Goal: Task Accomplishment & Management: Manage account settings

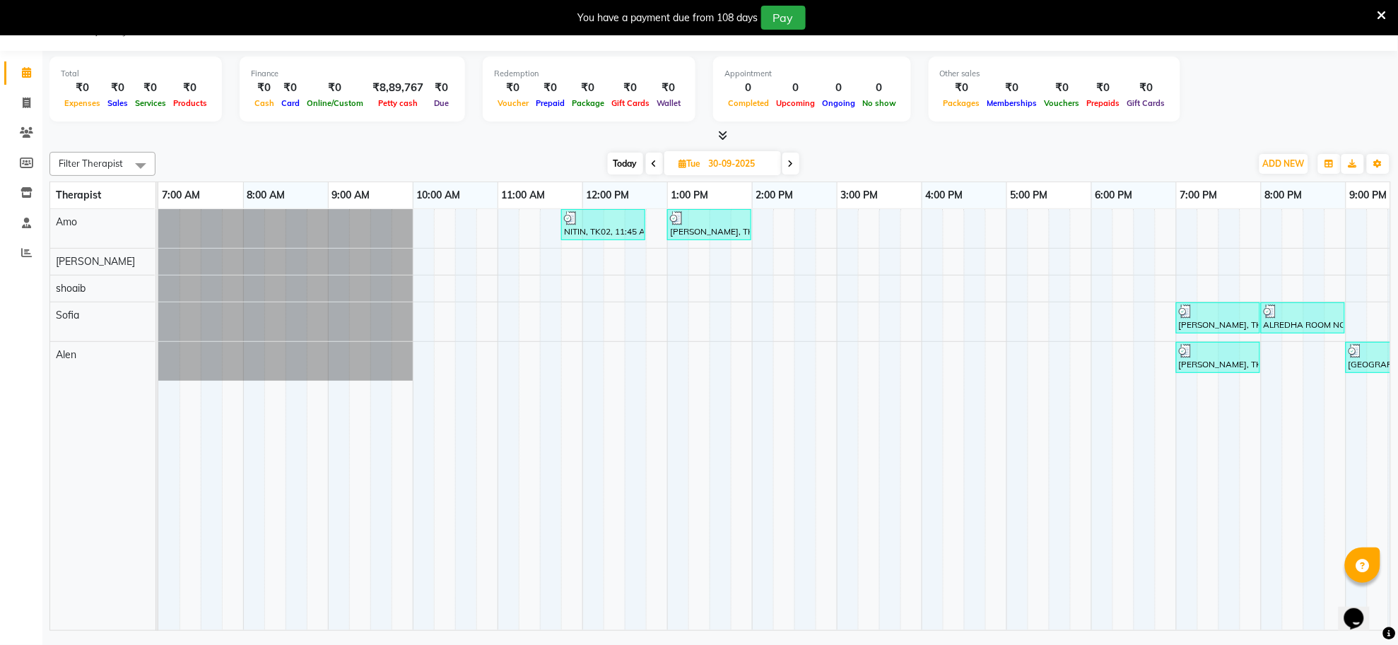
click at [789, 167] on icon at bounding box center [791, 164] width 6 height 8
type input "01-10-2025"
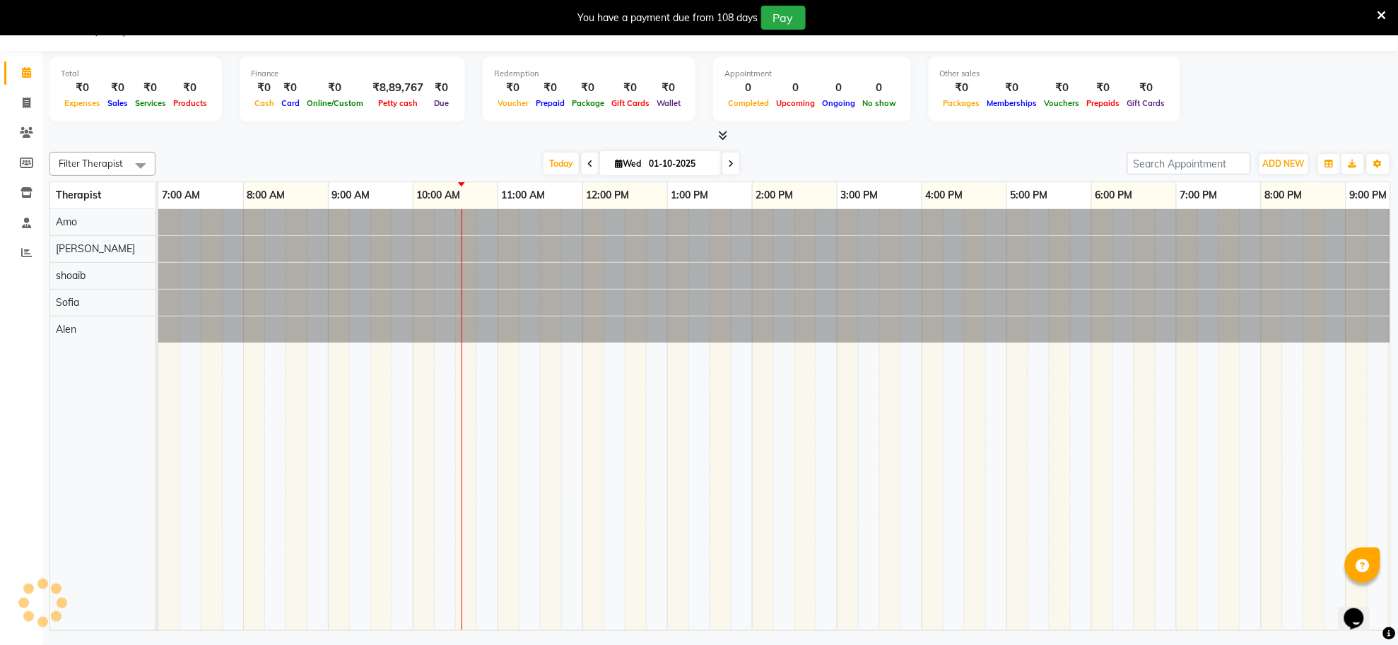
scroll to position [0, 209]
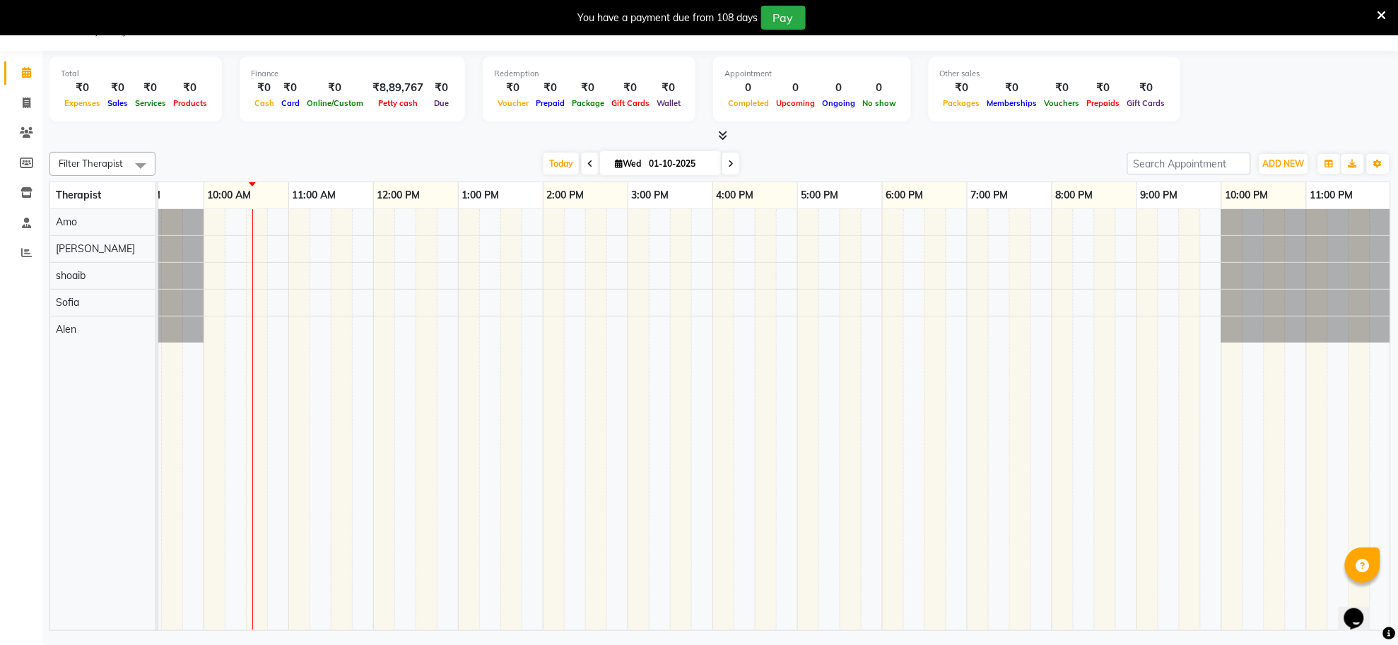
click at [474, 331] on div at bounding box center [670, 419] width 1442 height 421
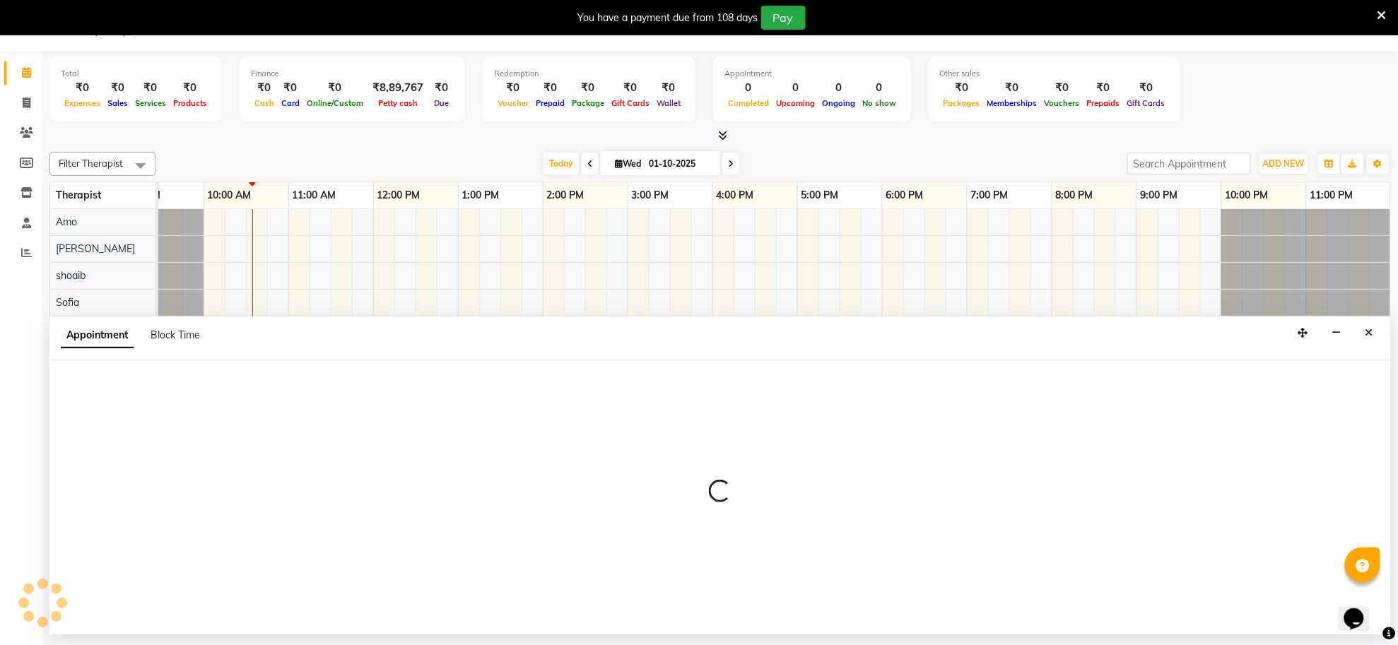
select select "84325"
select select "780"
select select "tentative"
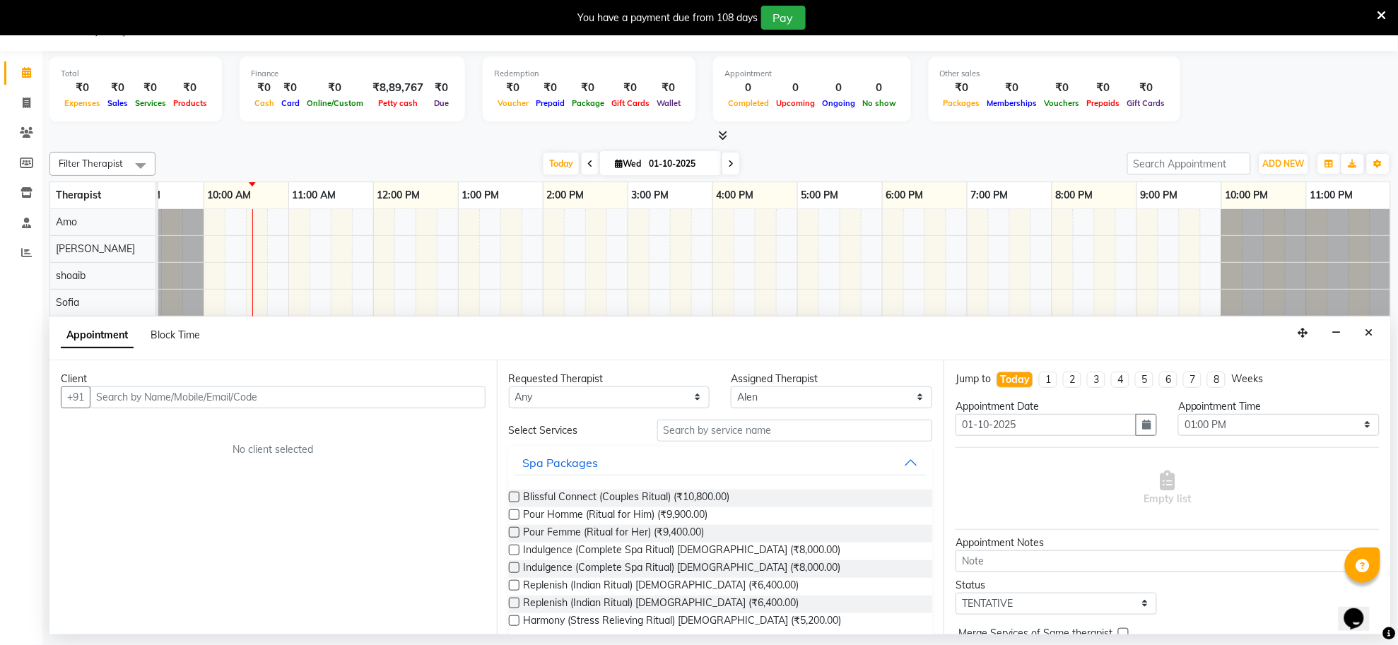
click at [255, 391] on input "text" at bounding box center [288, 398] width 396 height 22
click at [1370, 337] on icon "Close" at bounding box center [1370, 333] width 8 height 10
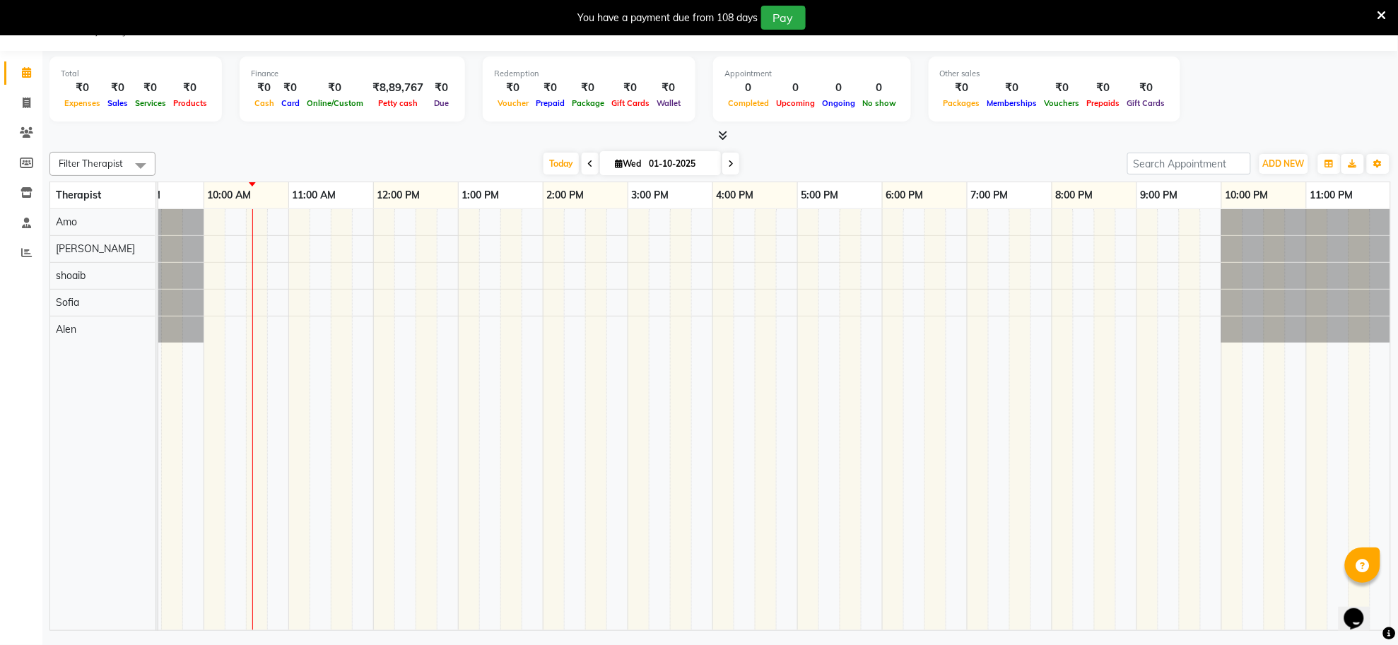
click at [728, 163] on icon at bounding box center [731, 164] width 6 height 8
type input "02-10-2025"
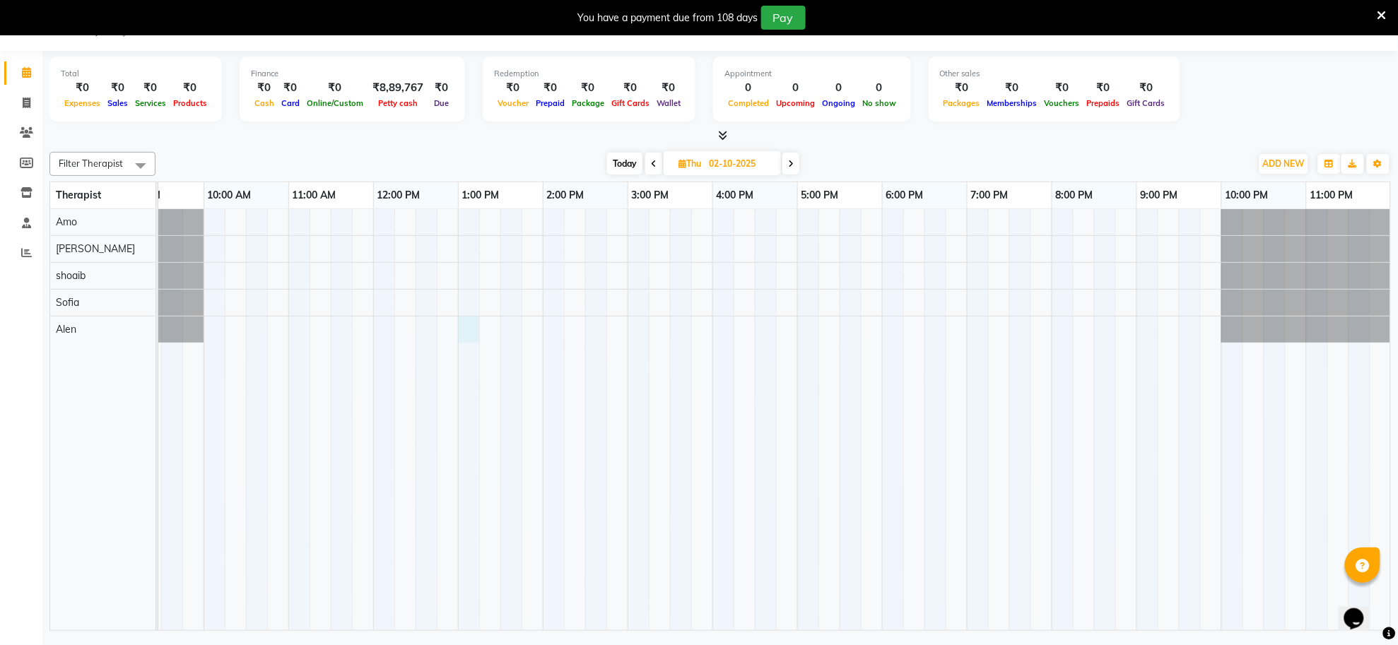
click at [471, 330] on div at bounding box center [670, 419] width 1442 height 421
select select "84325"
select select "780"
select select "tentative"
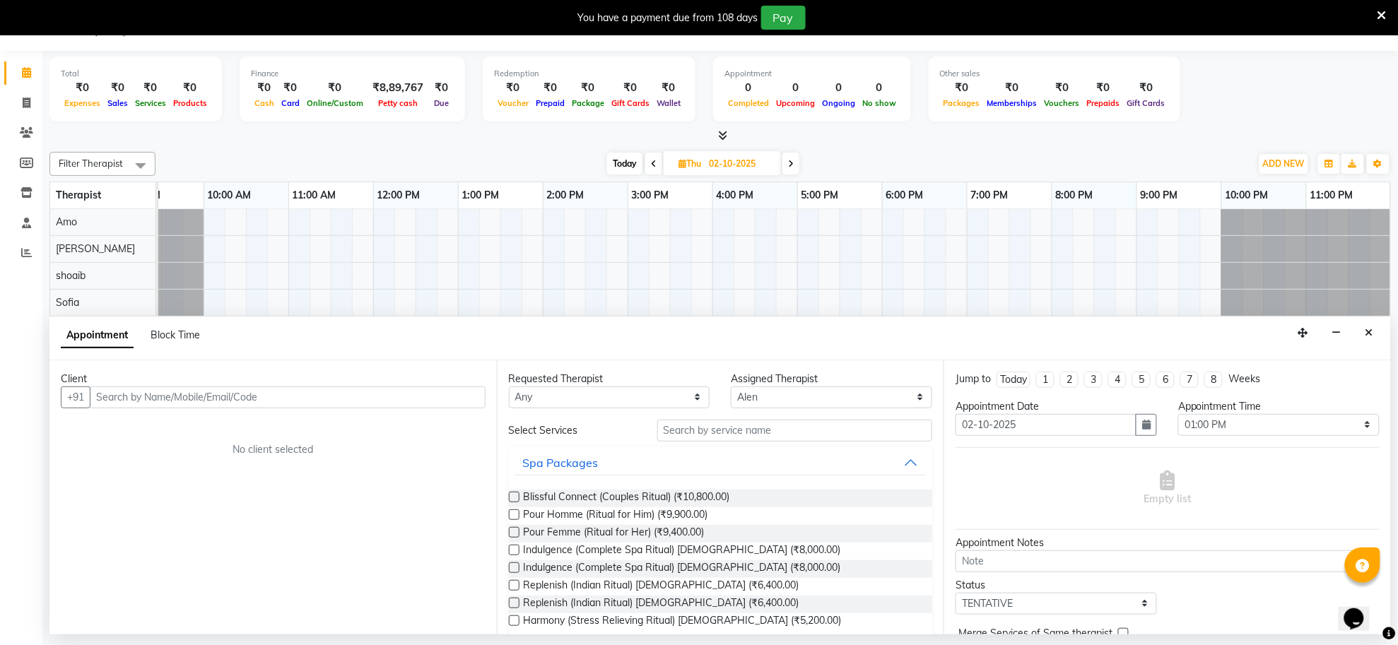
click at [443, 384] on div "Client" at bounding box center [273, 379] width 425 height 15
drag, startPoint x: 443, startPoint y: 384, endPoint x: 439, endPoint y: 426, distance: 42.6
click at [439, 426] on div "Client +91 No client selected" at bounding box center [272, 497] width 447 height 274
click at [440, 398] on input "text" at bounding box center [288, 398] width 396 height 22
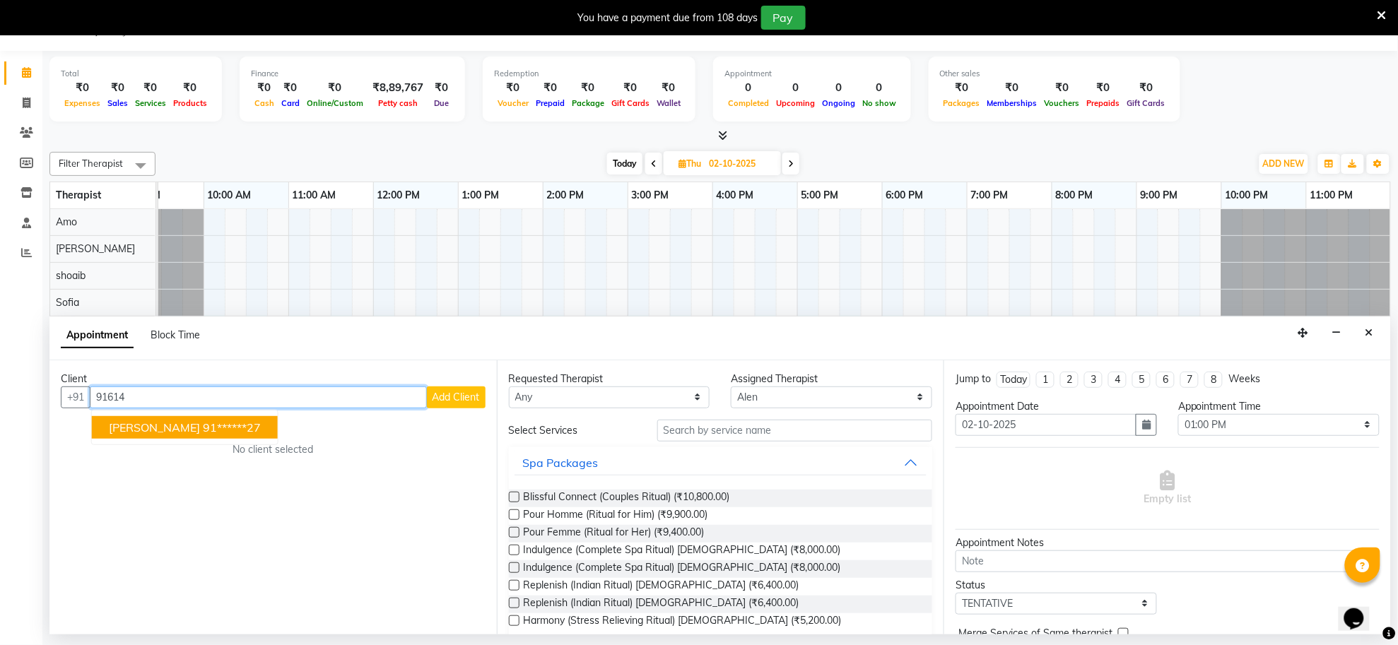
click at [203, 430] on ngb-highlight "91******27" at bounding box center [232, 428] width 58 height 14
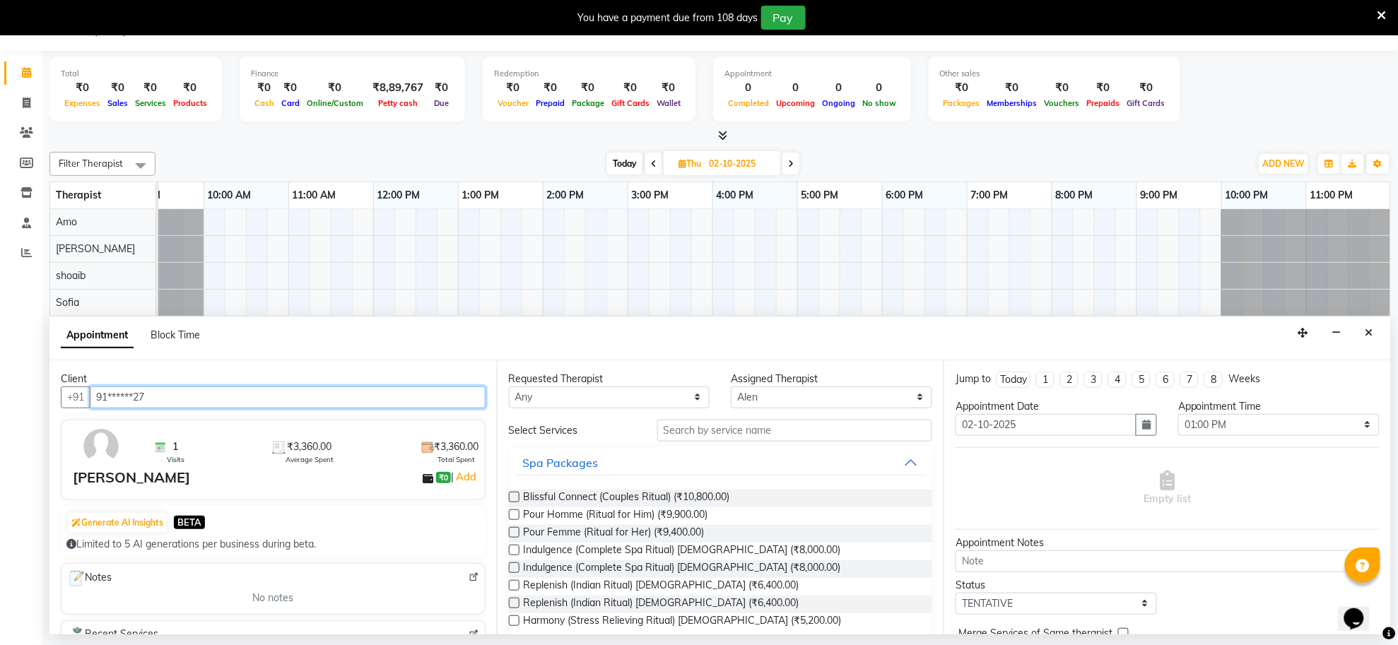
type input "91******27"
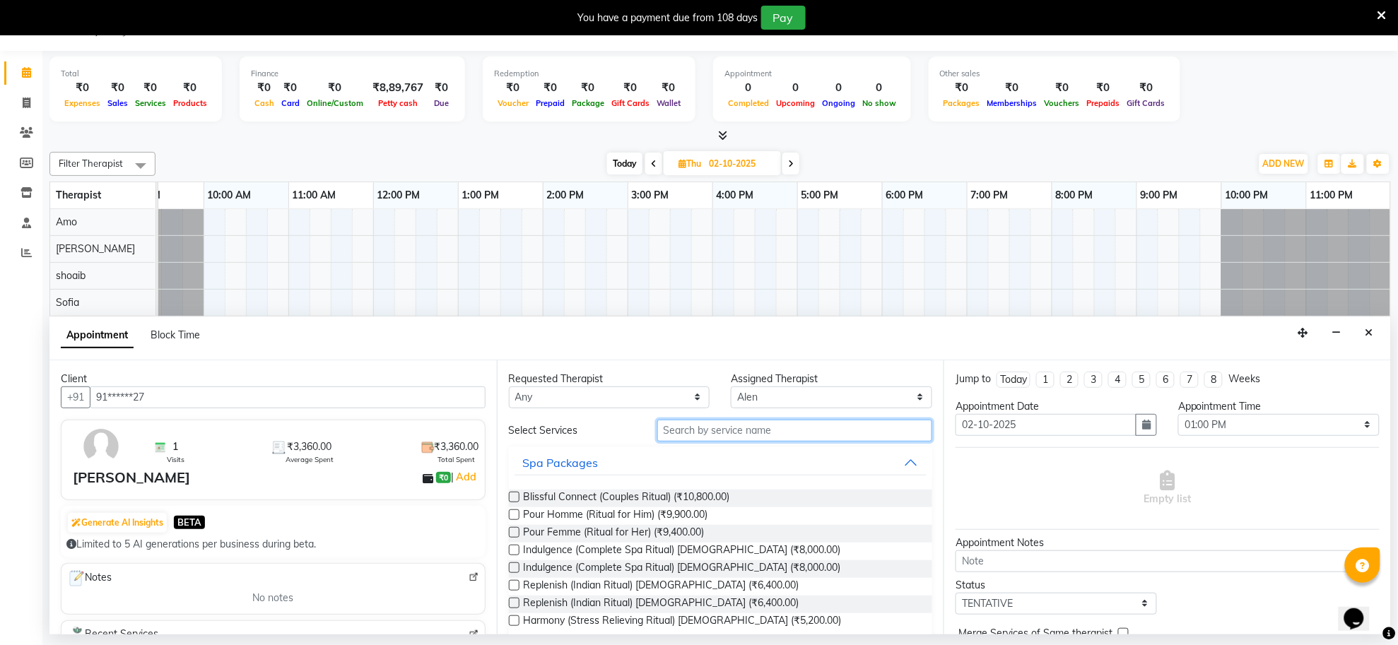
click at [843, 425] on input "text" at bounding box center [795, 431] width 276 height 22
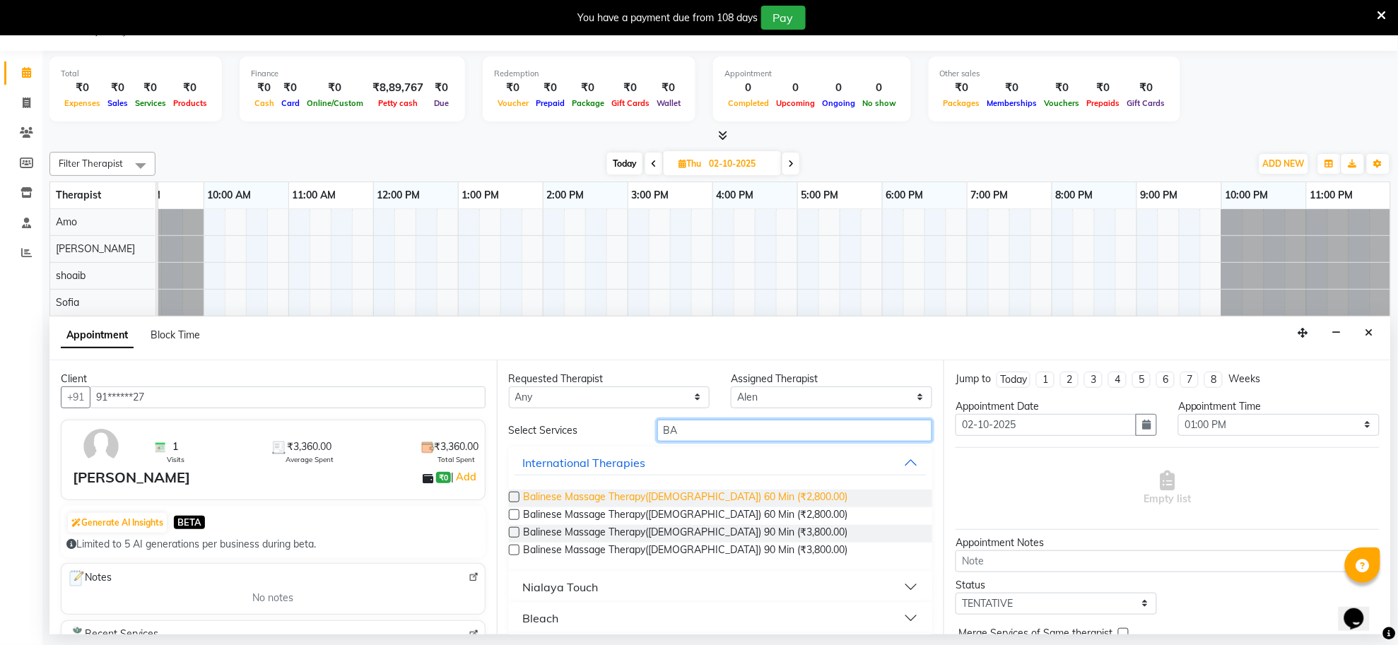
type input "BA"
click at [697, 493] on span "Balinese Massage Therapy([DEMOGRAPHIC_DATA]) 60 Min (₹2,800.00)" at bounding box center [686, 499] width 324 height 18
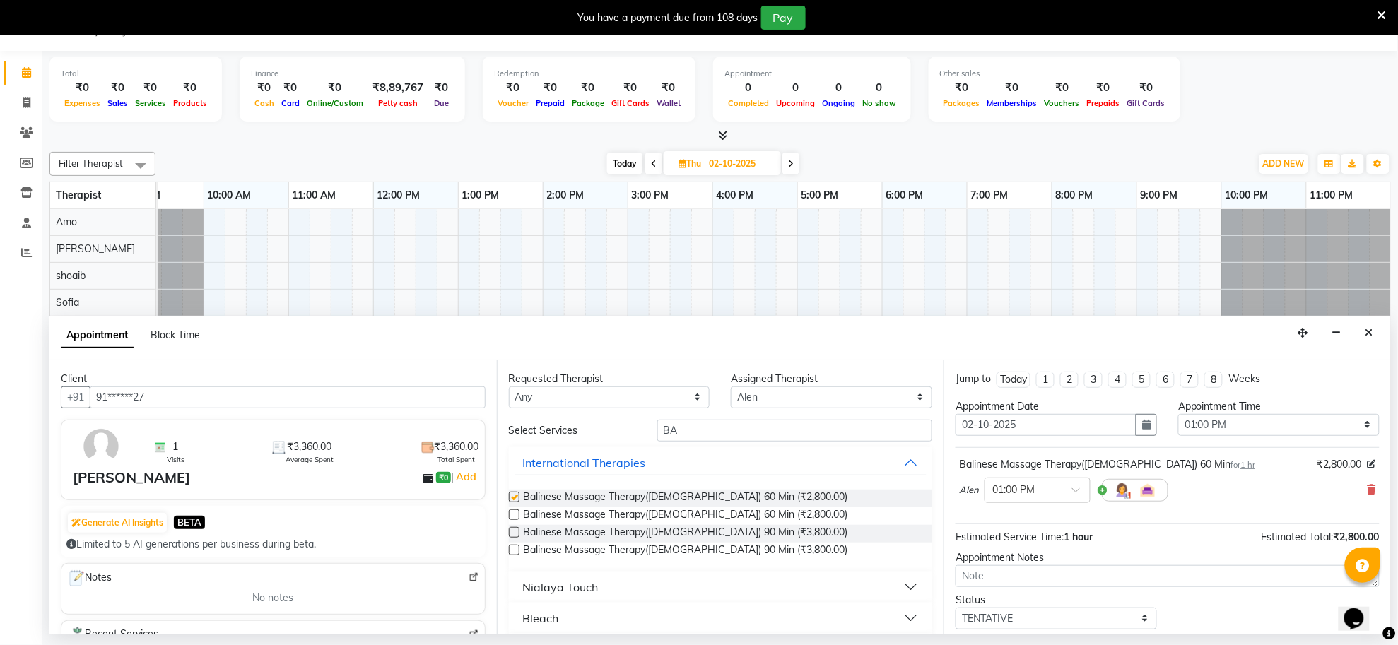
checkbox input "false"
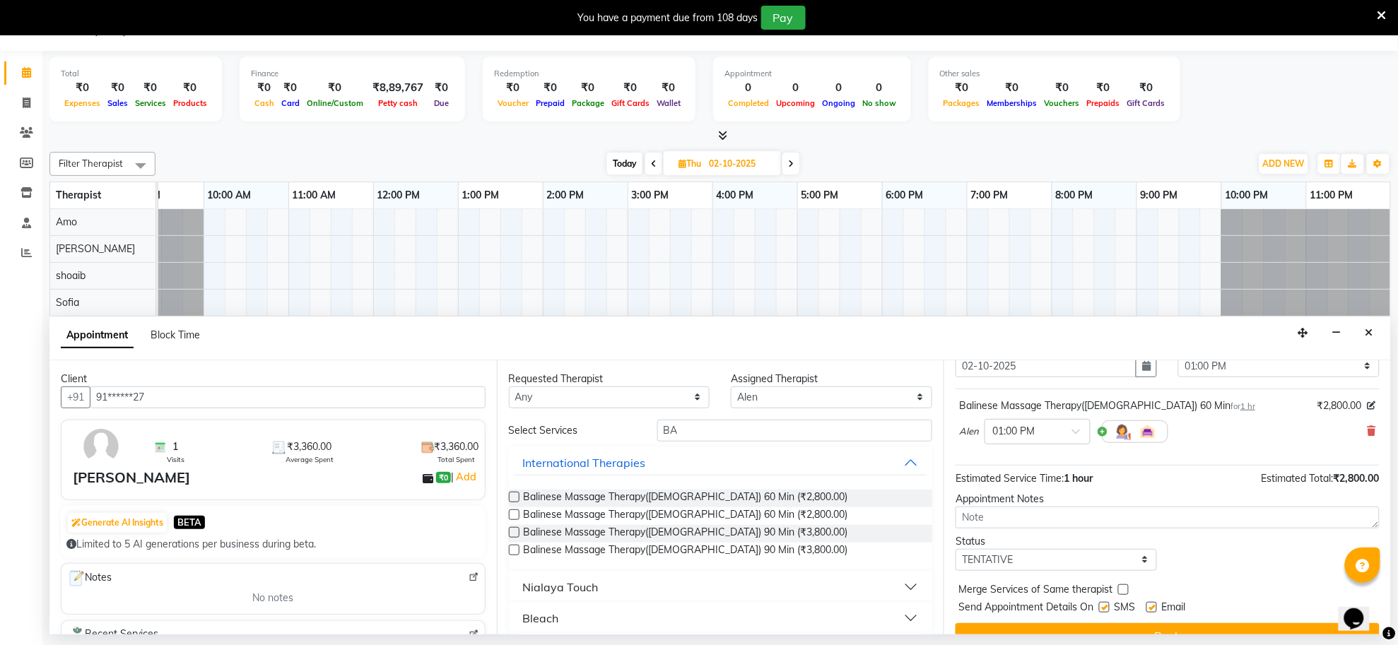
scroll to position [86, 0]
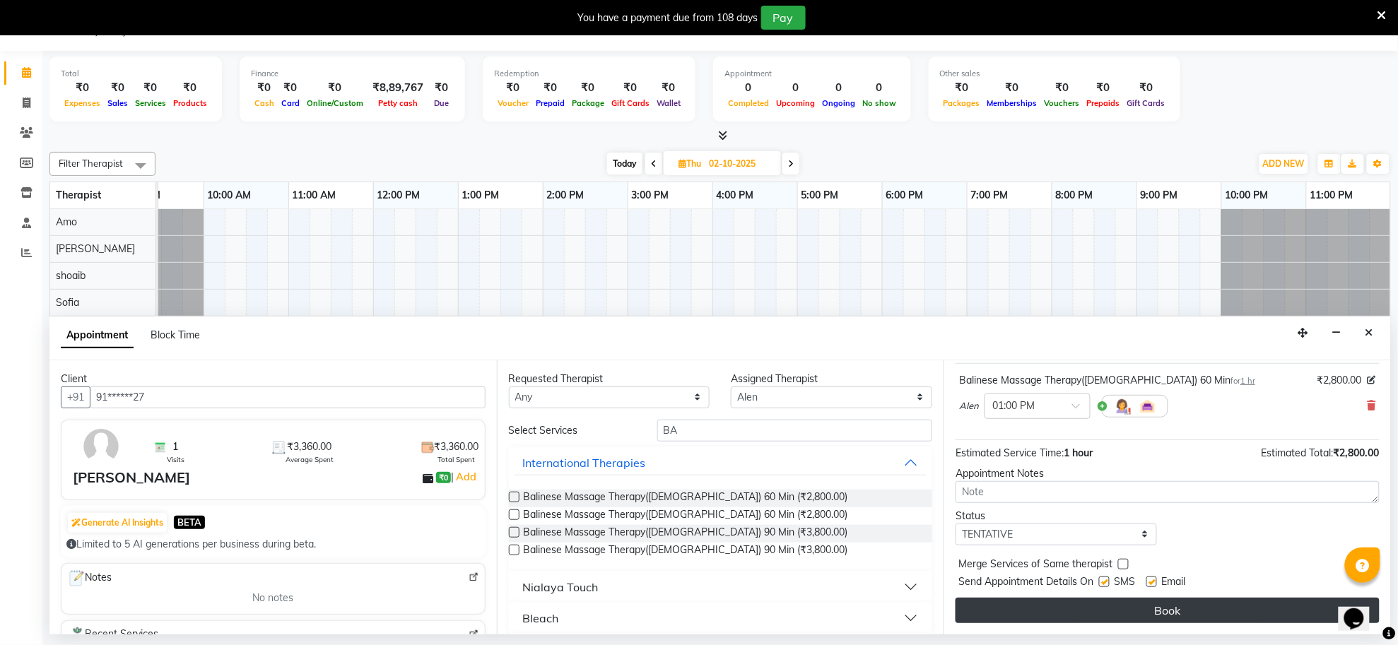
click at [1157, 606] on button "Book" at bounding box center [1168, 610] width 424 height 25
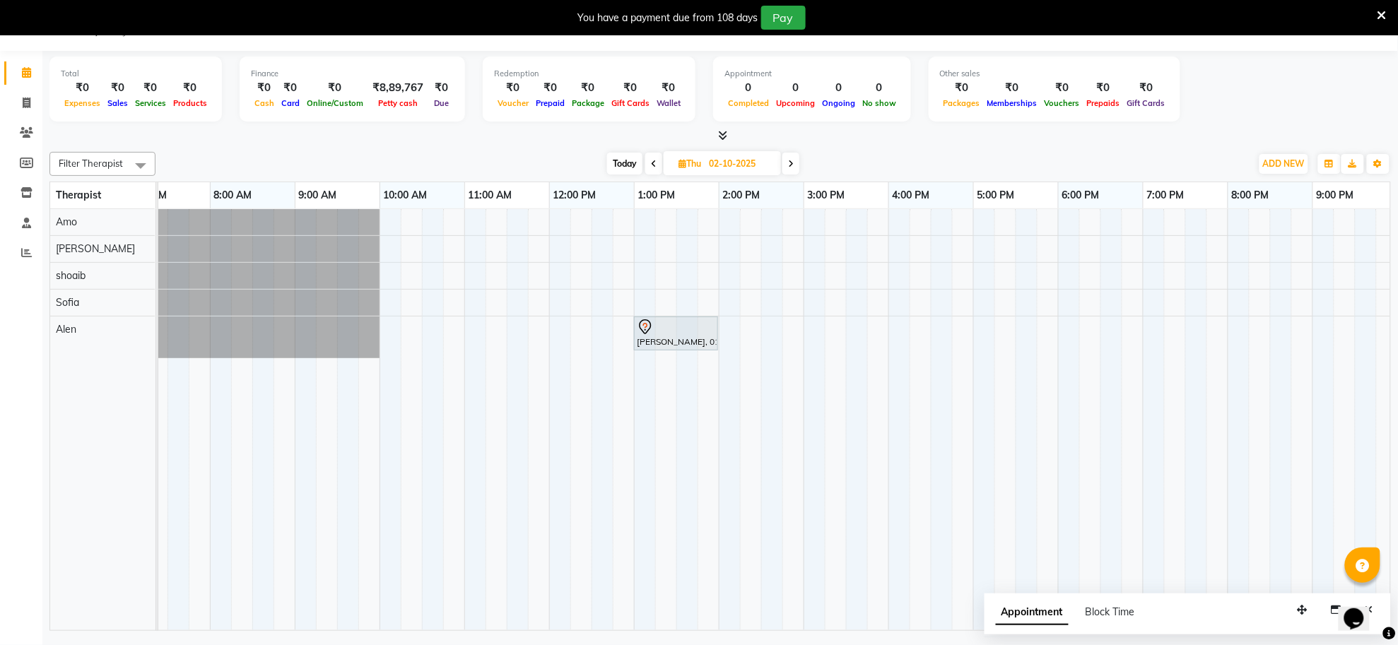
scroll to position [0, 0]
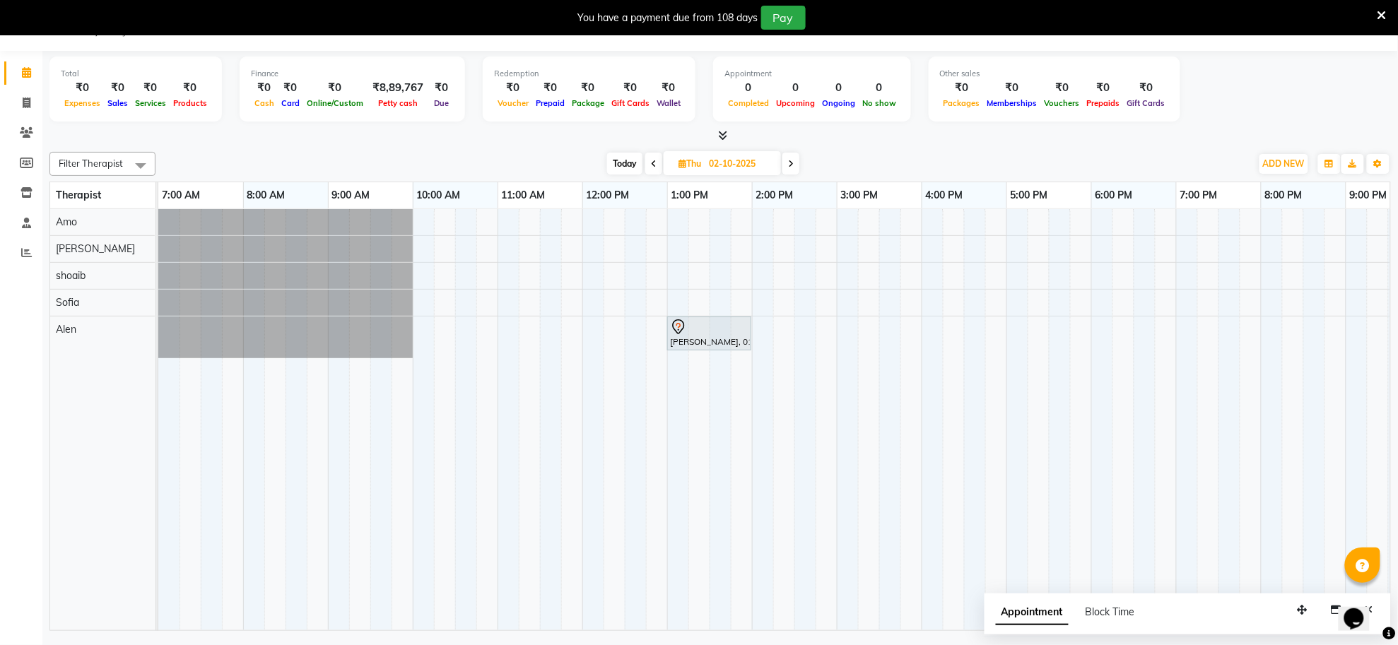
click at [648, 170] on span at bounding box center [653, 164] width 17 height 22
click at [705, 170] on input "02-10-2025" at bounding box center [740, 163] width 71 height 21
type input "01-10-2025"
select select "10"
select select "2025"
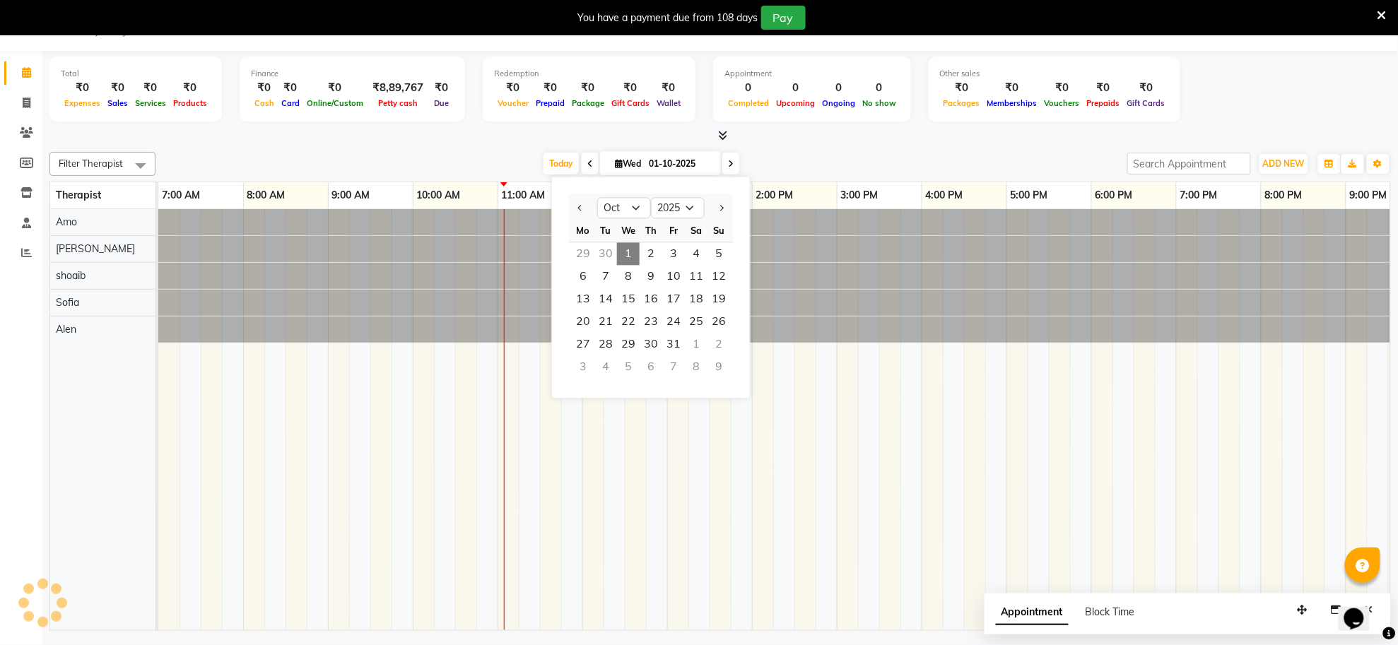
scroll to position [0, 209]
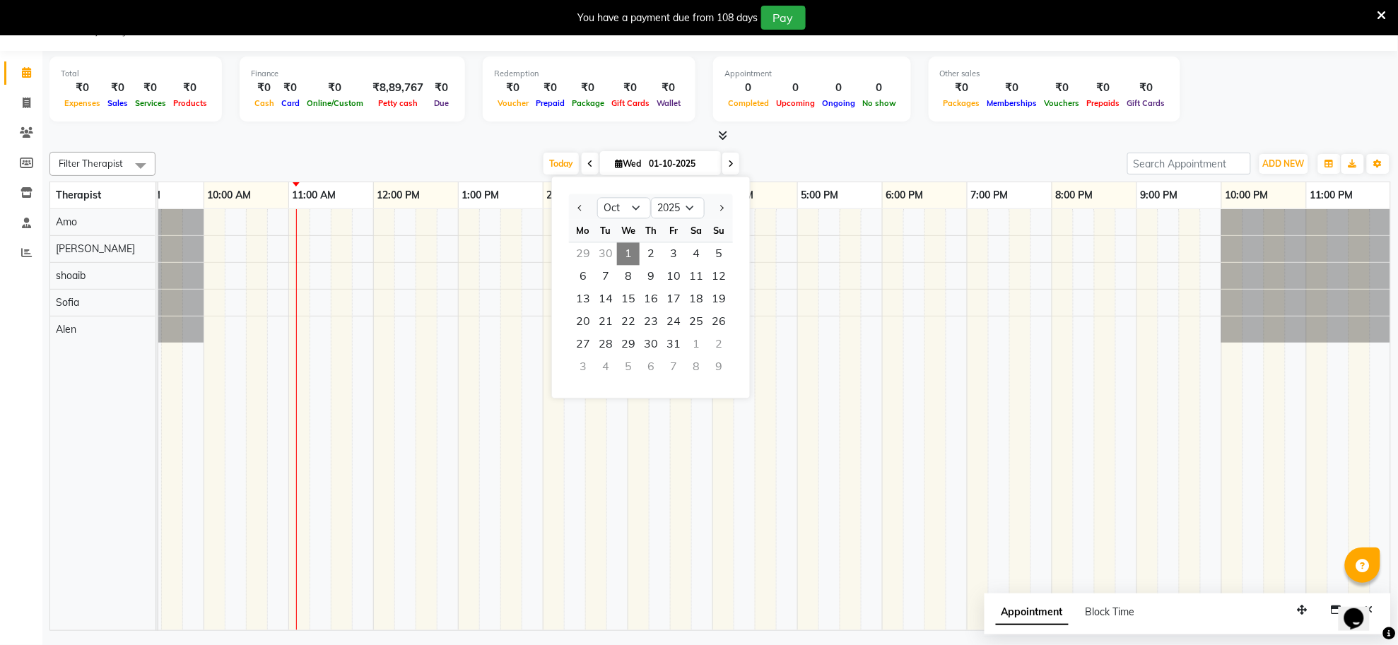
click at [583, 165] on span at bounding box center [590, 164] width 17 height 22
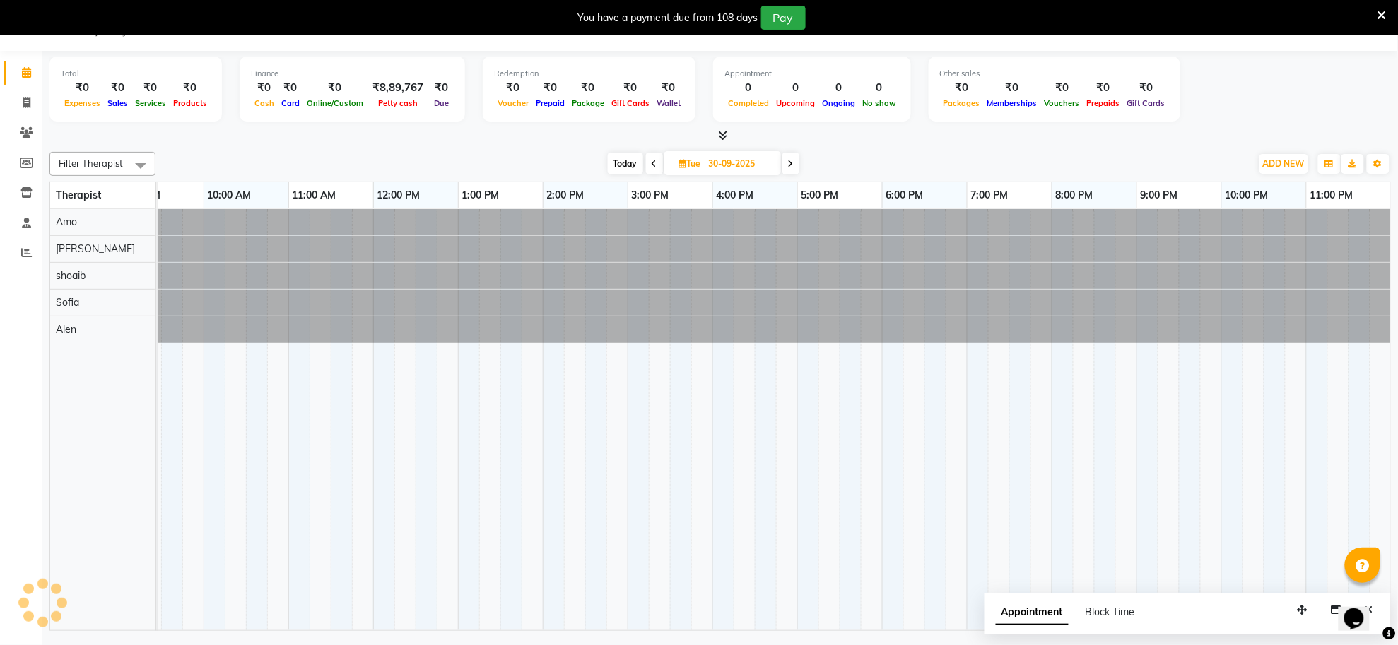
click at [583, 165] on div "[DATE] [DATE]" at bounding box center [703, 163] width 1081 height 21
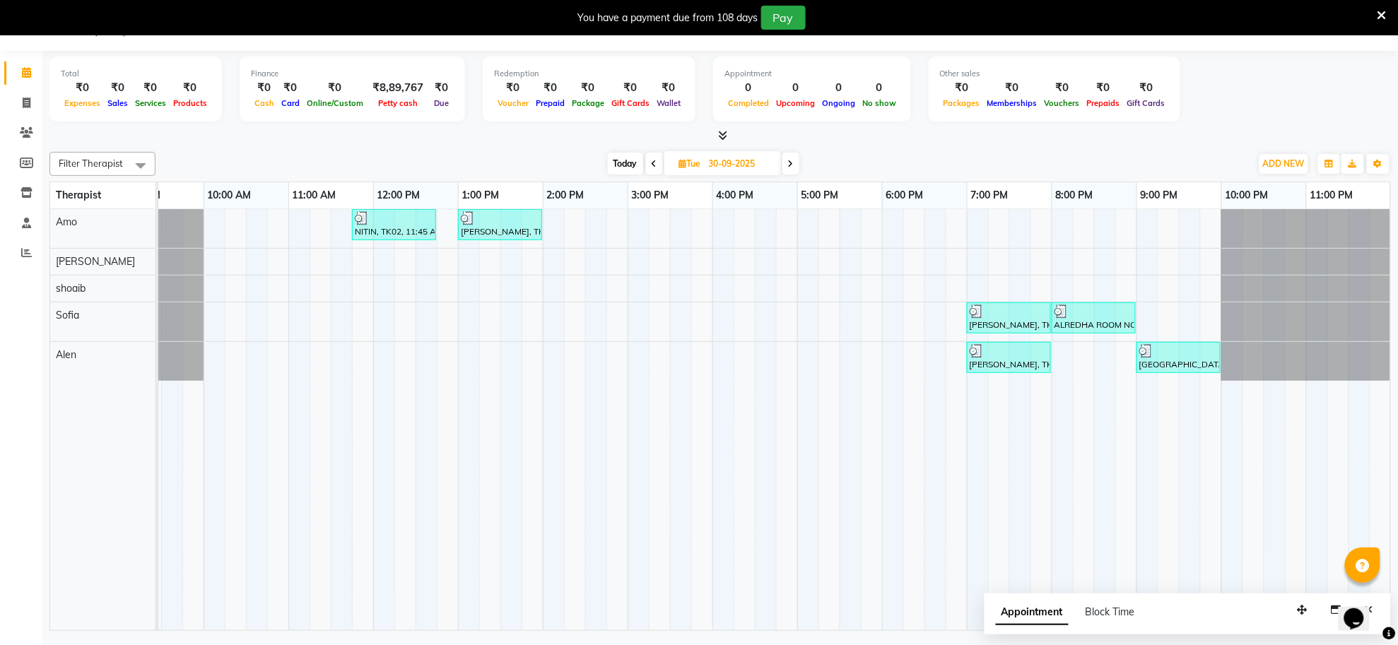
click at [652, 160] on icon at bounding box center [655, 164] width 6 height 8
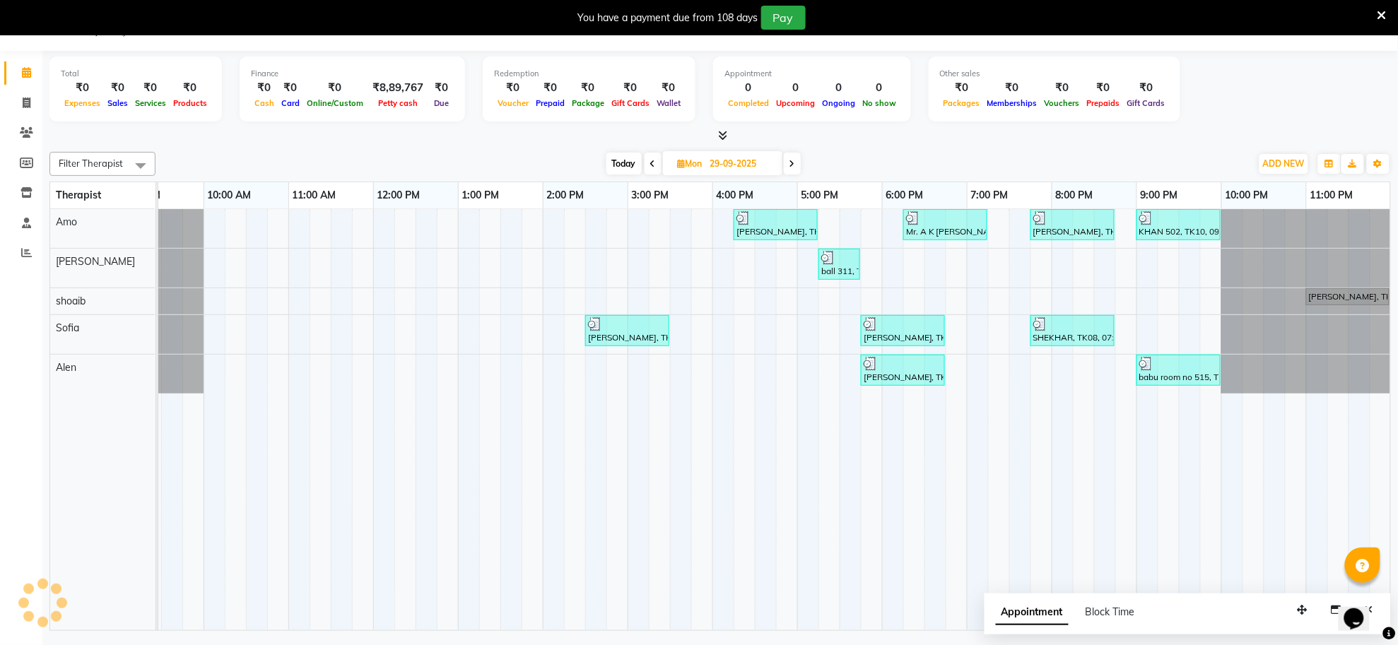
click at [652, 160] on icon at bounding box center [653, 164] width 6 height 8
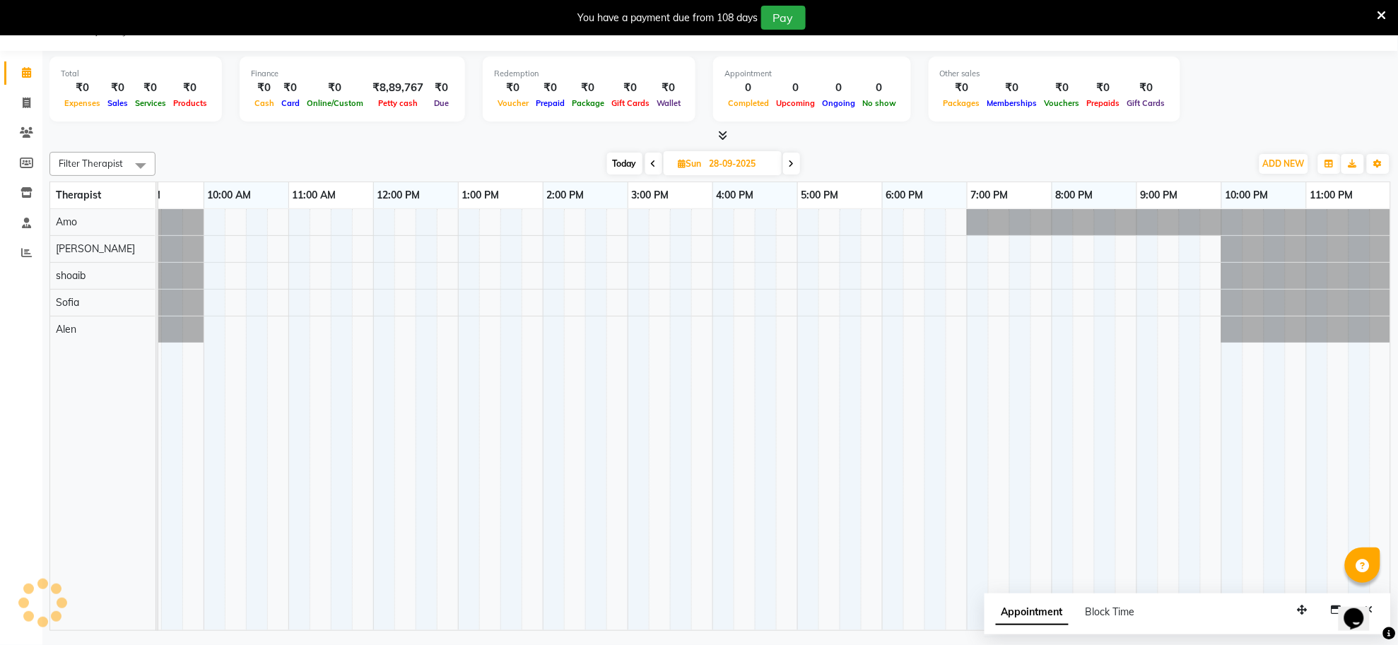
click at [652, 160] on icon at bounding box center [654, 164] width 6 height 8
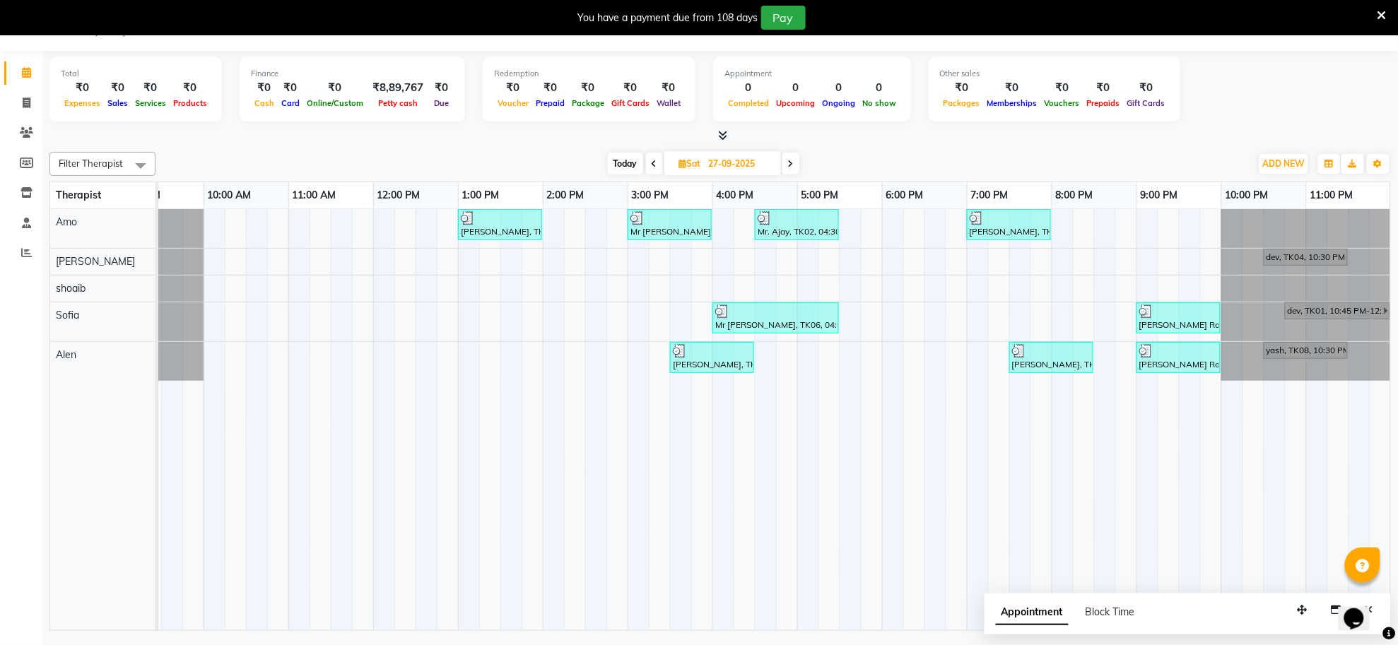
click at [652, 160] on icon at bounding box center [655, 164] width 6 height 8
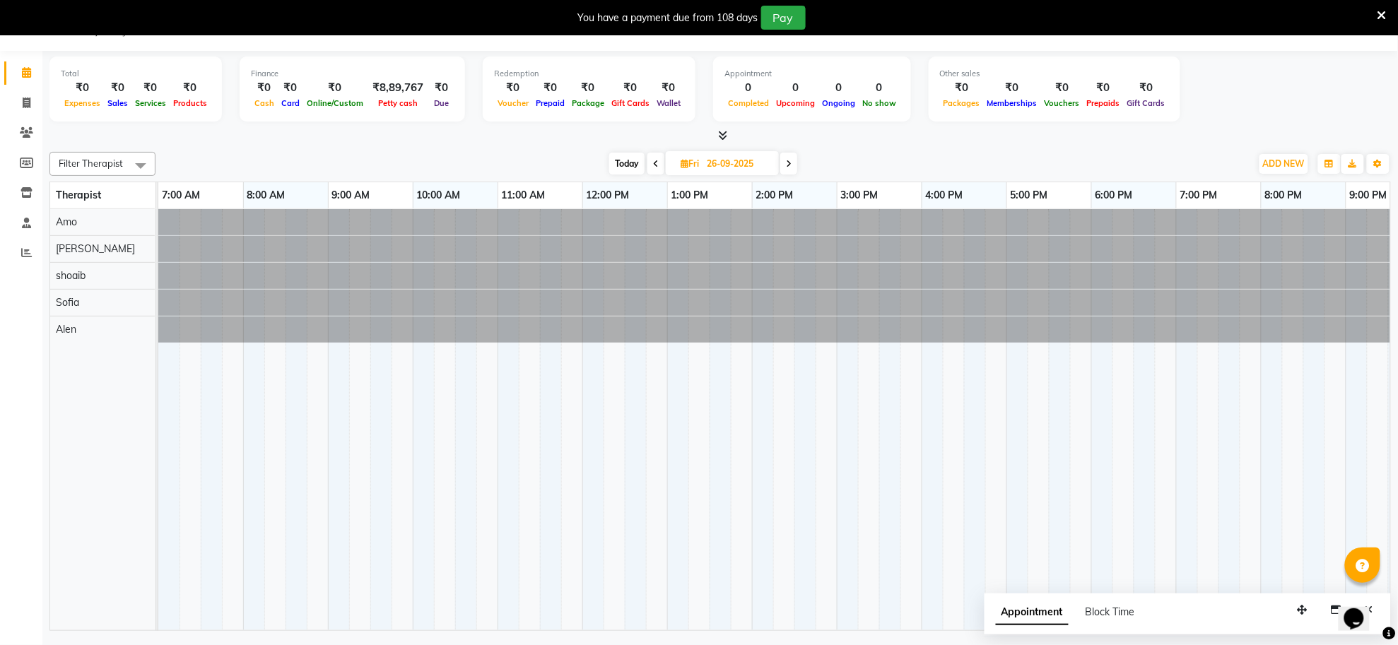
scroll to position [0, 0]
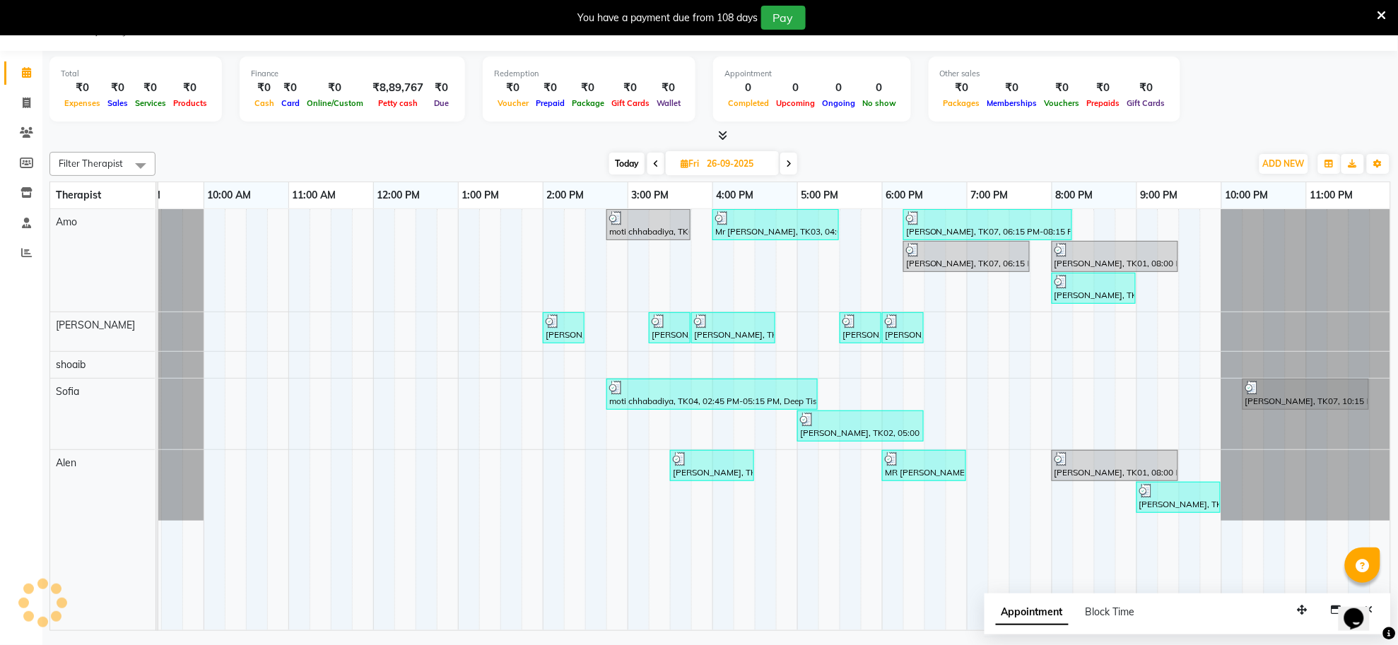
click at [653, 160] on icon at bounding box center [656, 164] width 6 height 8
type input "[DATE]"
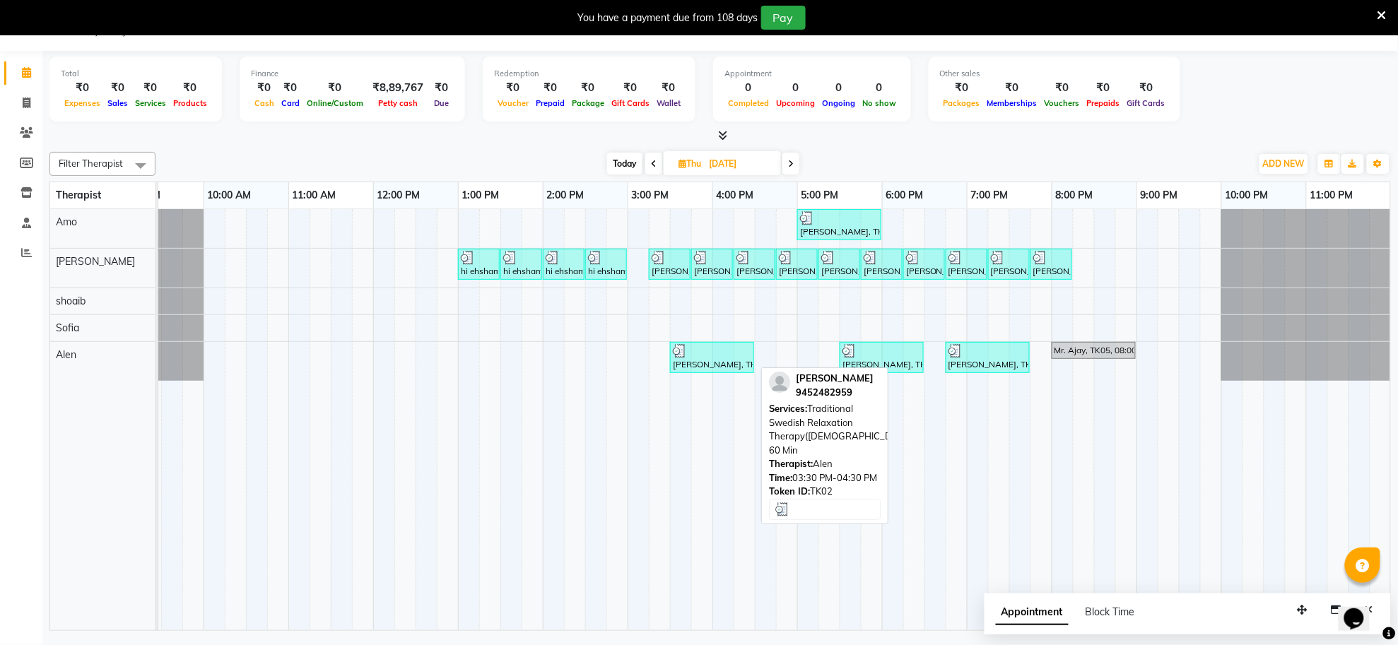
click at [729, 358] on div at bounding box center [712, 351] width 78 height 14
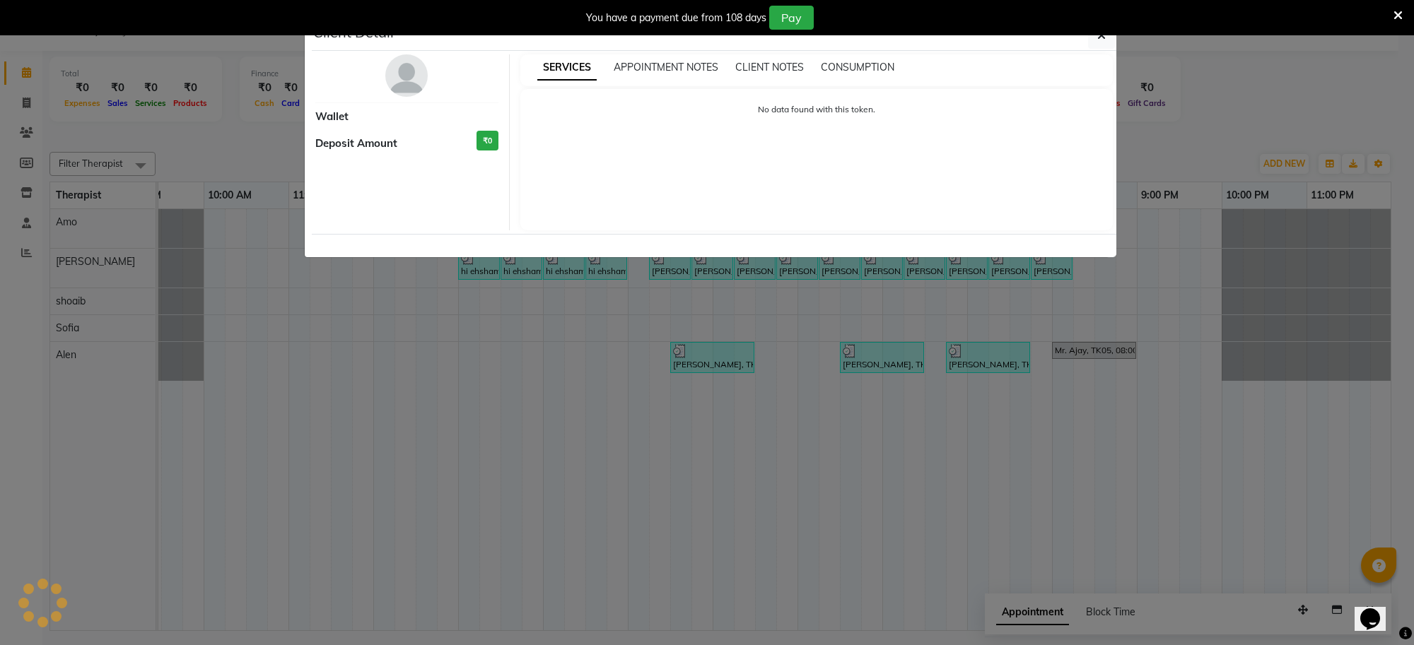
select select "3"
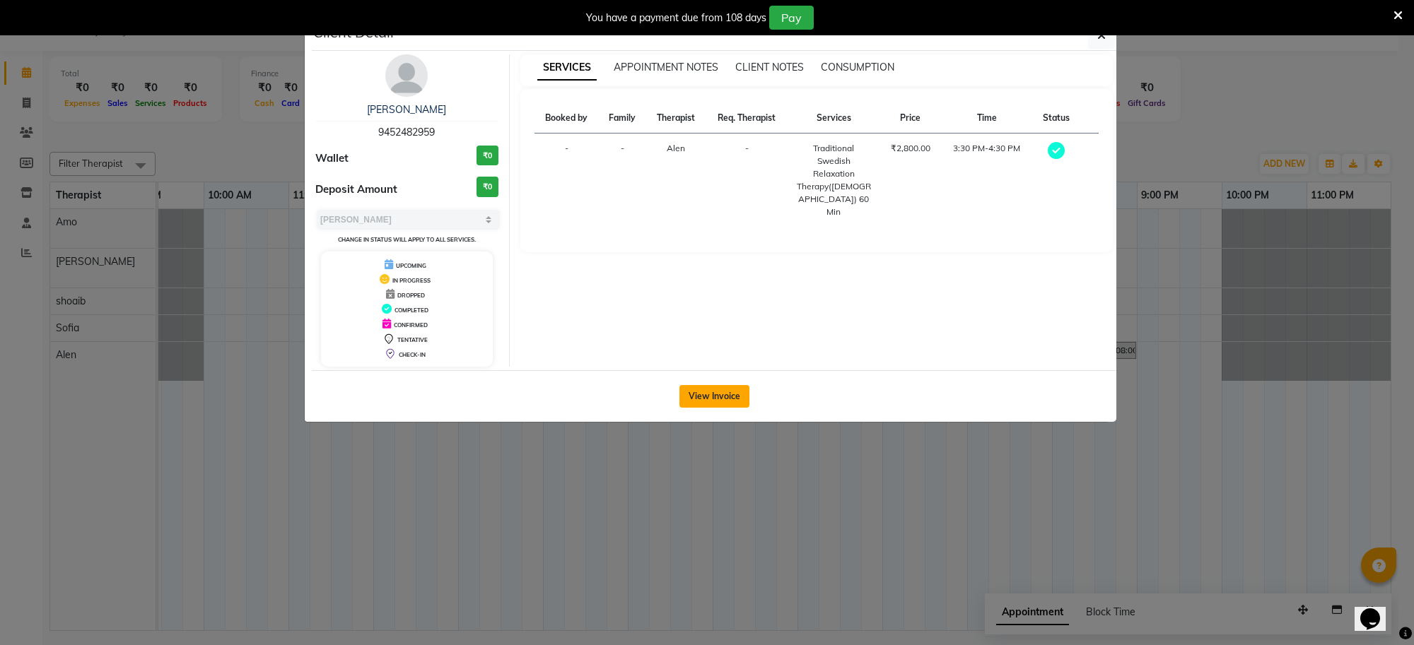
click at [715, 401] on button "View Invoice" at bounding box center [714, 396] width 70 height 23
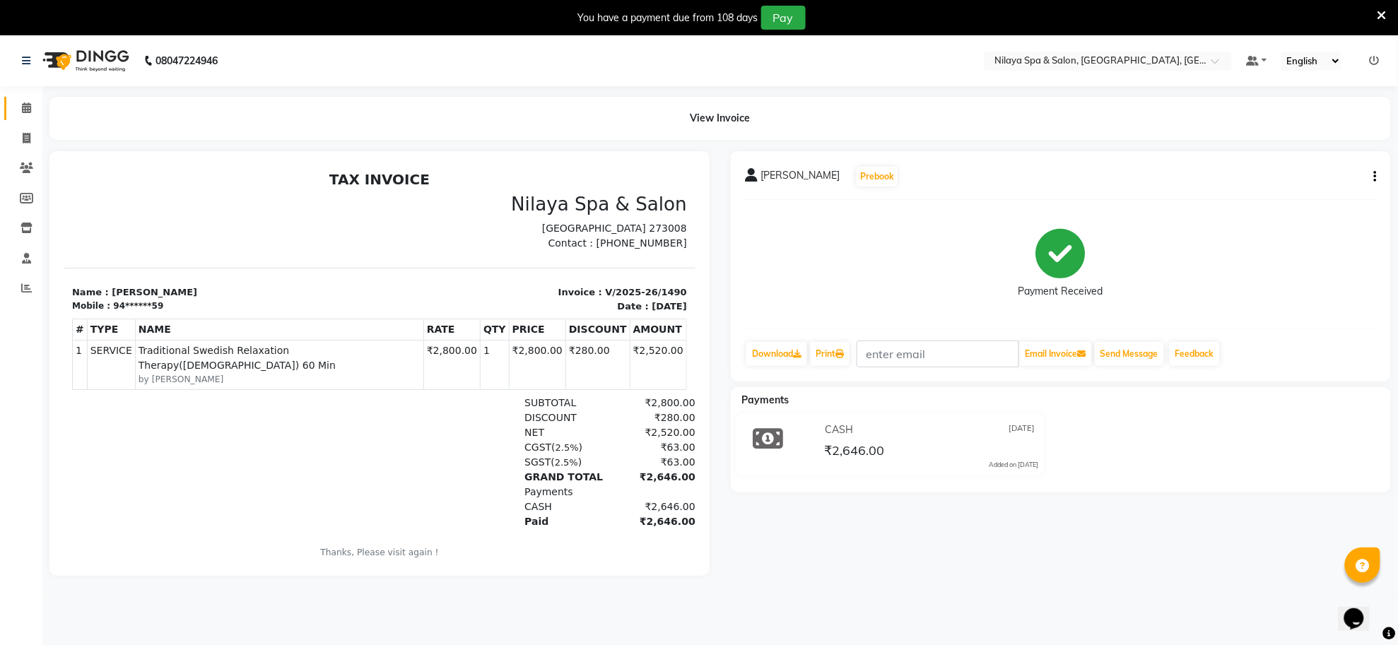
click at [8, 113] on link "Calendar" at bounding box center [21, 108] width 34 height 23
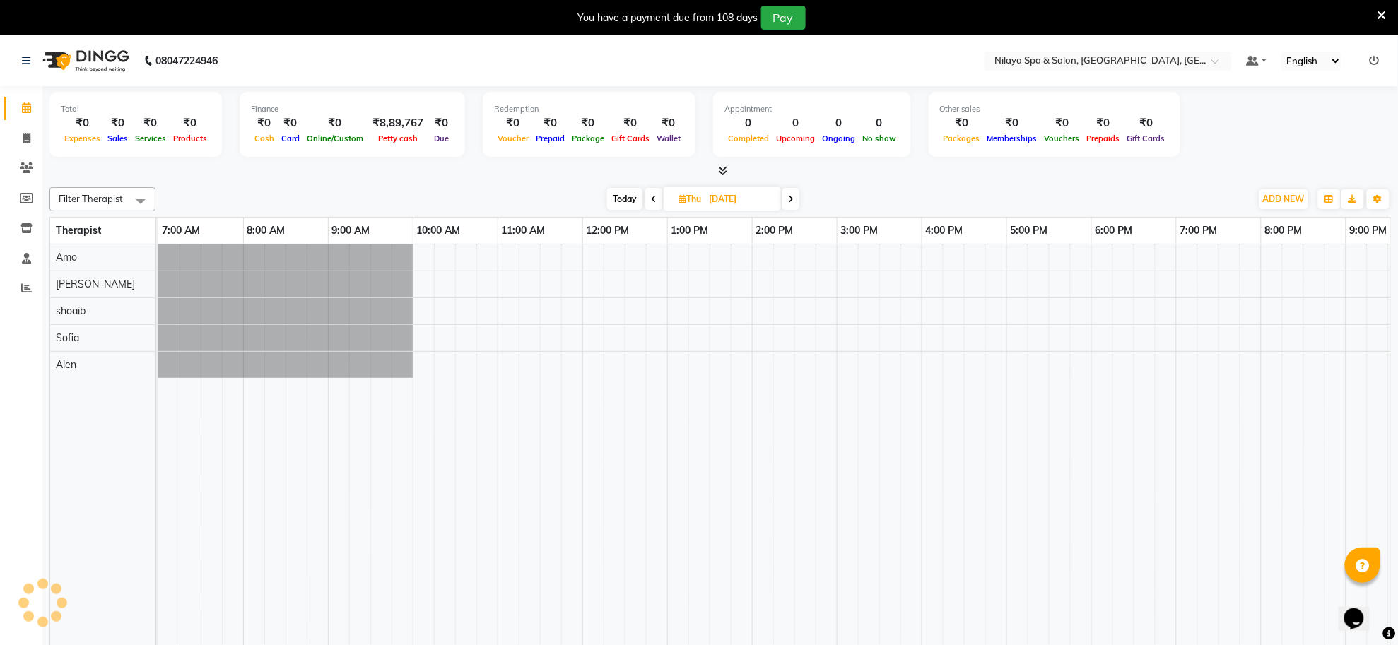
scroll to position [0, 209]
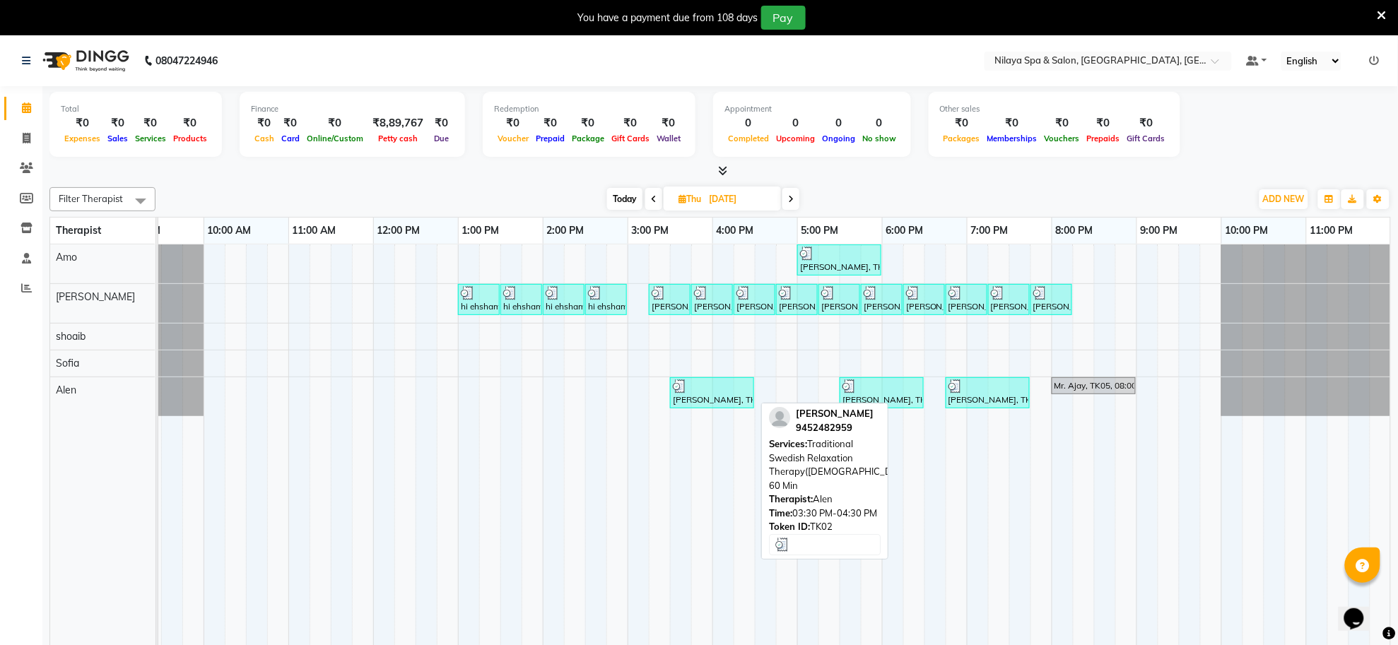
click at [736, 406] on div "[PERSON_NAME], TK02, 03:30 PM-04:30 PM, Traditional Swedish Relaxation Therapy(…" at bounding box center [711, 393] width 81 height 27
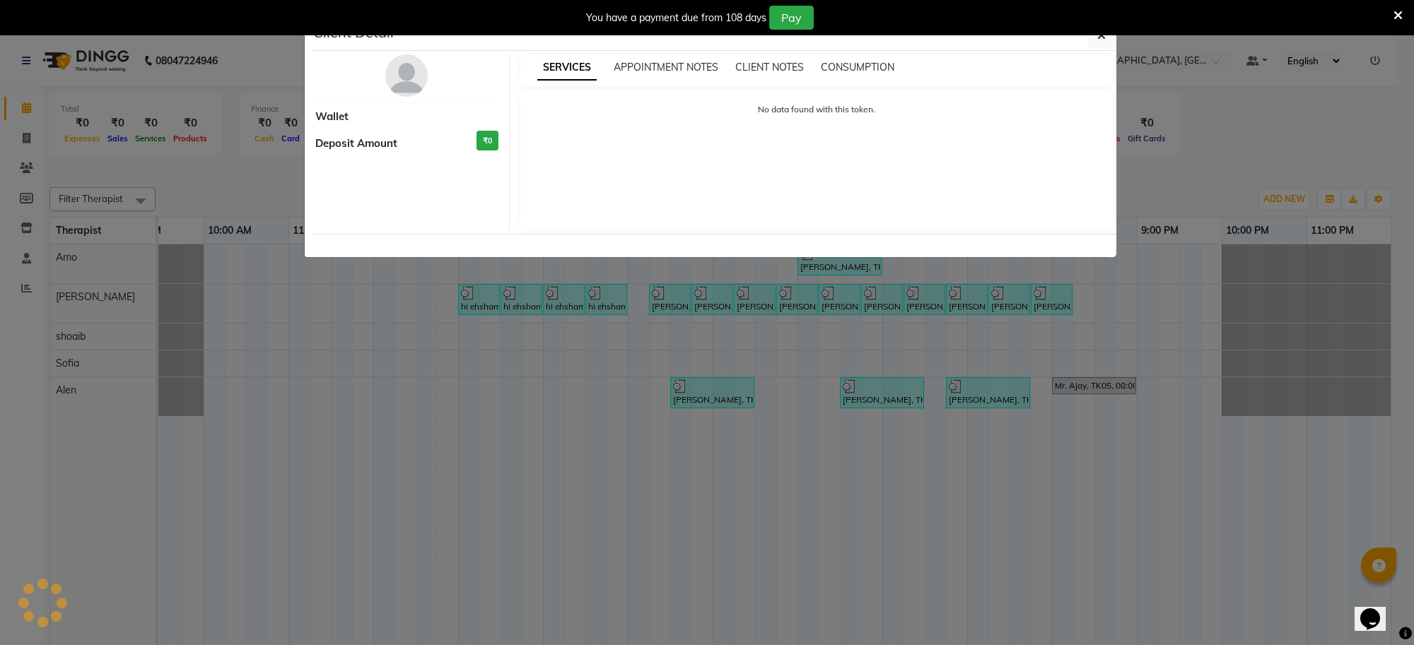
select select "3"
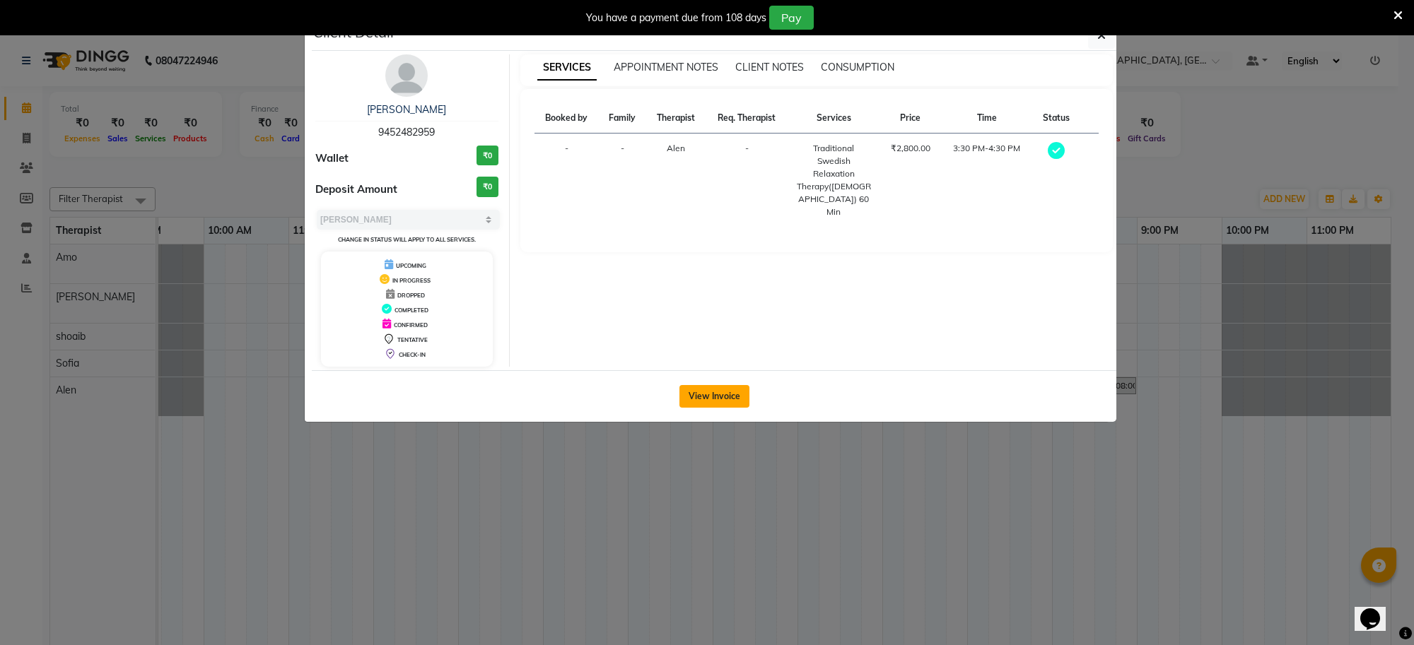
click at [736, 403] on button "View Invoice" at bounding box center [714, 396] width 70 height 23
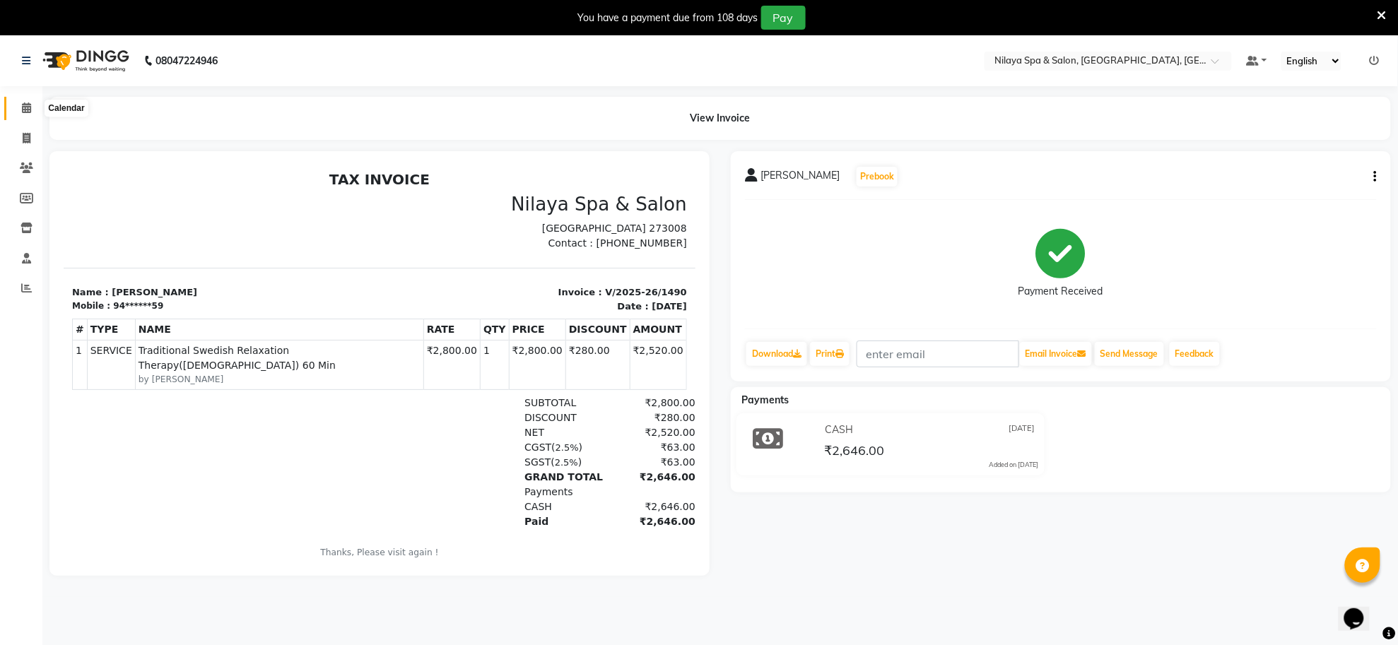
click at [22, 115] on span at bounding box center [26, 108] width 25 height 16
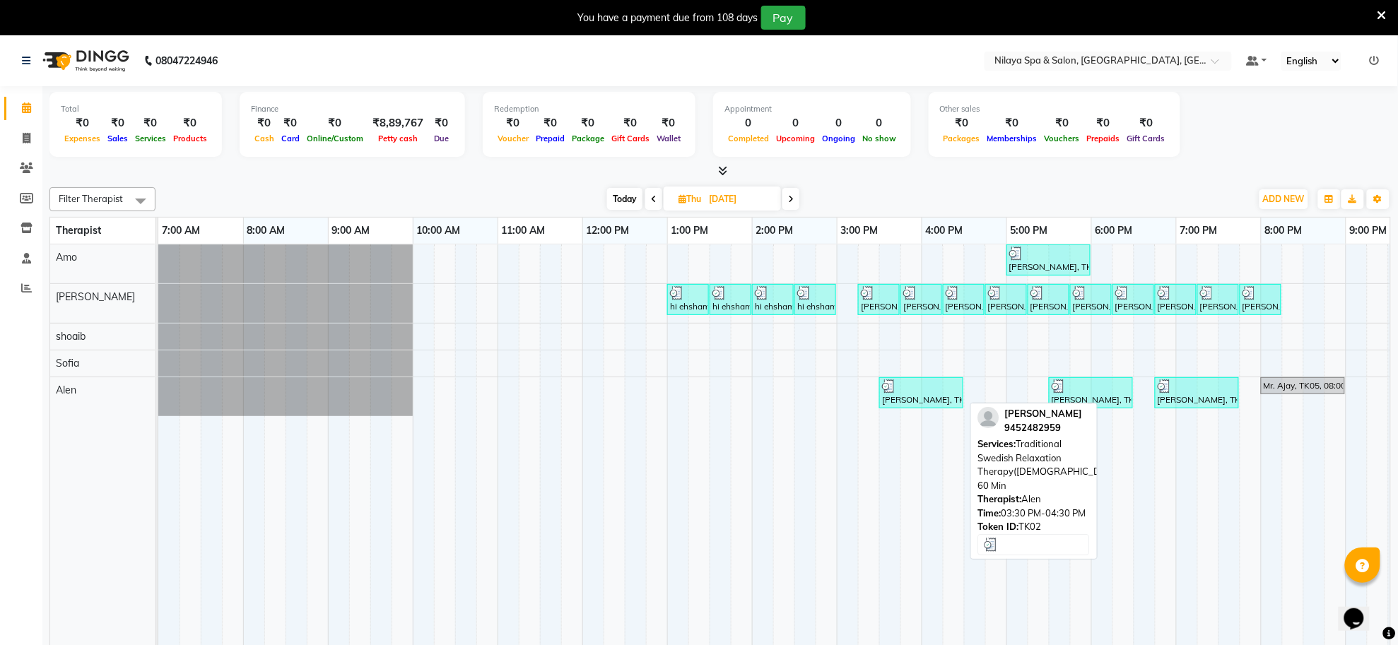
click at [912, 397] on div "[PERSON_NAME], TK02, 03:30 PM-04:30 PM, Traditional Swedish Relaxation Therapy(…" at bounding box center [921, 393] width 81 height 27
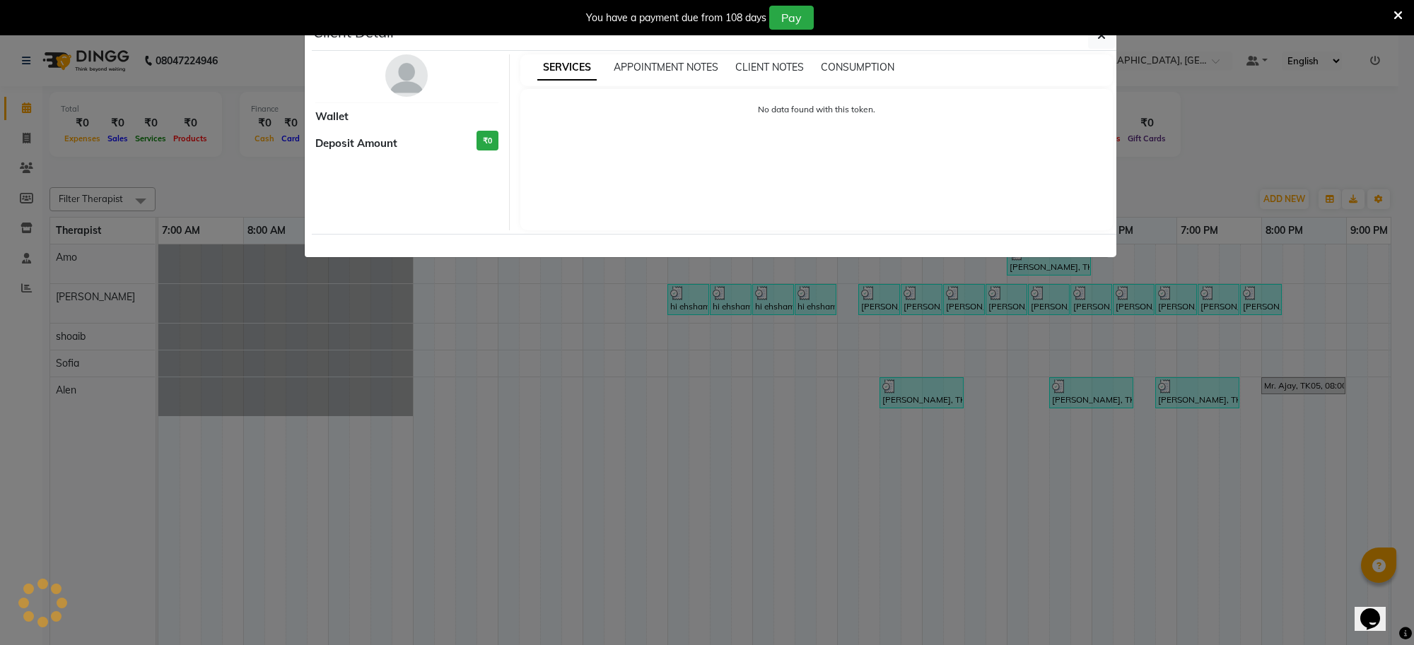
select select "3"
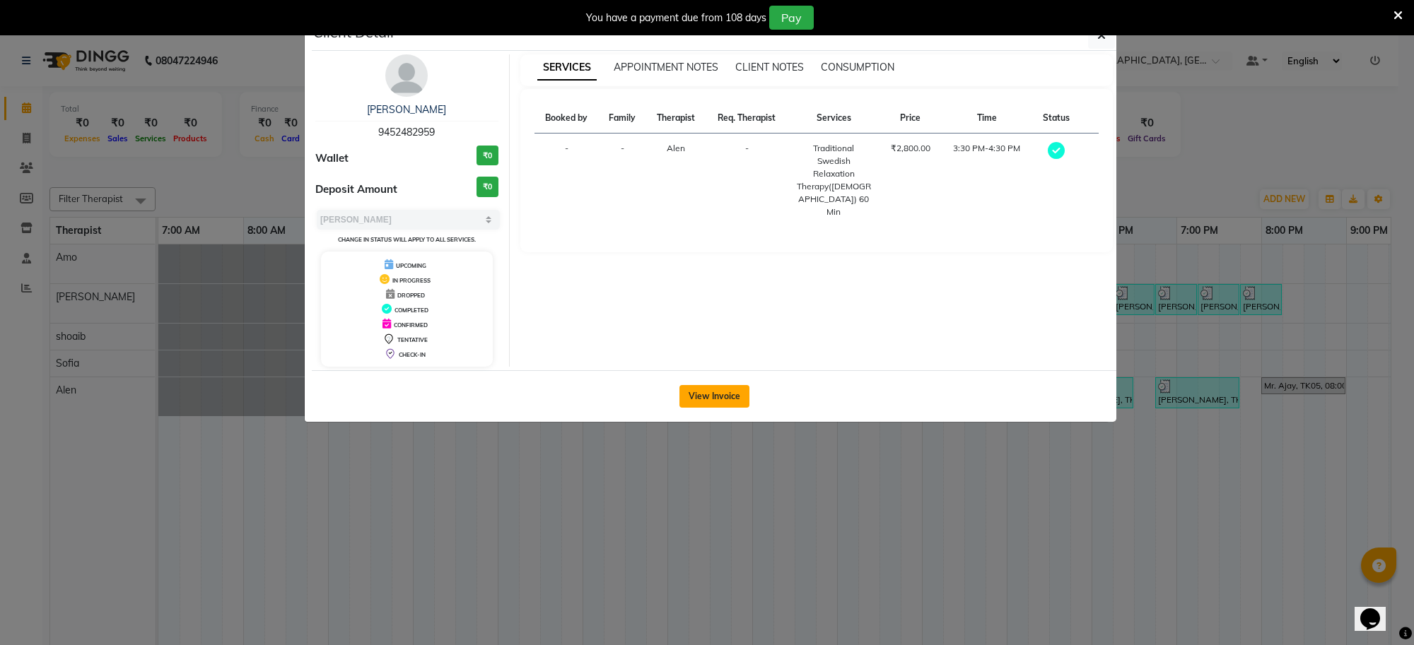
click at [700, 394] on button "View Invoice" at bounding box center [714, 396] width 70 height 23
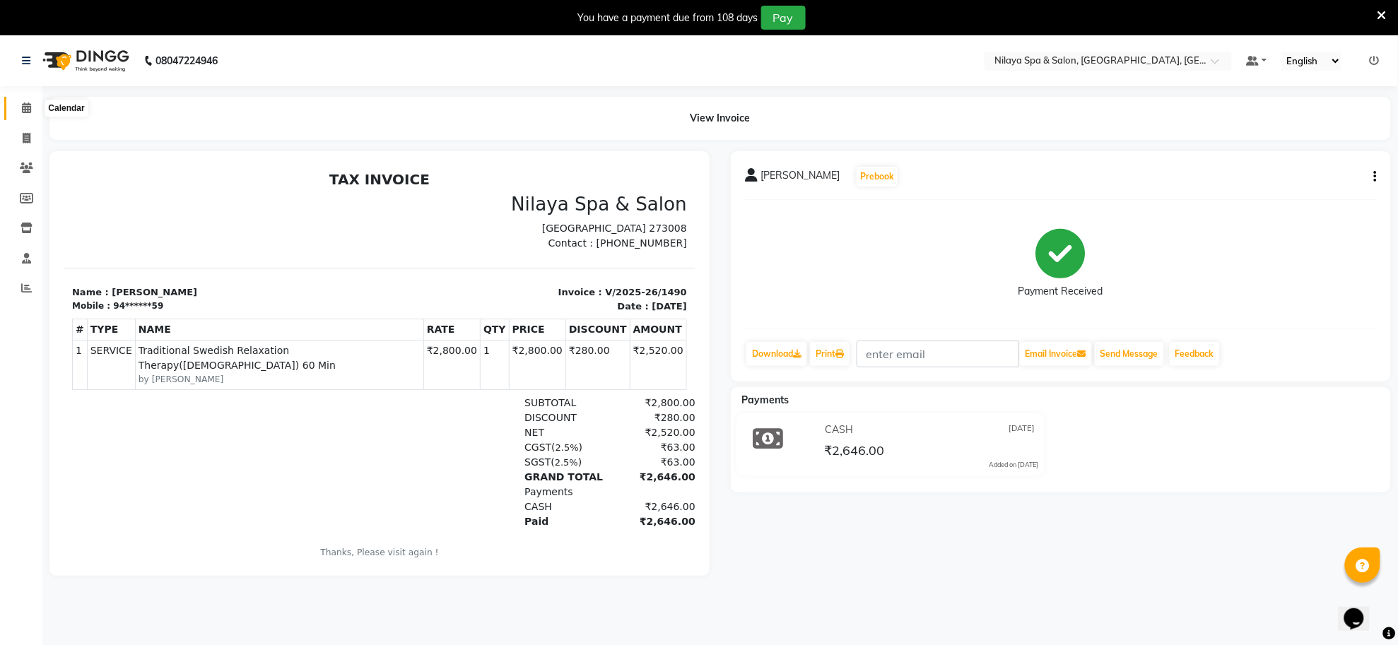
click at [22, 104] on icon at bounding box center [26, 107] width 9 height 11
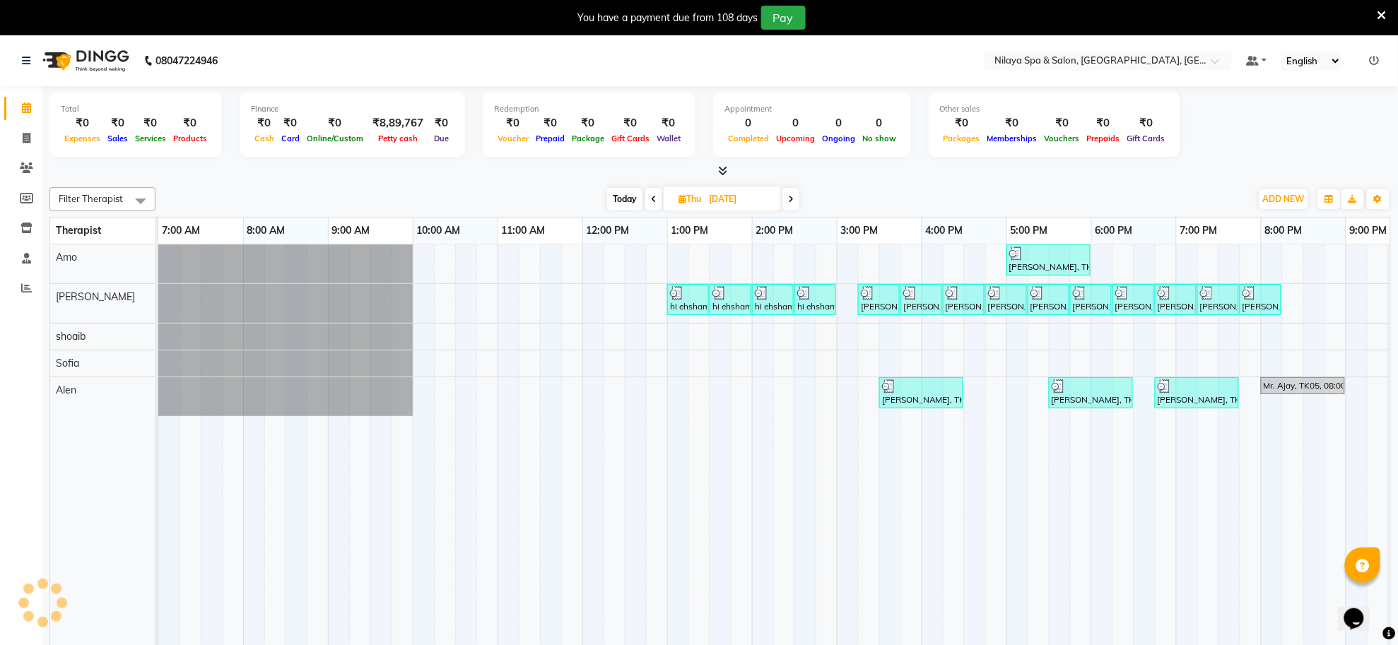
scroll to position [0, 209]
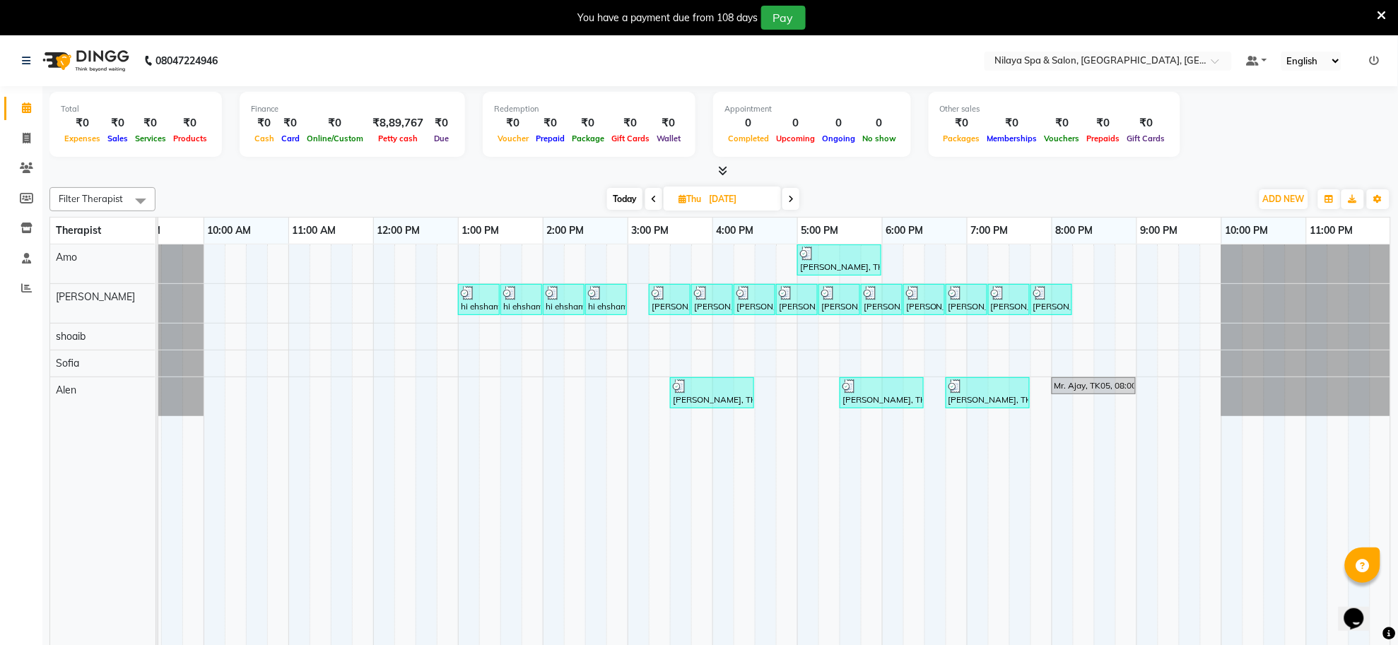
click at [795, 194] on span at bounding box center [790, 199] width 17 height 22
type input "26-09-2025"
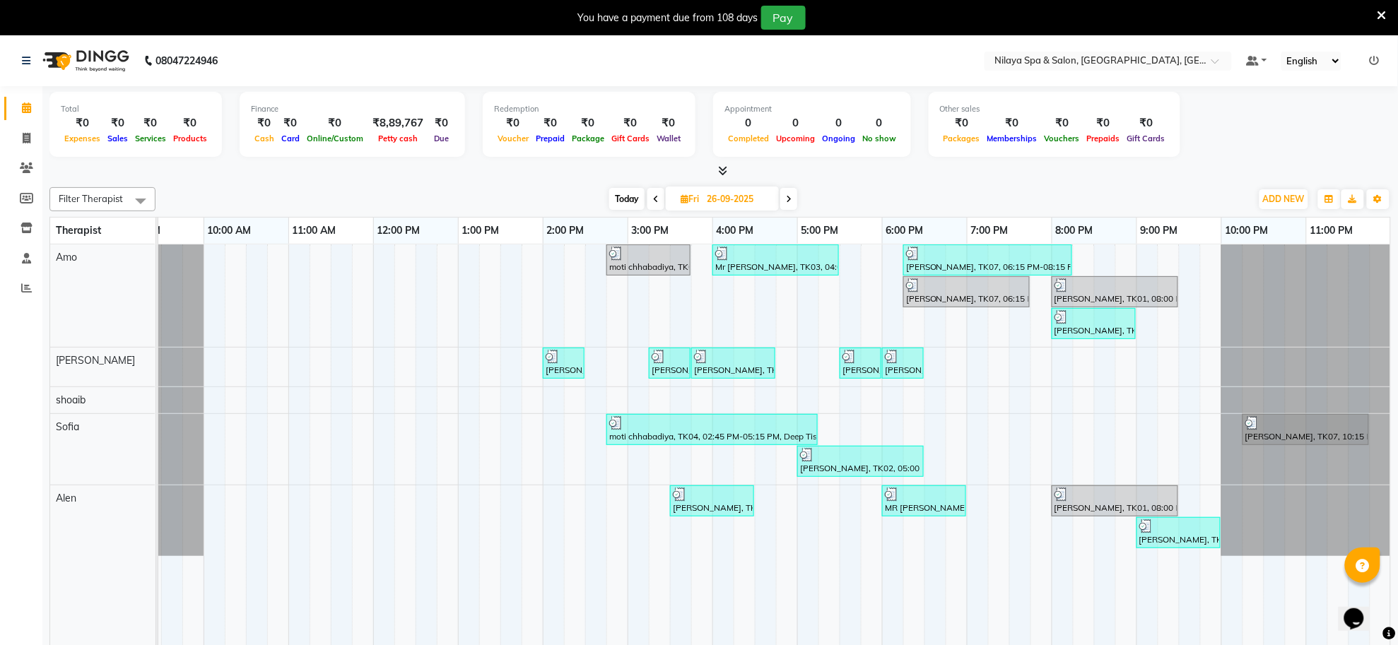
click at [728, 168] on div at bounding box center [720, 171] width 1342 height 15
click at [722, 170] on icon at bounding box center [723, 170] width 9 height 11
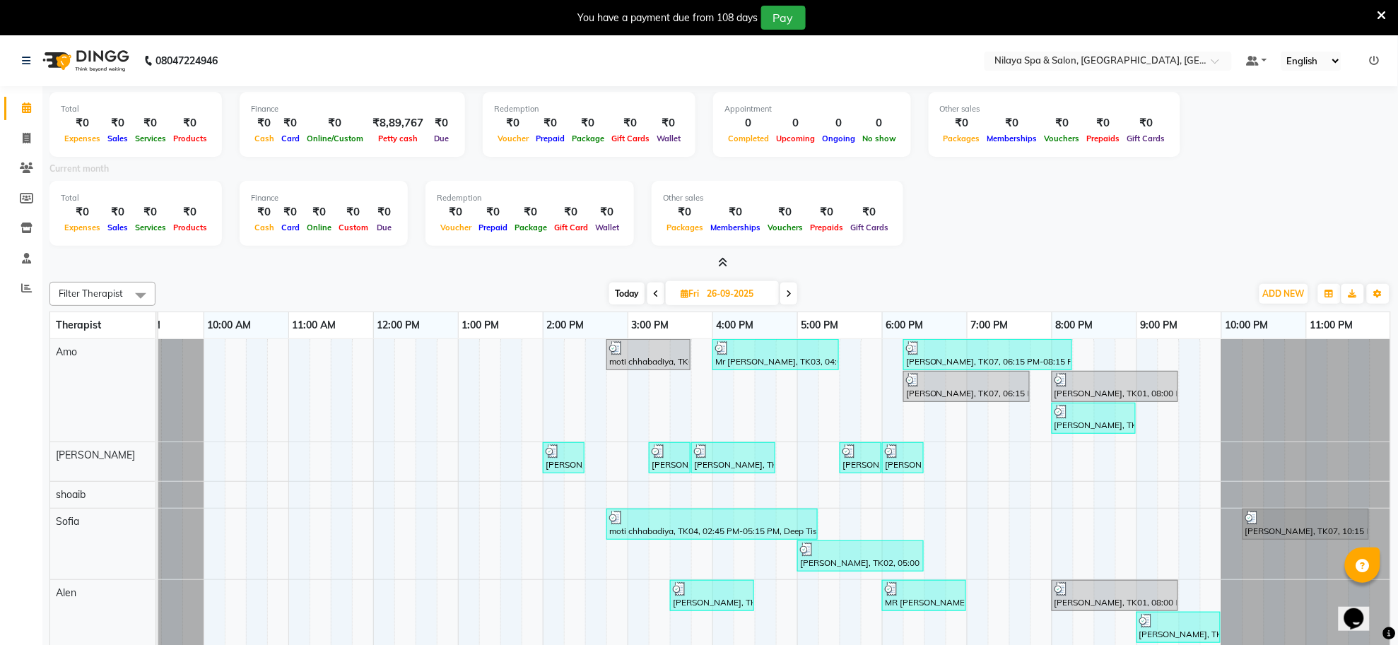
click at [717, 262] on span at bounding box center [720, 263] width 15 height 15
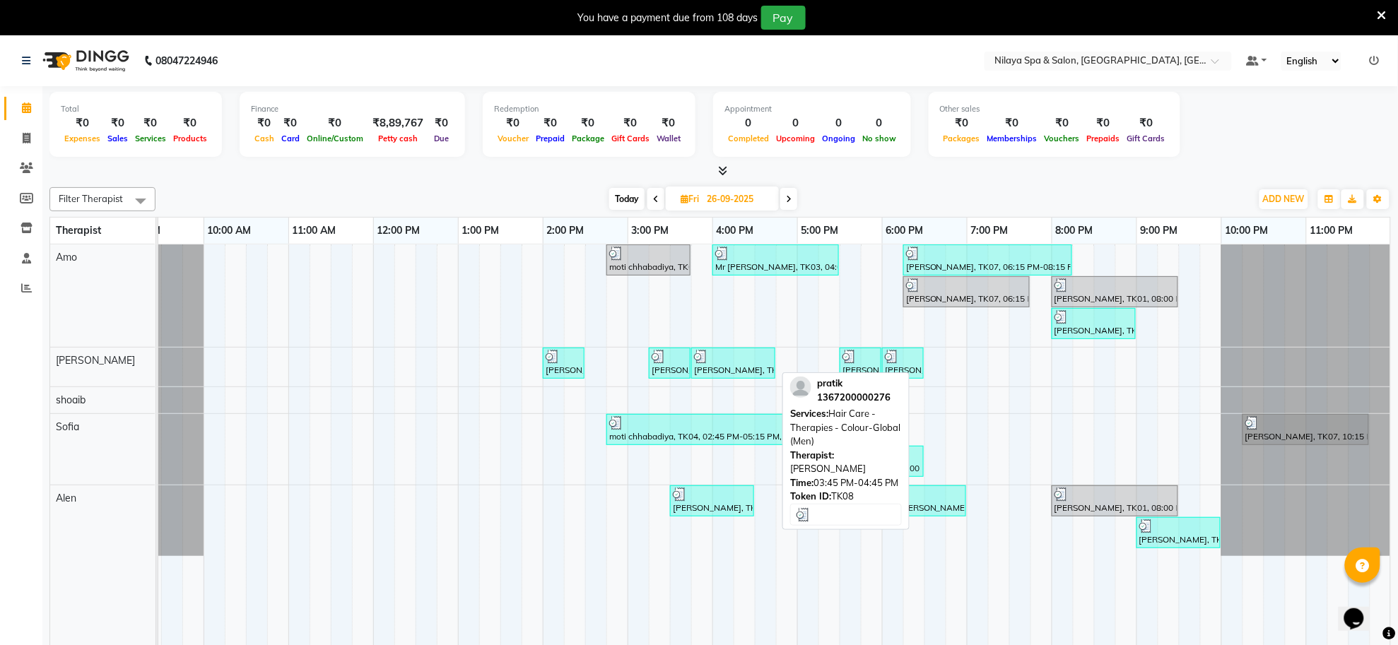
click at [701, 371] on div "[PERSON_NAME], TK08, 03:45 PM-04:45 PM, Hair Care - Therapies - Colour-Global (…" at bounding box center [733, 363] width 81 height 27
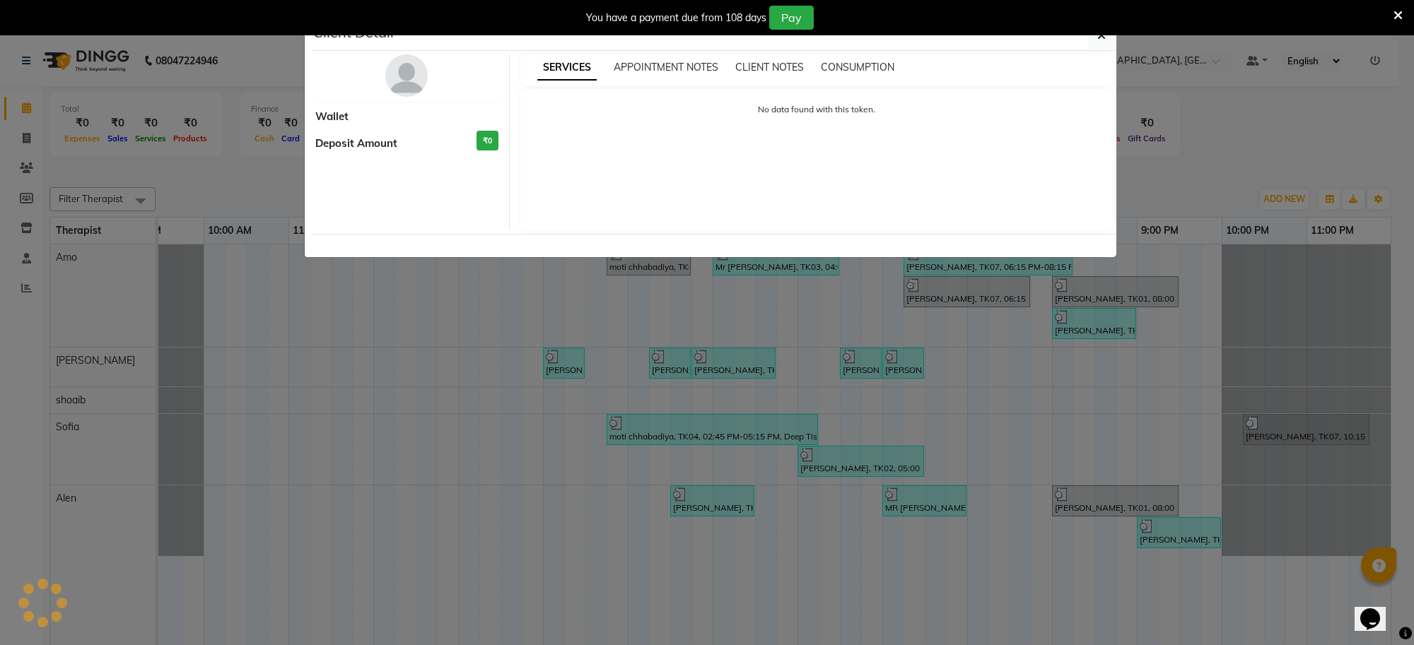
select select "3"
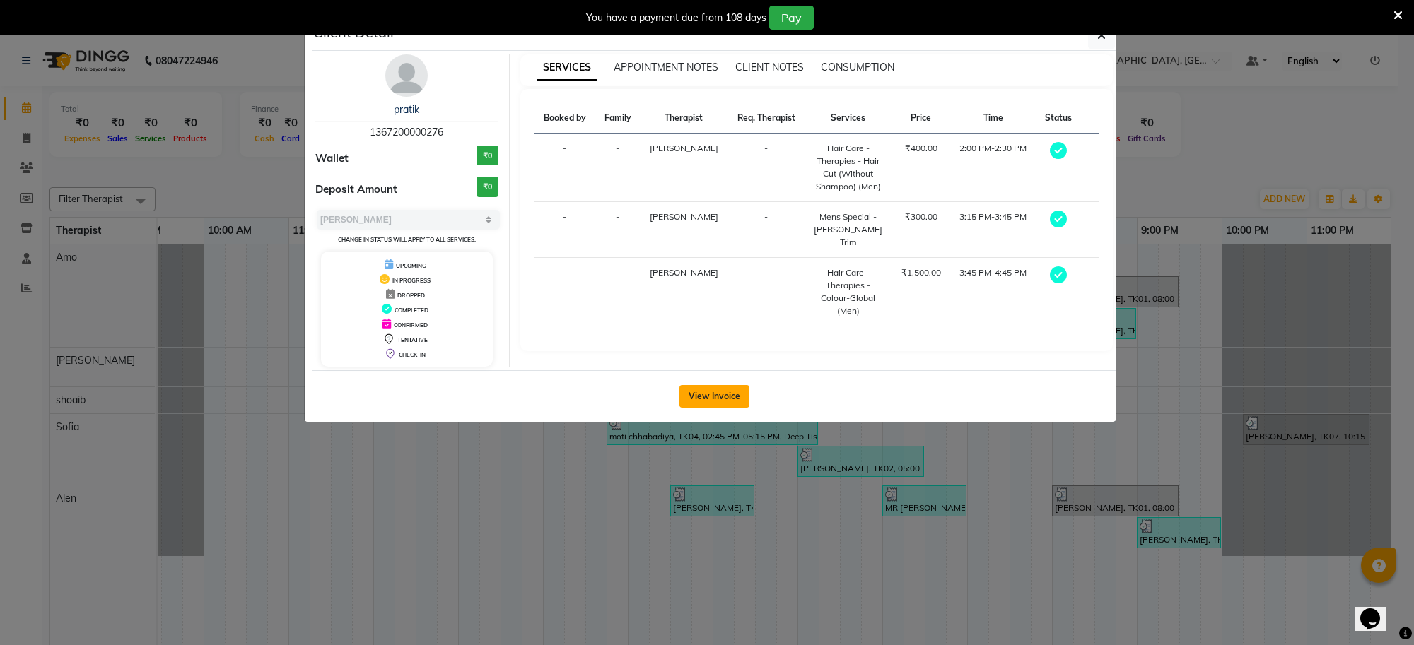
click at [701, 392] on button "View Invoice" at bounding box center [714, 396] width 70 height 23
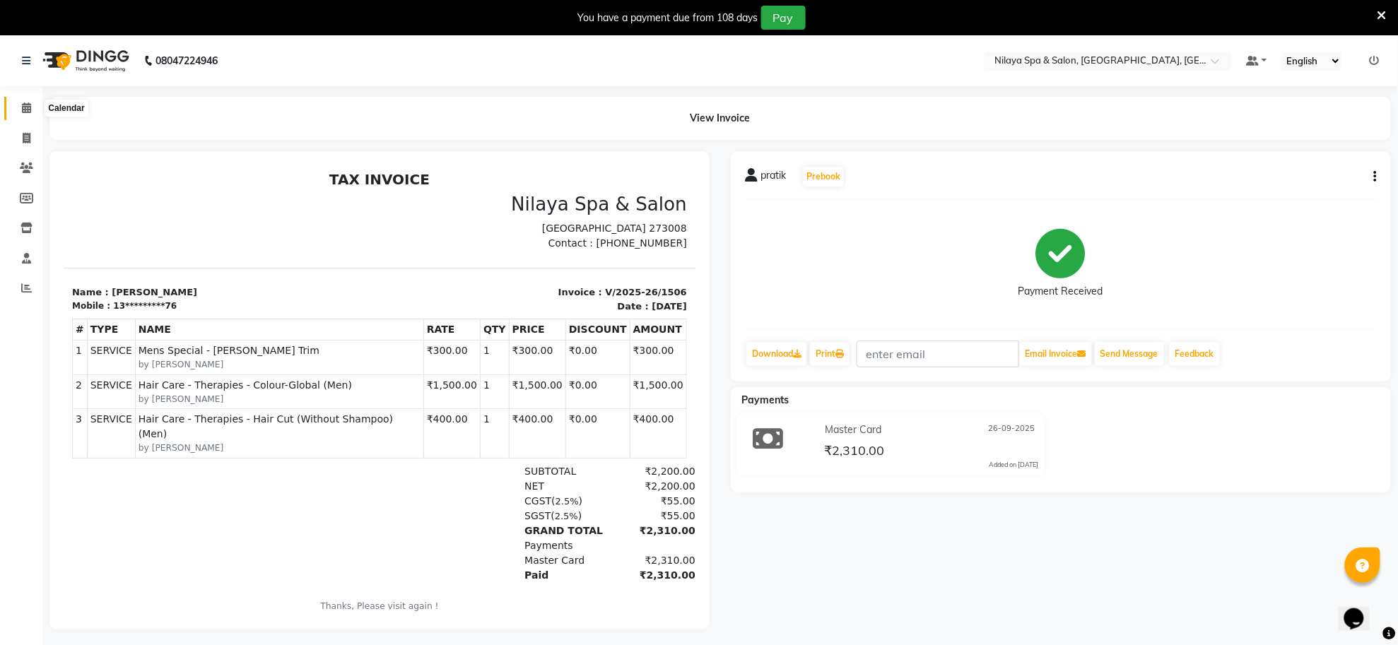
click at [30, 107] on icon at bounding box center [26, 107] width 9 height 11
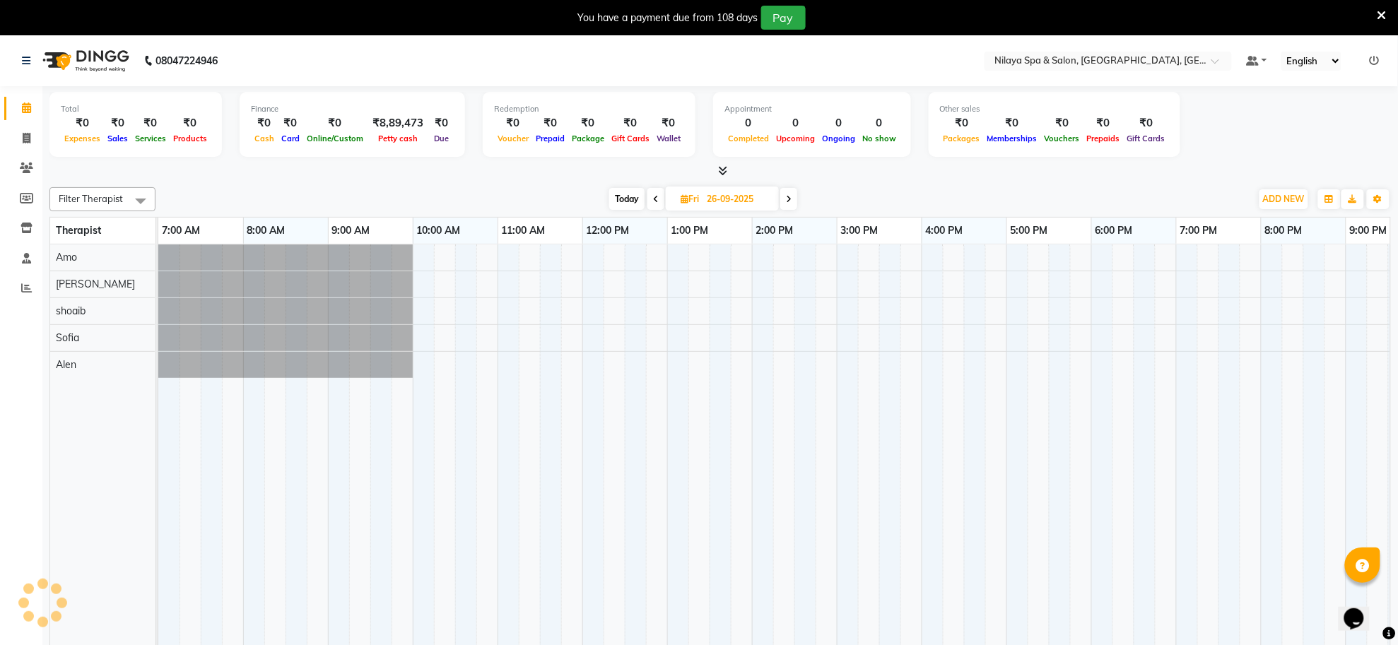
scroll to position [0, 209]
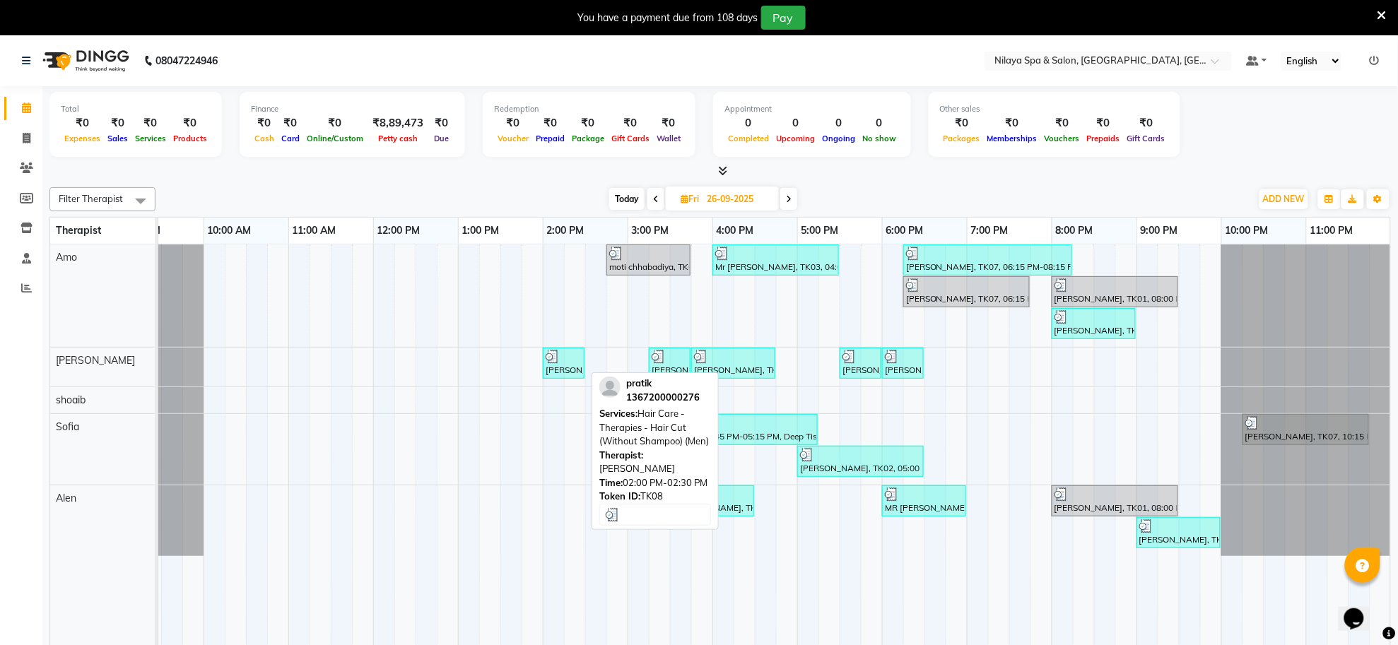
click at [563, 361] on div at bounding box center [564, 357] width 36 height 14
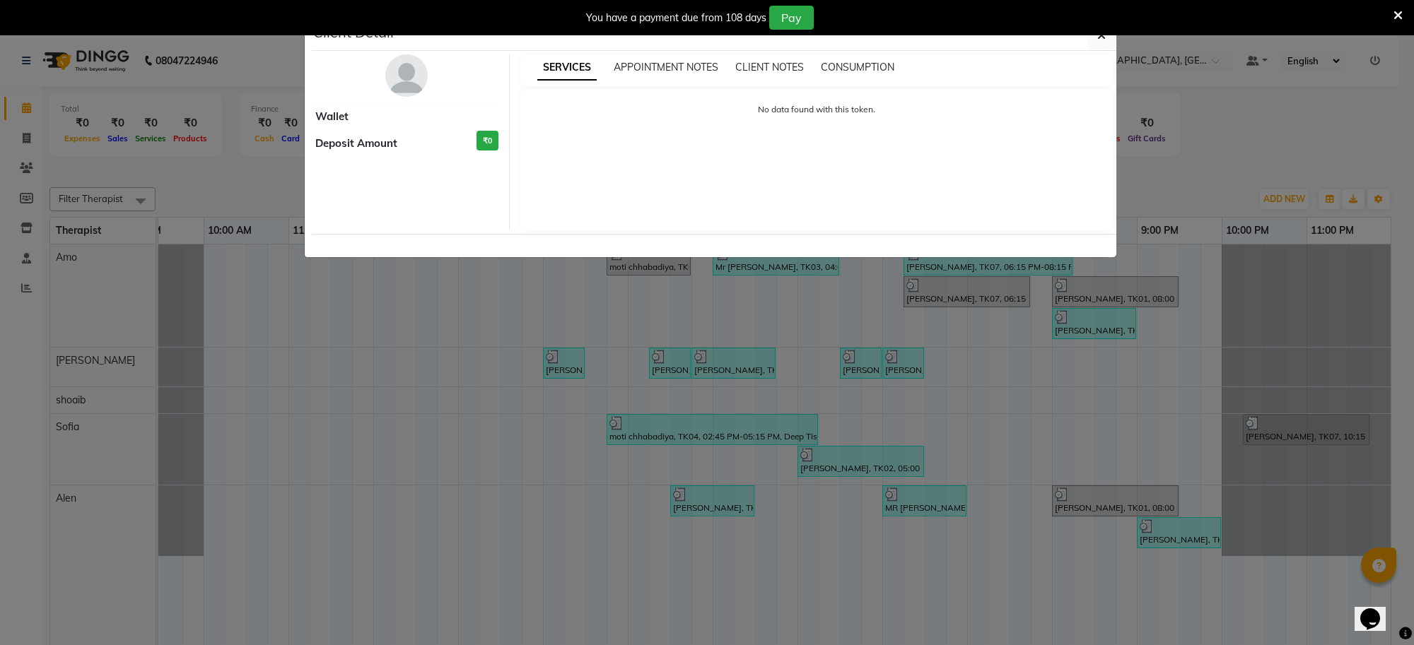
select select "3"
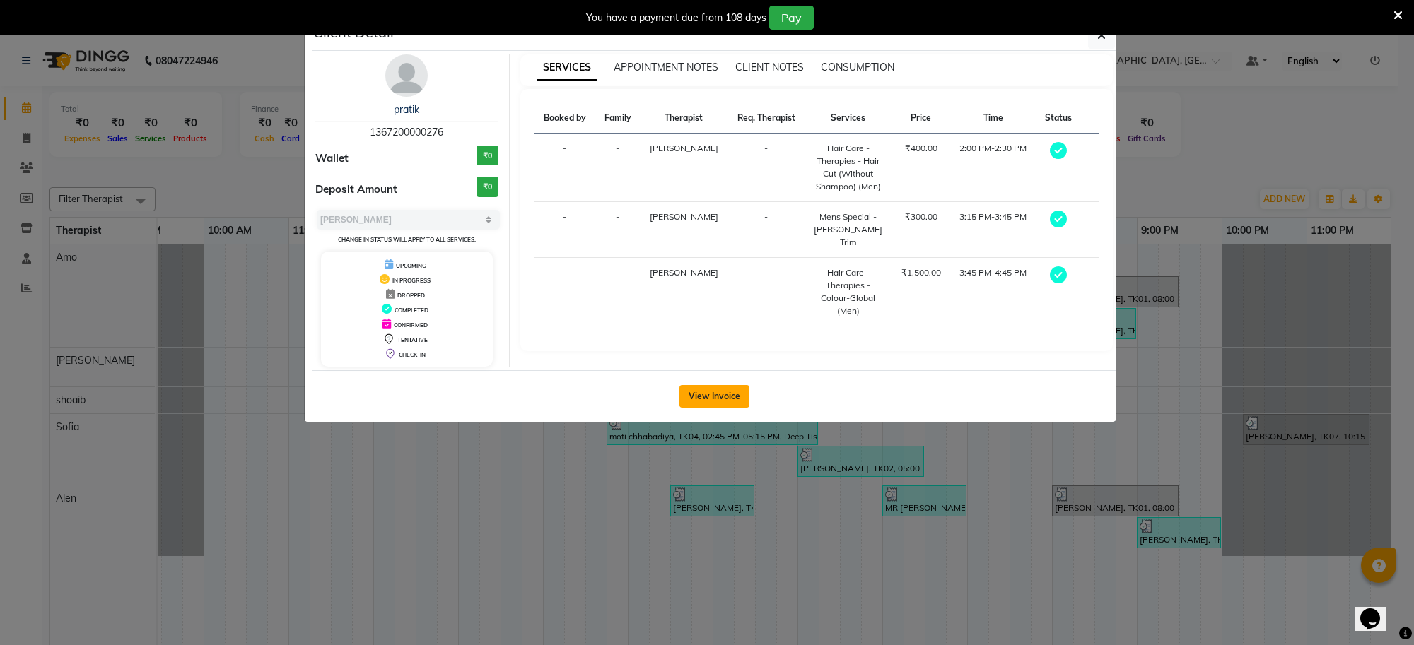
click at [696, 400] on button "View Invoice" at bounding box center [714, 396] width 70 height 23
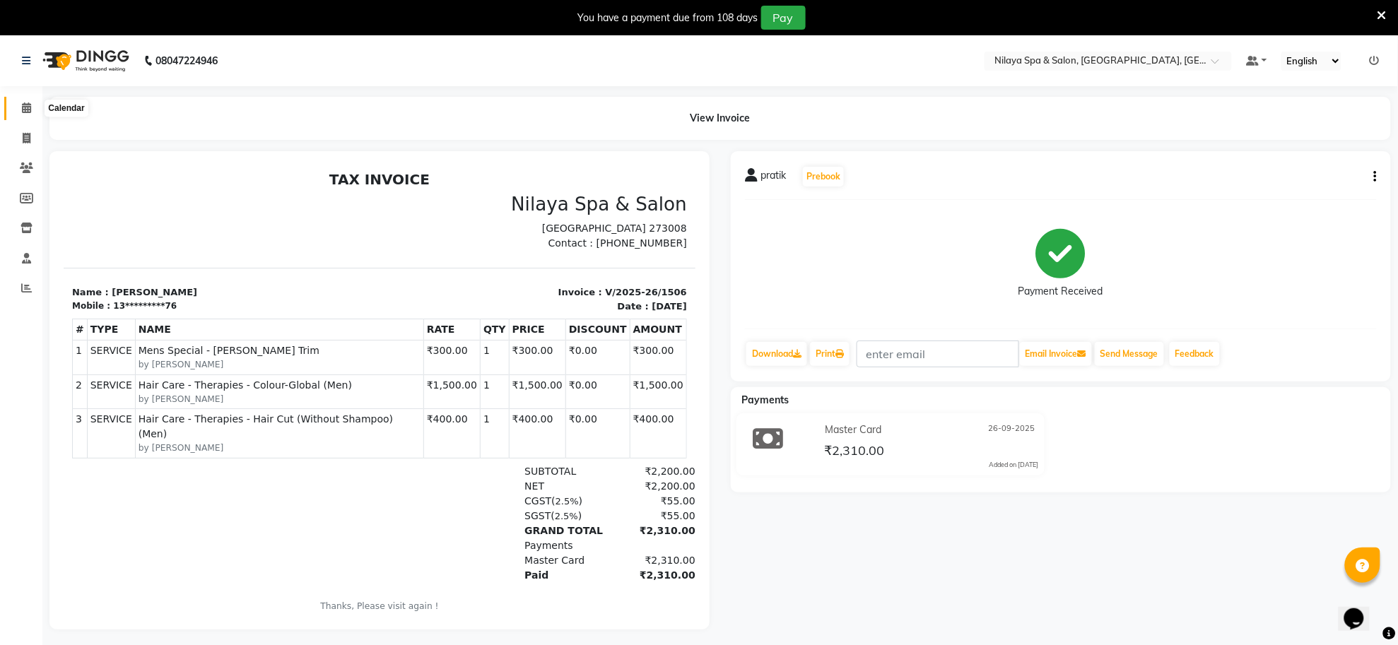
click at [26, 107] on icon at bounding box center [26, 107] width 9 height 11
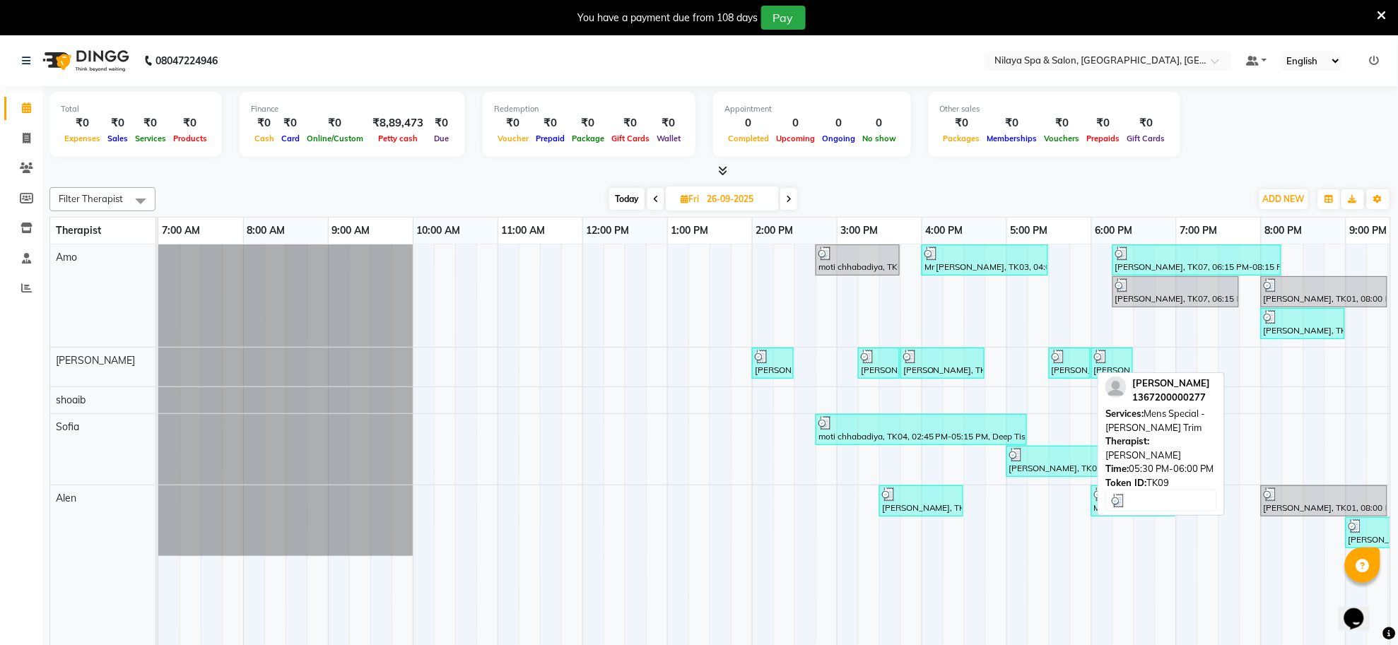
click at [1074, 362] on div at bounding box center [1070, 357] width 36 height 14
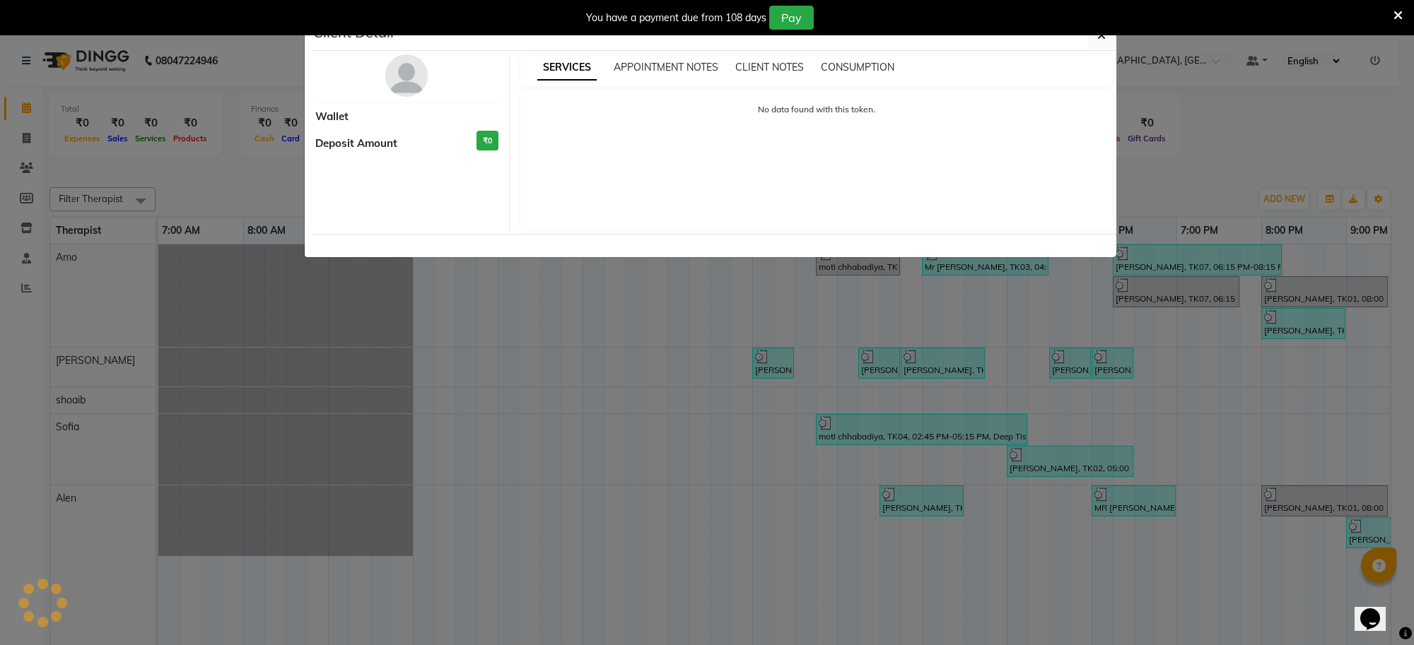
select select "3"
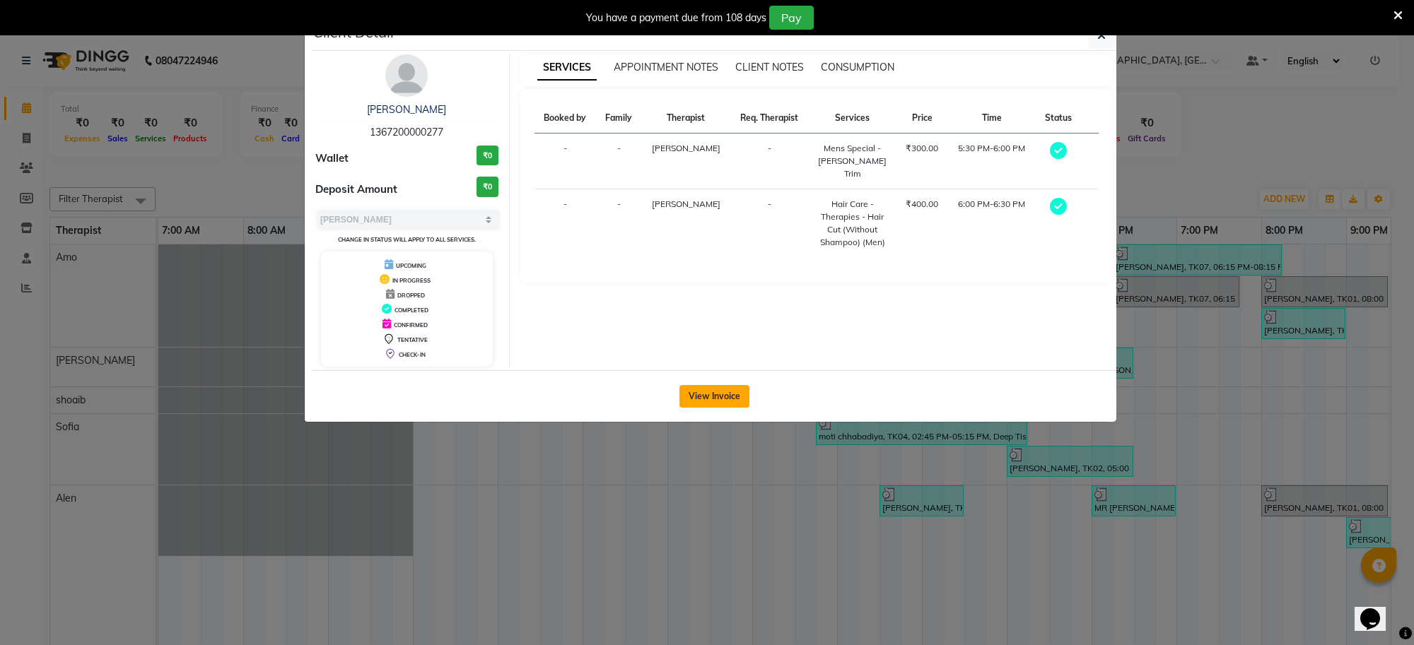
click at [688, 401] on button "View Invoice" at bounding box center [714, 396] width 70 height 23
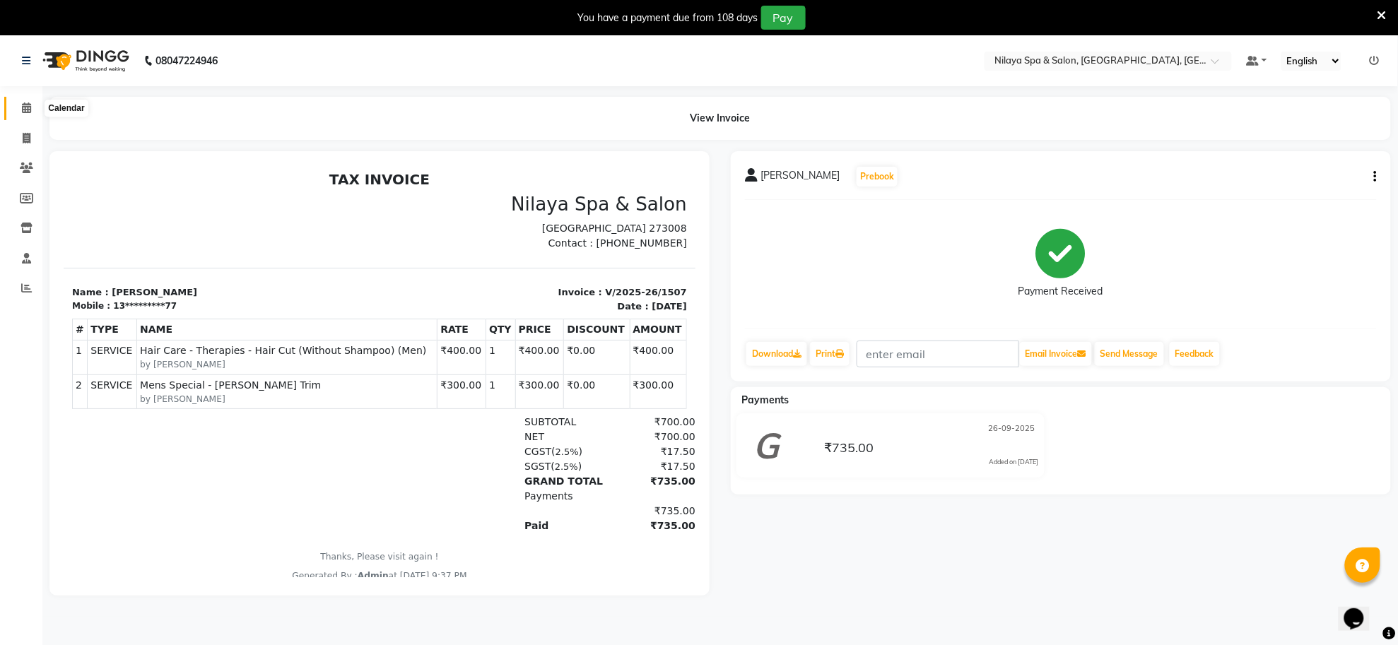
click at [27, 107] on icon at bounding box center [26, 107] width 9 height 11
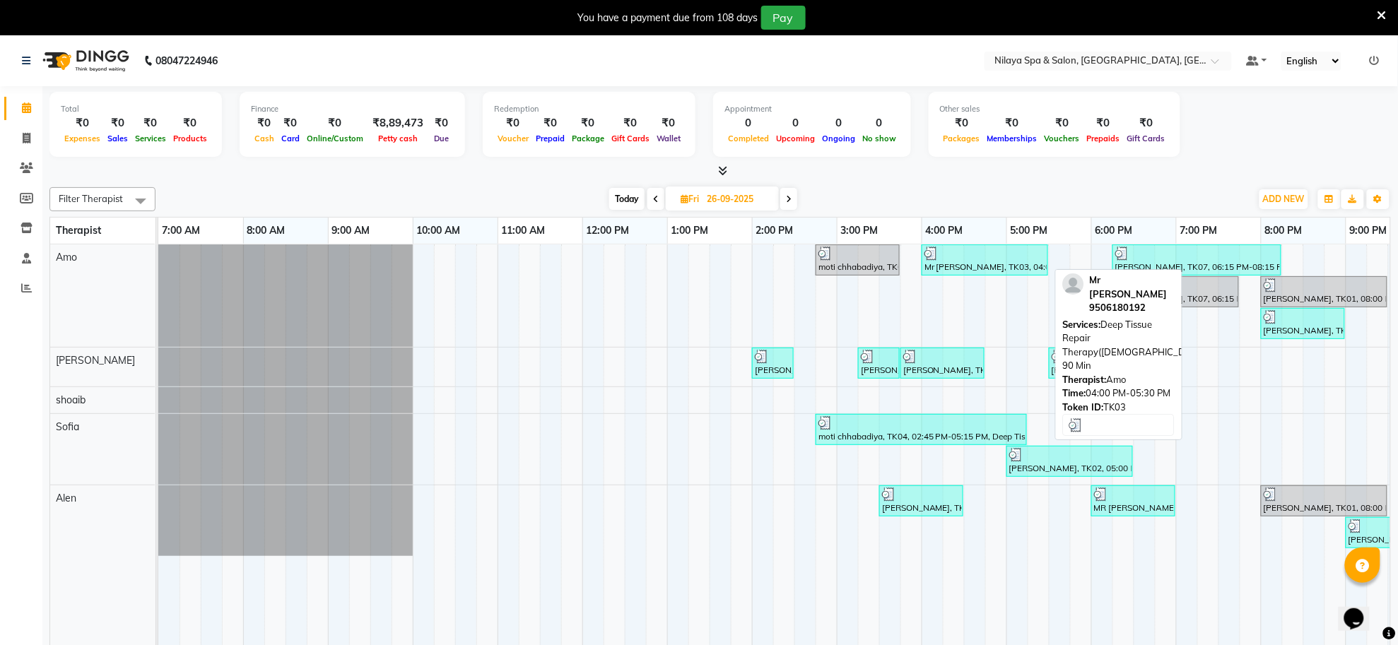
click at [999, 264] on div "Mr [PERSON_NAME], TK03, 04:00 PM-05:30 PM, Deep Tissue Repair Therapy([DEMOGRAP…" at bounding box center [985, 260] width 124 height 27
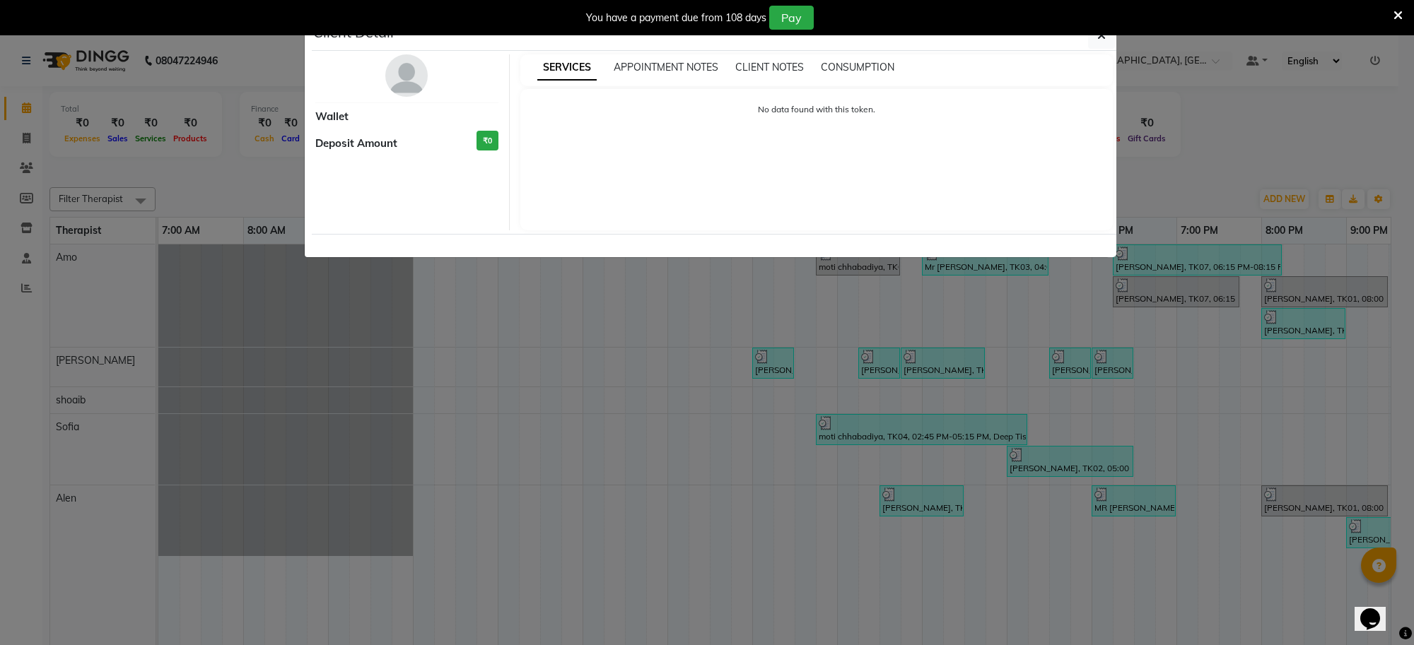
select select "3"
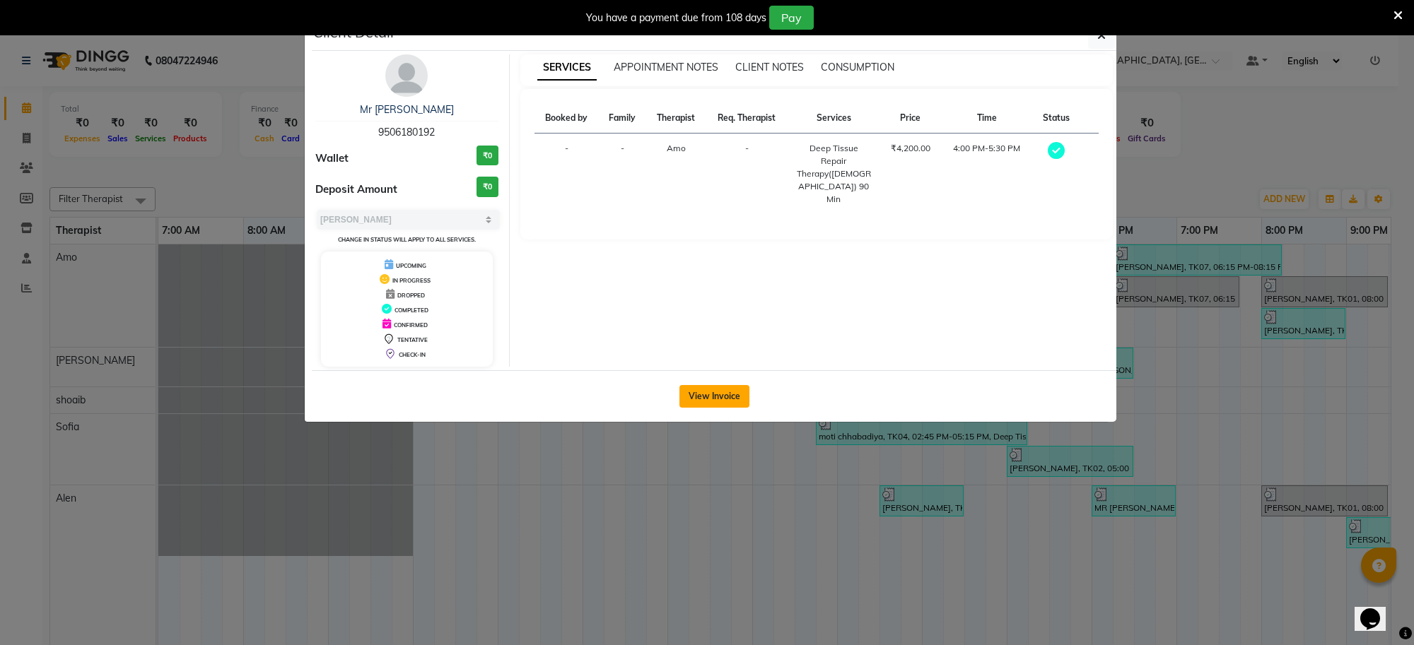
click at [729, 385] on button "View Invoice" at bounding box center [714, 396] width 70 height 23
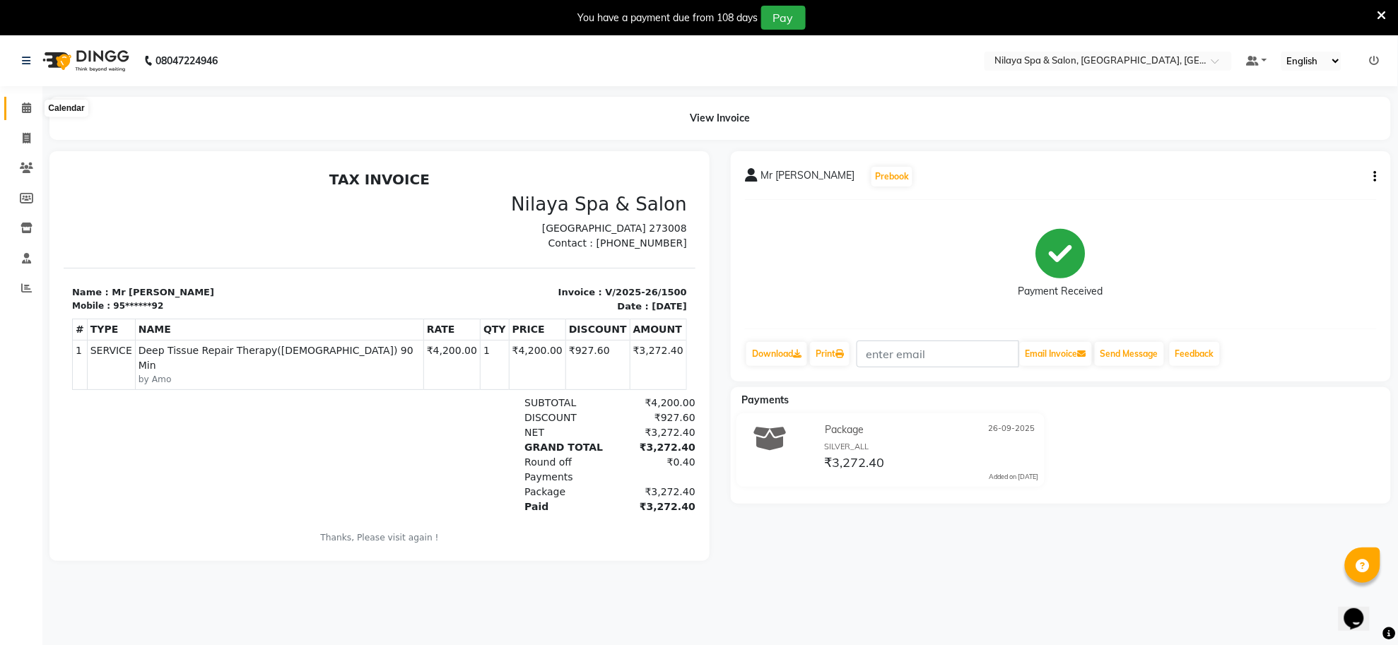
click at [25, 106] on icon at bounding box center [26, 107] width 9 height 11
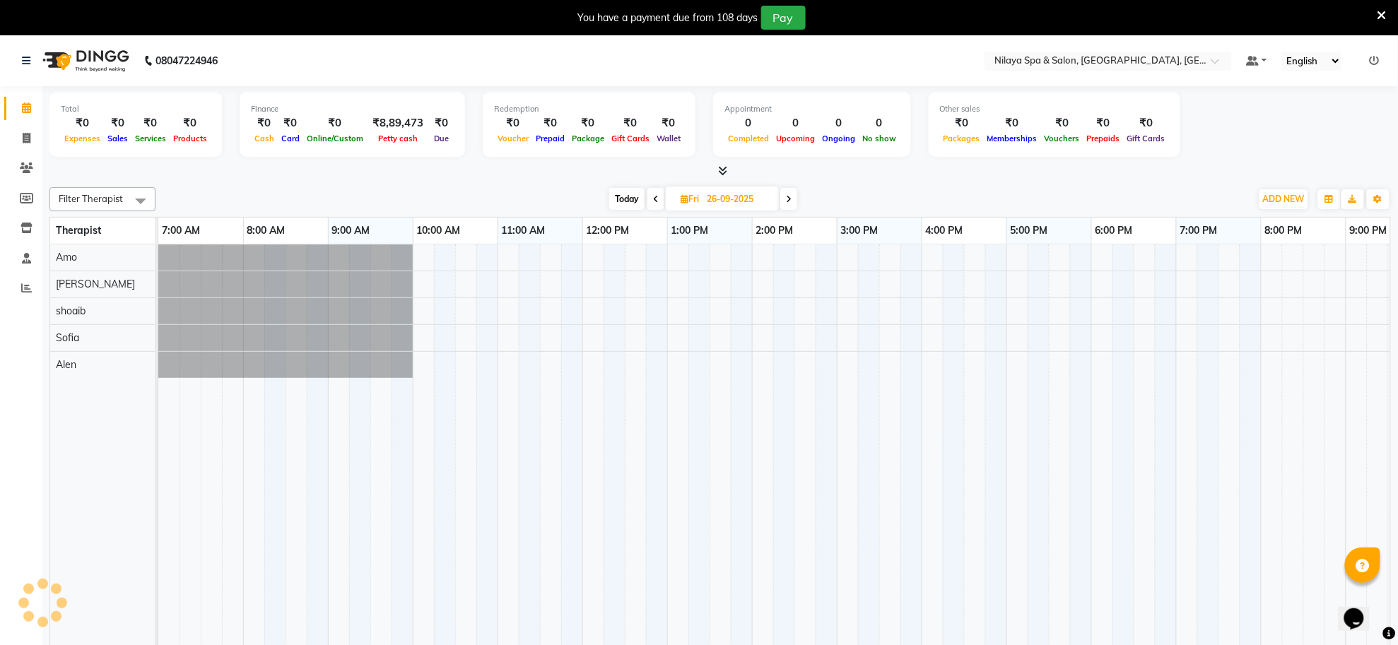
scroll to position [0, 209]
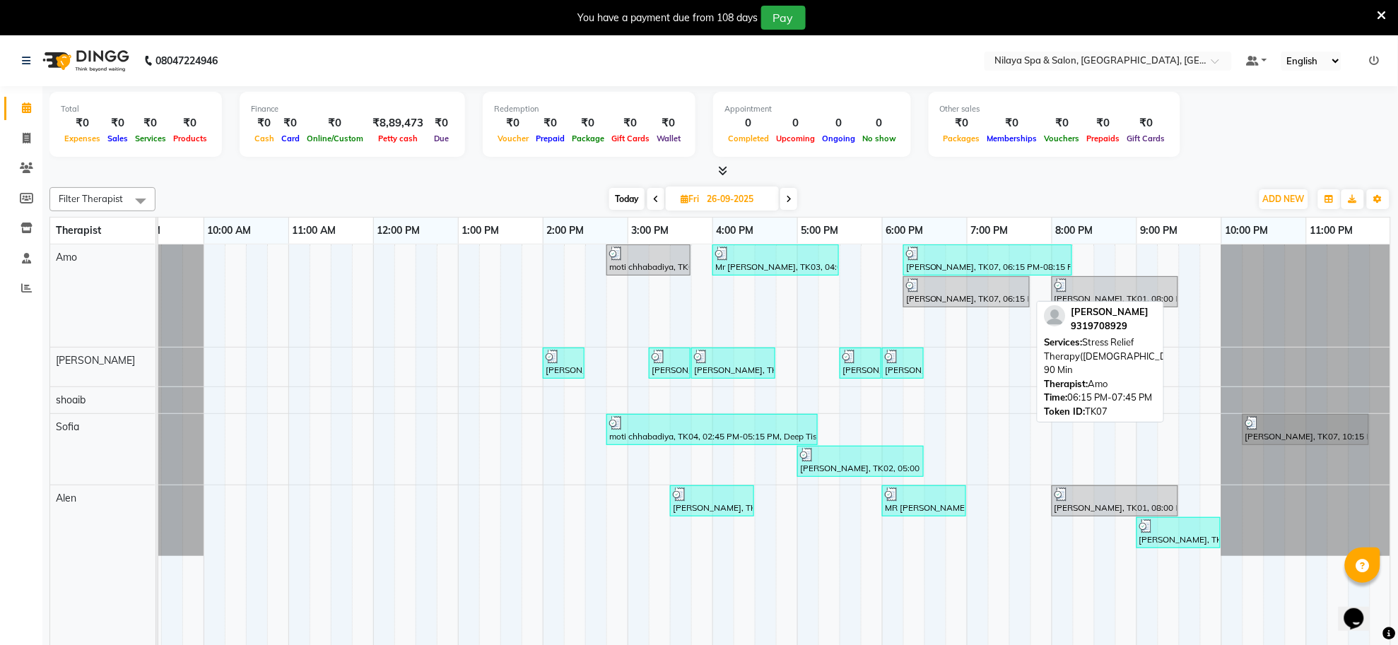
click at [977, 290] on div at bounding box center [966, 285] width 121 height 14
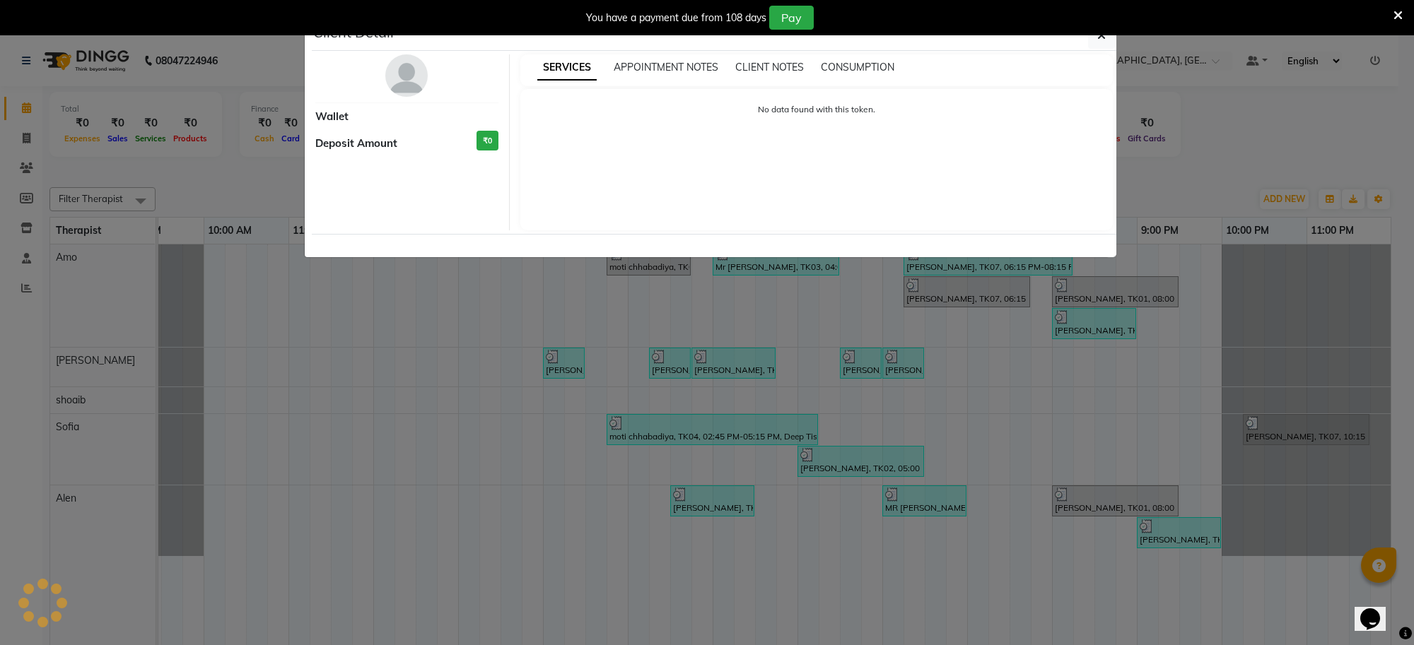
select select "3"
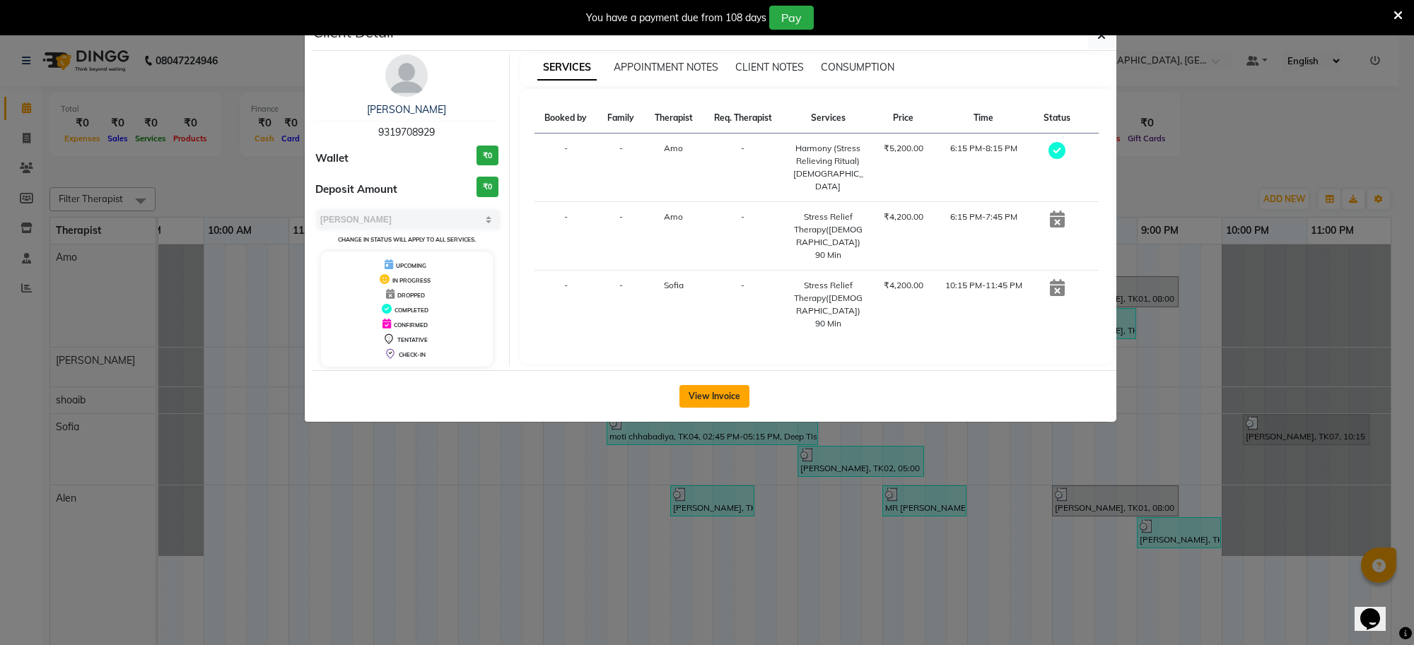
click at [715, 391] on button "View Invoice" at bounding box center [714, 396] width 70 height 23
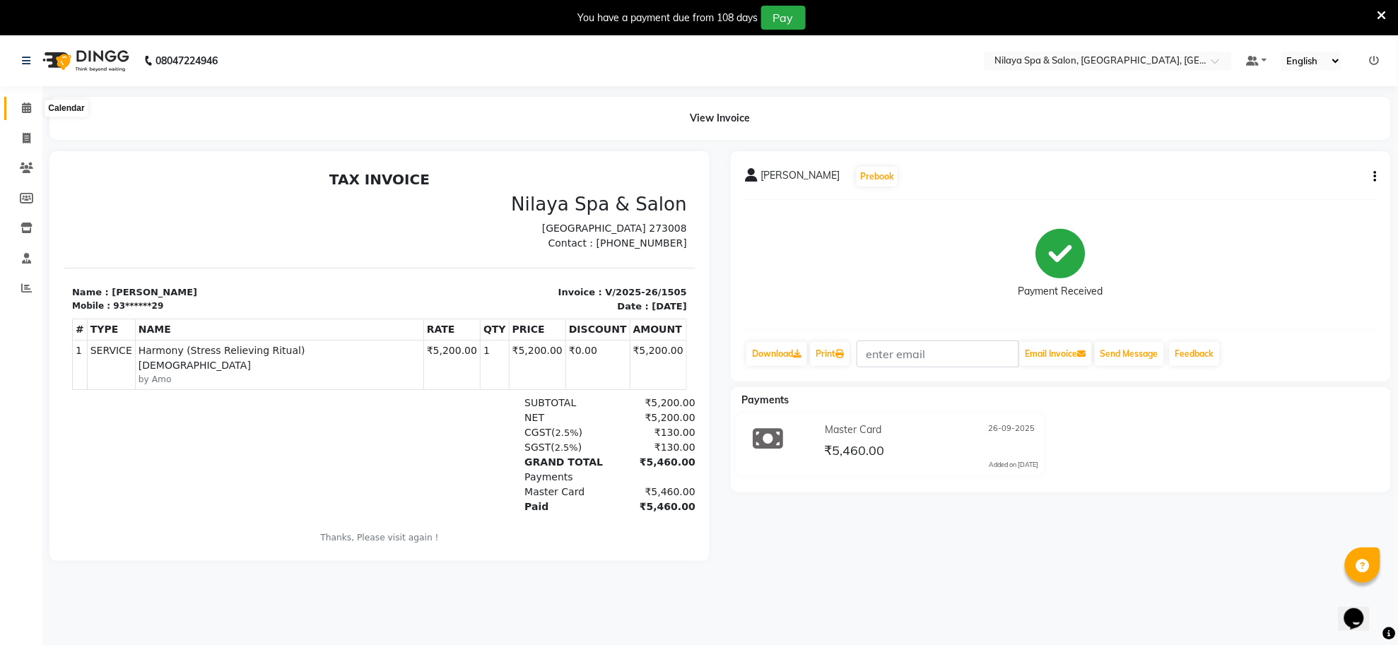
click at [33, 102] on span at bounding box center [26, 108] width 25 height 16
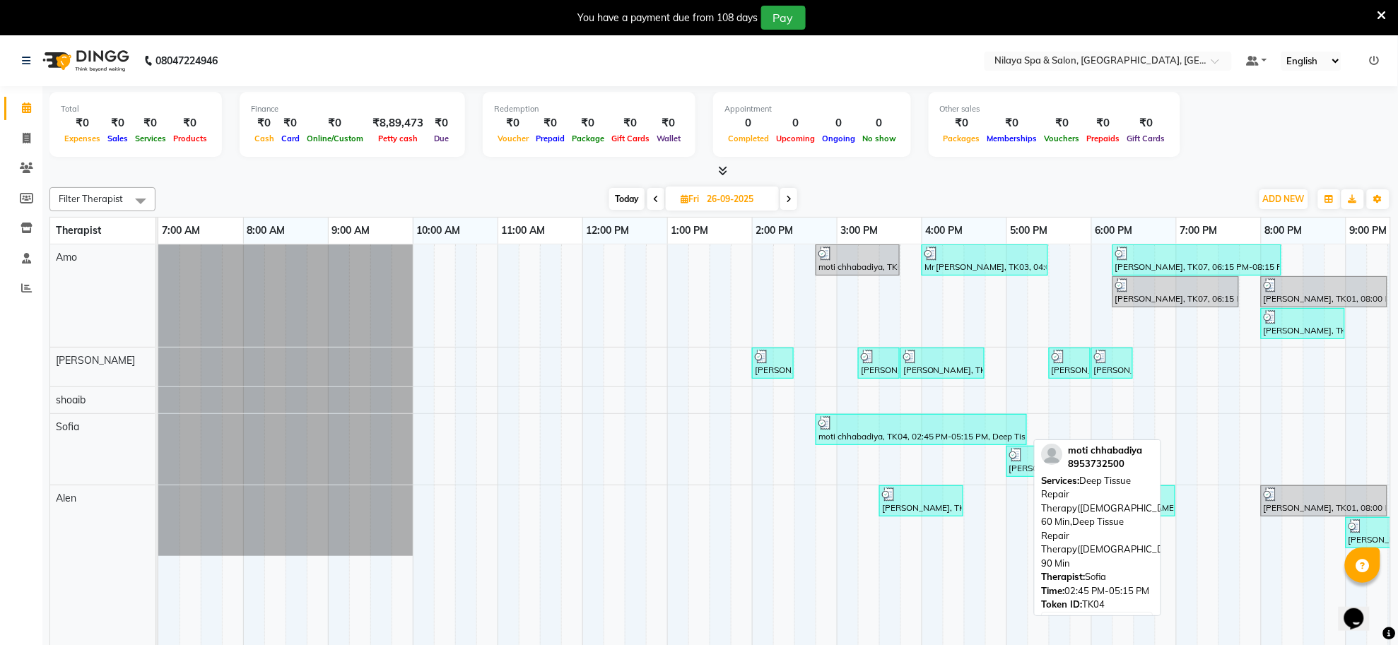
click at [917, 440] on div "moti chhabadiya, TK04, 02:45 PM-05:15 PM, Deep Tissue Repair Therapy([DEMOGRAPH…" at bounding box center [921, 429] width 209 height 27
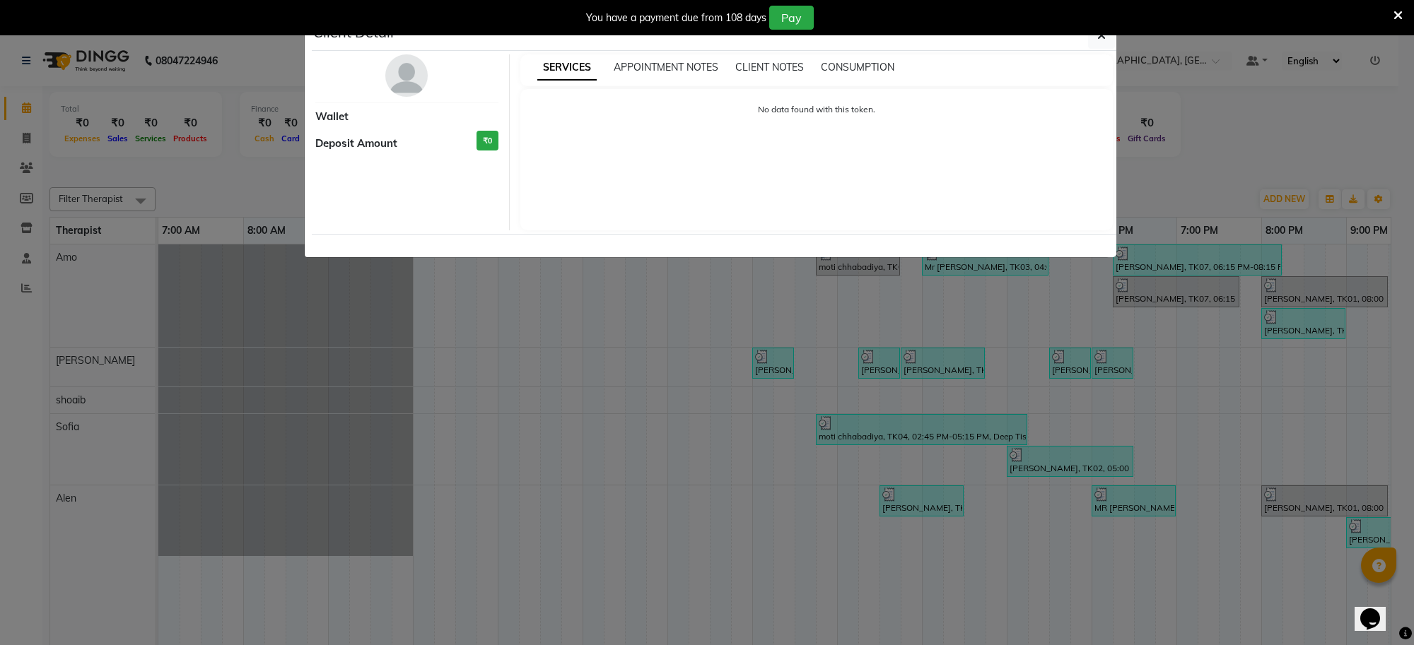
select select "3"
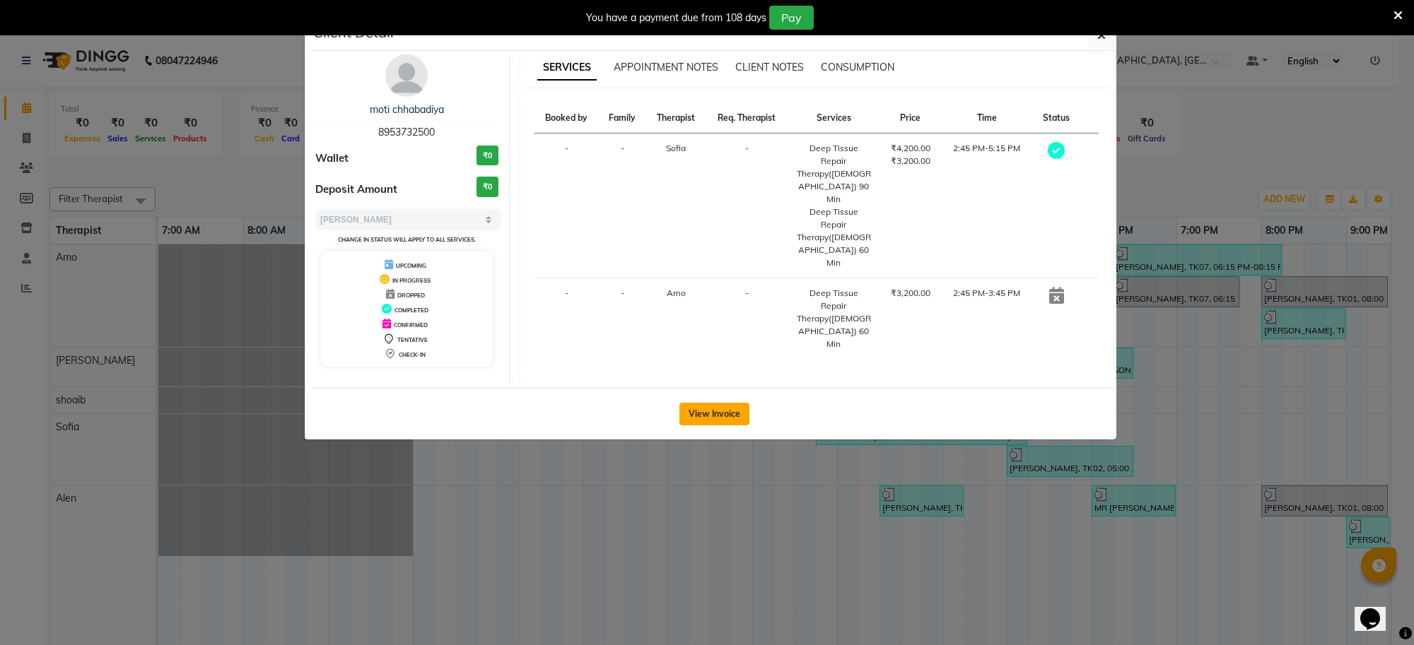
click at [712, 403] on button "View Invoice" at bounding box center [714, 414] width 70 height 23
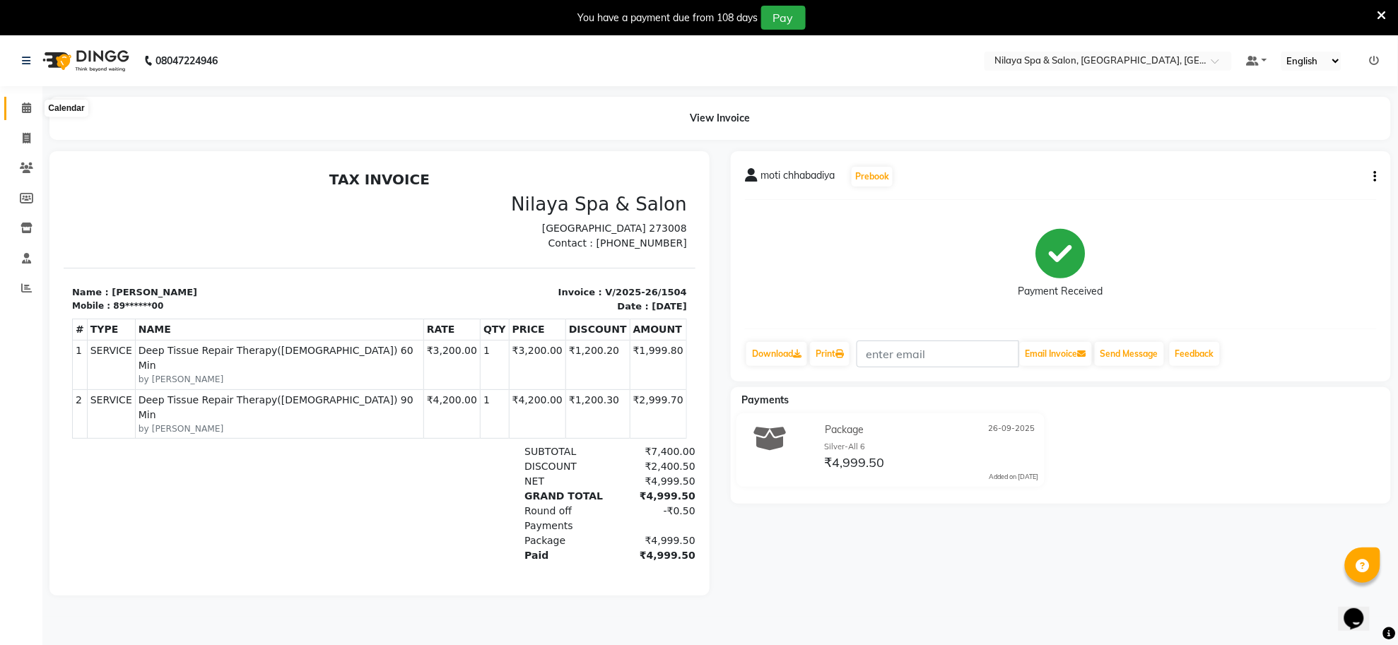
click at [30, 105] on icon at bounding box center [26, 107] width 9 height 11
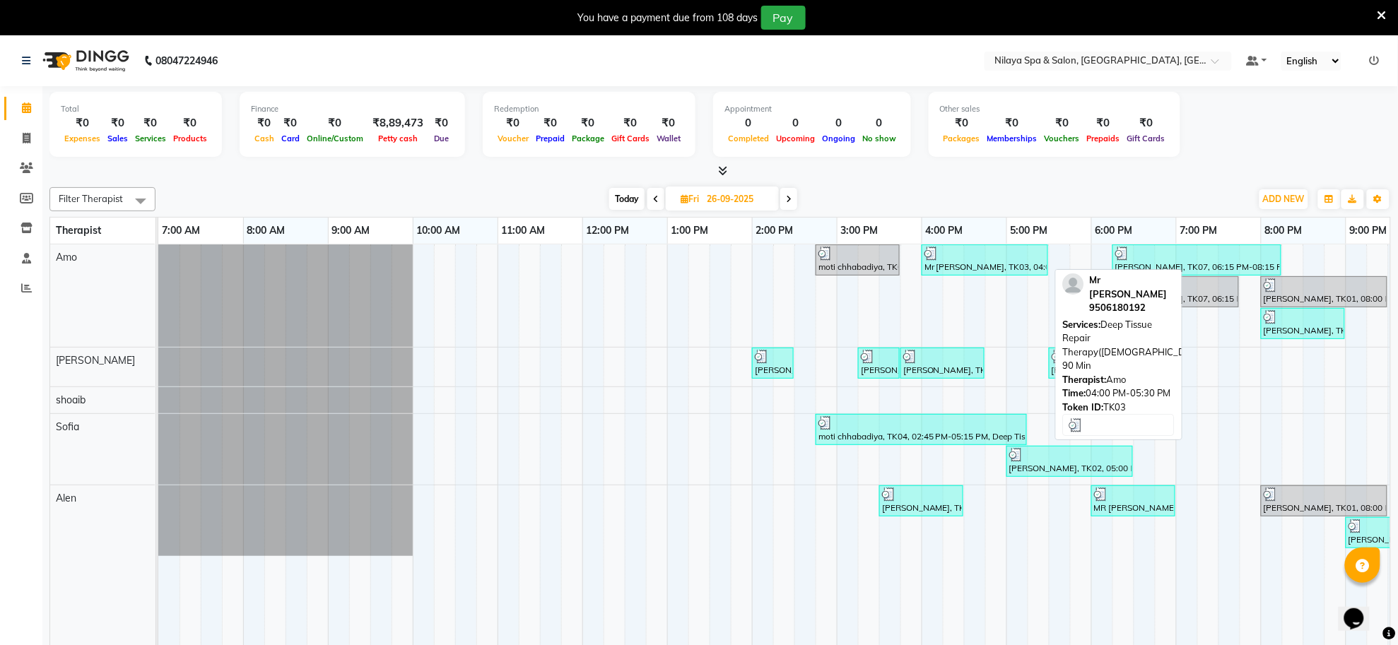
click at [963, 269] on div "Mr [PERSON_NAME], TK03, 04:00 PM-05:30 PM, Deep Tissue Repair Therapy([DEMOGRAP…" at bounding box center [985, 260] width 124 height 27
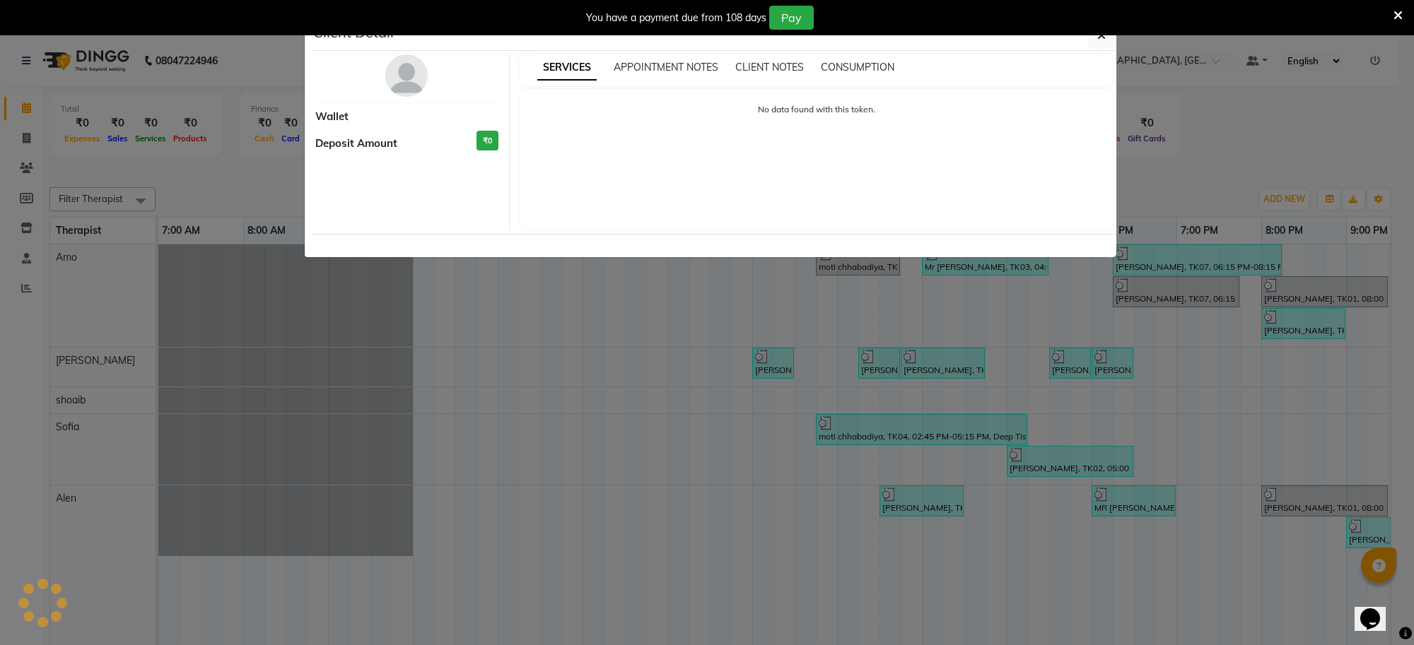
select select "3"
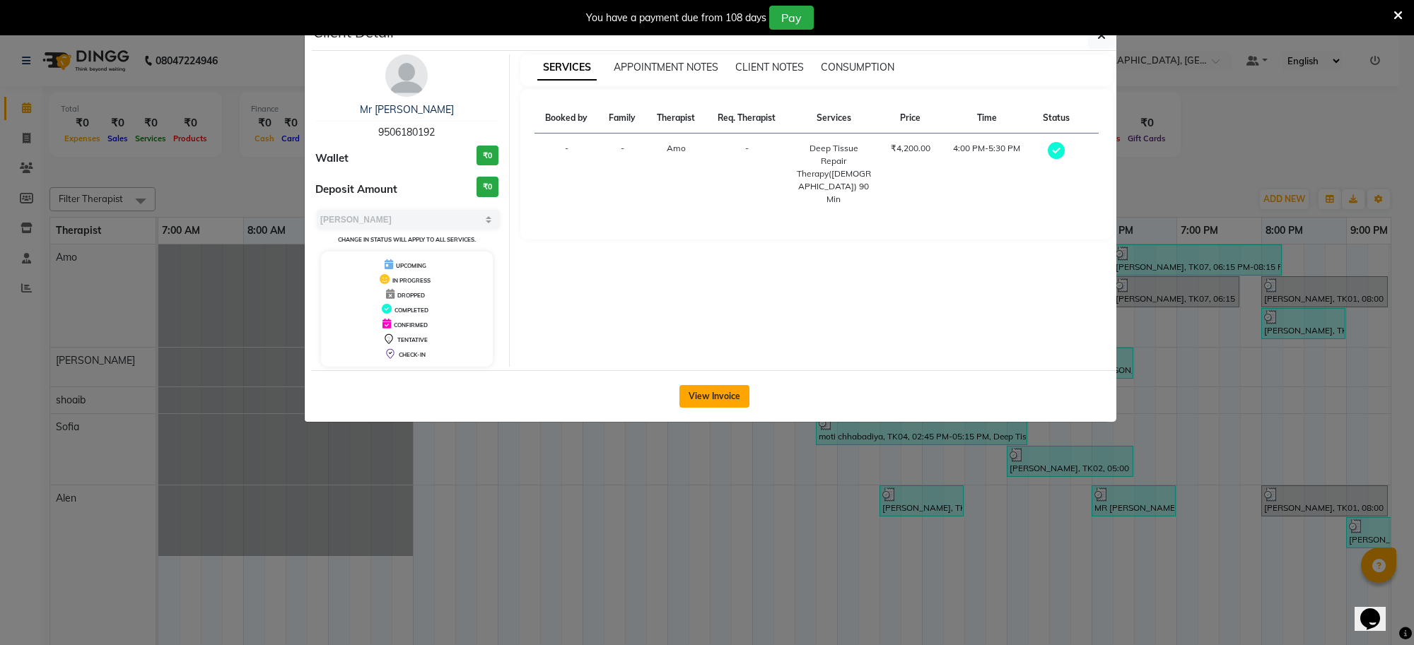
click at [728, 390] on button "View Invoice" at bounding box center [714, 396] width 70 height 23
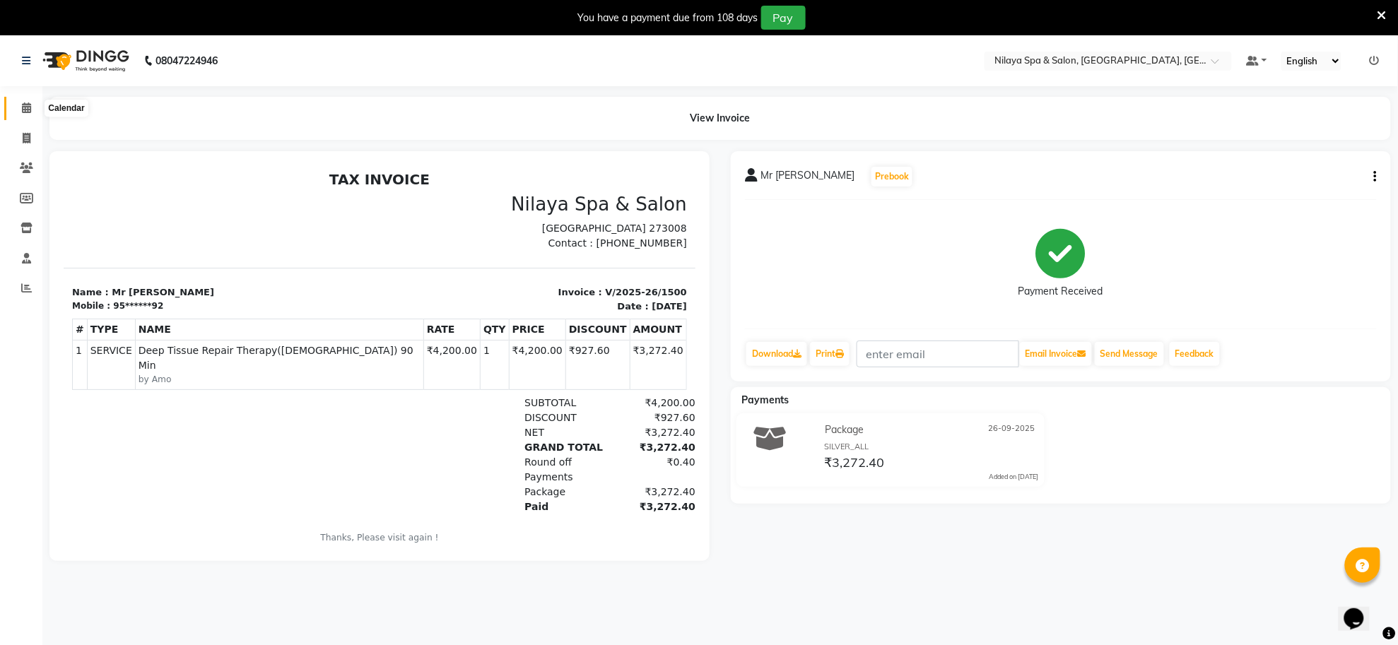
click at [16, 108] on span at bounding box center [26, 108] width 25 height 16
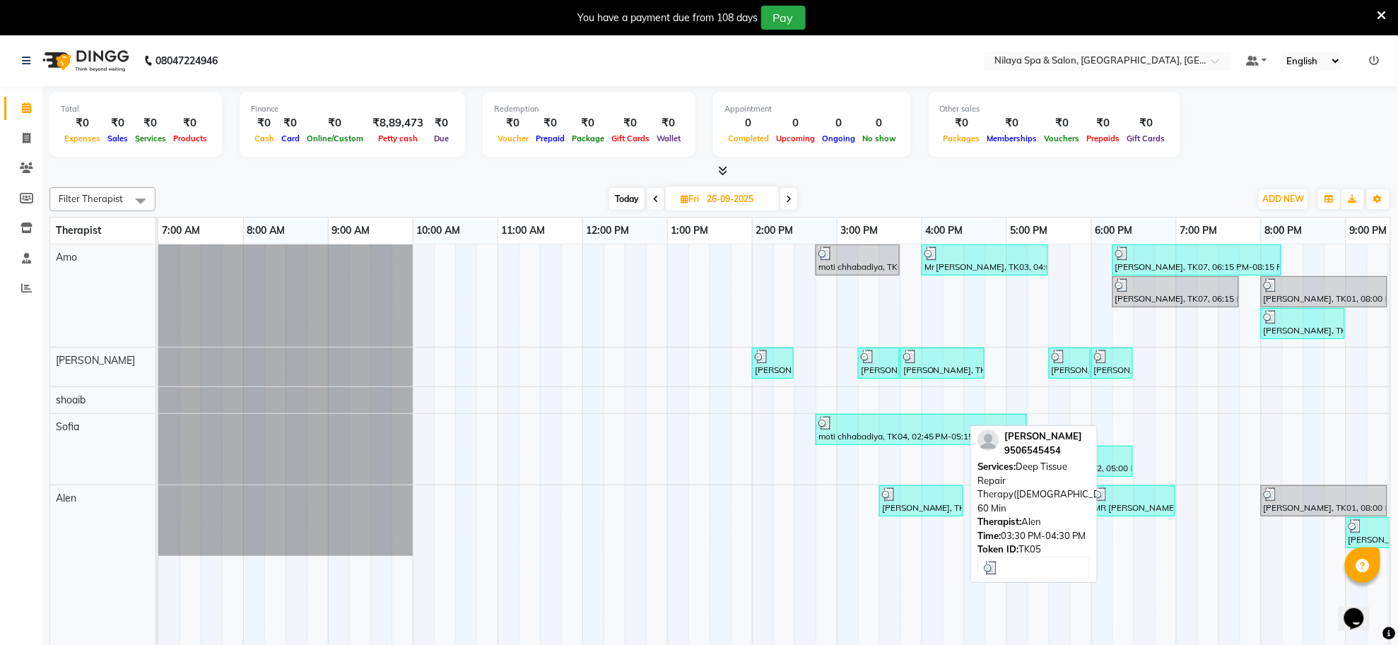
click at [917, 510] on div "[PERSON_NAME], TK05, 03:30 PM-04:30 PM, Deep Tissue Repair Therapy([DEMOGRAPHIC…" at bounding box center [921, 501] width 81 height 27
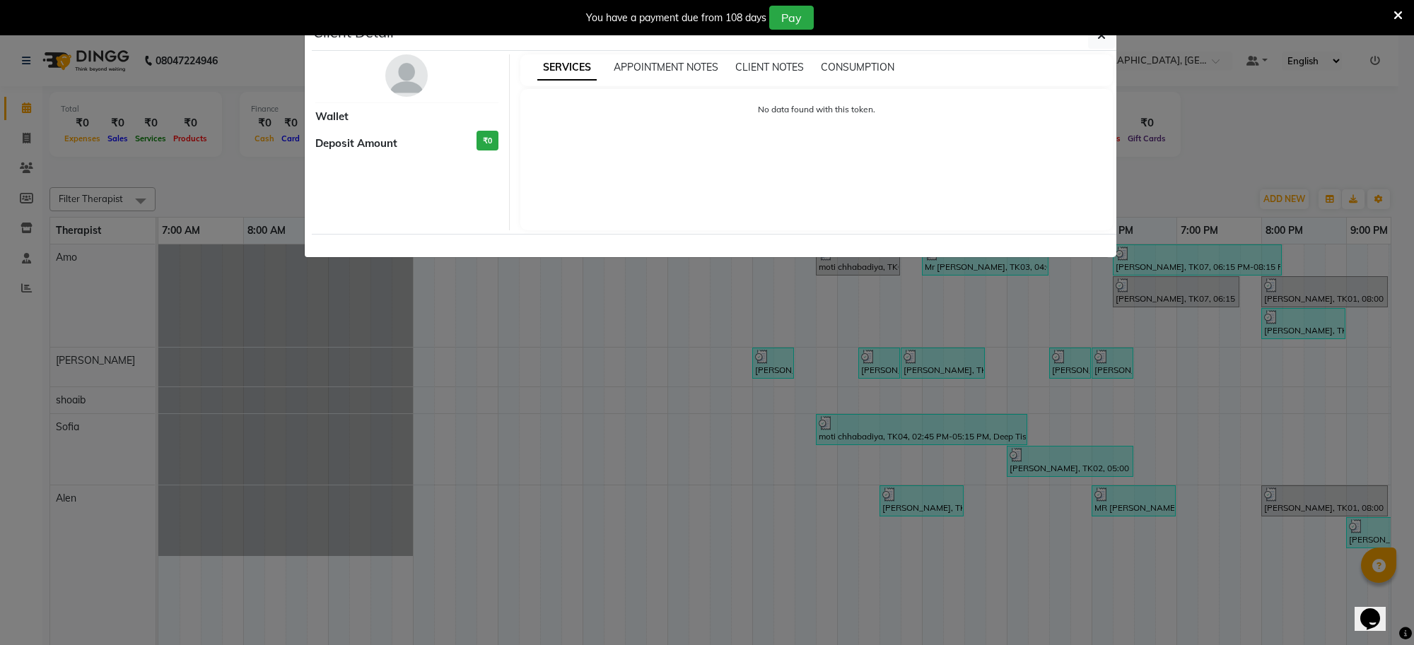
select select "3"
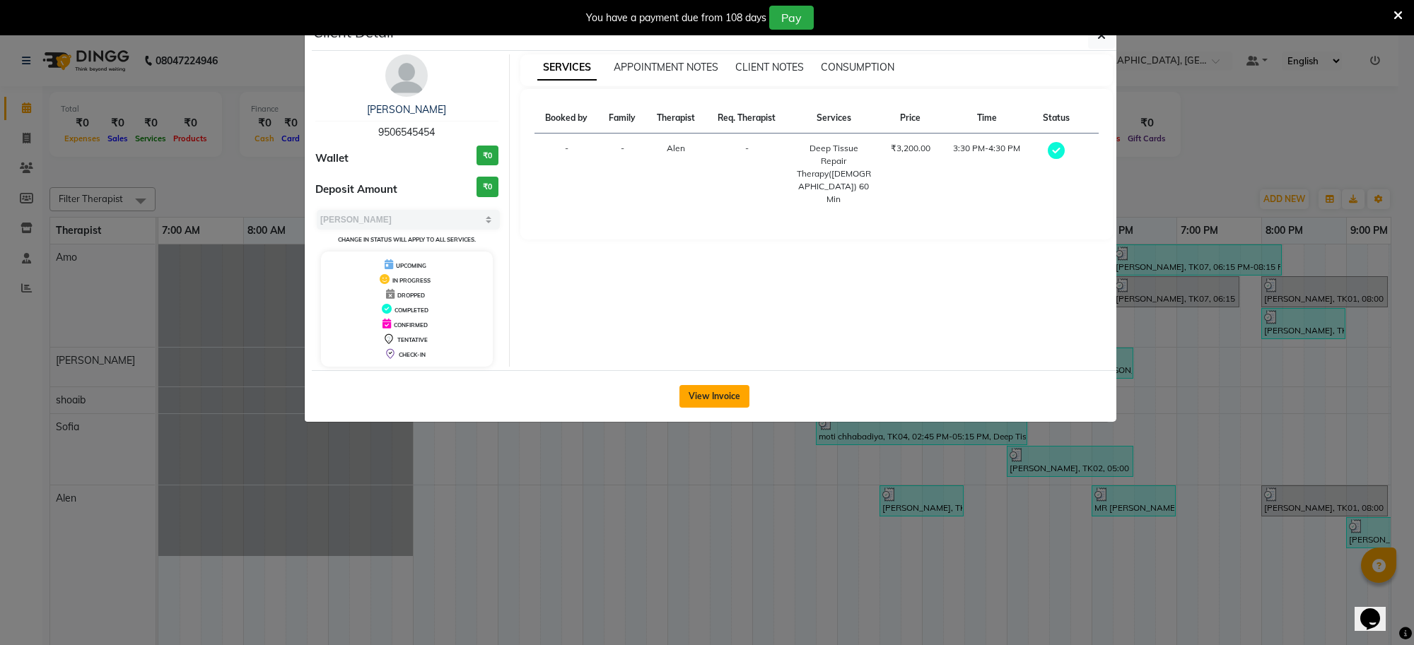
click at [720, 397] on button "View Invoice" at bounding box center [714, 396] width 70 height 23
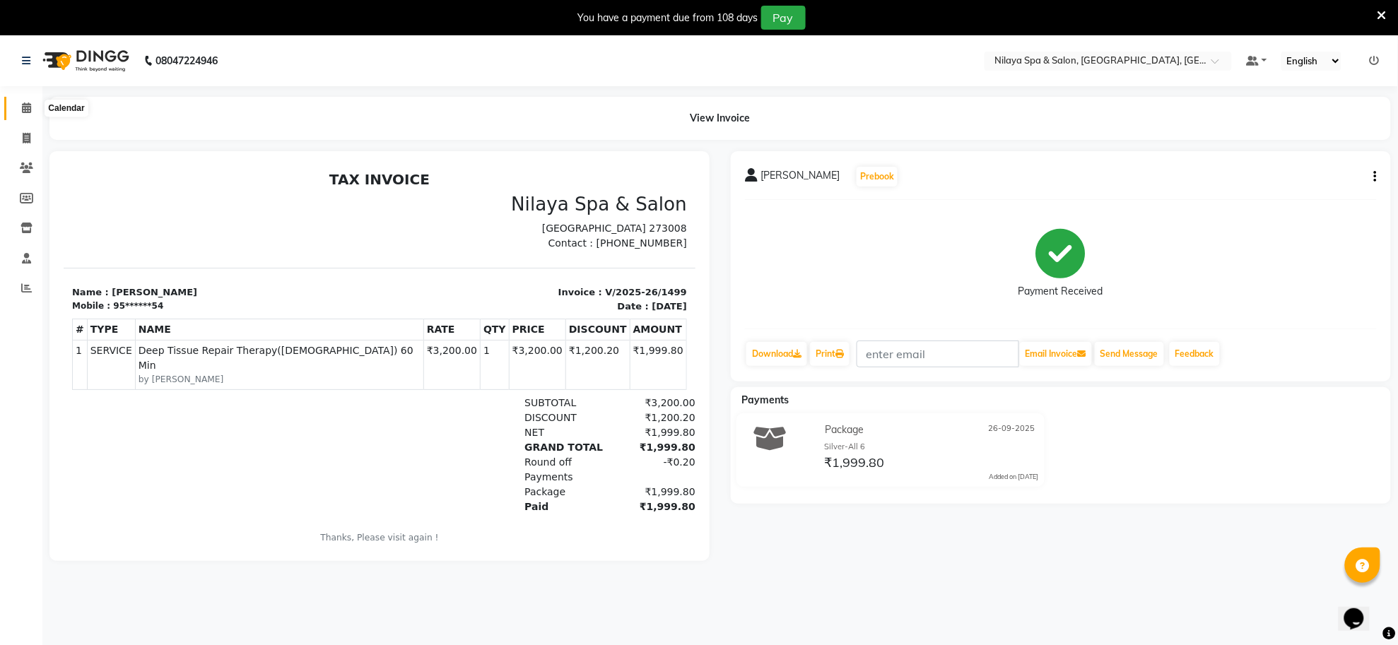
click at [25, 107] on icon at bounding box center [26, 107] width 9 height 11
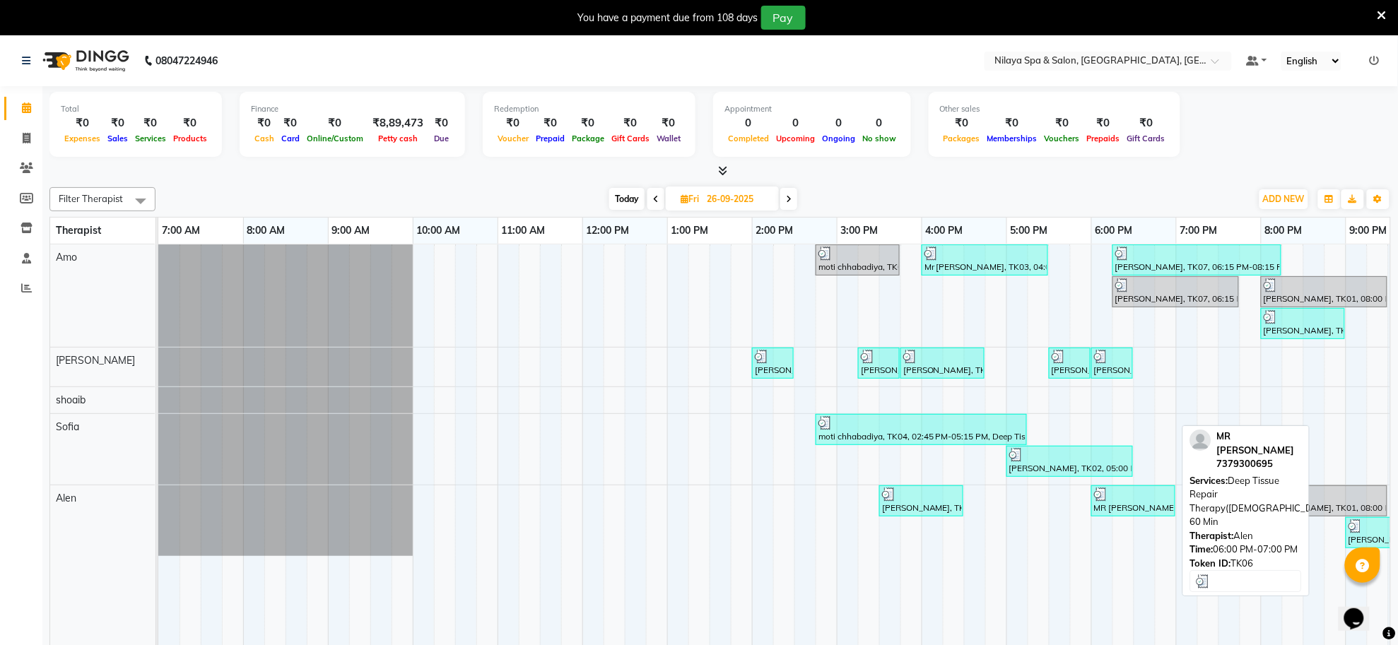
click at [1156, 502] on div at bounding box center [1133, 495] width 78 height 14
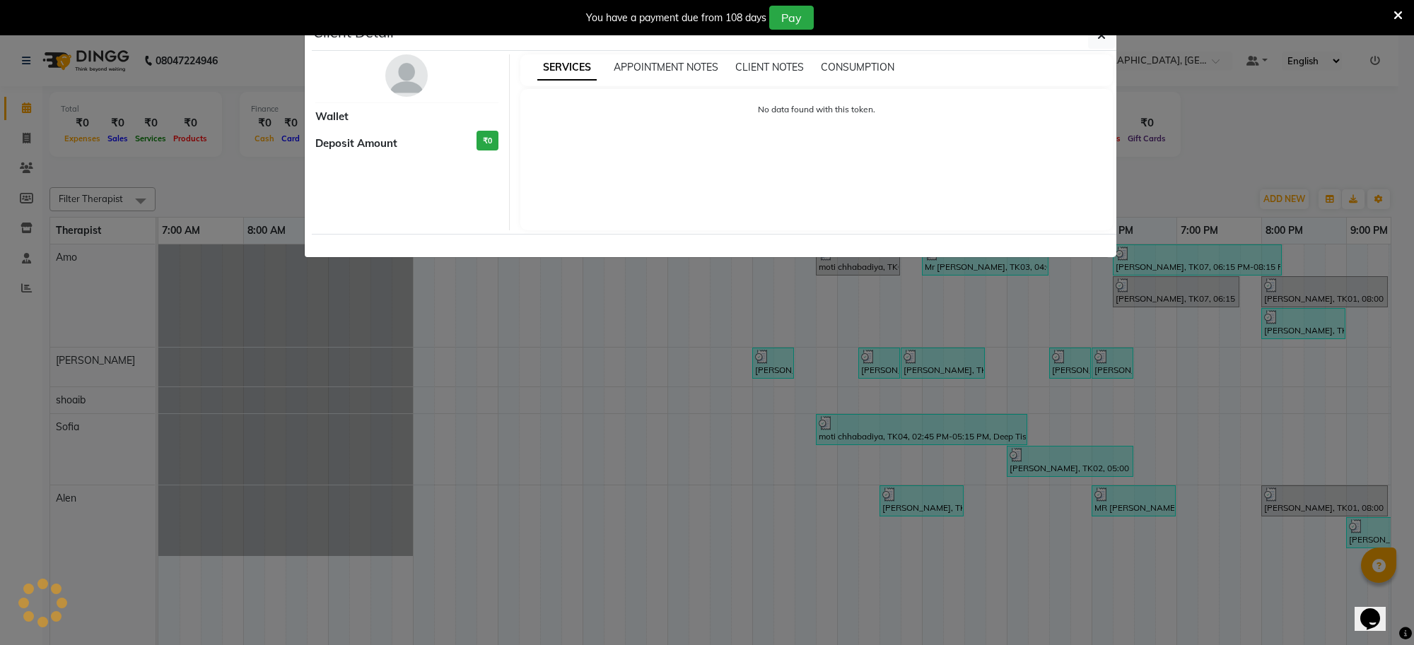
select select "3"
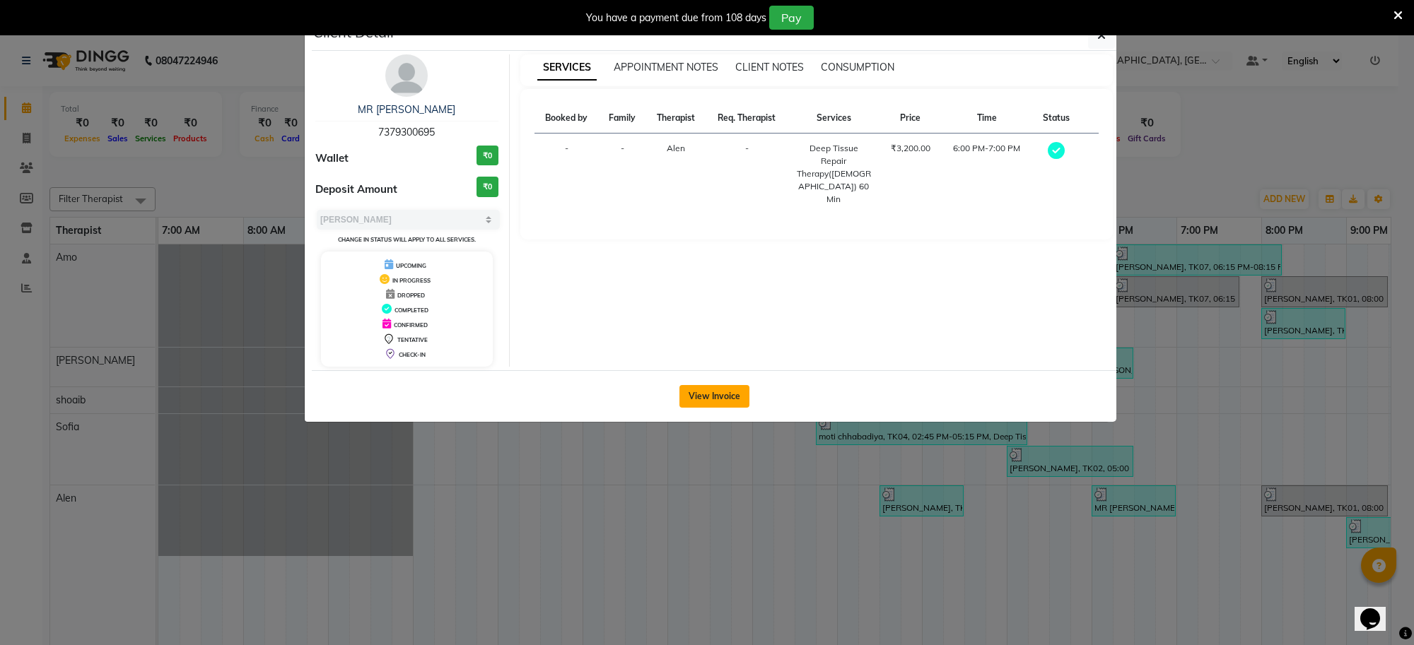
click at [719, 408] on button "View Invoice" at bounding box center [714, 396] width 70 height 23
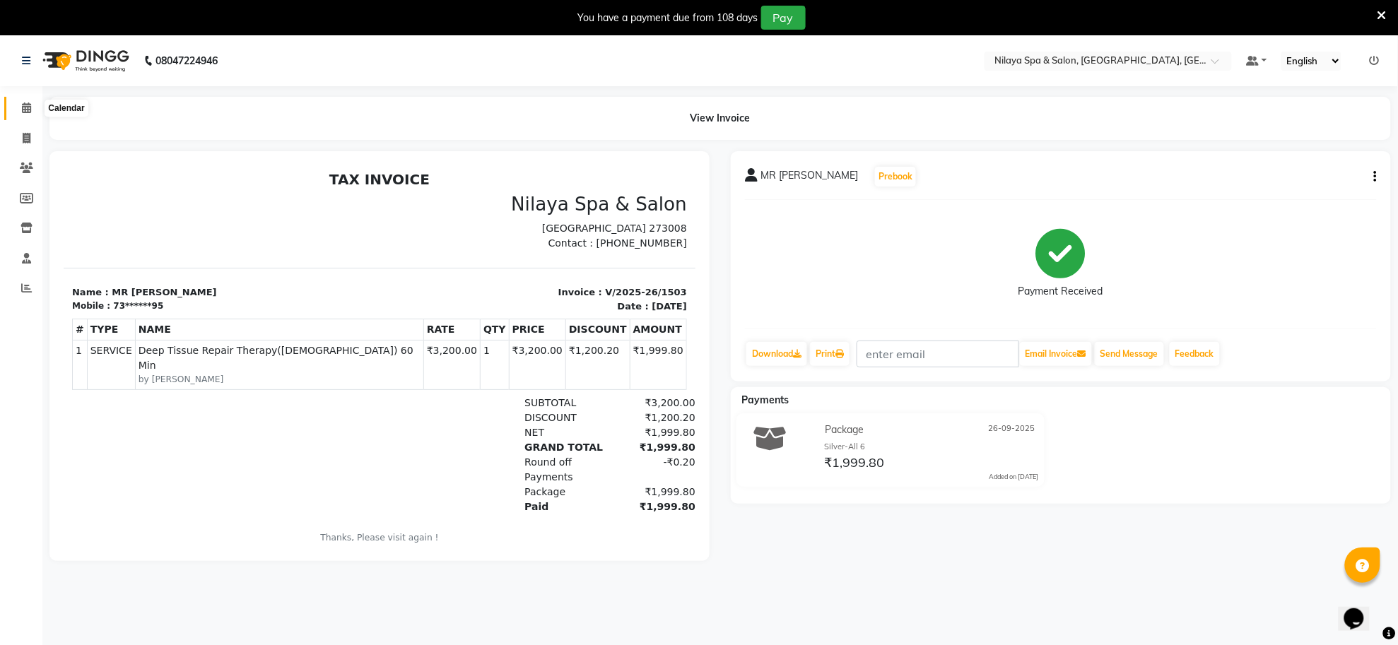
click at [25, 104] on icon at bounding box center [26, 107] width 9 height 11
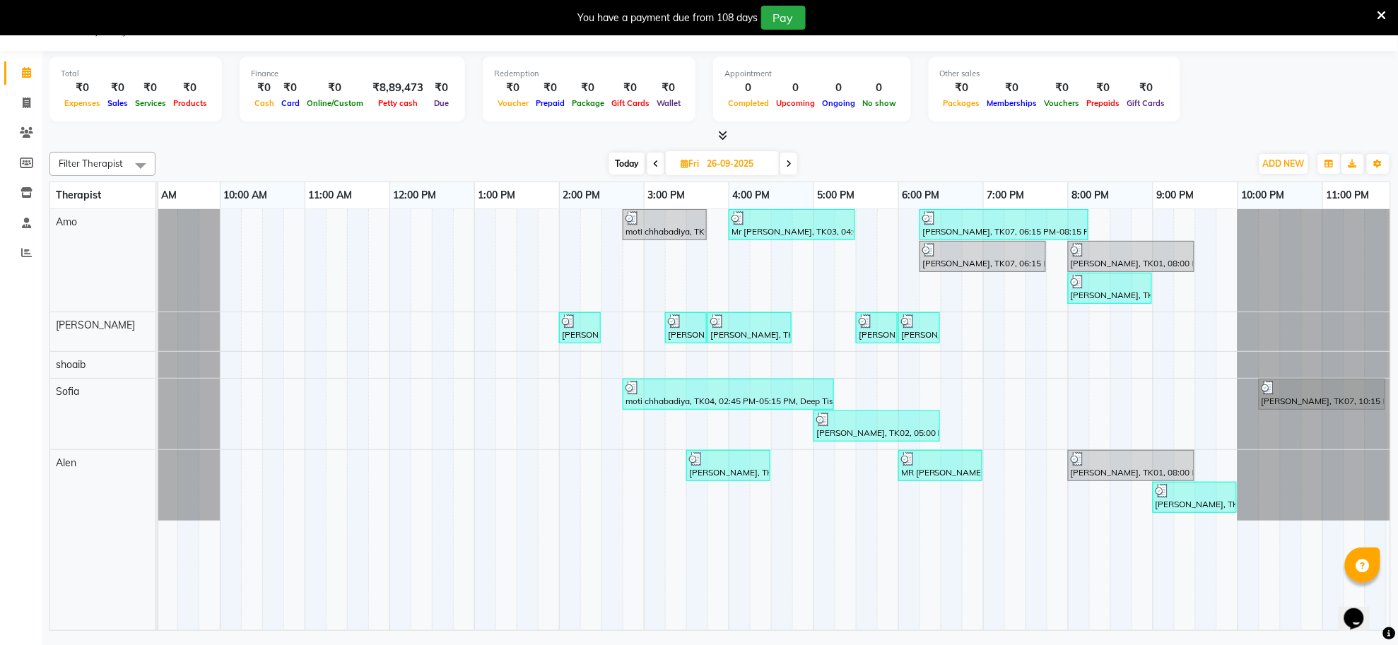
scroll to position [0, 200]
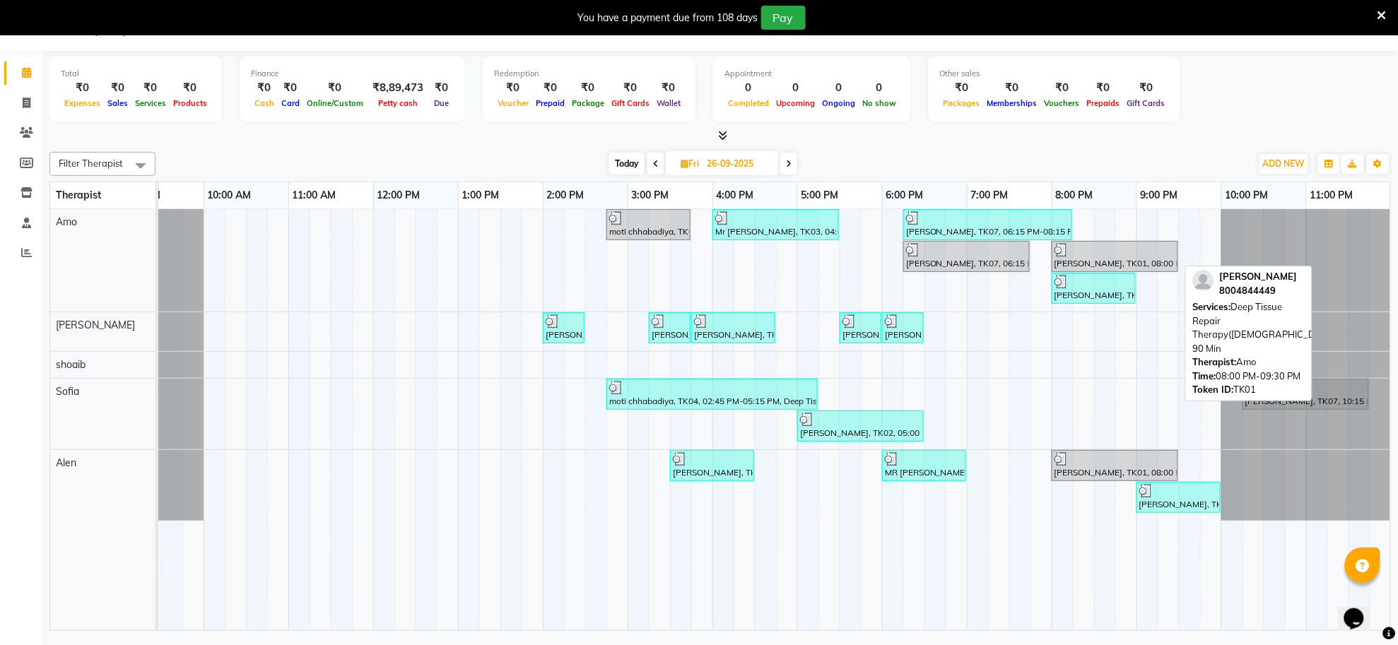
click at [1093, 262] on div "[PERSON_NAME], TK01, 08:00 PM-09:30 PM, Deep Tissue Repair Therapy([DEMOGRAPHIC…" at bounding box center [1115, 256] width 124 height 27
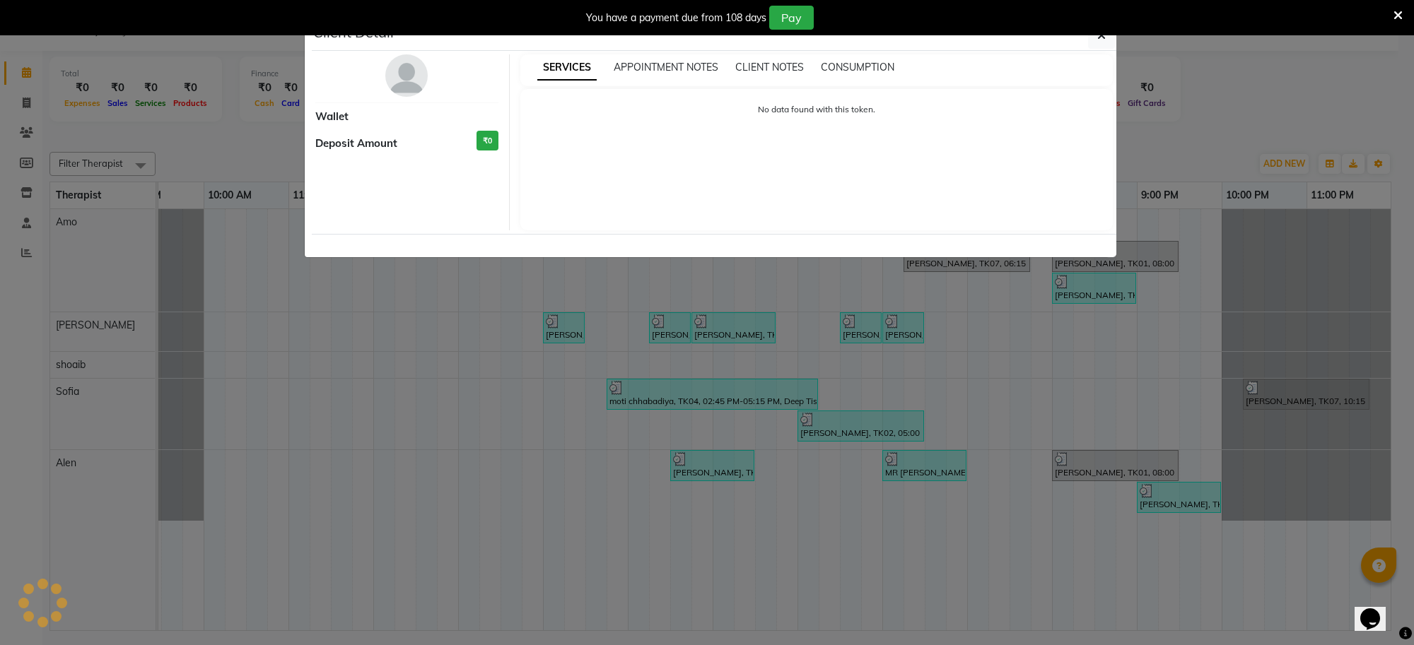
select select "3"
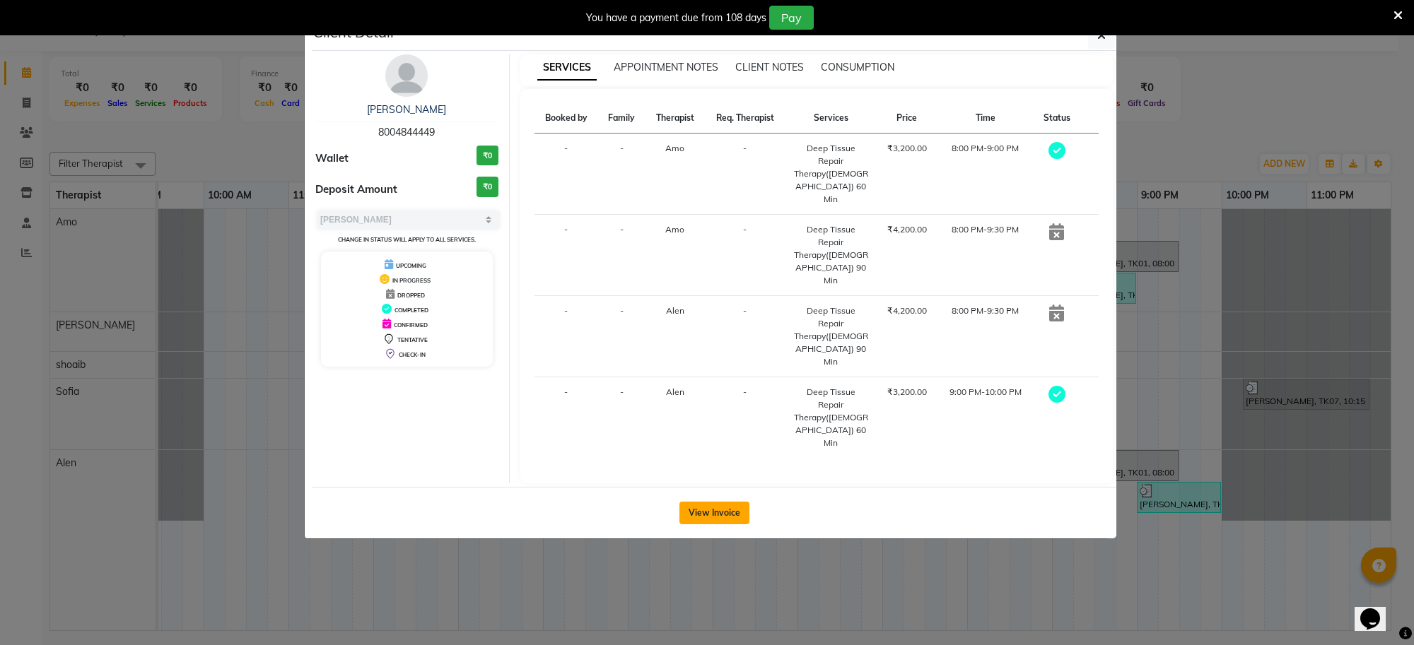
click at [724, 502] on button "View Invoice" at bounding box center [714, 513] width 70 height 23
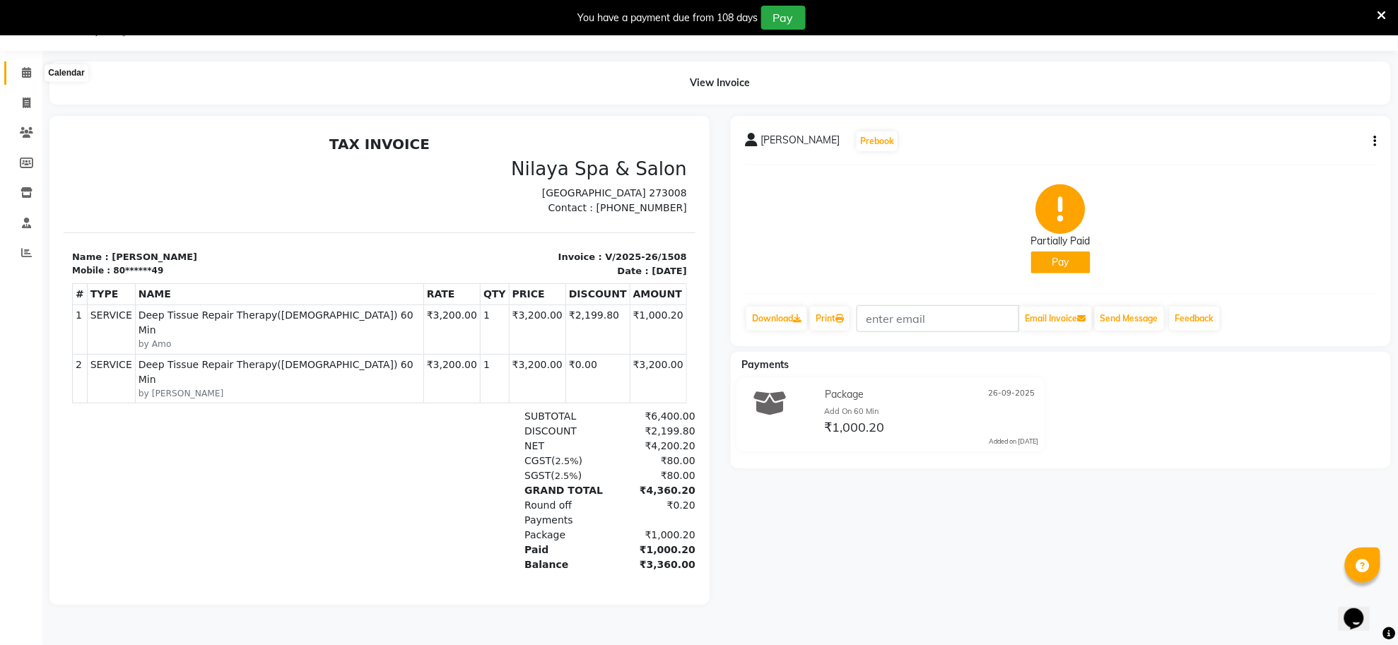
click at [29, 75] on icon at bounding box center [26, 72] width 9 height 11
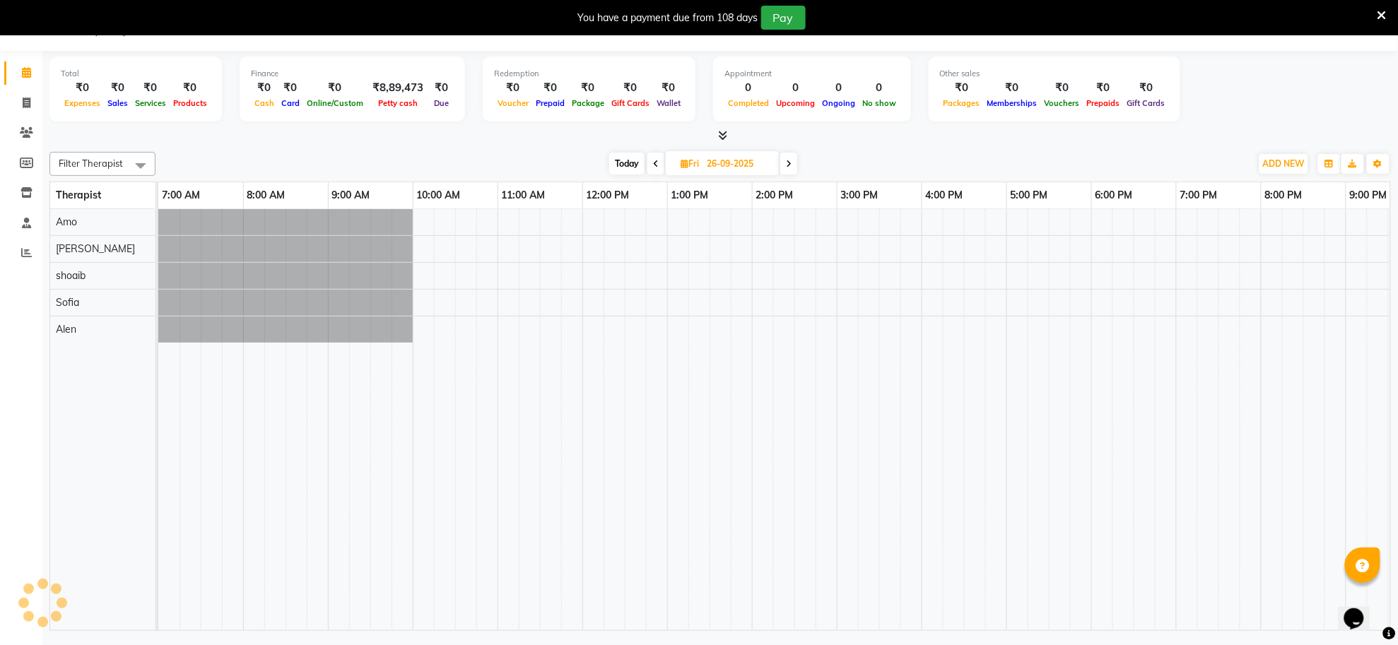
scroll to position [0, 209]
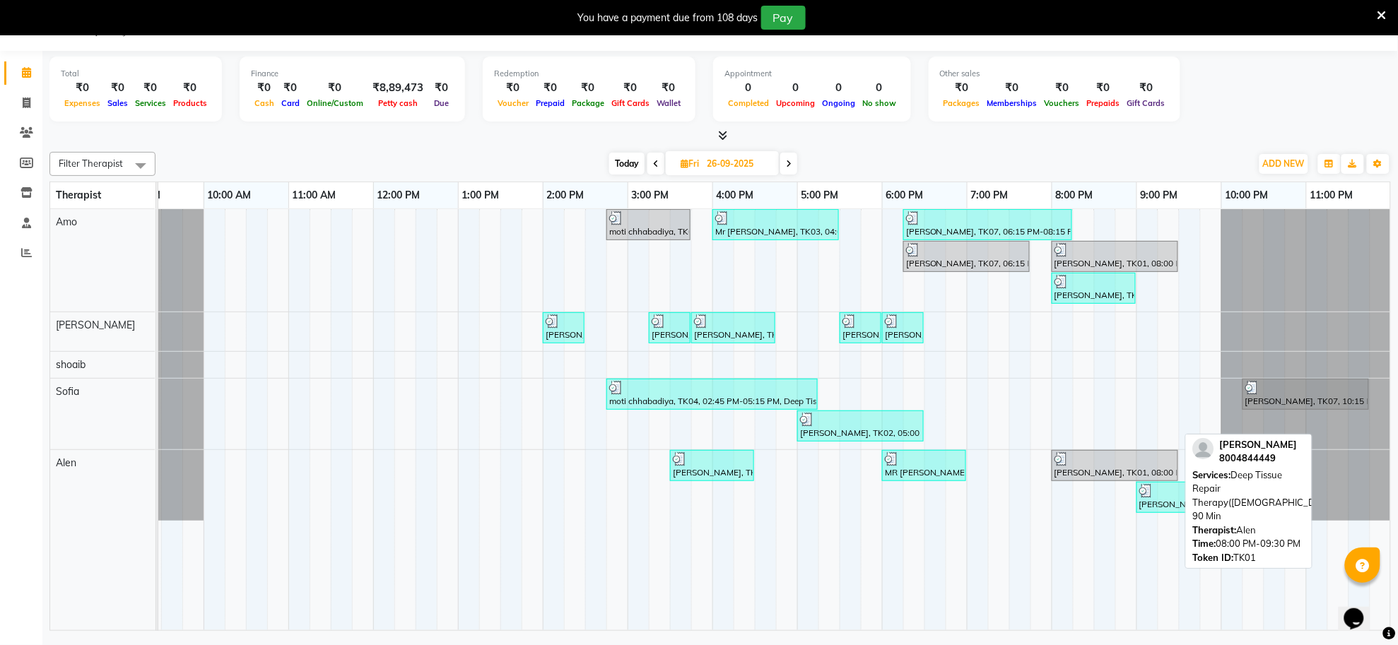
click at [1098, 469] on div "[PERSON_NAME], TK01, 08:00 PM-09:30 PM, Deep Tissue Repair Therapy([DEMOGRAPHIC…" at bounding box center [1115, 465] width 124 height 27
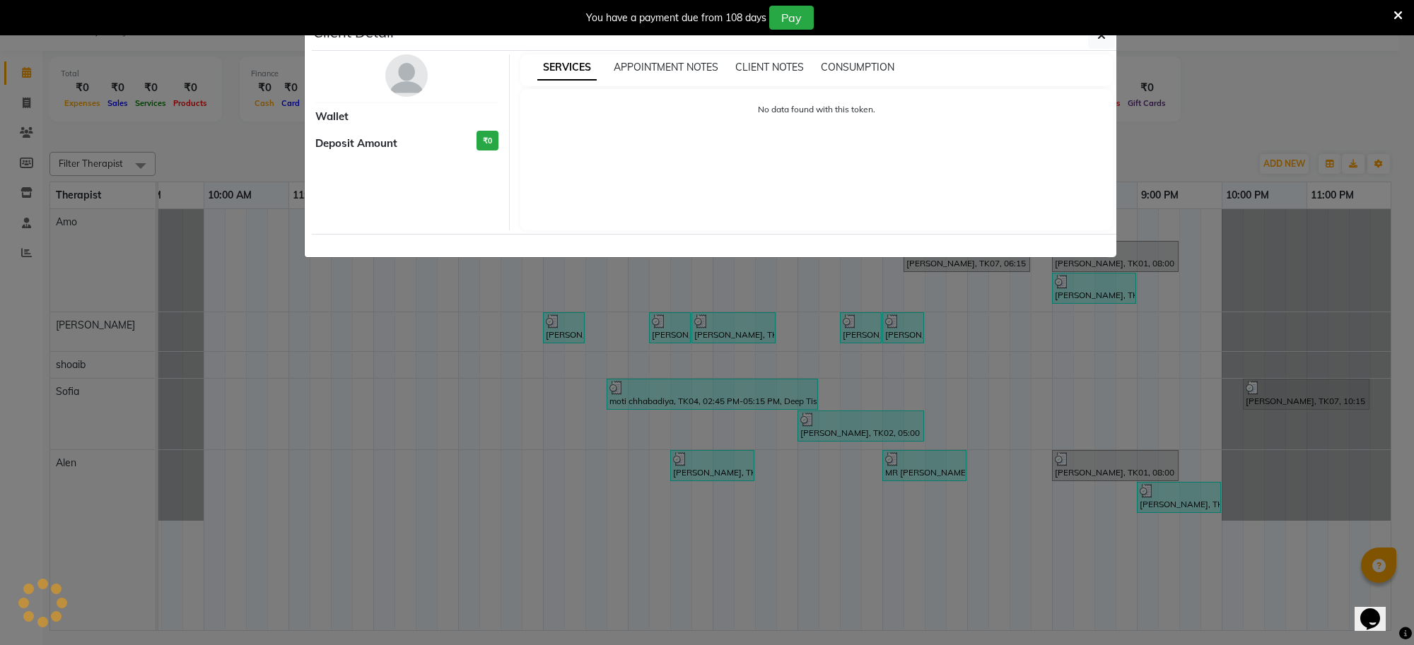
select select "3"
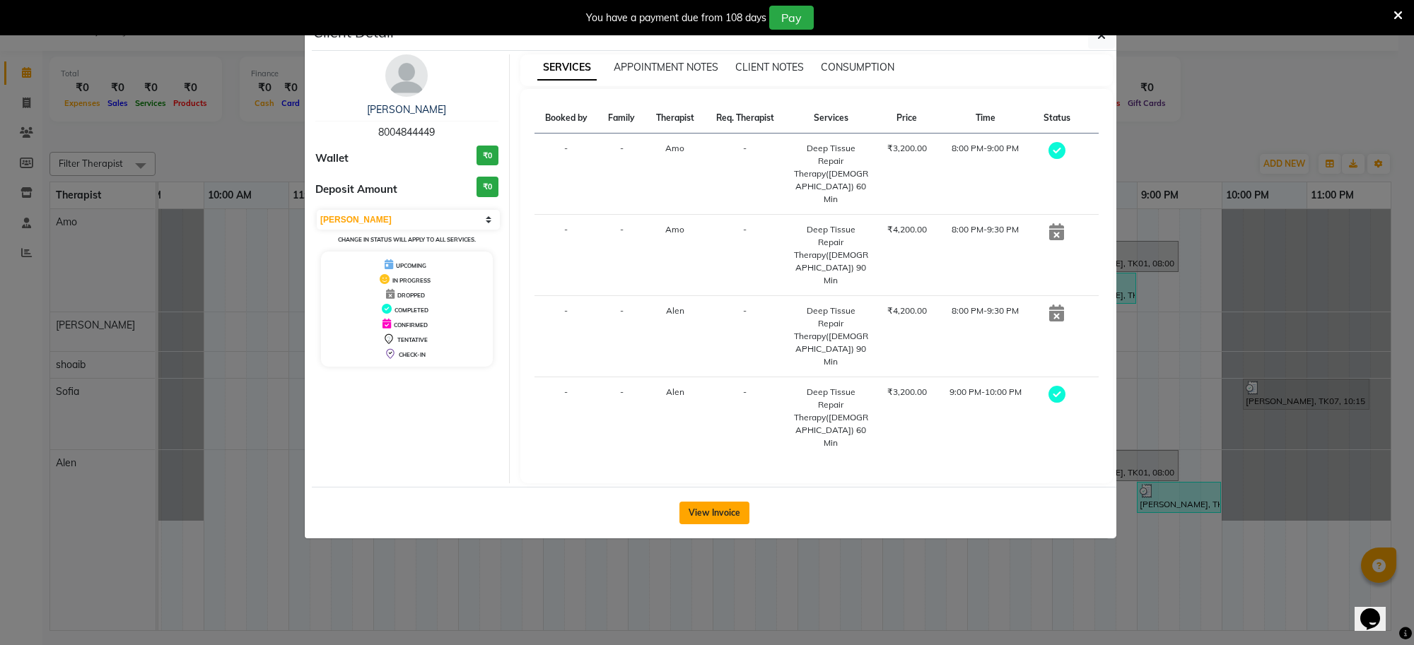
click at [715, 502] on button "View Invoice" at bounding box center [714, 513] width 70 height 23
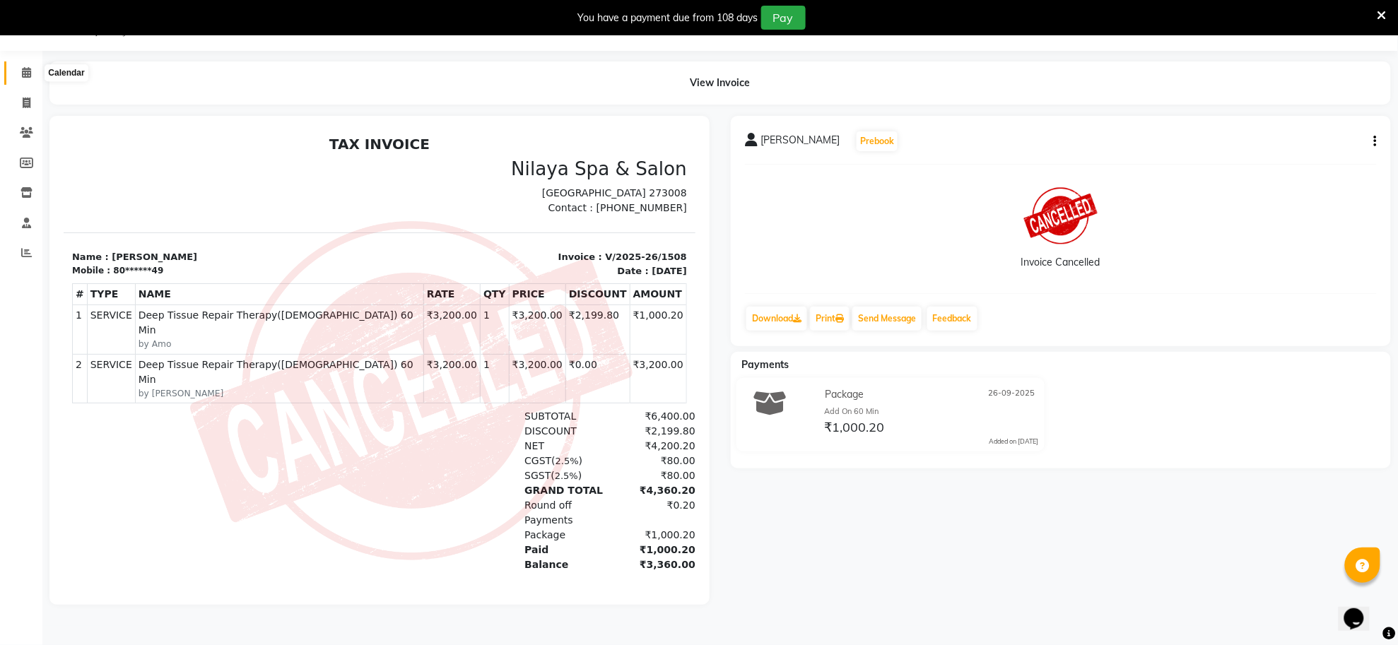
click at [25, 69] on icon at bounding box center [26, 72] width 9 height 11
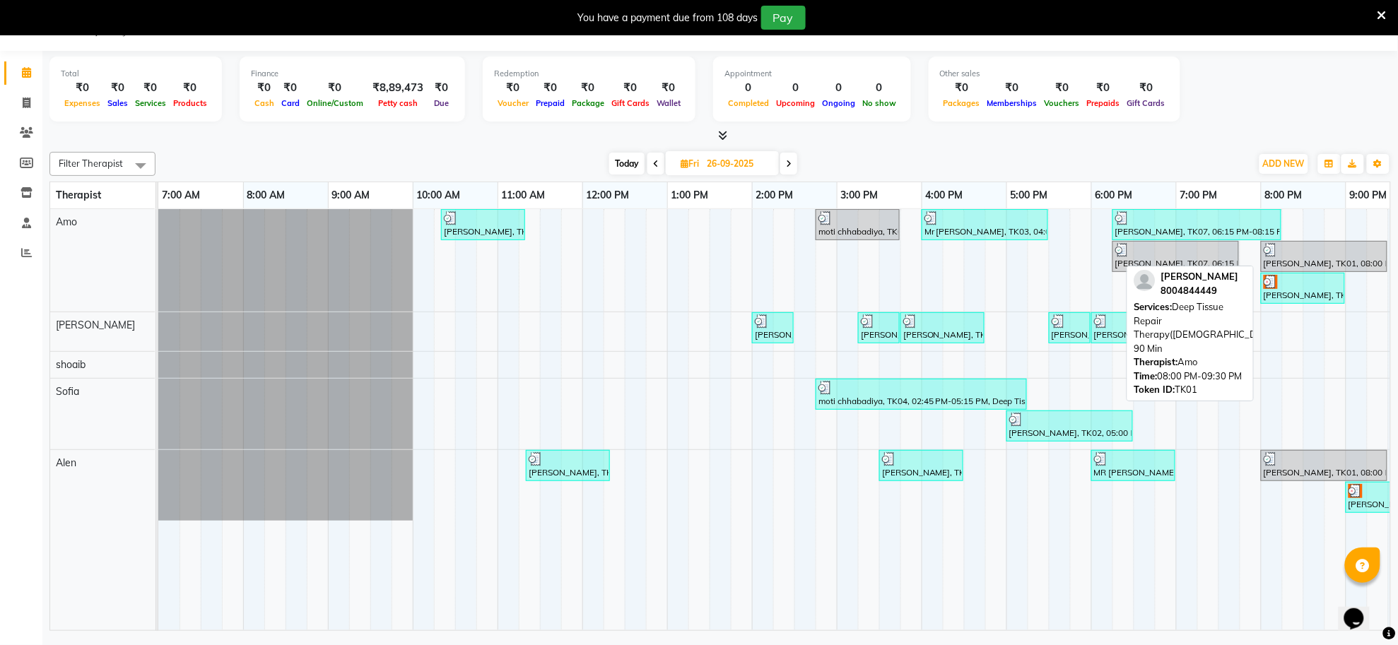
click at [1318, 264] on div "[PERSON_NAME], TK01, 08:00 PM-09:30 PM, Deep Tissue Repair Therapy([DEMOGRAPHIC…" at bounding box center [1324, 256] width 124 height 27
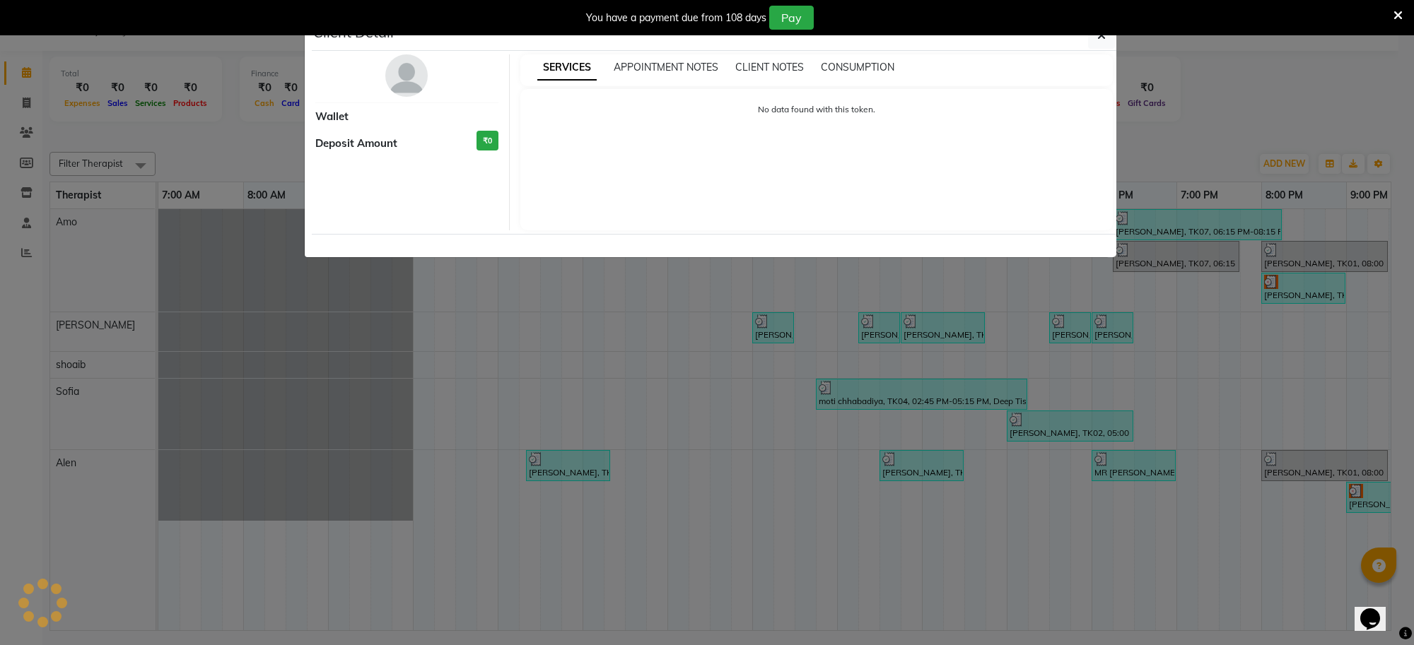
select select "3"
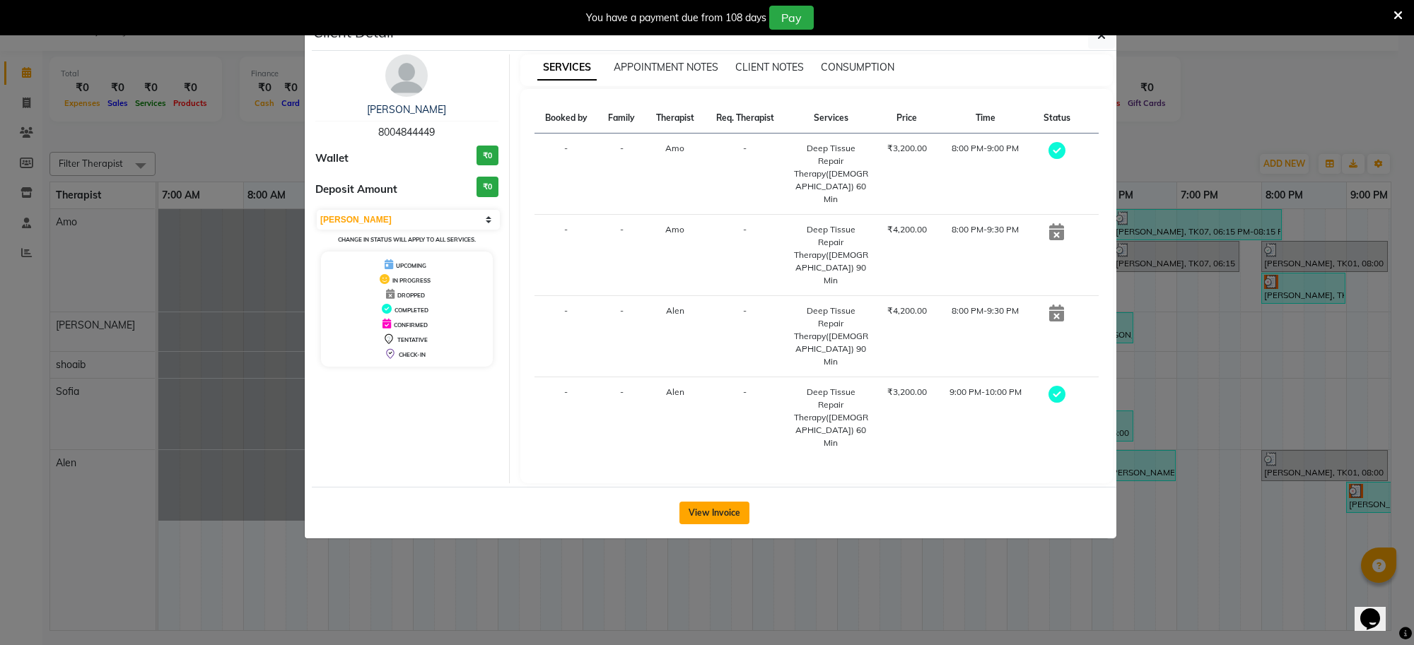
click at [722, 502] on button "View Invoice" at bounding box center [714, 513] width 70 height 23
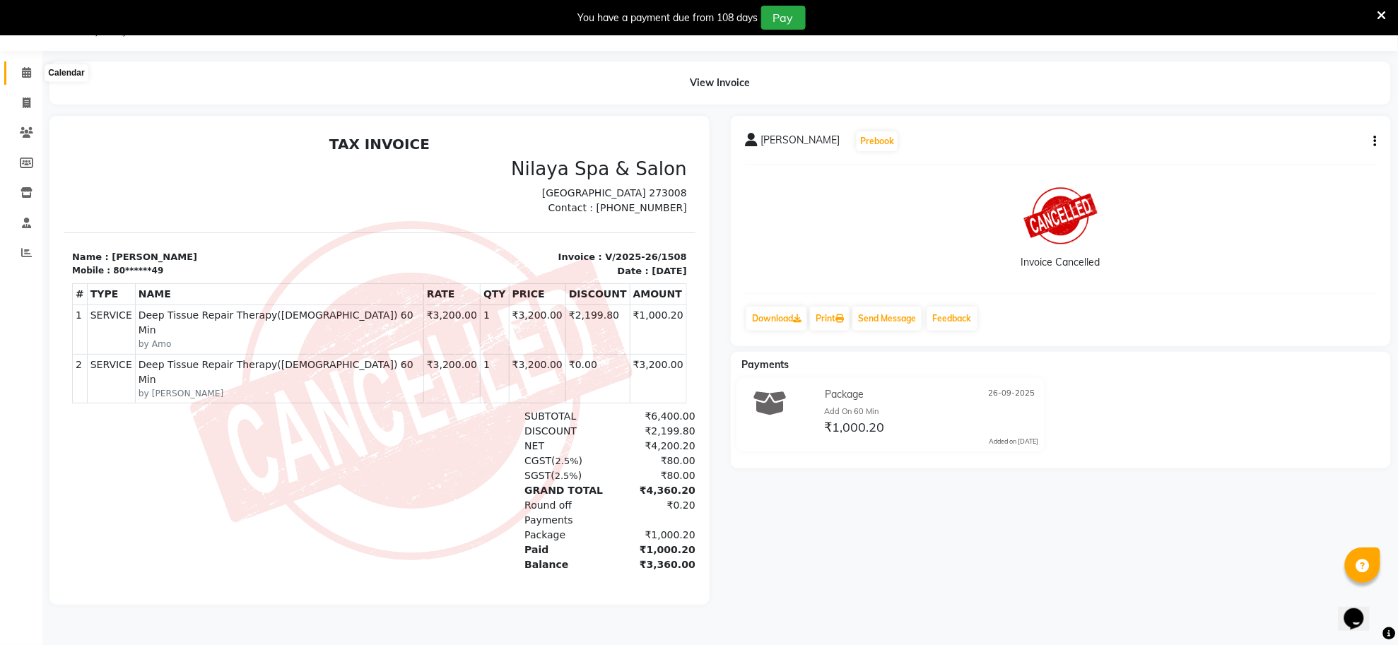
click at [15, 71] on span at bounding box center [26, 73] width 25 height 16
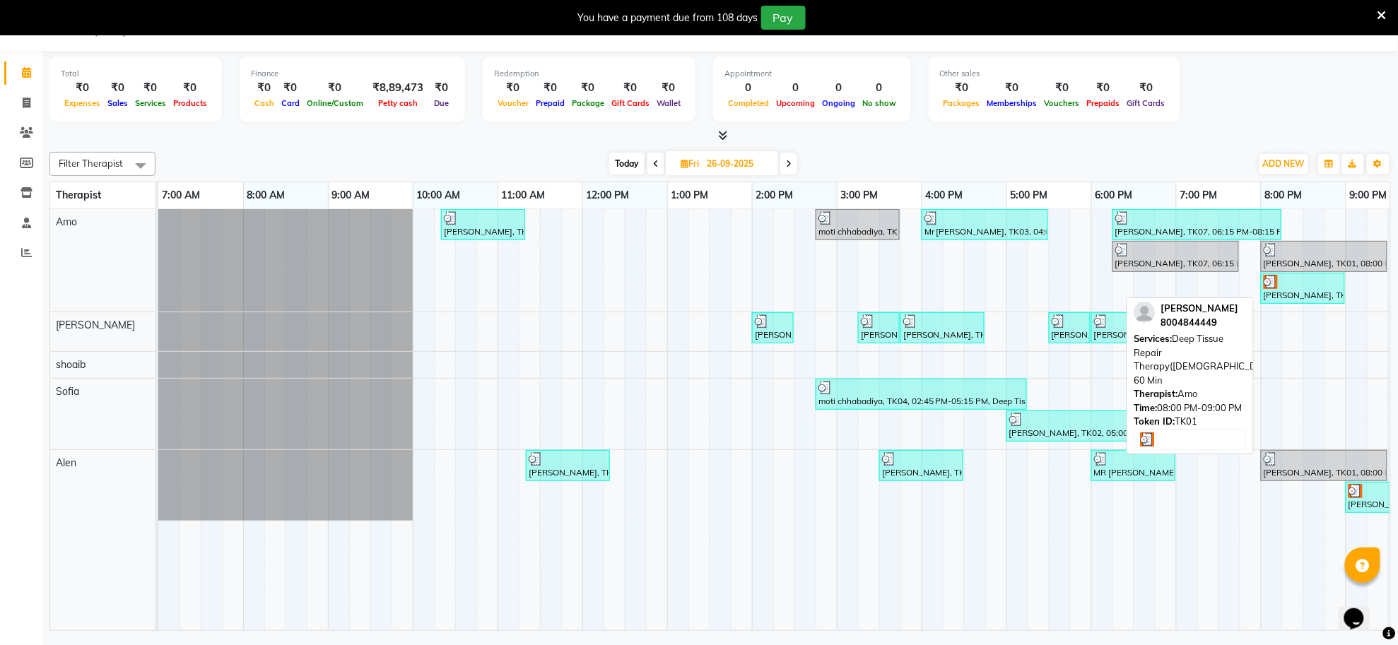
click at [1292, 294] on div "[PERSON_NAME], TK01, 08:00 PM-09:00 PM, Deep Tissue Repair Therapy([DEMOGRAPHIC…" at bounding box center [1302, 288] width 81 height 27
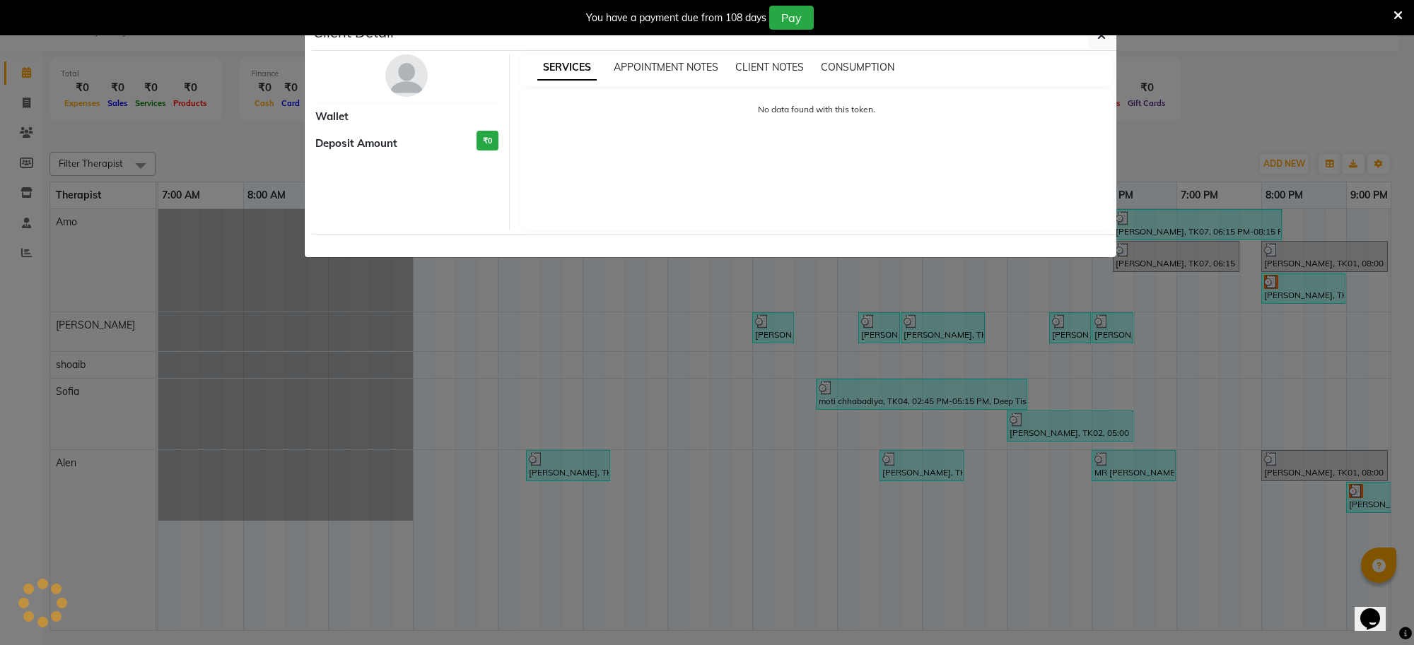
select select "3"
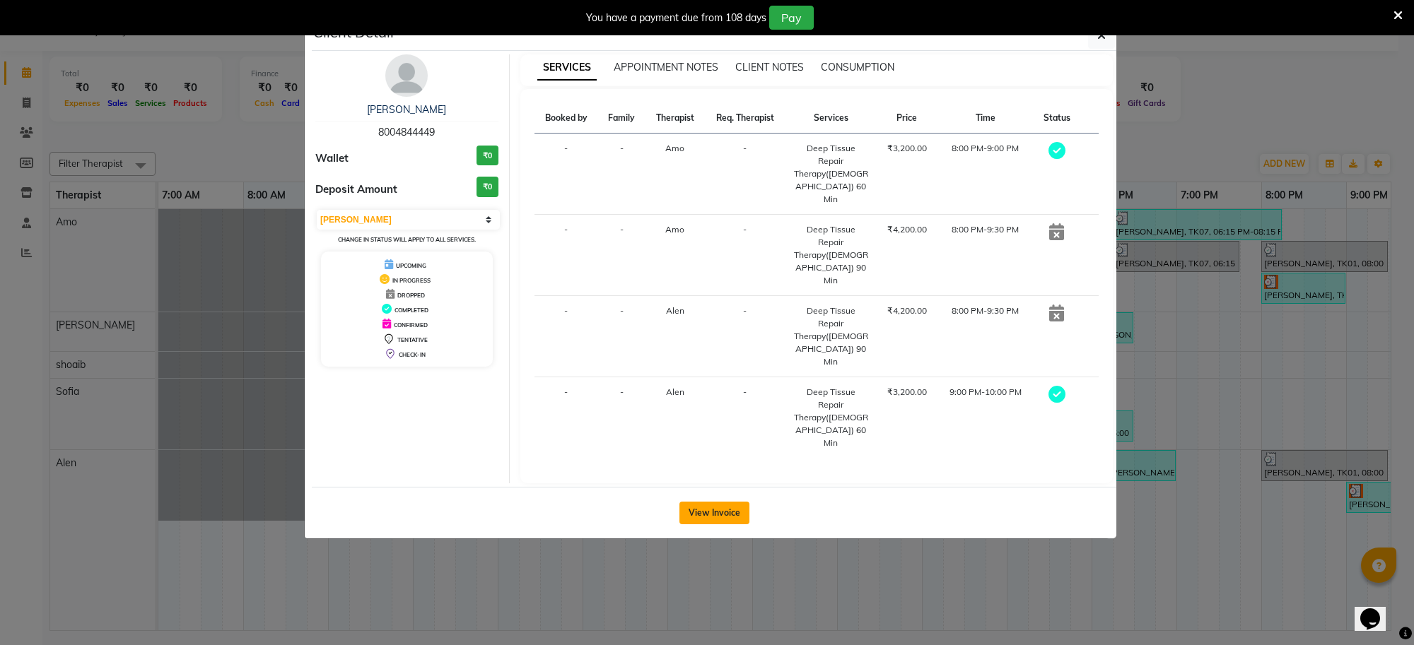
click at [739, 502] on button "View Invoice" at bounding box center [714, 513] width 70 height 23
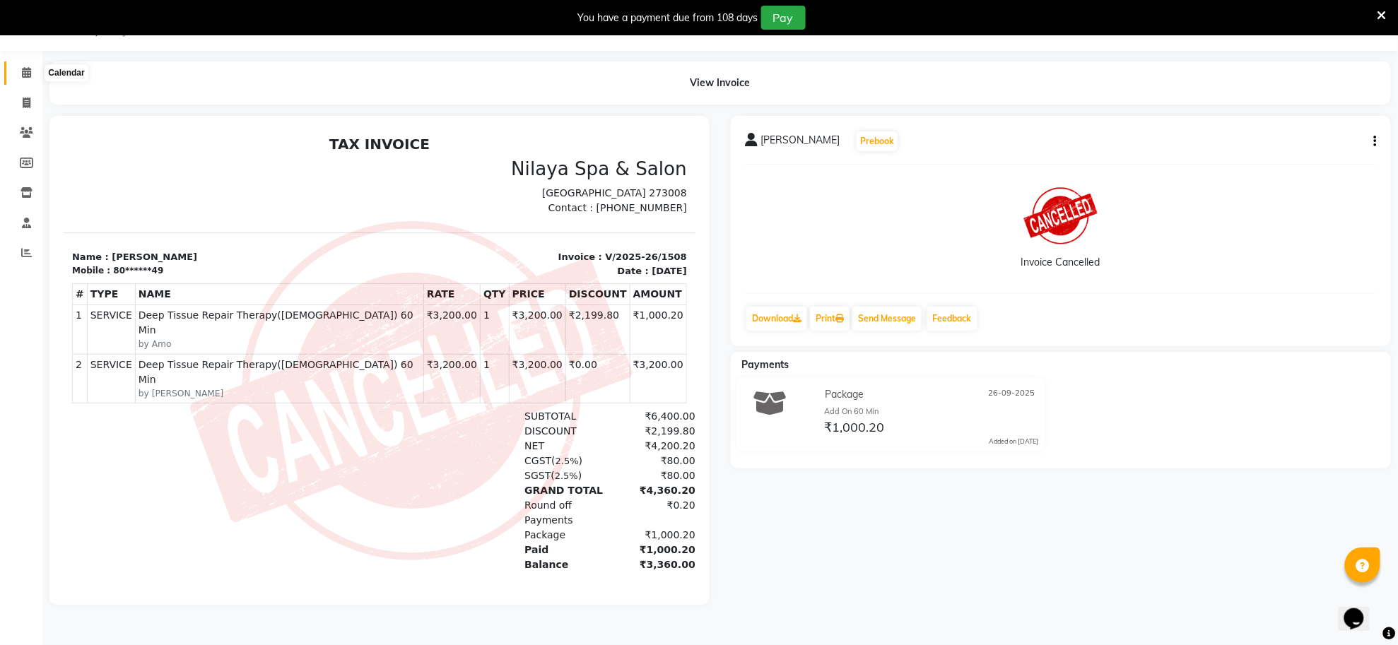
click at [16, 72] on span at bounding box center [26, 73] width 25 height 16
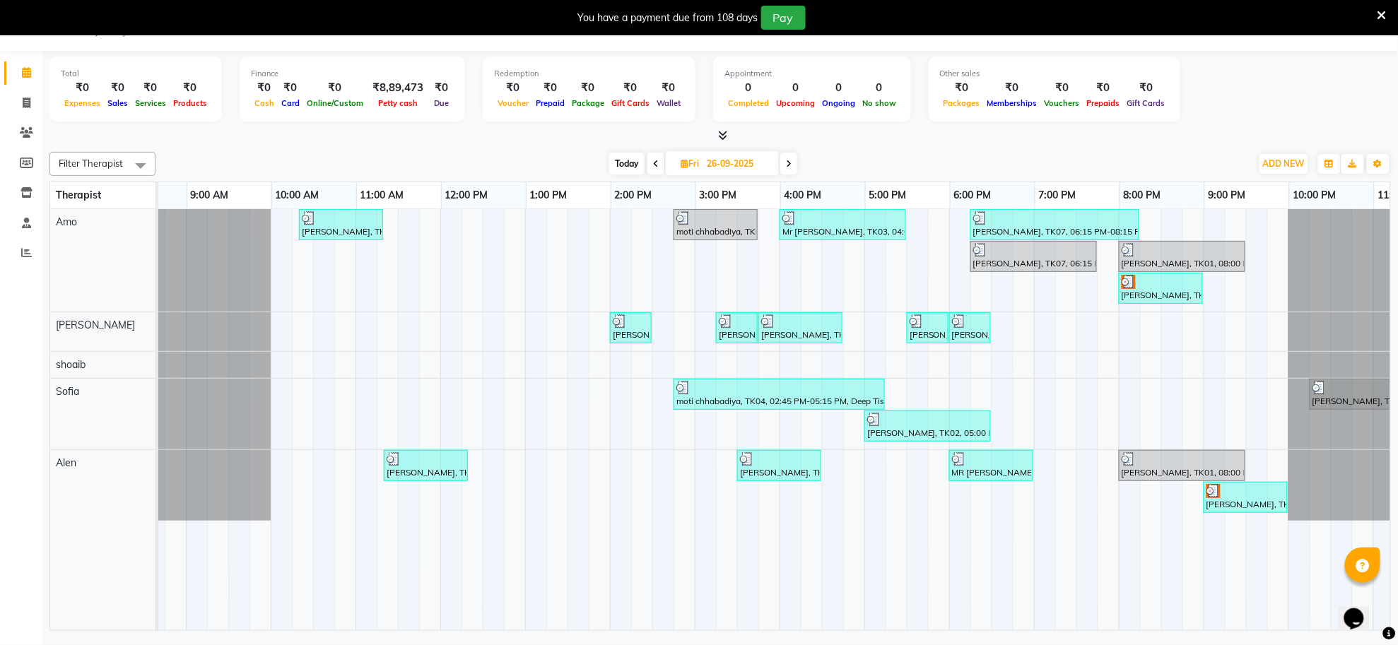
scroll to position [0, 142]
click at [1250, 495] on div at bounding box center [1246, 491] width 78 height 14
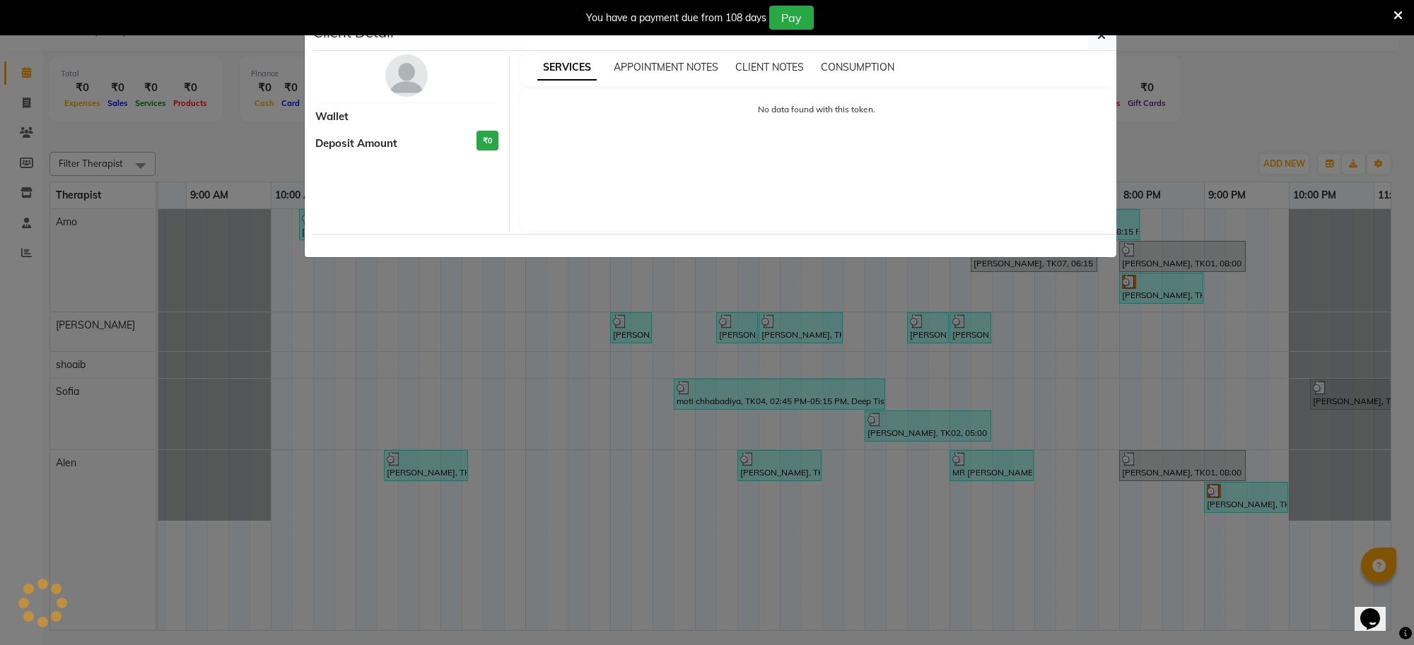
select select "3"
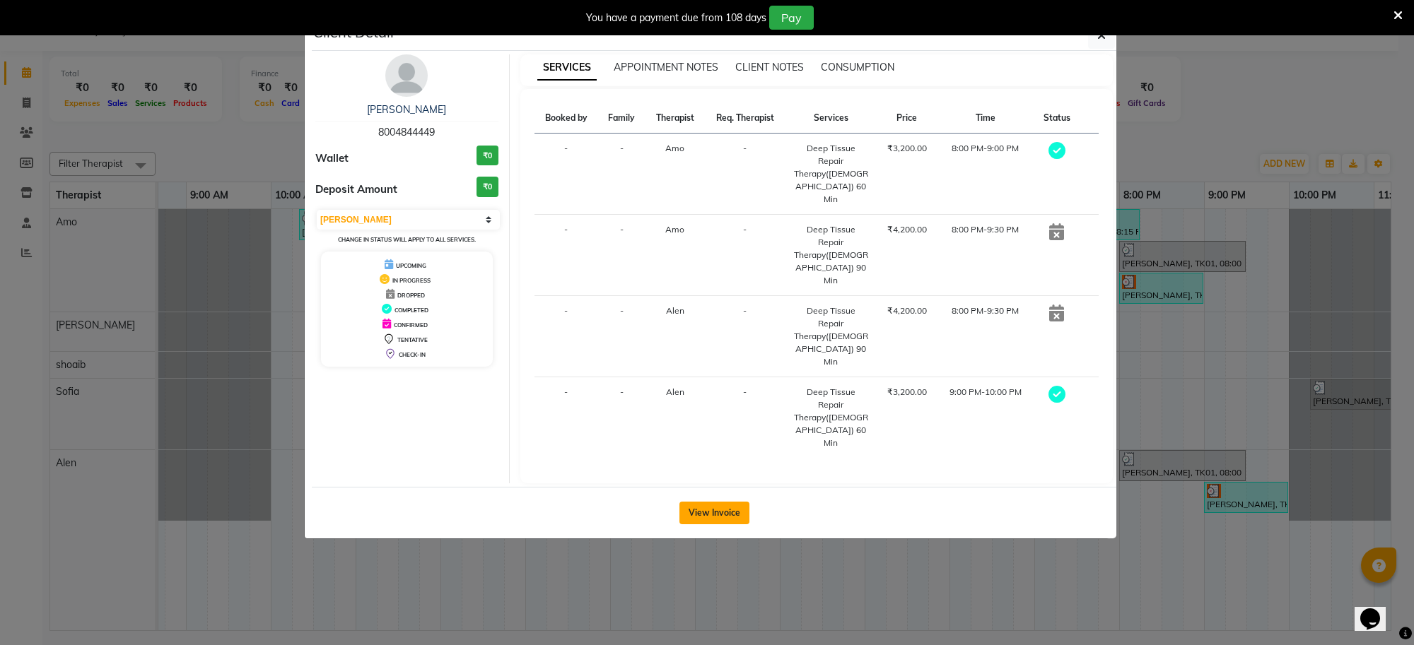
click at [718, 502] on button "View Invoice" at bounding box center [714, 513] width 70 height 23
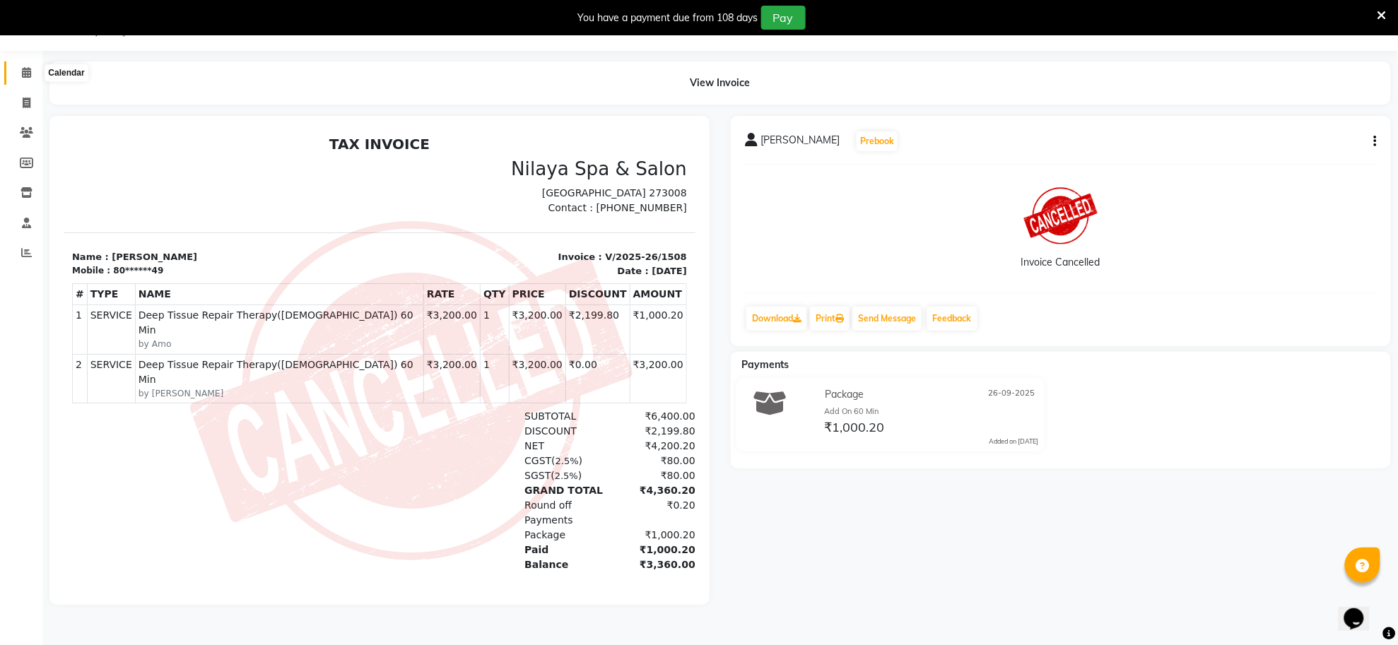
click at [27, 67] on icon at bounding box center [26, 72] width 9 height 11
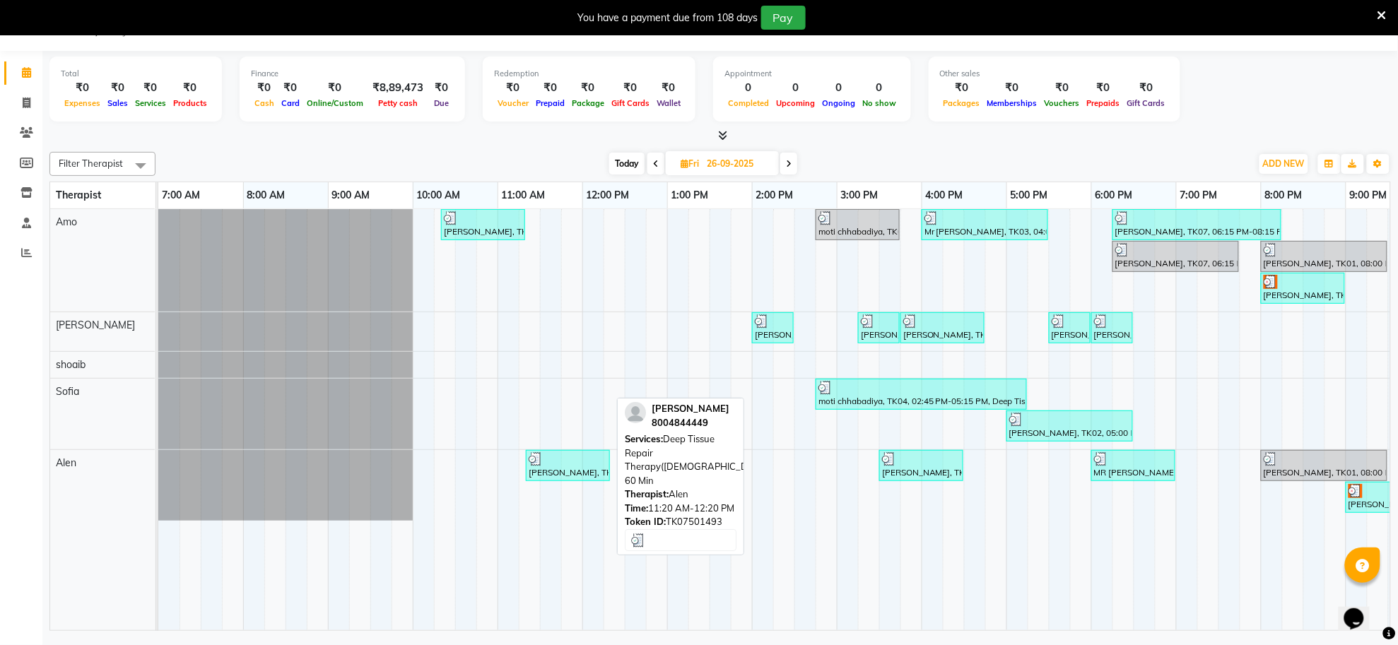
click at [574, 471] on div "[PERSON_NAME], TK7501493, 11:20 AM-12:20 PM, Deep Tissue Repair Therapy([DEMOGR…" at bounding box center [567, 465] width 81 height 27
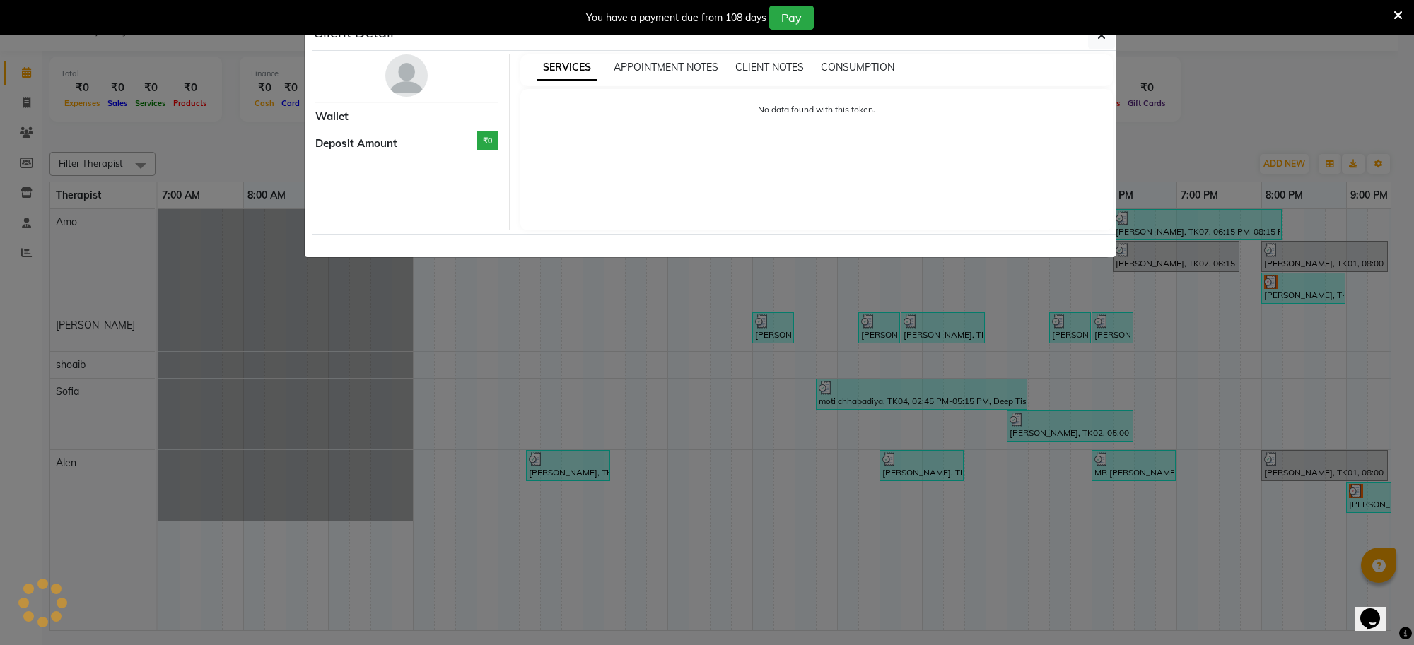
select select "3"
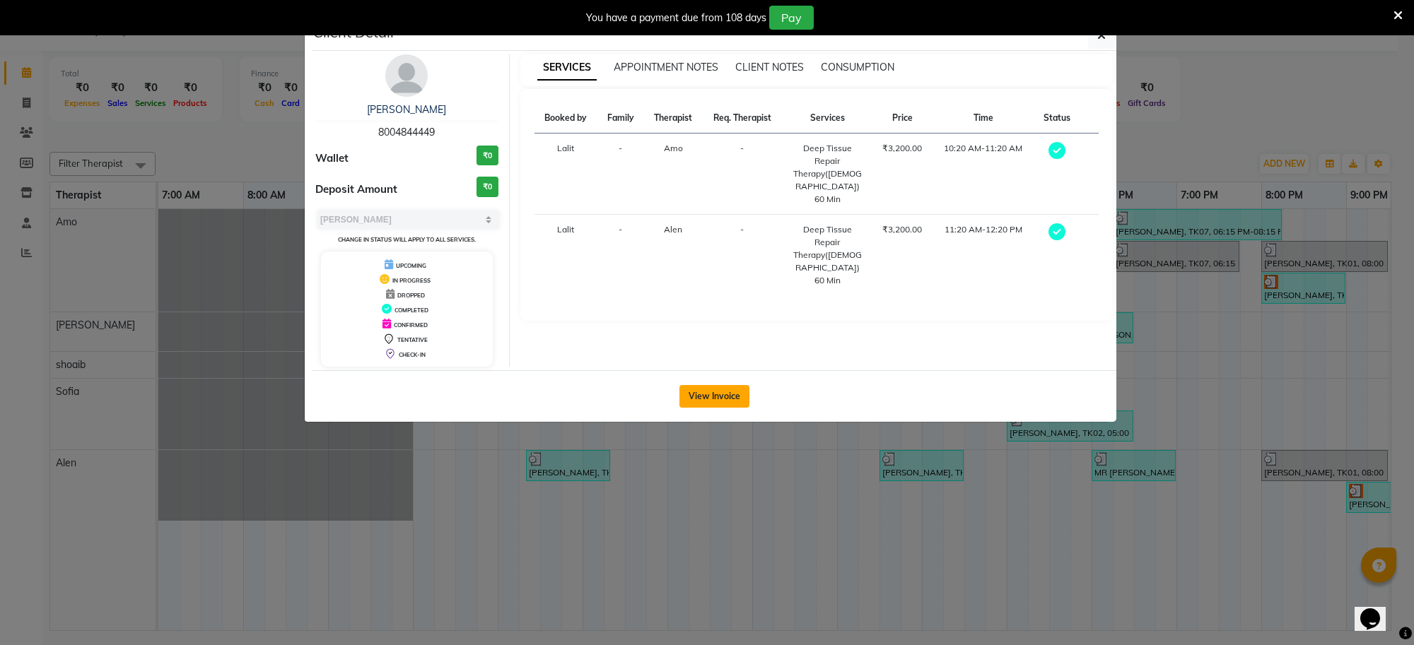
click at [683, 401] on button "View Invoice" at bounding box center [714, 396] width 70 height 23
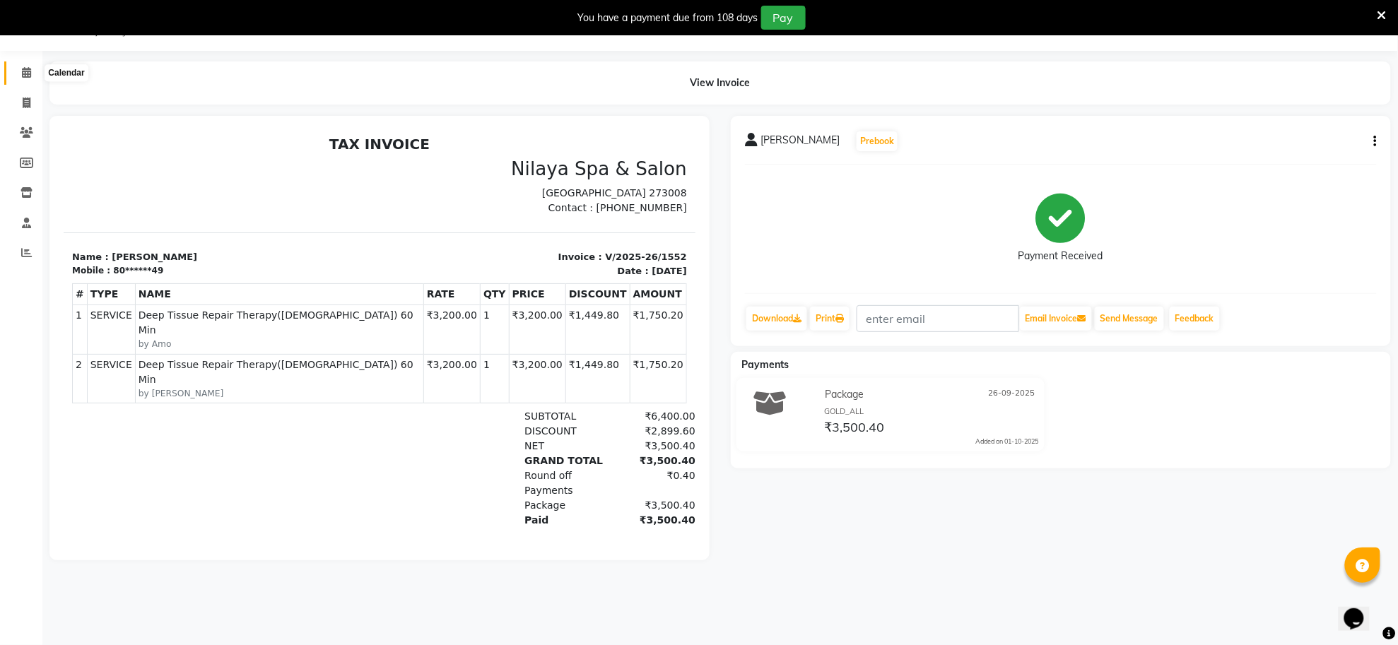
click at [25, 76] on icon at bounding box center [26, 72] width 9 height 11
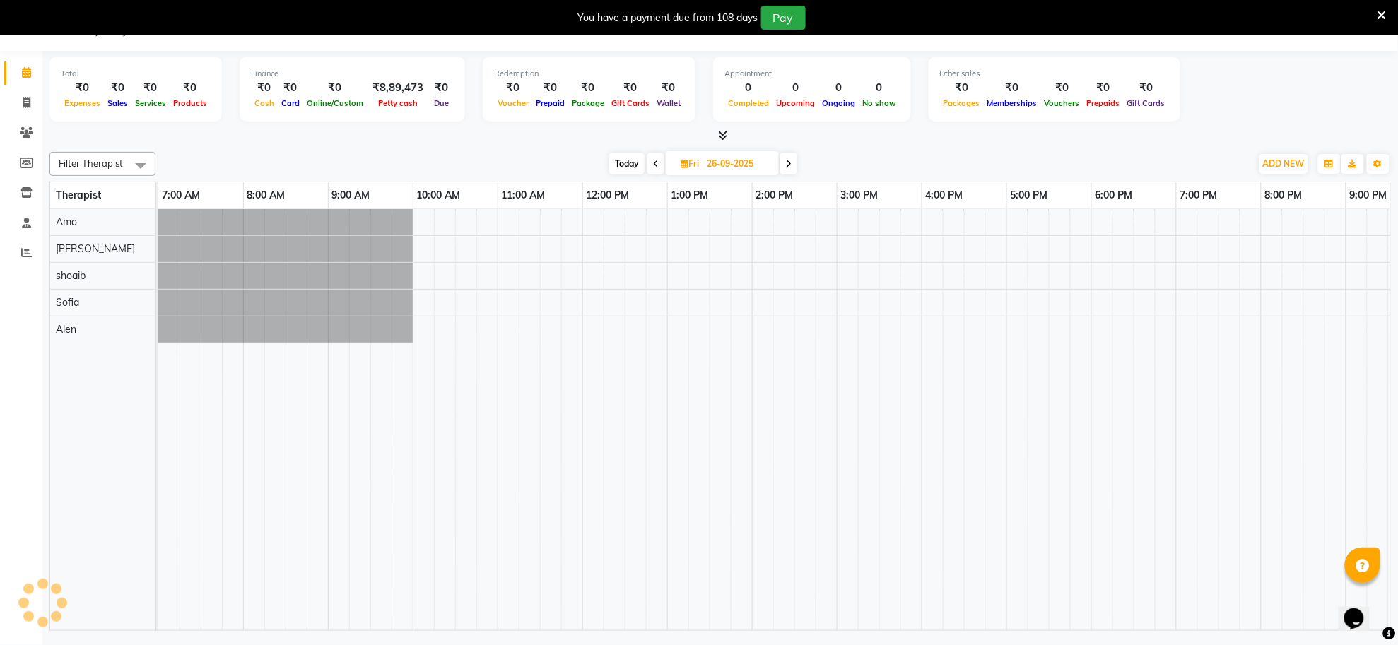
scroll to position [0, 209]
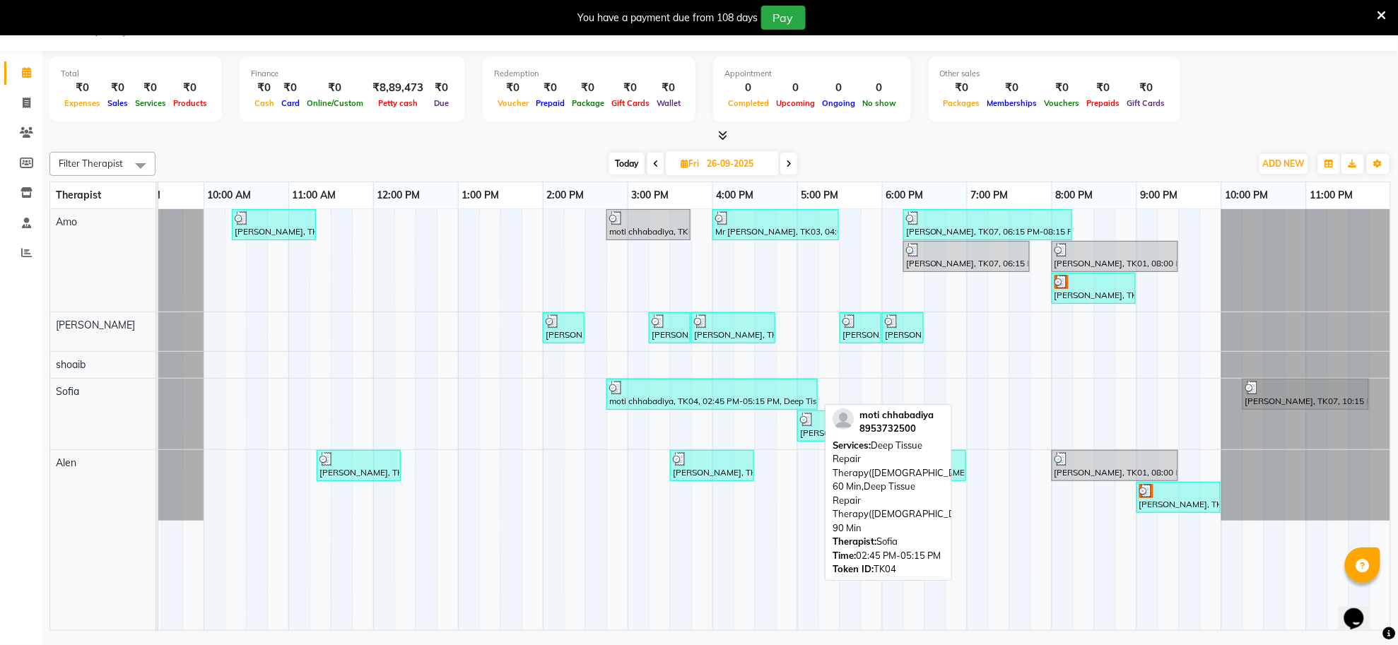
click at [763, 401] on div "moti chhabadiya, TK04, 02:45 PM-05:15 PM, Deep Tissue Repair Therapy([DEMOGRAPH…" at bounding box center [712, 394] width 209 height 27
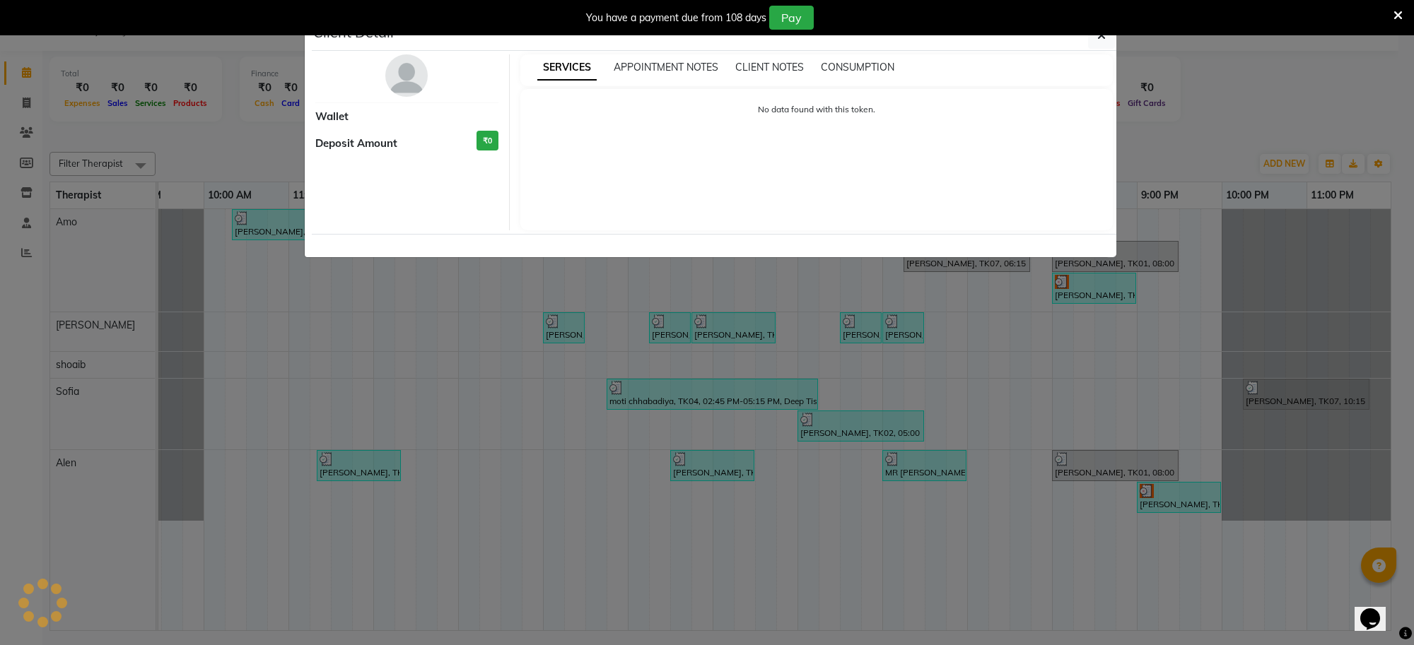
select select "3"
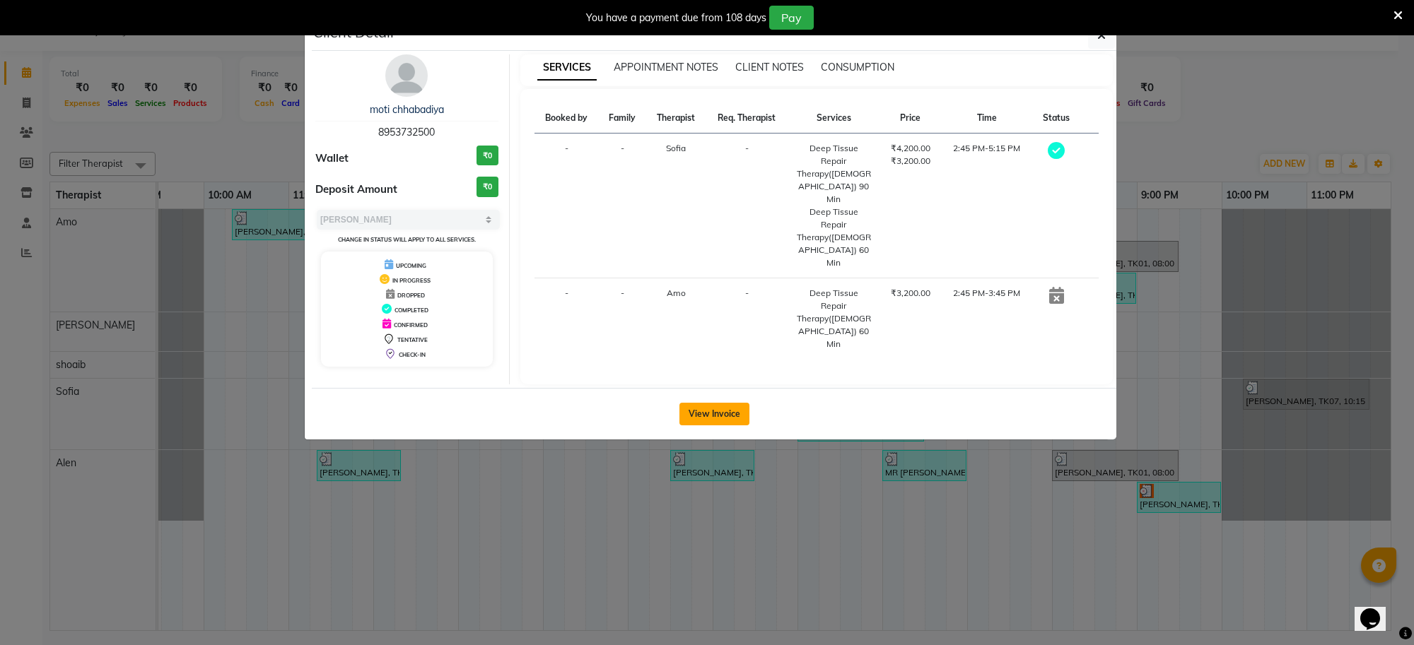
click at [708, 403] on button "View Invoice" at bounding box center [714, 414] width 70 height 23
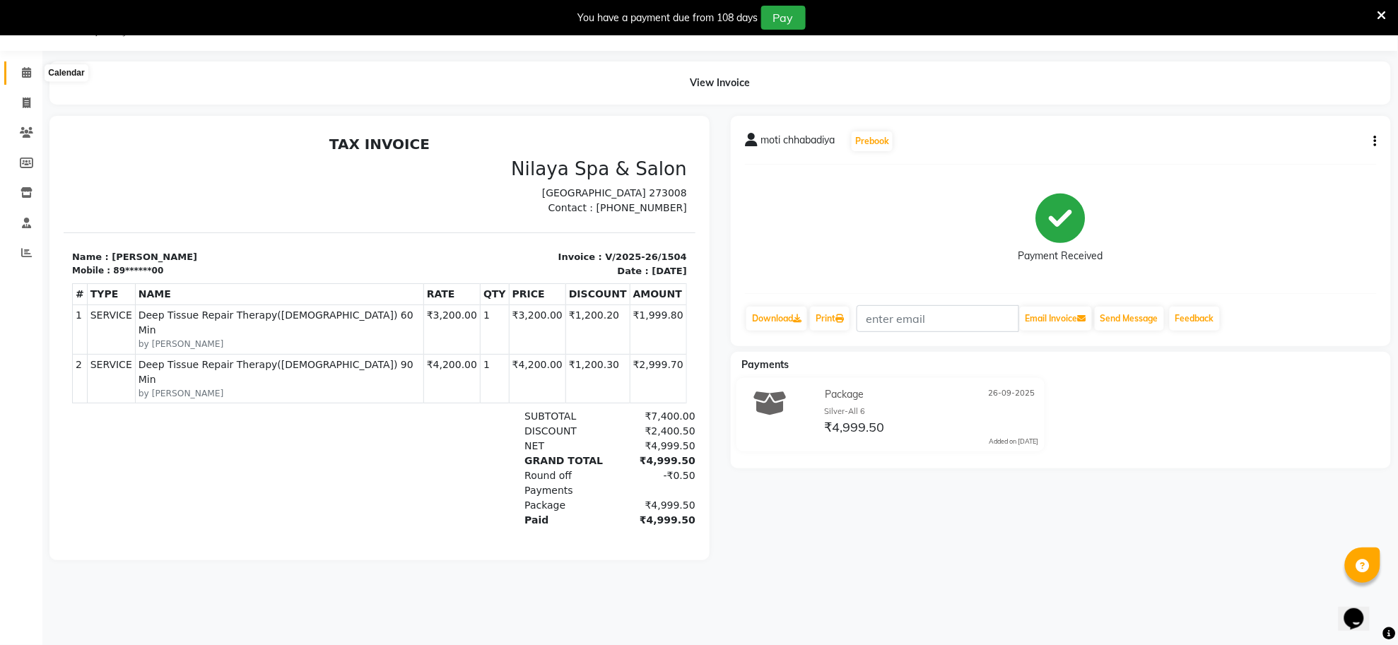
click at [16, 74] on span at bounding box center [26, 73] width 25 height 16
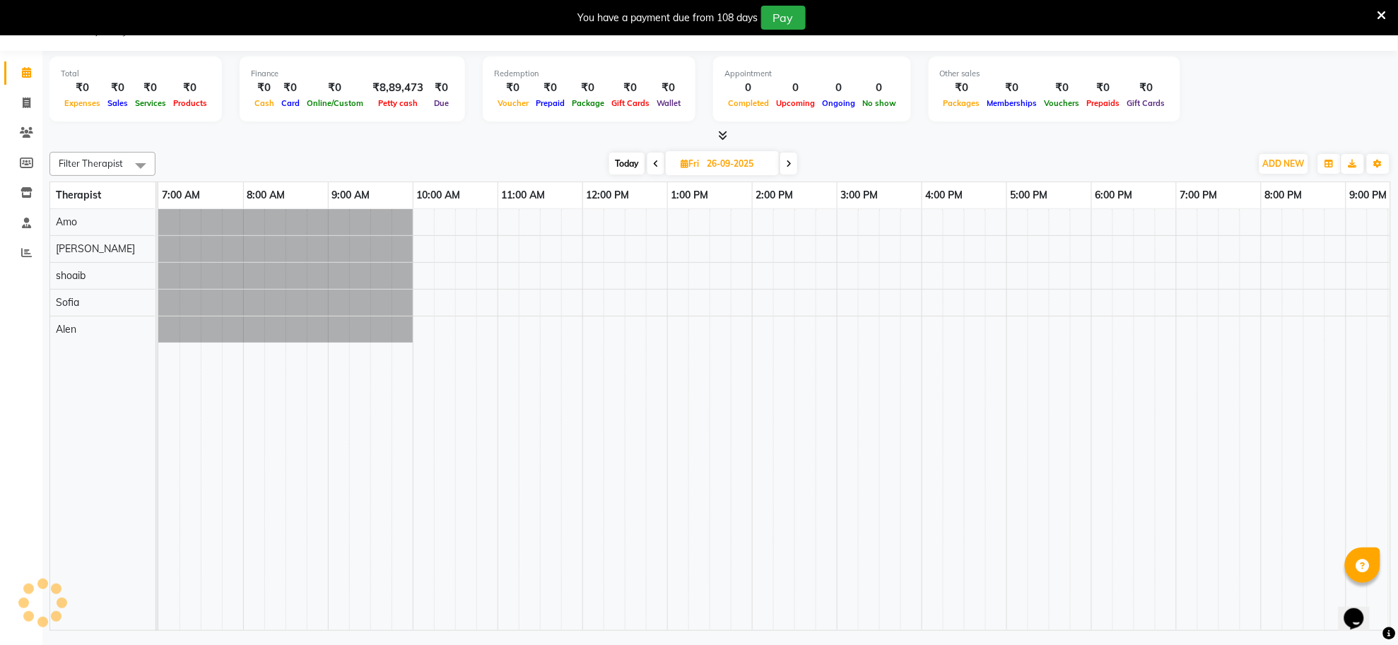
scroll to position [0, 209]
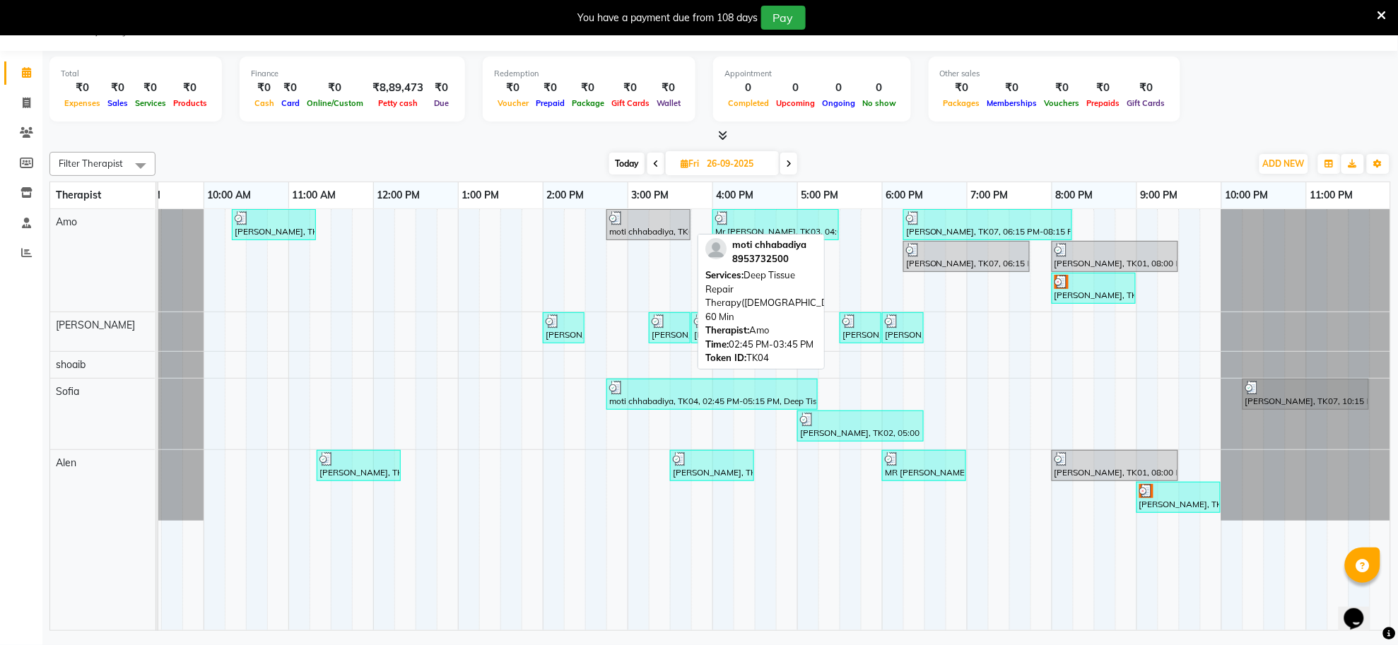
click at [630, 227] on div "moti chhabadiya, TK04, 02:45 PM-03:45 PM, Deep Tissue Repair Therapy([DEMOGRAPH…" at bounding box center [648, 224] width 81 height 27
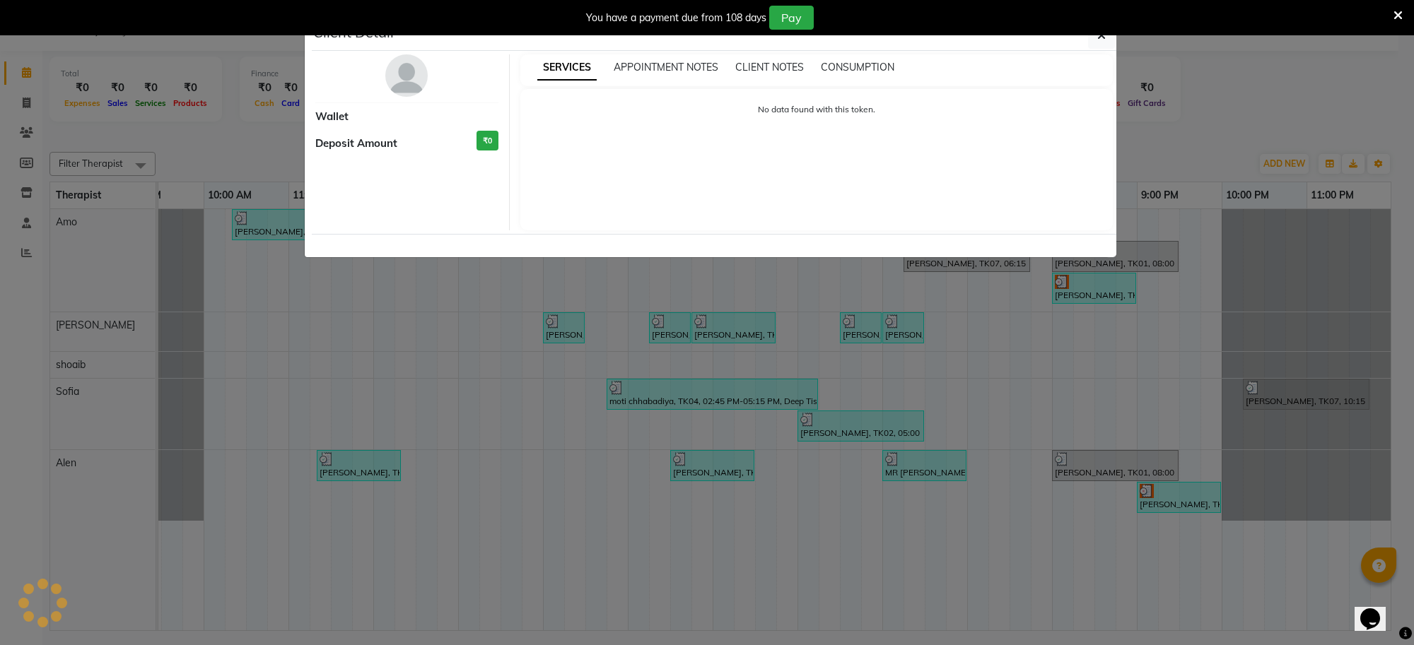
select select "3"
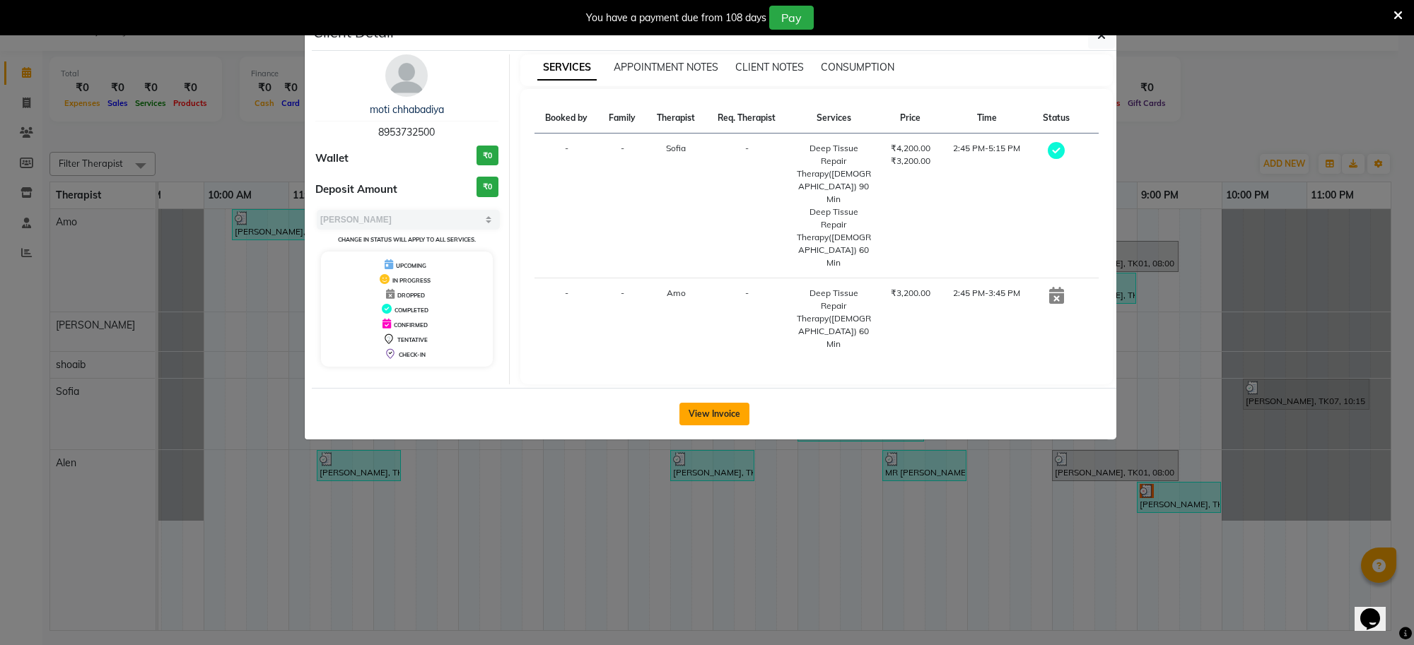
click at [744, 403] on button "View Invoice" at bounding box center [714, 414] width 70 height 23
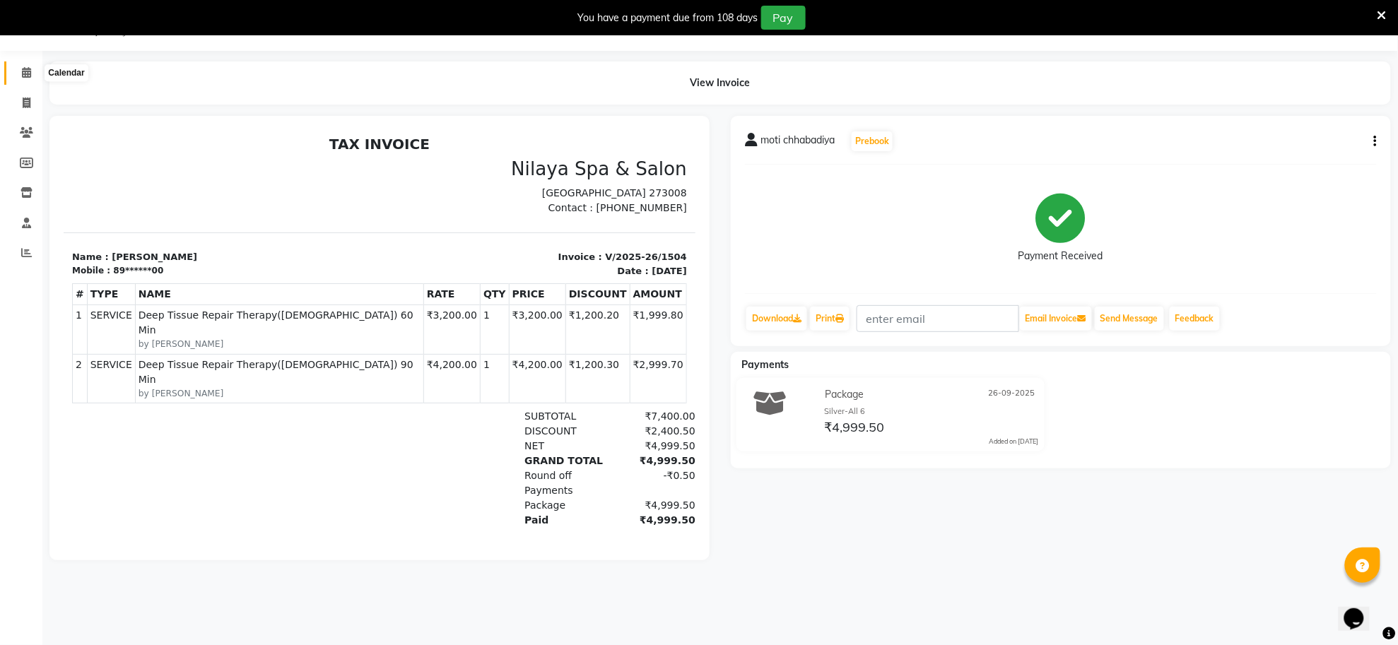
click at [20, 72] on span at bounding box center [26, 73] width 25 height 16
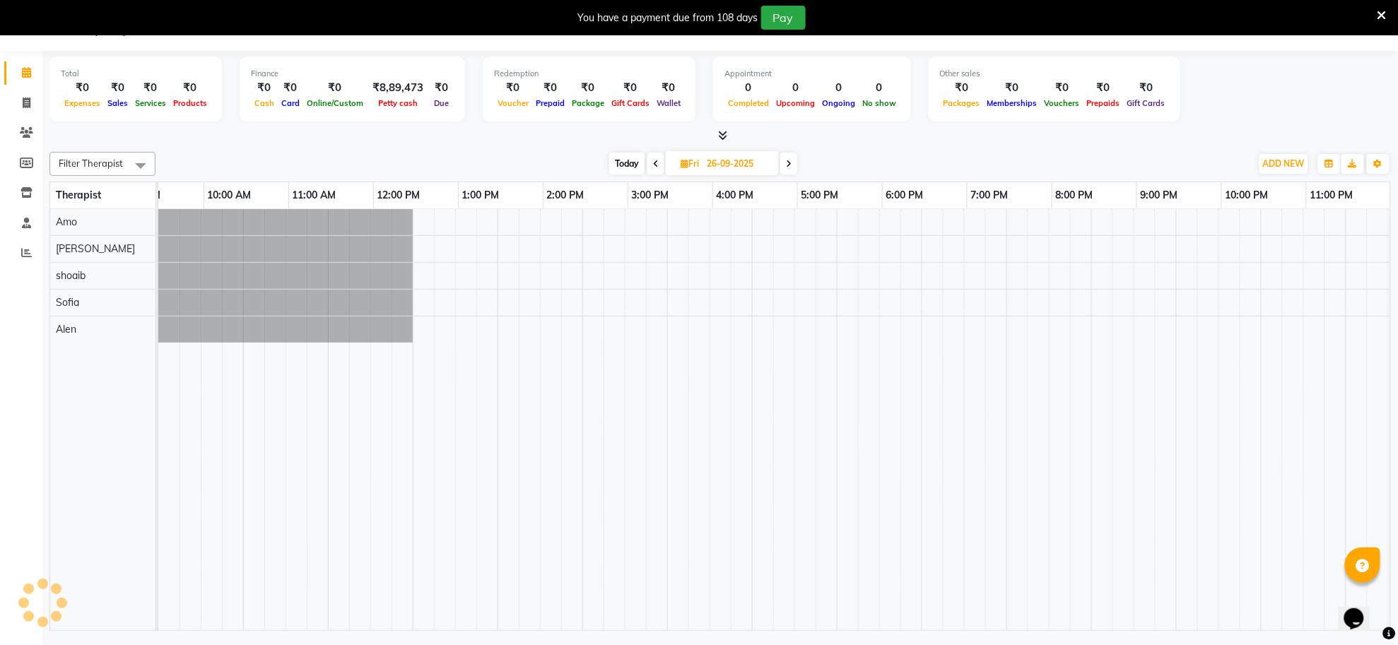
scroll to position [0, 209]
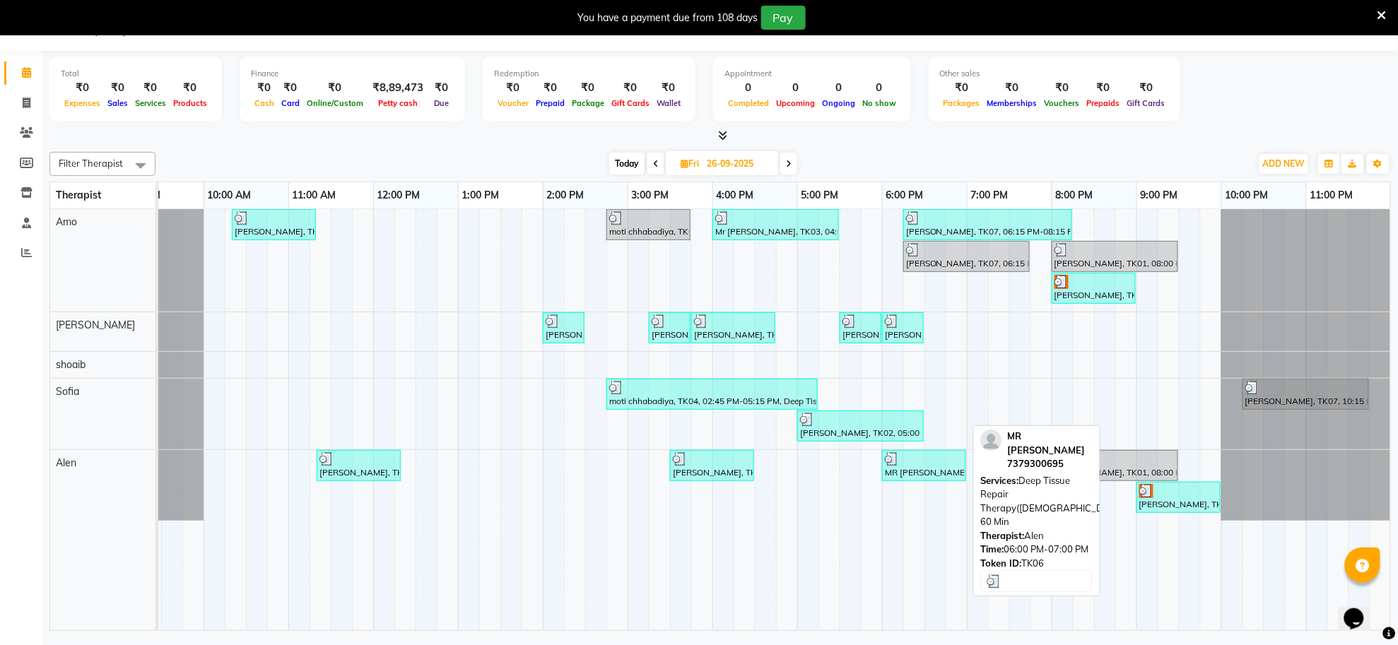
click at [941, 472] on div "MR [PERSON_NAME], TK06, 06:00 PM-07:00 PM, Deep Tissue Repair Therapy([DEMOGRAP…" at bounding box center [924, 465] width 81 height 27
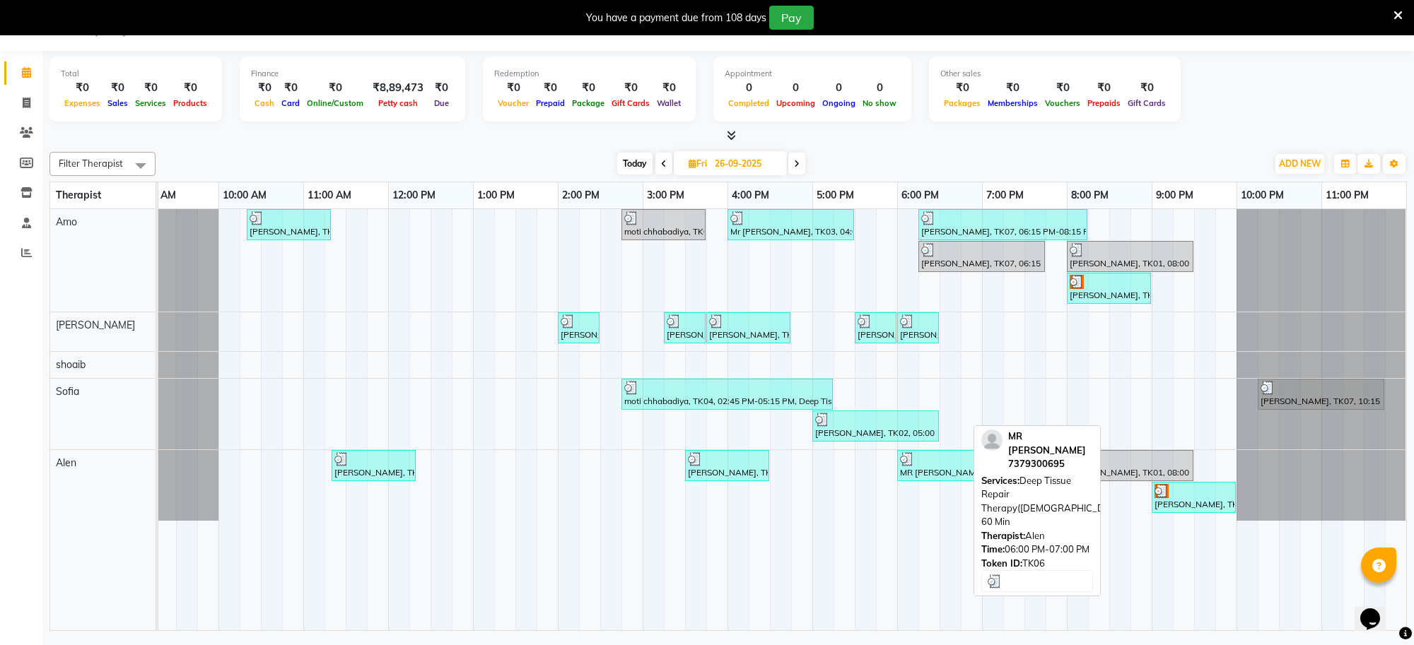
select select "3"
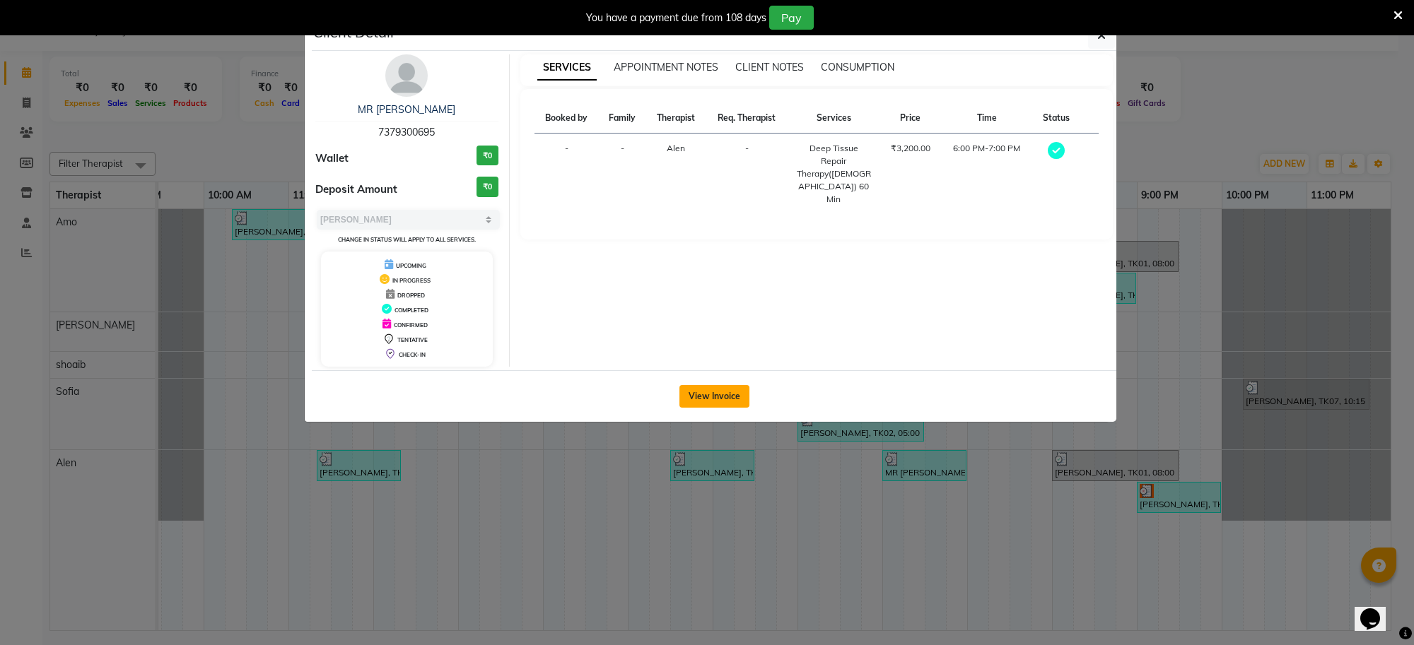
click at [727, 401] on button "View Invoice" at bounding box center [714, 396] width 70 height 23
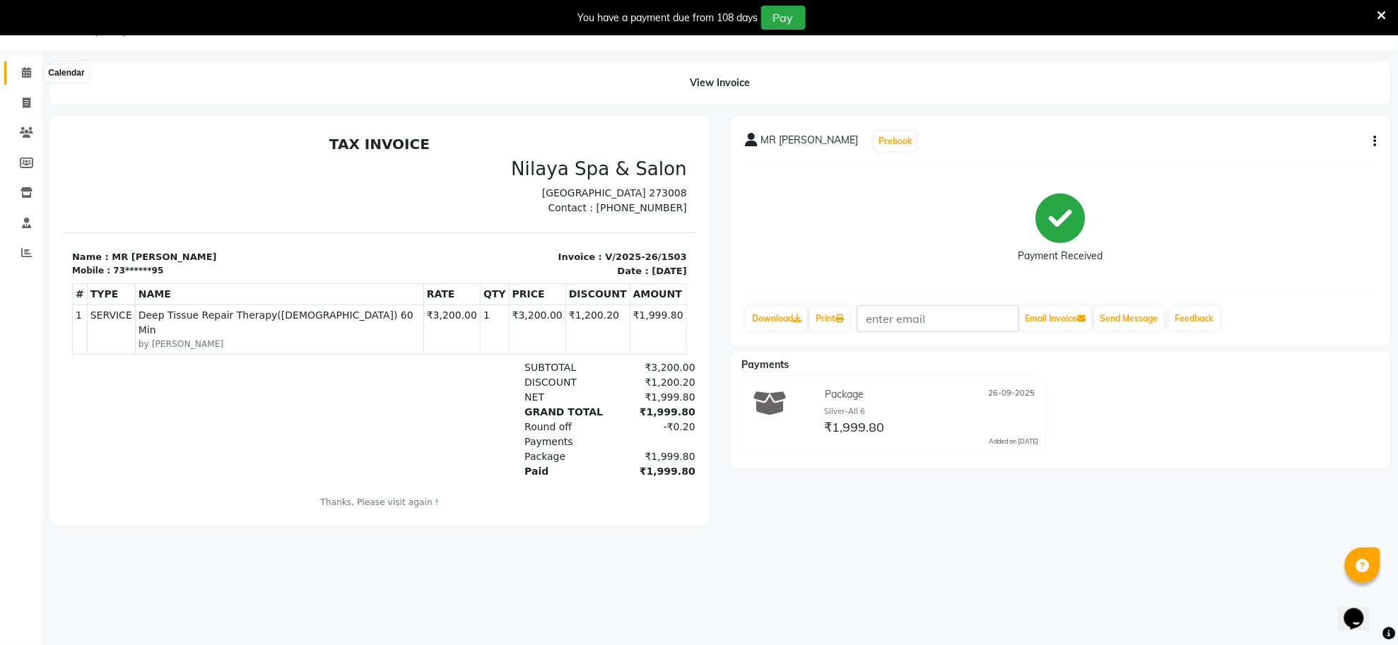
click at [27, 71] on icon at bounding box center [26, 72] width 9 height 11
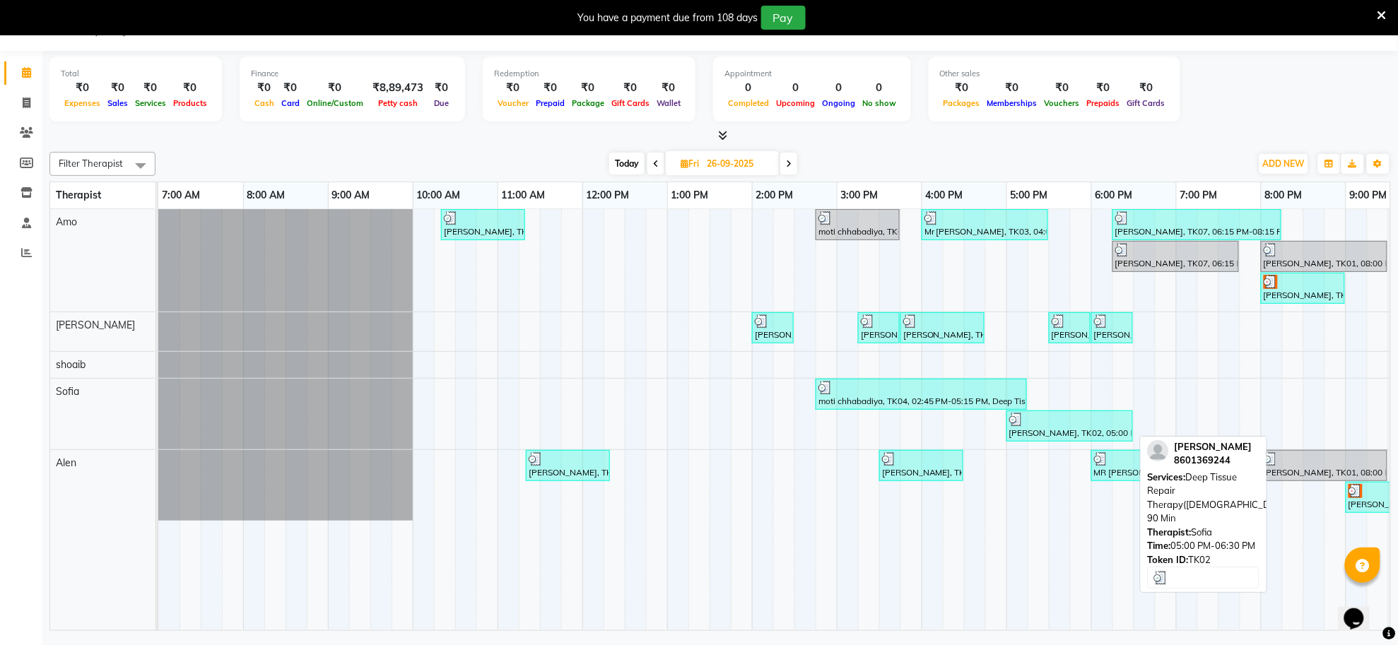
click at [1023, 437] on div "[PERSON_NAME], TK02, 05:00 PM-06:30 PM, Deep Tissue Repair Therapy([DEMOGRAPHIC…" at bounding box center [1070, 426] width 124 height 27
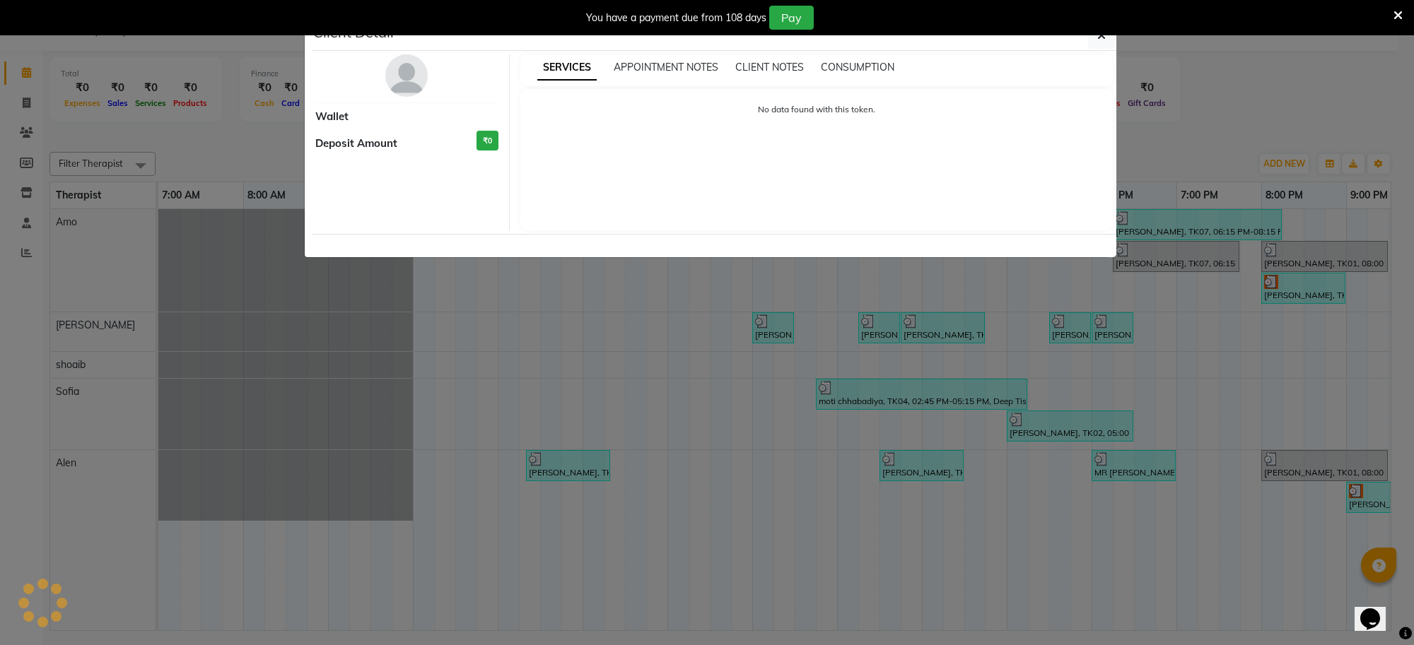
select select "3"
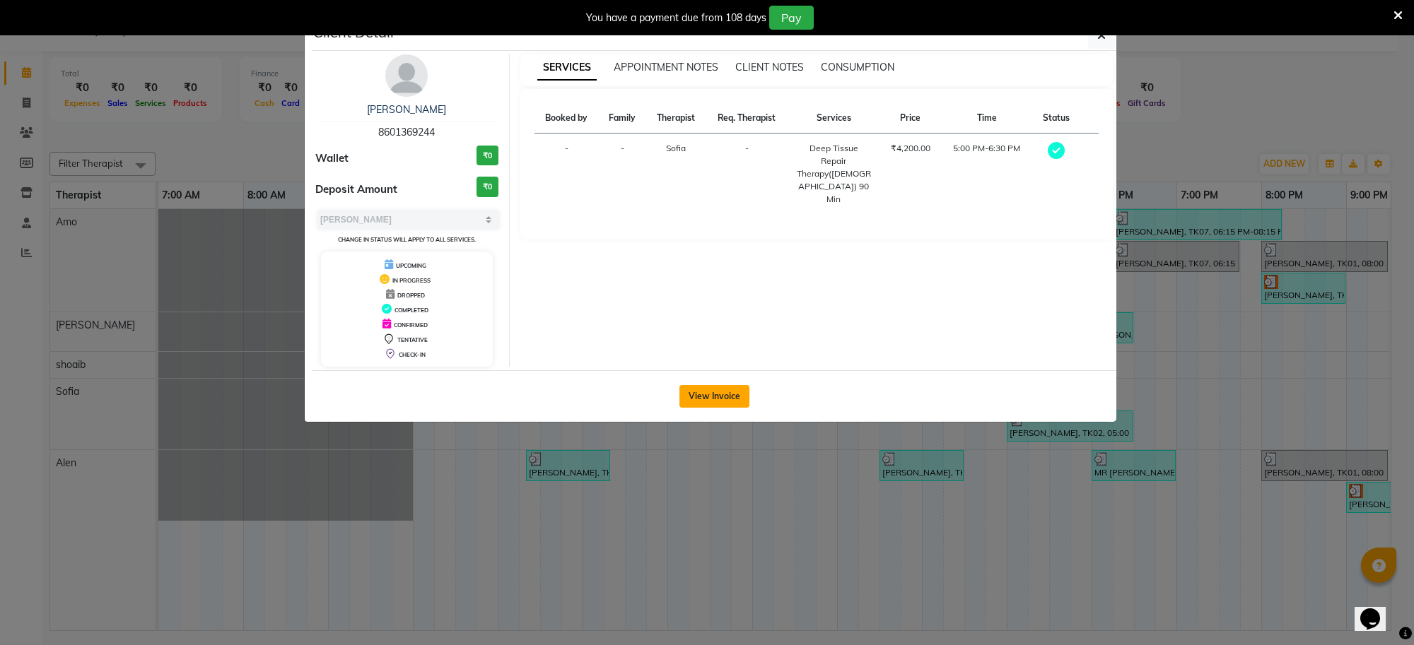
click at [705, 400] on button "View Invoice" at bounding box center [714, 396] width 70 height 23
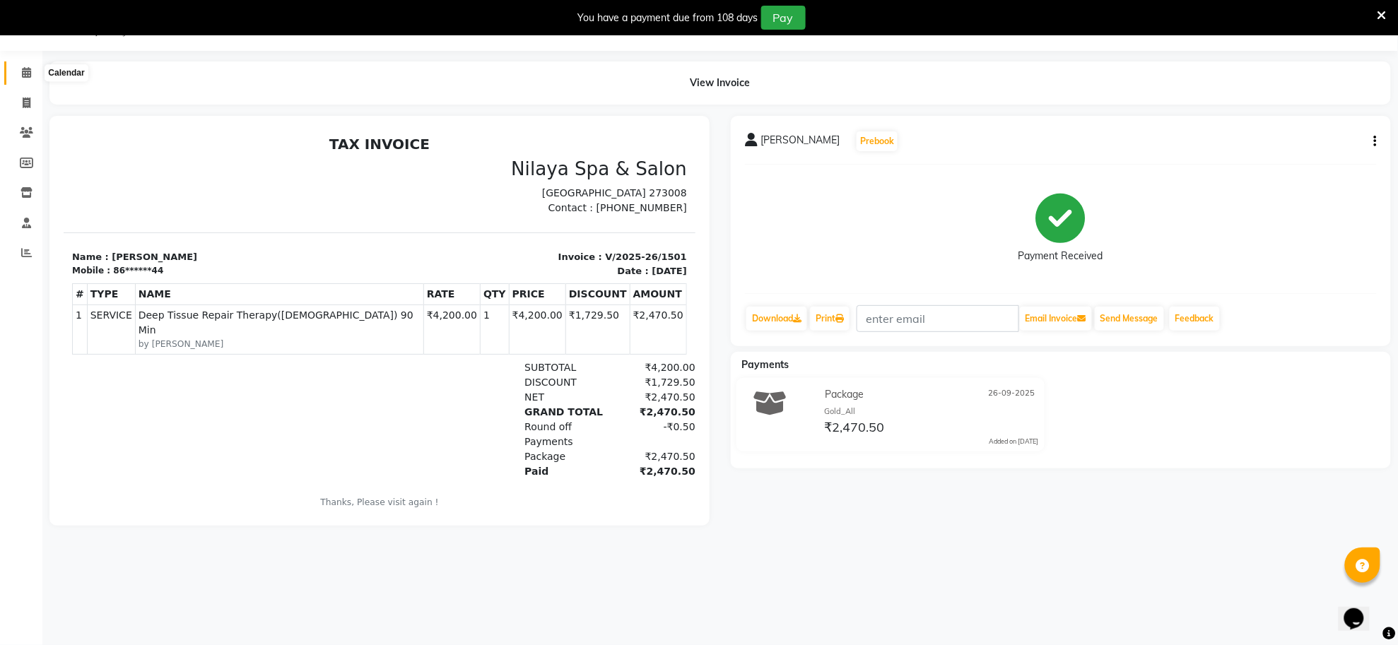
click at [25, 71] on icon at bounding box center [26, 72] width 9 height 11
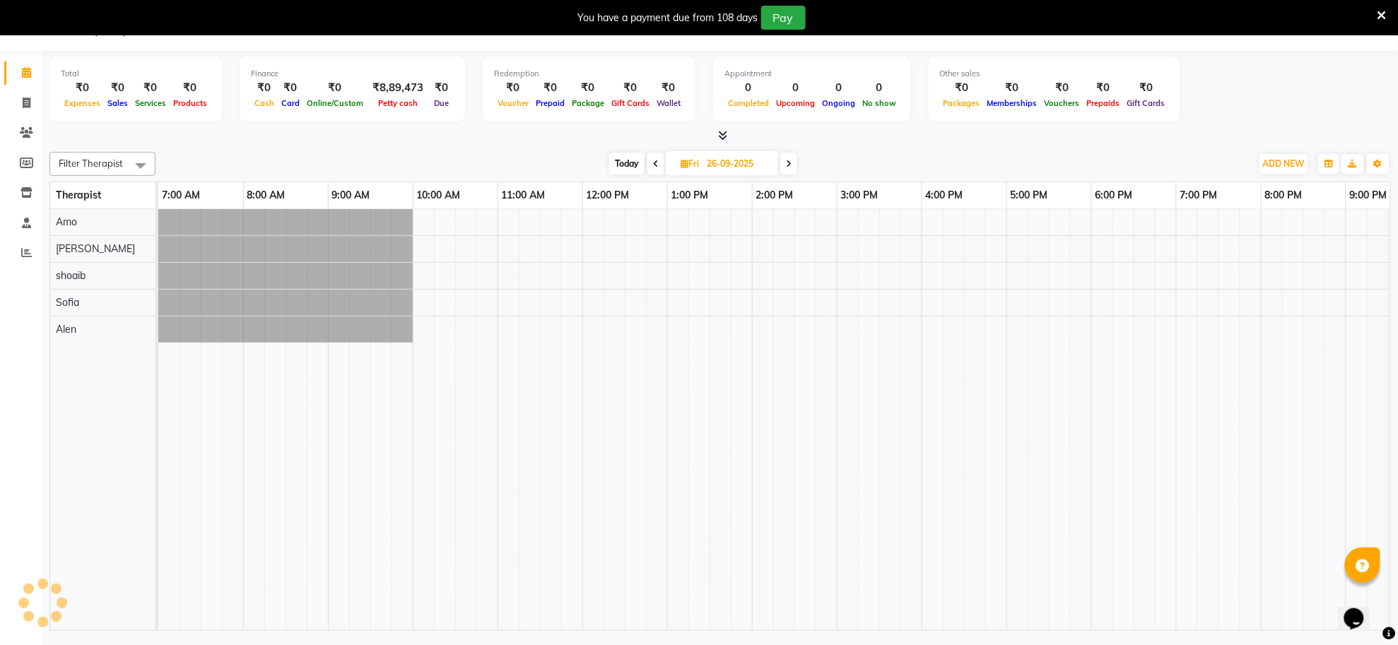
scroll to position [0, 209]
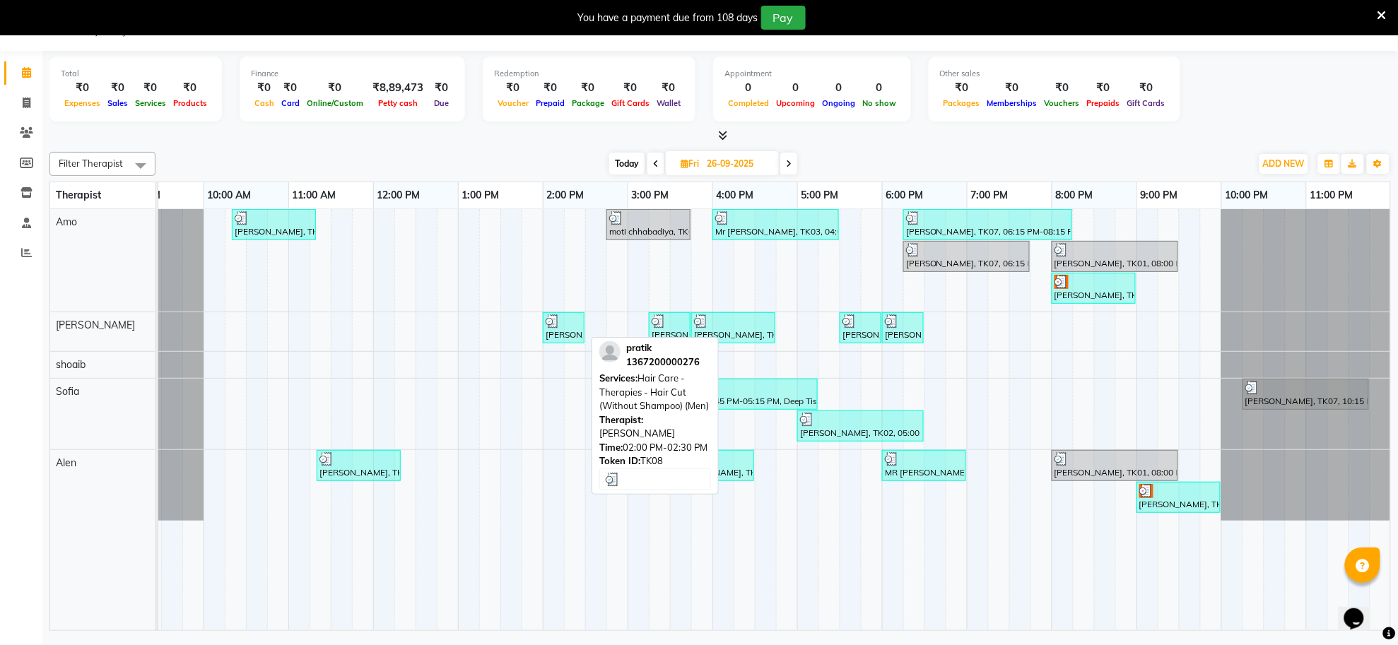
click at [563, 327] on div at bounding box center [564, 322] width 36 height 14
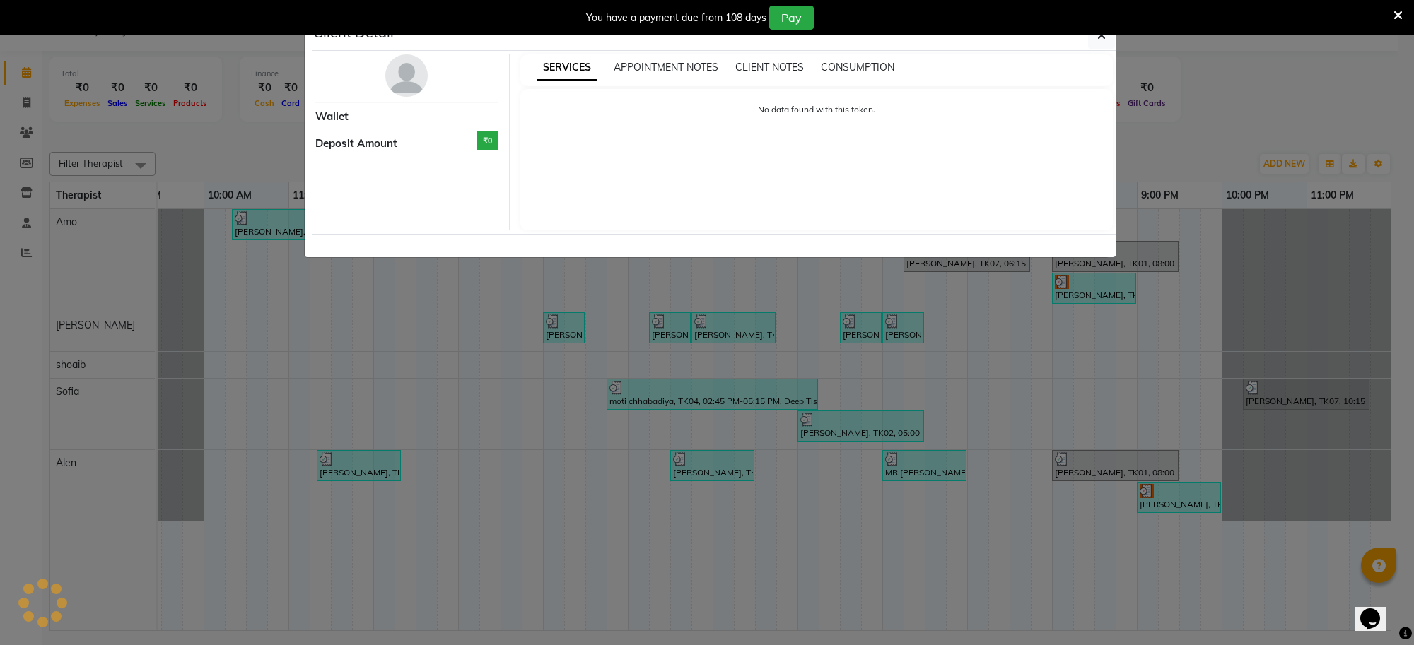
select select "3"
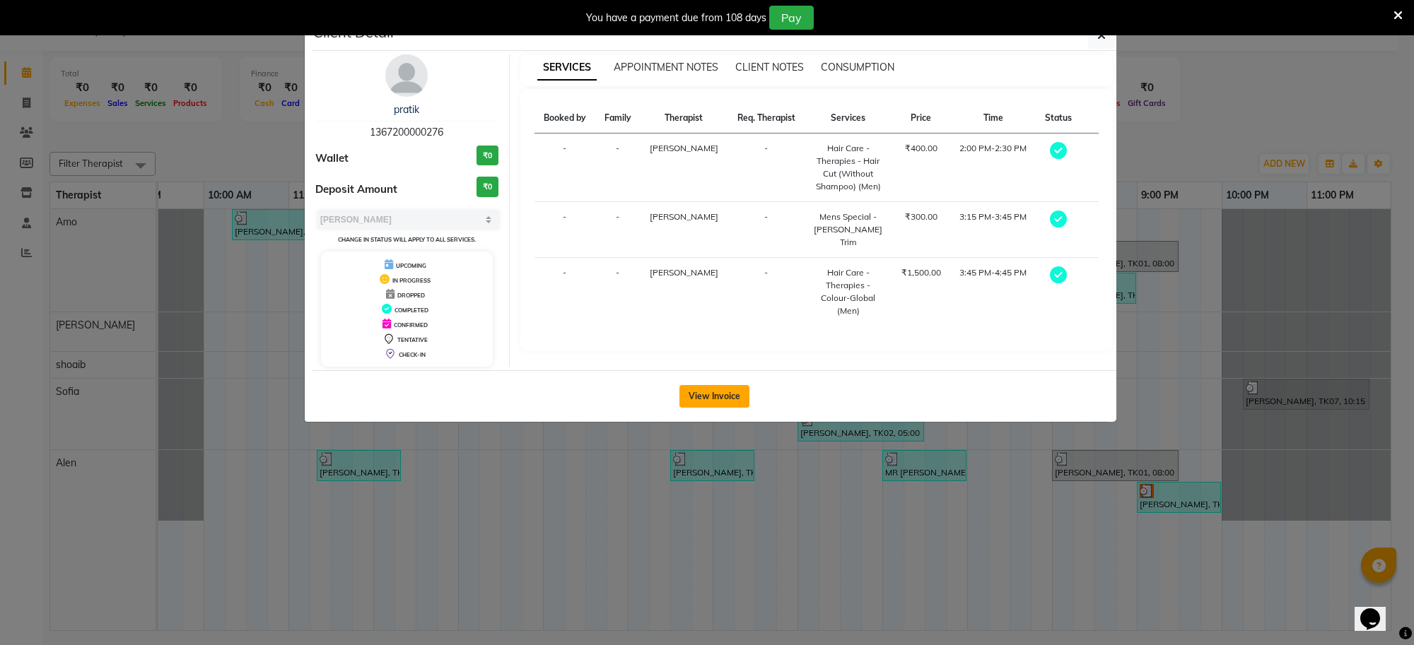
click at [701, 397] on button "View Invoice" at bounding box center [714, 396] width 70 height 23
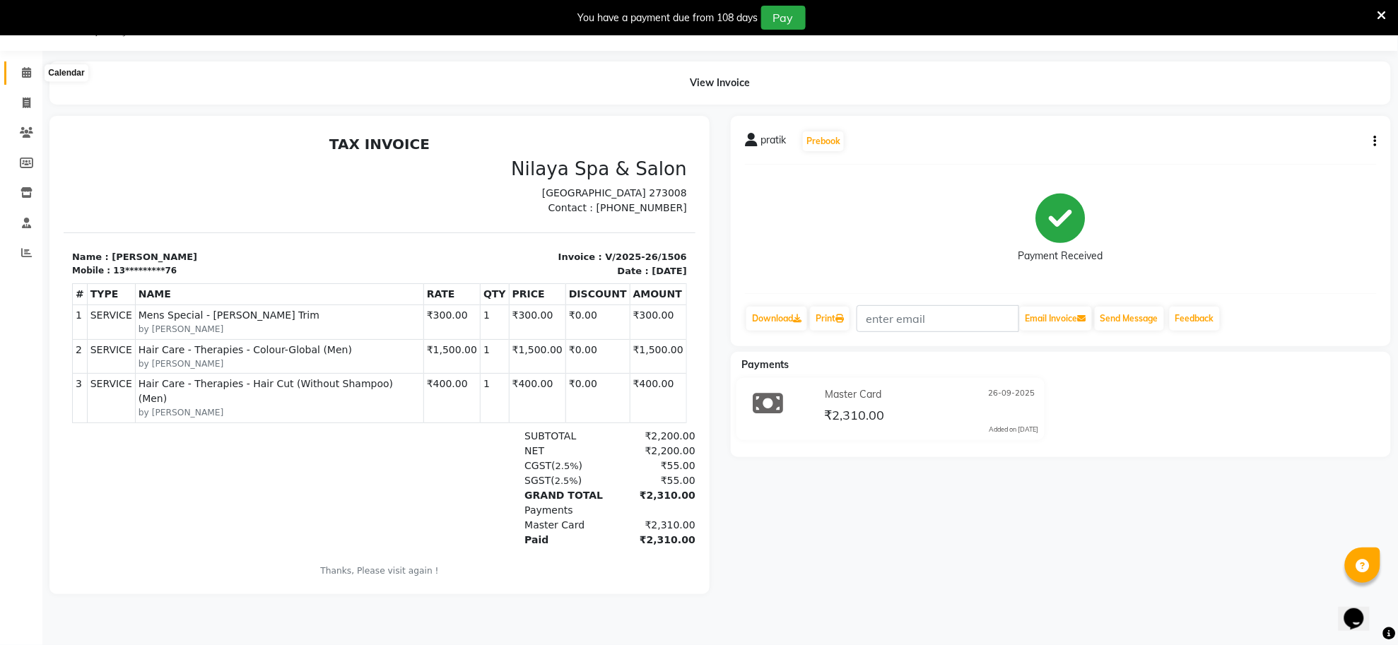
click at [20, 66] on span at bounding box center [26, 73] width 25 height 16
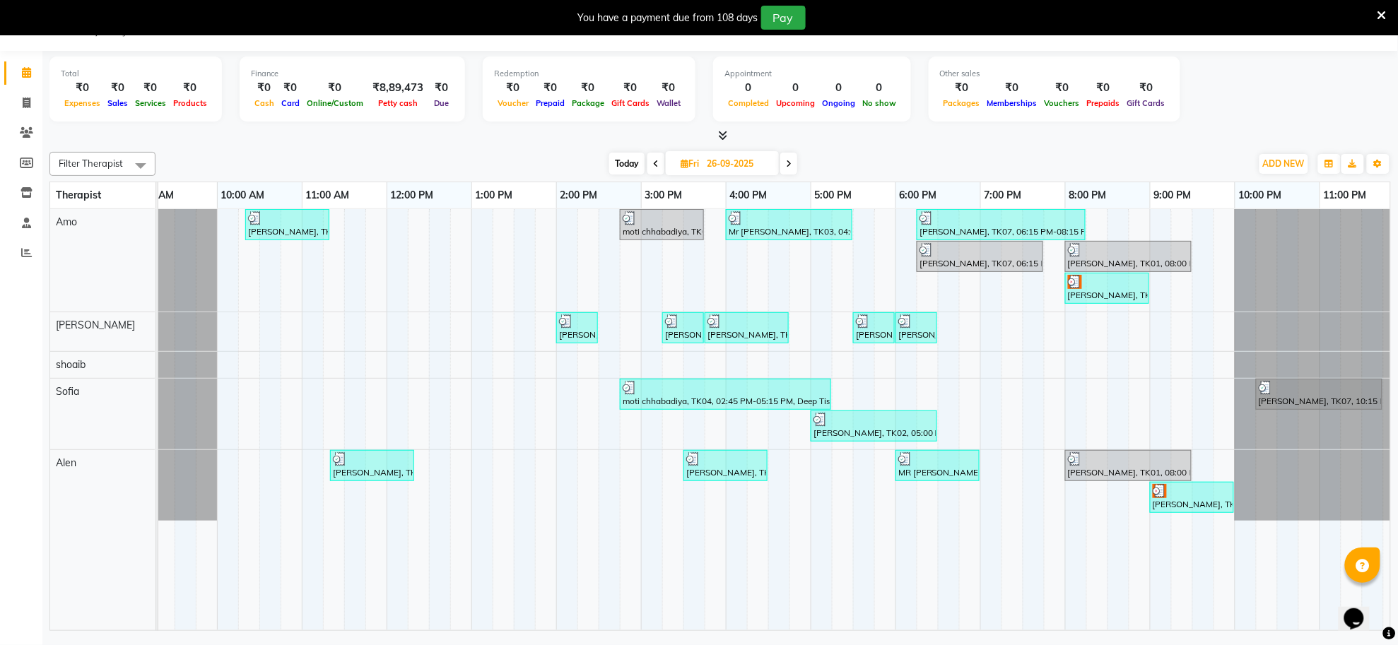
scroll to position [0, 209]
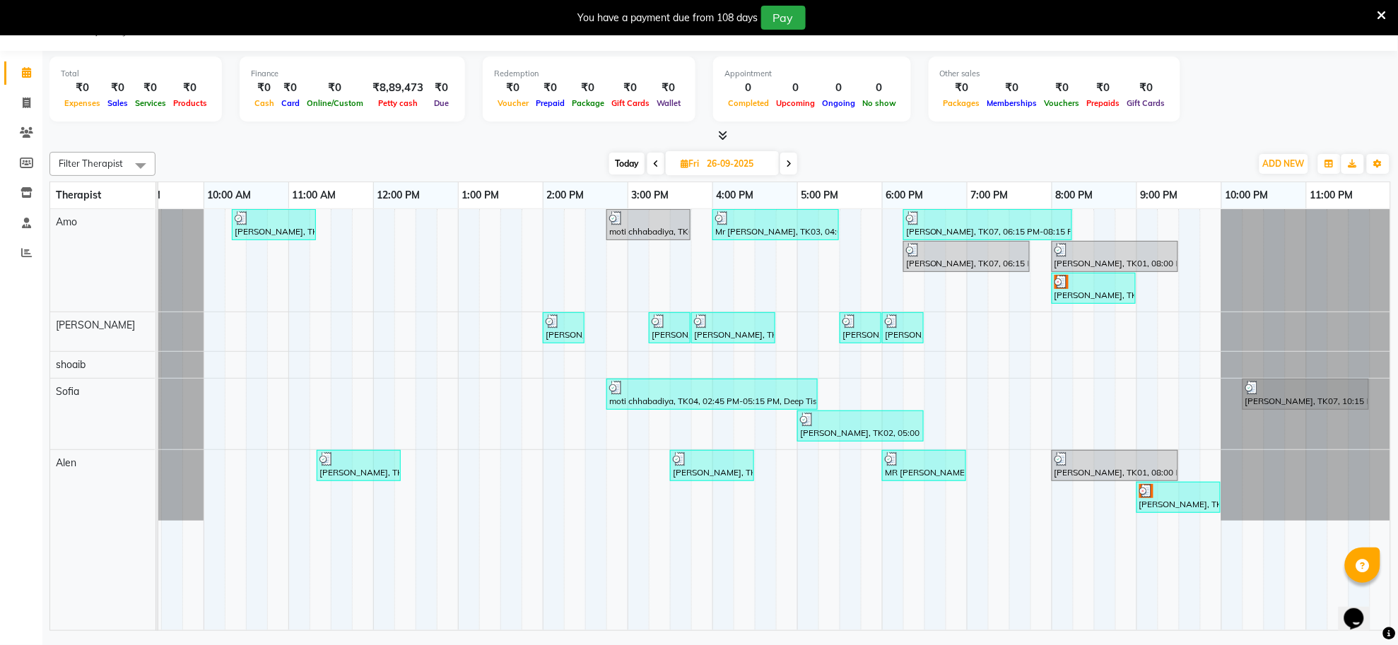
click at [1129, 635] on div "08047224946 Select Location × Nilaya Spa & Salon, [GEOGRAPHIC_DATA], Gorakhpur …" at bounding box center [699, 322] width 1398 height 645
click at [735, 168] on input "26-09-2025" at bounding box center [738, 163] width 71 height 21
select select "9"
select select "2025"
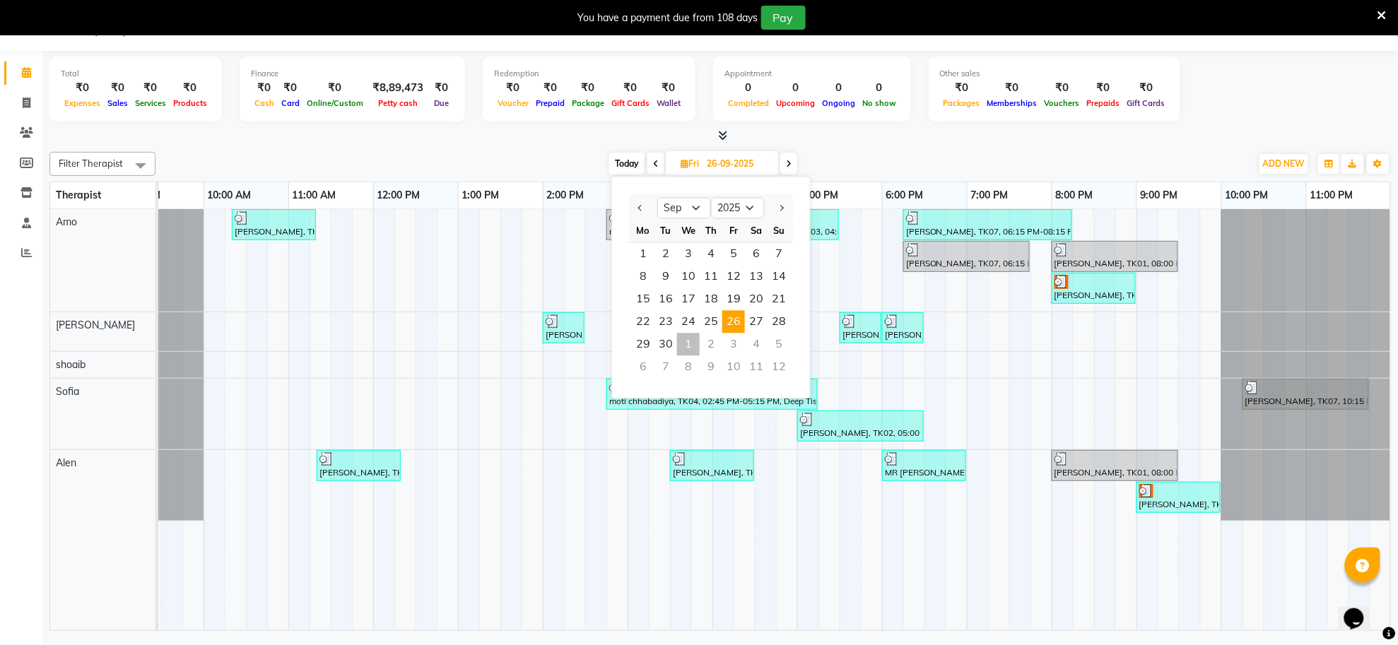
click at [929, 153] on div "[DATE] [DATE] Jan Feb Mar Apr May Jun [DATE] Aug Sep Oct Nov [DATE] 2016 2017 2…" at bounding box center [703, 163] width 1081 height 21
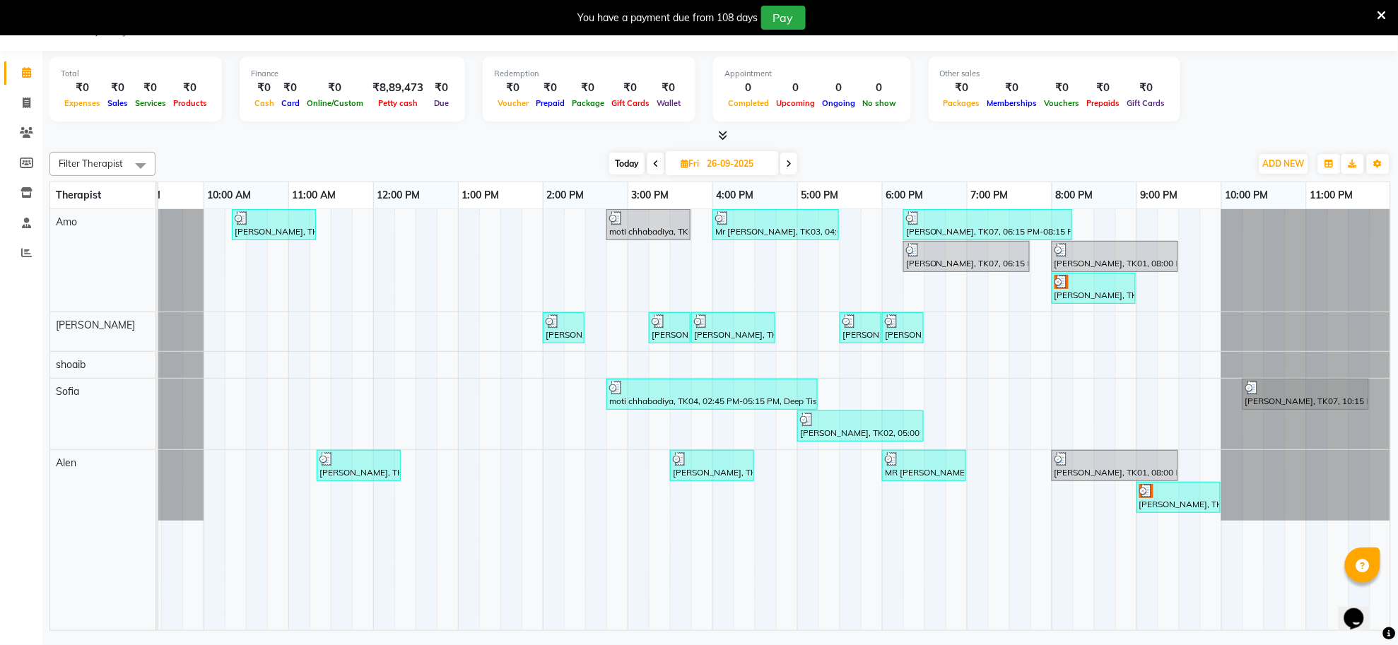
click at [758, 170] on input "26-09-2025" at bounding box center [738, 163] width 71 height 21
select select "9"
select select "2025"
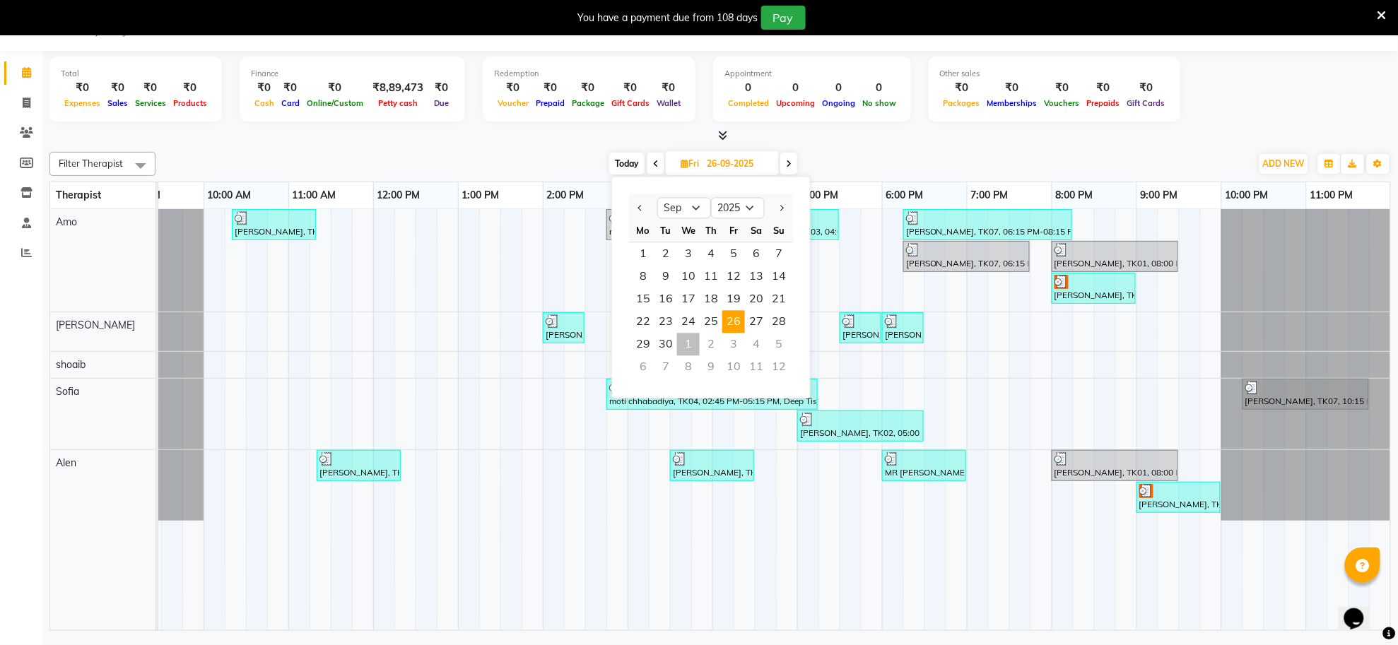
click at [893, 152] on div "Filter Therapist Select All [PERSON_NAME] [PERSON_NAME] [PERSON_NAME] [DATE] [D…" at bounding box center [720, 164] width 1342 height 24
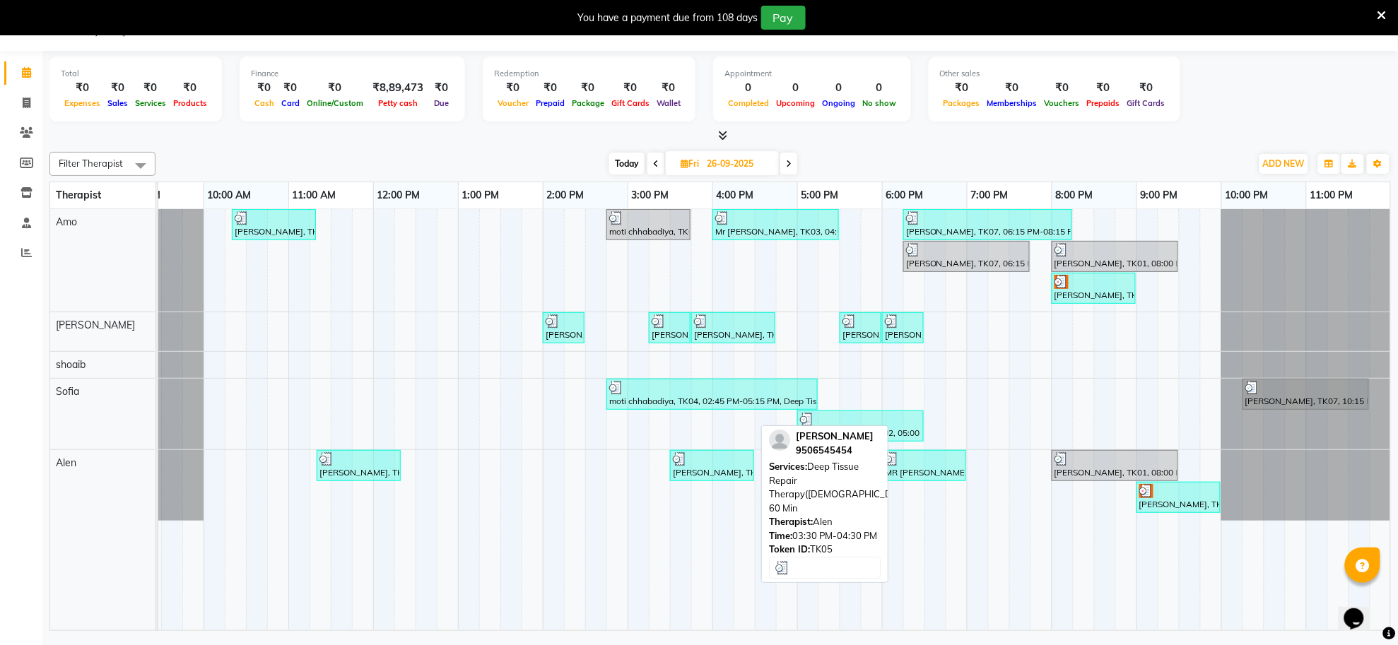
click at [721, 476] on div "[PERSON_NAME], TK05, 03:30 PM-04:30 PM, Deep Tissue Repair Therapy([DEMOGRAPHIC…" at bounding box center [711, 465] width 81 height 27
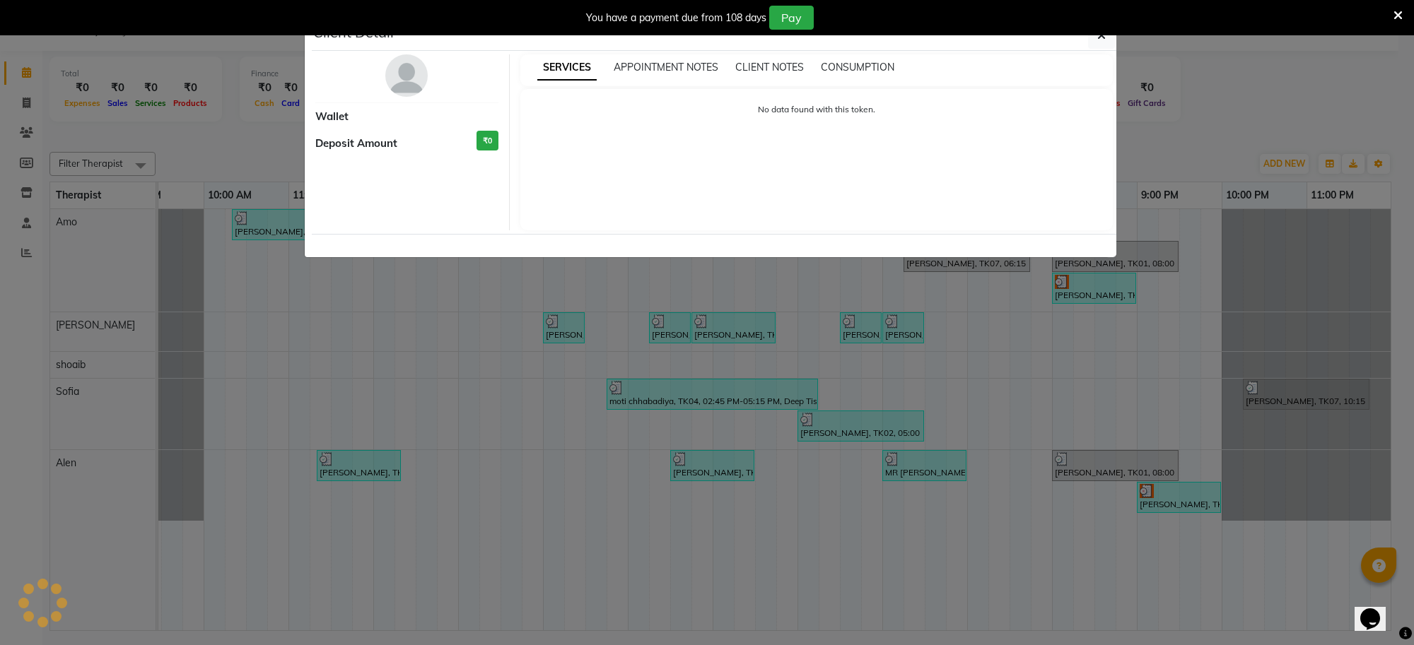
select select "3"
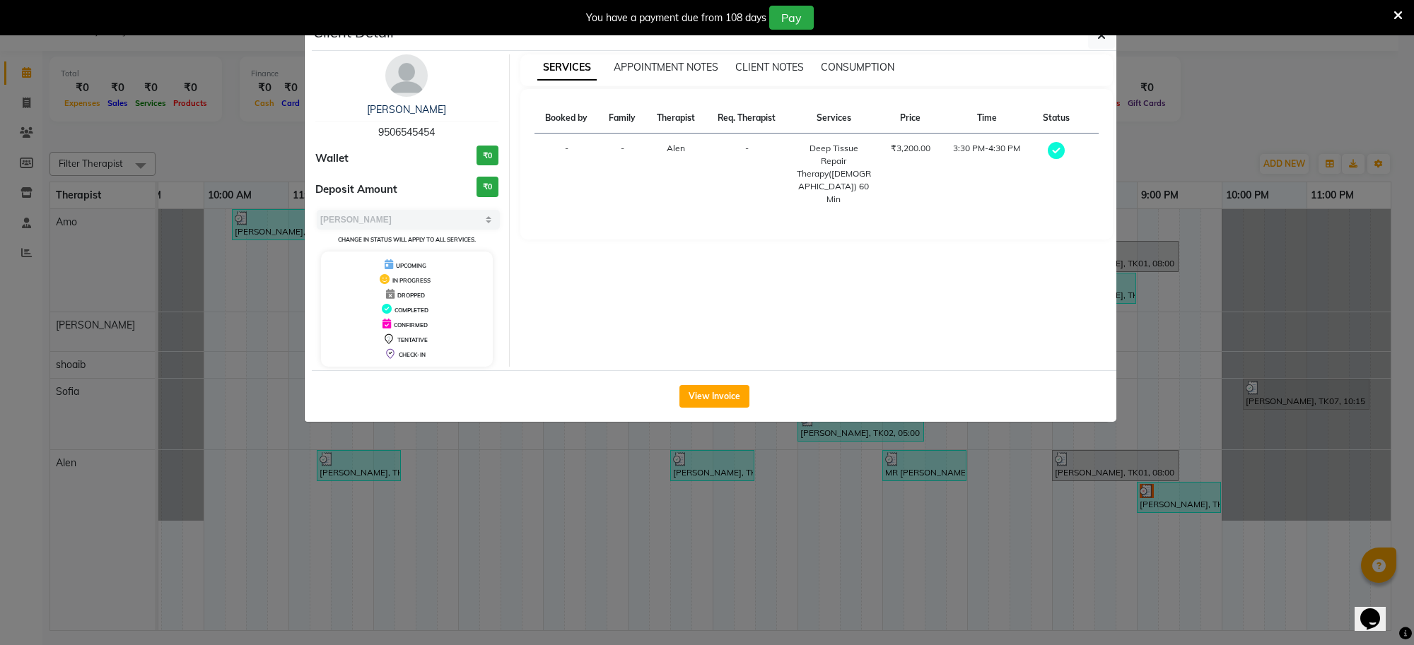
click at [735, 389] on button "View Invoice" at bounding box center [714, 396] width 70 height 23
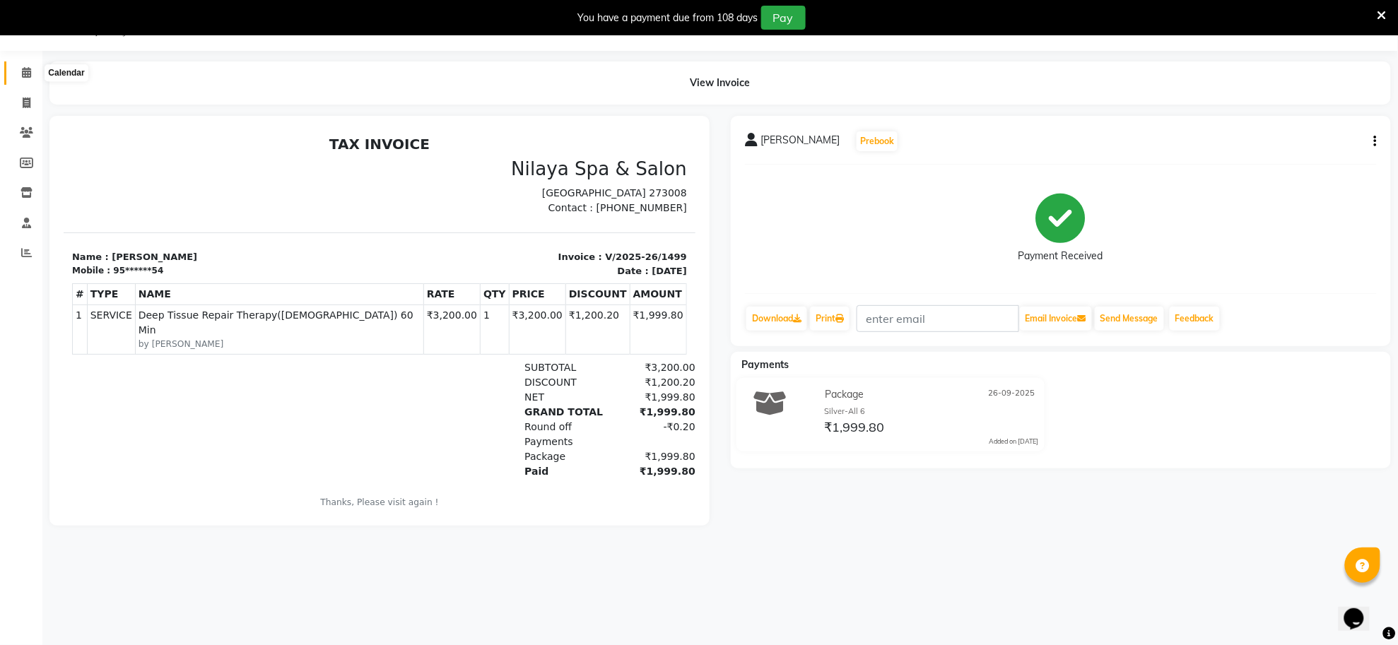
click at [30, 72] on icon at bounding box center [26, 72] width 9 height 11
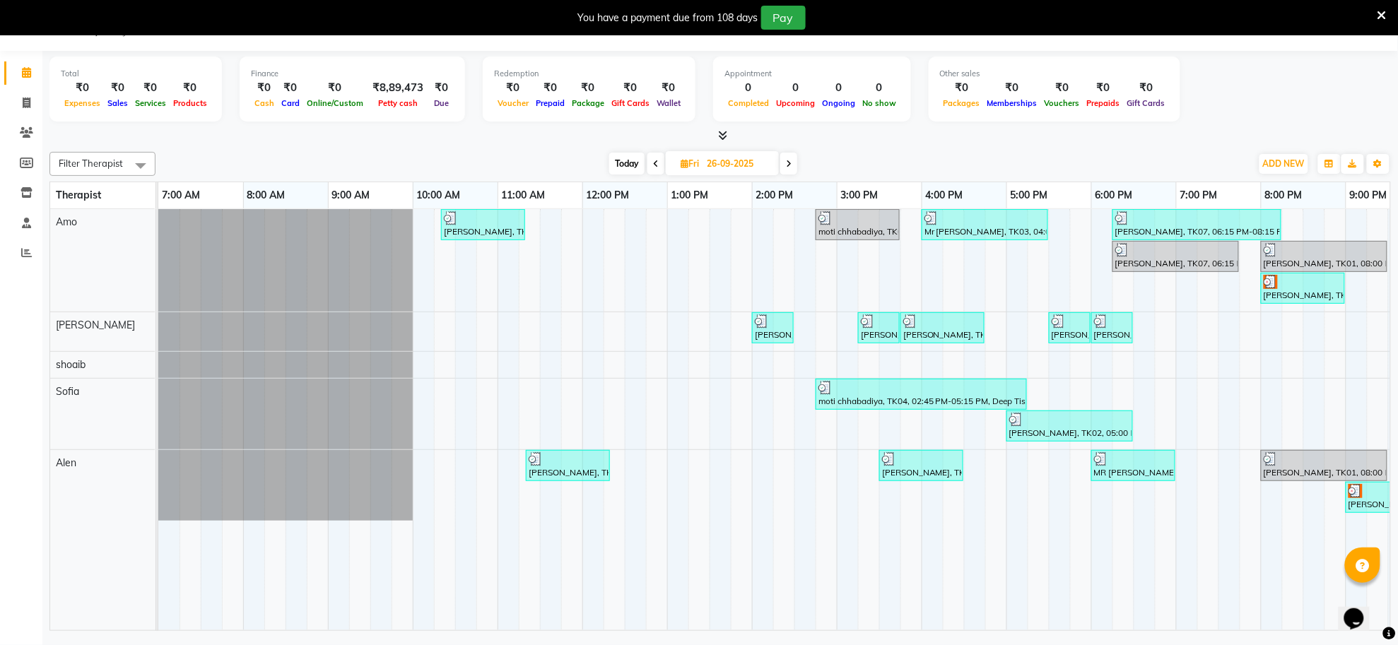
scroll to position [0, 209]
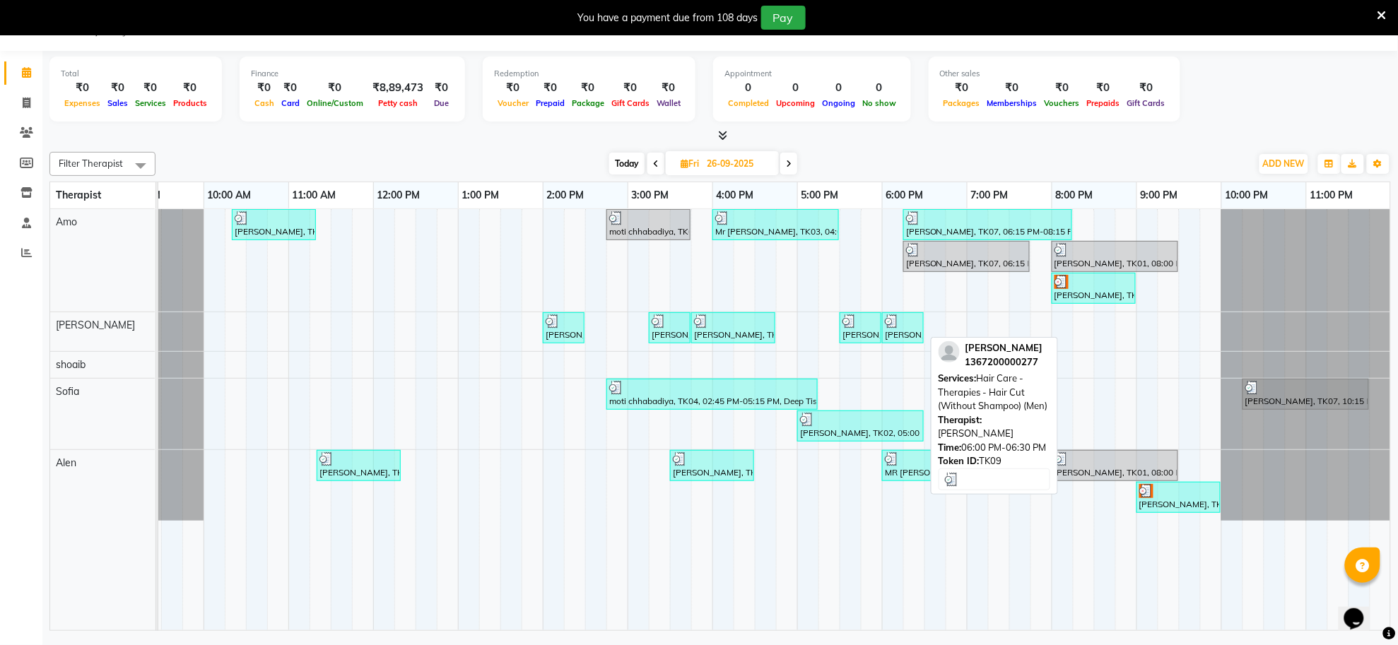
click at [891, 329] on div "[PERSON_NAME], TK09, 06:00 PM-06:30 PM, Hair Care - Therapies - Hair Cut (Witho…" at bounding box center [903, 328] width 39 height 27
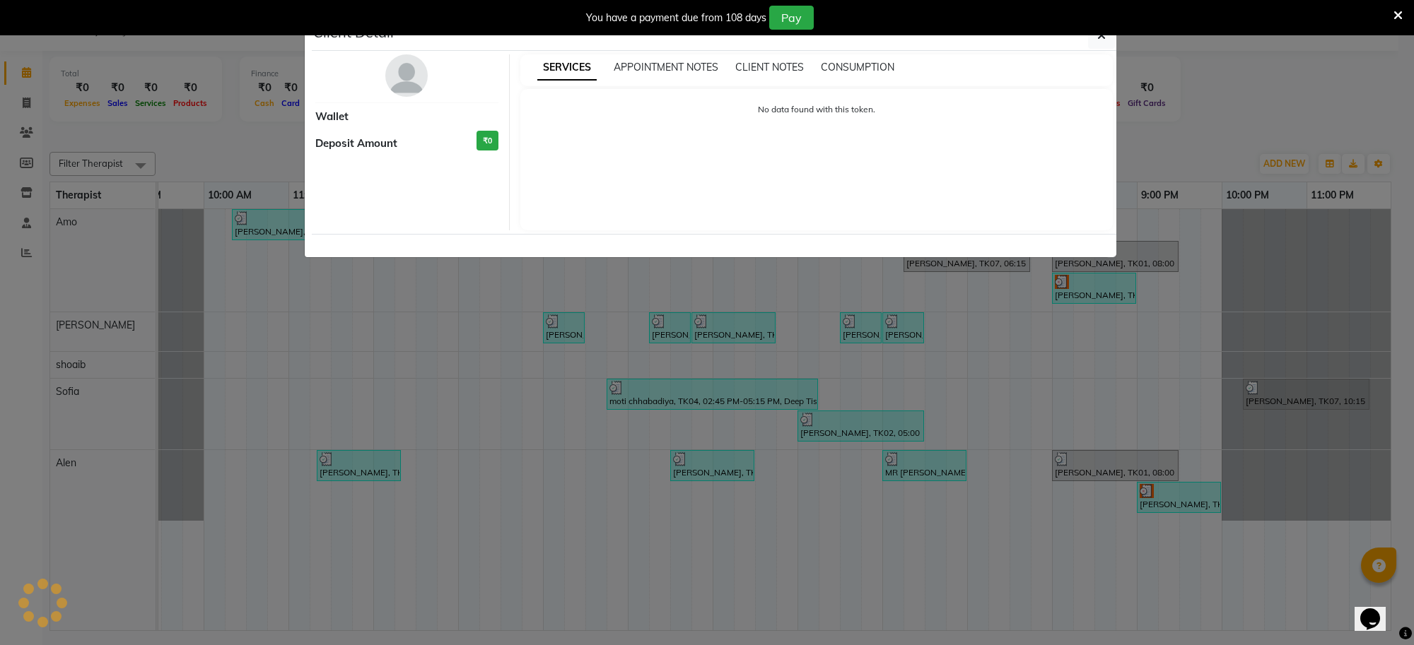
select select "3"
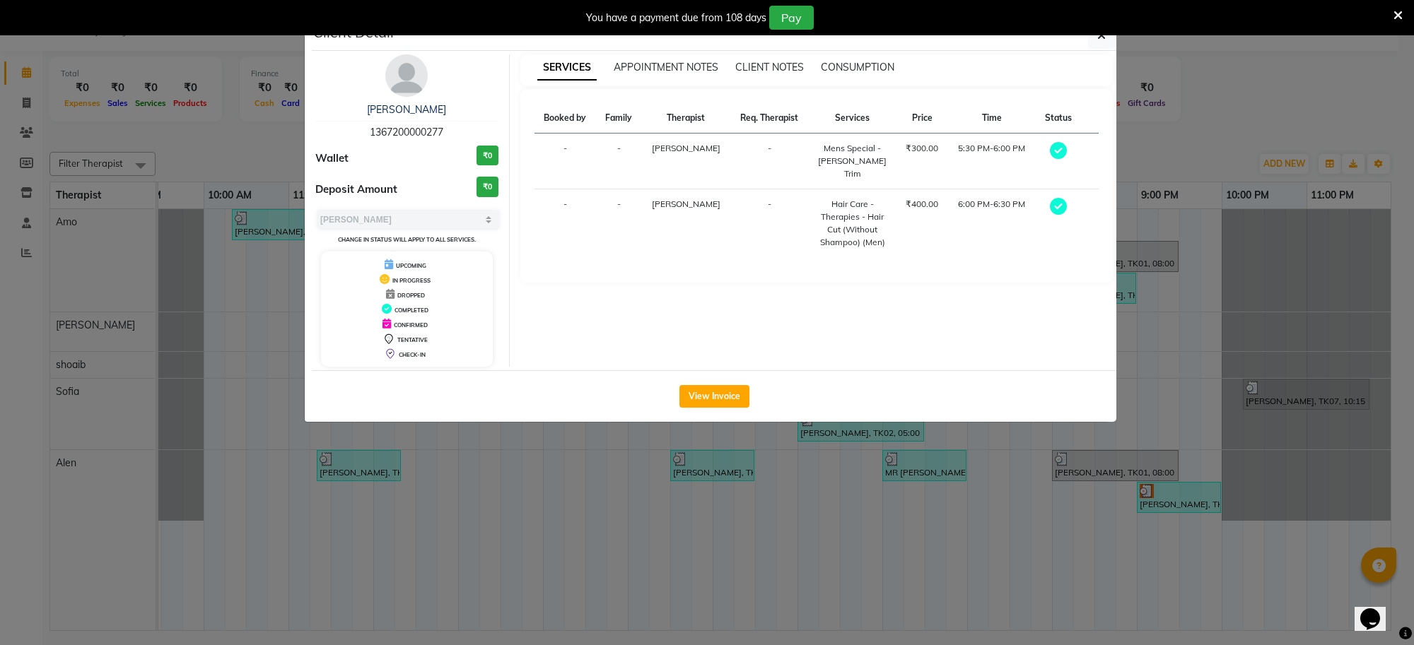
click at [682, 414] on div "View Invoice" at bounding box center [714, 396] width 804 height 52
click at [693, 392] on button "View Invoice" at bounding box center [714, 396] width 70 height 23
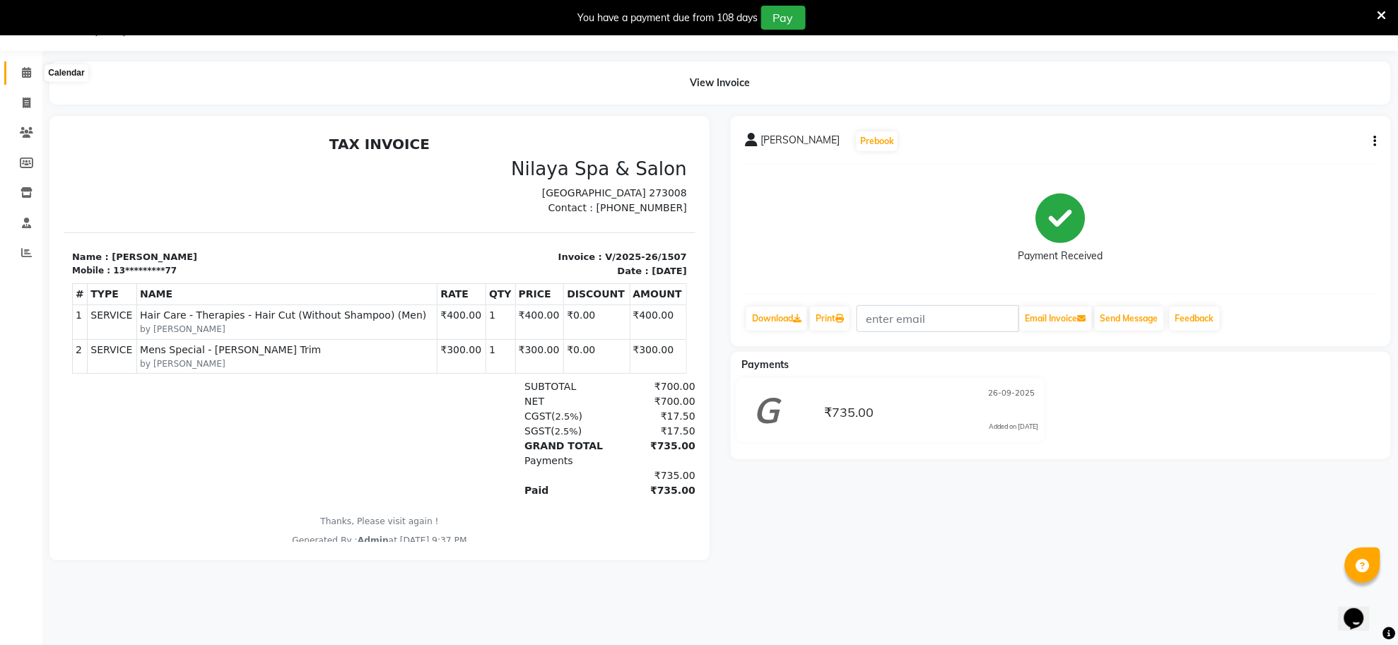
click at [20, 75] on span at bounding box center [26, 73] width 25 height 16
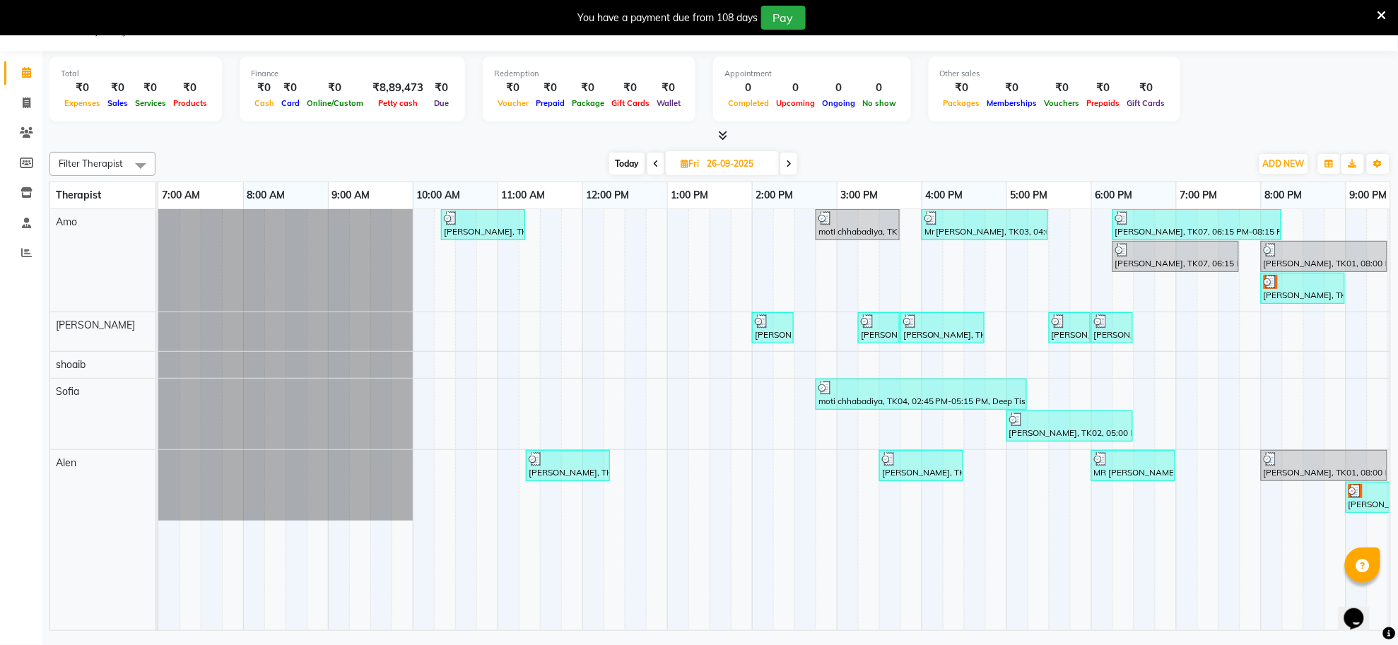
click at [649, 163] on span at bounding box center [655, 164] width 17 height 22
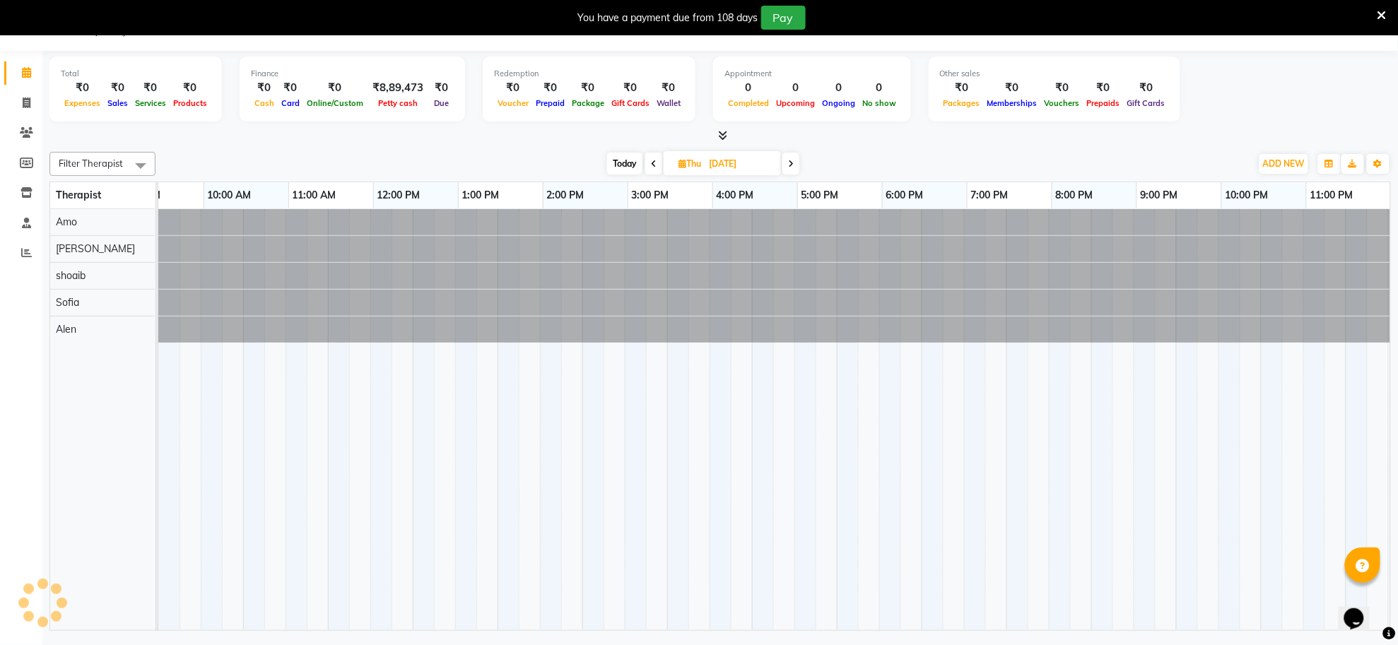
scroll to position [0, 209]
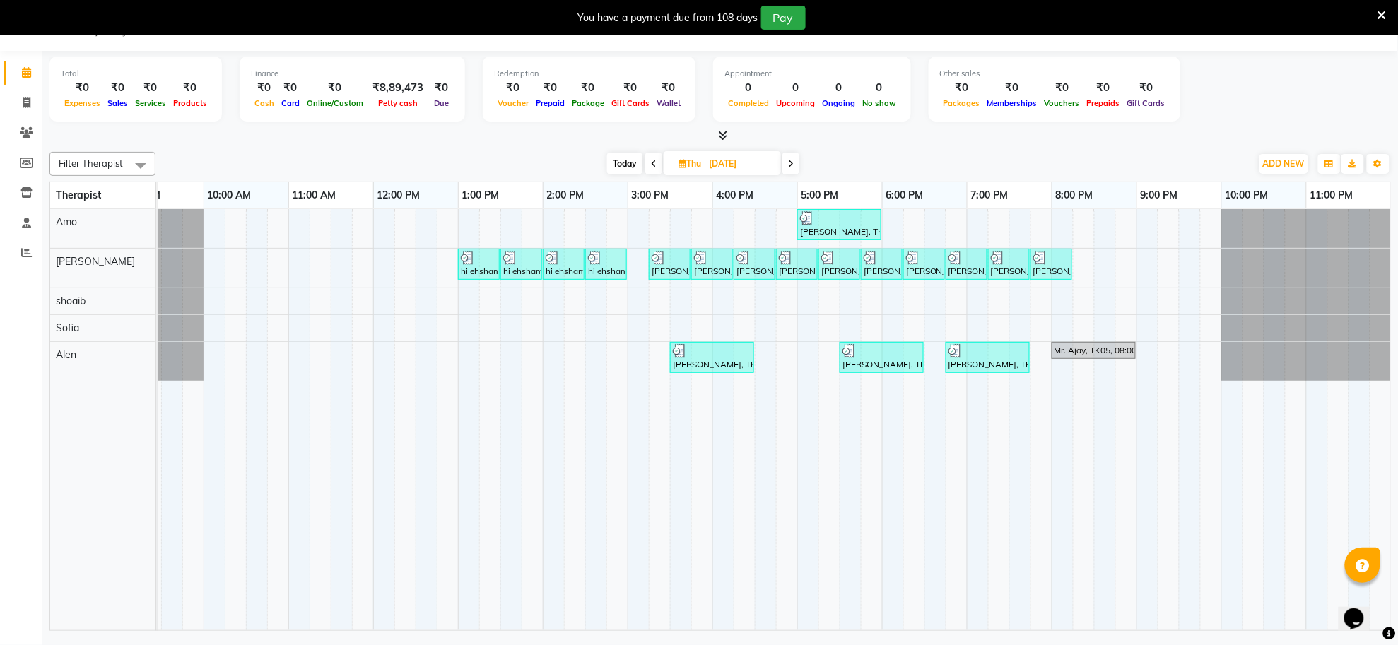
click at [789, 163] on icon at bounding box center [791, 164] width 6 height 8
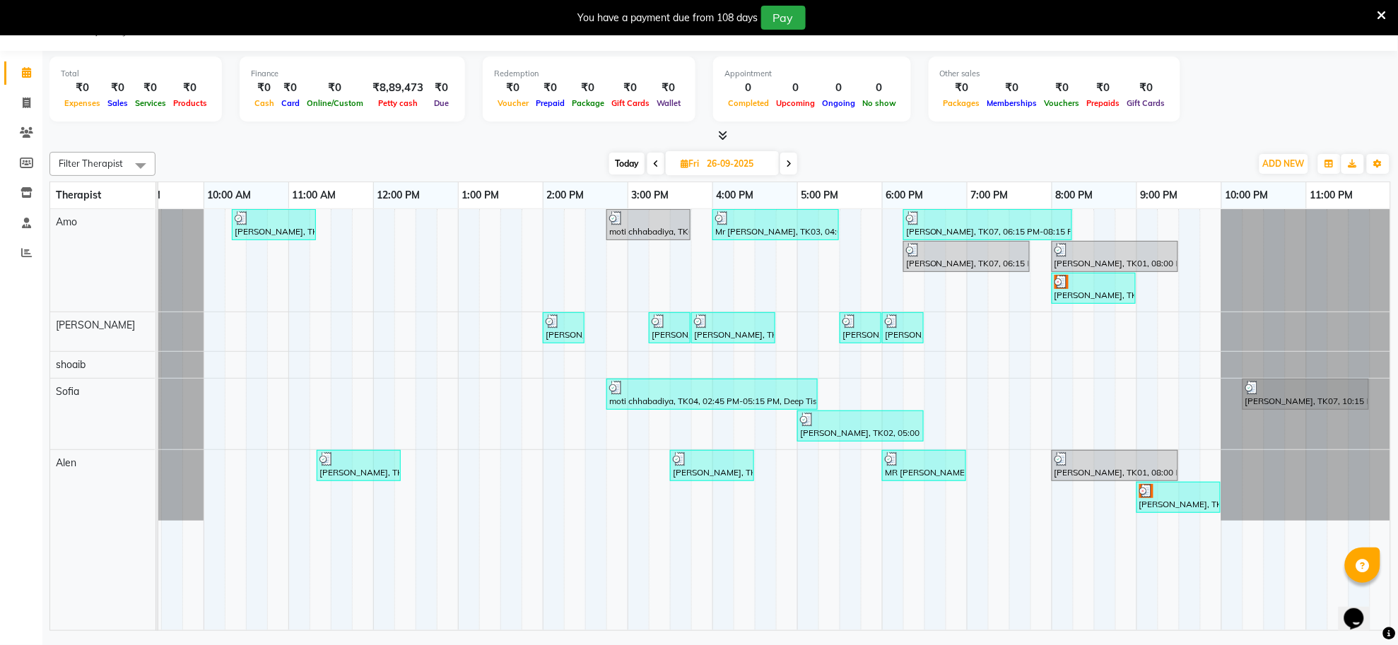
click at [651, 171] on span at bounding box center [655, 164] width 17 height 22
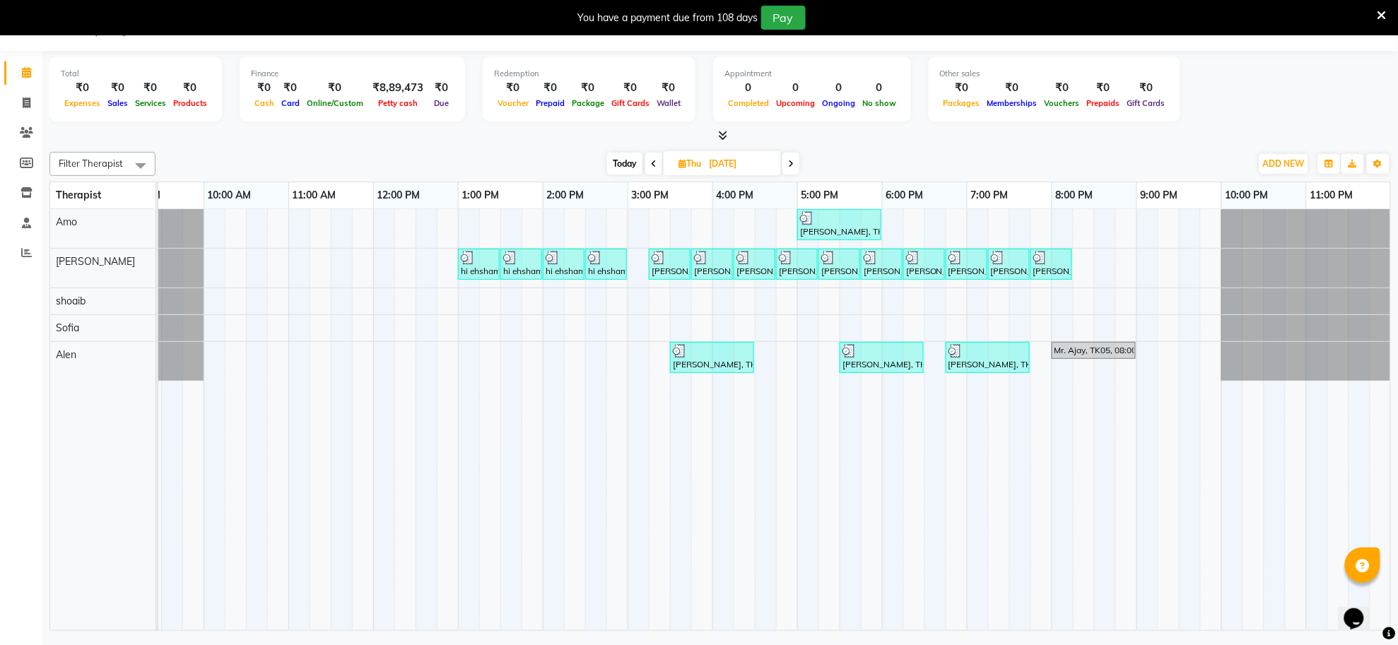
click at [790, 158] on span at bounding box center [790, 164] width 17 height 22
type input "26-09-2025"
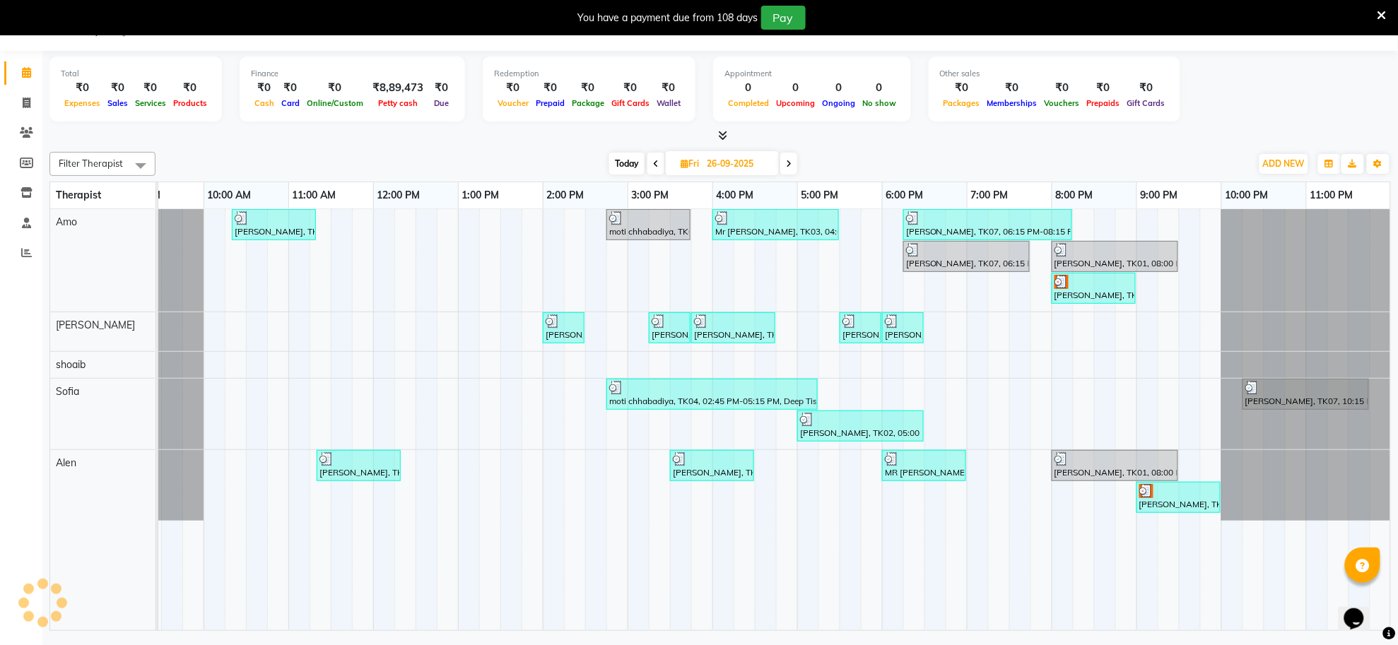
click at [1092, 636] on div "08047224946 Select Location × Nilaya Spa & Salon, [GEOGRAPHIC_DATA], Gorakhpur …" at bounding box center [699, 322] width 1398 height 645
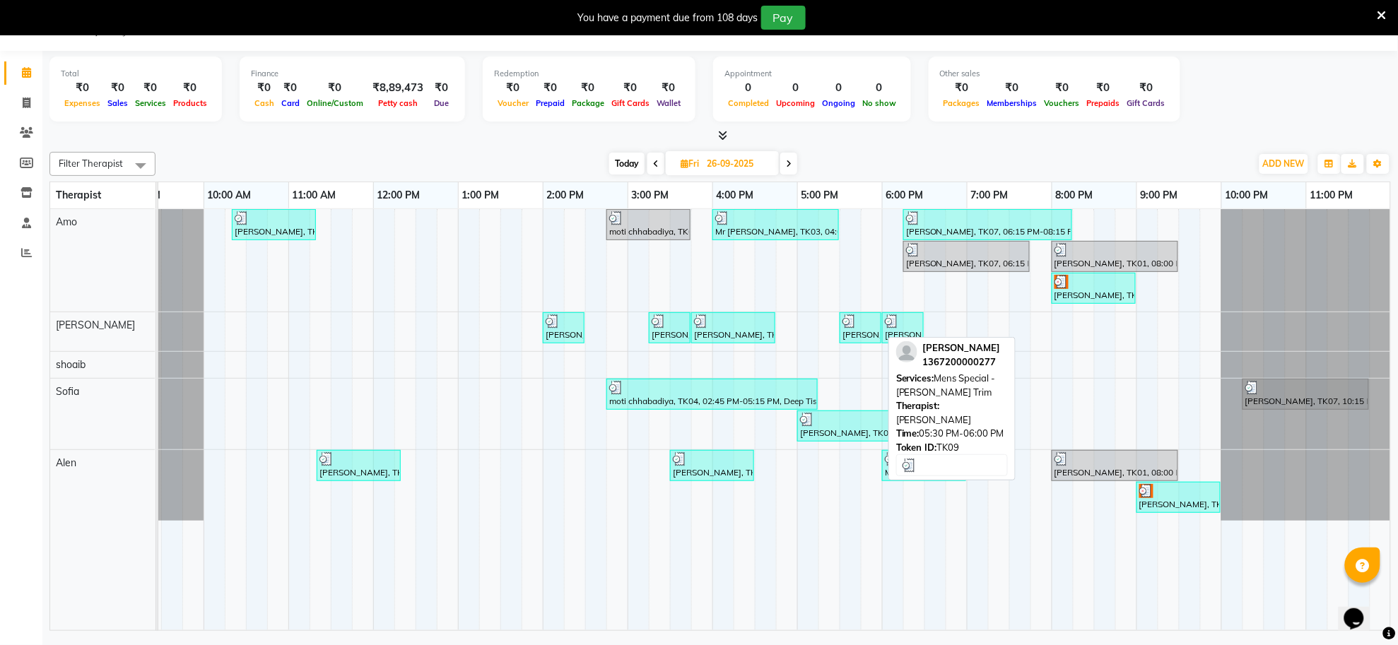
click at [864, 330] on div "[PERSON_NAME], TK09, 05:30 PM-06:00 PM, Mens Special - [PERSON_NAME] Trim" at bounding box center [860, 328] width 39 height 27
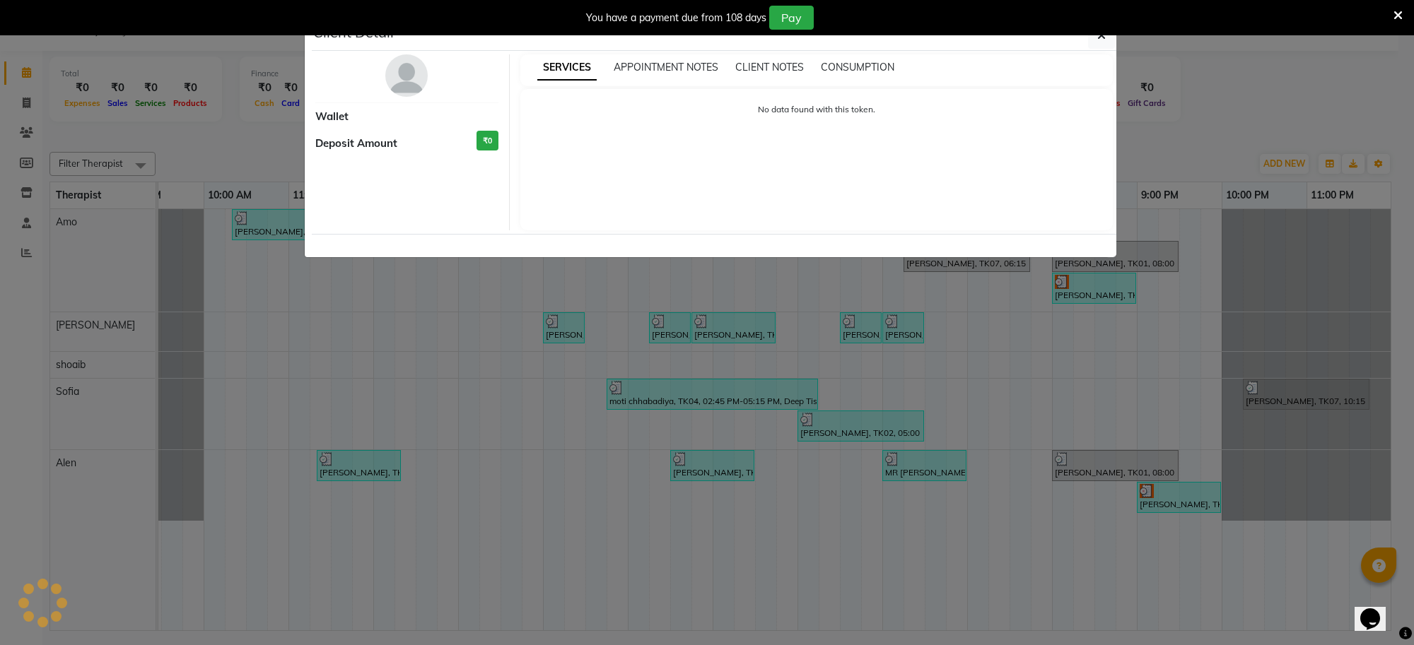
select select "3"
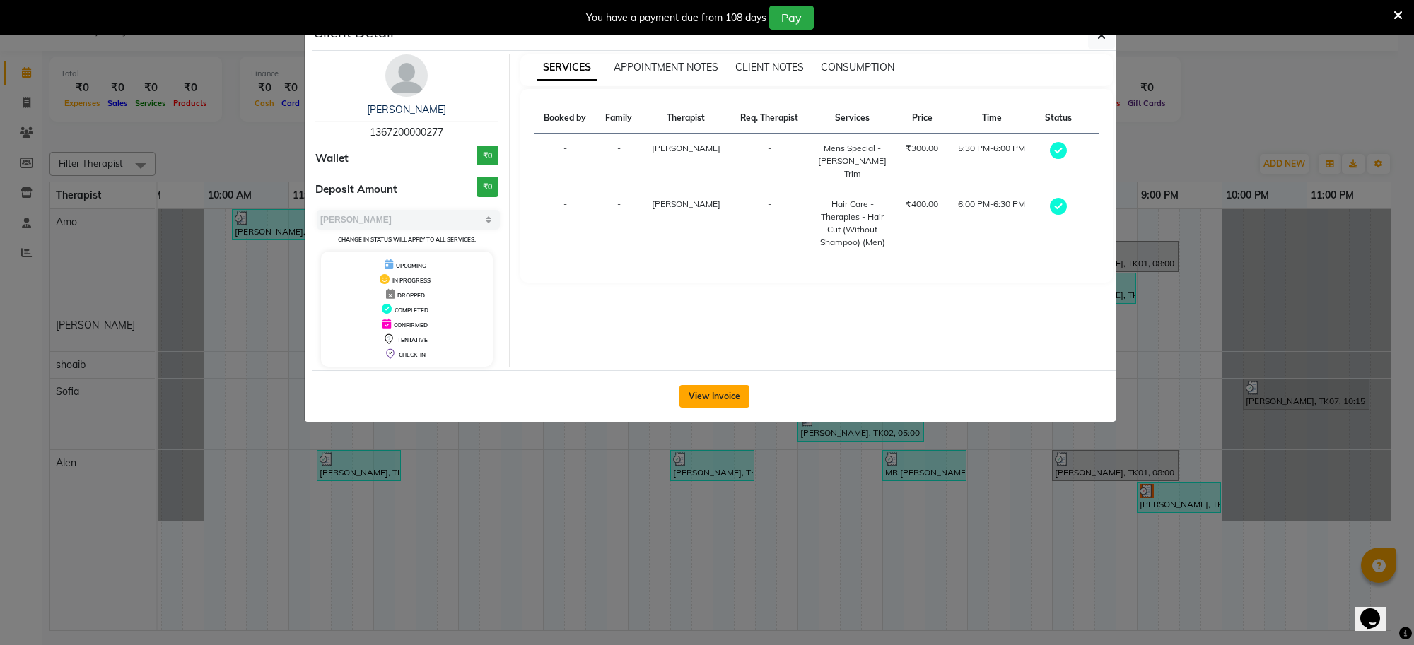
click at [711, 392] on button "View Invoice" at bounding box center [714, 396] width 70 height 23
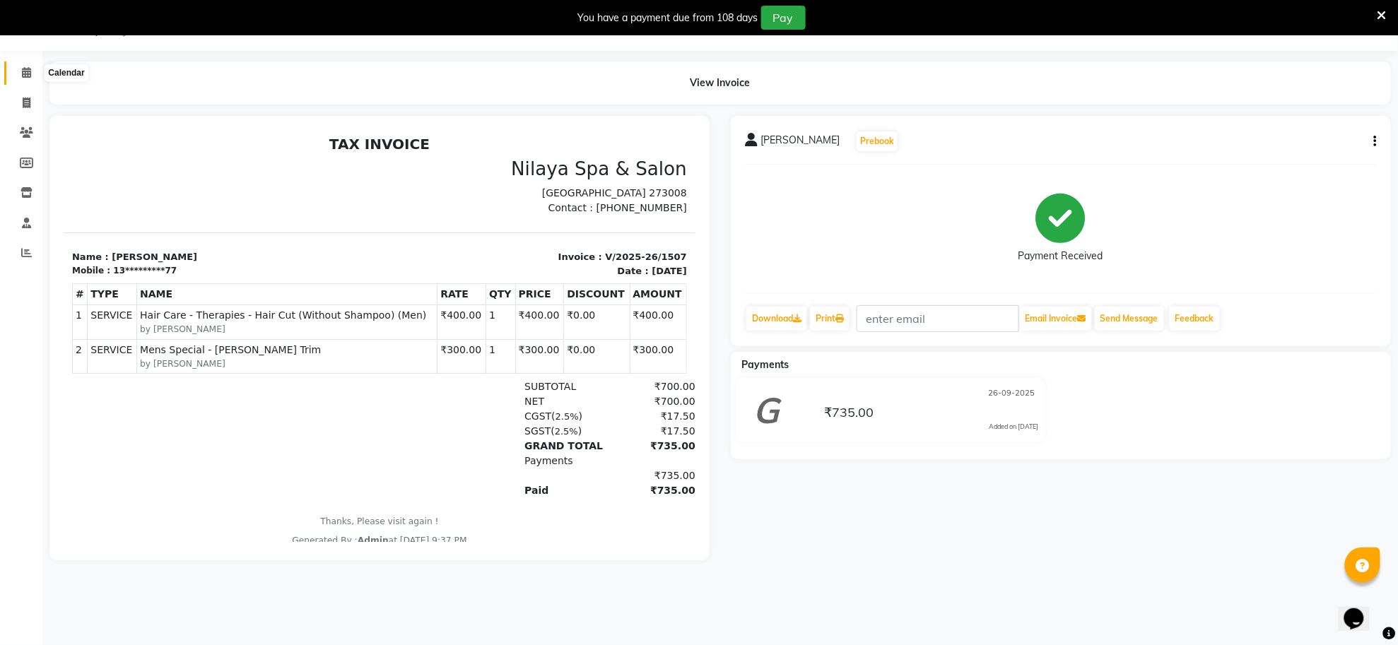
click at [30, 71] on span at bounding box center [26, 73] width 25 height 16
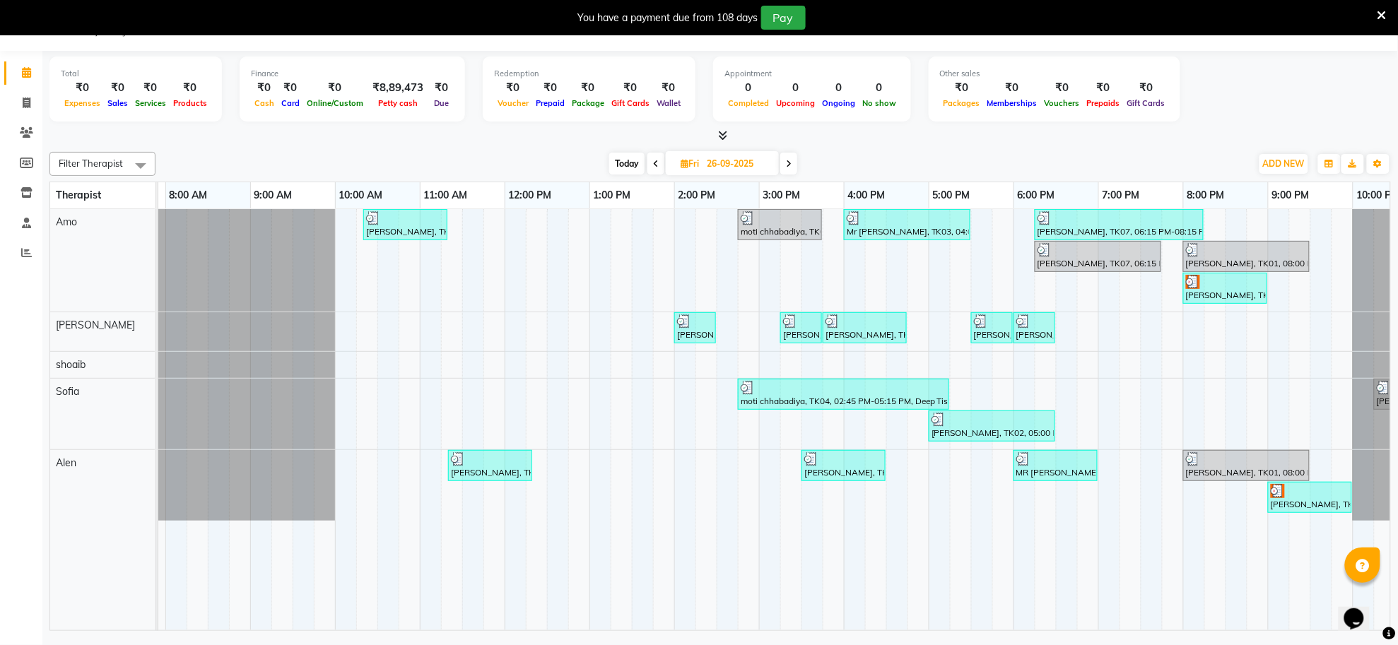
scroll to position [0, 209]
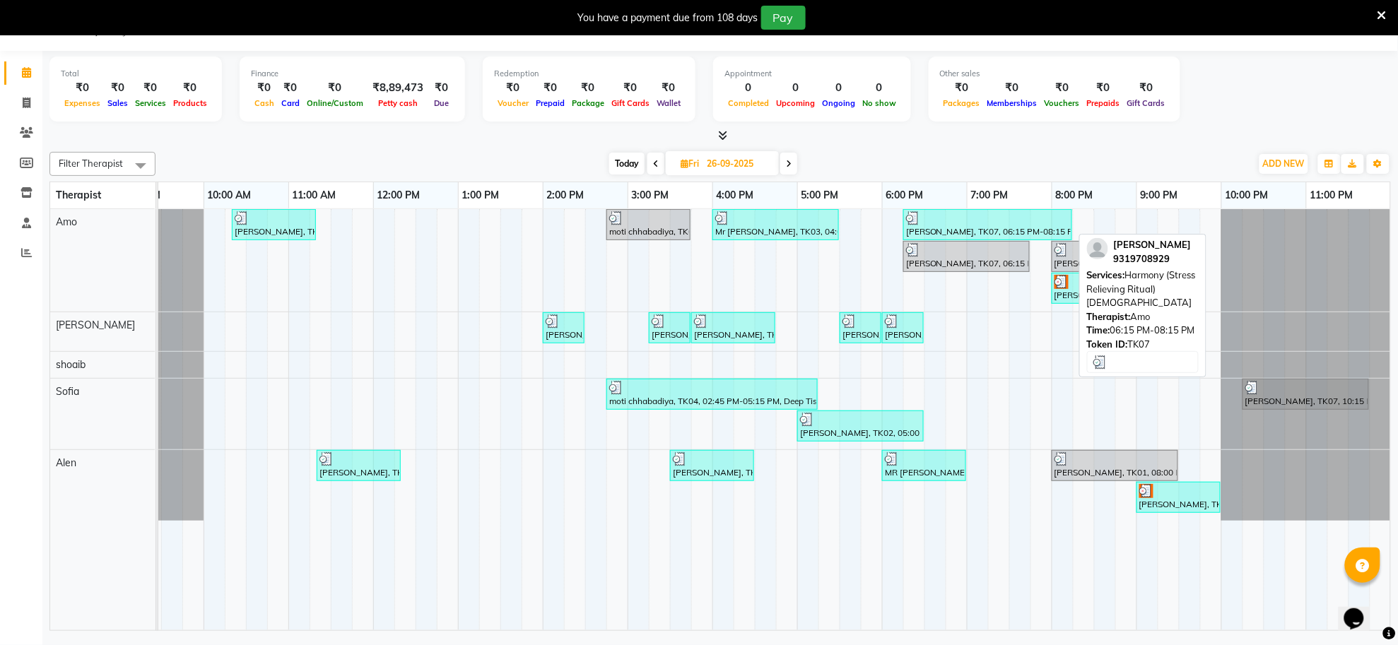
click at [1050, 216] on div at bounding box center [987, 218] width 163 height 14
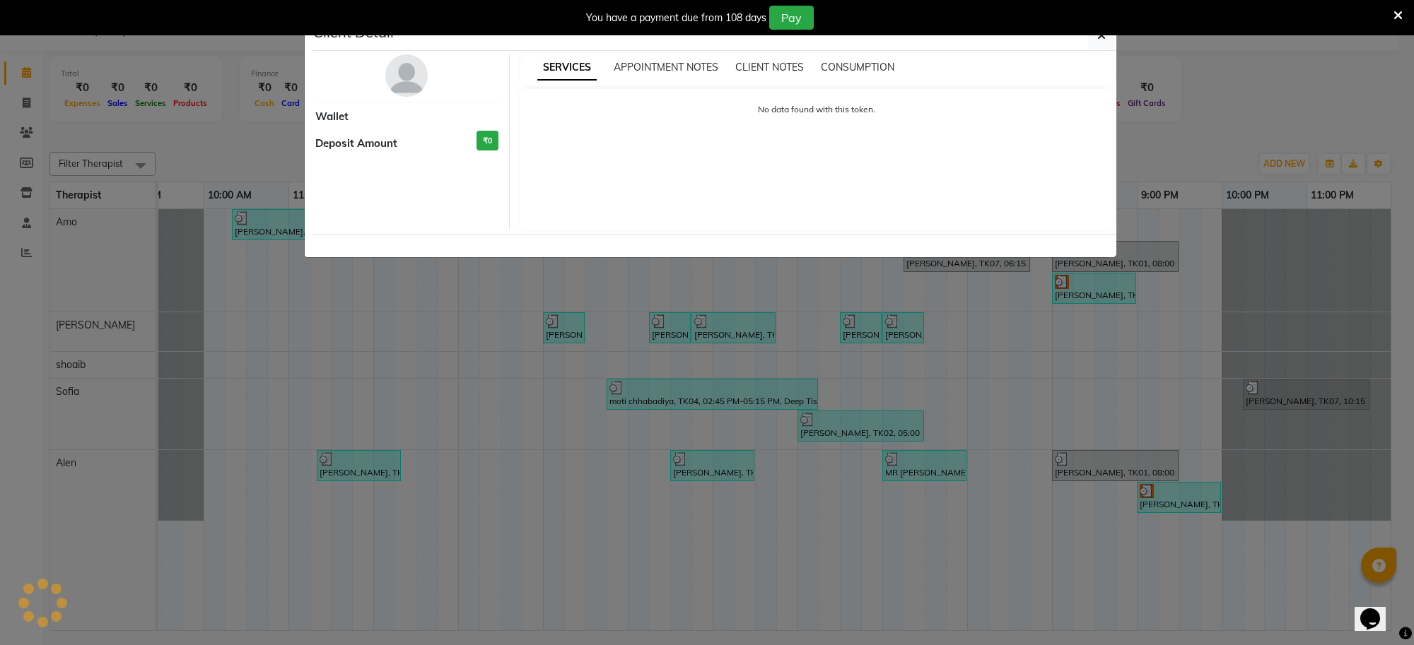
select select "3"
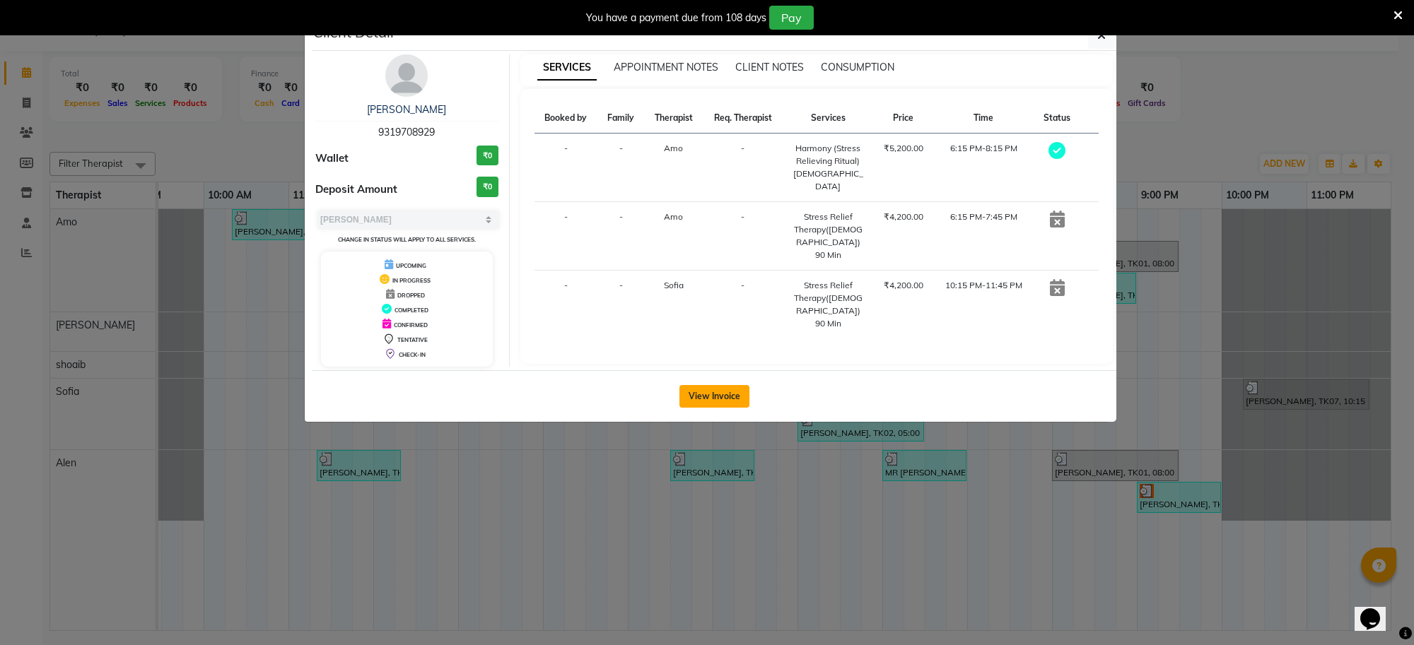
click at [724, 397] on button "View Invoice" at bounding box center [714, 396] width 70 height 23
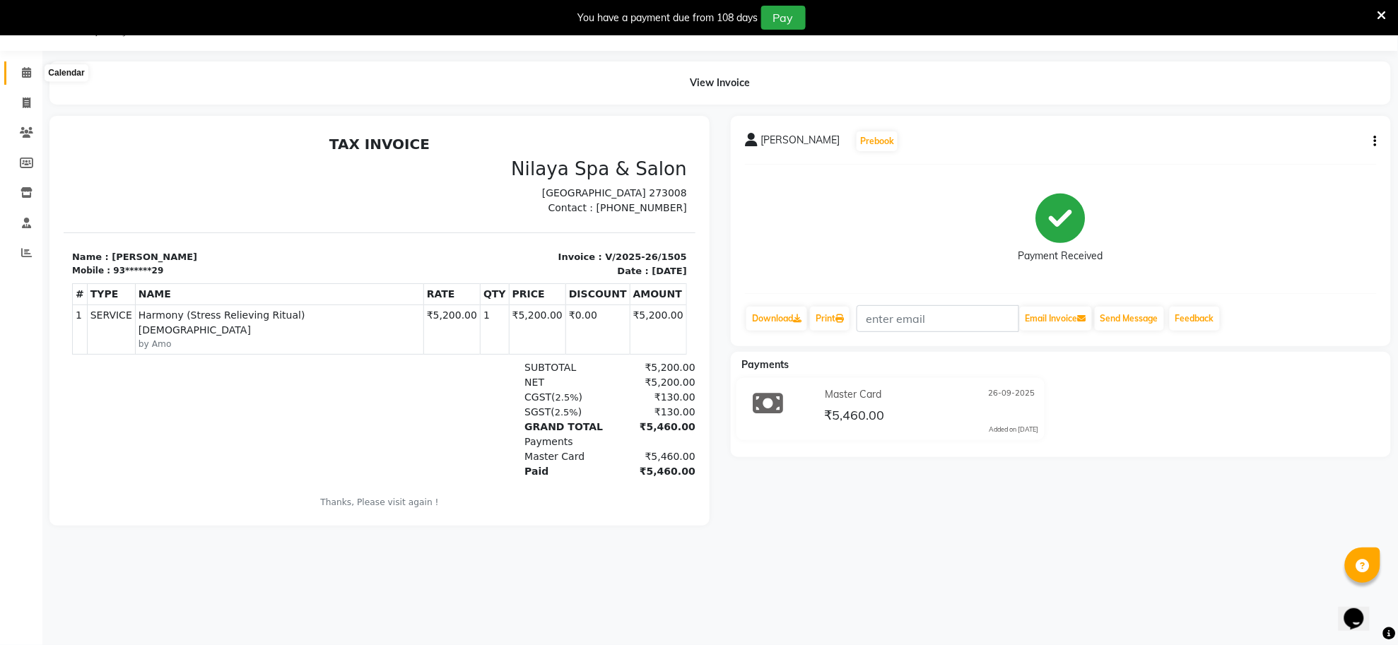
click at [28, 69] on icon at bounding box center [26, 72] width 9 height 11
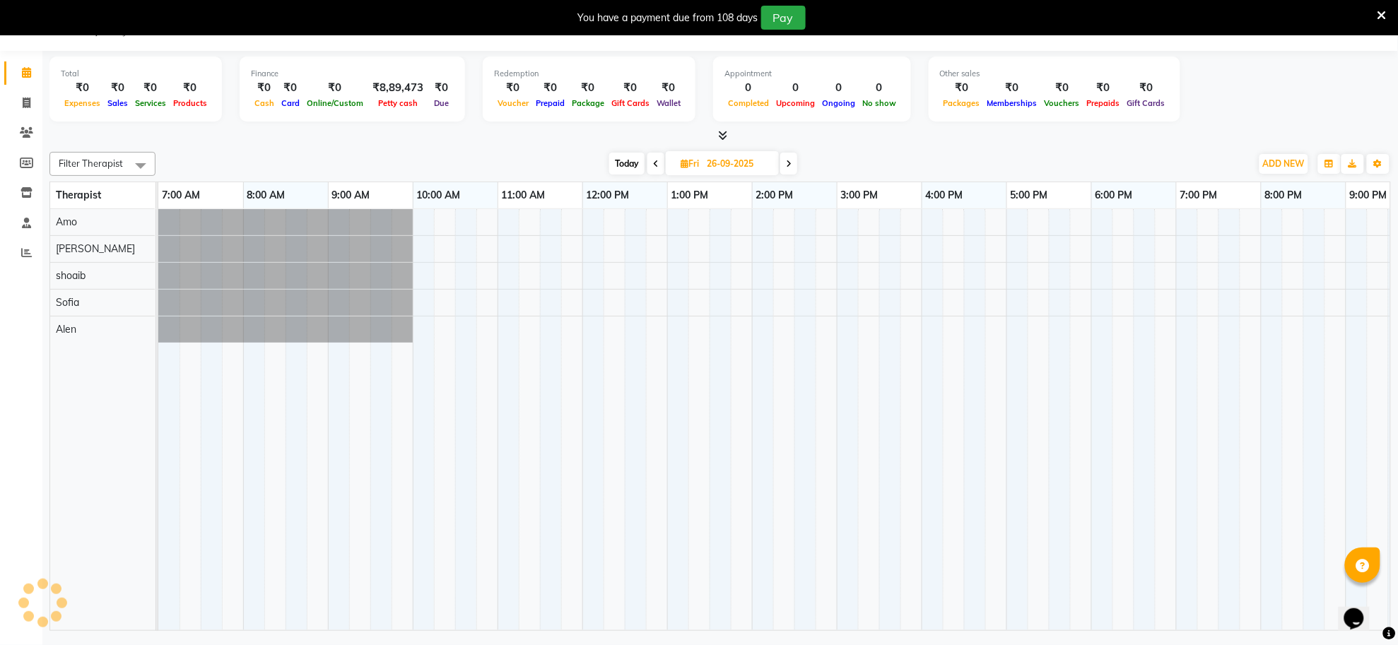
scroll to position [0, 209]
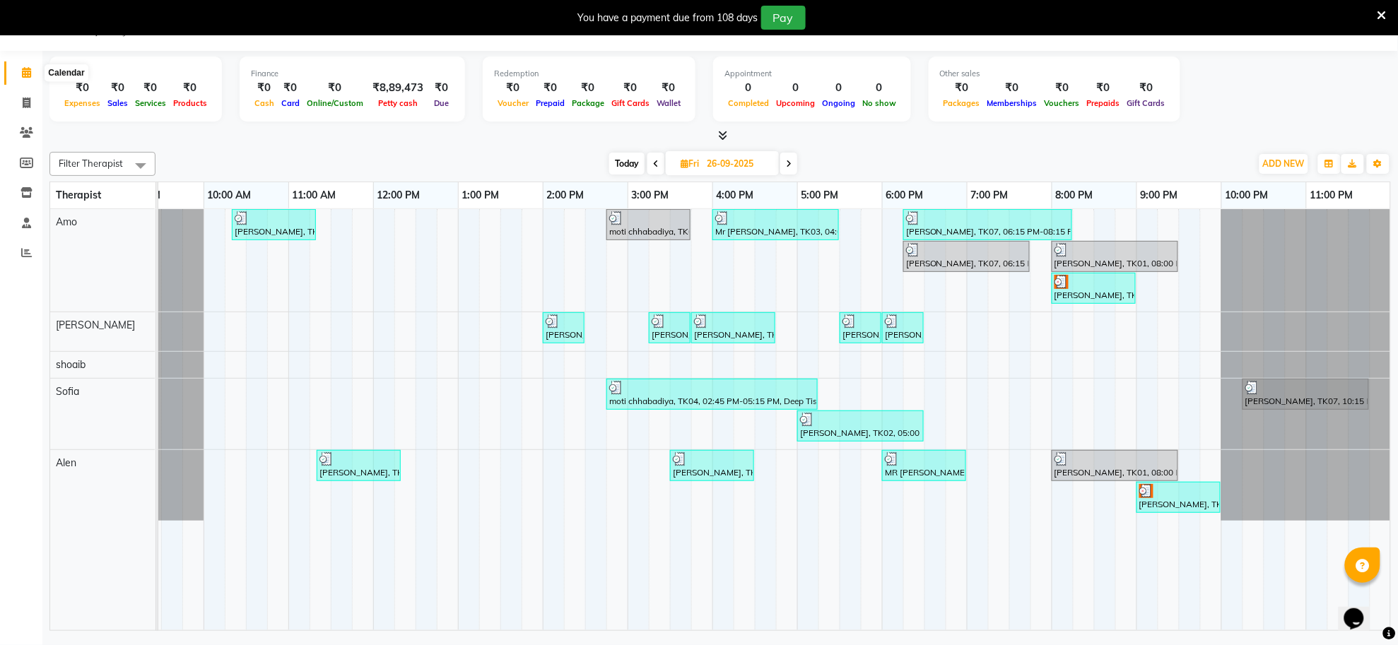
click at [25, 78] on span at bounding box center [26, 73] width 25 height 16
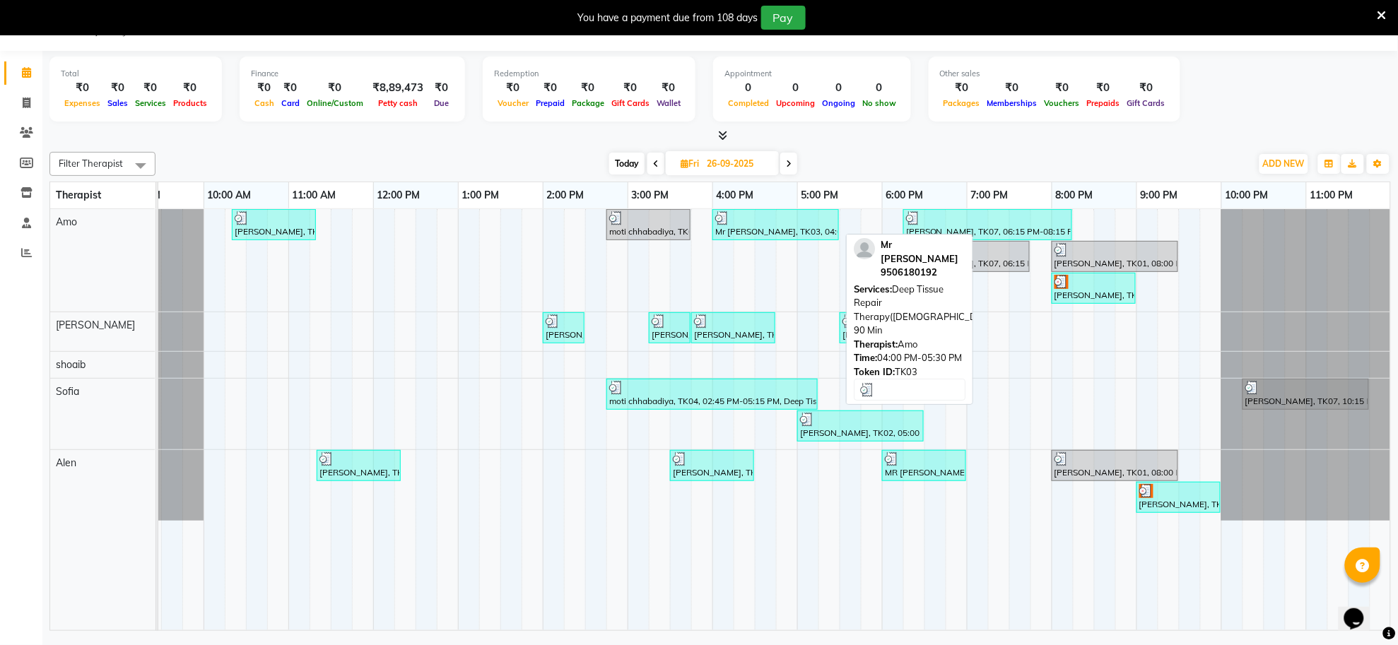
click at [792, 230] on div "Mr [PERSON_NAME], TK03, 04:00 PM-05:30 PM, Deep Tissue Repair Therapy([DEMOGRAP…" at bounding box center [776, 224] width 124 height 27
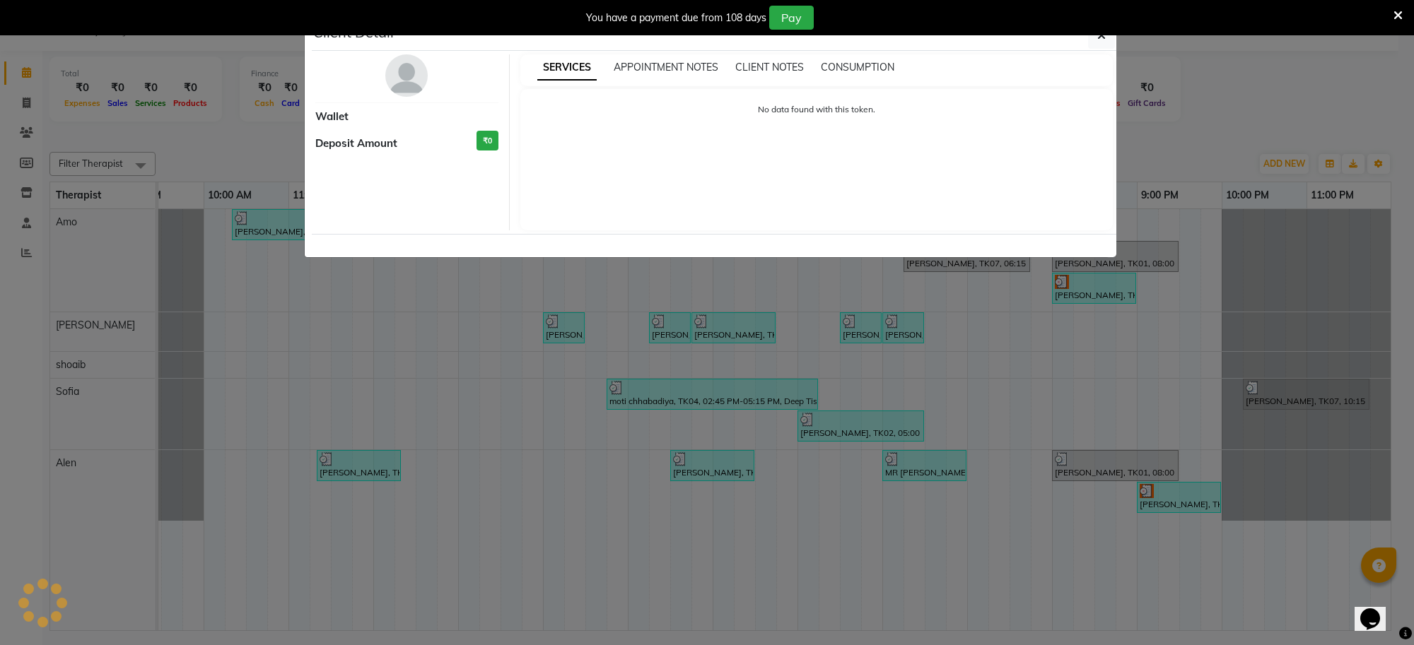
select select "3"
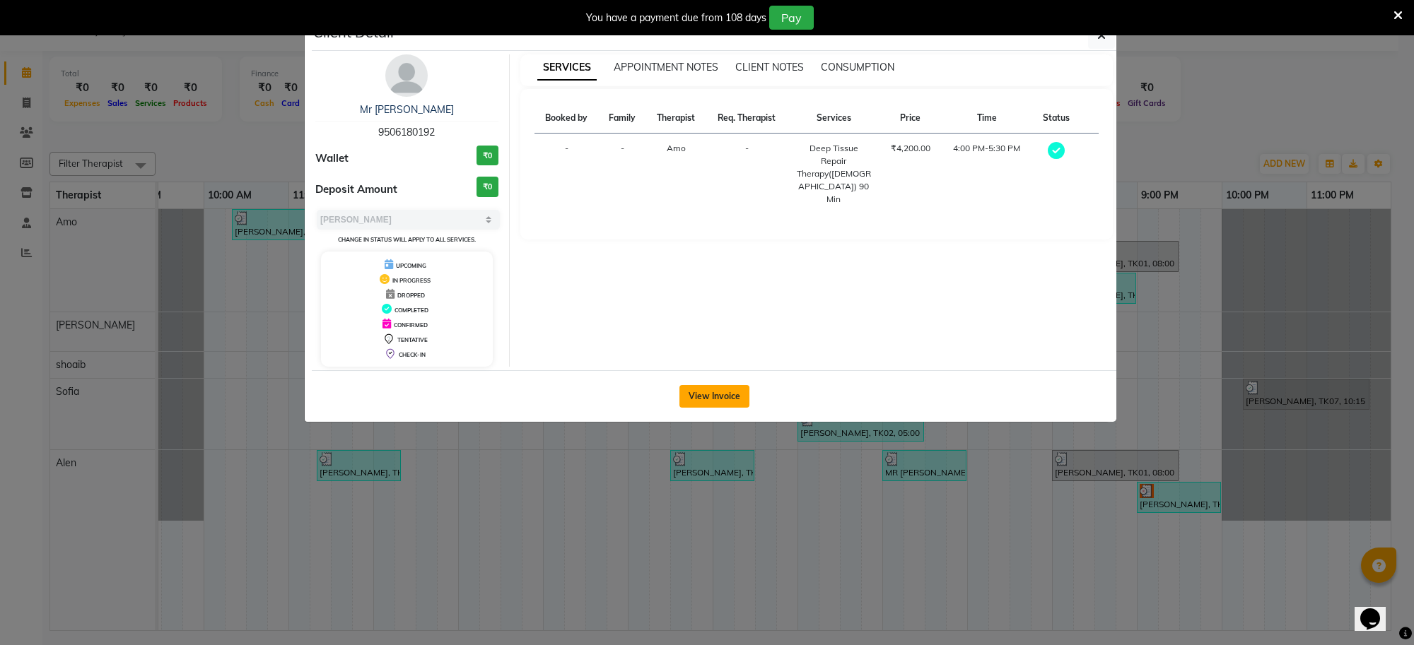
click at [709, 393] on button "View Invoice" at bounding box center [714, 396] width 70 height 23
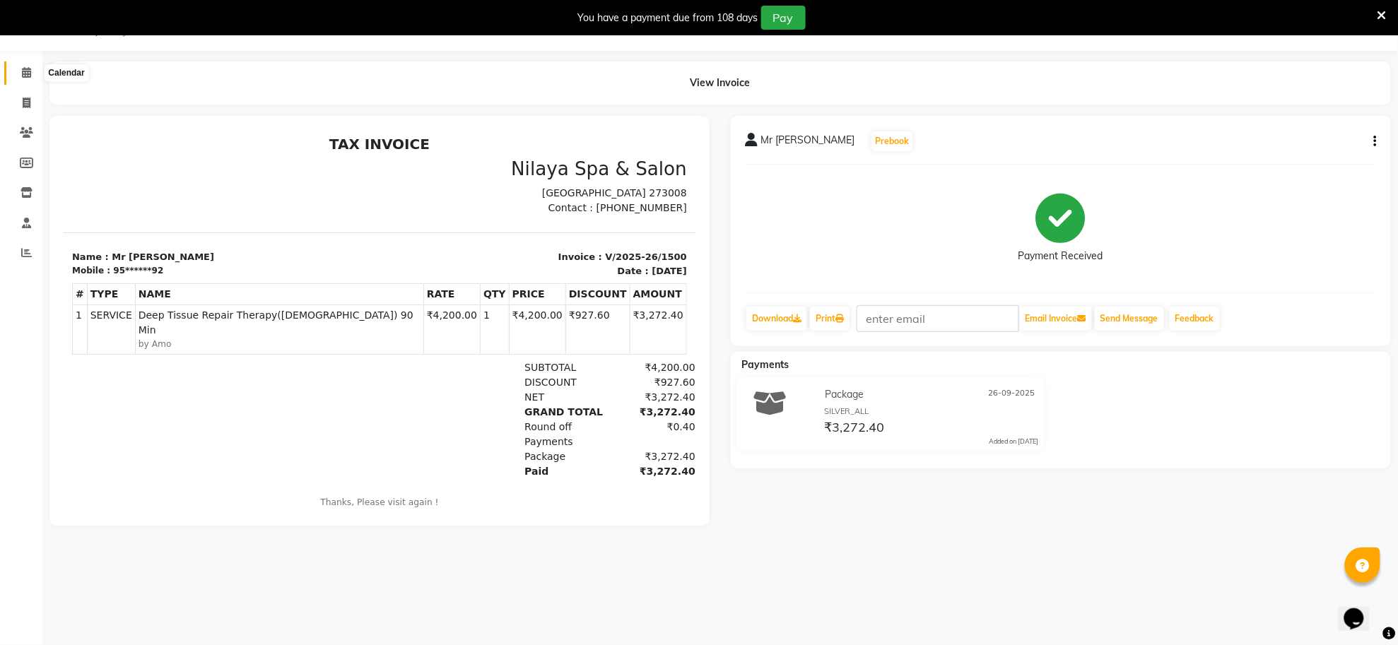
click at [28, 76] on icon at bounding box center [26, 72] width 9 height 11
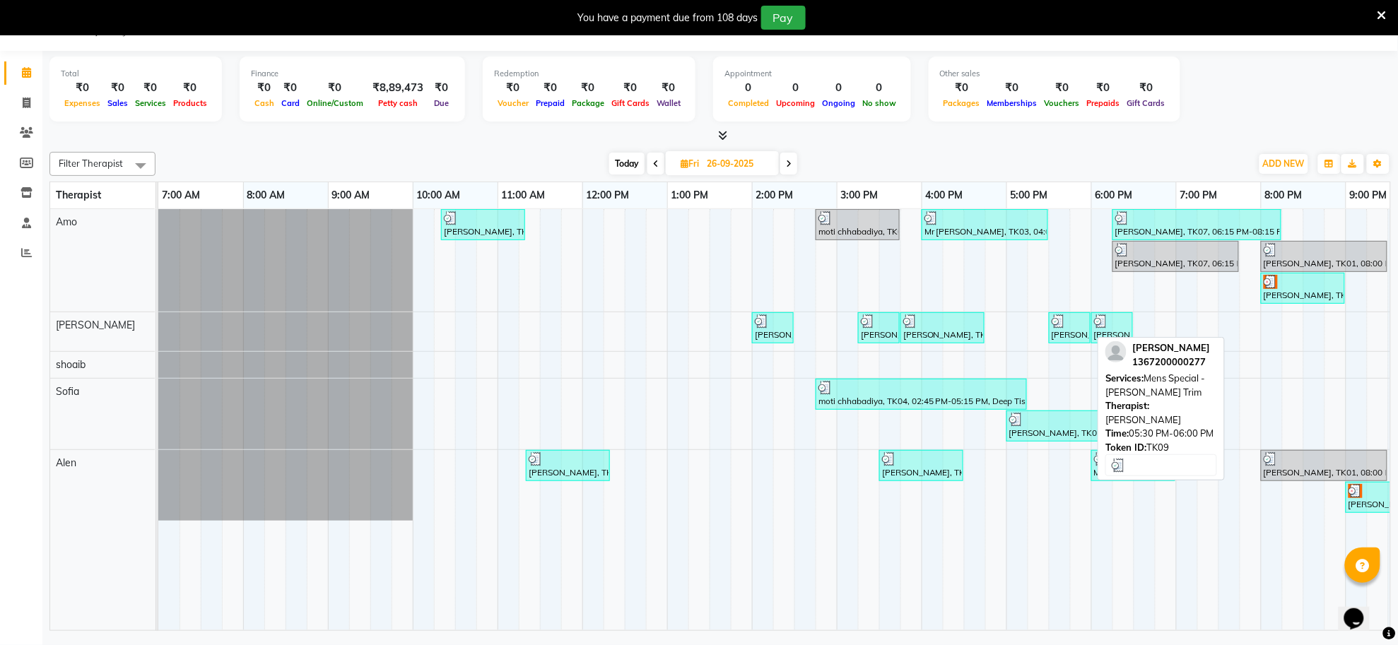
click at [1087, 334] on div "[PERSON_NAME], TK09, 05:30 PM-06:00 PM, Mens Special - [PERSON_NAME] Trim" at bounding box center [1069, 328] width 39 height 27
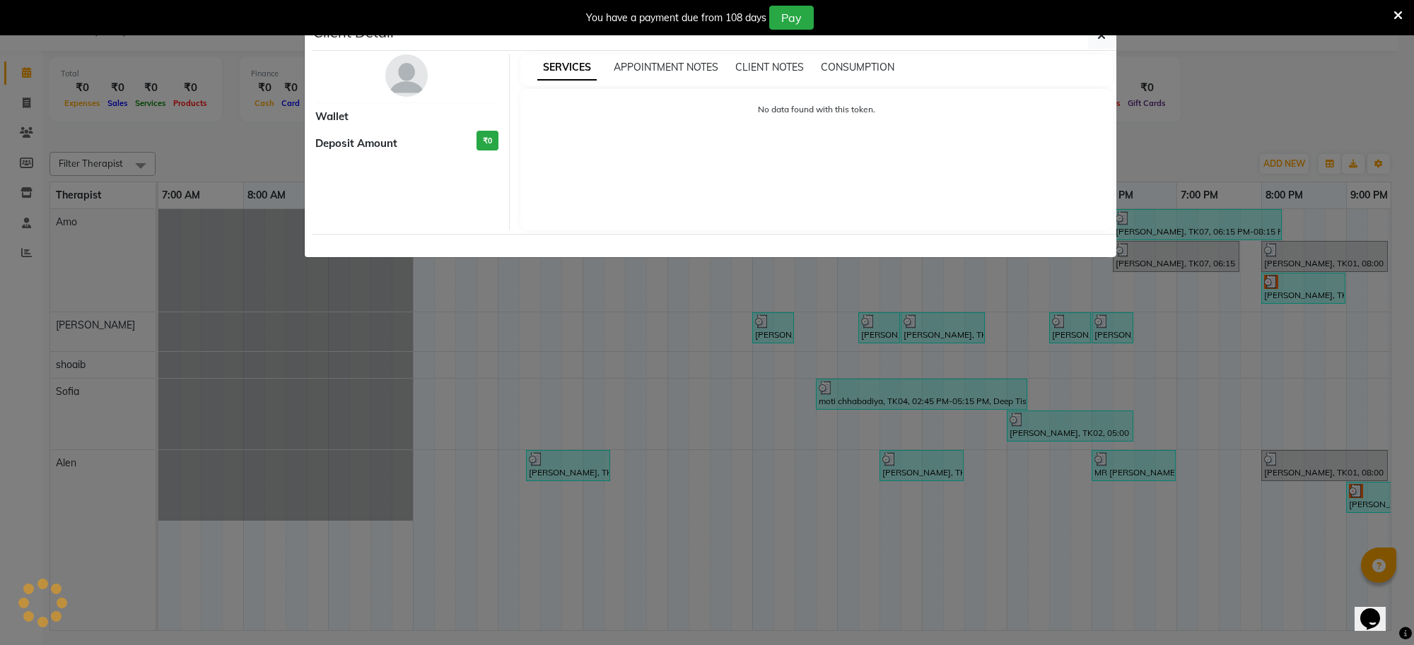
select select "3"
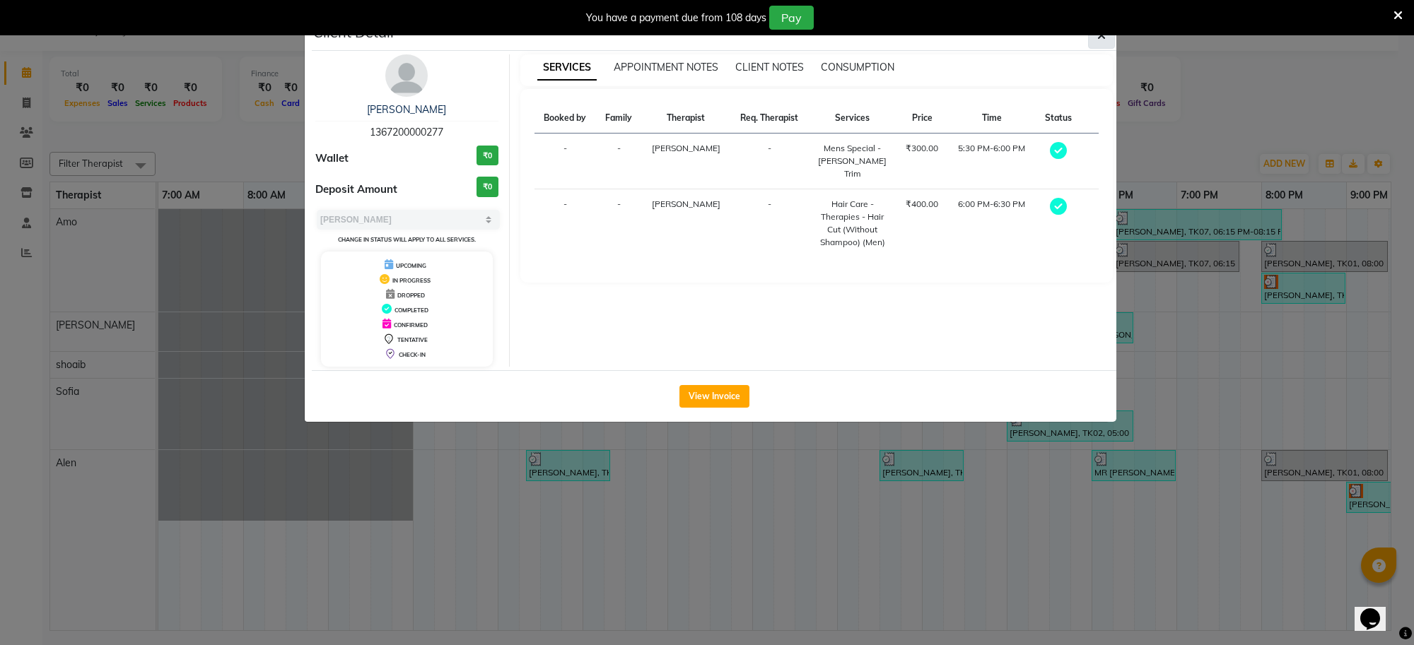
click at [1093, 43] on button "button" at bounding box center [1101, 35] width 27 height 27
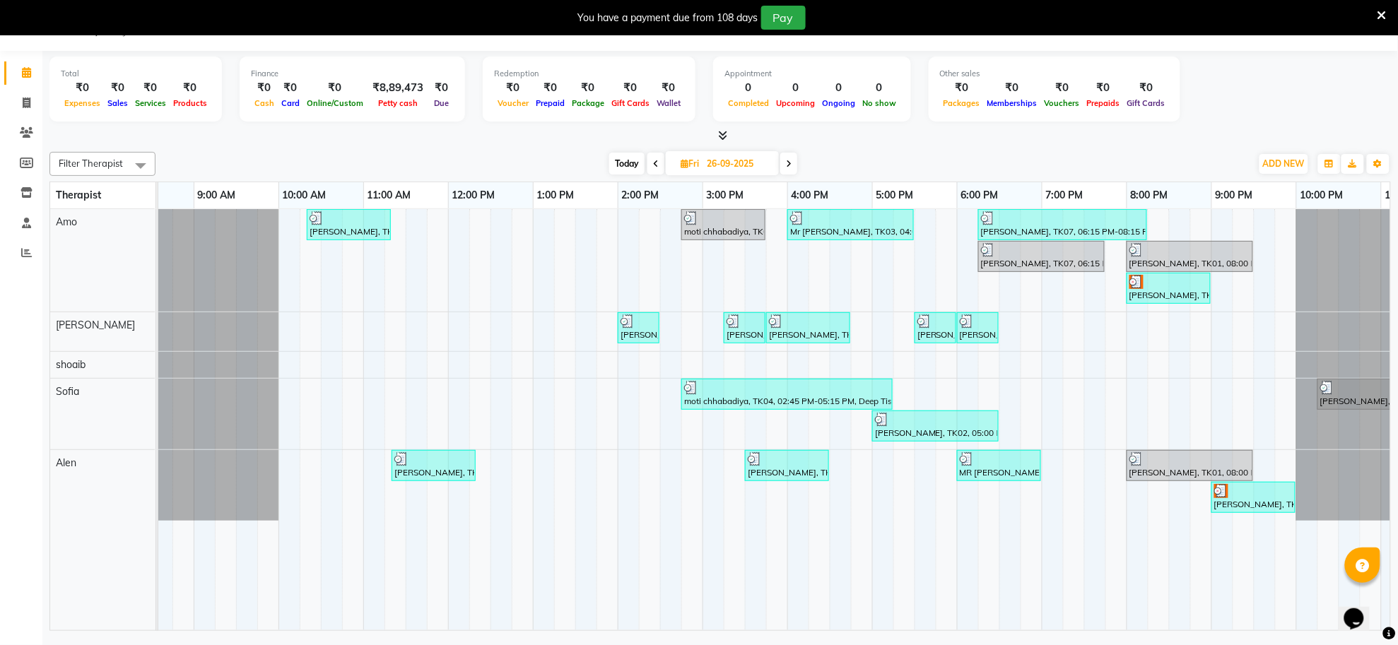
scroll to position [0, 209]
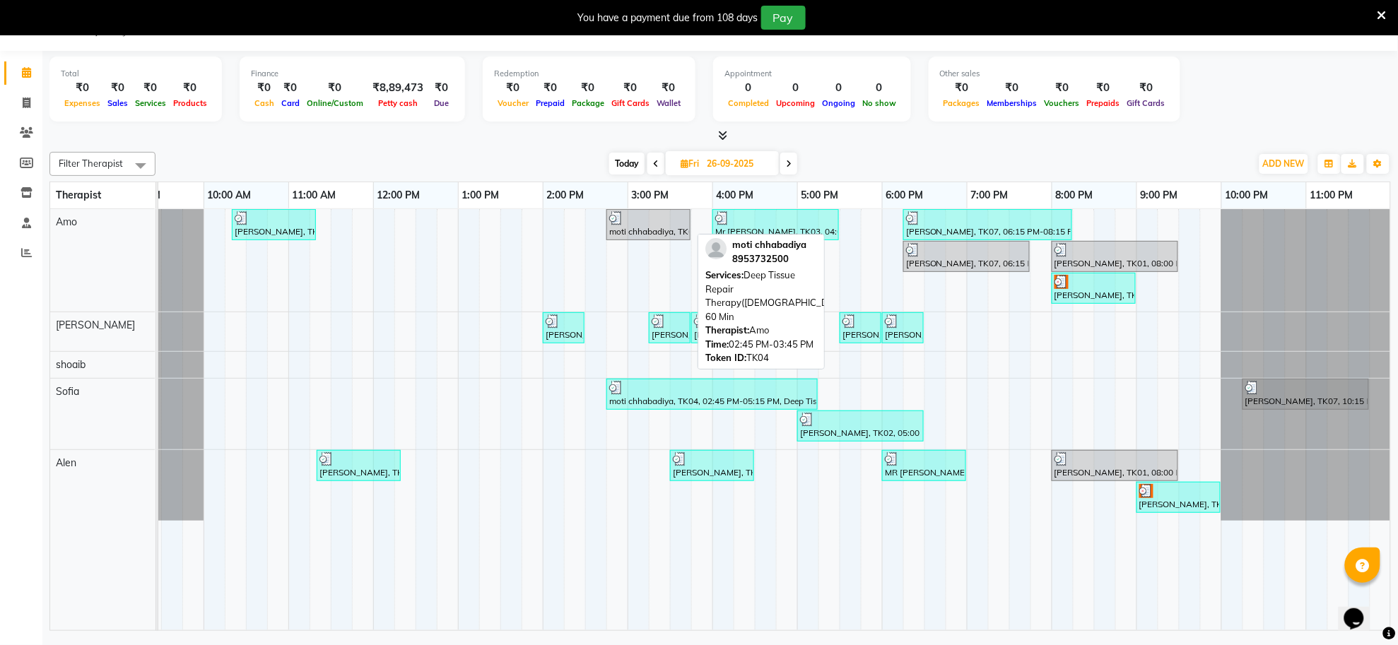
click at [643, 234] on div "moti chhabadiya, TK04, 02:45 PM-03:45 PM, Deep Tissue Repair Therapy([DEMOGRAPH…" at bounding box center [648, 224] width 81 height 27
select select "3"
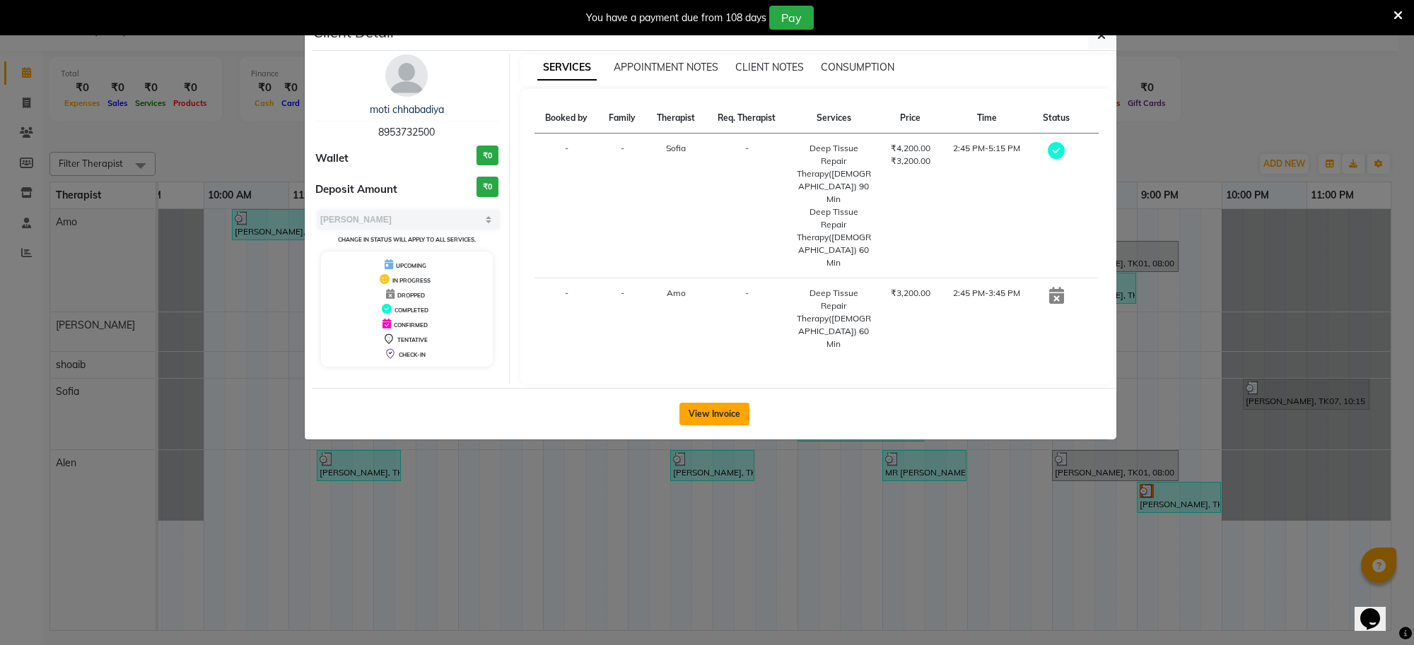
click at [708, 403] on button "View Invoice" at bounding box center [714, 414] width 70 height 23
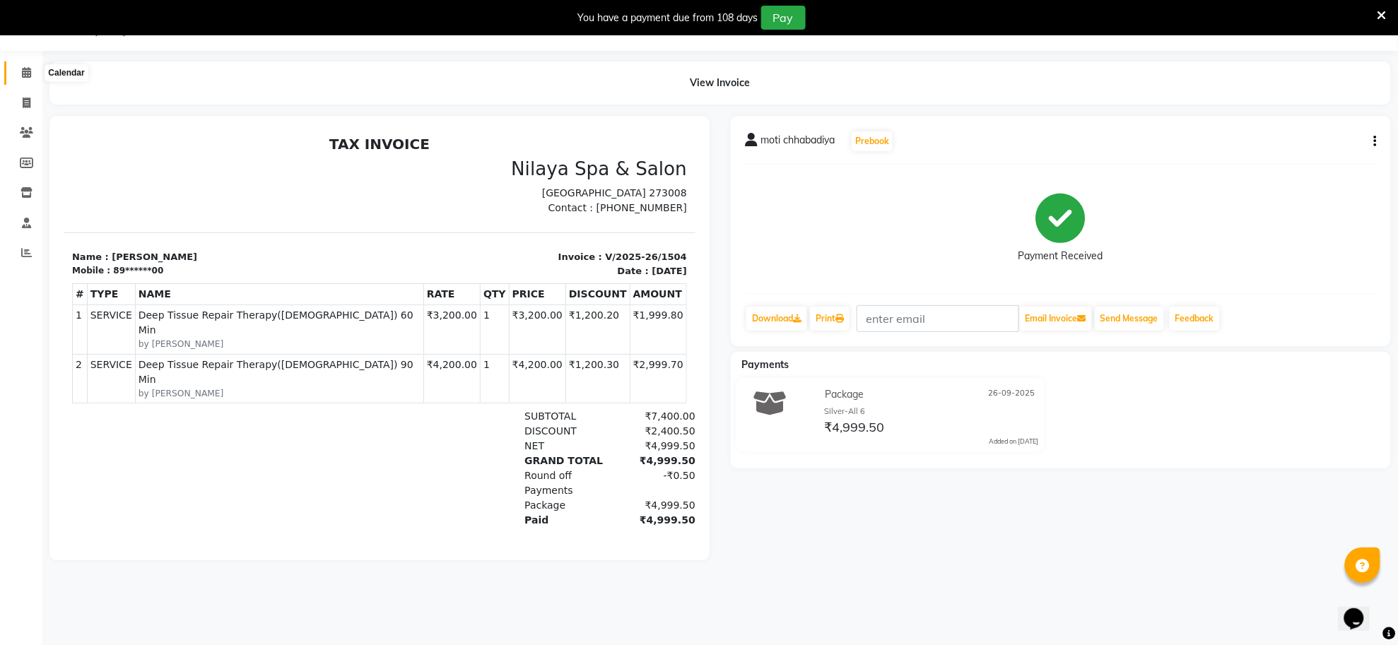
click at [25, 72] on icon at bounding box center [26, 72] width 9 height 11
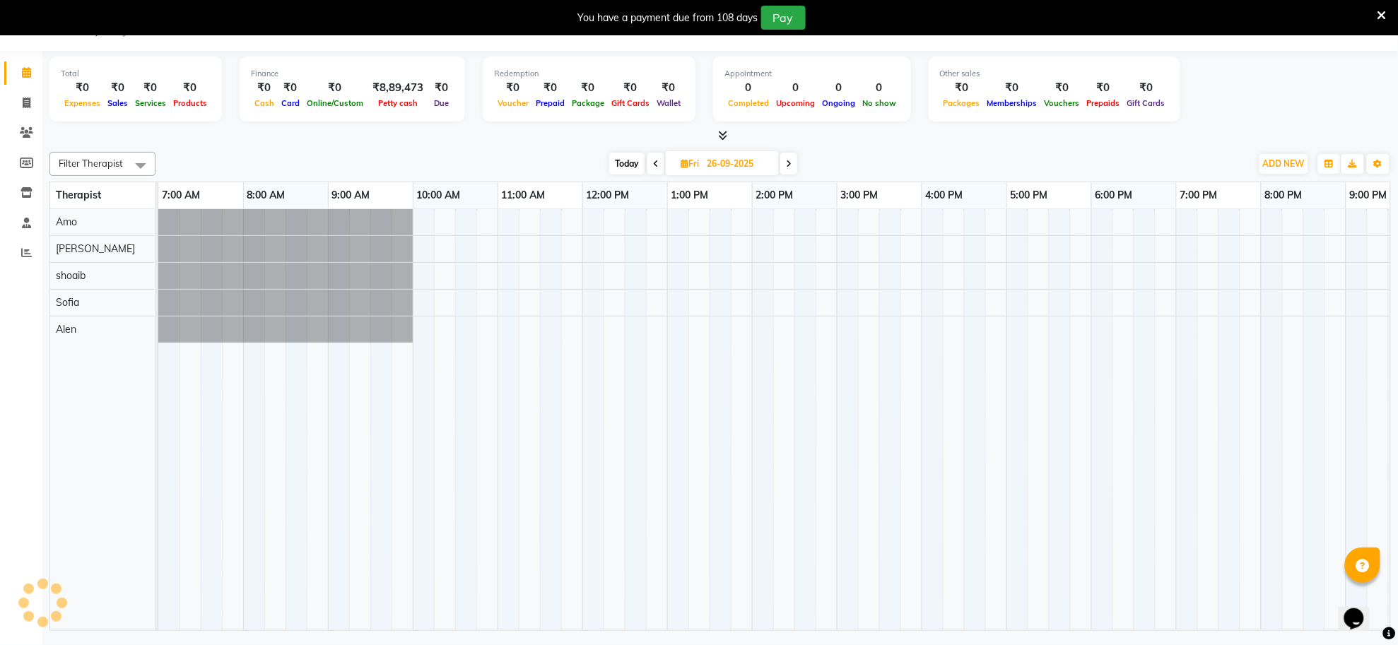
scroll to position [0, 209]
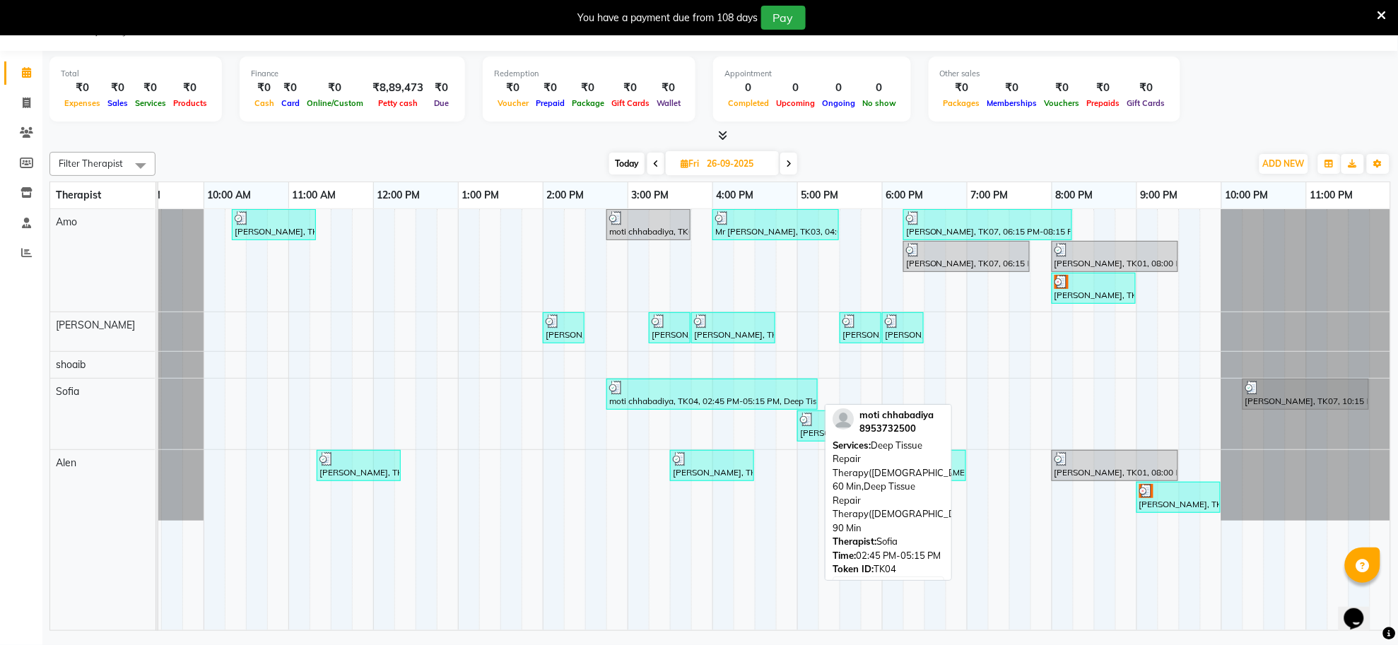
click at [695, 396] on div "moti chhabadiya, TK04, 02:45 PM-05:15 PM, Deep Tissue Repair Therapy([DEMOGRAPH…" at bounding box center [712, 394] width 209 height 27
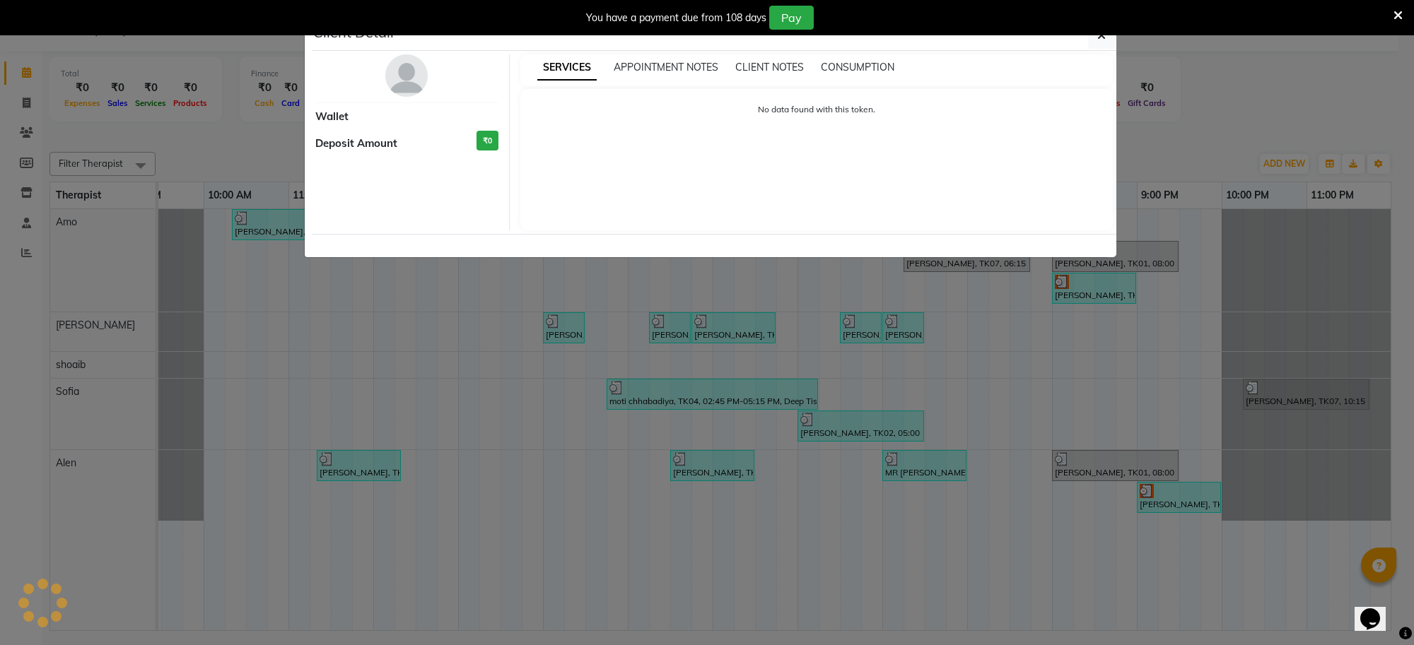
select select "3"
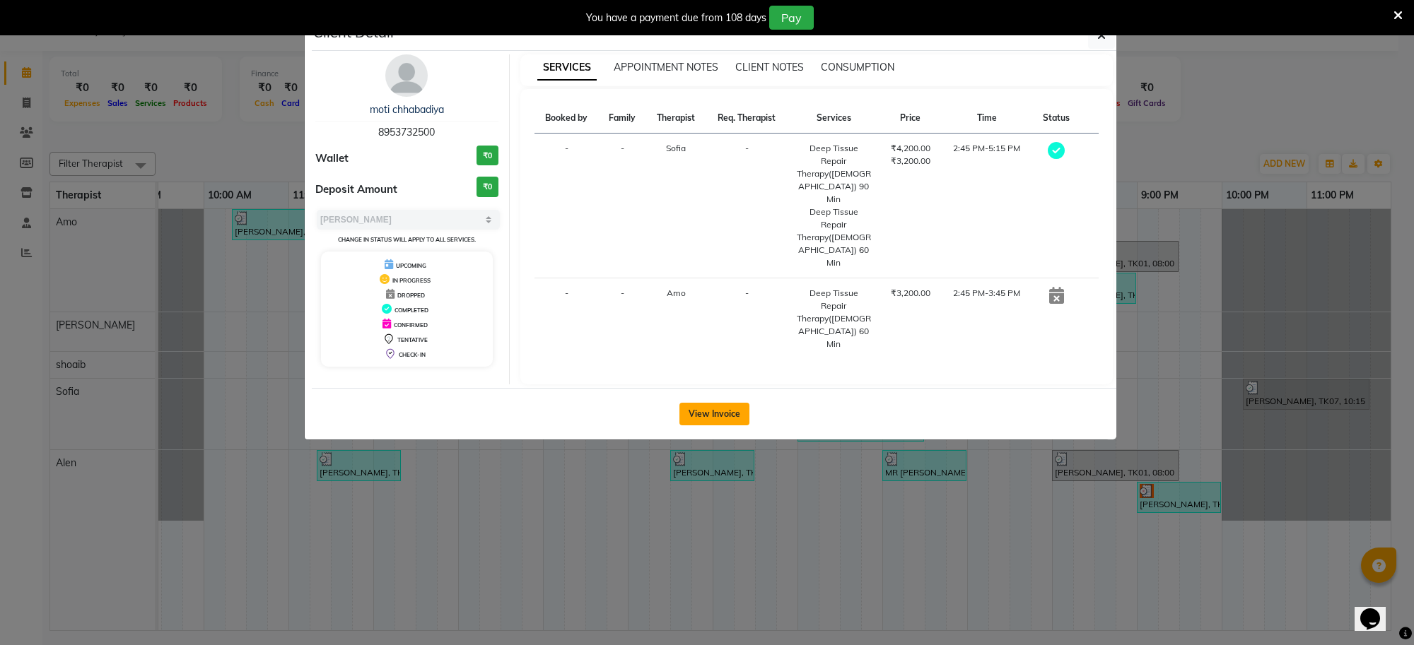
click at [687, 403] on button "View Invoice" at bounding box center [714, 414] width 70 height 23
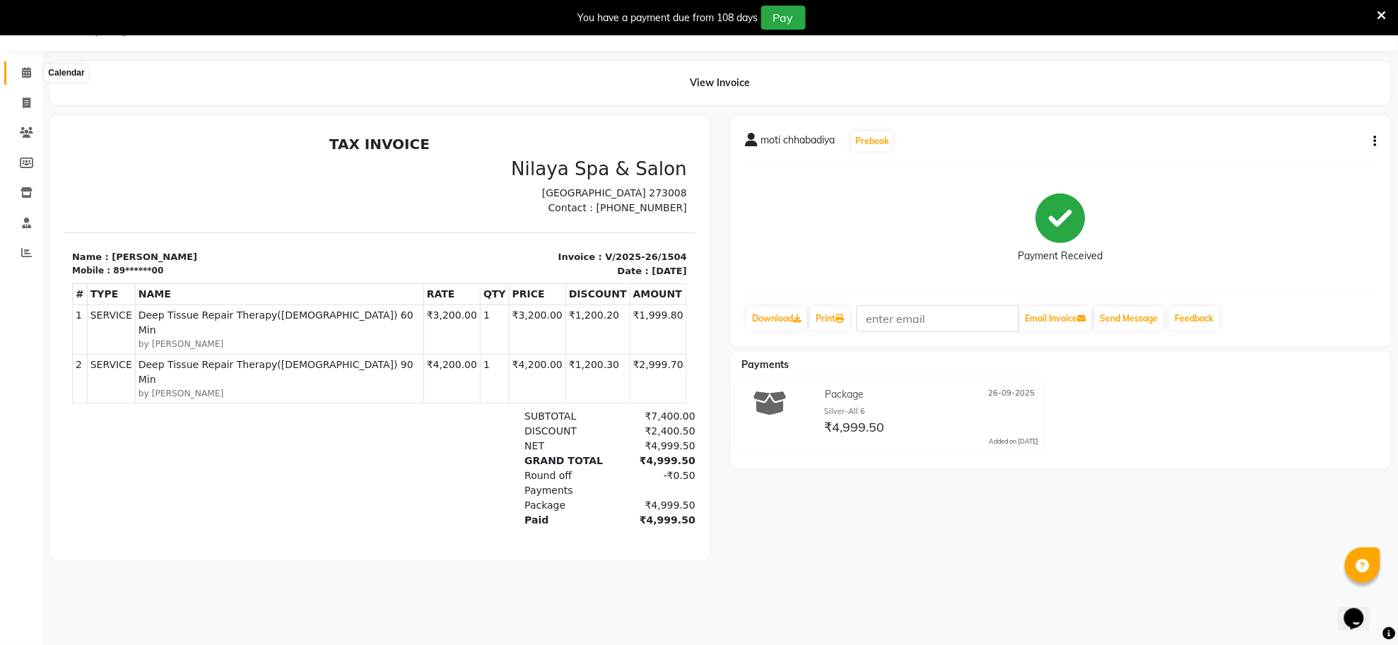
click at [23, 68] on icon at bounding box center [26, 72] width 9 height 11
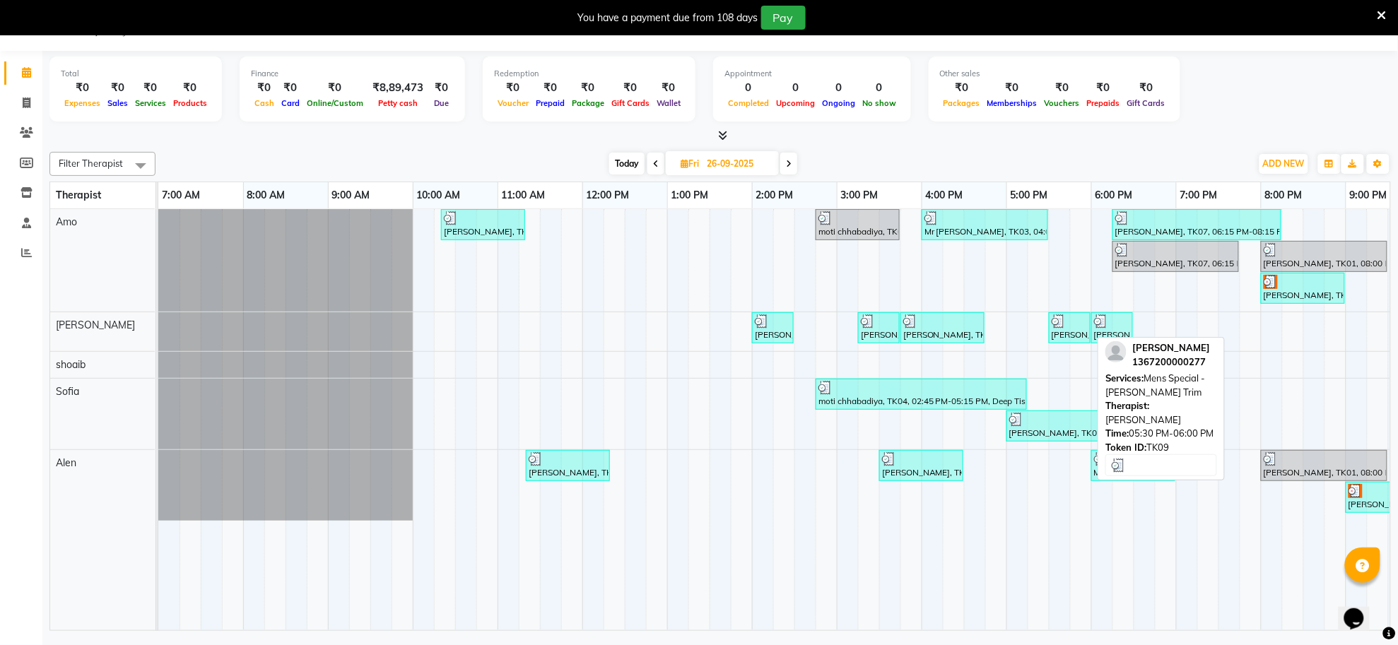
click at [1072, 316] on div at bounding box center [1070, 322] width 36 height 14
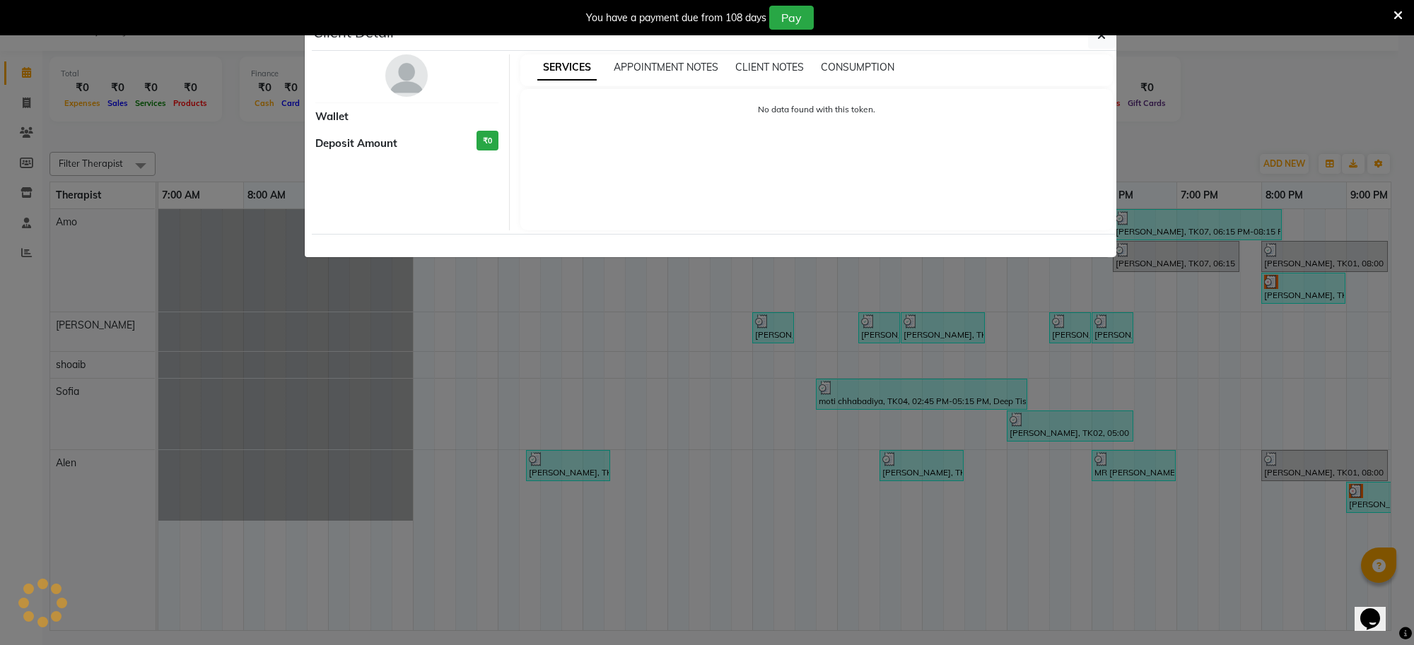
select select "3"
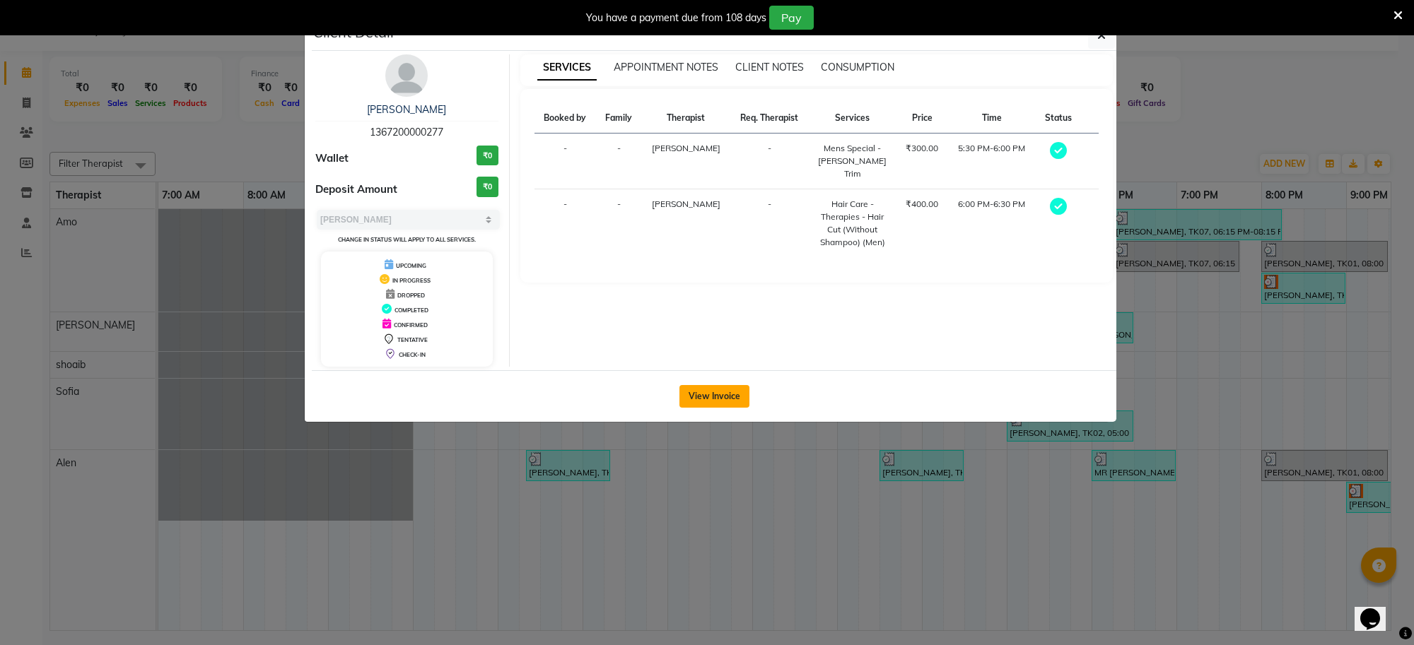
click at [716, 405] on button "View Invoice" at bounding box center [714, 396] width 70 height 23
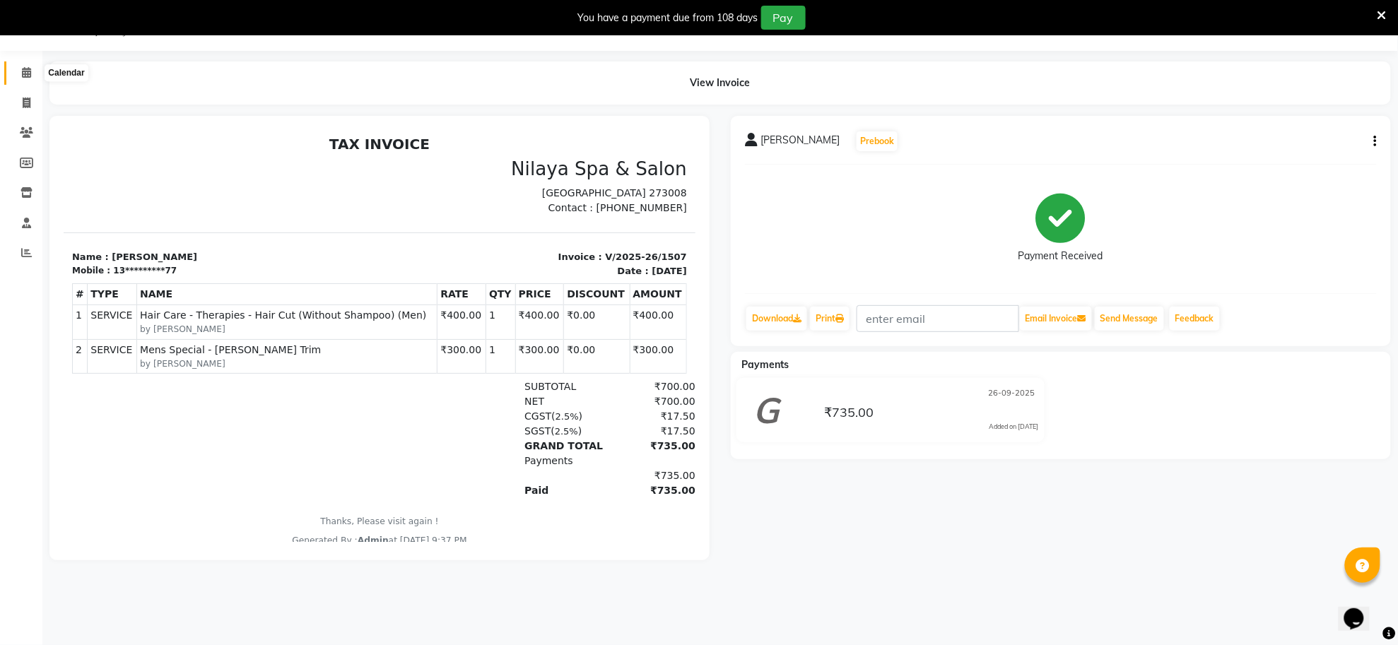
click at [25, 78] on icon at bounding box center [26, 72] width 9 height 11
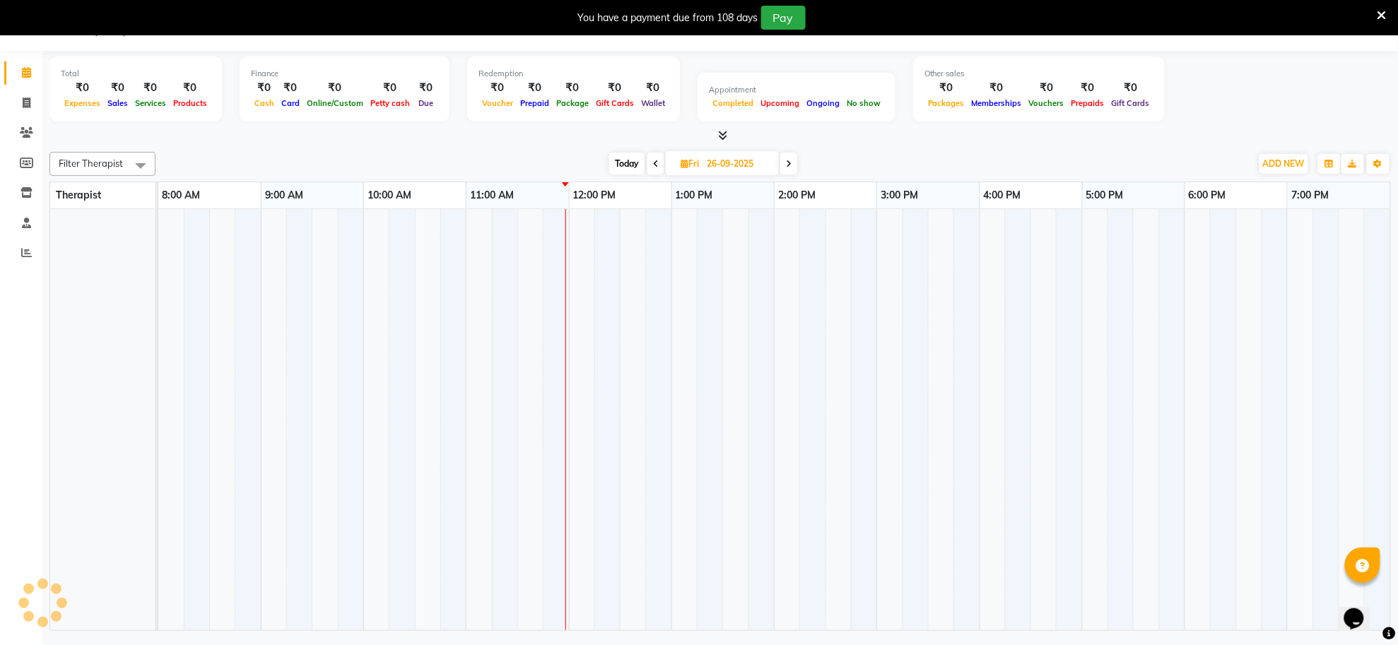
scroll to position [0, 209]
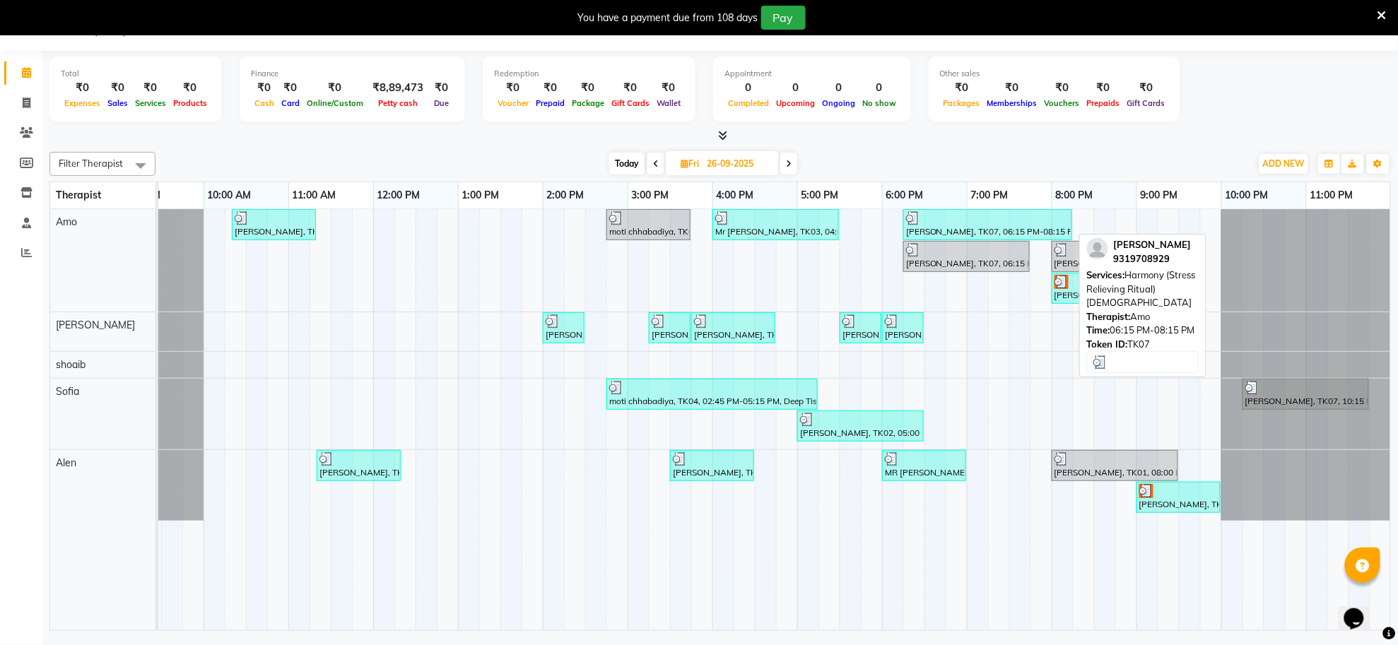
click at [994, 230] on div "[PERSON_NAME], TK07, 06:15 PM-08:15 PM, Harmony (Stress Relieving Ritual) [DEMO…" at bounding box center [988, 224] width 166 height 27
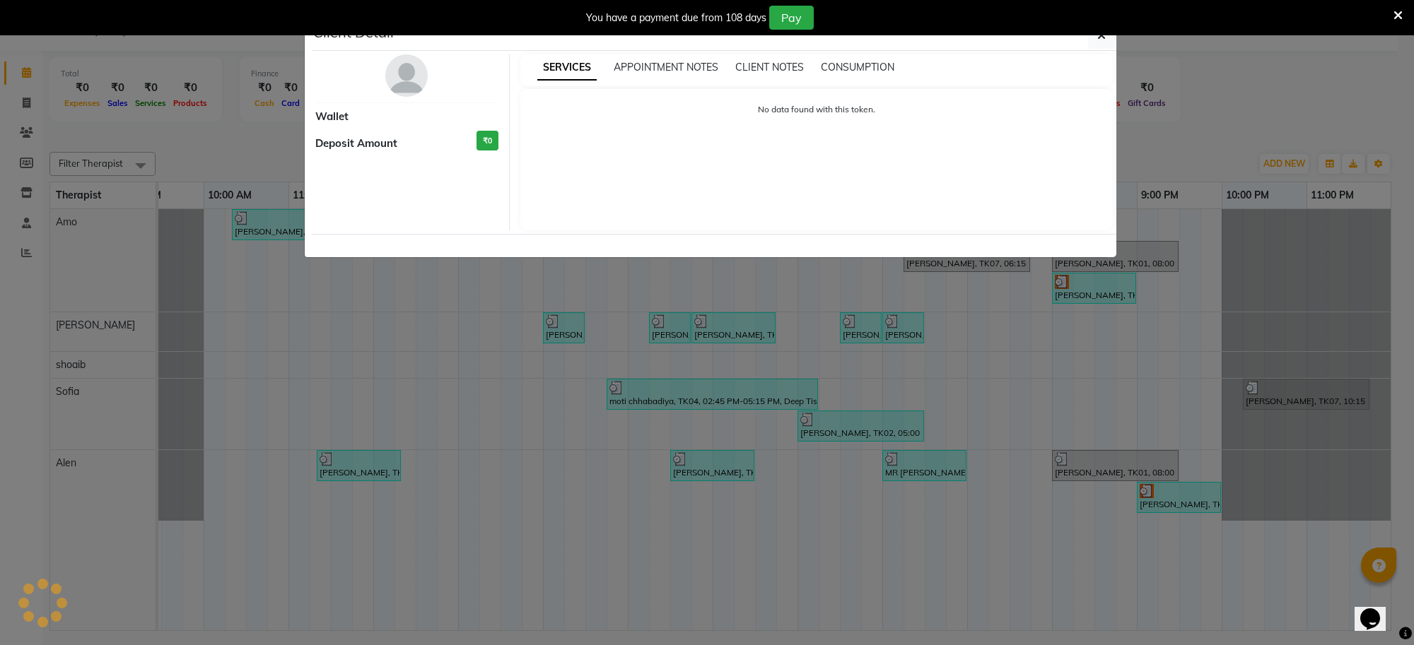
select select "3"
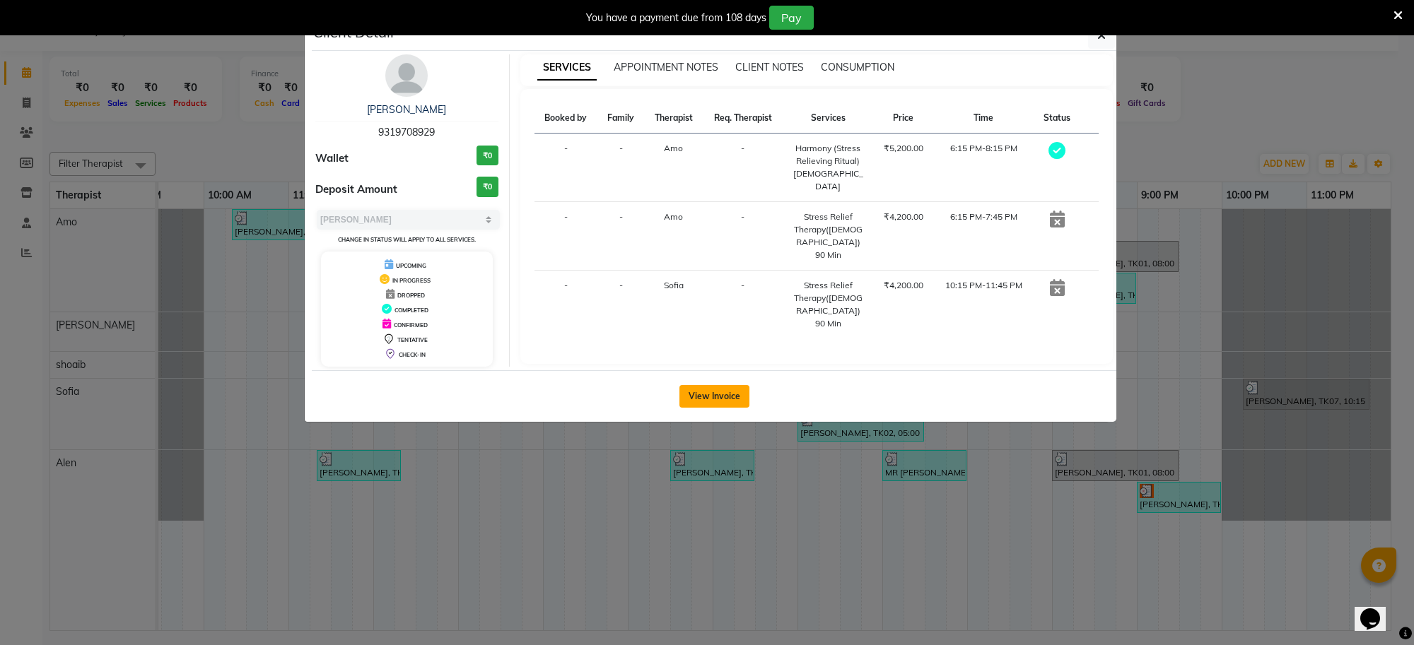
click at [708, 392] on button "View Invoice" at bounding box center [714, 396] width 70 height 23
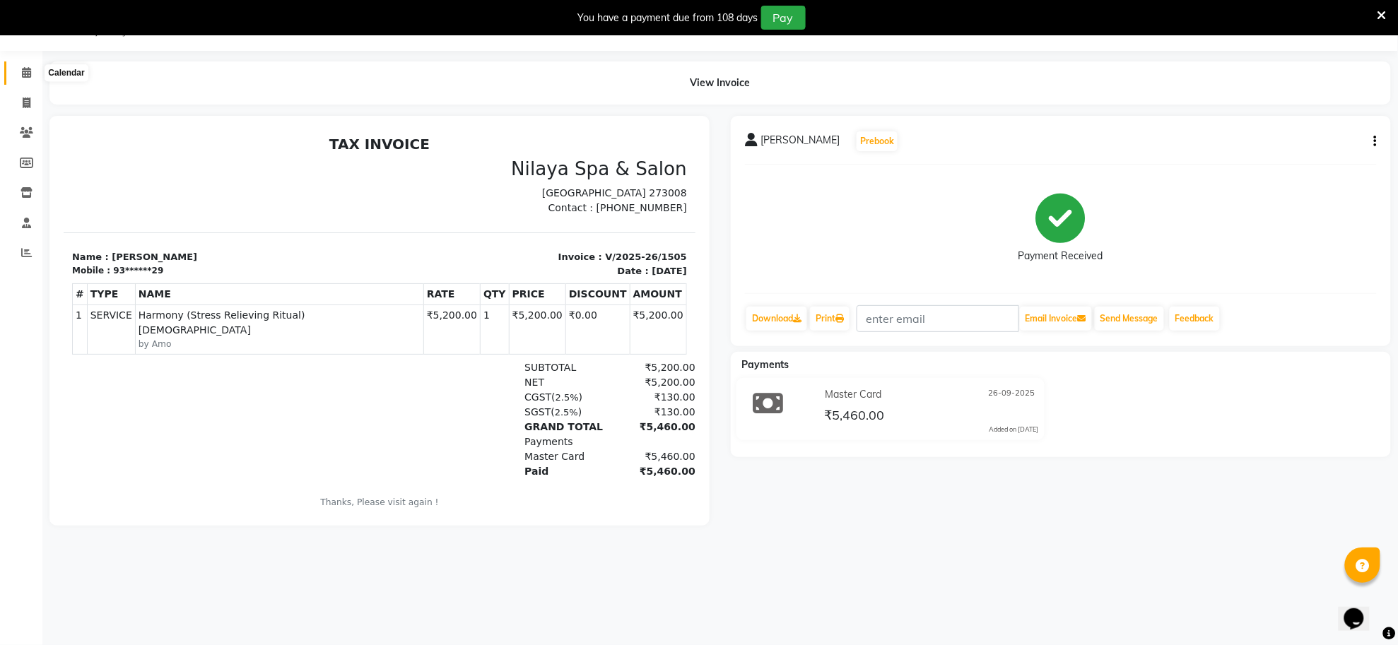
click at [20, 72] on span at bounding box center [26, 73] width 25 height 16
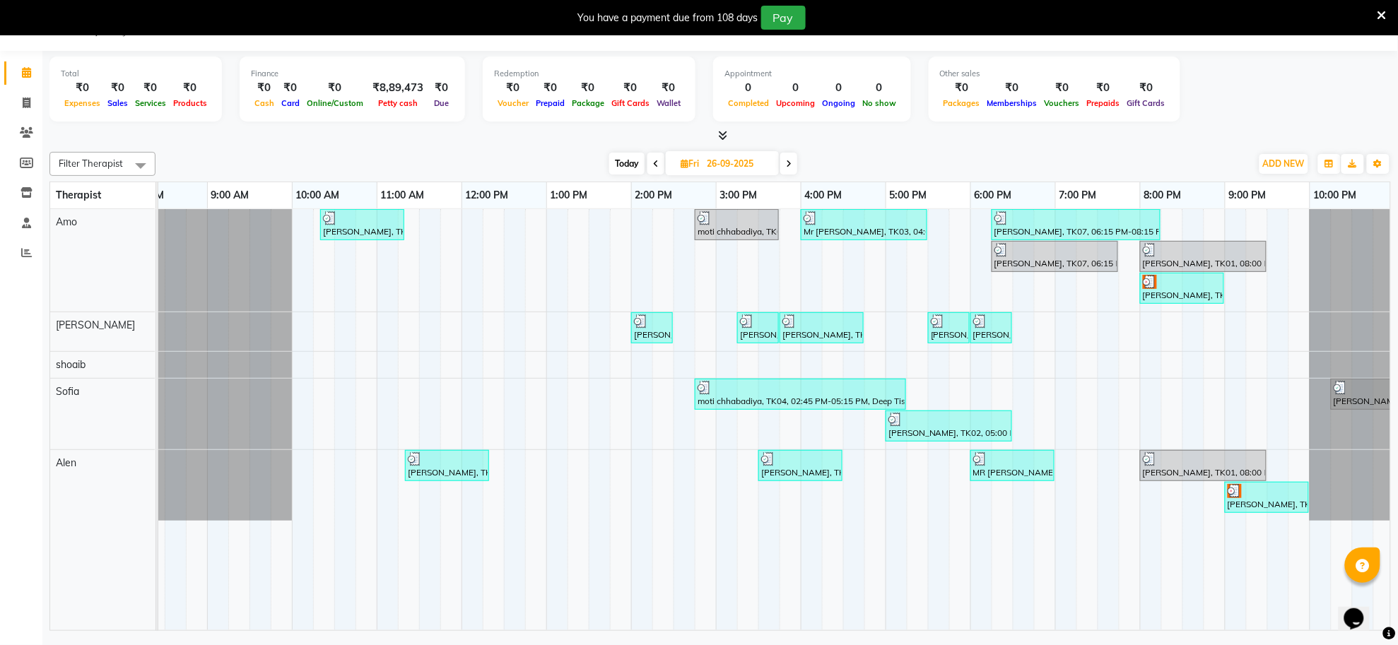
scroll to position [0, 209]
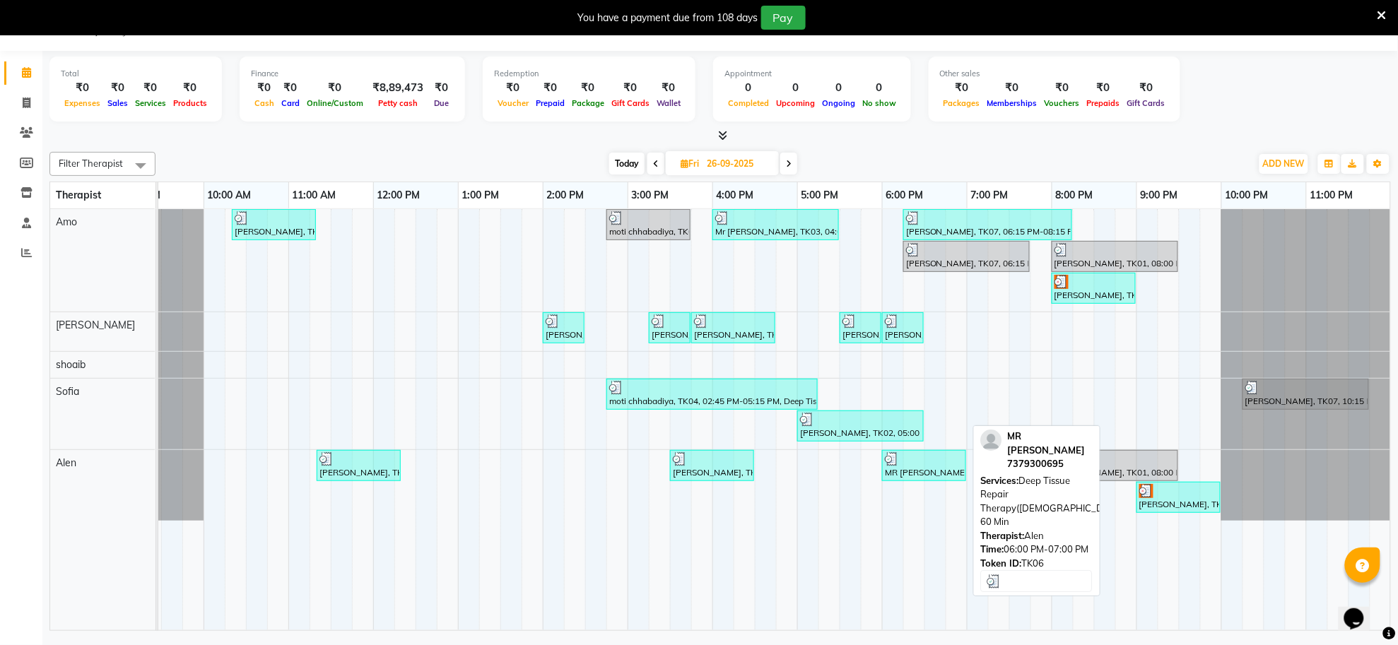
click at [908, 464] on div at bounding box center [924, 459] width 78 height 14
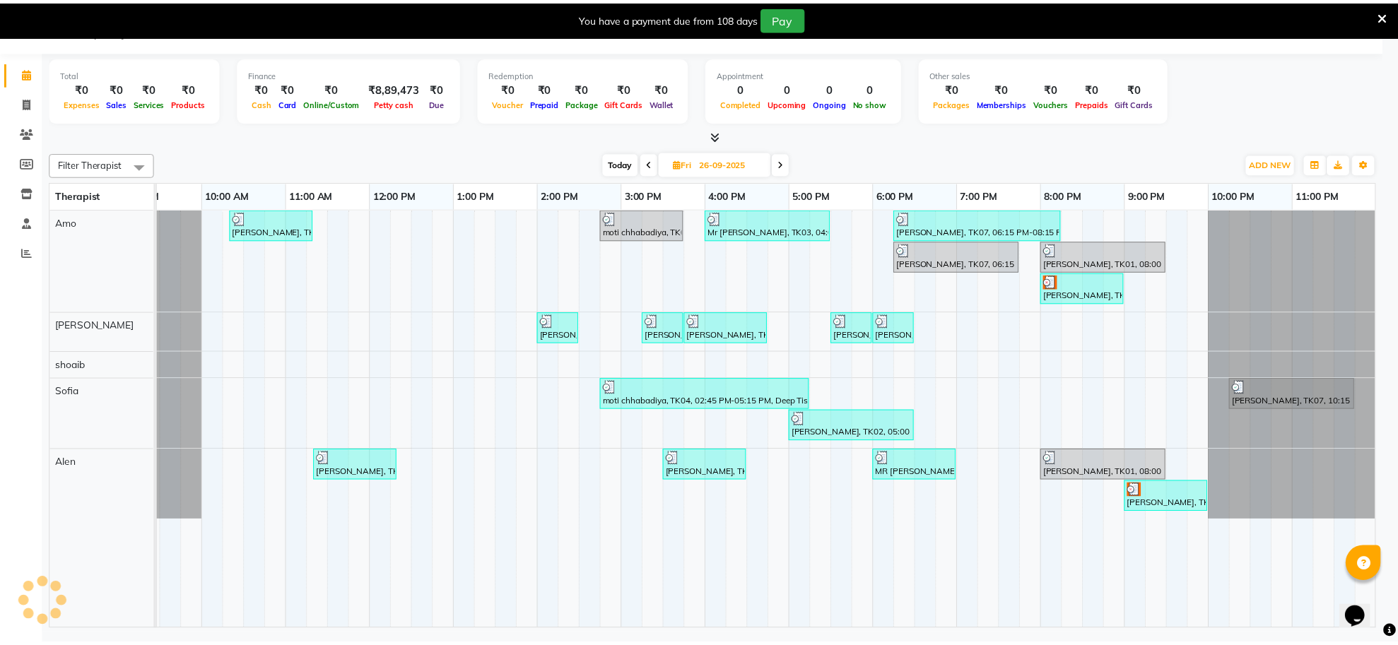
scroll to position [0, 194]
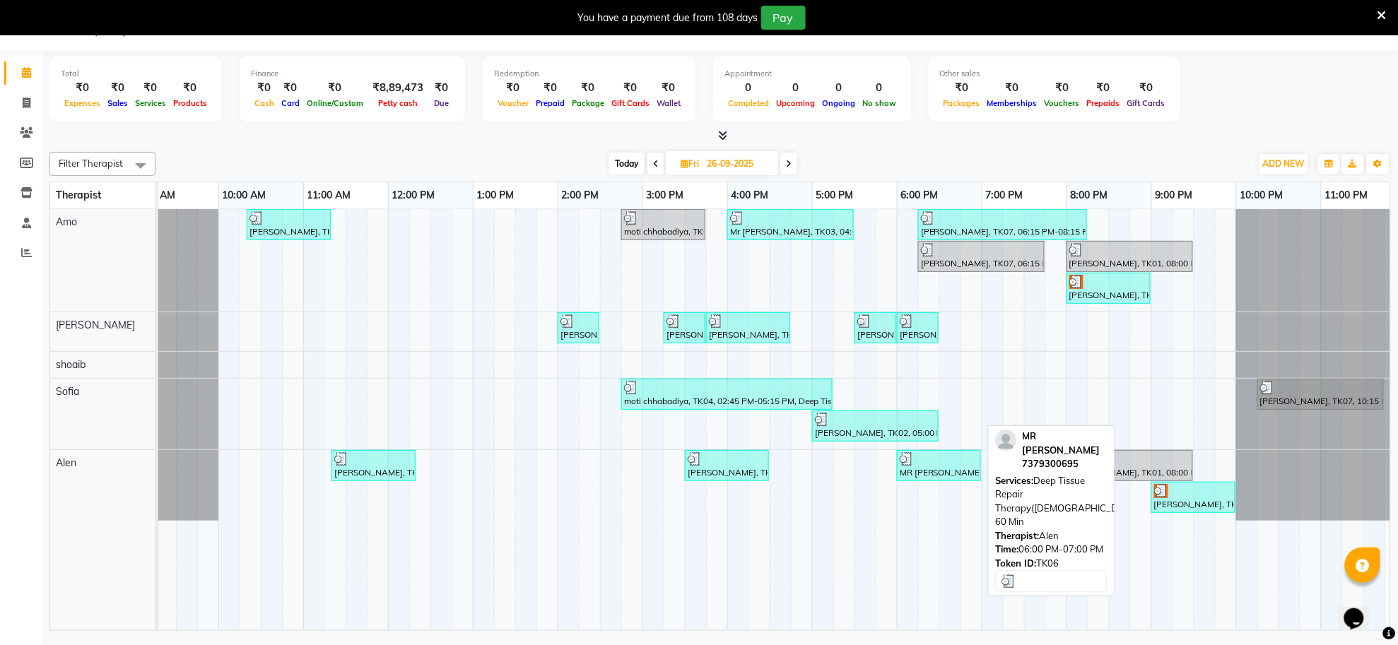
click at [913, 476] on div "MR [PERSON_NAME], TK06, 06:00 PM-07:00 PM, Deep Tissue Repair Therapy([DEMOGRAP…" at bounding box center [938, 465] width 81 height 27
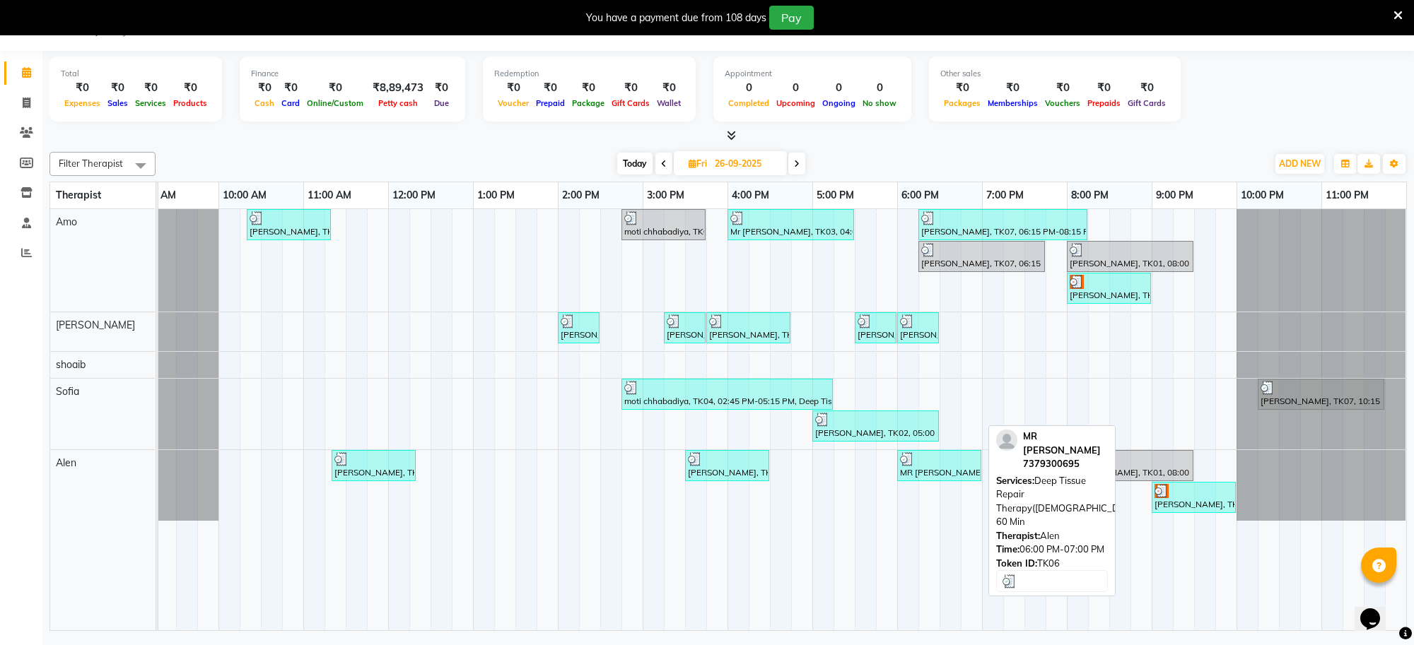
select select "3"
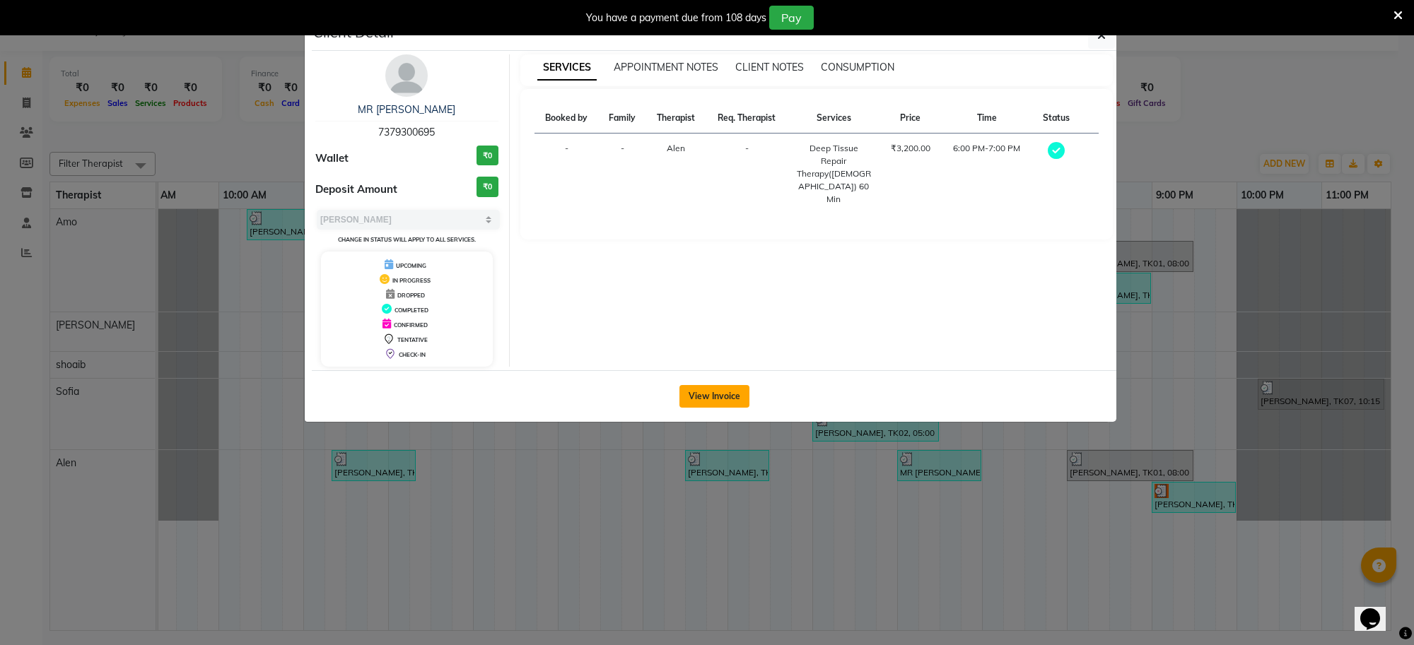
click at [743, 405] on button "View Invoice" at bounding box center [714, 396] width 70 height 23
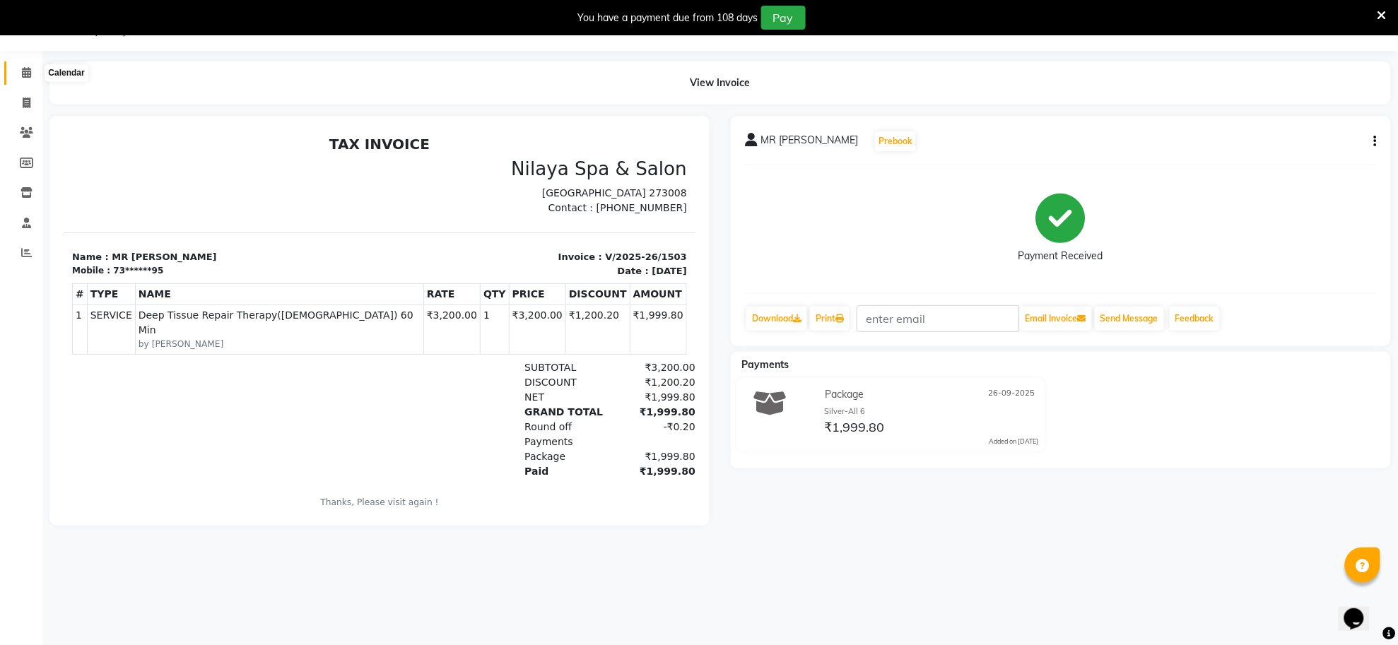
click at [16, 75] on span at bounding box center [26, 73] width 25 height 16
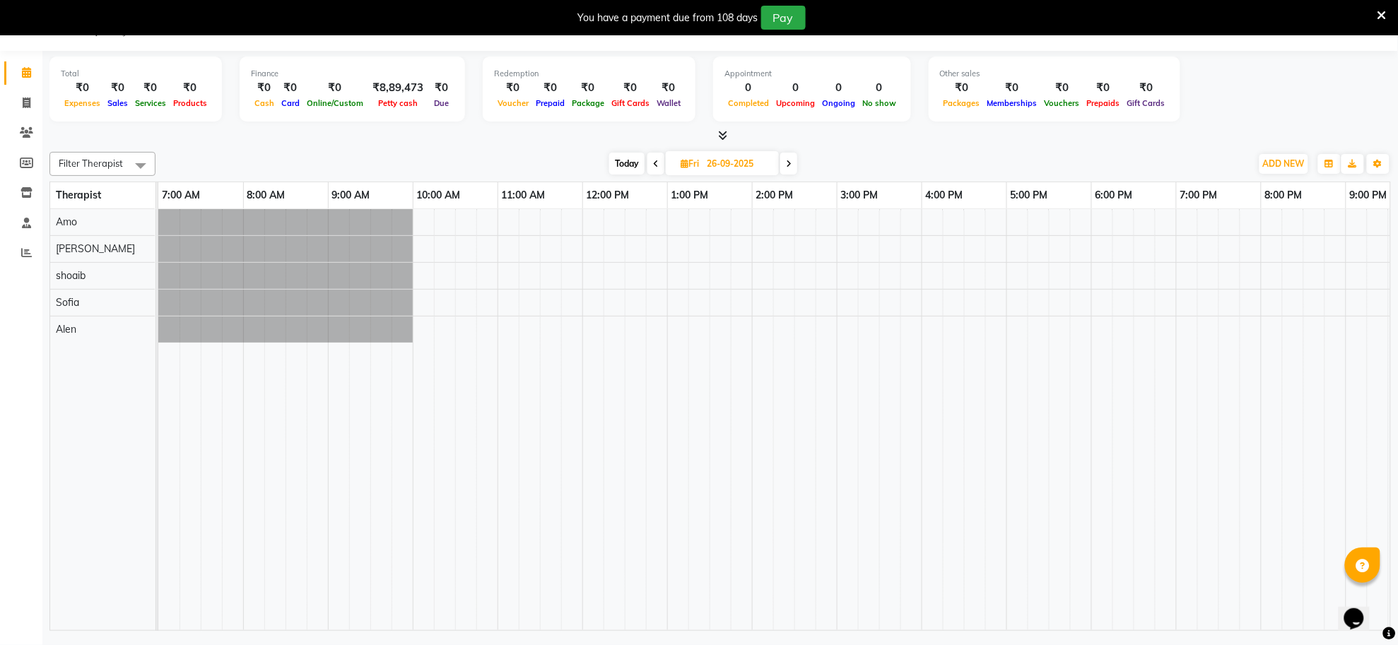
scroll to position [0, 209]
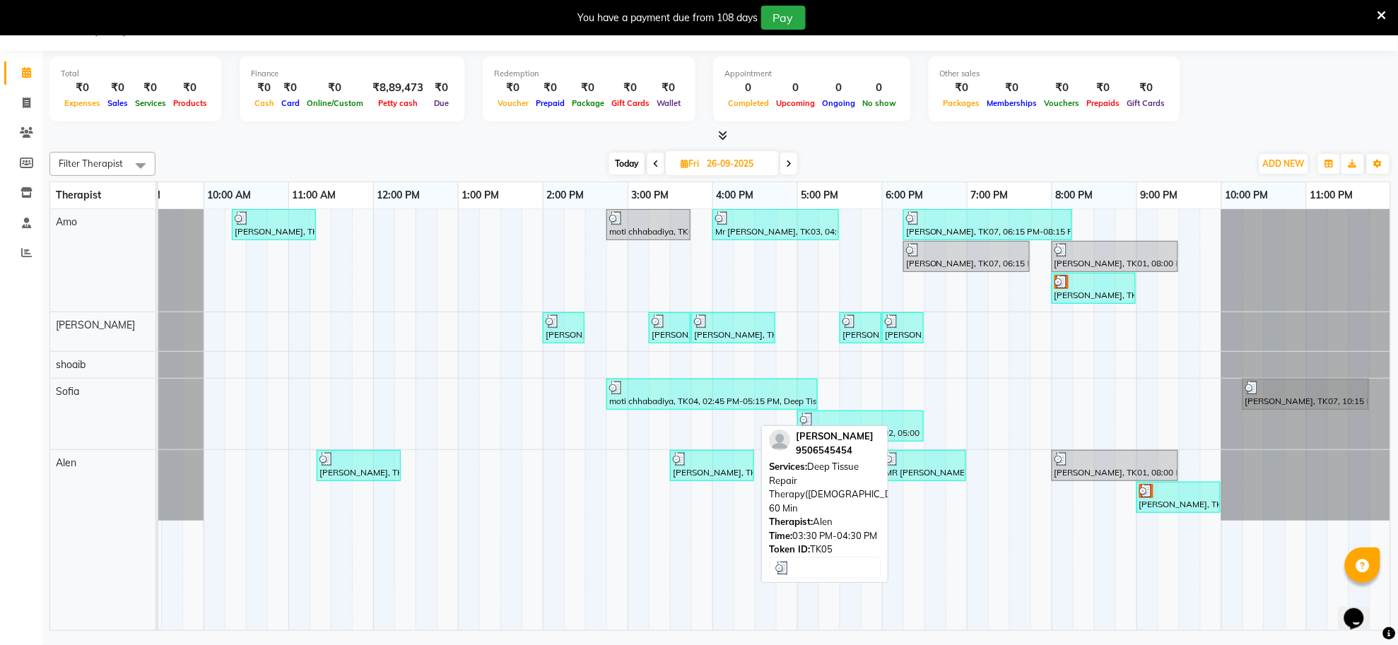
click at [690, 481] on link "[PERSON_NAME], TK05, 03:30 PM-04:30 PM, Deep Tissue Repair Therapy([DEMOGRAPHIC…" at bounding box center [712, 465] width 84 height 31
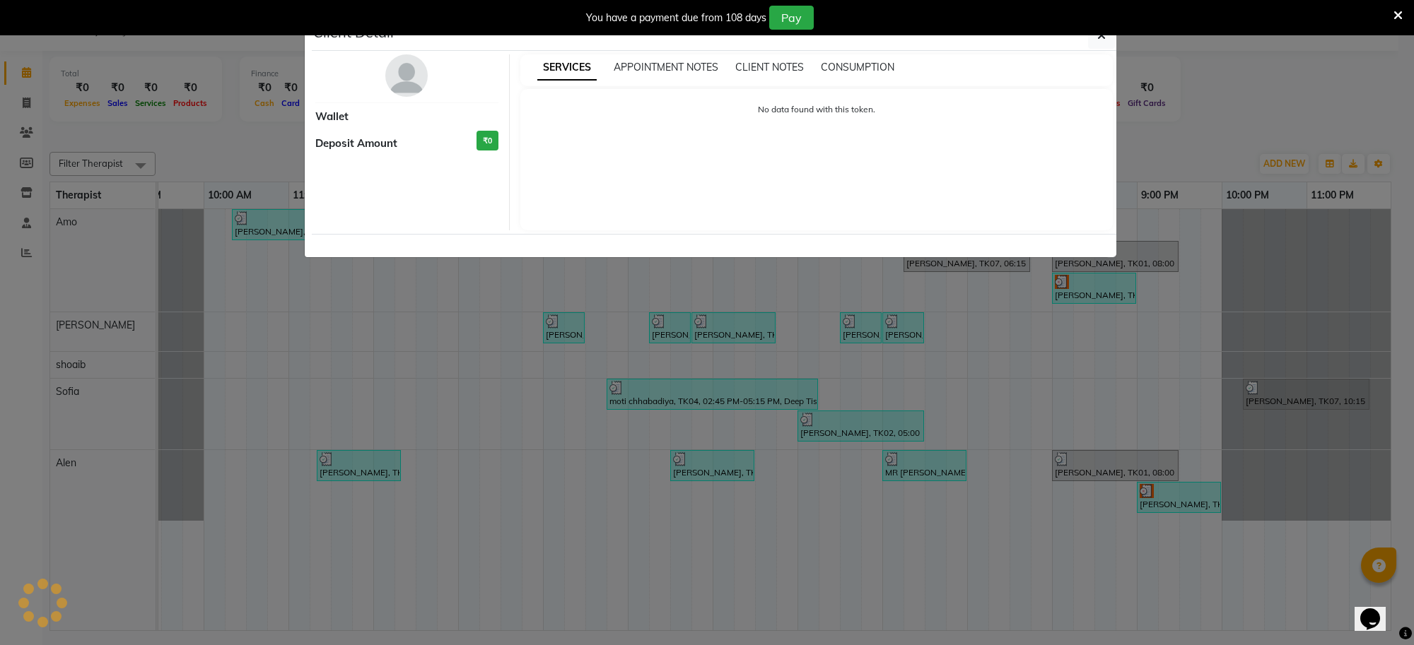
select select "3"
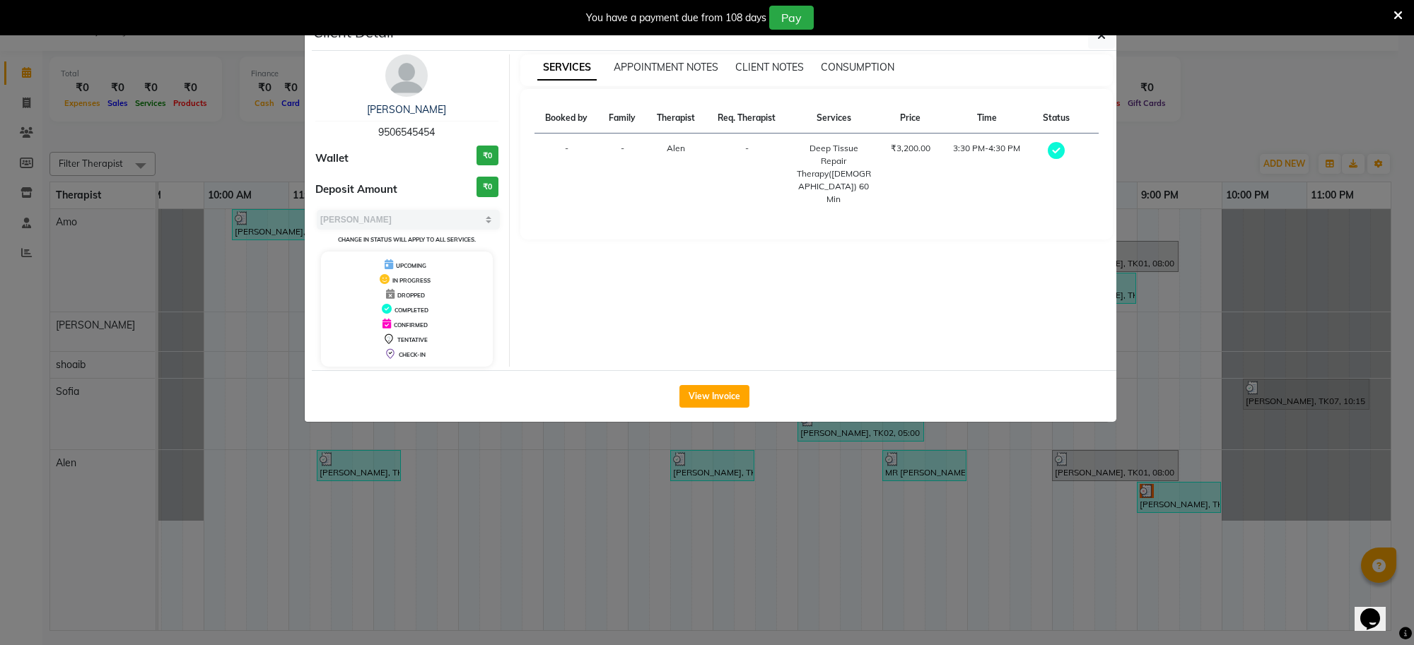
click at [727, 410] on div "View Invoice" at bounding box center [714, 396] width 804 height 52
click at [727, 397] on button "View Invoice" at bounding box center [714, 396] width 70 height 23
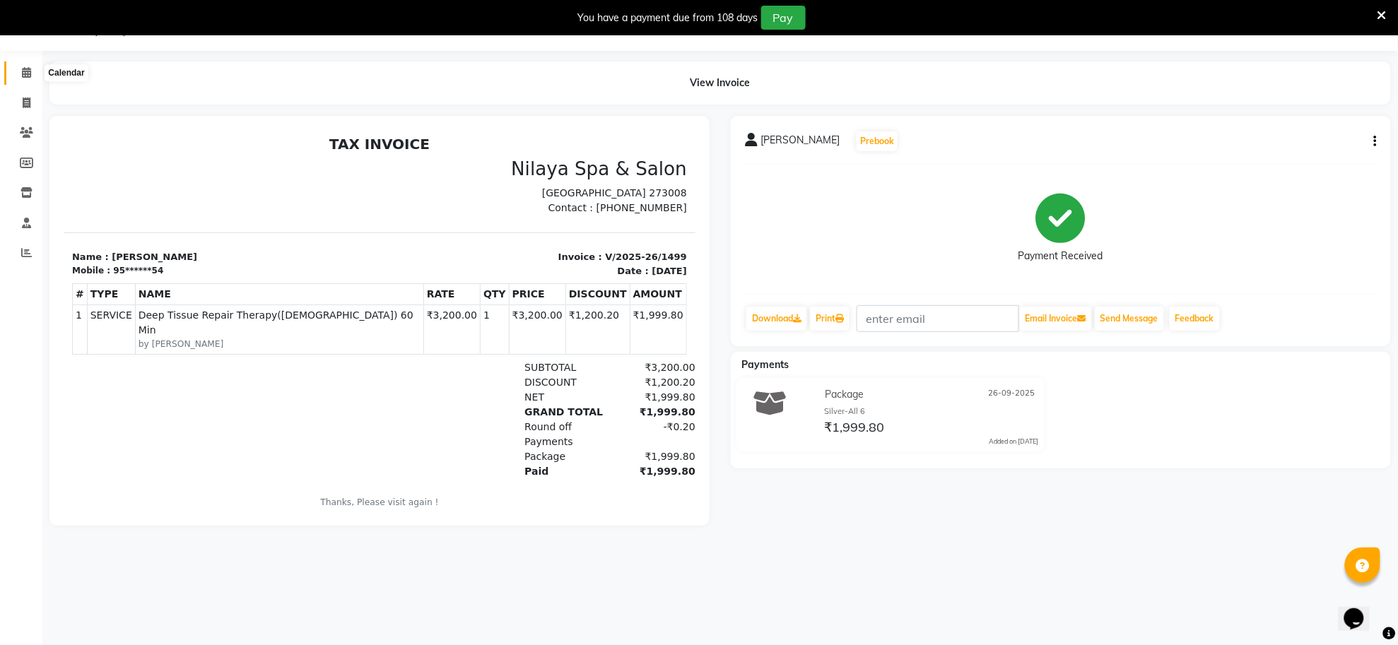
click at [23, 71] on icon at bounding box center [26, 72] width 9 height 11
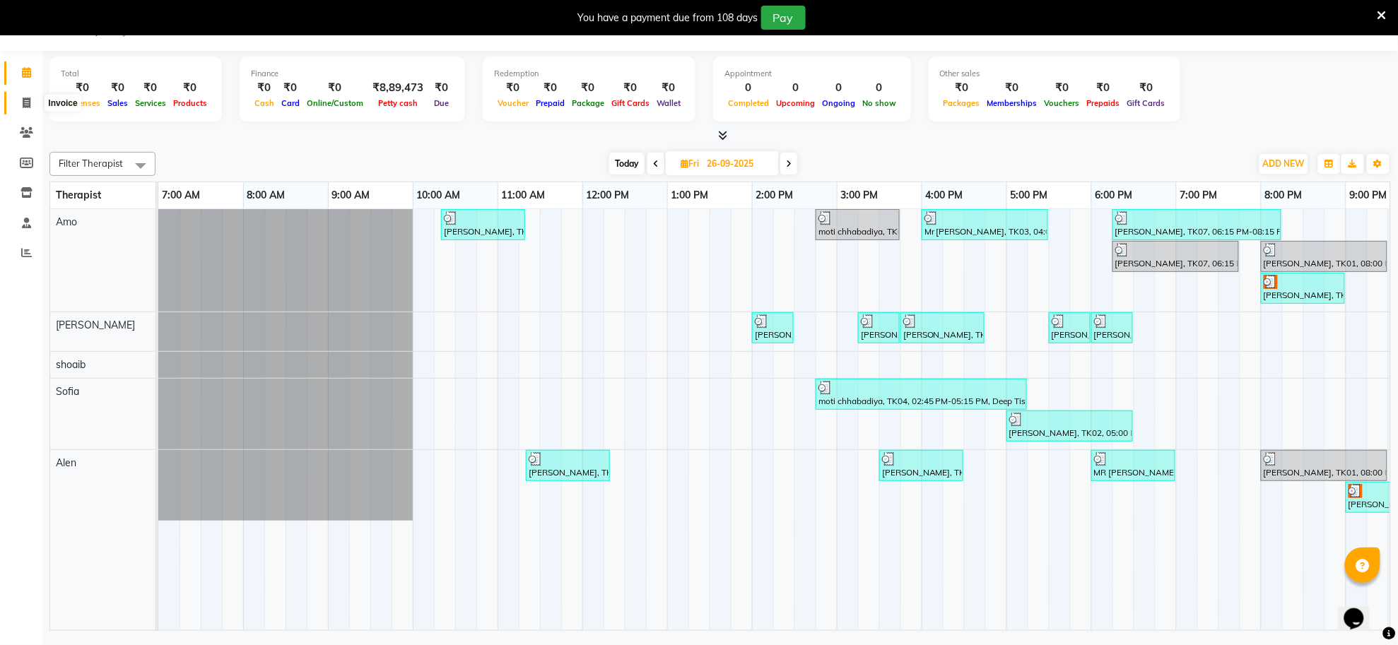
click at [26, 107] on icon at bounding box center [27, 103] width 8 height 11
select select "service"
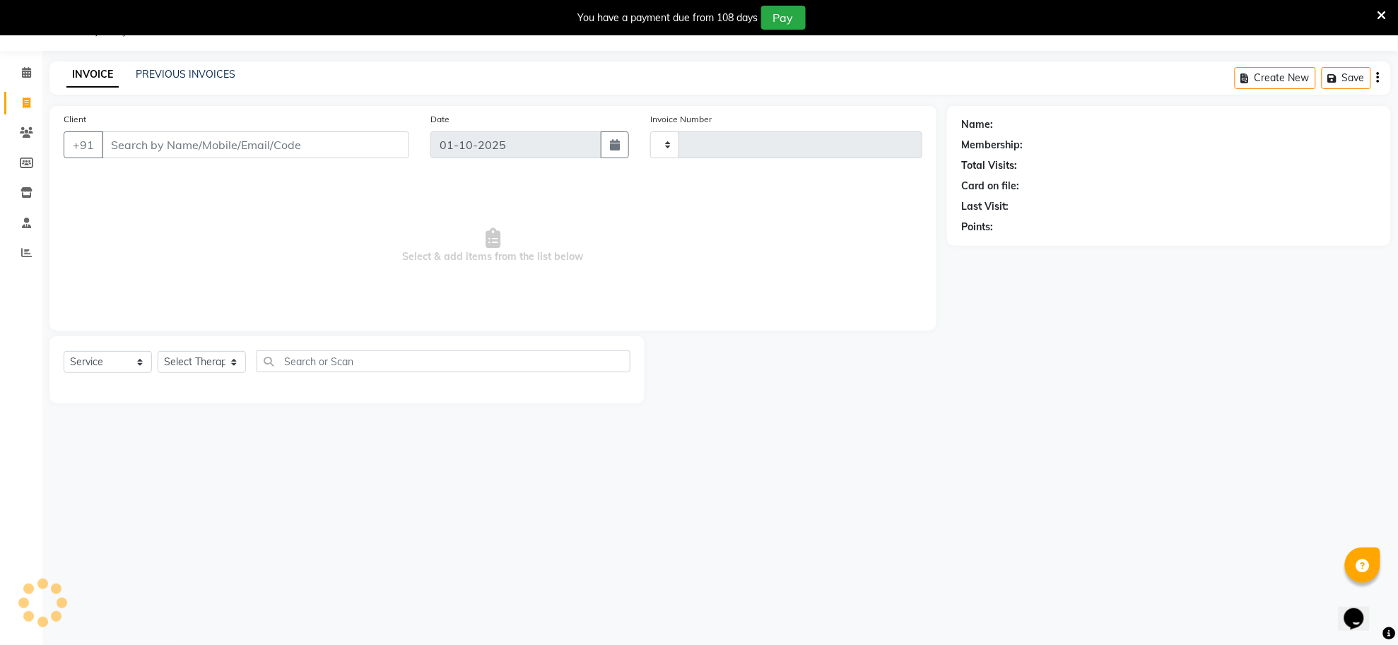
type input "1553"
select select "8283"
click at [224, 68] on link "PREVIOUS INVOICES" at bounding box center [186, 74] width 100 height 13
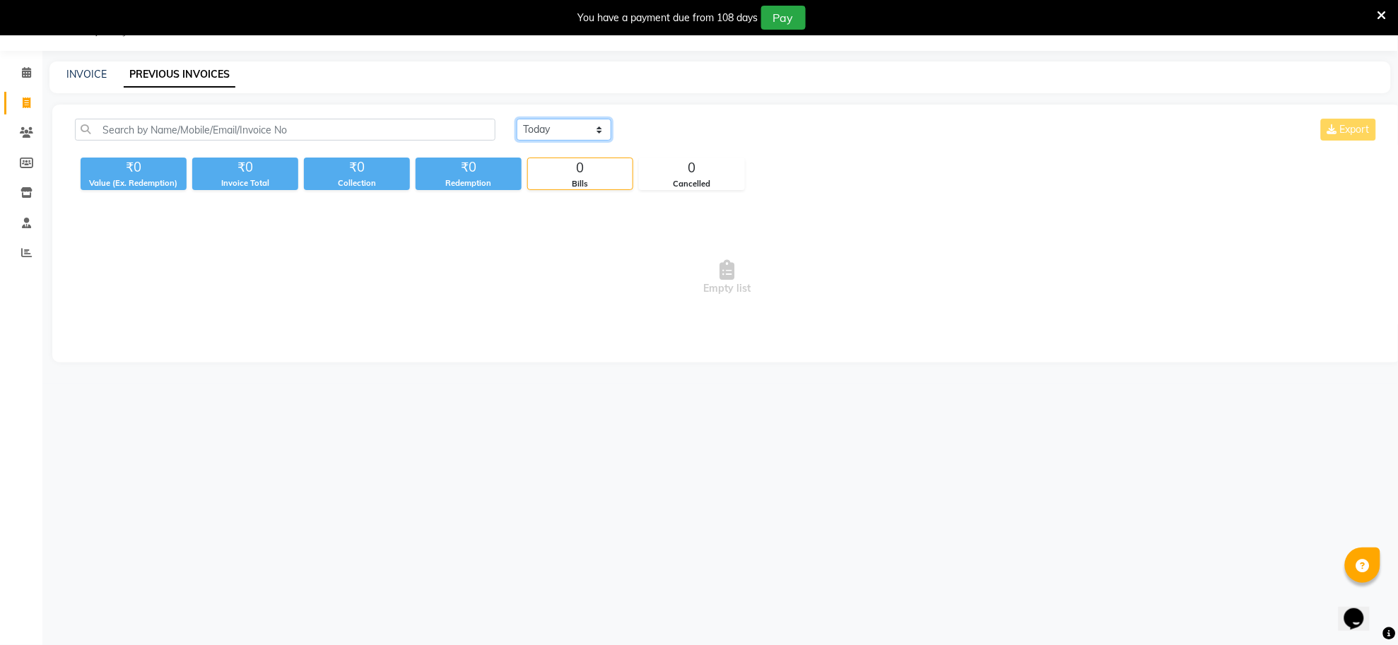
click at [546, 124] on select "[DATE] [DATE] Custom Range" at bounding box center [564, 130] width 95 height 22
select select "range"
click at [517, 119] on select "[DATE] [DATE] Custom Range" at bounding box center [564, 130] width 95 height 22
click at [785, 136] on input "01-10-2025" at bounding box center [785, 130] width 99 height 20
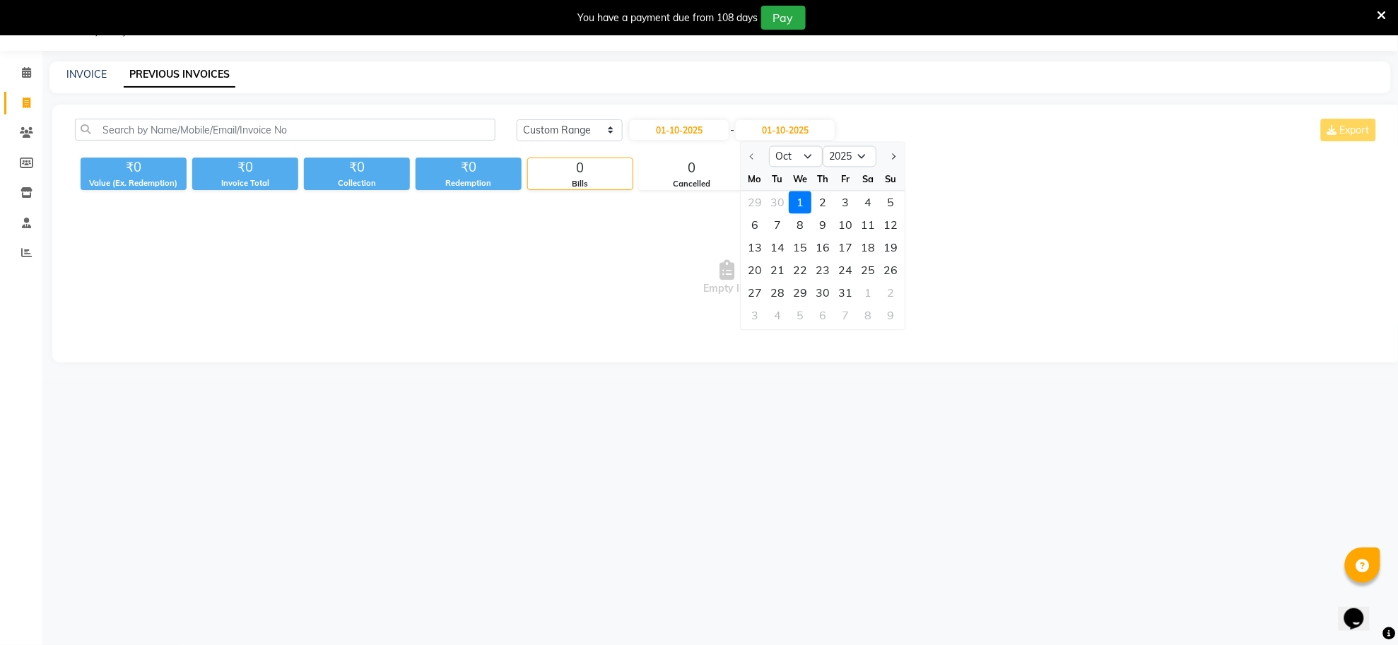
click at [756, 154] on div at bounding box center [755, 157] width 28 height 23
click at [746, 154] on div at bounding box center [755, 157] width 28 height 23
click at [753, 154] on div at bounding box center [755, 157] width 28 height 23
click at [704, 136] on input "01-10-2025" at bounding box center [679, 130] width 99 height 20
select select "10"
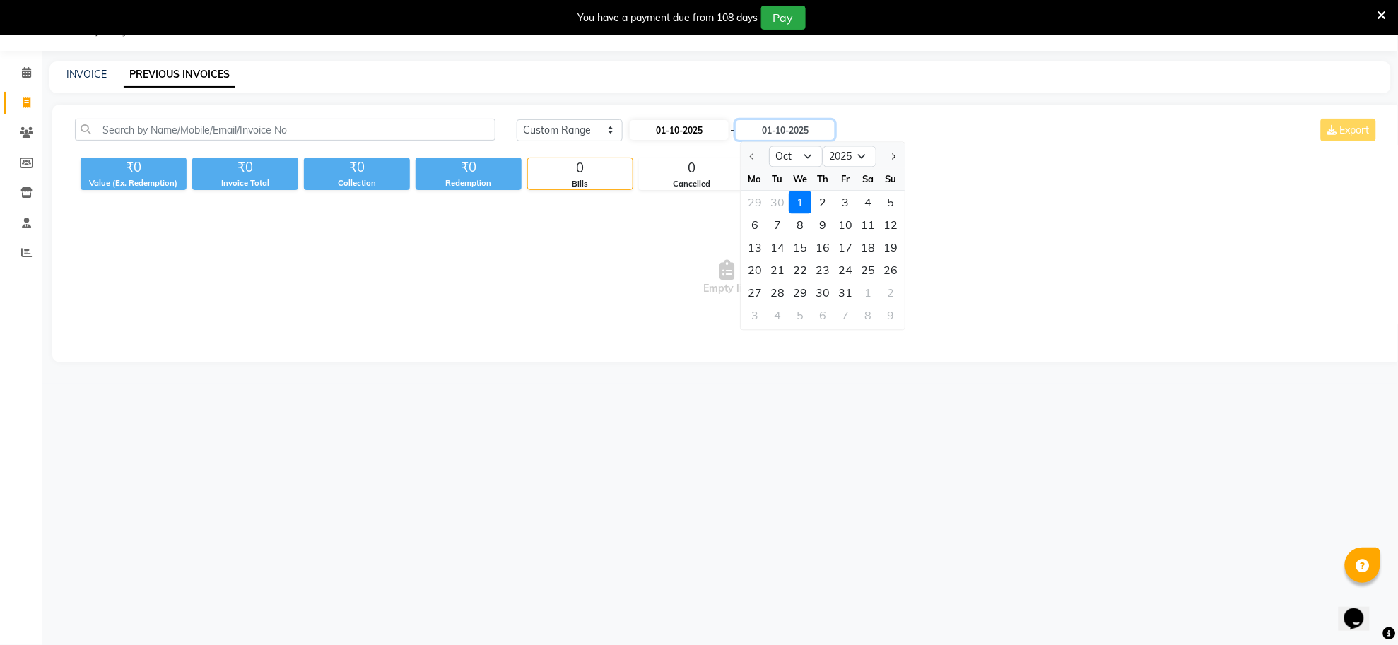
select select "2025"
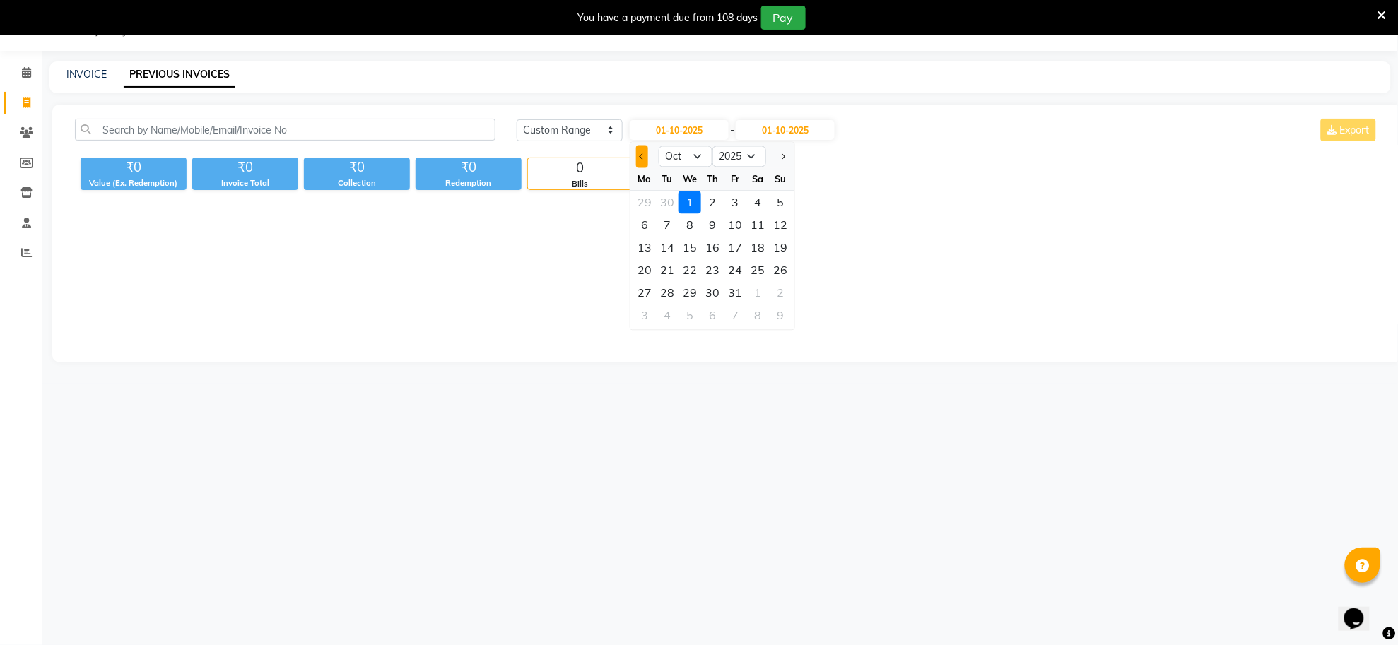
click at [643, 159] on button "Previous month" at bounding box center [642, 157] width 12 height 23
select select "9"
click at [734, 274] on div "26" at bounding box center [735, 270] width 23 height 23
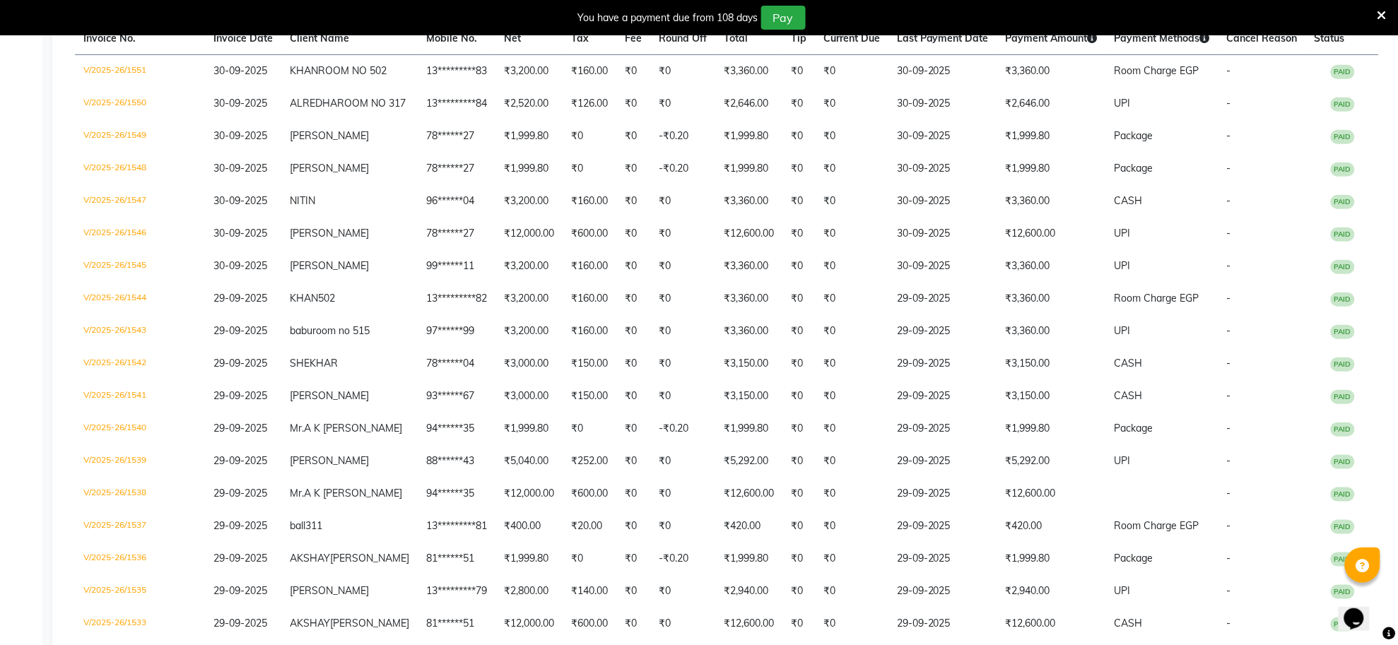
scroll to position [160, 0]
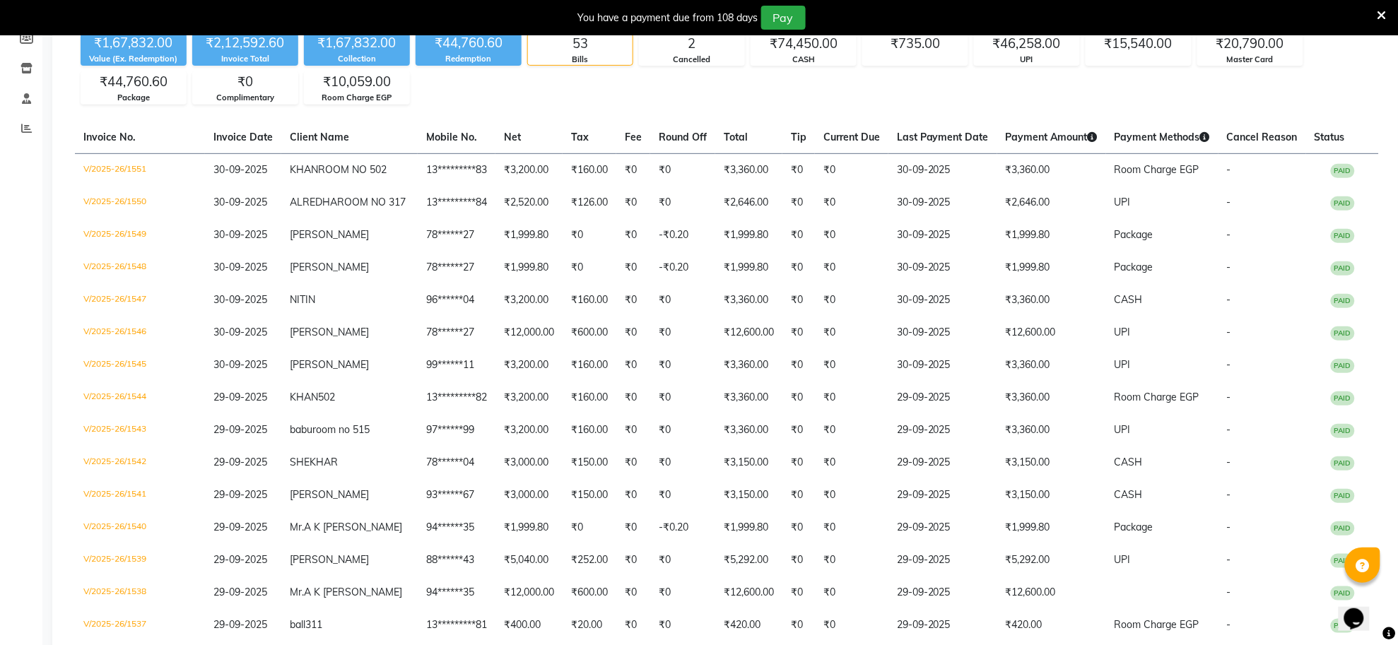
type input "26-09-2025"
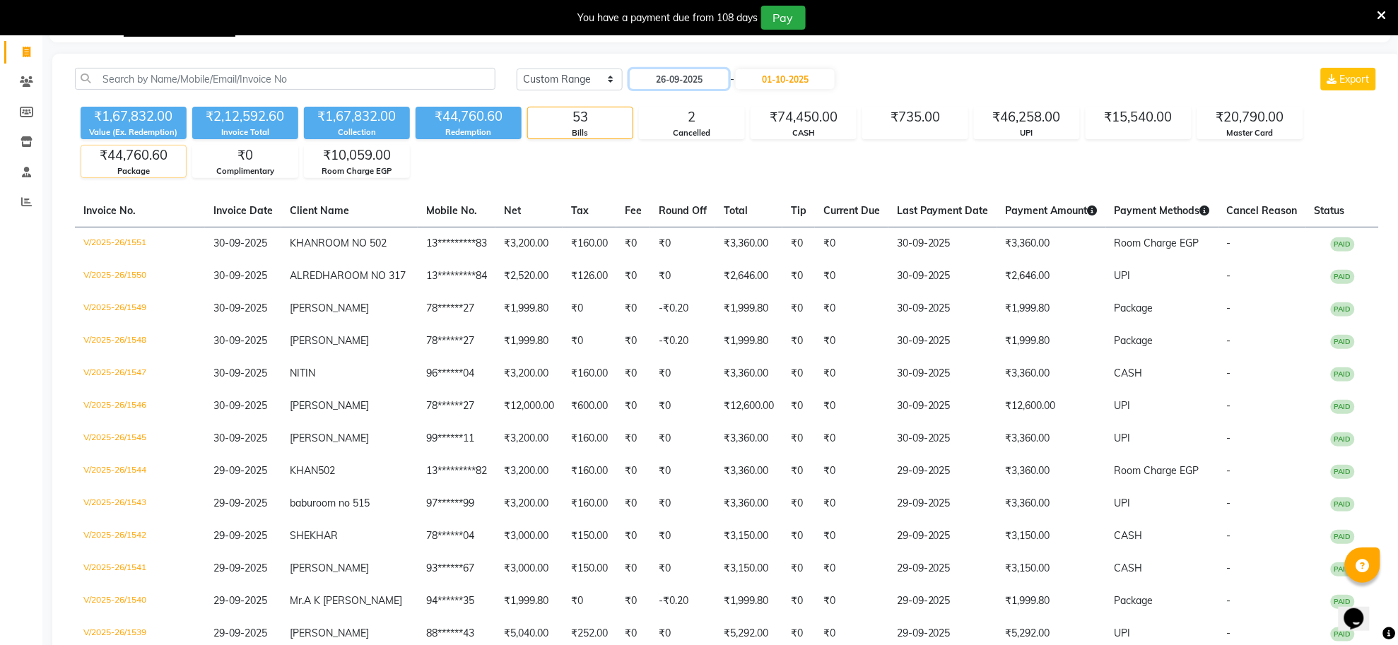
scroll to position [0, 0]
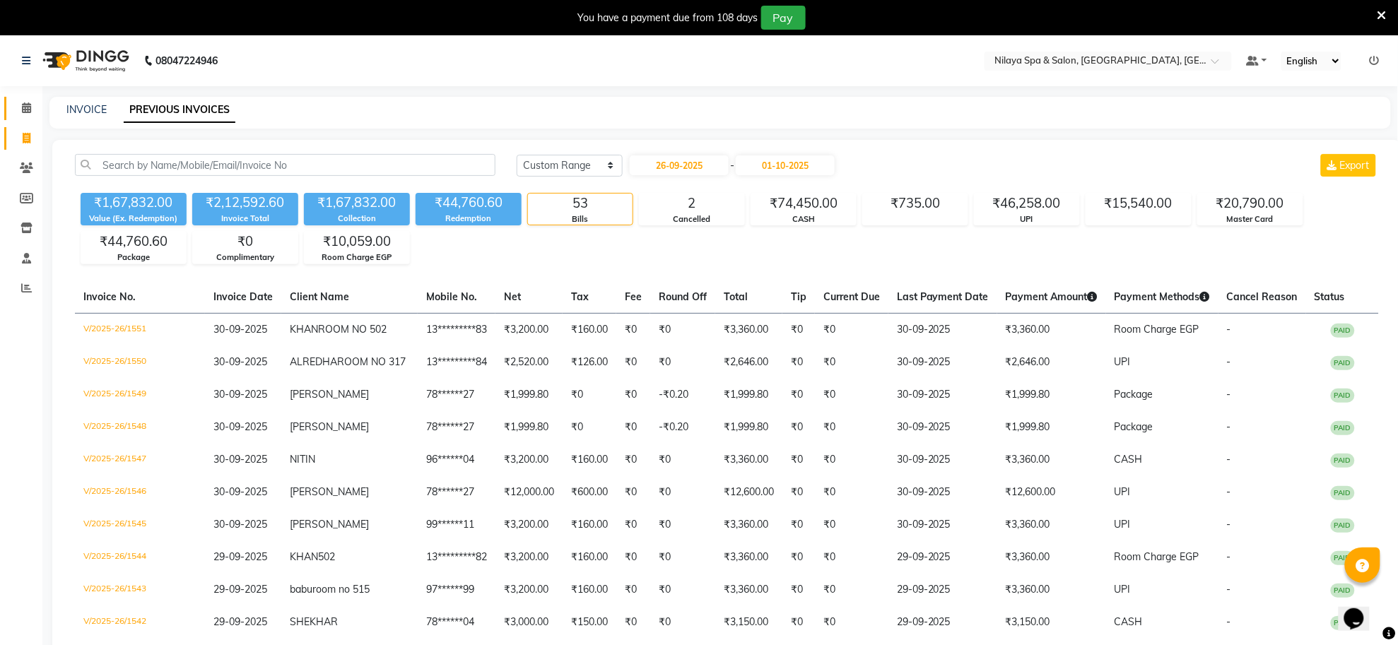
click at [29, 110] on icon at bounding box center [26, 107] width 9 height 11
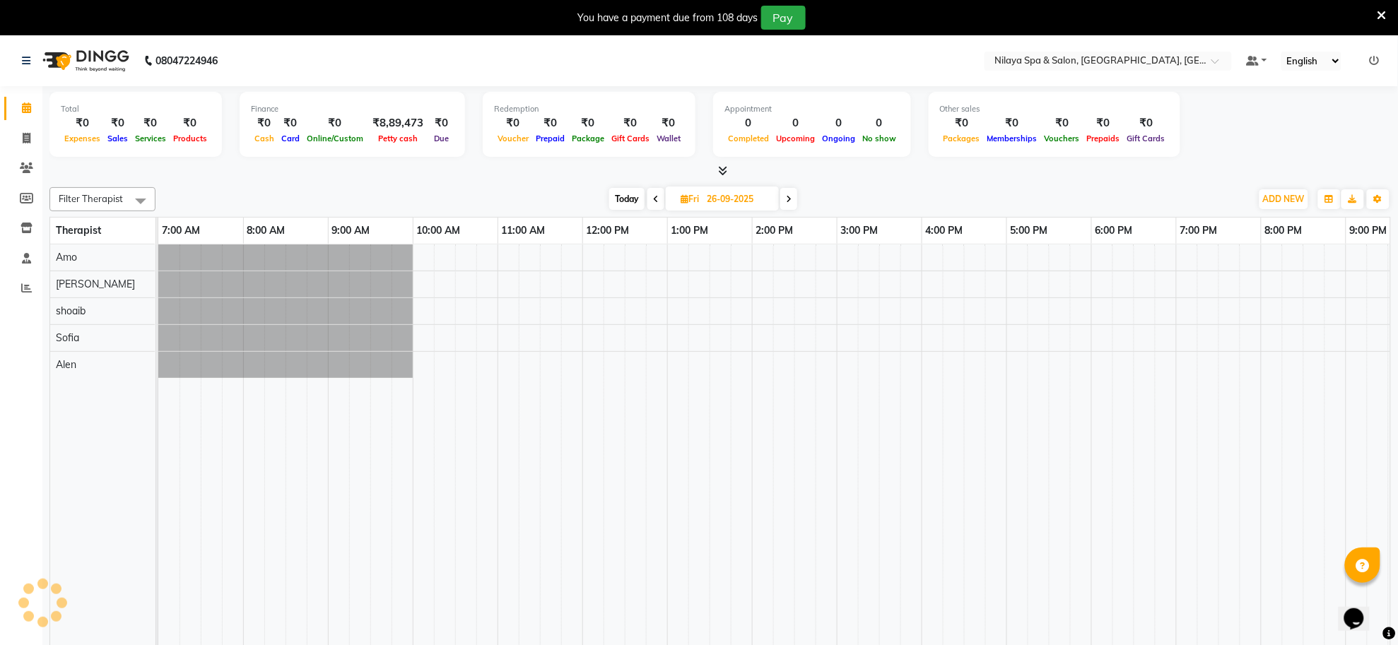
scroll to position [0, 209]
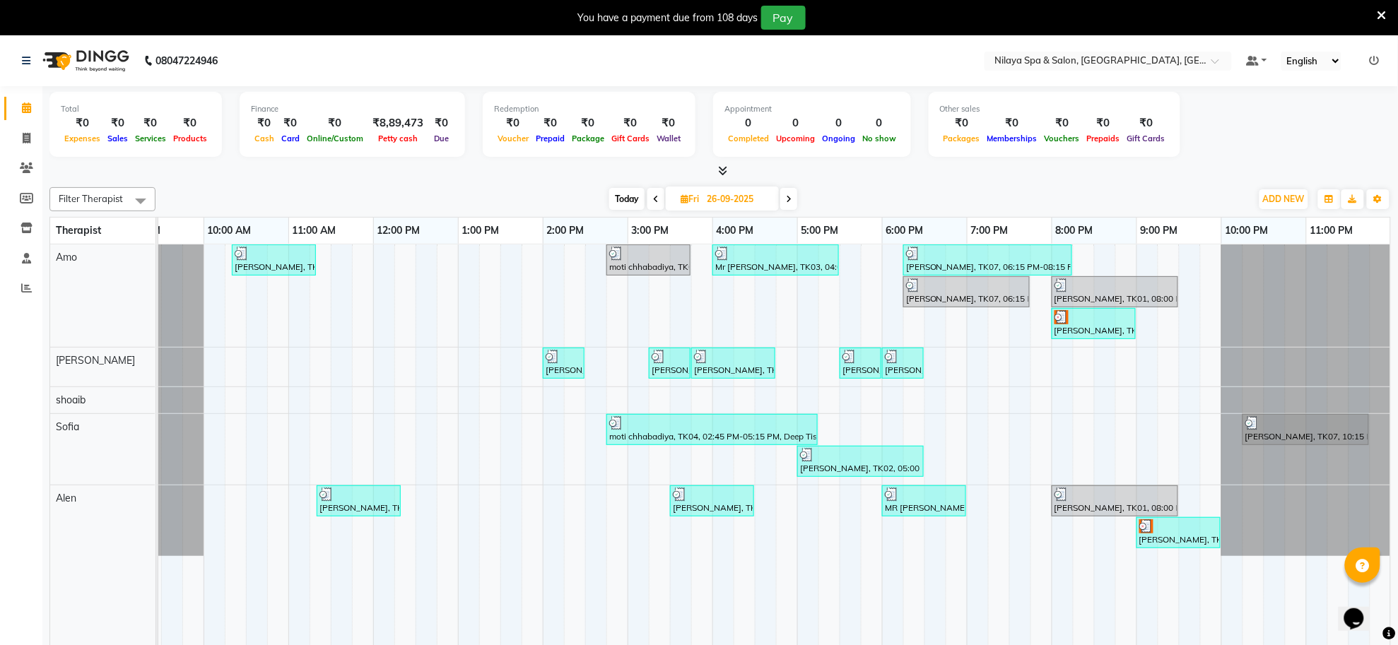
click at [786, 192] on span at bounding box center [788, 199] width 17 height 22
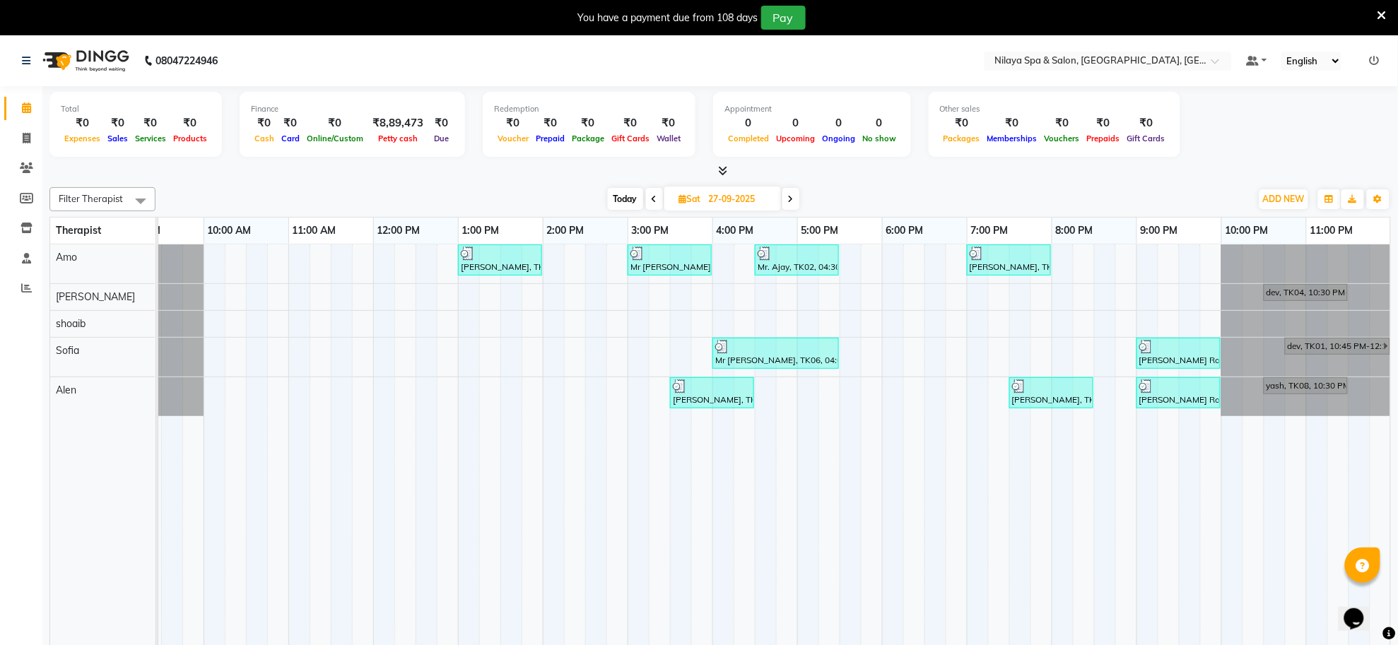
click at [792, 201] on icon at bounding box center [791, 199] width 6 height 8
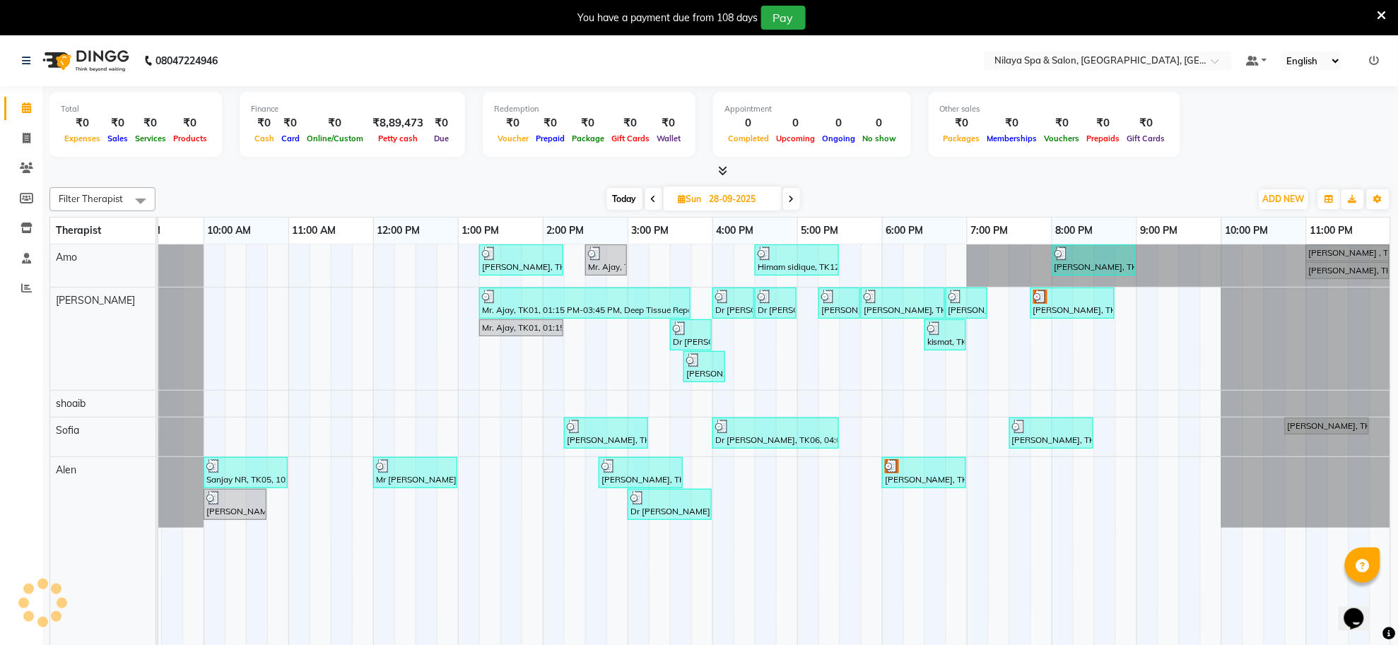
click at [792, 201] on icon at bounding box center [792, 199] width 6 height 8
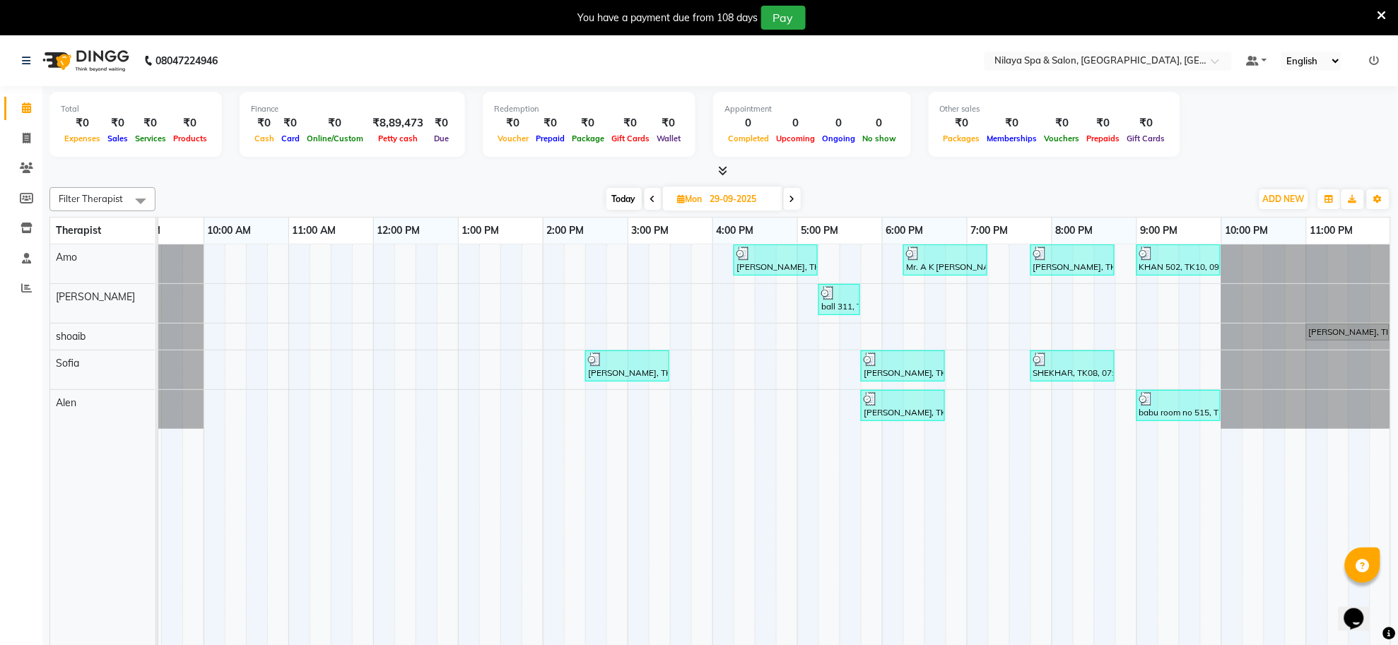
click at [792, 201] on icon at bounding box center [793, 199] width 6 height 8
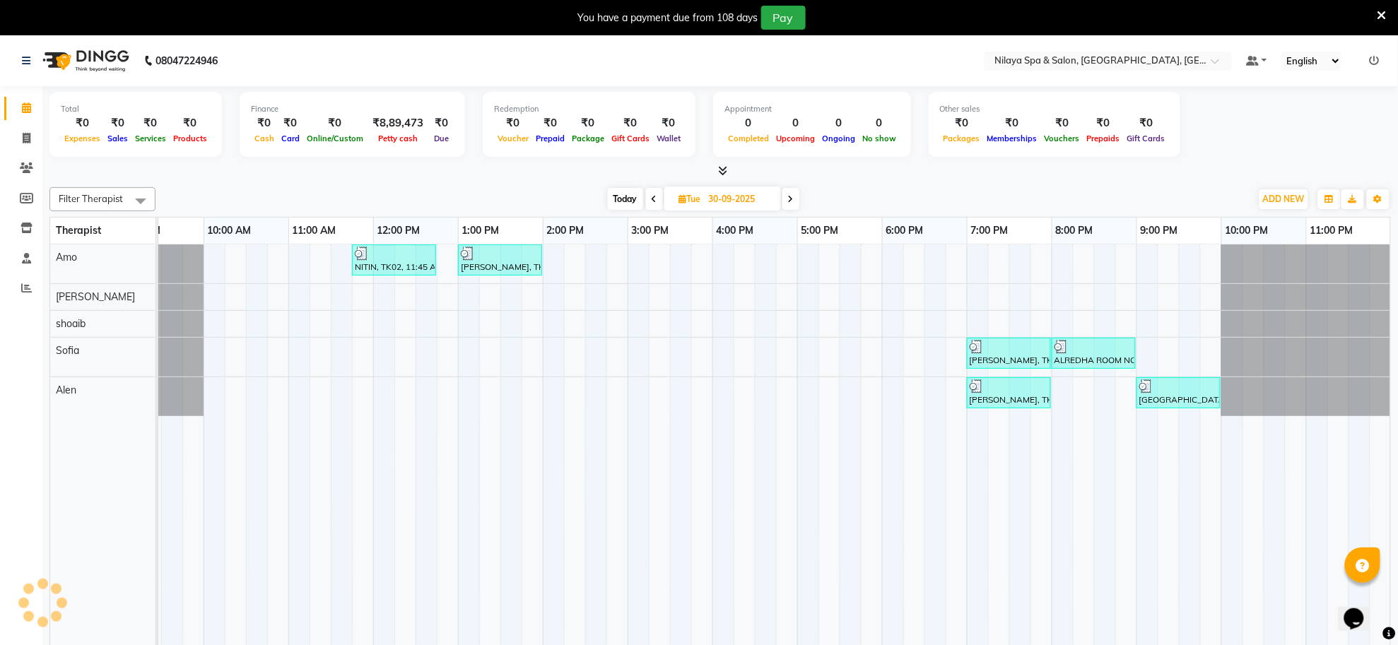
click at [792, 201] on icon at bounding box center [791, 199] width 6 height 8
type input "01-10-2025"
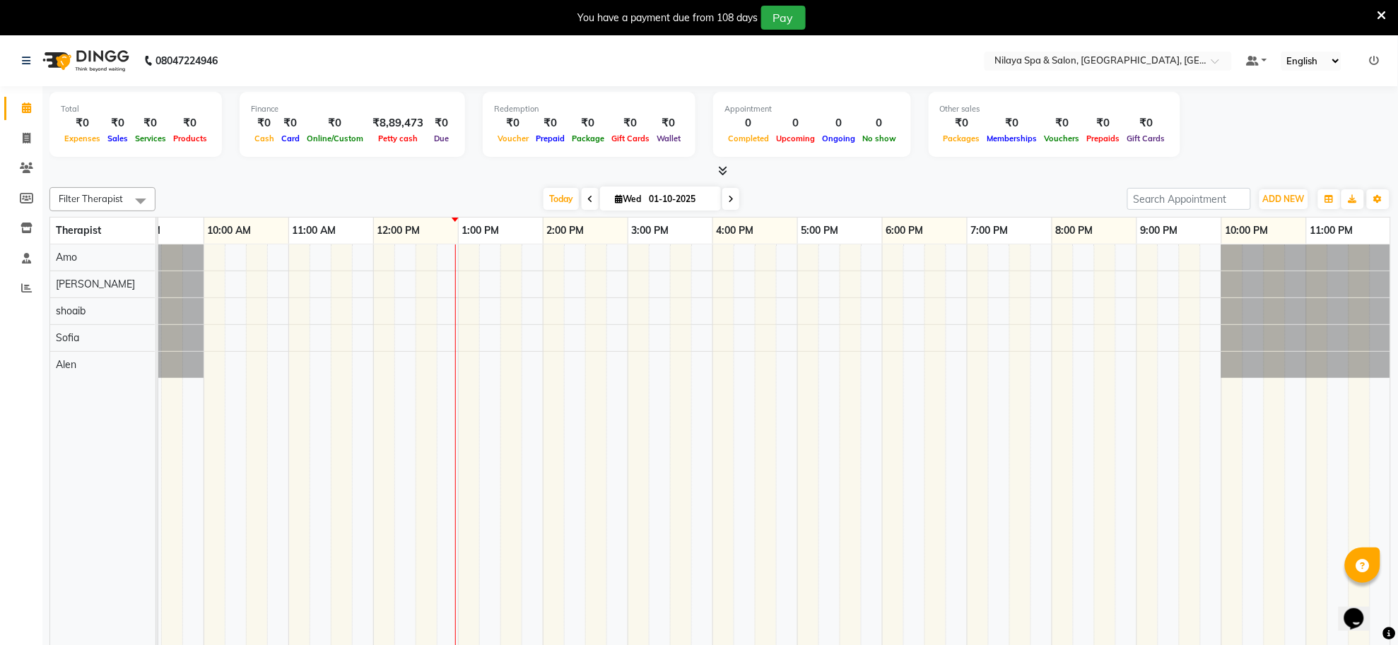
click at [458, 361] on div at bounding box center [670, 455] width 1442 height 421
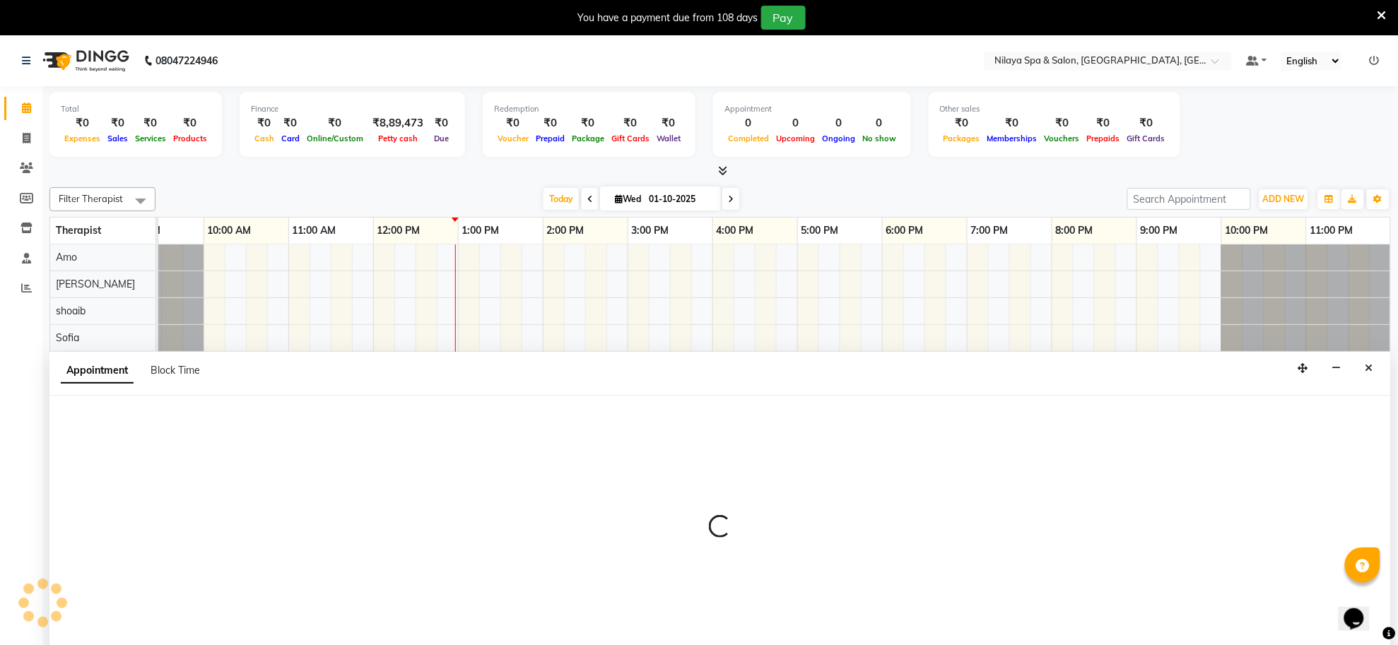
scroll to position [35, 0]
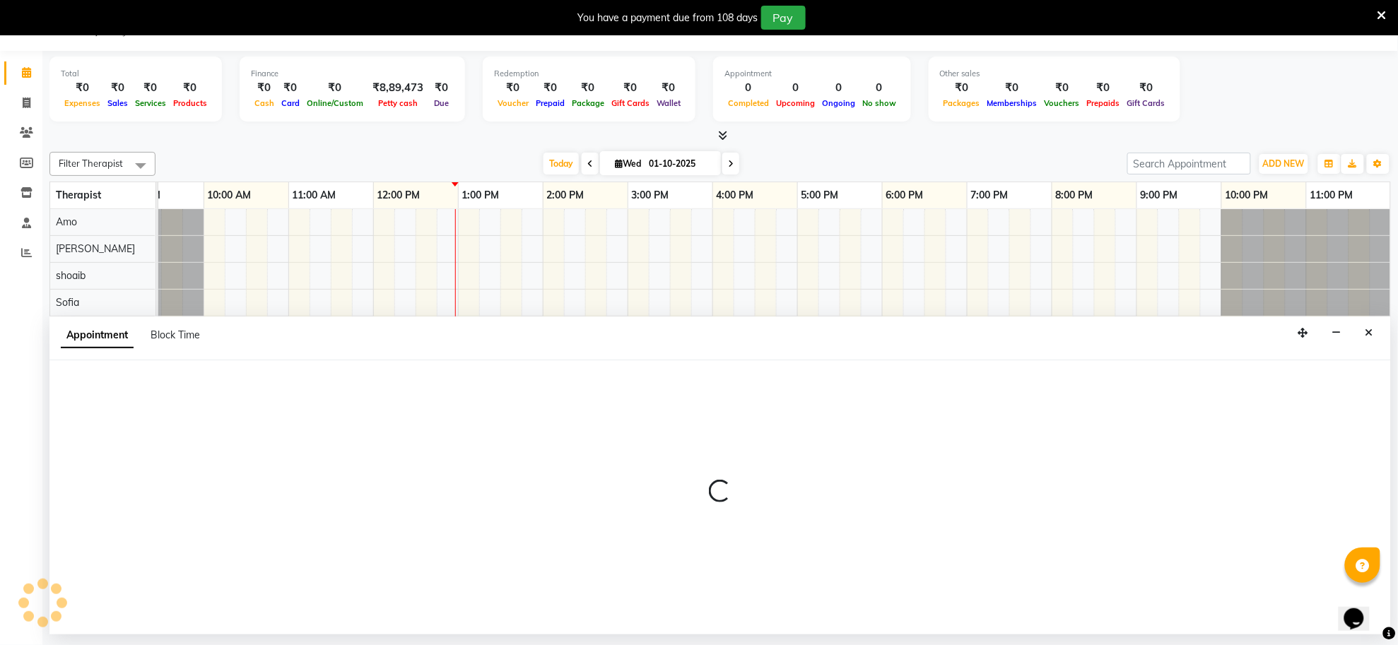
select select "84325"
select select "tentative"
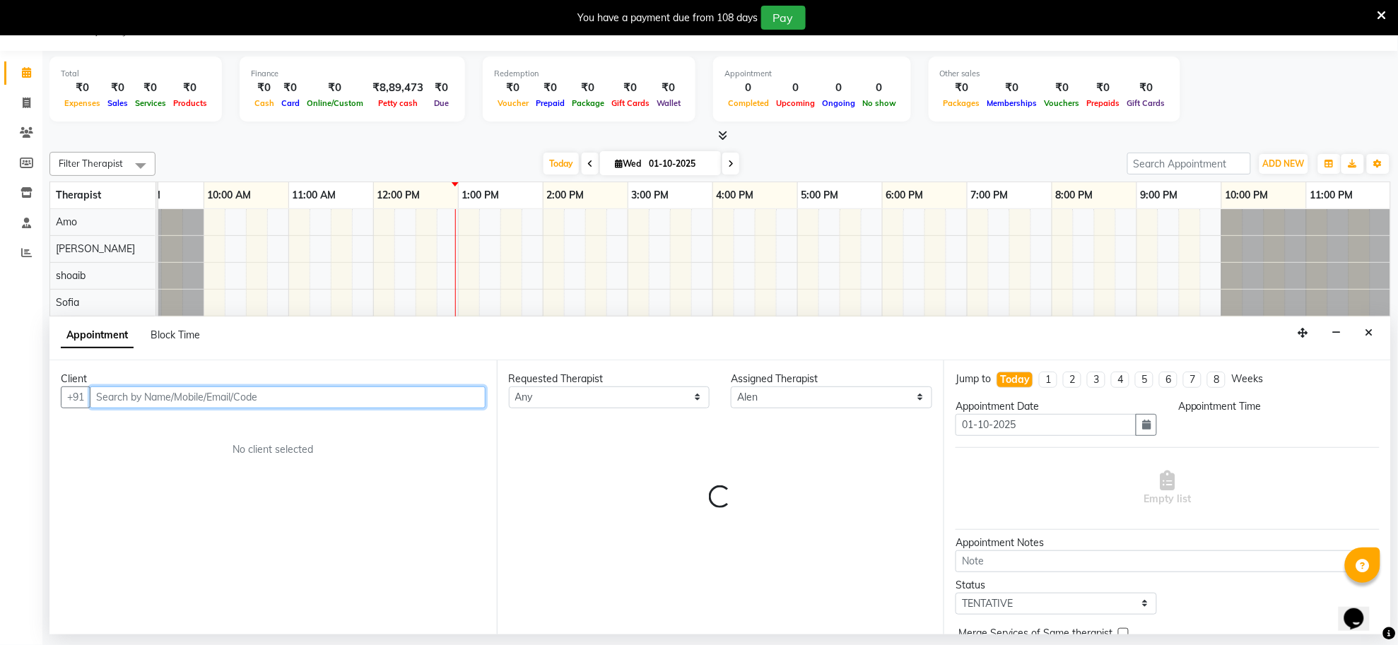
select select "780"
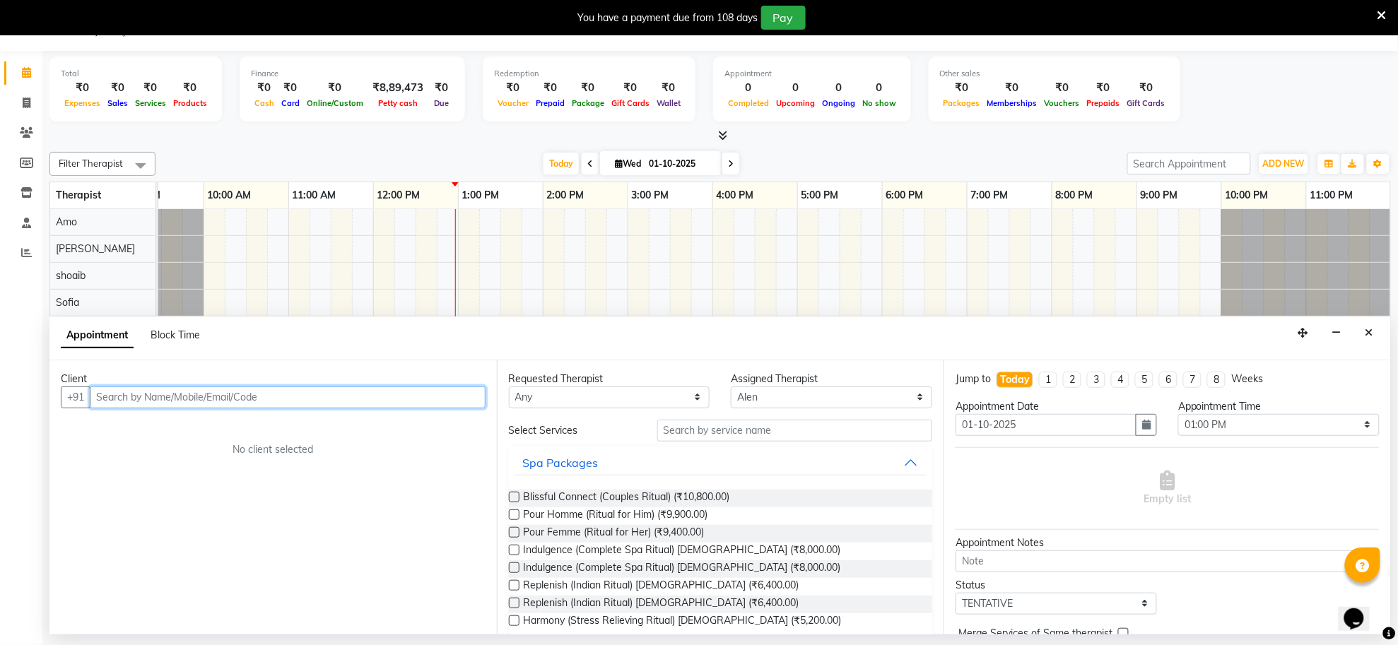
click at [207, 398] on input "text" at bounding box center [288, 398] width 396 height 22
type input "6284550769"
click at [452, 392] on span "Add Client" at bounding box center [456, 397] width 47 height 13
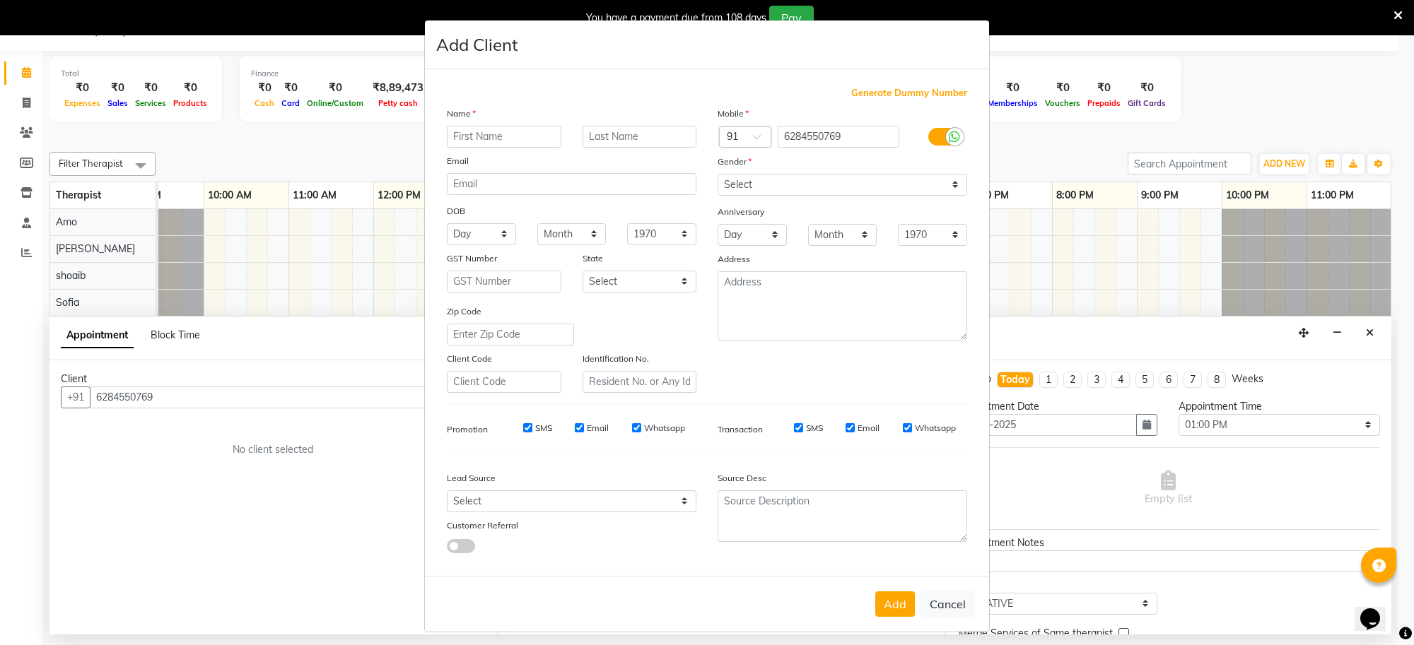
click at [509, 139] on input "text" at bounding box center [504, 137] width 115 height 22
type input "SHANGAM"
click at [868, 191] on select "Select [DEMOGRAPHIC_DATA] [DEMOGRAPHIC_DATA] Other Prefer Not To Say" at bounding box center [842, 185] width 250 height 22
select select "[DEMOGRAPHIC_DATA]"
click at [717, 174] on select "Select [DEMOGRAPHIC_DATA] [DEMOGRAPHIC_DATA] Other Prefer Not To Say" at bounding box center [842, 185] width 250 height 22
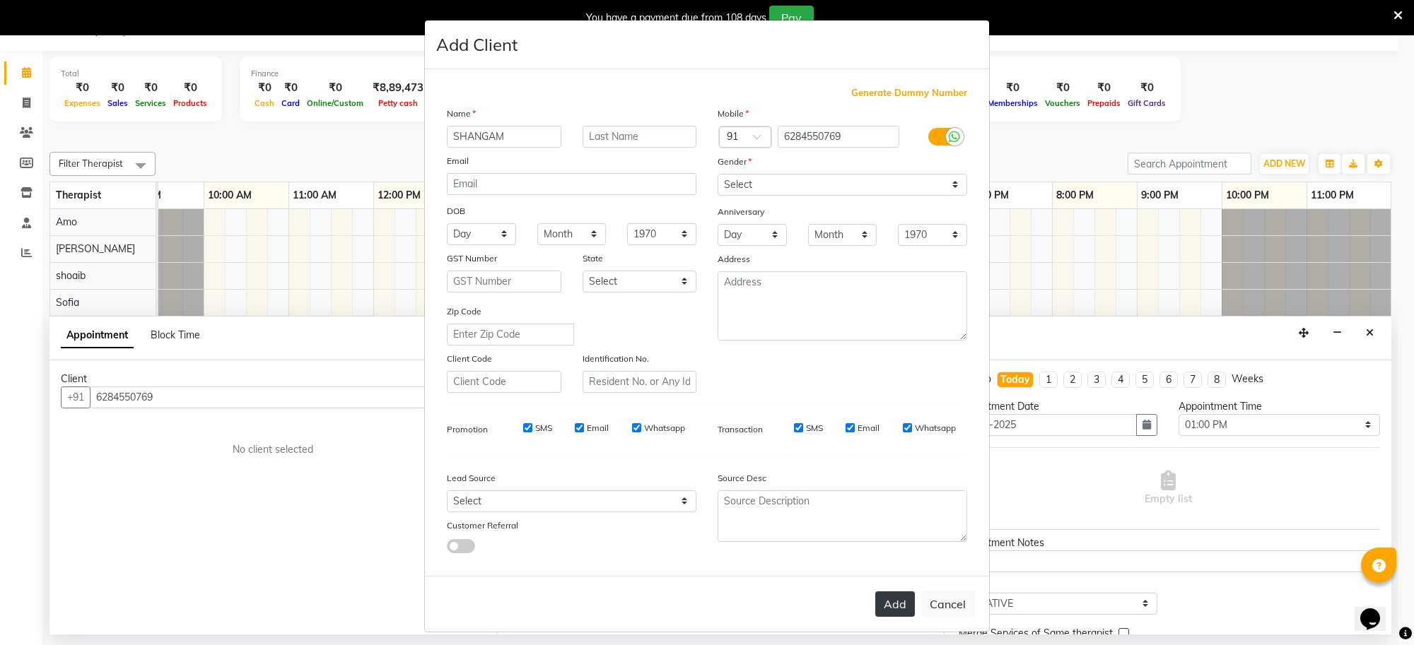
click at [898, 597] on button "Add" at bounding box center [895, 604] width 40 height 25
type input "62******69"
select select
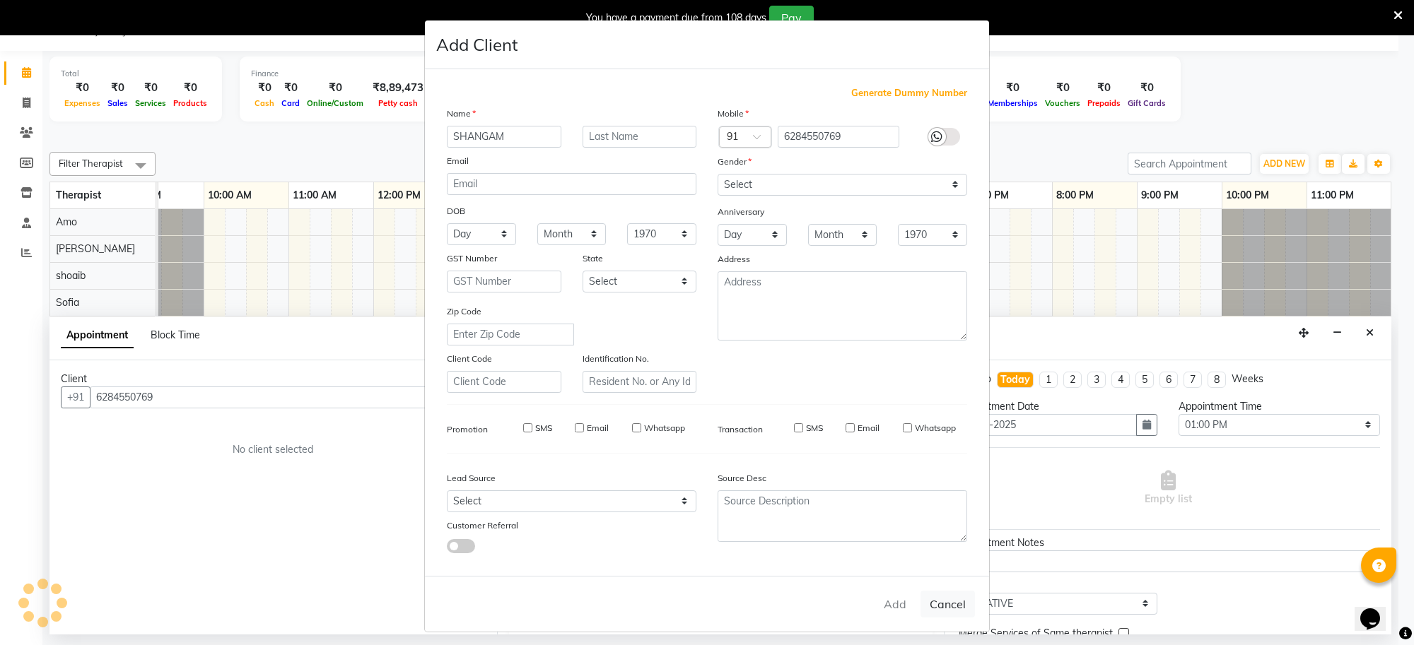
select select
checkbox input "false"
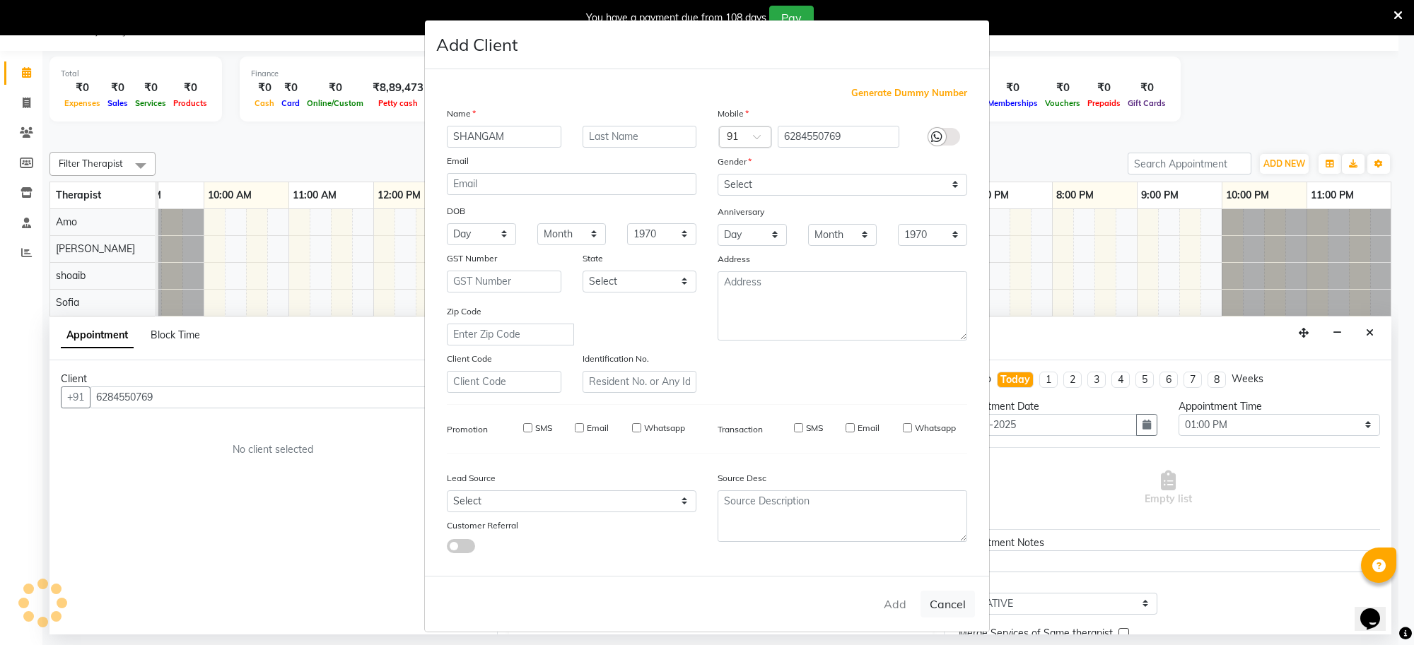
checkbox input "false"
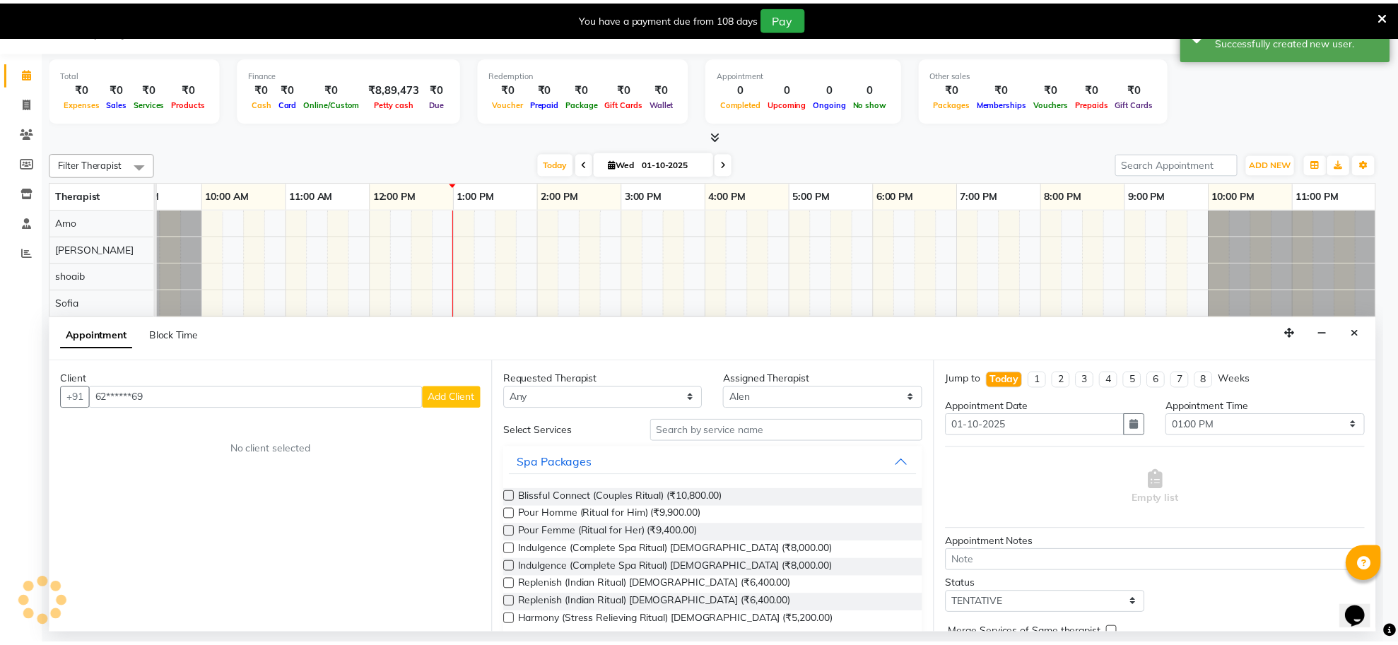
scroll to position [0, 194]
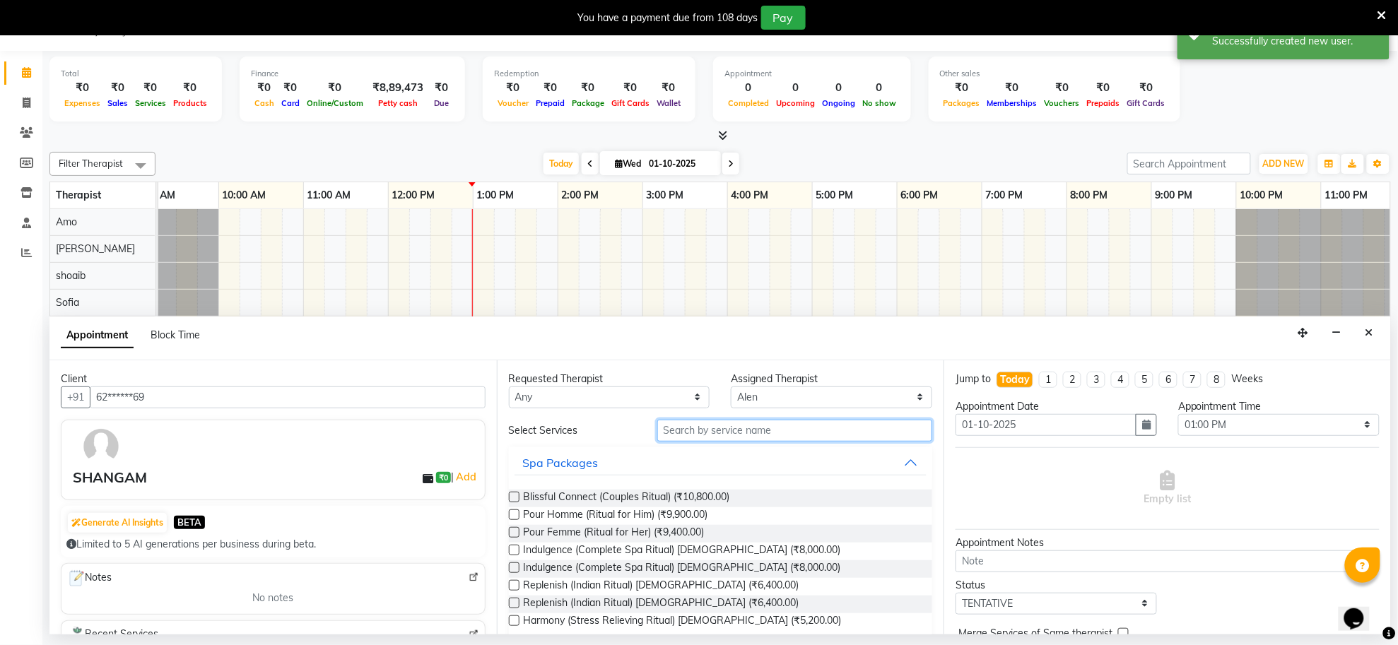
click at [719, 421] on input "text" at bounding box center [795, 431] width 276 height 22
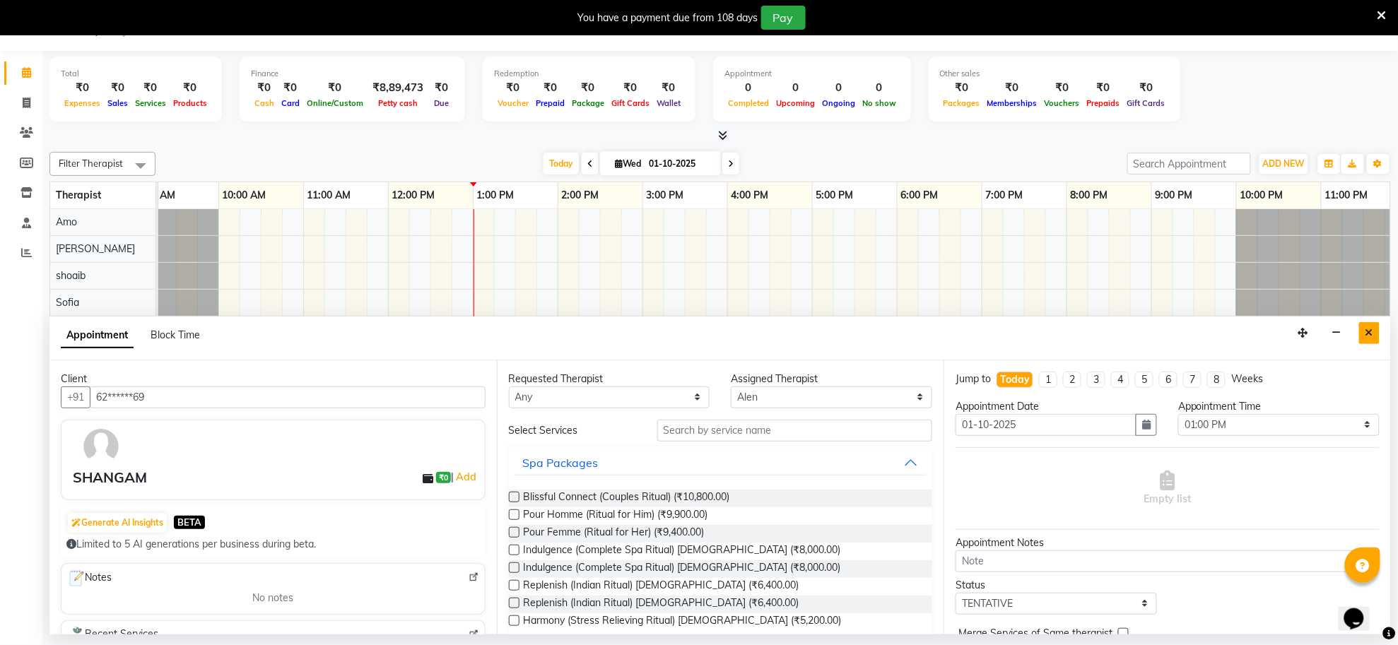
click at [1370, 331] on icon "Close" at bounding box center [1370, 333] width 8 height 10
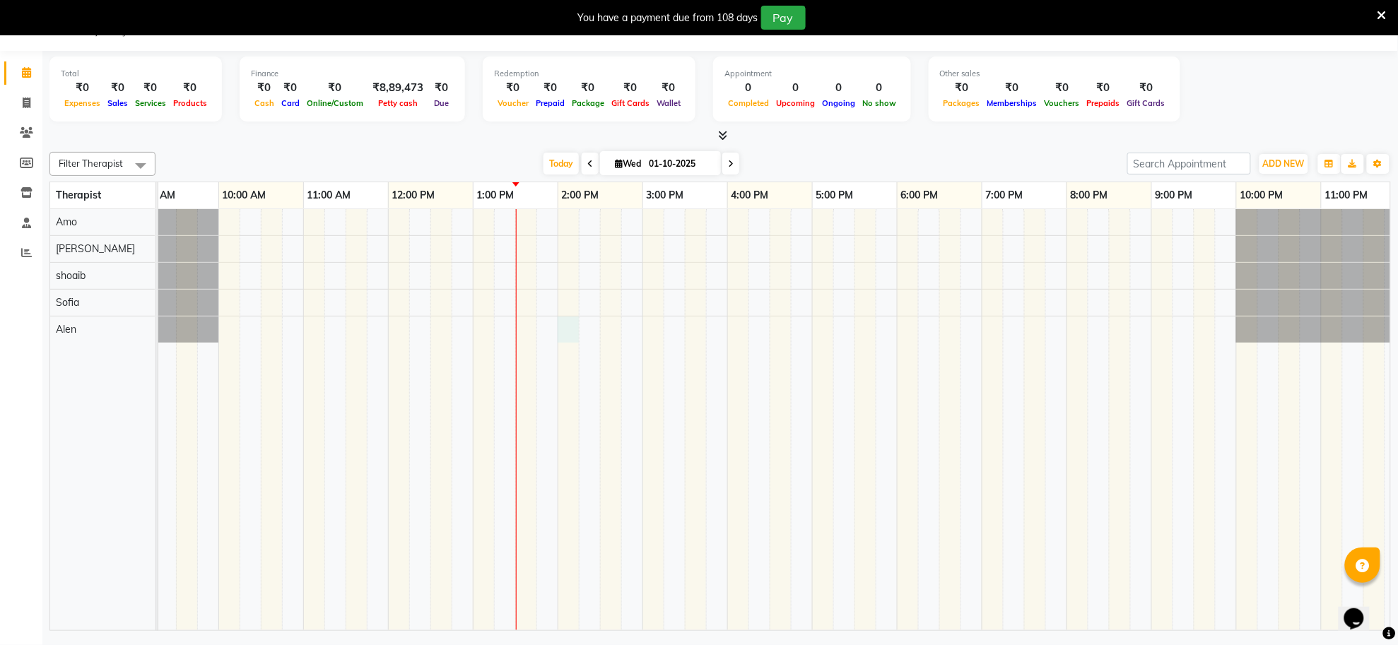
click at [569, 331] on div at bounding box center [685, 419] width 1442 height 421
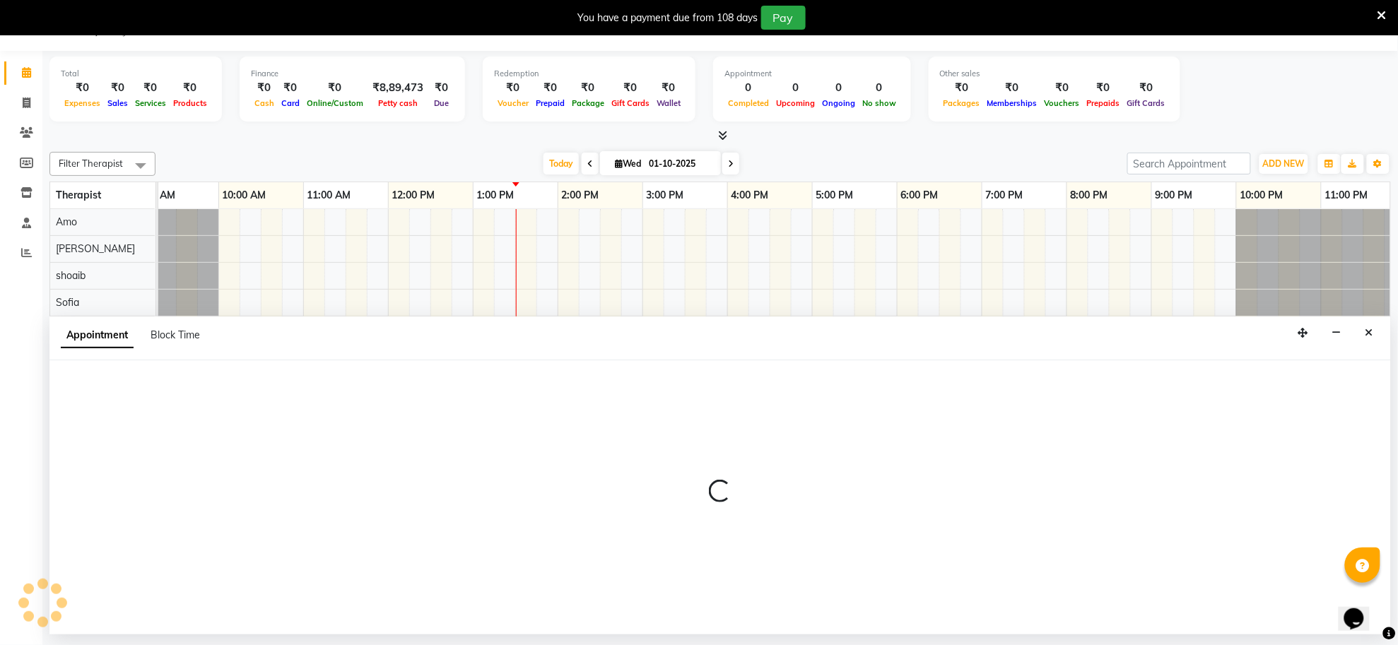
select select "84325"
select select "tentative"
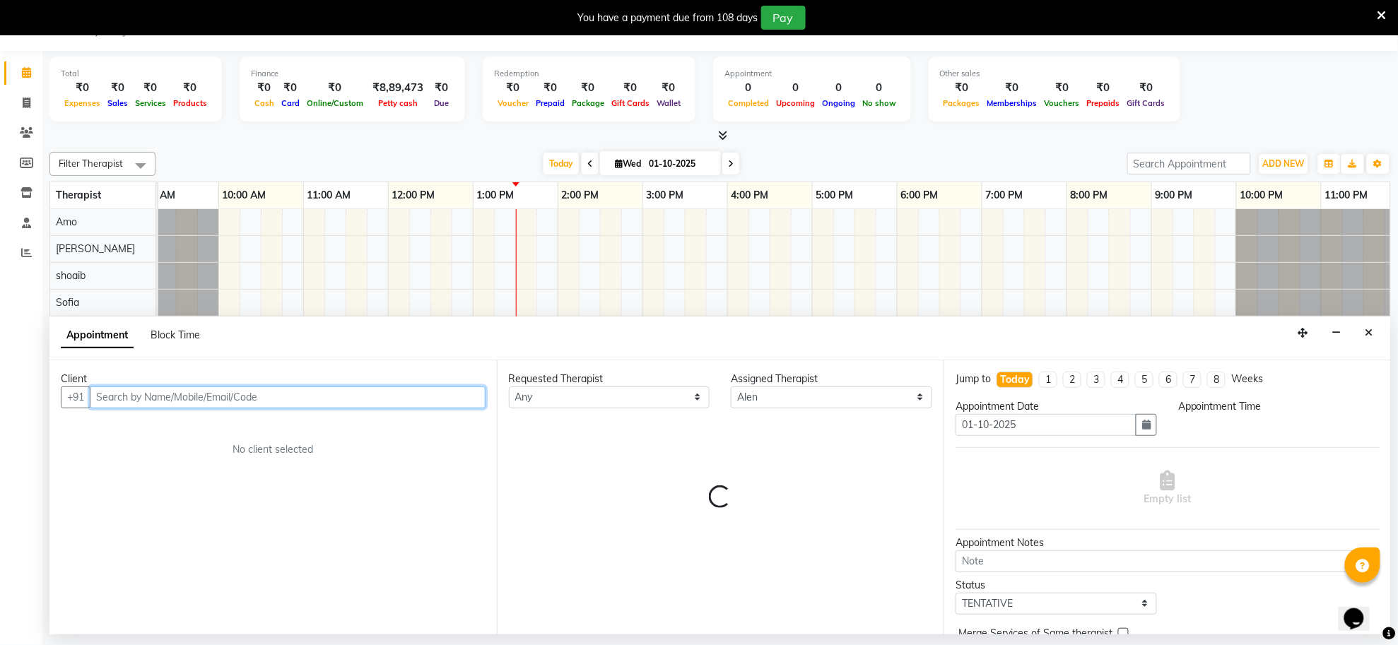
select select "840"
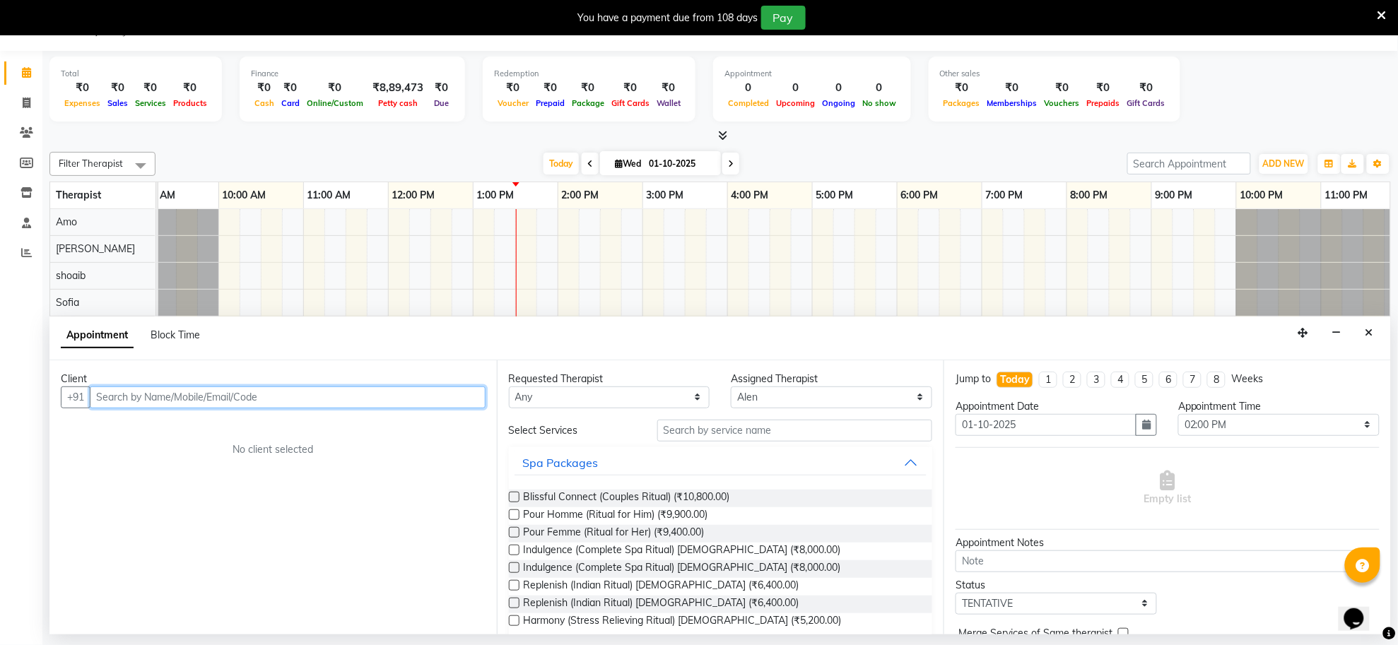
click at [405, 390] on input "text" at bounding box center [288, 398] width 396 height 22
type input "k"
type input "K"
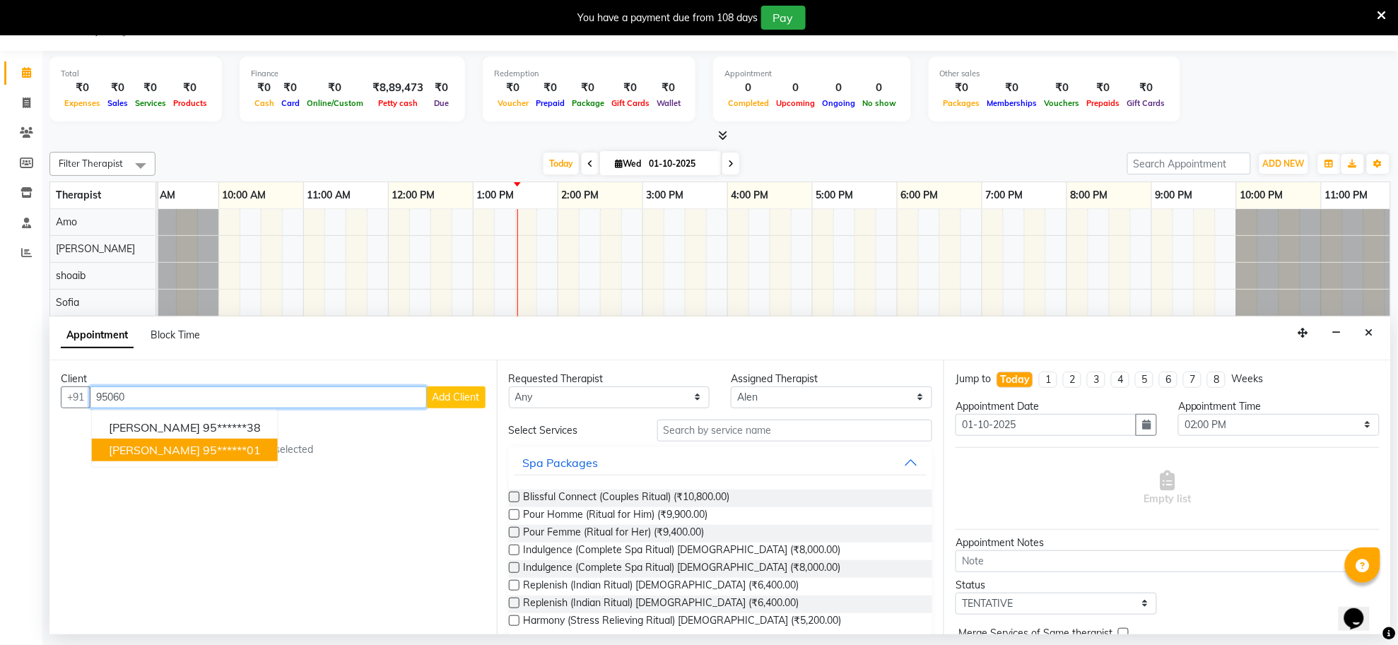
click at [203, 450] on ngb-highlight "95******01" at bounding box center [232, 450] width 58 height 14
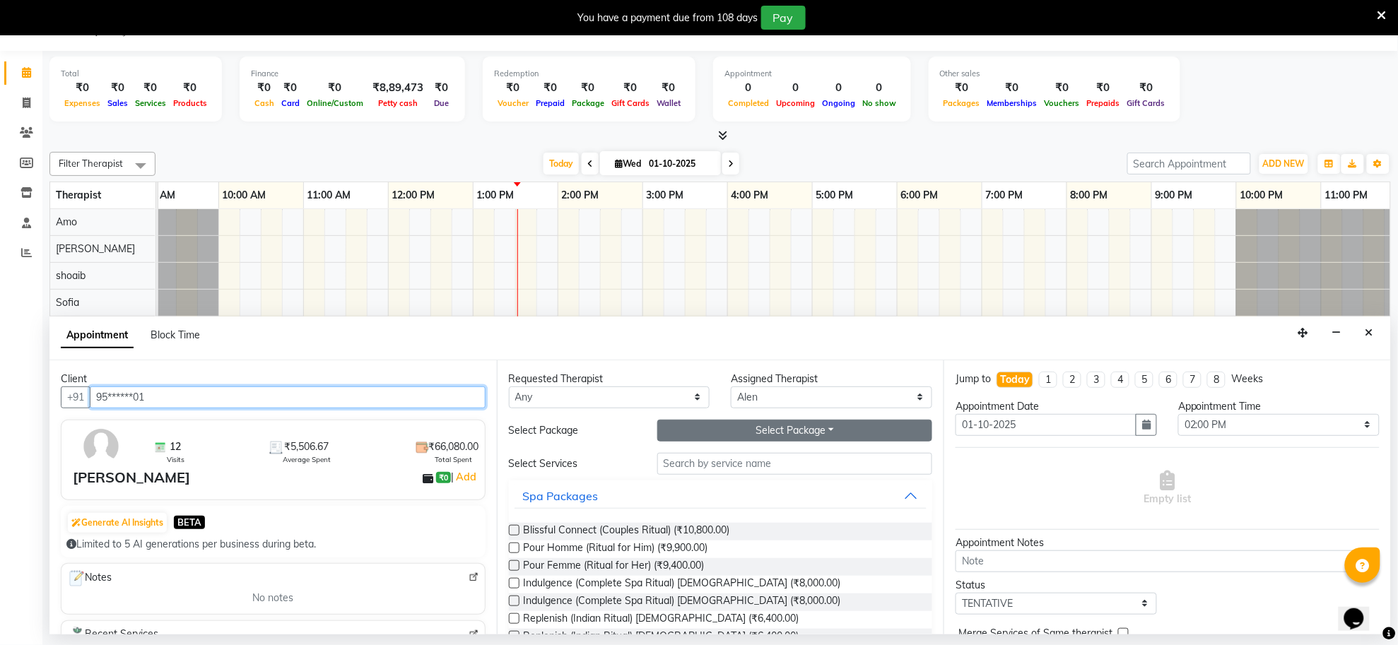
type input "95******01"
click at [754, 435] on button "Select Package Toggle Dropdown" at bounding box center [795, 431] width 276 height 22
click at [730, 464] on li "Gold_All" at bounding box center [714, 460] width 112 height 20
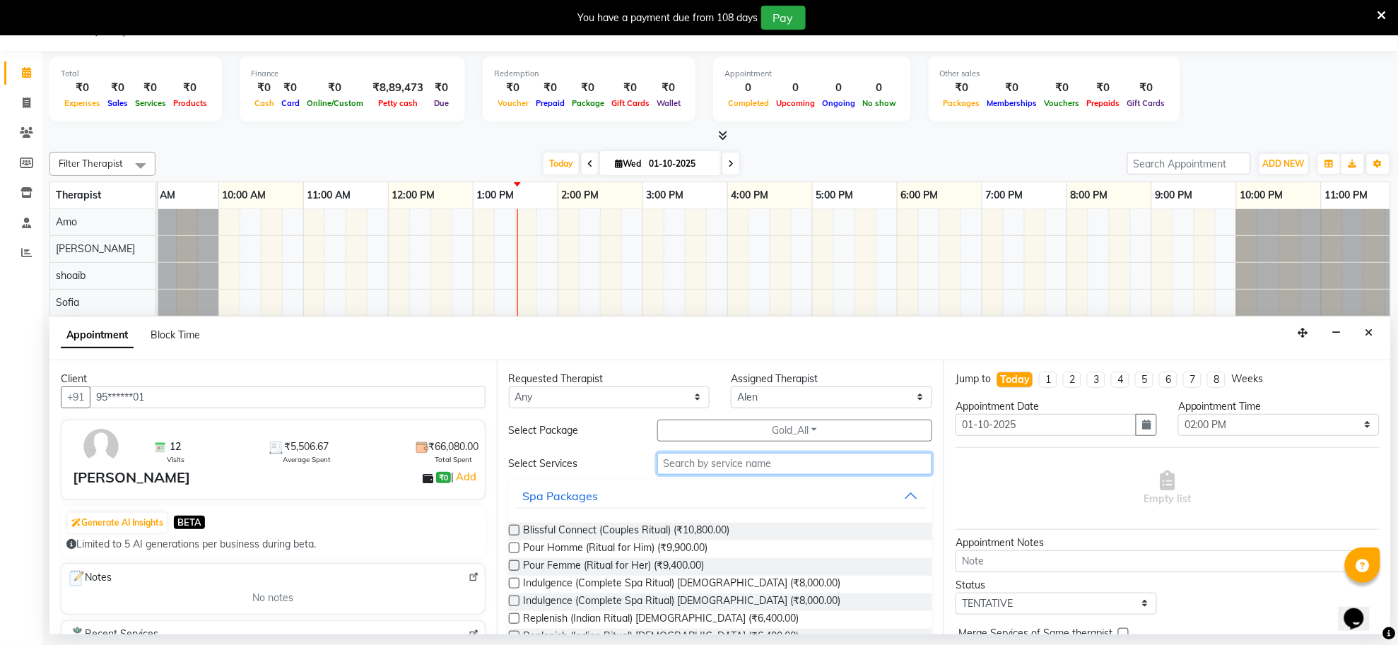
click at [730, 464] on input "text" at bounding box center [795, 464] width 276 height 22
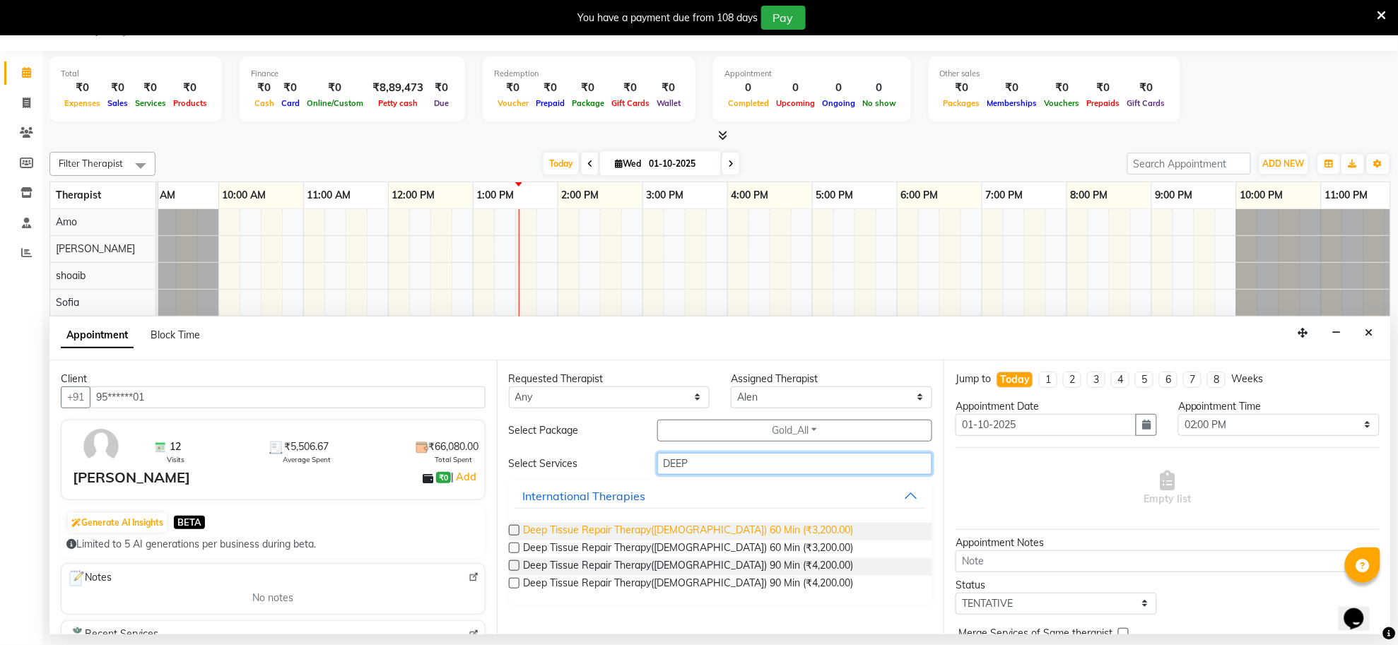
type input "DEEP"
click at [672, 523] on span "Deep Tissue Repair Therapy([DEMOGRAPHIC_DATA]) 60 Min (₹3,200.00)" at bounding box center [689, 532] width 330 height 18
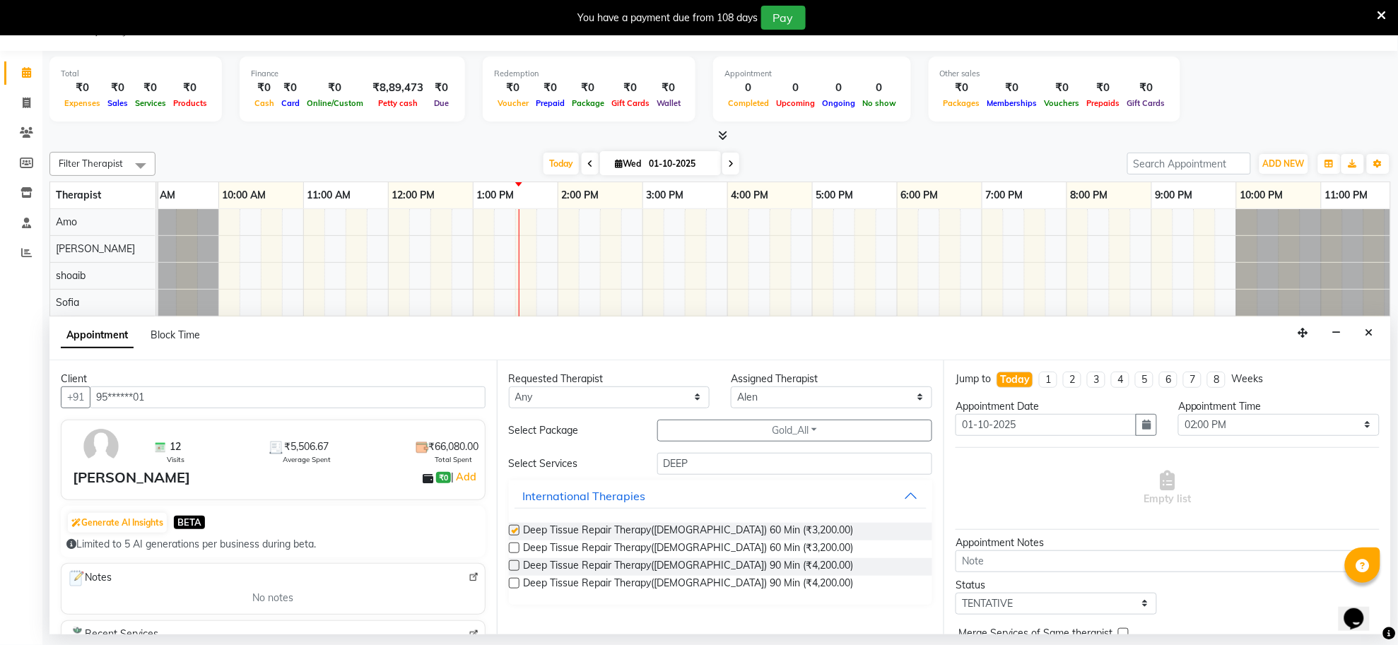
checkbox input "false"
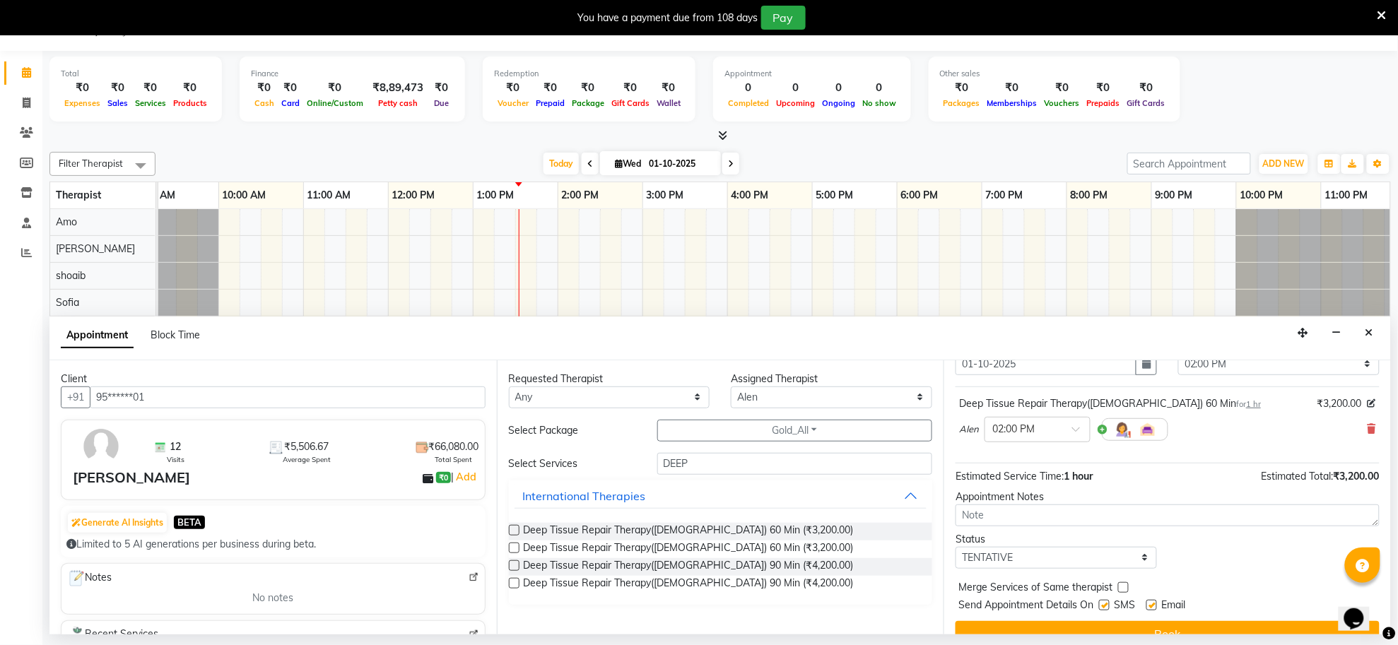
scroll to position [86, 0]
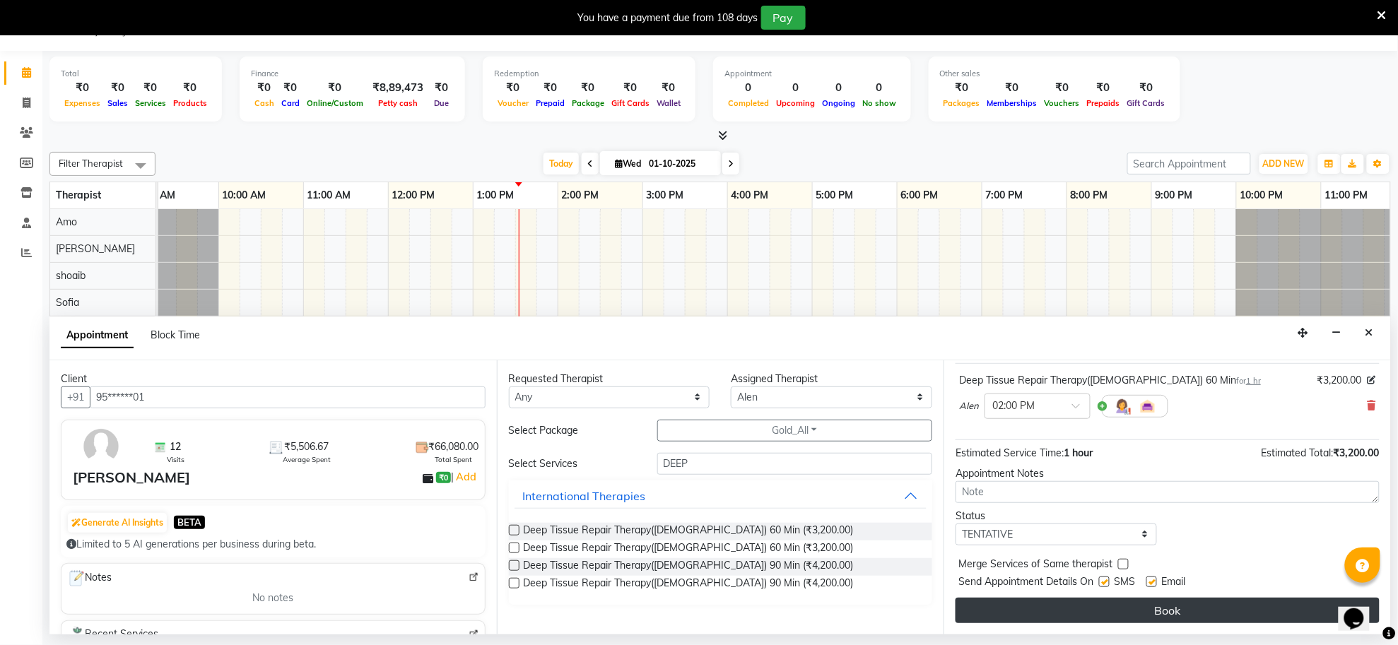
click at [1197, 609] on button "Book" at bounding box center [1168, 610] width 424 height 25
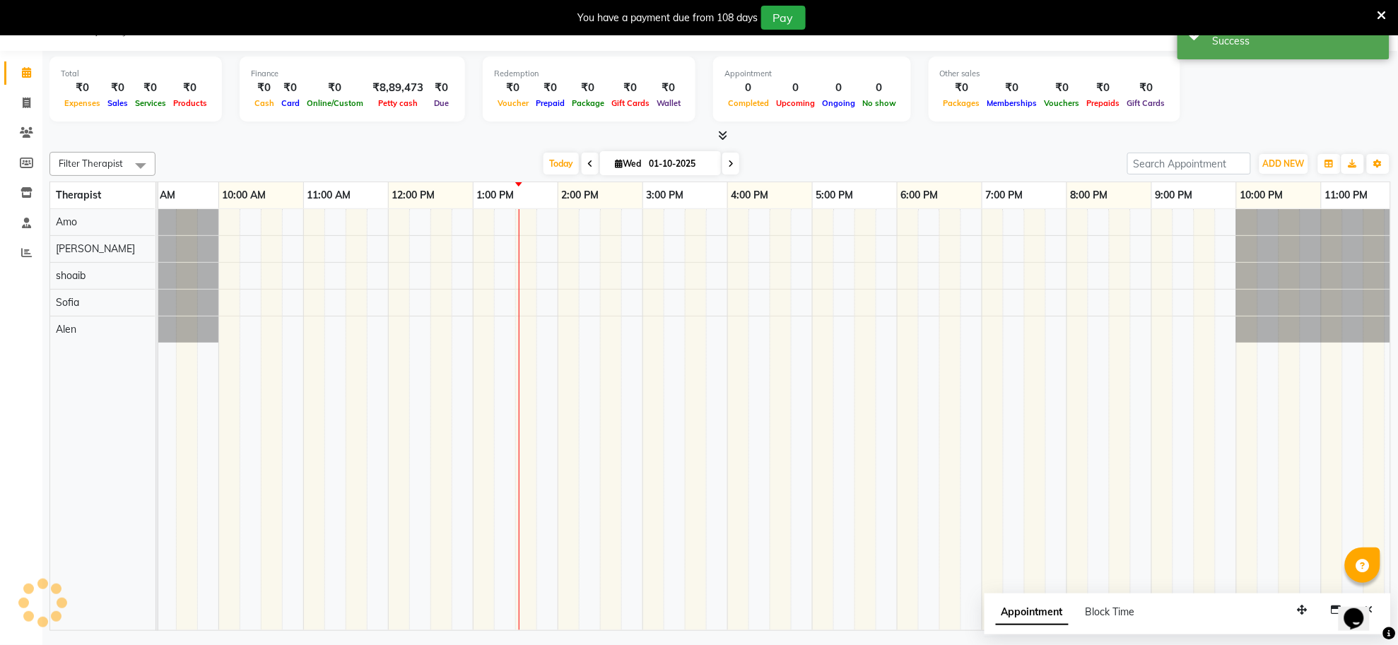
scroll to position [0, 0]
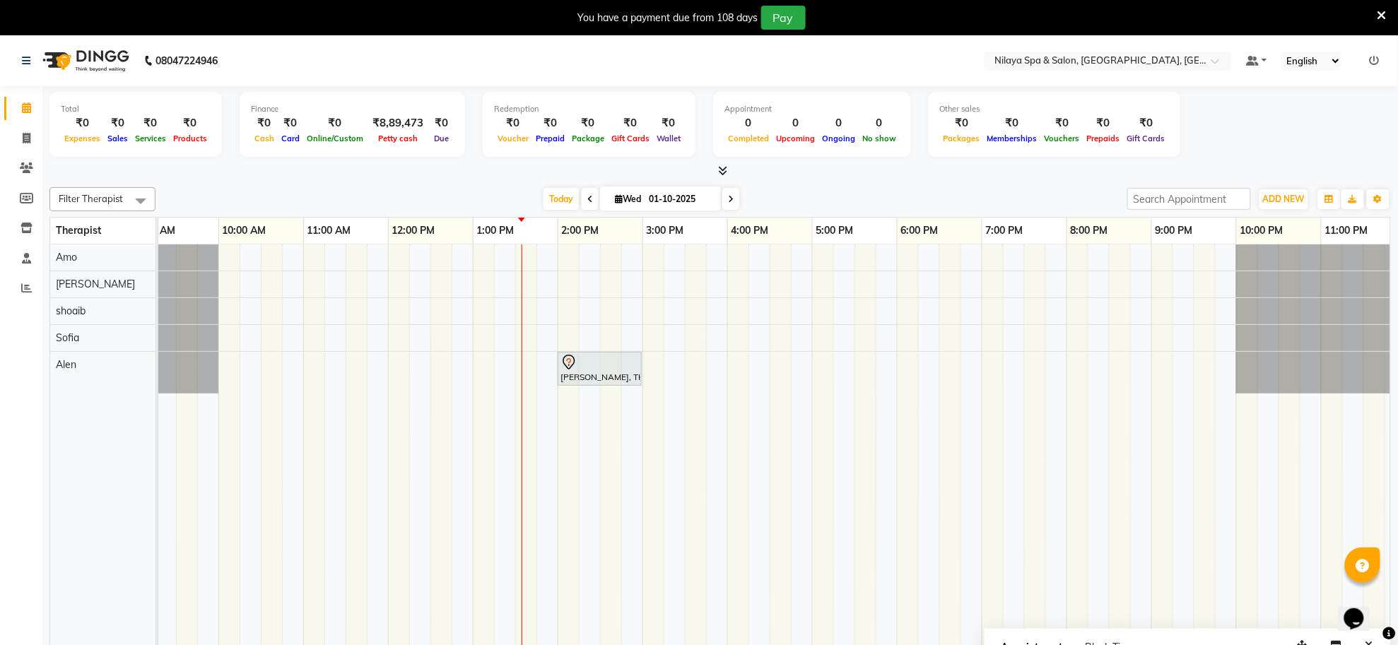
click at [587, 200] on icon at bounding box center [590, 199] width 6 height 8
type input "30-09-2025"
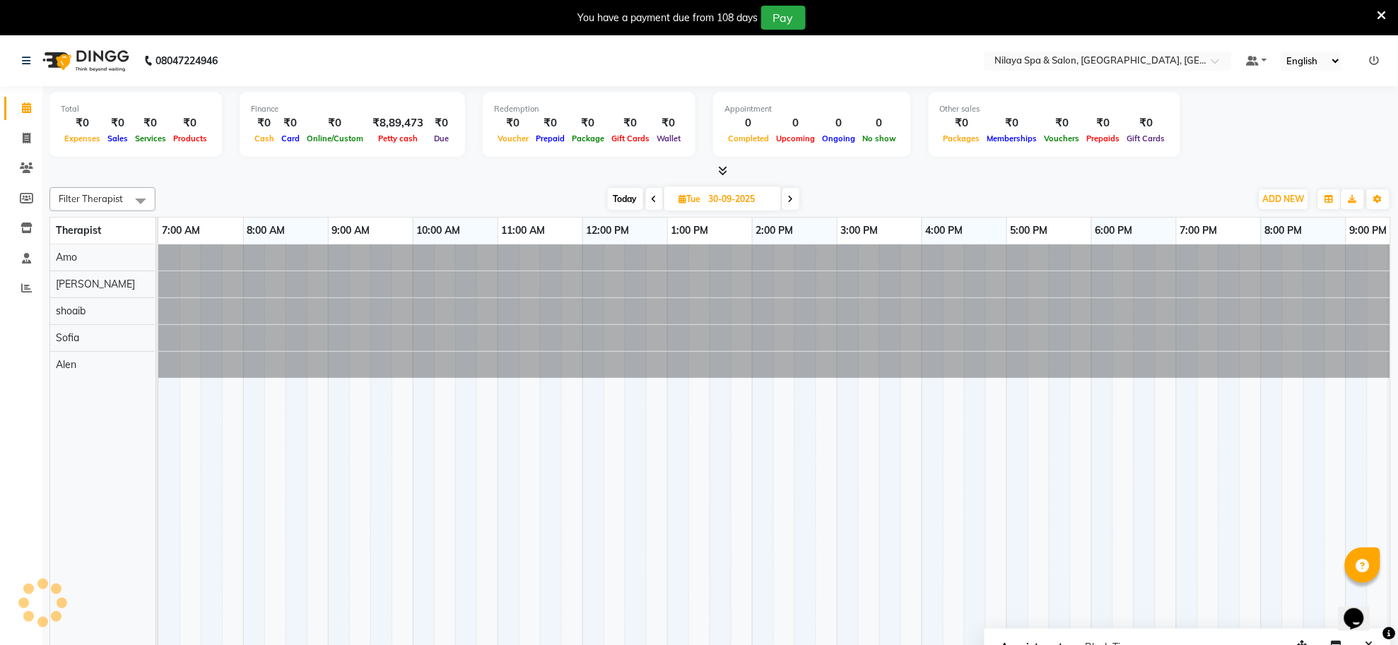
scroll to position [0, 209]
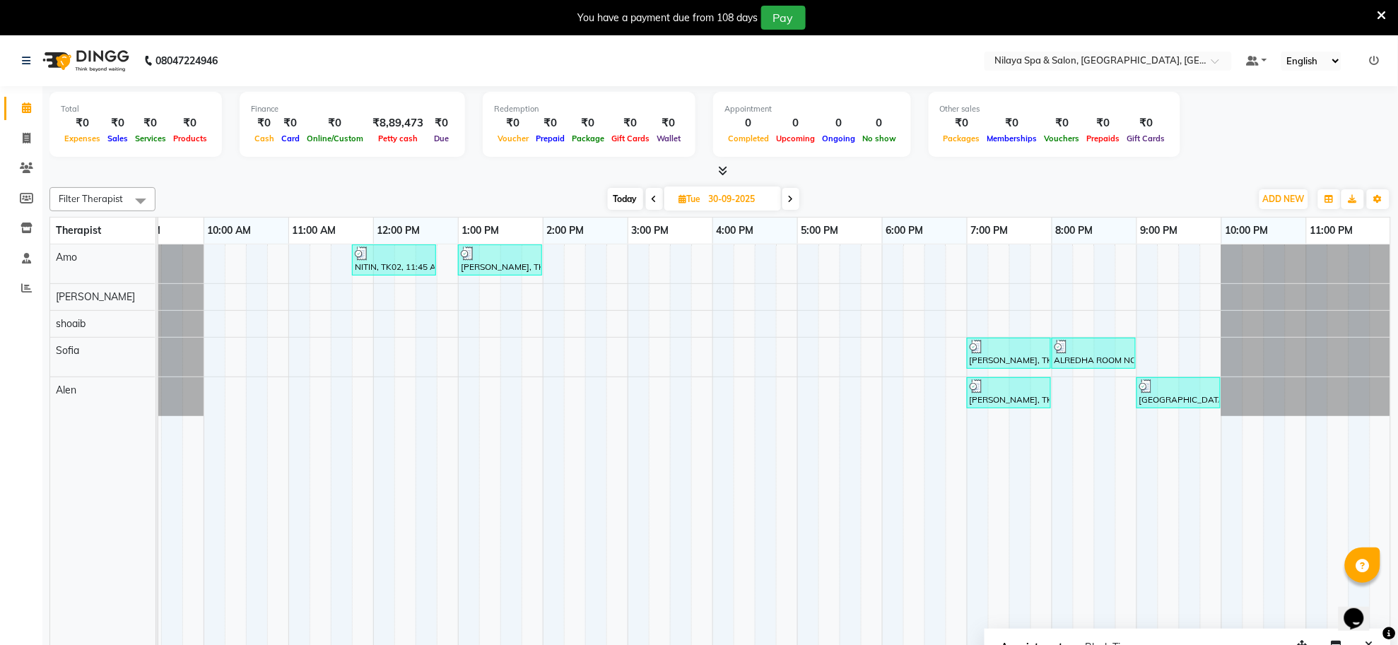
click at [131, 198] on span at bounding box center [141, 200] width 28 height 27
click at [58, 310] on div "shoaib" at bounding box center [102, 311] width 90 height 15
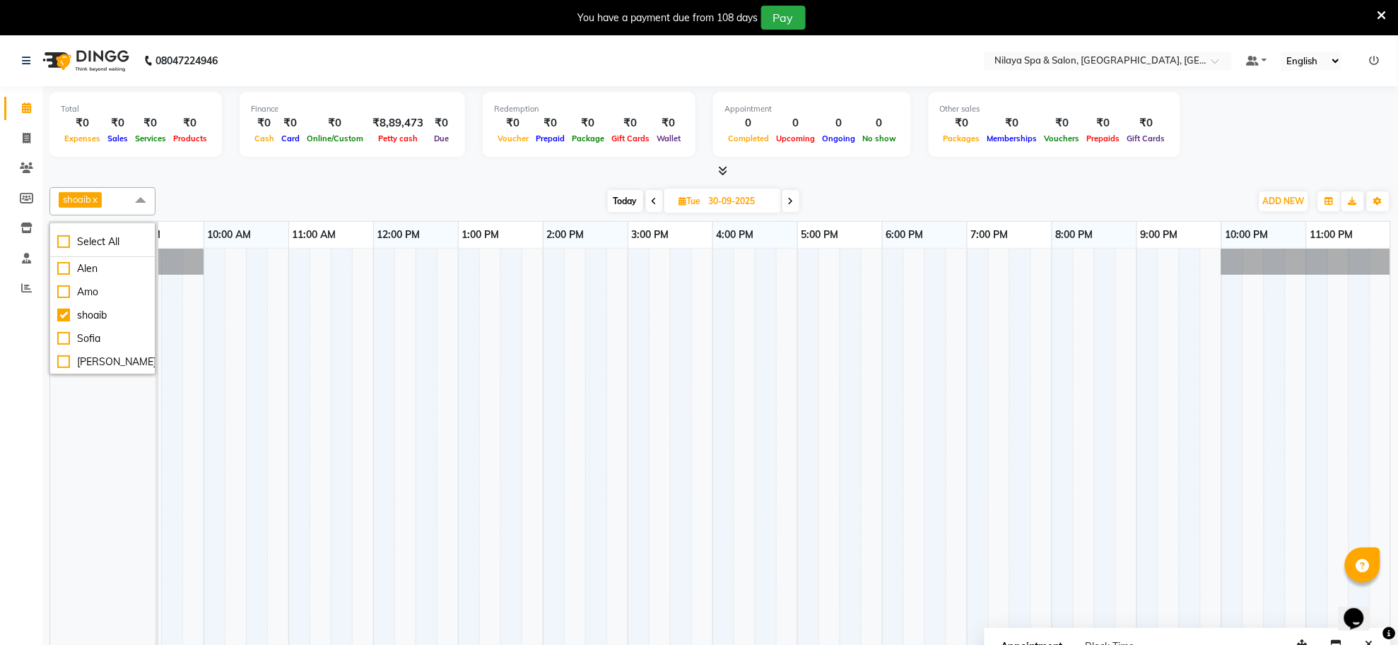
click at [64, 489] on div "shoaib" at bounding box center [110, 457] width 121 height 416
click at [134, 203] on span at bounding box center [141, 200] width 28 height 27
click at [62, 315] on div "shoaib" at bounding box center [102, 315] width 90 height 15
checkbox input "false"
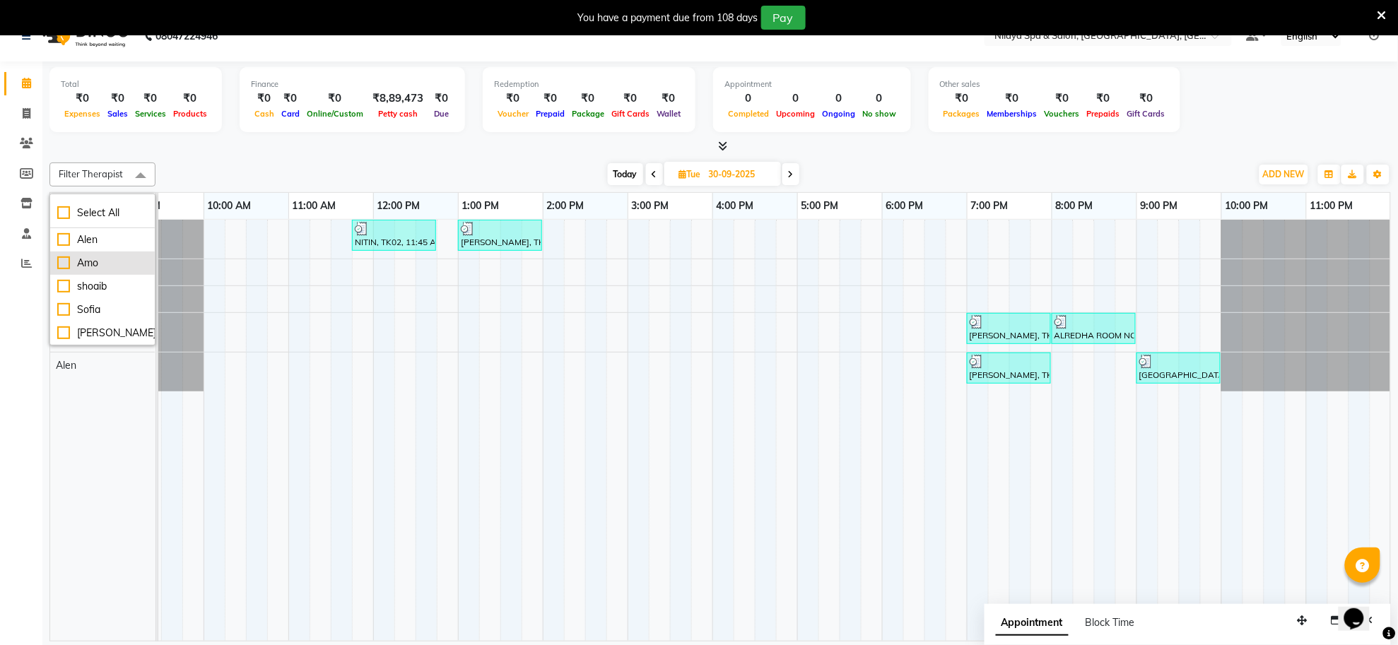
scroll to position [35, 0]
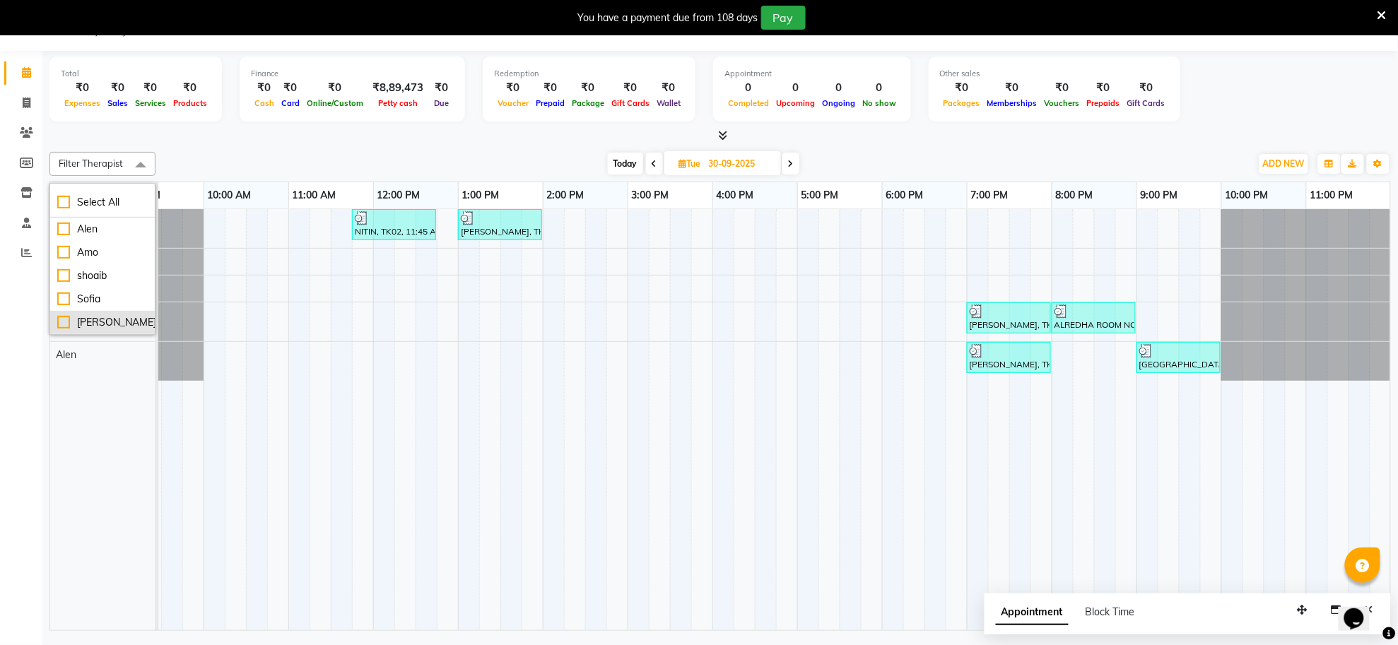
click at [58, 323] on div "[PERSON_NAME]" at bounding box center [102, 322] width 90 height 15
checkbox input "true"
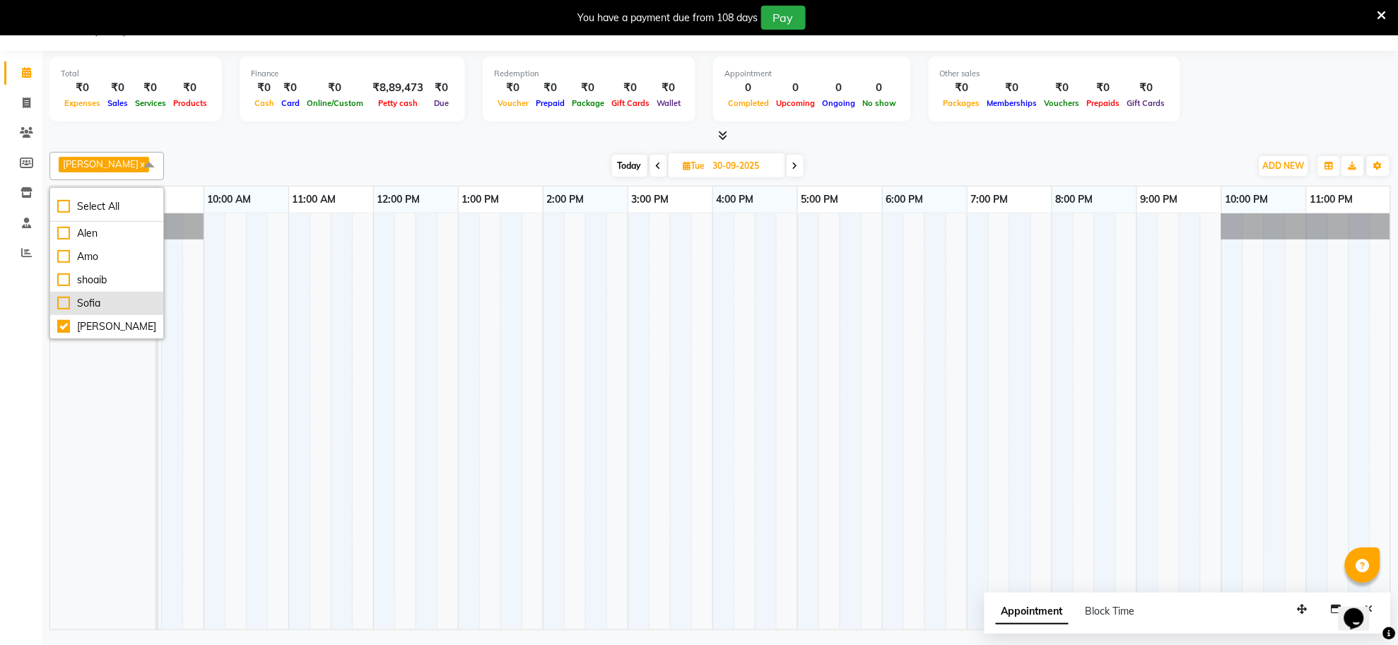
click at [61, 301] on div "Sofia" at bounding box center [106, 303] width 99 height 15
checkbox input "true"
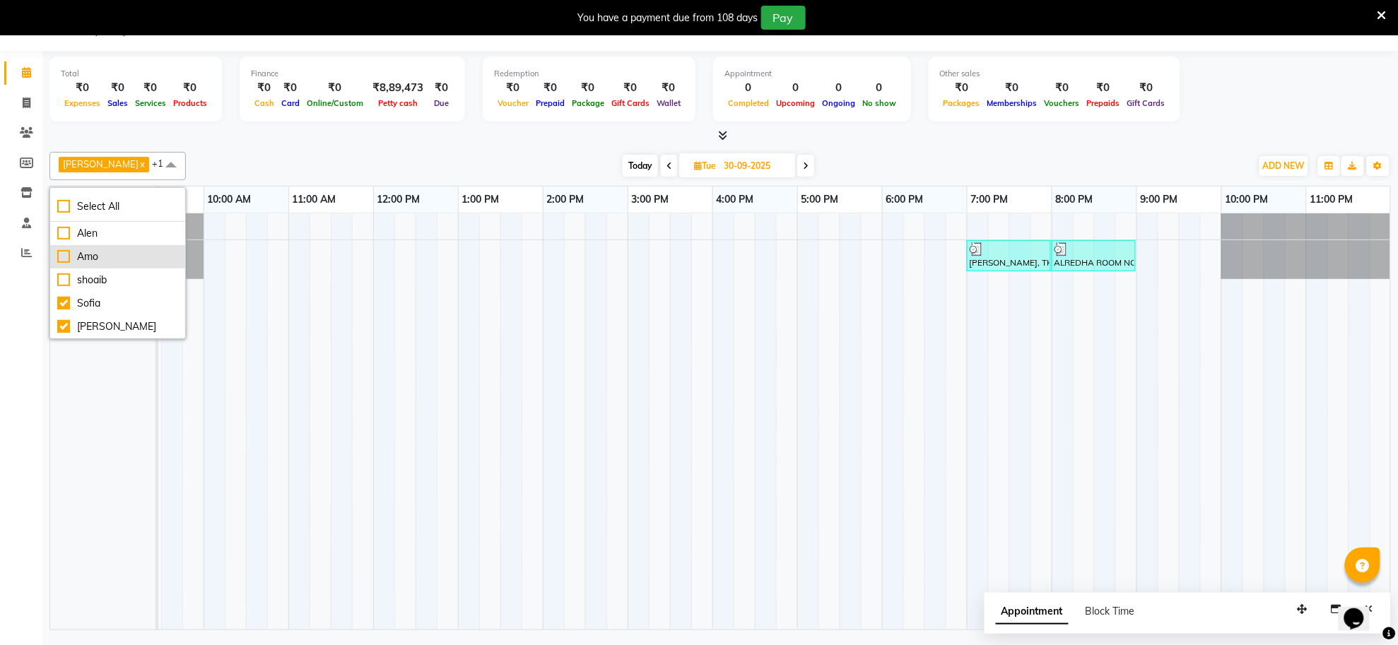
click at [64, 258] on div "Amo" at bounding box center [117, 257] width 121 height 15
checkbox input "true"
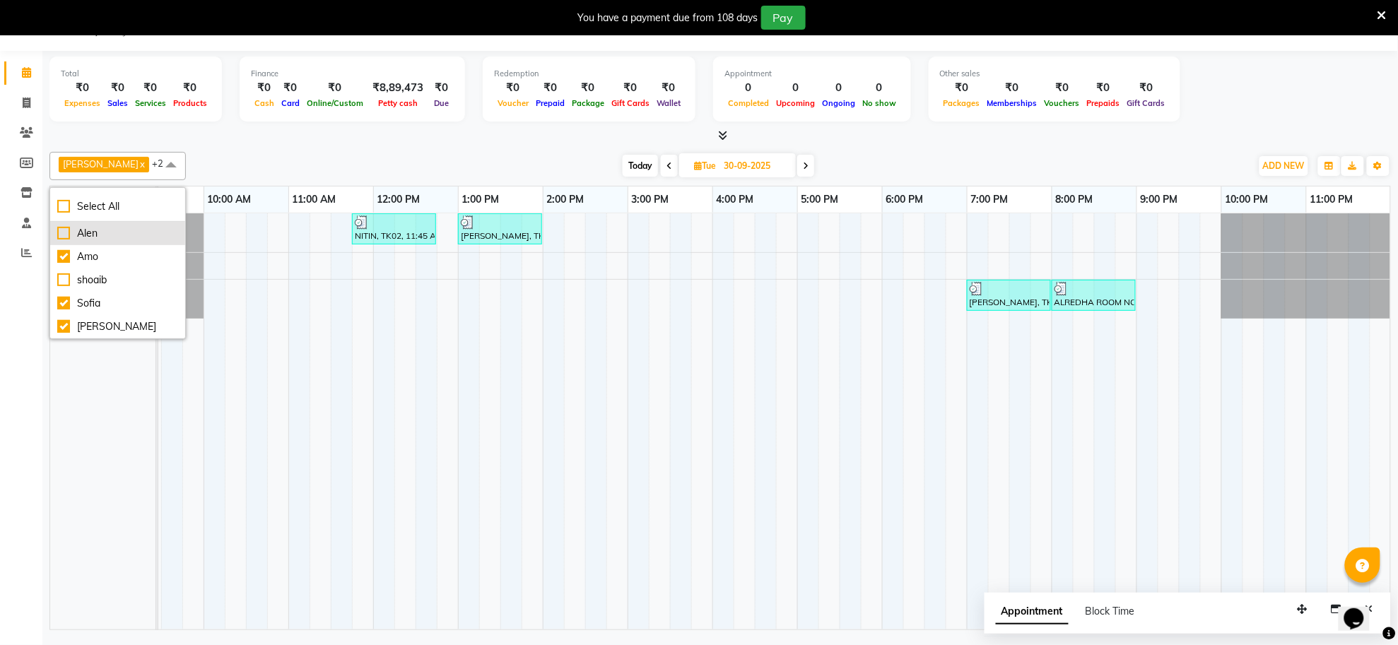
click at [62, 231] on div "Alen" at bounding box center [117, 233] width 121 height 15
checkbox input "true"
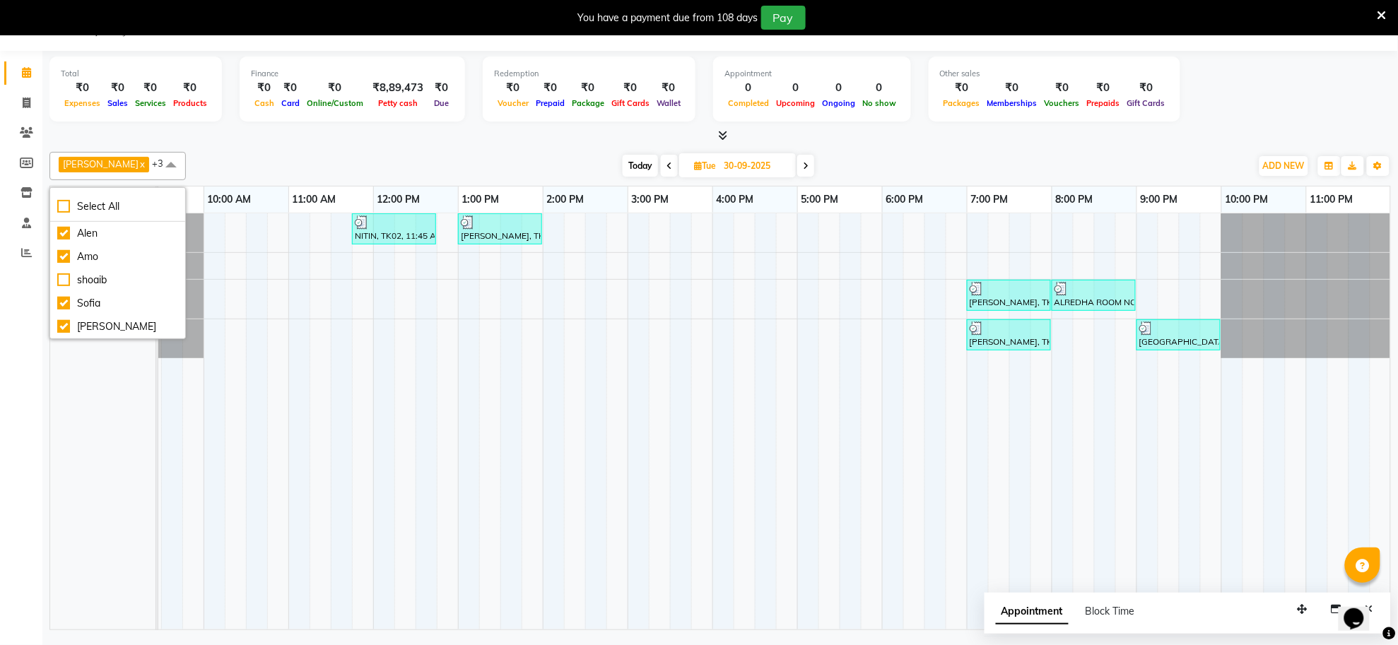
click at [78, 394] on div "[PERSON_NAME] [PERSON_NAME]" at bounding box center [110, 421] width 121 height 416
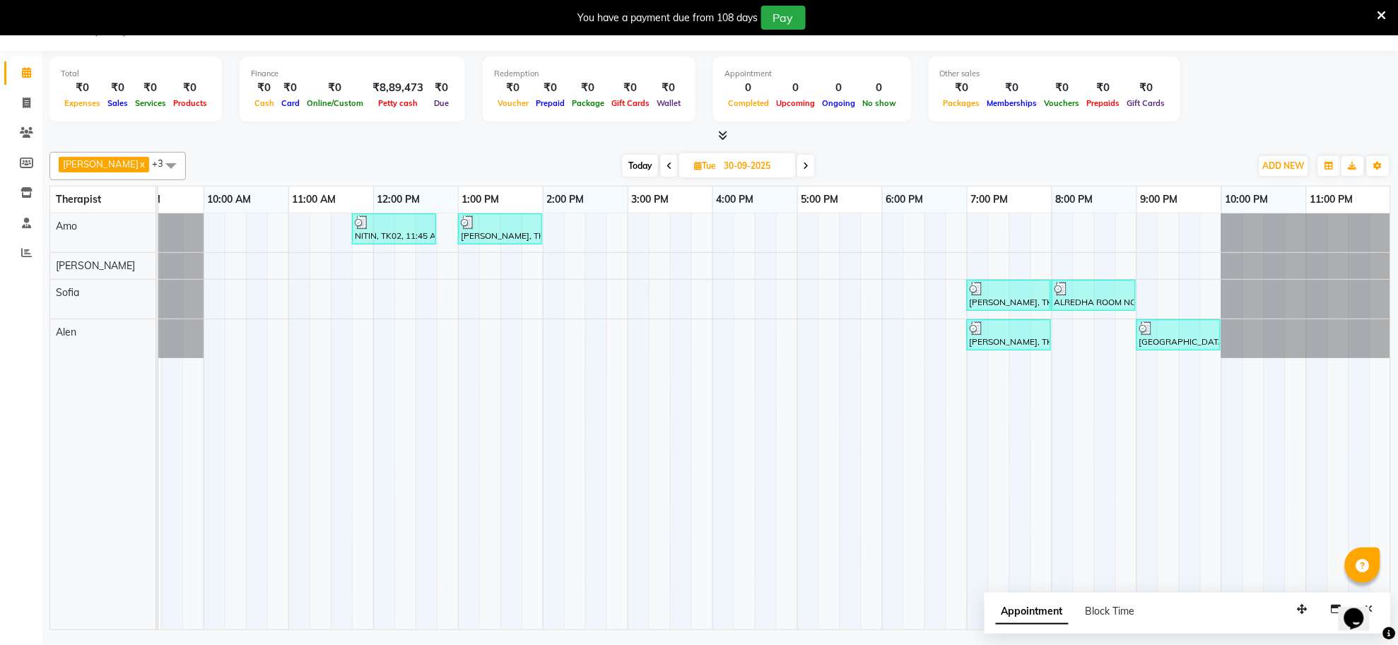
click at [635, 170] on span "Today" at bounding box center [640, 166] width 35 height 22
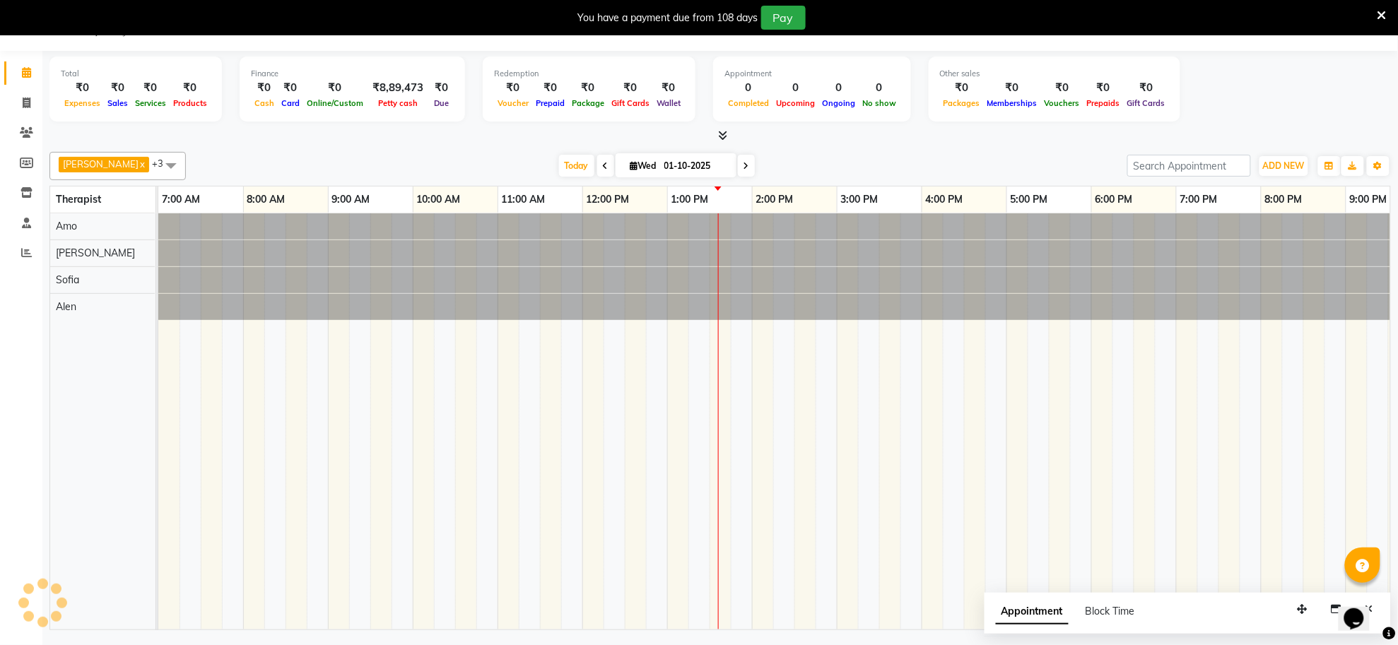
scroll to position [0, 209]
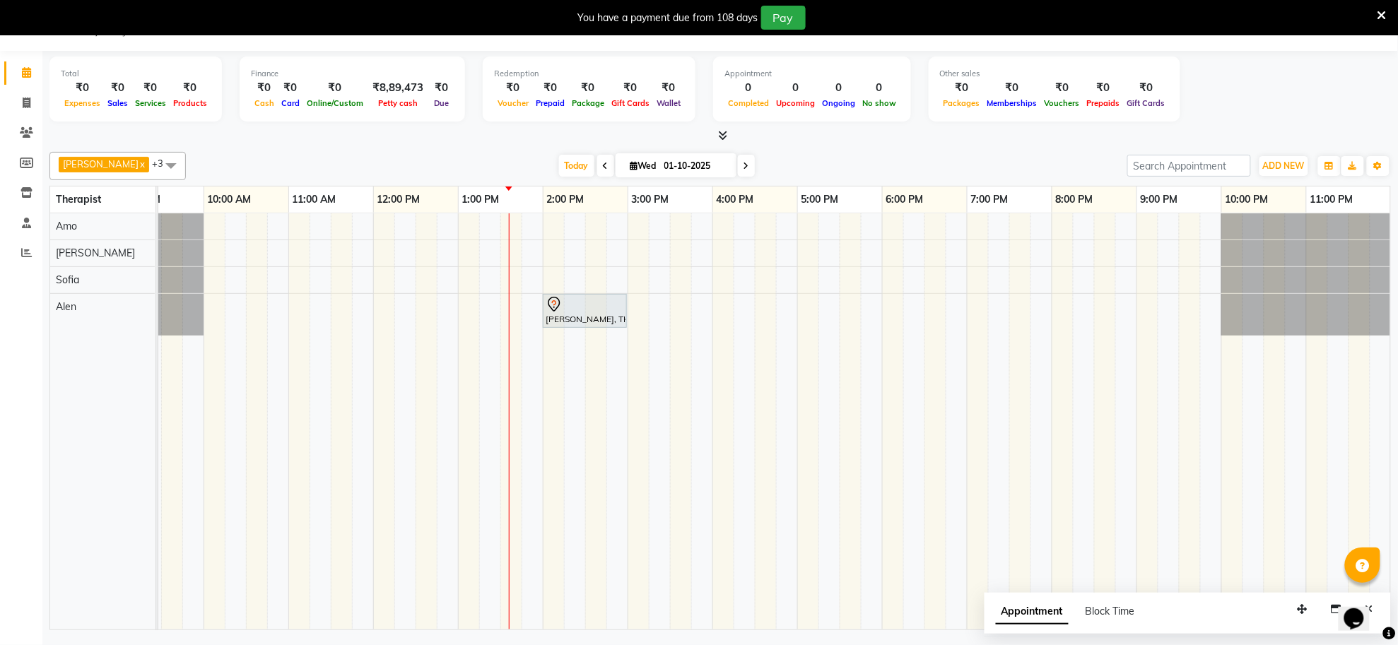
click at [744, 167] on icon at bounding box center [747, 166] width 6 height 8
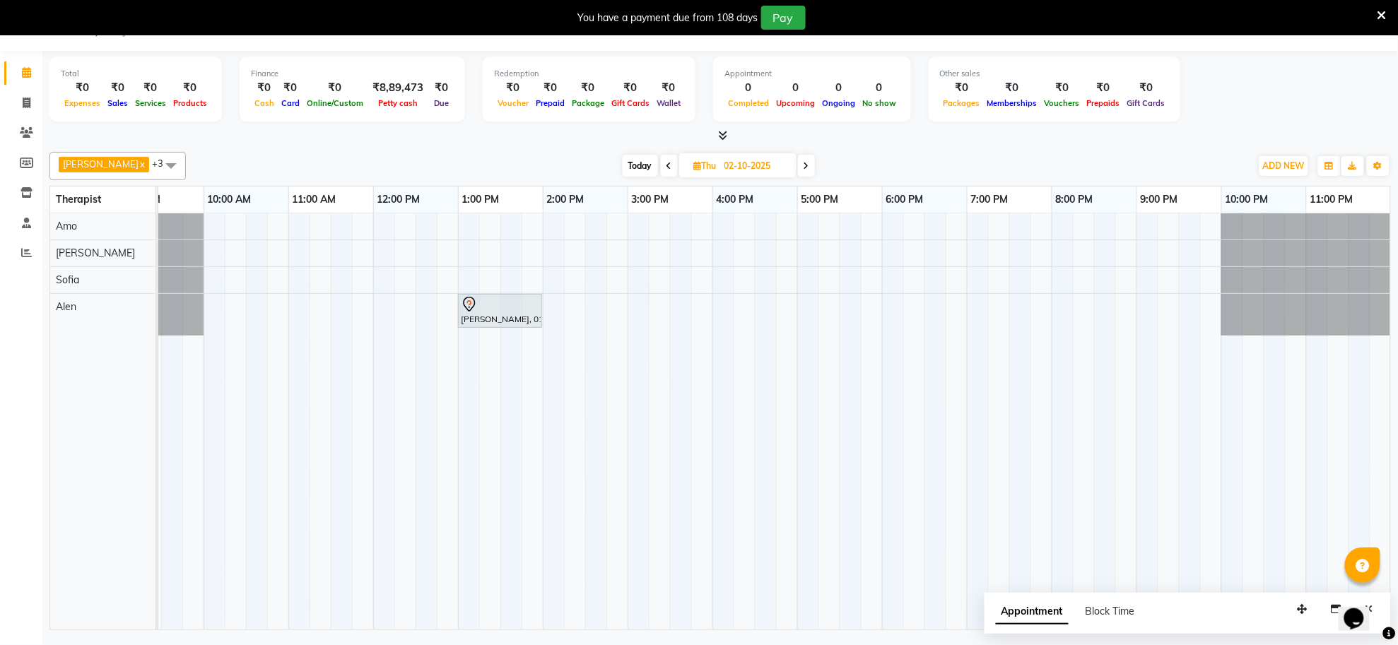
click at [667, 168] on icon at bounding box center [670, 166] width 6 height 8
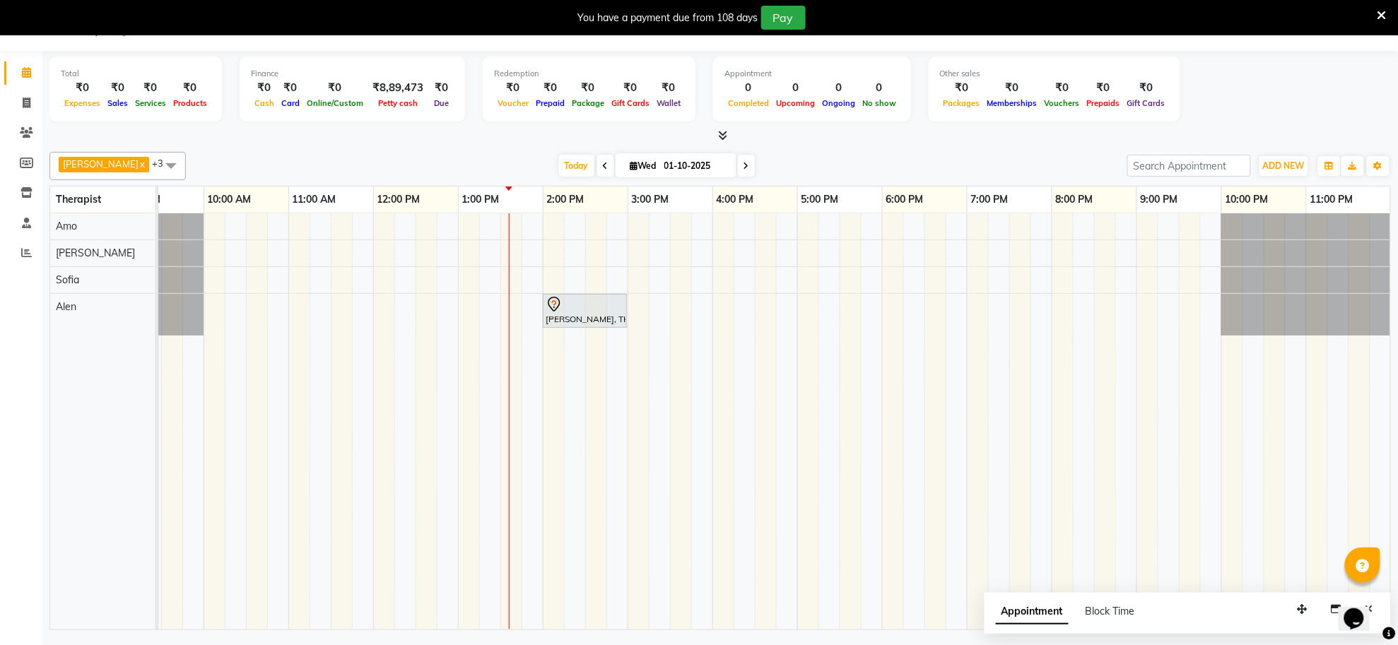
click at [603, 166] on icon at bounding box center [606, 166] width 6 height 8
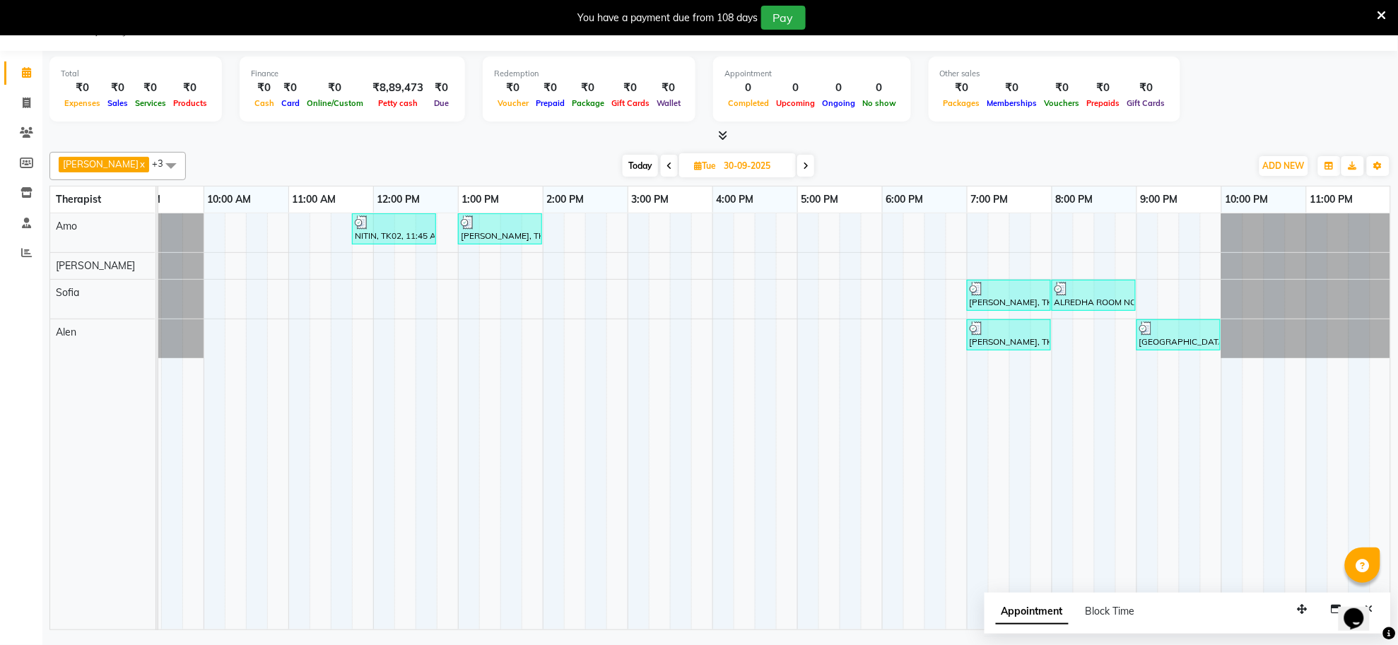
click at [803, 162] on icon at bounding box center [806, 166] width 6 height 8
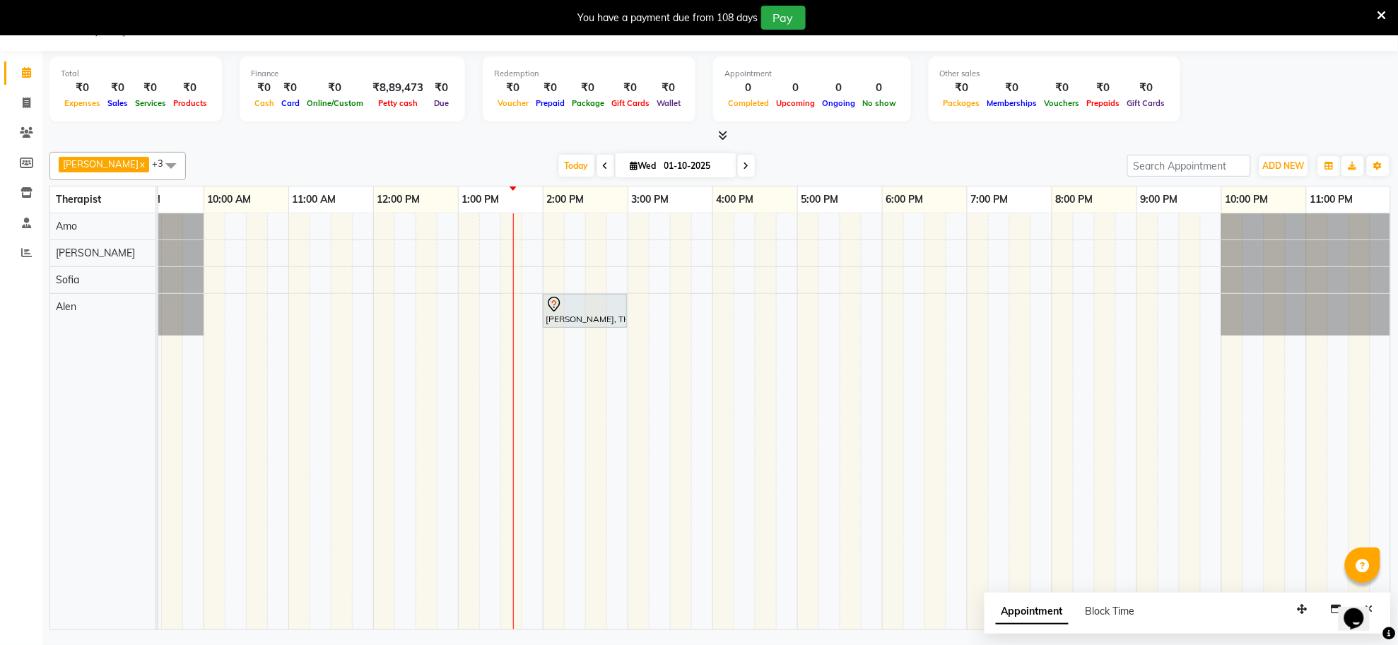
click at [597, 171] on span at bounding box center [605, 166] width 17 height 22
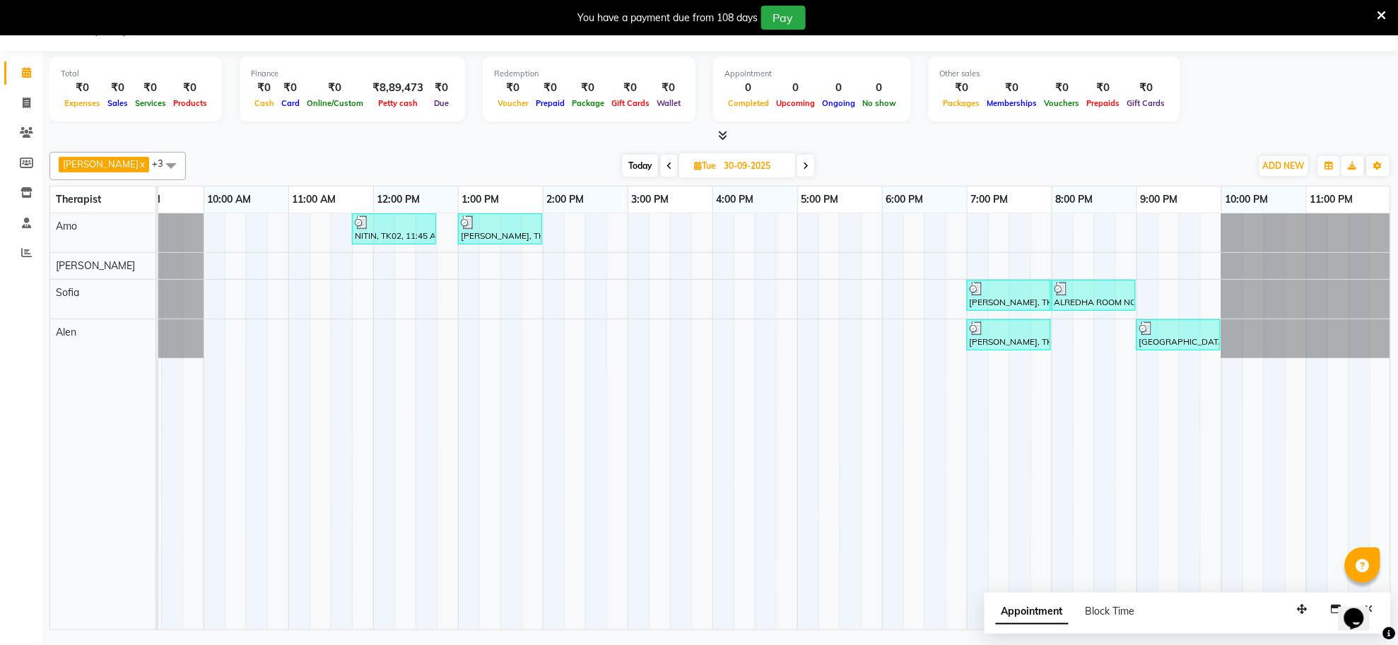
click at [803, 163] on icon at bounding box center [806, 166] width 6 height 8
type input "01-10-2025"
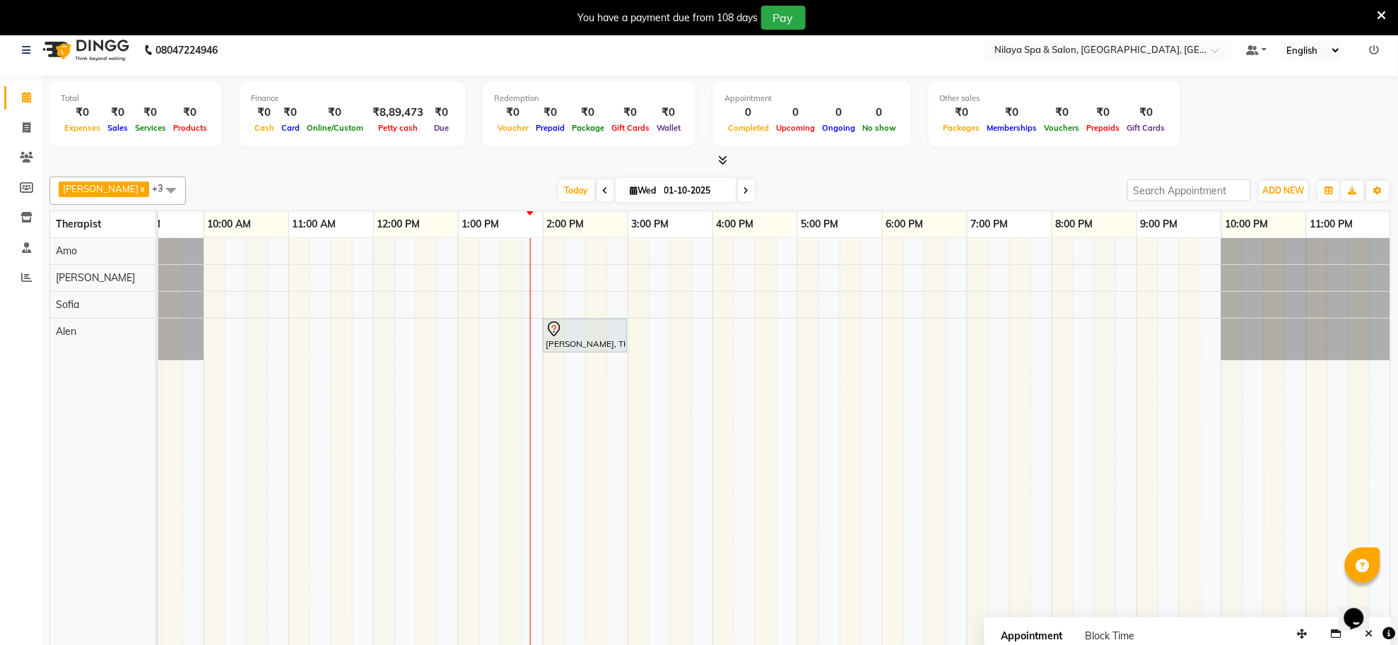
scroll to position [0, 0]
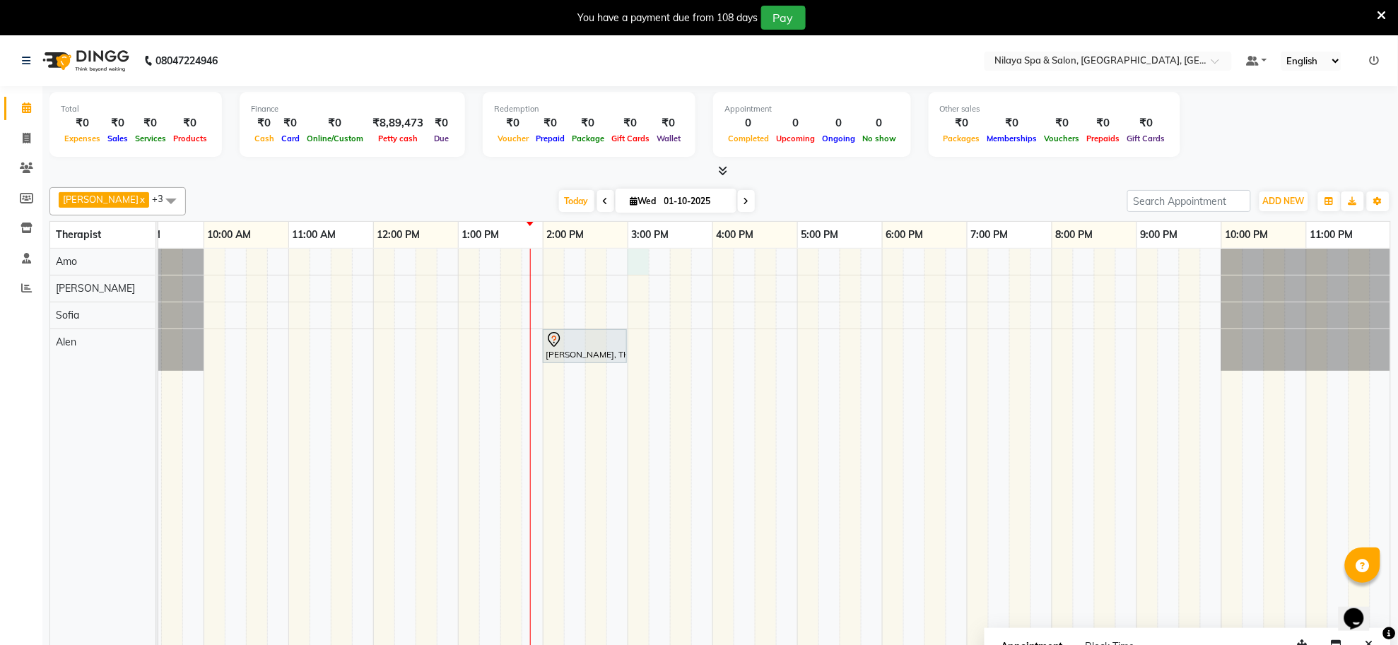
click at [645, 259] on div "[PERSON_NAME], TK01, 02:00 PM-03:00 PM, Deep Tissue Repair Therapy([DEMOGRAPHIC…" at bounding box center [670, 457] width 1442 height 416
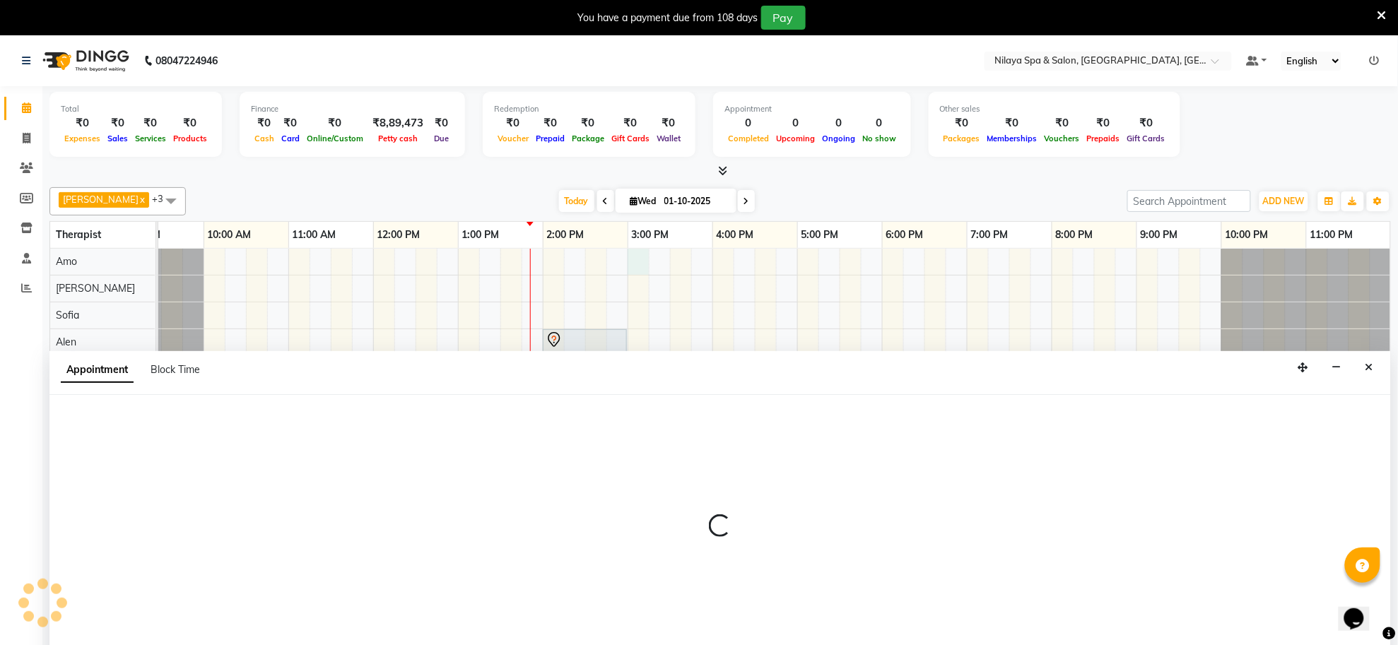
scroll to position [35, 0]
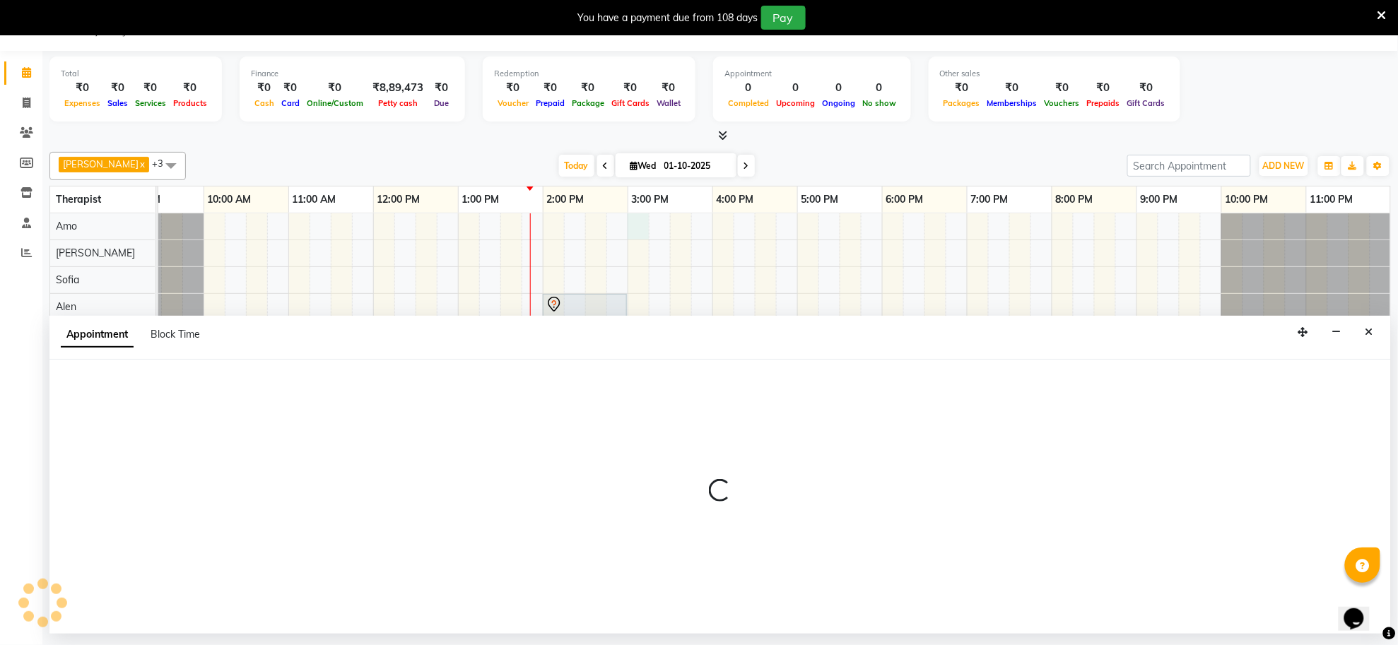
select select "80700"
select select "900"
select select "tentative"
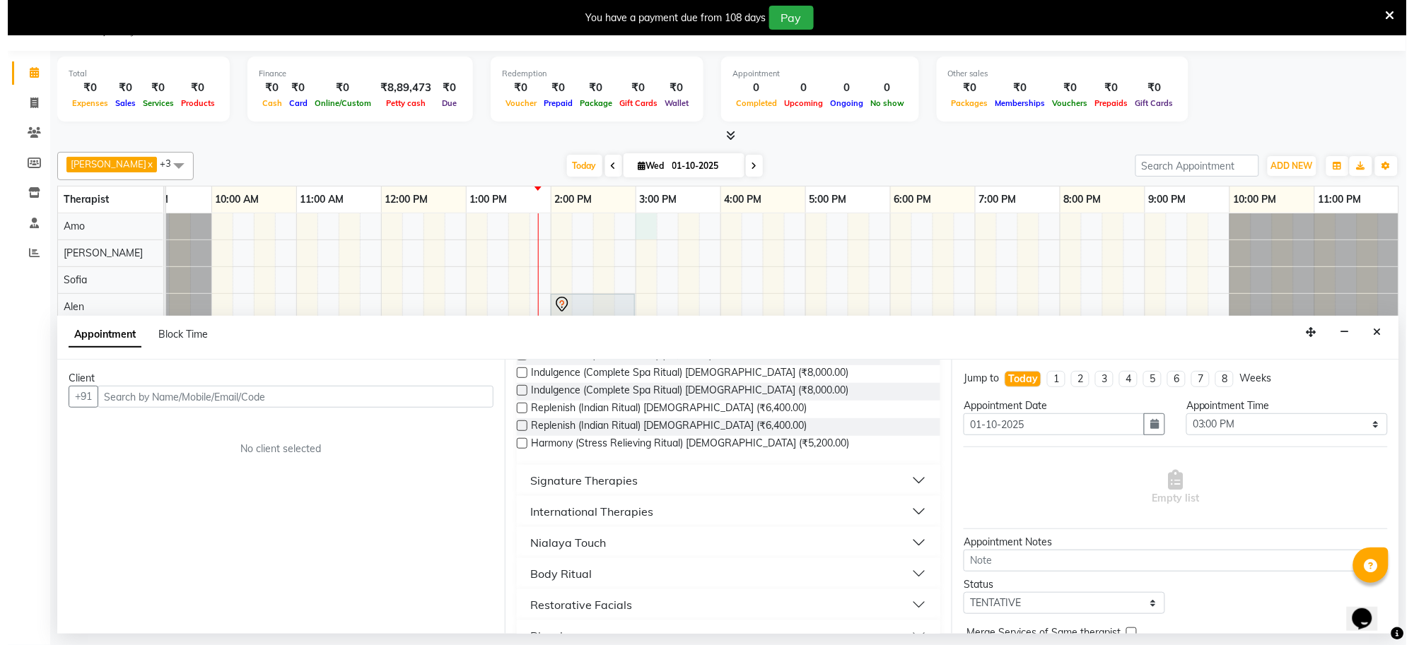
scroll to position [0, 0]
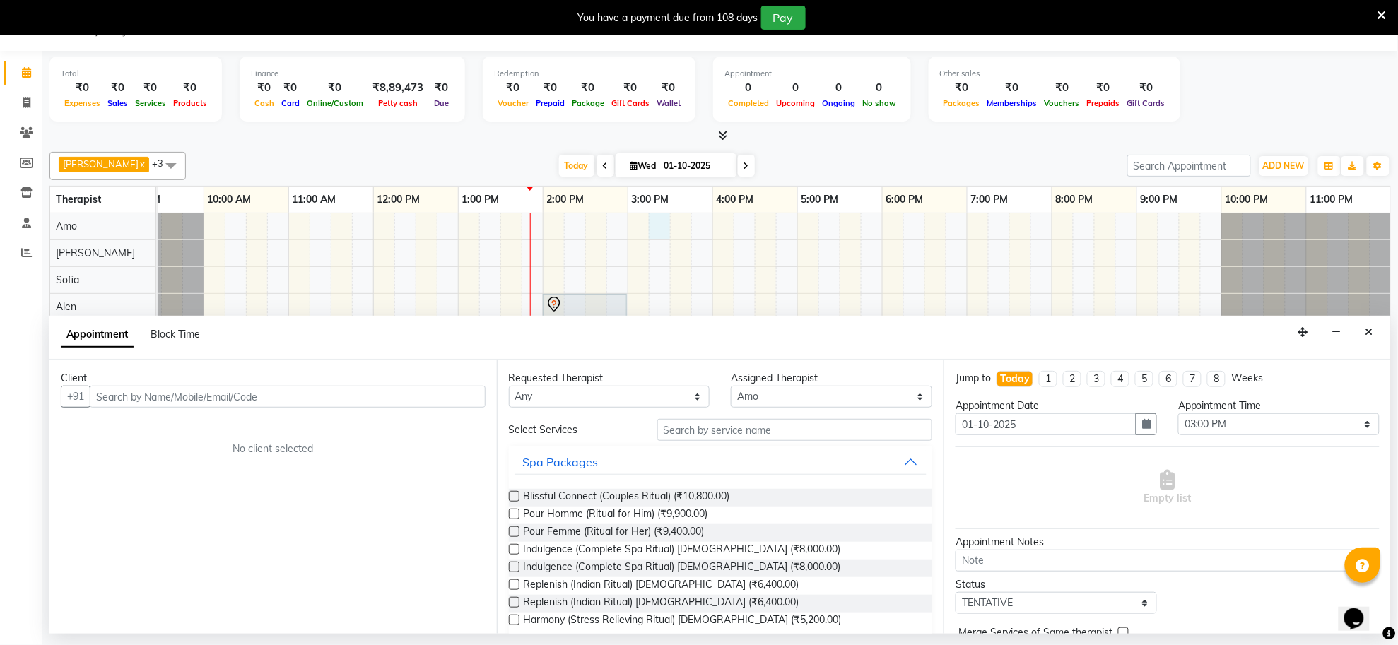
click at [655, 226] on div "[PERSON_NAME], TK01, 02:00 PM-03:00 PM, Deep Tissue Repair Therapy([DEMOGRAPHIC…" at bounding box center [670, 421] width 1442 height 416
click at [640, 223] on div "[PERSON_NAME], TK01, 02:00 PM-03:00 PM, Deep Tissue Repair Therapy([DEMOGRAPHIC…" at bounding box center [670, 421] width 1442 height 416
click at [171, 396] on input "text" at bounding box center [288, 397] width 396 height 22
type input "9711396000"
click at [458, 404] on button "Add Client" at bounding box center [456, 397] width 59 height 22
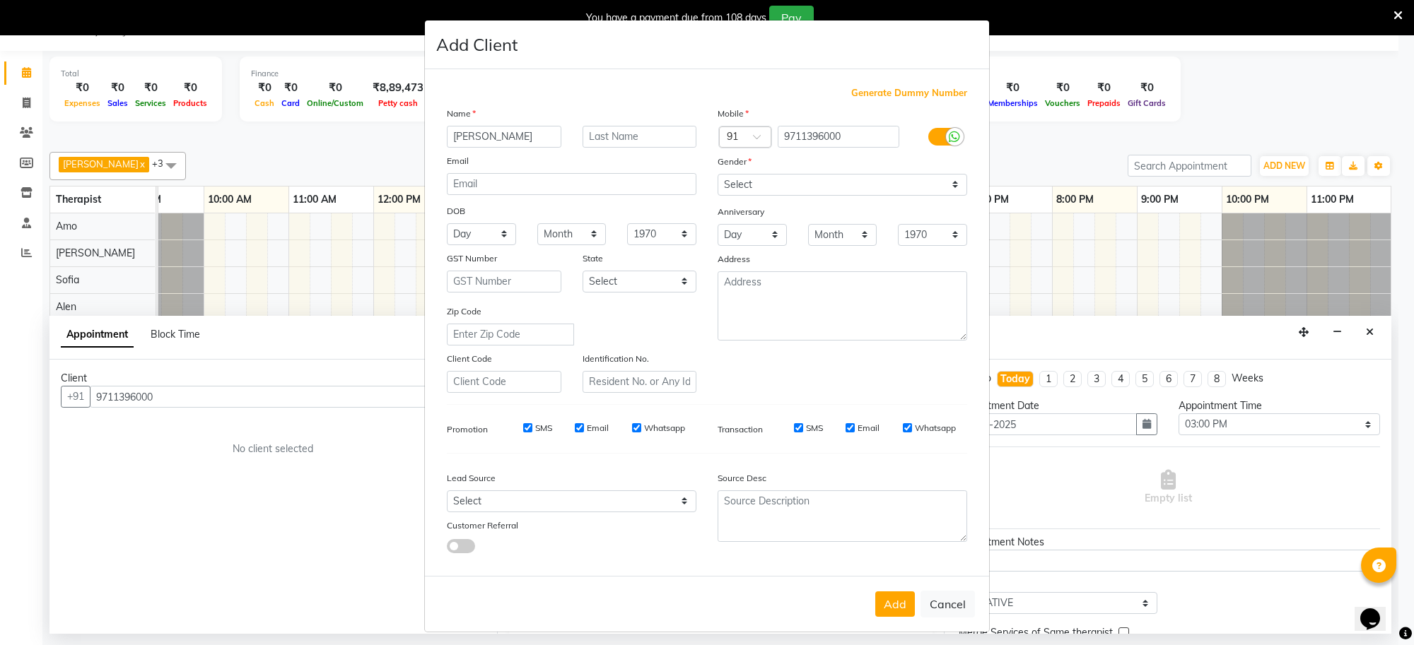
type input "[PERSON_NAME]"
click at [941, 185] on select "Select [DEMOGRAPHIC_DATA] [DEMOGRAPHIC_DATA] Other Prefer Not To Say" at bounding box center [842, 185] width 250 height 22
select select "[DEMOGRAPHIC_DATA]"
click at [717, 174] on select "Select [DEMOGRAPHIC_DATA] [DEMOGRAPHIC_DATA] Other Prefer Not To Say" at bounding box center [842, 185] width 250 height 22
click at [633, 136] on input "text" at bounding box center [639, 137] width 115 height 22
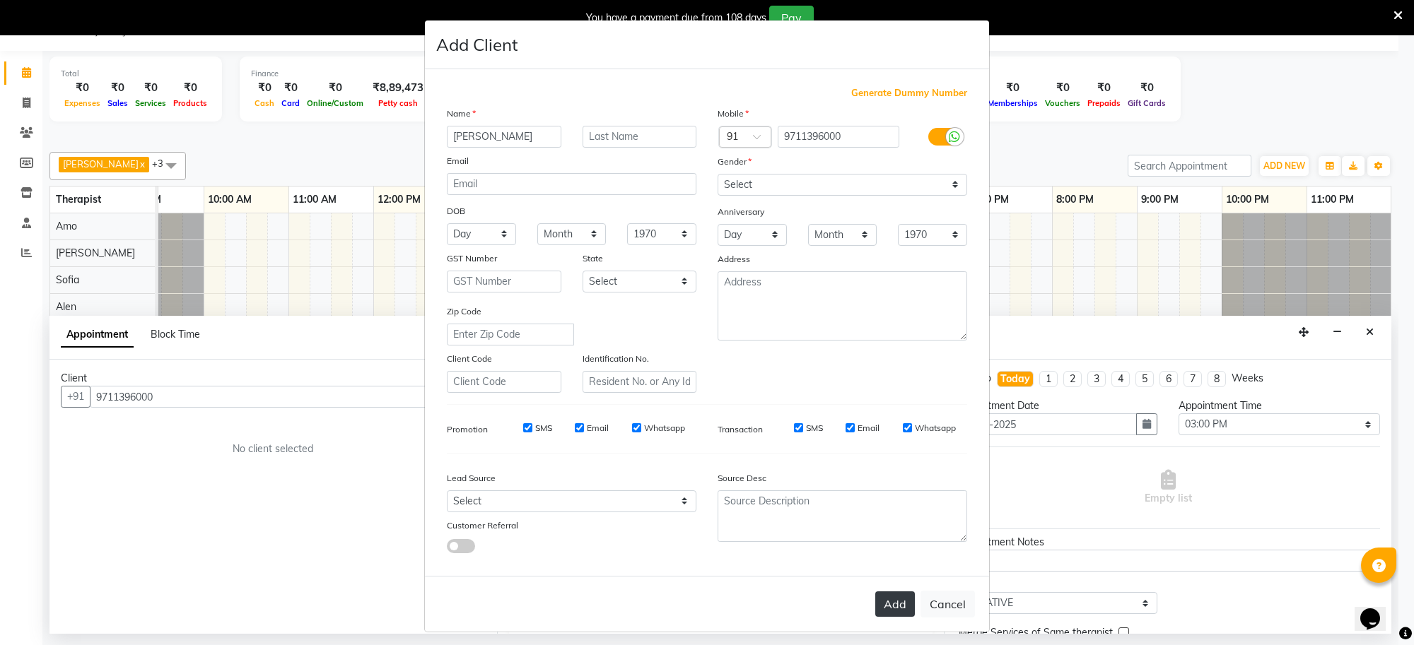
click at [896, 595] on button "Add" at bounding box center [895, 604] width 40 height 25
type input "97******00"
select select
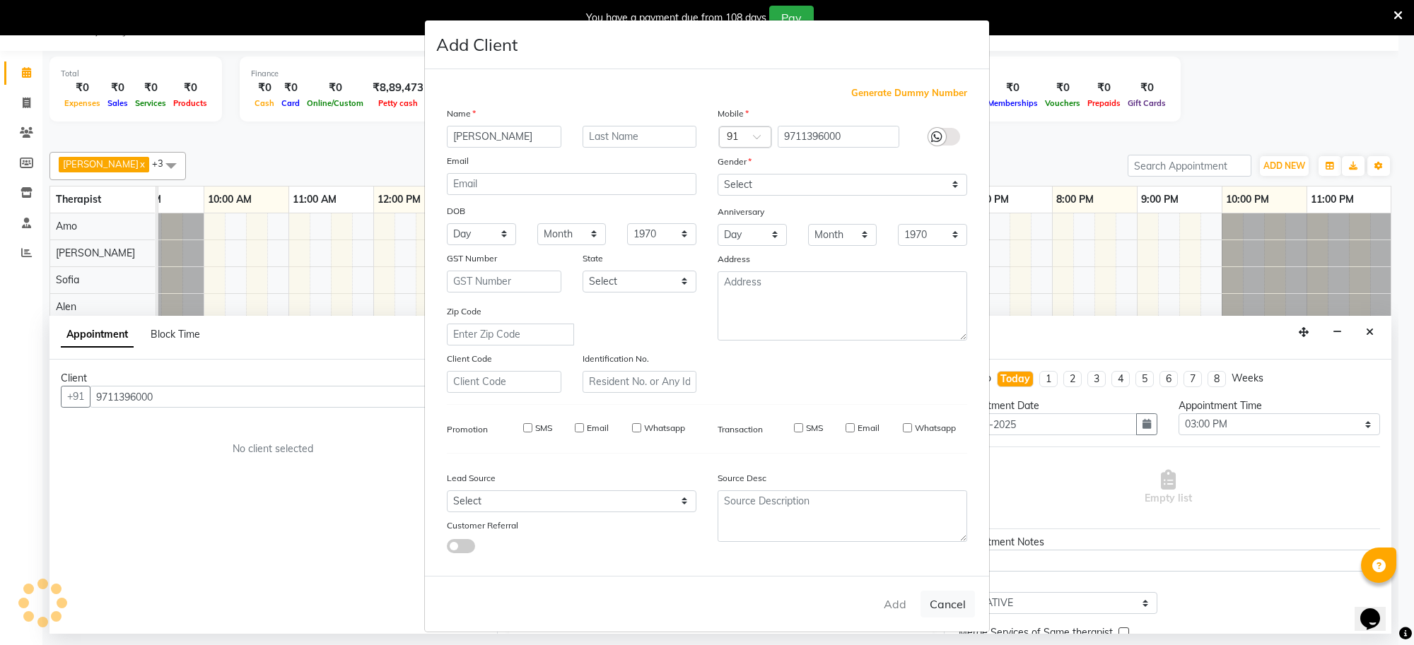
select select
checkbox input "false"
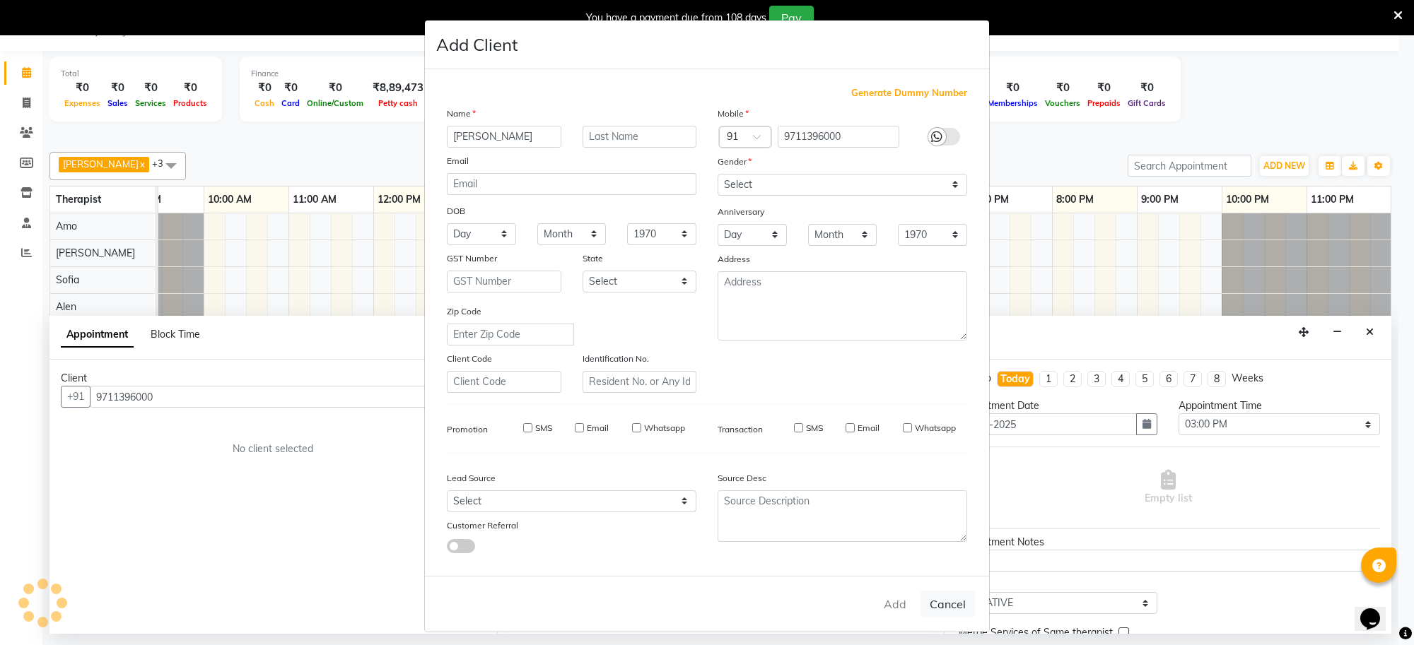
checkbox input "false"
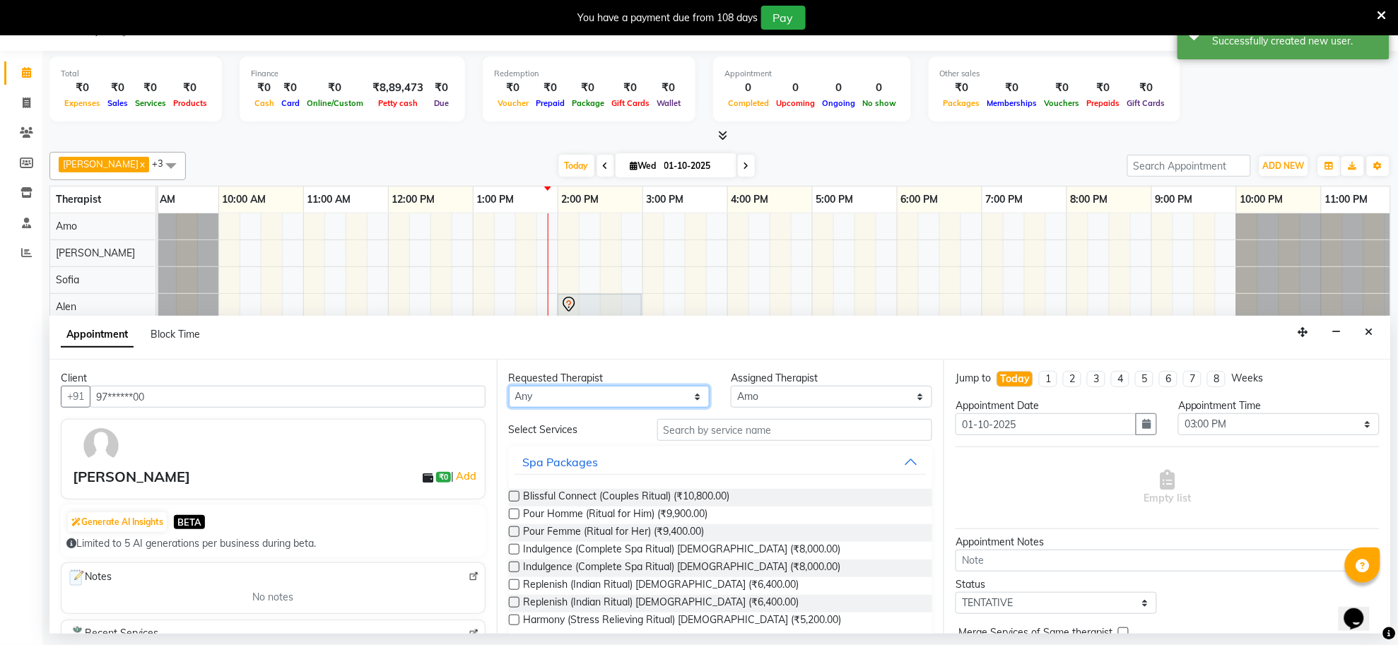
click at [690, 397] on select "Any [PERSON_NAME] [PERSON_NAME] [PERSON_NAME]" at bounding box center [609, 397] width 201 height 22
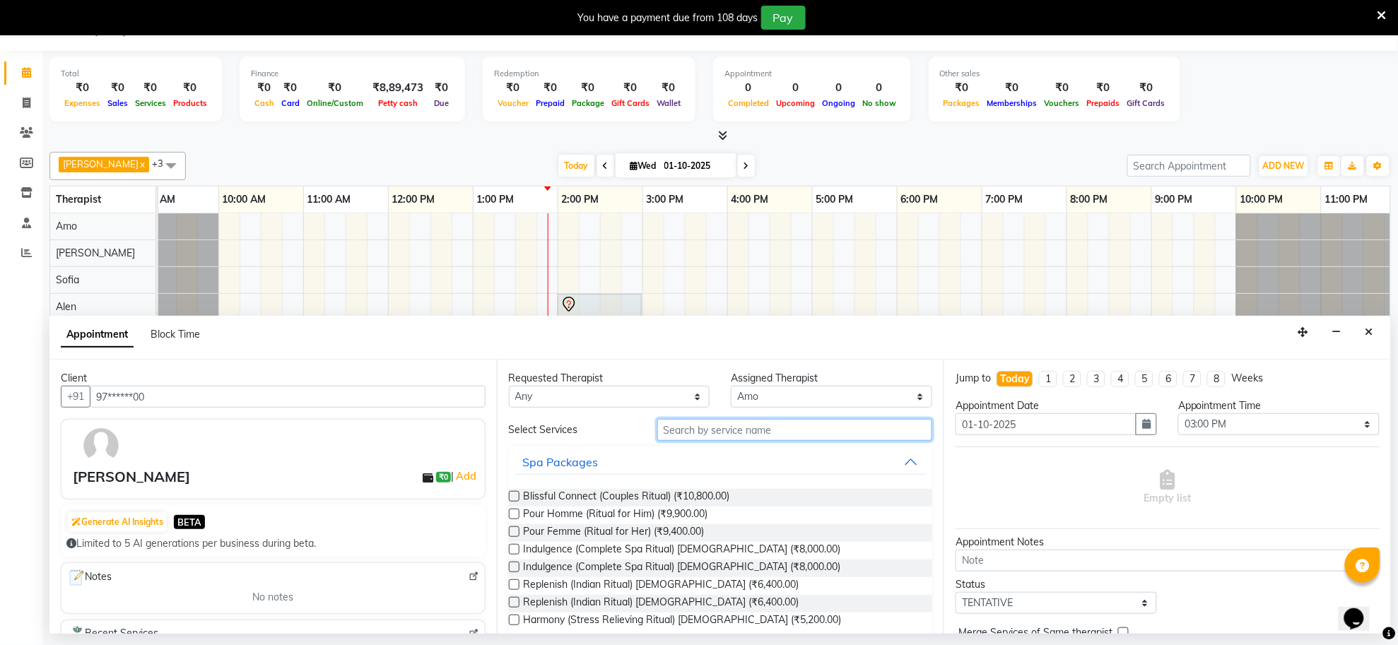
click at [775, 430] on input "text" at bounding box center [795, 430] width 276 height 22
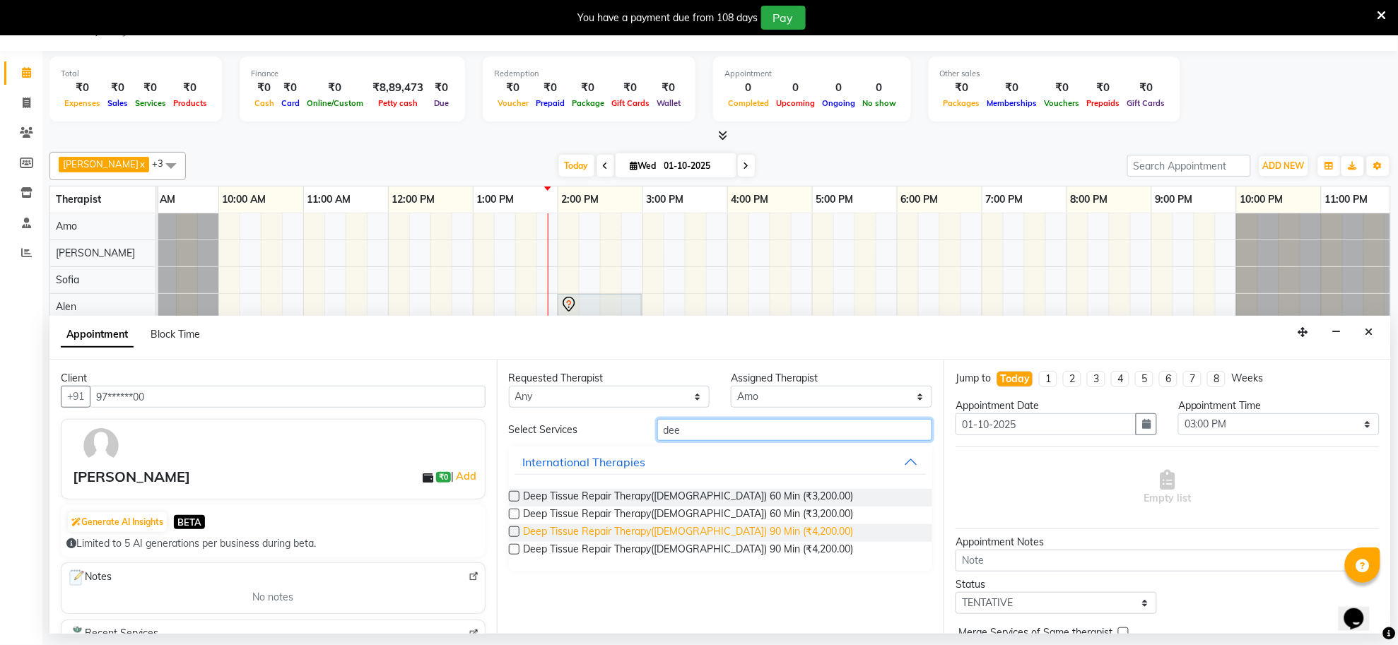
type input "dee"
click at [647, 532] on span "Deep Tissue Repair Therapy([DEMOGRAPHIC_DATA]) 90 Min (₹4,200.00)" at bounding box center [689, 533] width 330 height 18
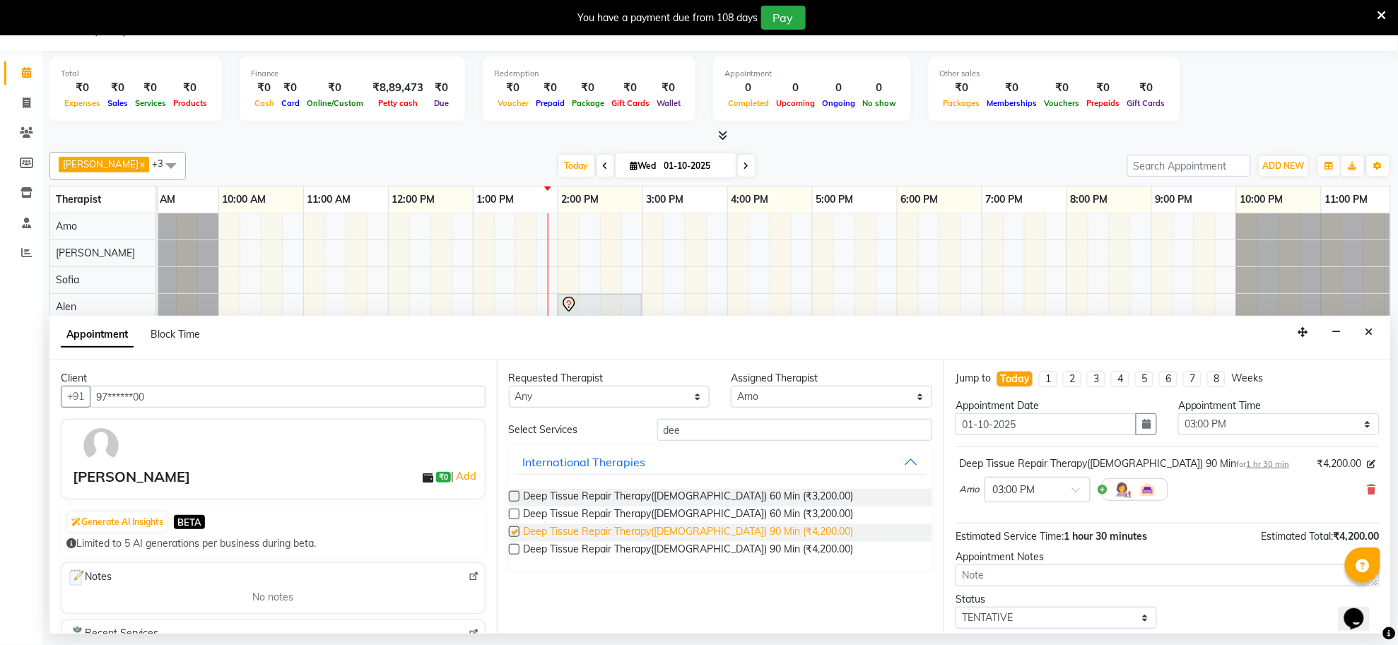
checkbox input "false"
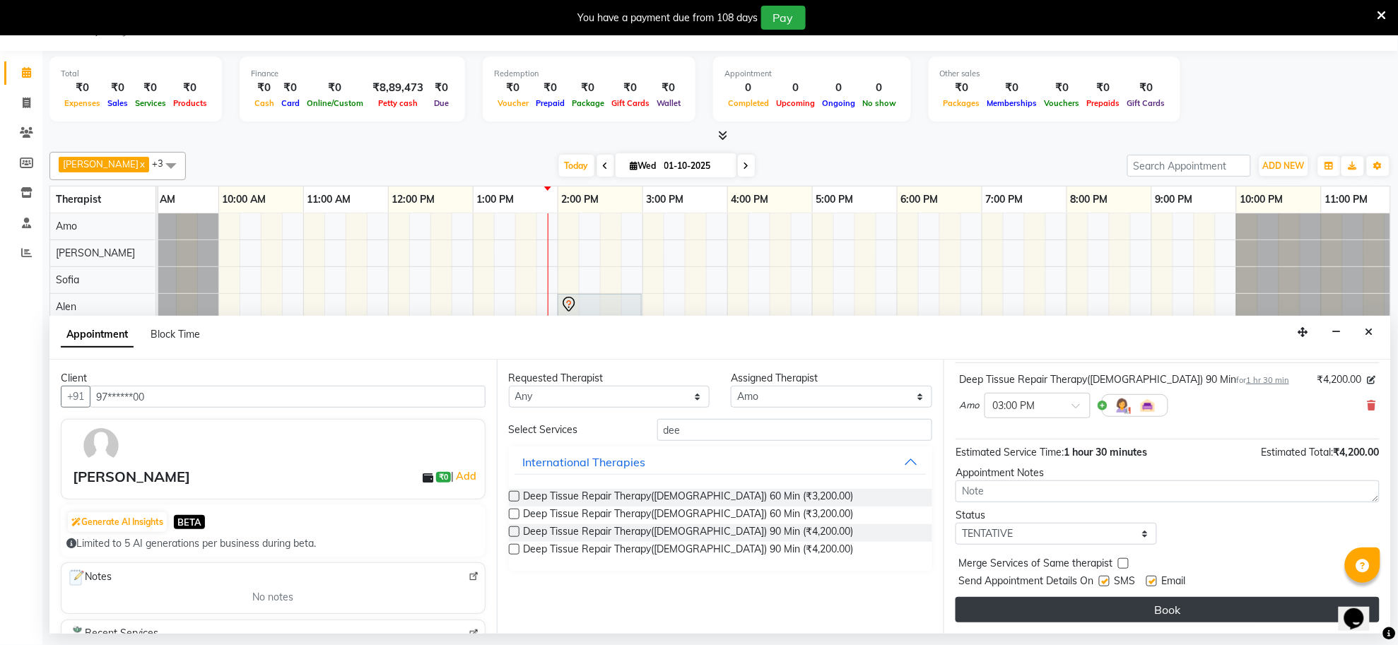
click at [1172, 614] on button "Book" at bounding box center [1168, 609] width 424 height 25
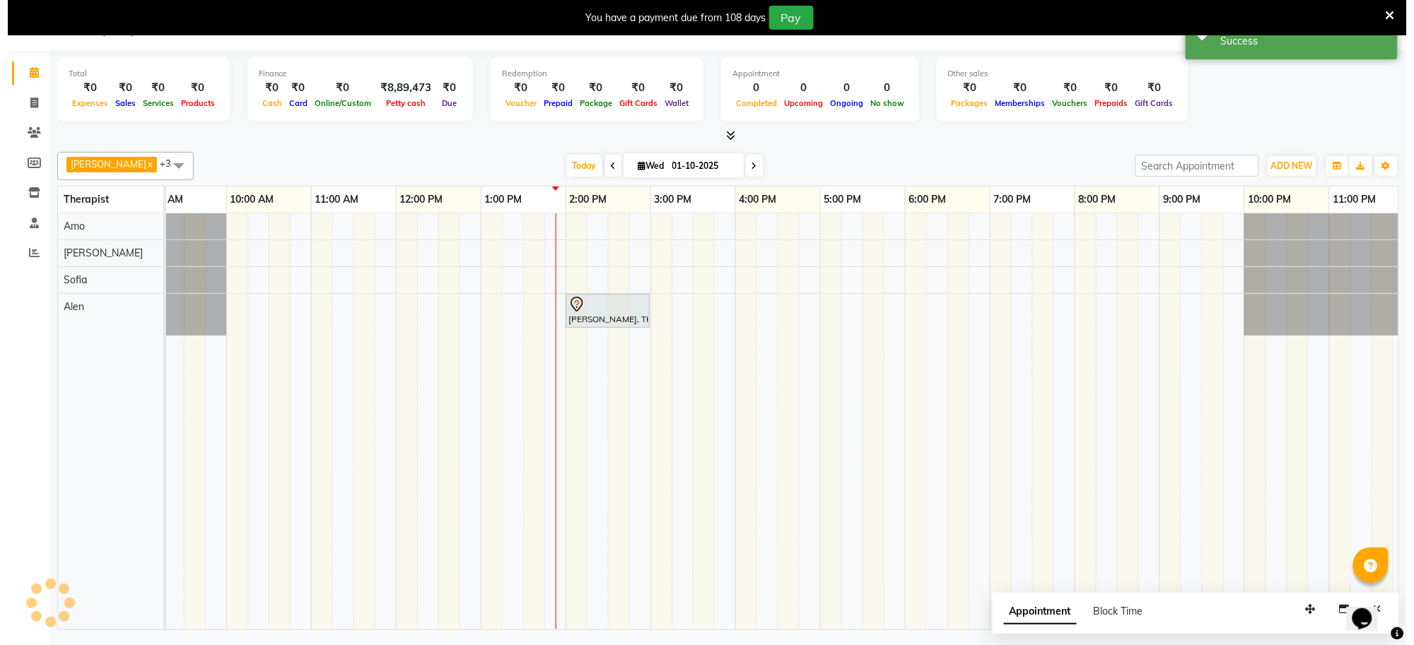
scroll to position [0, 0]
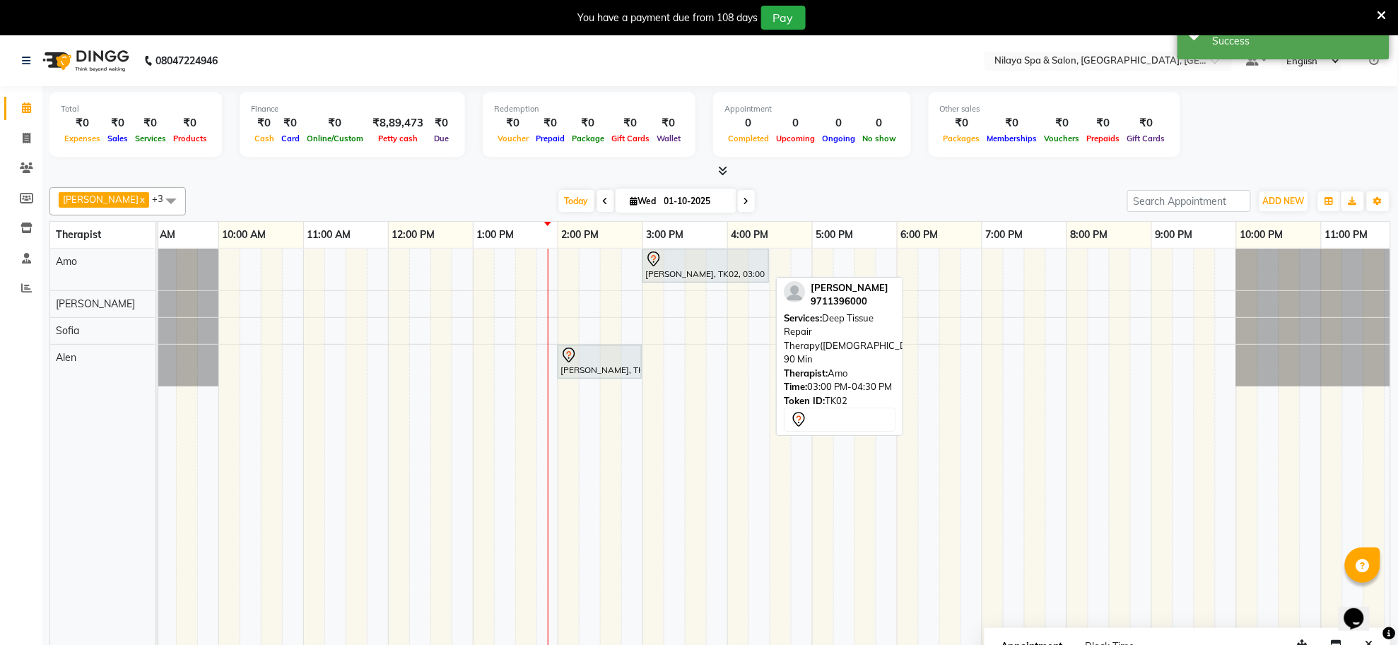
click at [735, 271] on div "[PERSON_NAME], TK02, 03:00 PM-04:30 PM, Deep Tissue Repair Therapy([DEMOGRAPHIC…" at bounding box center [706, 266] width 124 height 30
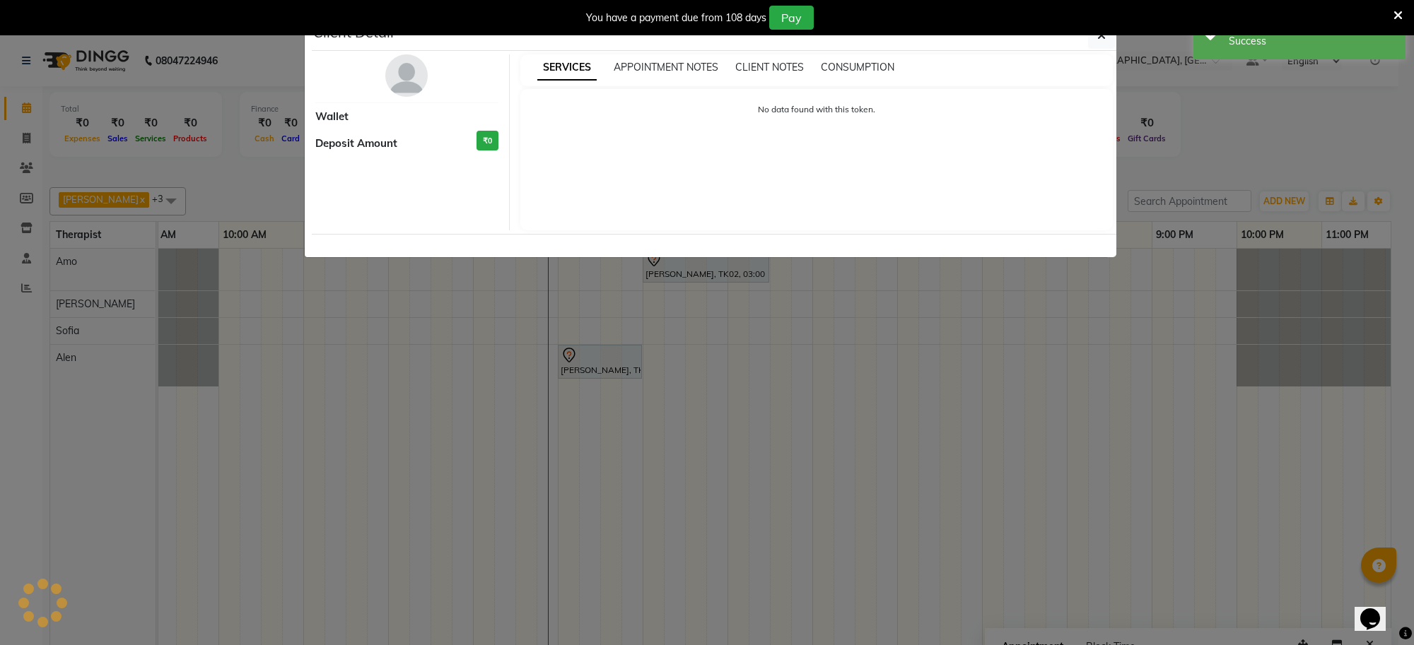
select select "7"
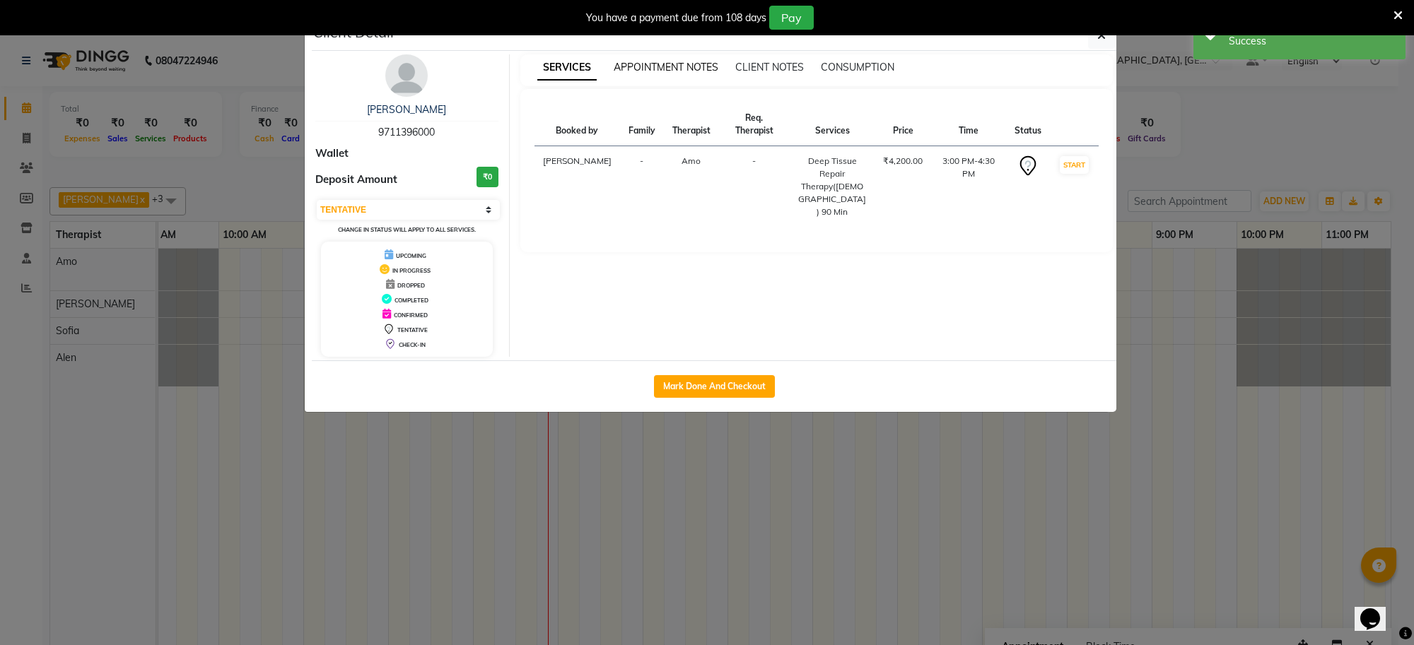
click at [700, 62] on span "APPOINTMENT NOTES" at bounding box center [666, 67] width 105 height 13
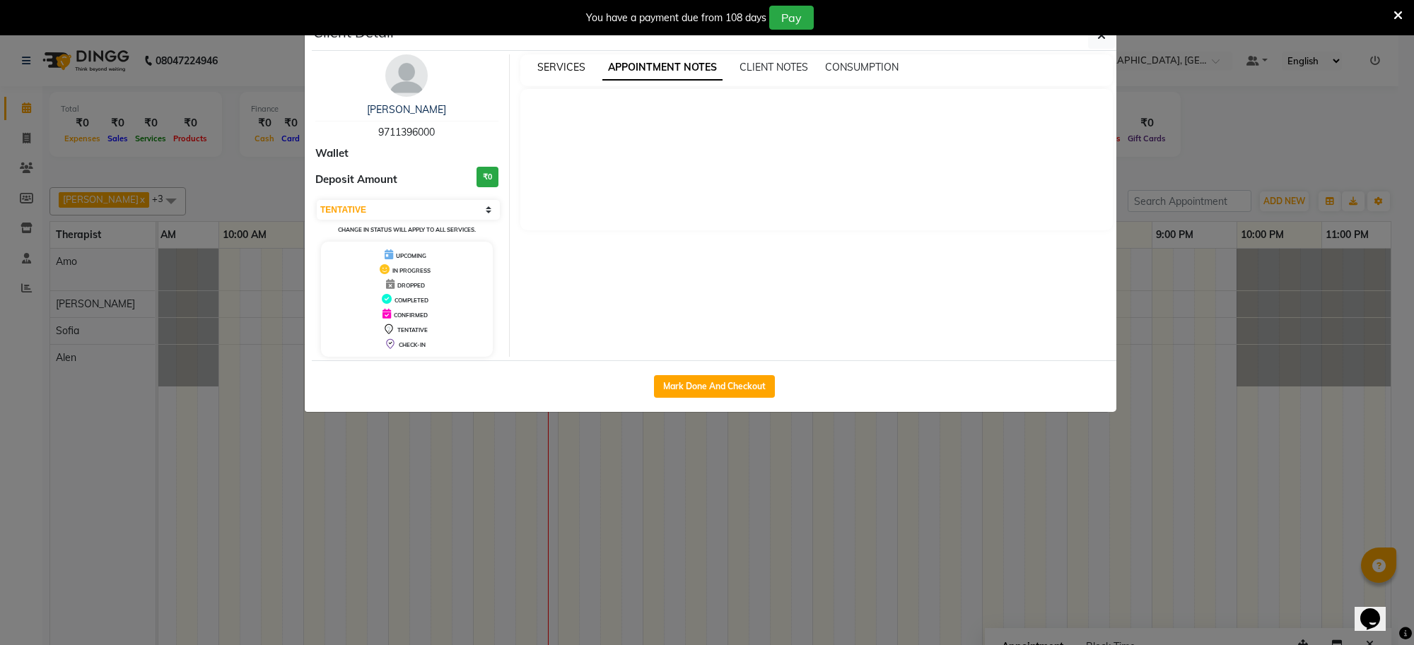
click at [564, 69] on span "SERVICES" at bounding box center [561, 67] width 48 height 13
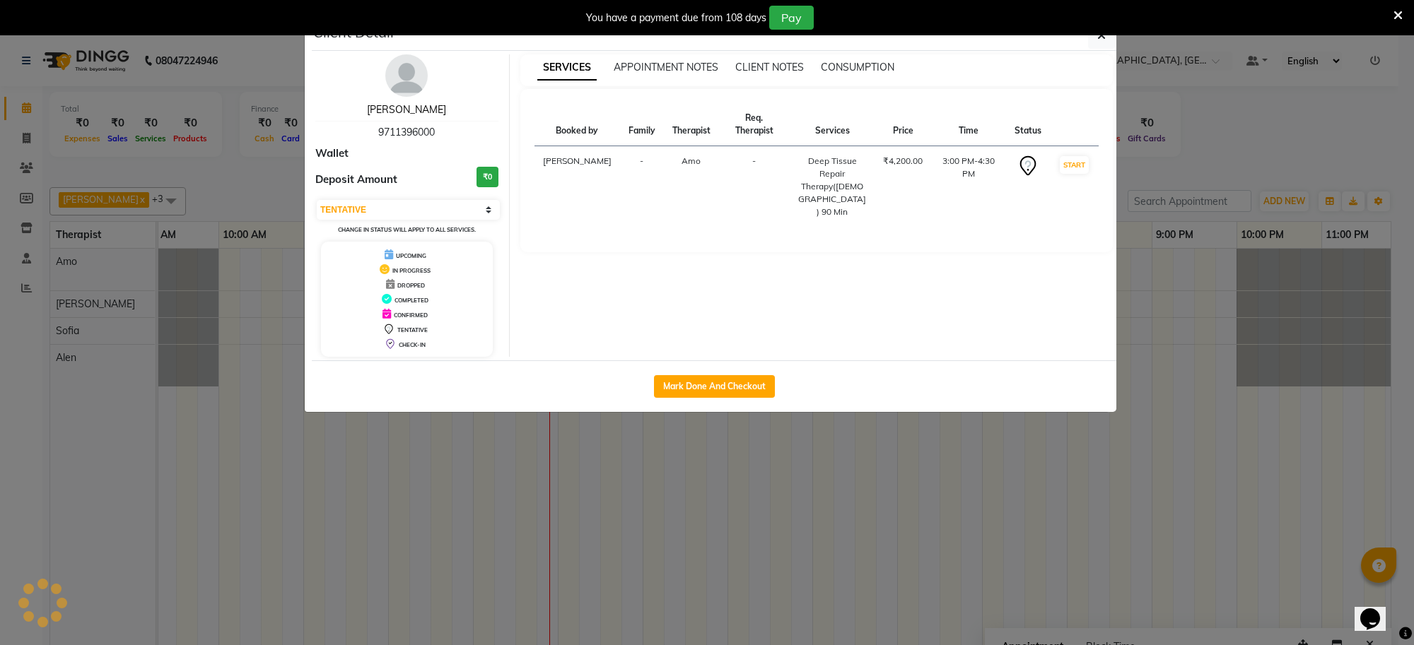
click at [407, 106] on link "[PERSON_NAME]" at bounding box center [406, 109] width 79 height 13
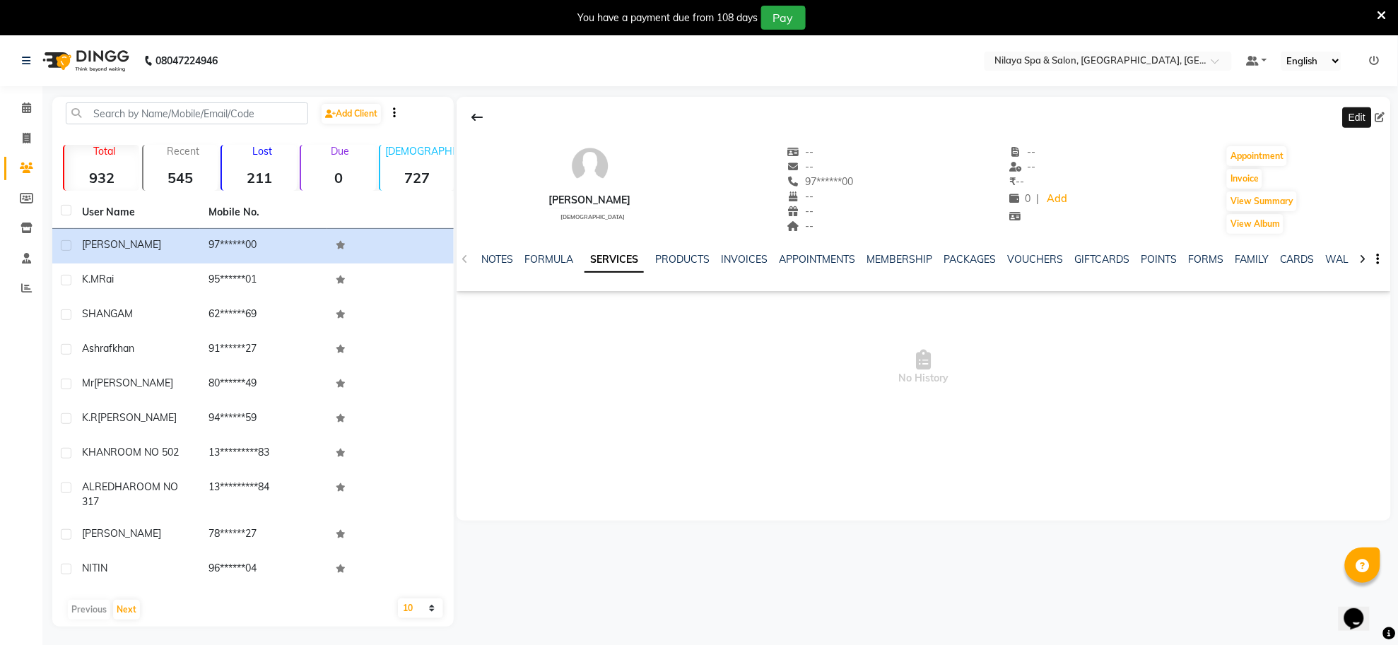
click at [1386, 122] on span at bounding box center [1383, 117] width 16 height 15
click at [1376, 117] on icon at bounding box center [1380, 117] width 10 height 10
select select "[DEMOGRAPHIC_DATA]"
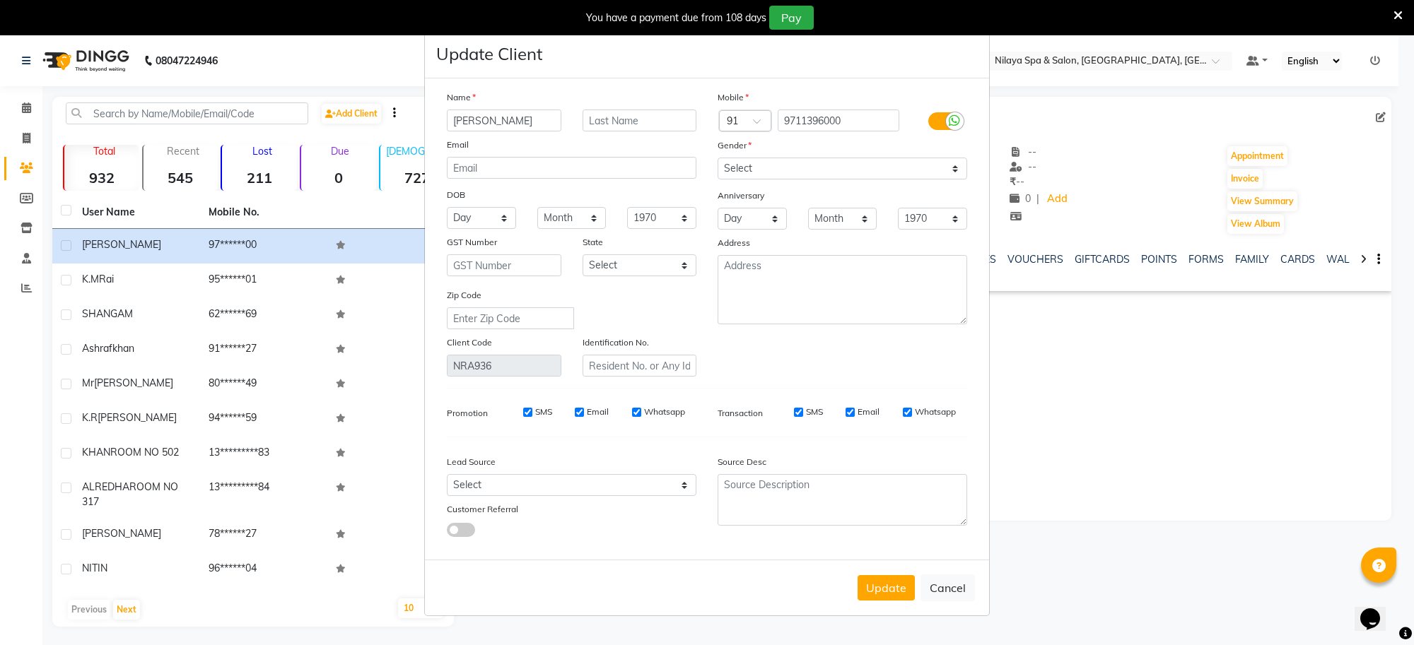
click at [1188, 444] on ngb-modal-window "Update Client Name Sukshdev Email DOB Day 01 02 03 04 05 06 07 08 09 10 11 12 1…" at bounding box center [707, 322] width 1414 height 645
click at [968, 584] on button "Cancel" at bounding box center [947, 588] width 54 height 27
select select
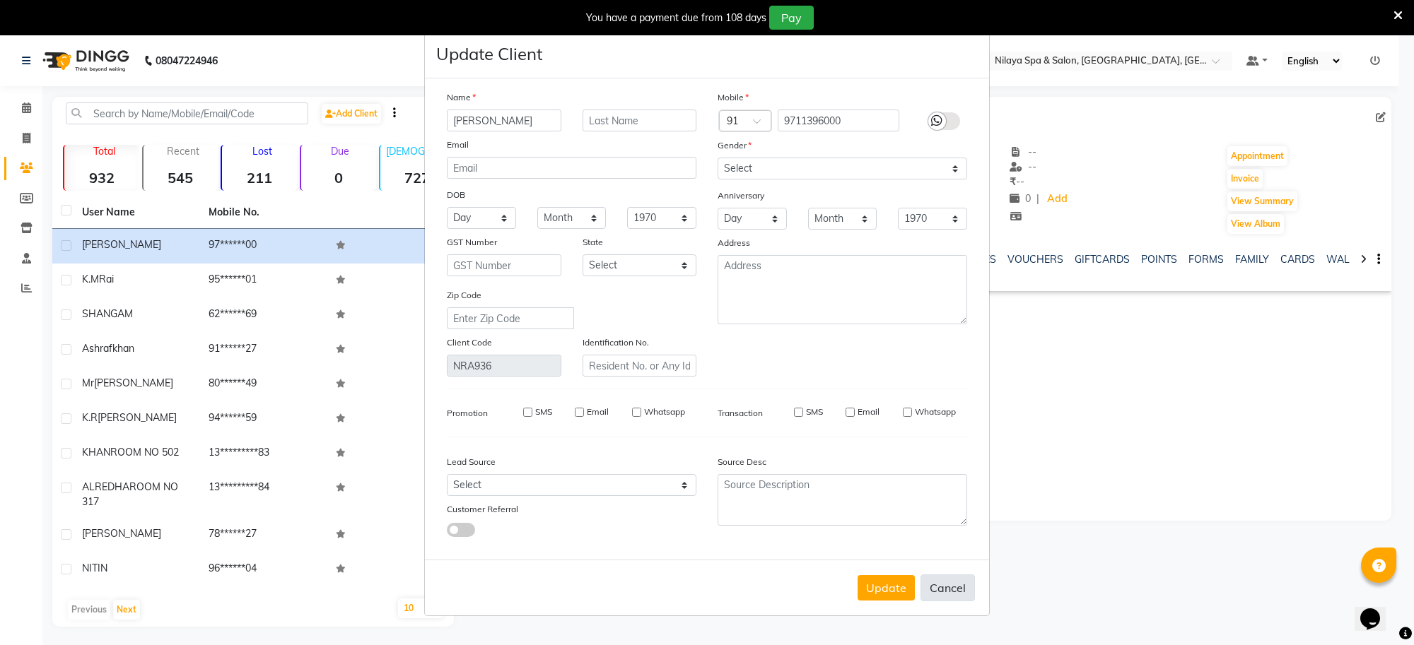
select select
checkbox input "false"
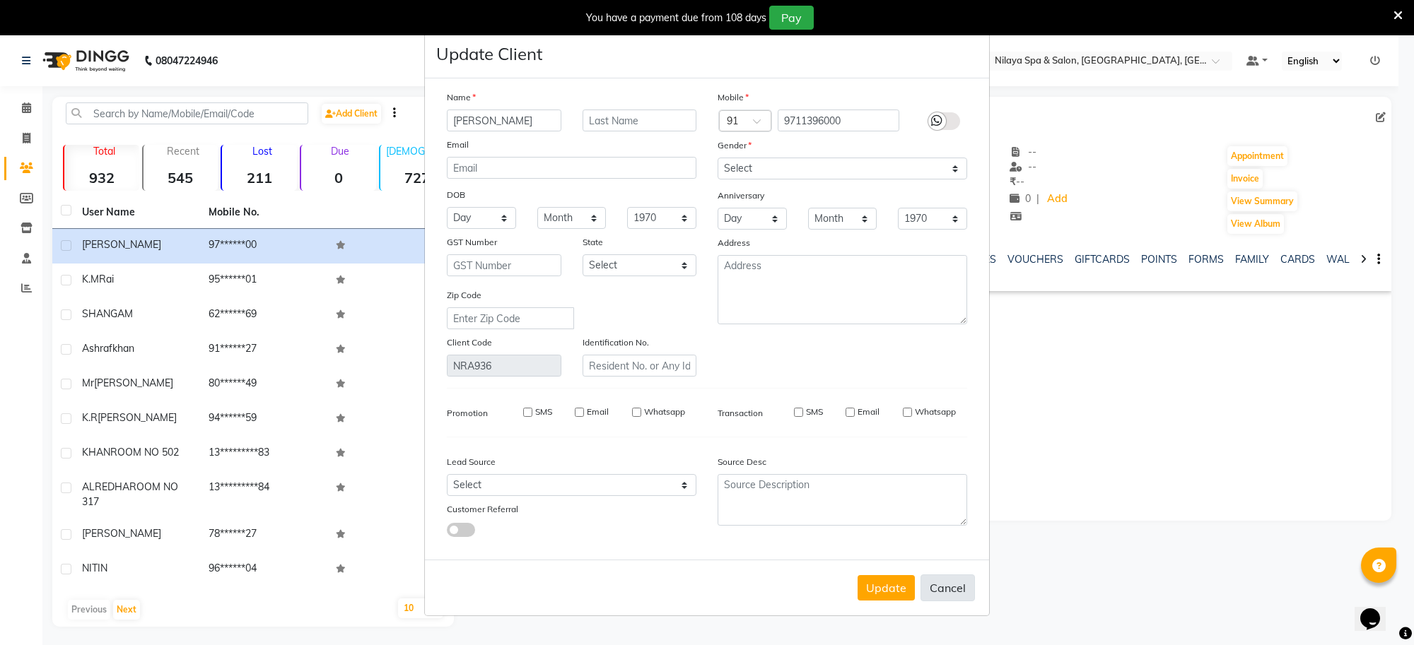
checkbox input "false"
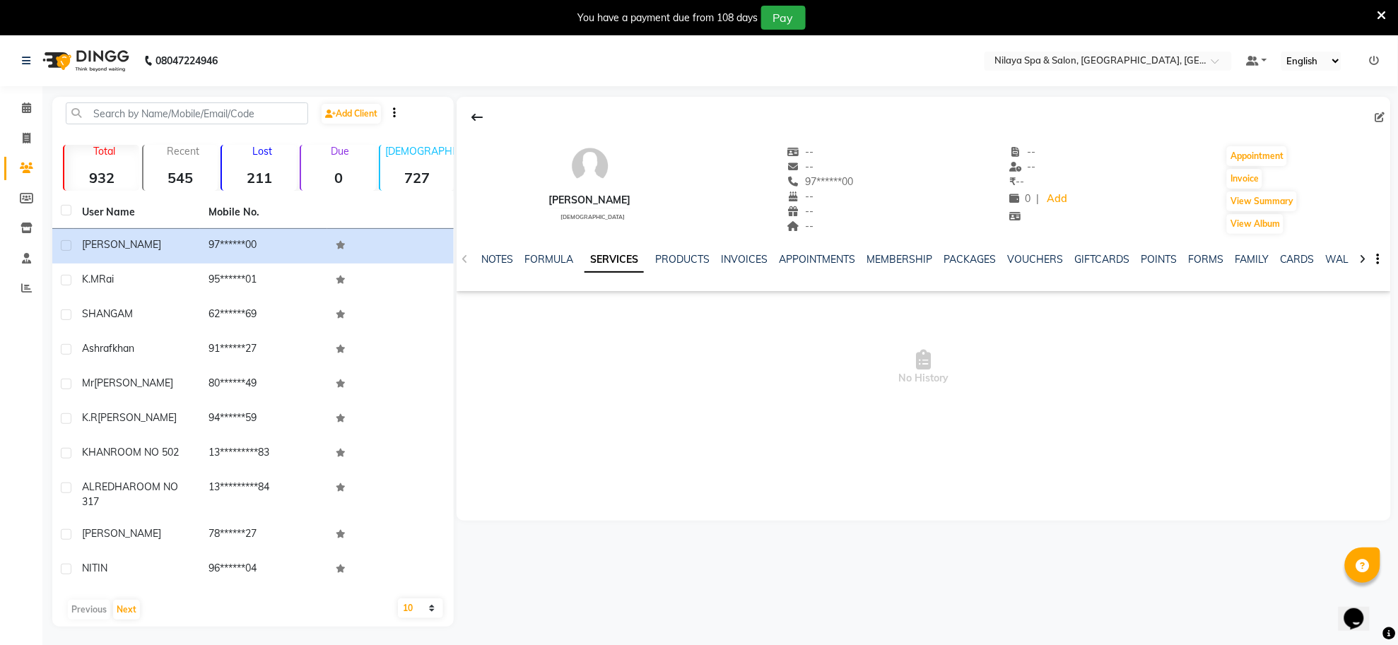
click at [1380, 9] on icon at bounding box center [1382, 15] width 9 height 13
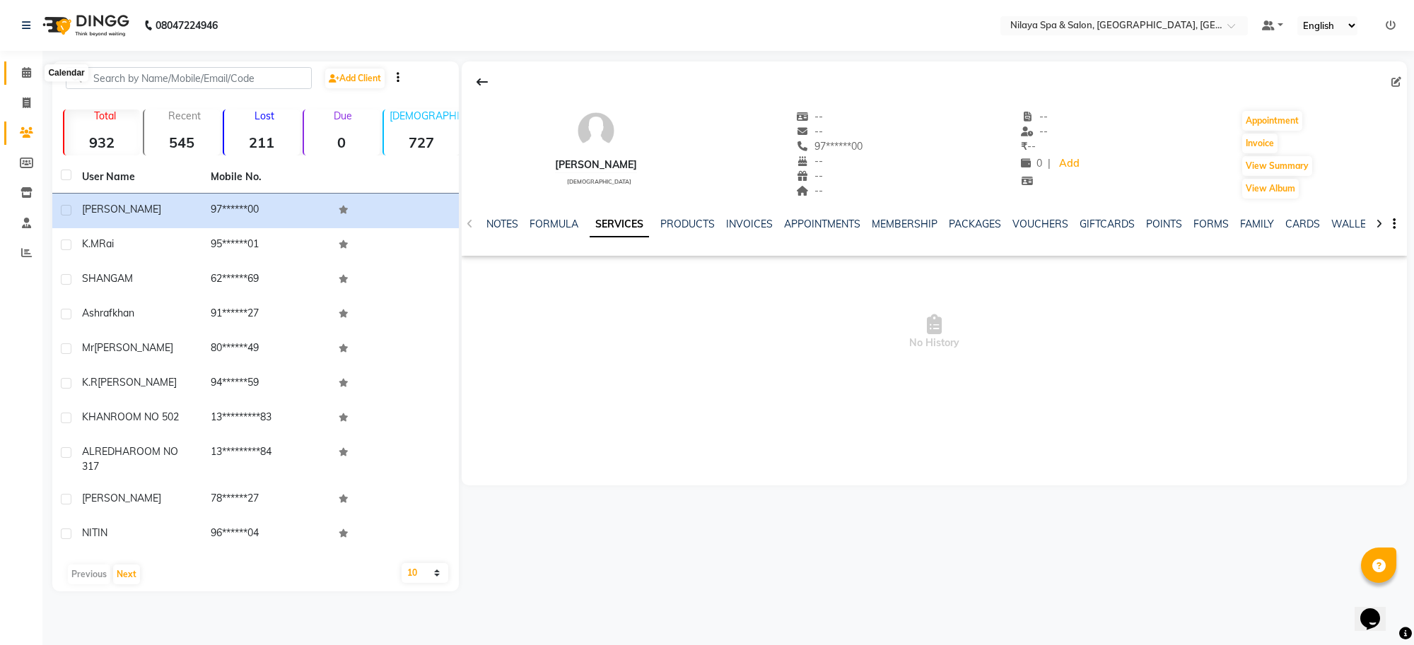
click at [23, 75] on icon at bounding box center [26, 72] width 9 height 11
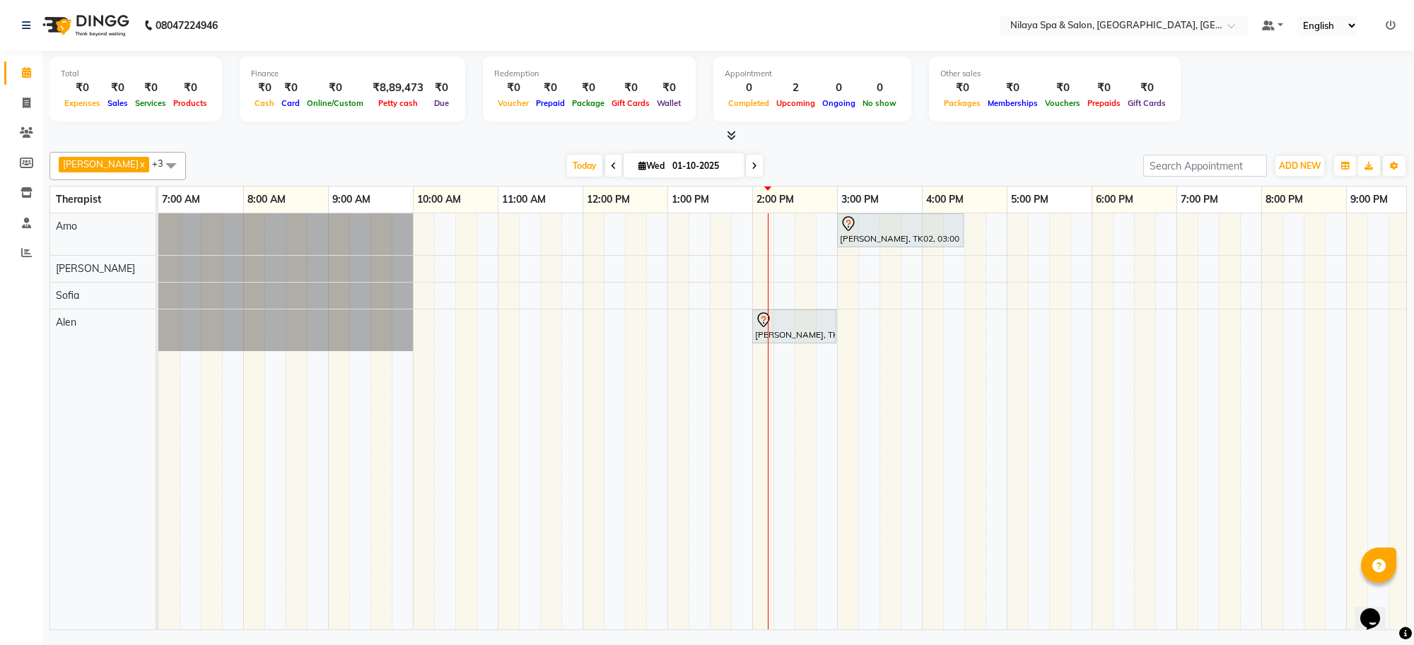
click at [919, 414] on td at bounding box center [910, 421] width 21 height 416
click at [814, 329] on div "[PERSON_NAME], TK01, 02:00 PM-03:00 PM, Deep Tissue Repair Therapy([DEMOGRAPHIC…" at bounding box center [793, 327] width 81 height 30
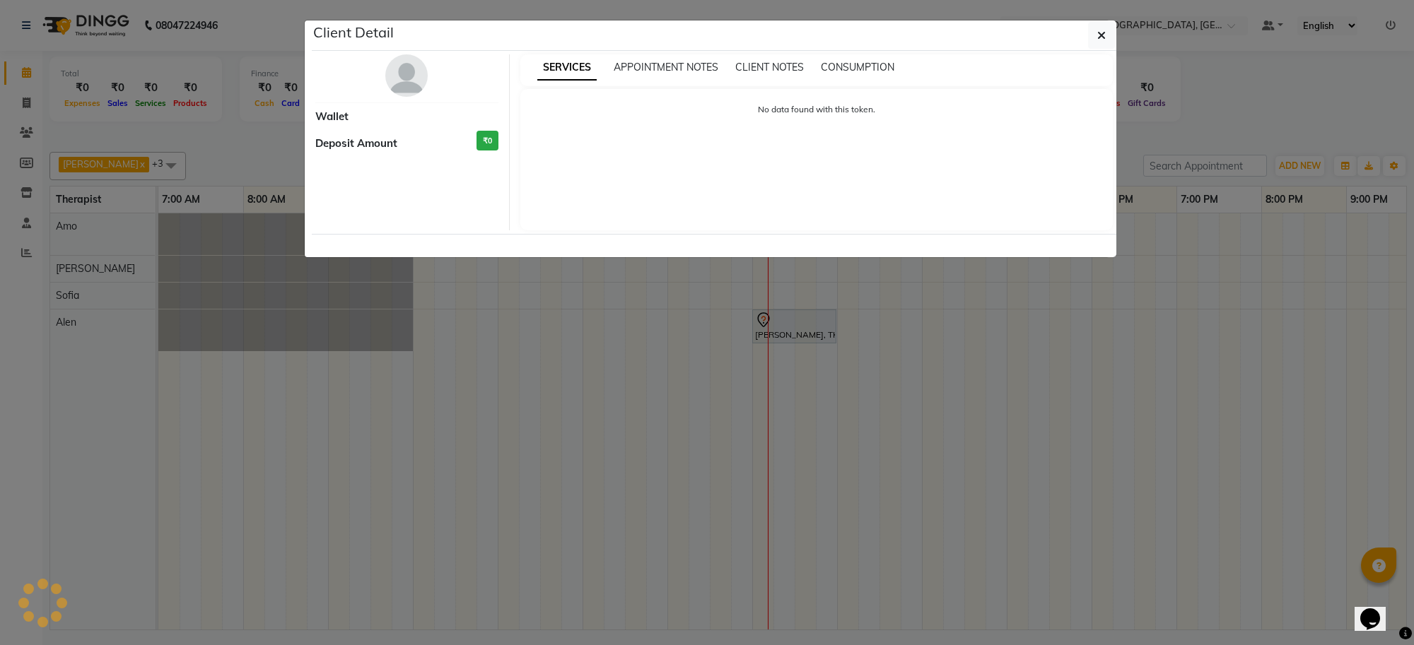
select select "7"
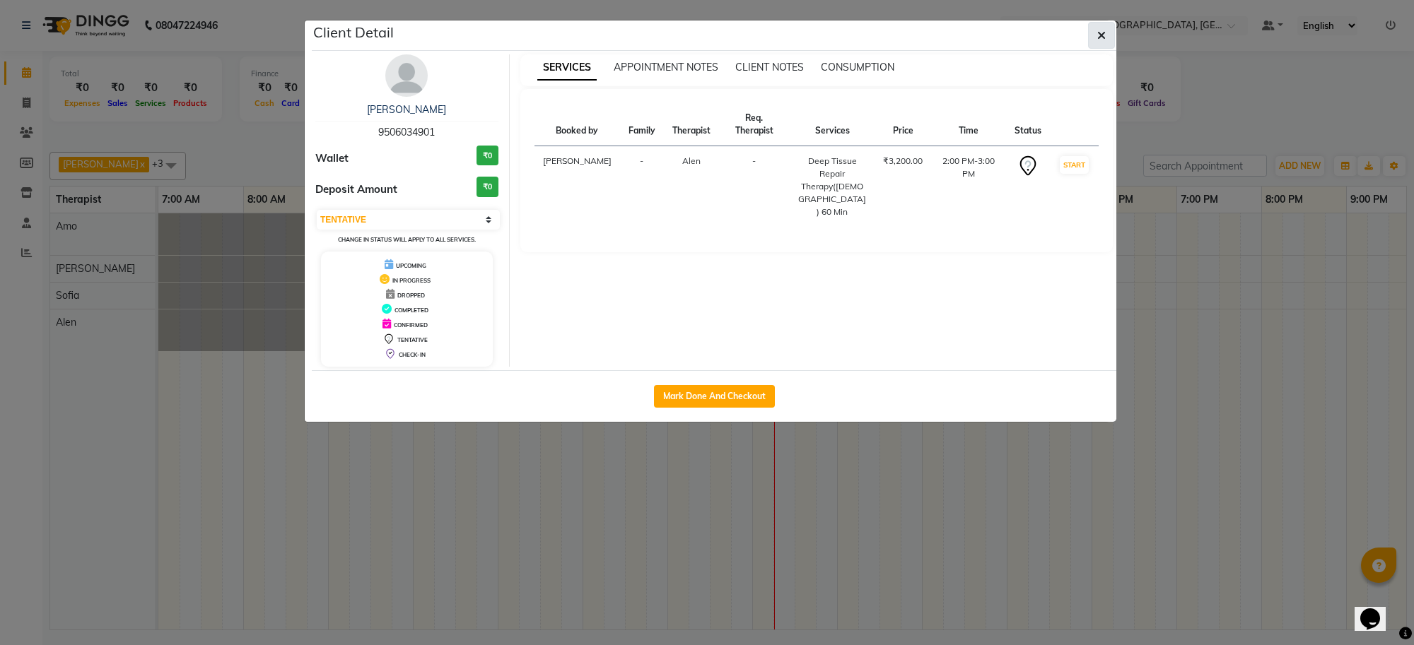
click at [1090, 37] on button "button" at bounding box center [1101, 35] width 27 height 27
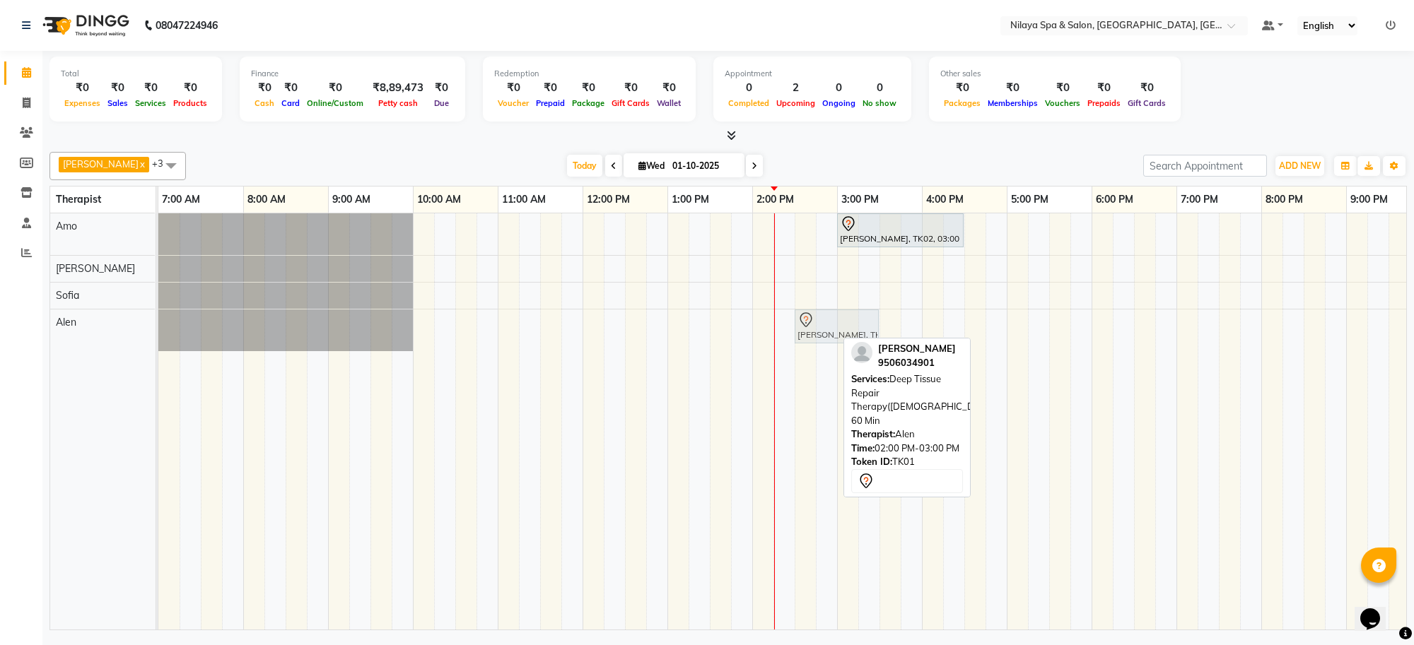
drag, startPoint x: 788, startPoint y: 319, endPoint x: 824, endPoint y: 341, distance: 42.2
click at [158, 336] on div "[PERSON_NAME], TK01, 02:00 PM-03:00 PM, Deep Tissue Repair Therapy([DEMOGRAPHIC…" at bounding box center [158, 331] width 0 height 42
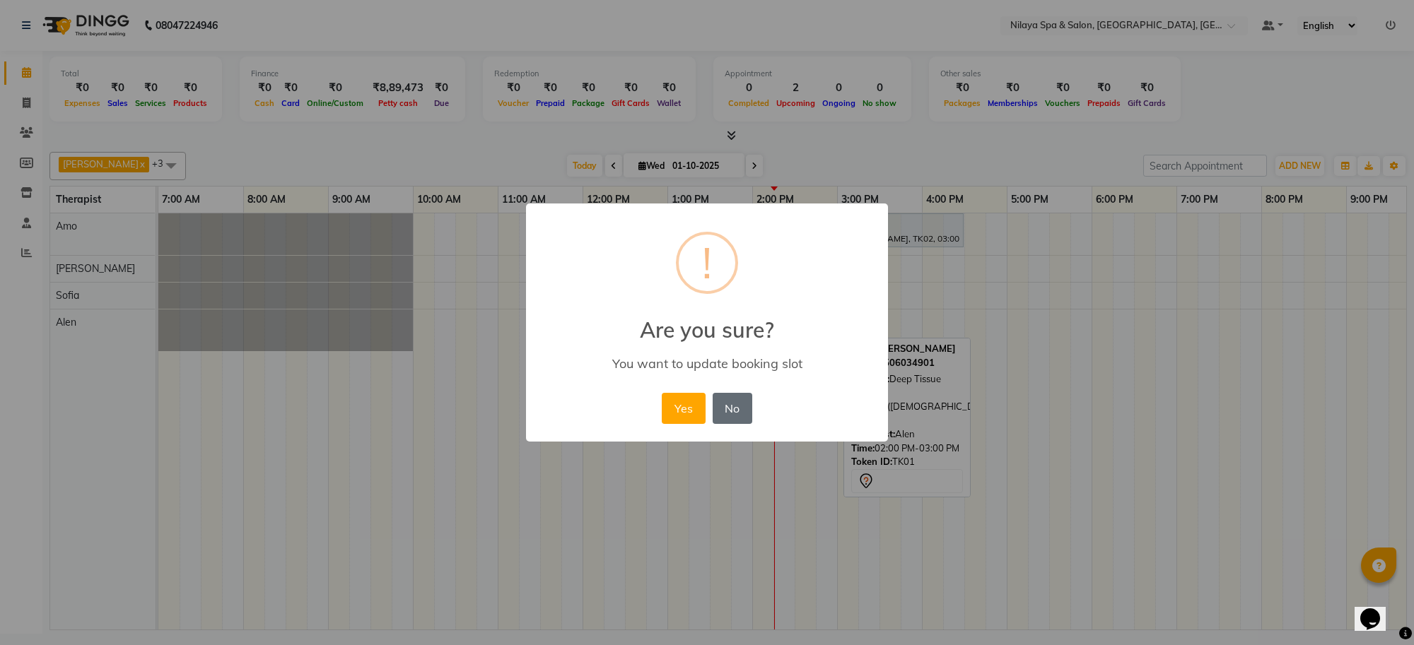
click at [734, 400] on button "No" at bounding box center [732, 408] width 40 height 31
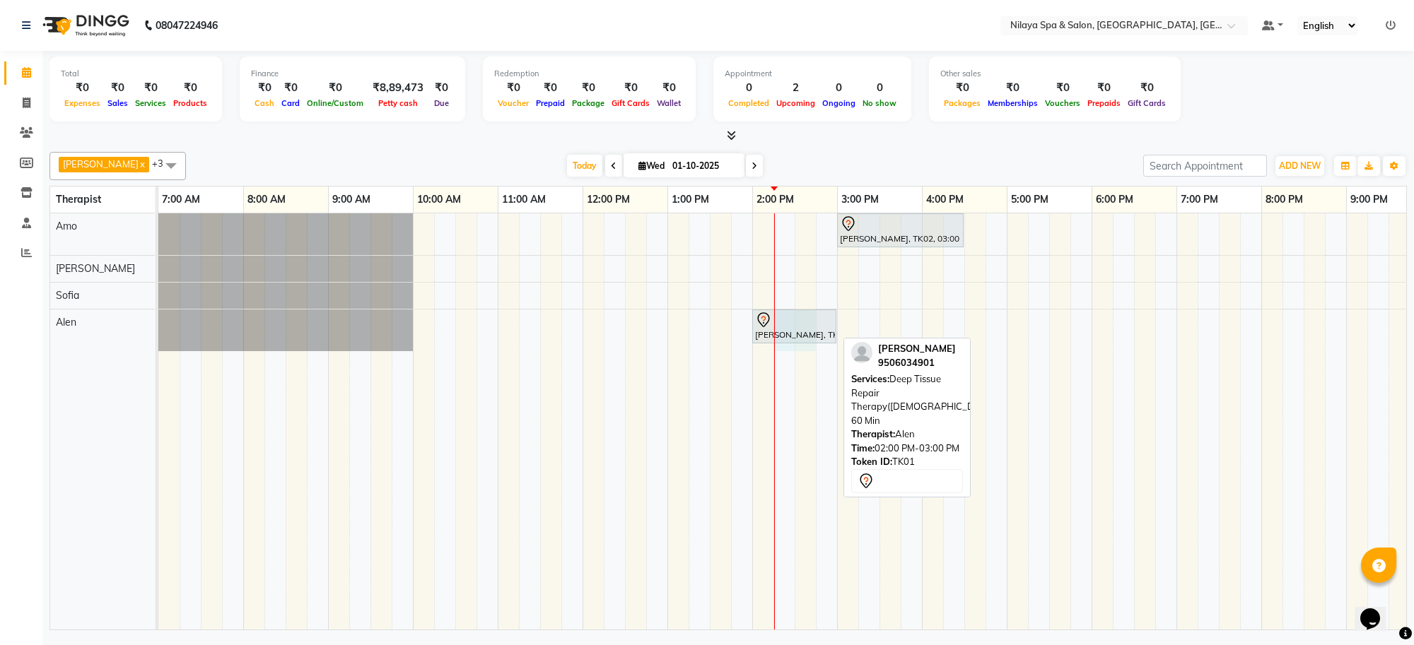
drag, startPoint x: 775, startPoint y: 323, endPoint x: 807, endPoint y: 324, distance: 32.5
click at [807, 324] on div "[PERSON_NAME], TK02, 03:00 PM-04:30 PM, Deep Tissue Repair Therapy([DEMOGRAPHIC…" at bounding box center [879, 421] width 1442 height 416
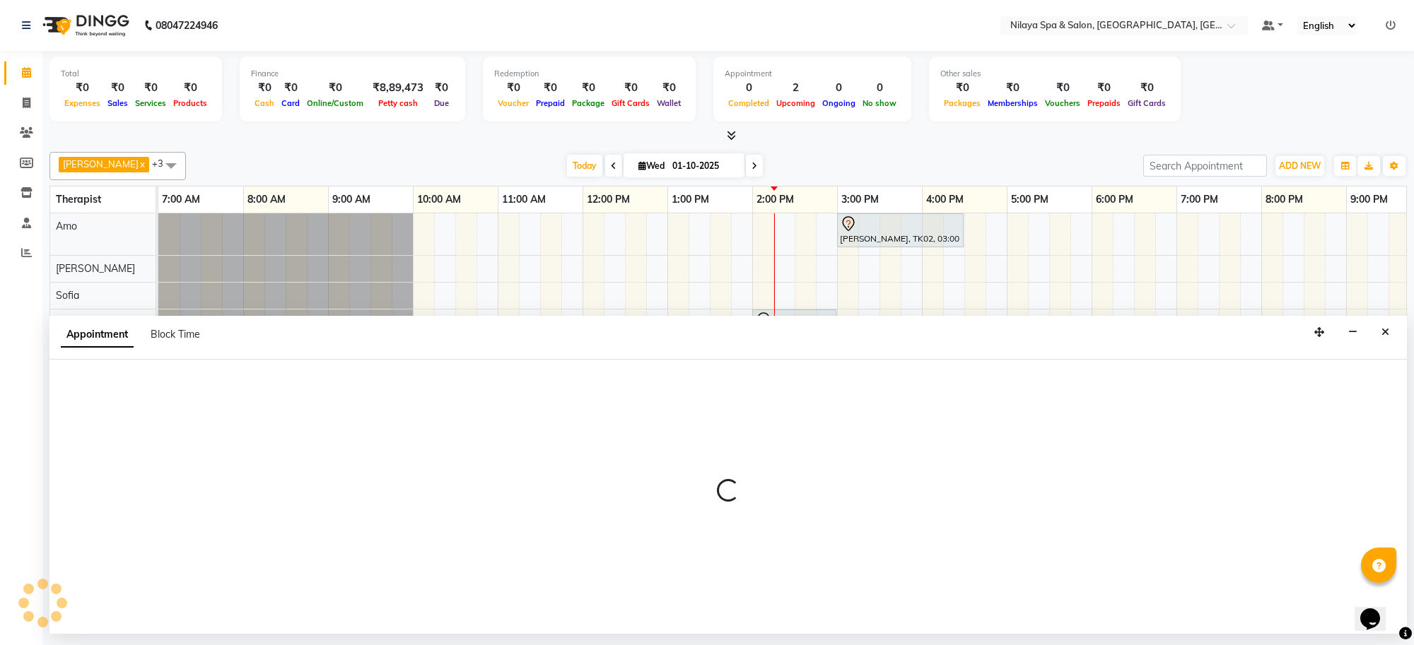
select select "84325"
select select "855"
select select "tentative"
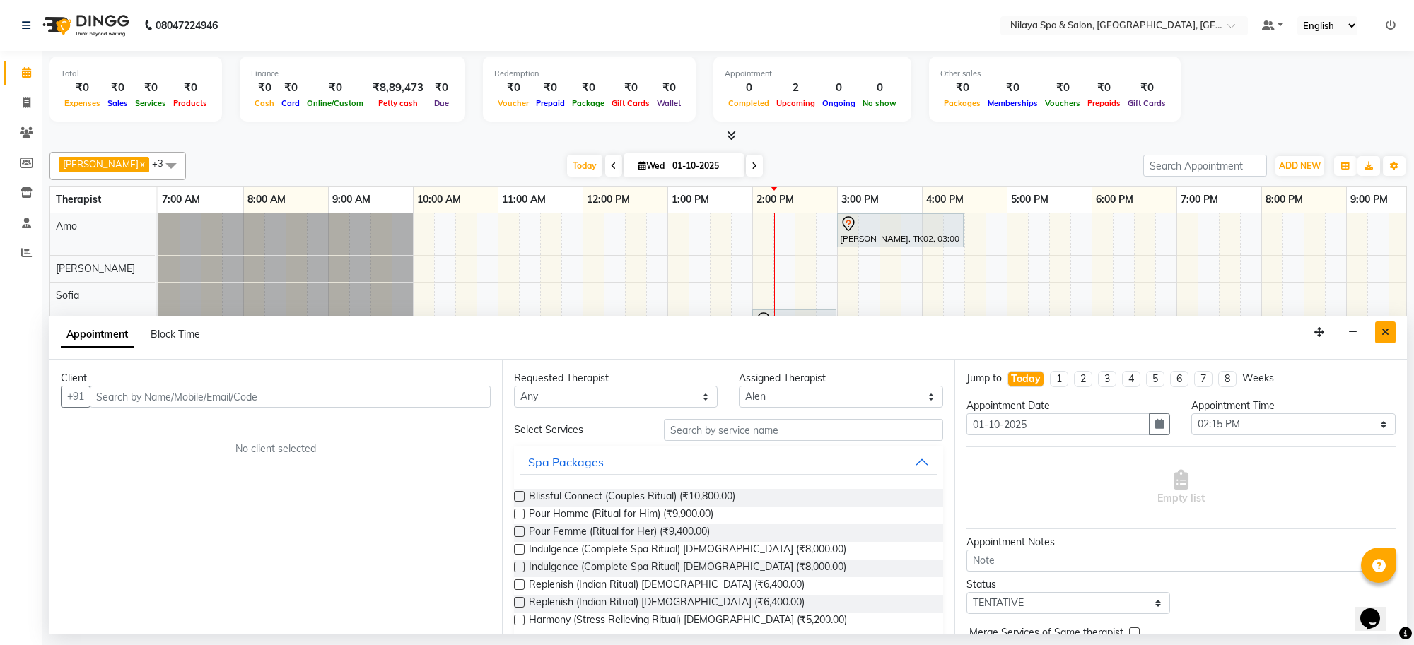
click at [1386, 322] on button "Close" at bounding box center [1385, 333] width 20 height 22
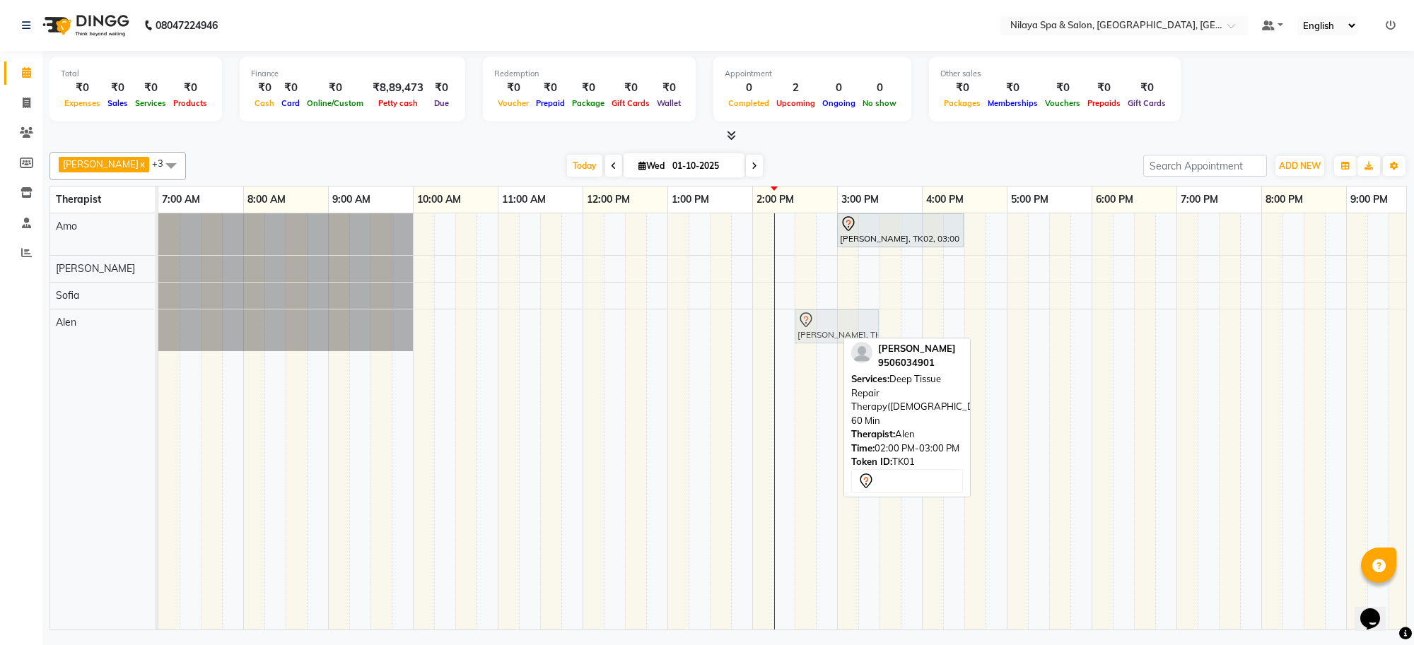
drag, startPoint x: 802, startPoint y: 325, endPoint x: 852, endPoint y: 319, distance: 49.8
click at [158, 319] on div "[PERSON_NAME], TK01, 02:00 PM-03:00 PM, Deep Tissue Repair Therapy([DEMOGRAPHIC…" at bounding box center [158, 331] width 0 height 42
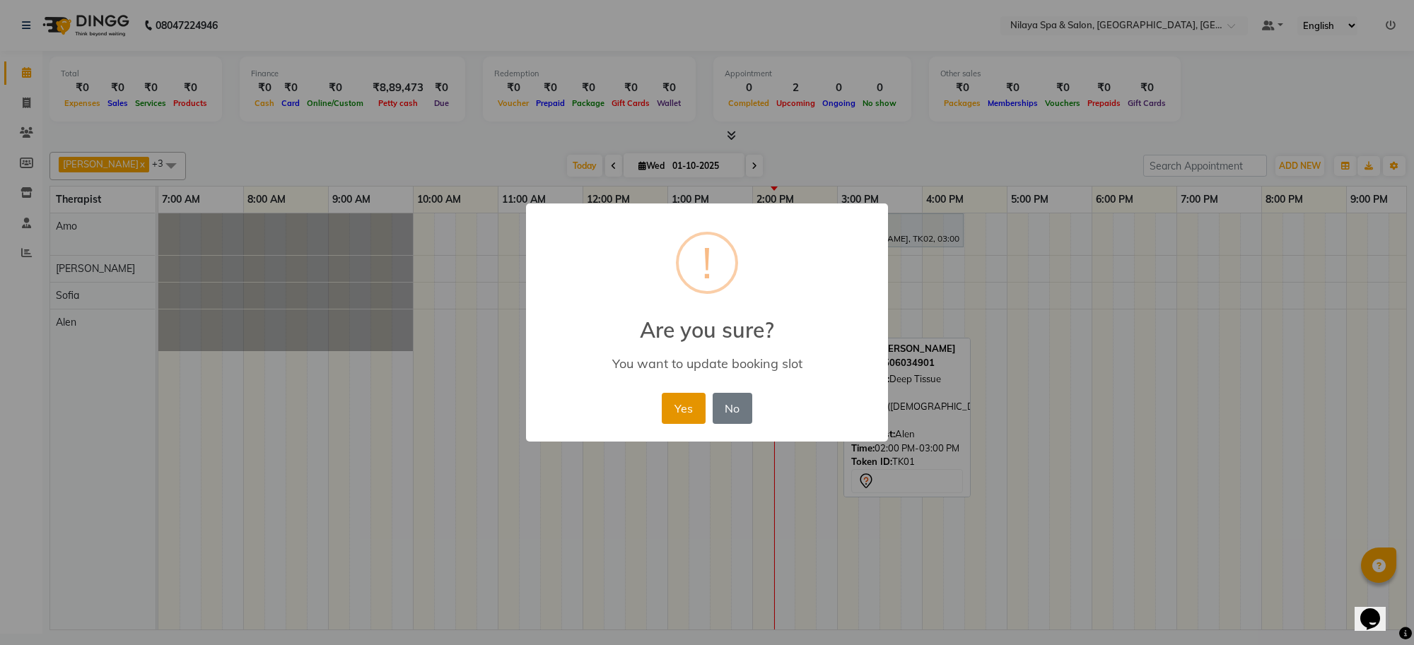
click at [674, 397] on button "Yes" at bounding box center [683, 408] width 43 height 31
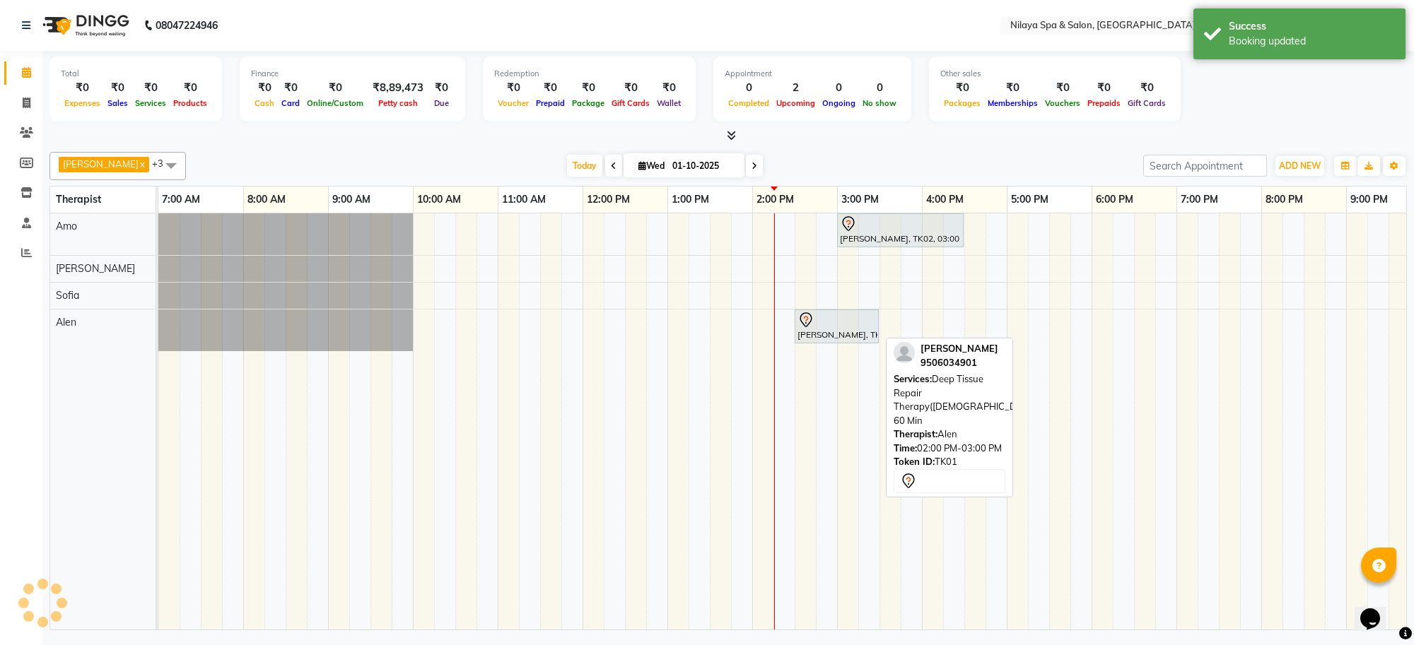
click at [838, 329] on div "[PERSON_NAME], TK01, 02:30 PM-03:30 PM, Deep Tissue Repair Therapy([DEMOGRAPHIC…" at bounding box center [836, 327] width 81 height 30
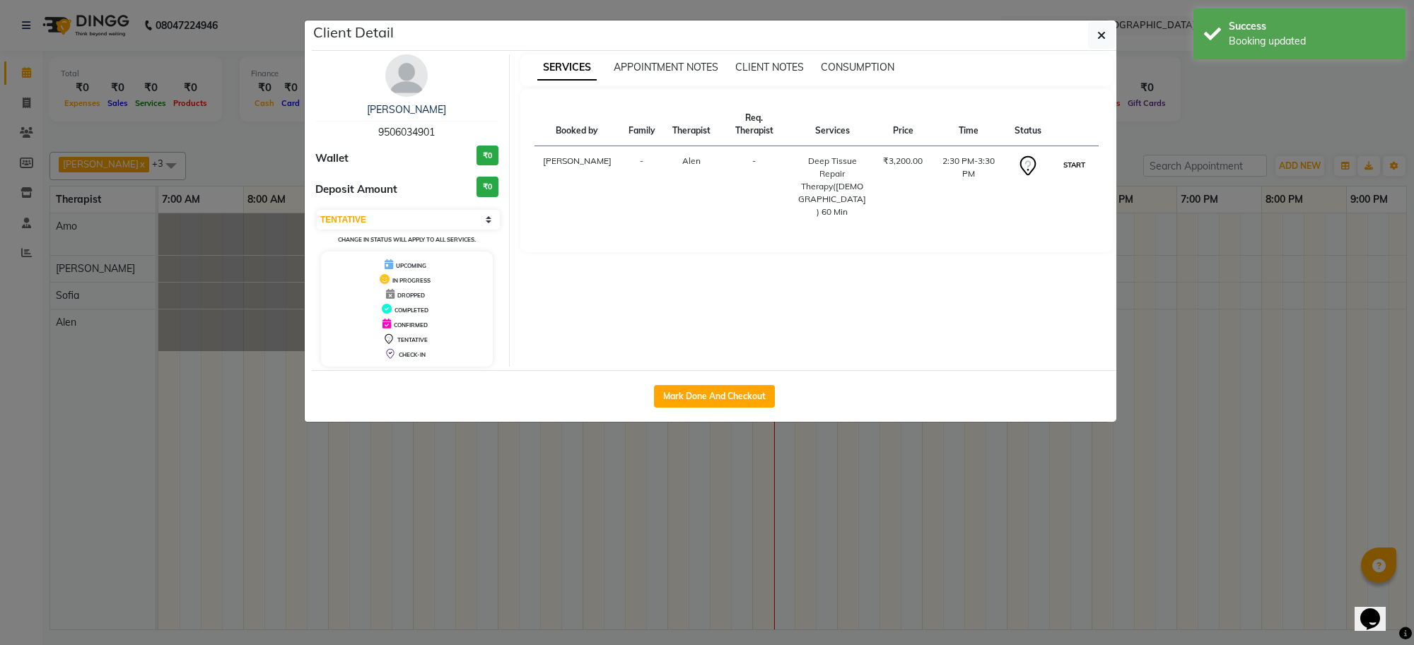
click at [1081, 167] on button "START" at bounding box center [1074, 165] width 29 height 18
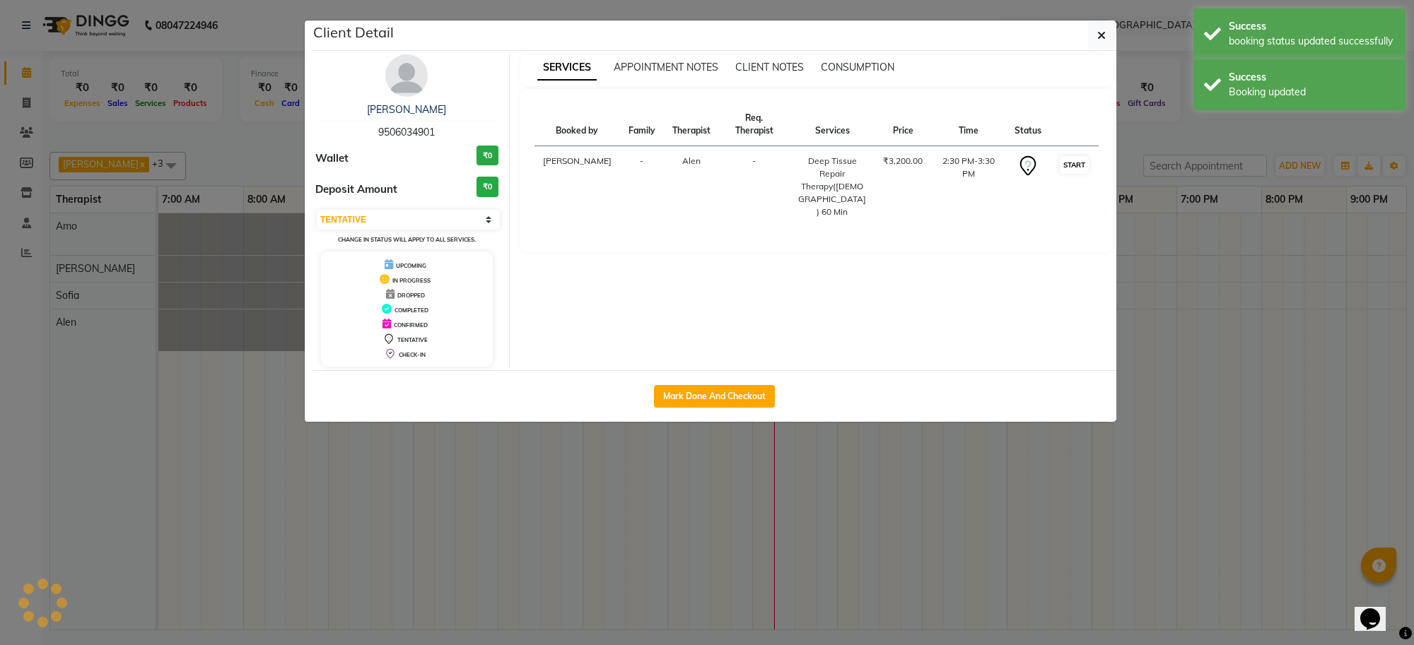
select select "1"
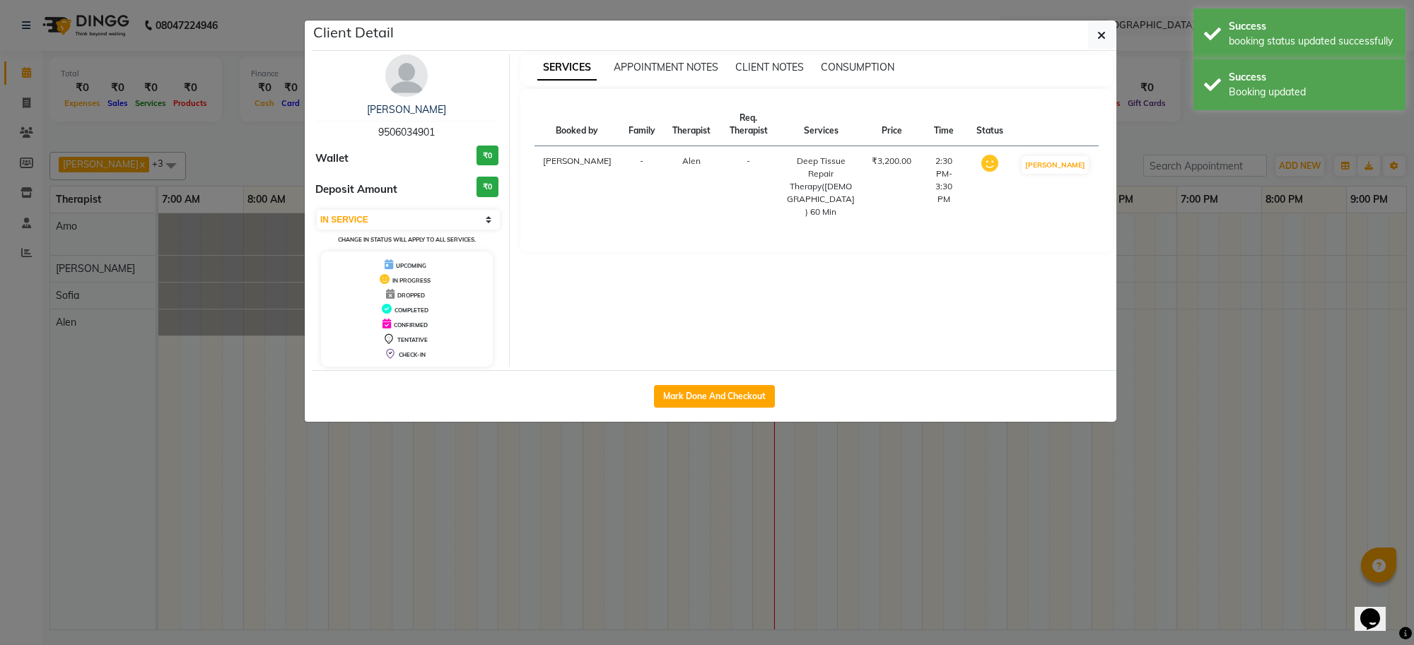
click at [983, 541] on ngb-modal-window "Client Detail [PERSON_NAME] 9506034901 Wallet ₹0 Deposit Amount ₹0 Select IN SE…" at bounding box center [707, 322] width 1414 height 645
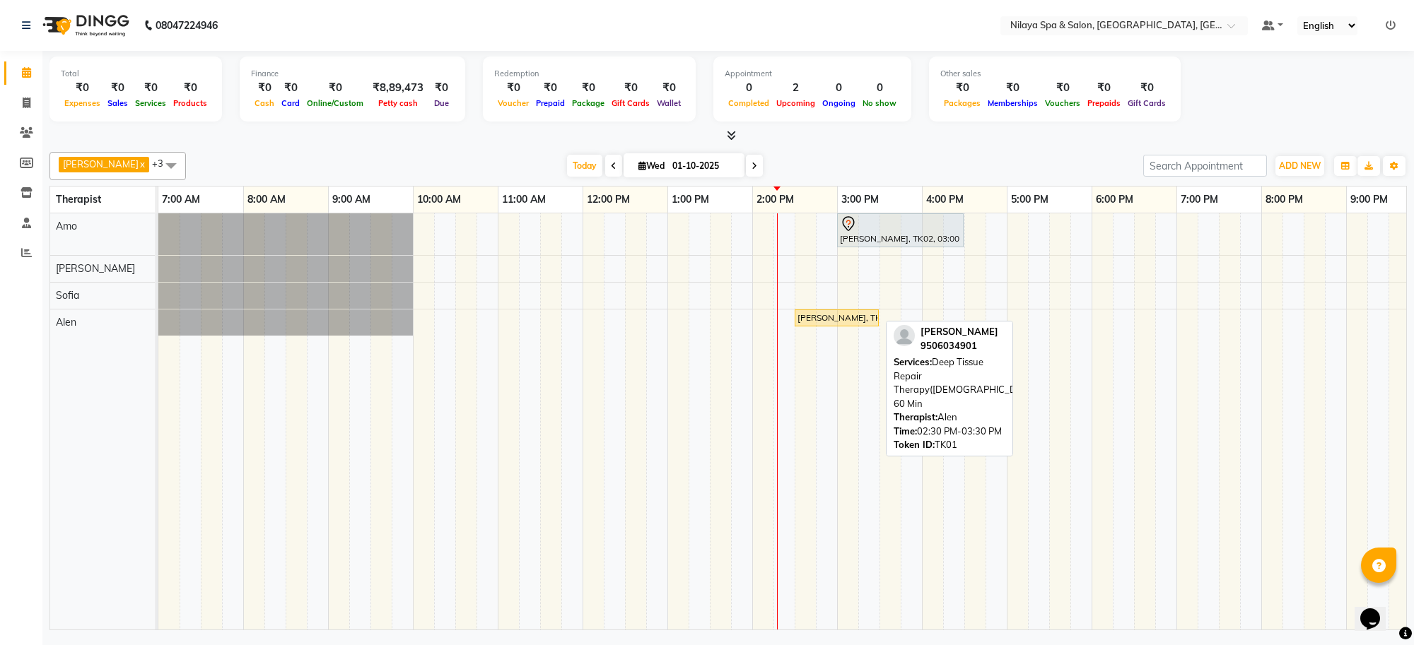
click at [857, 323] on div "[PERSON_NAME], TK01, 02:30 PM-03:30 PM, Deep Tissue Repair Therapy([DEMOGRAPHIC…" at bounding box center [836, 318] width 81 height 13
select select "1"
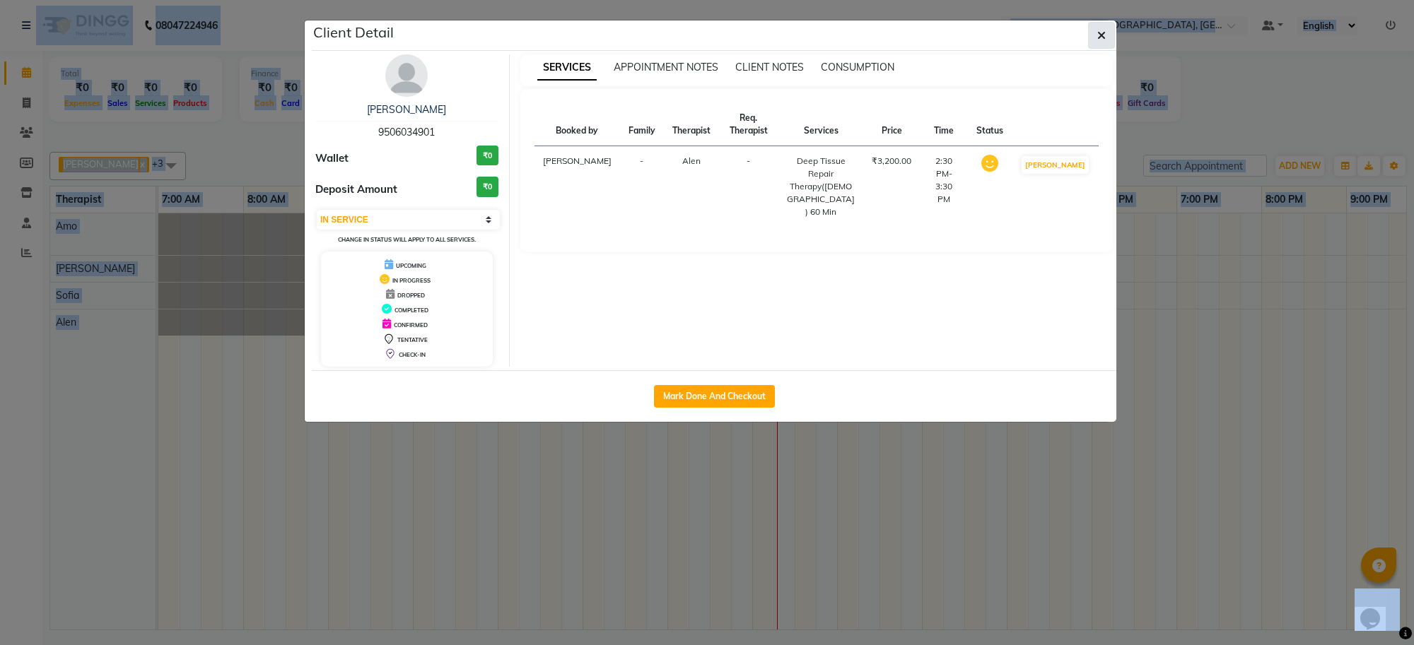
click at [1090, 40] on button "button" at bounding box center [1101, 35] width 27 height 27
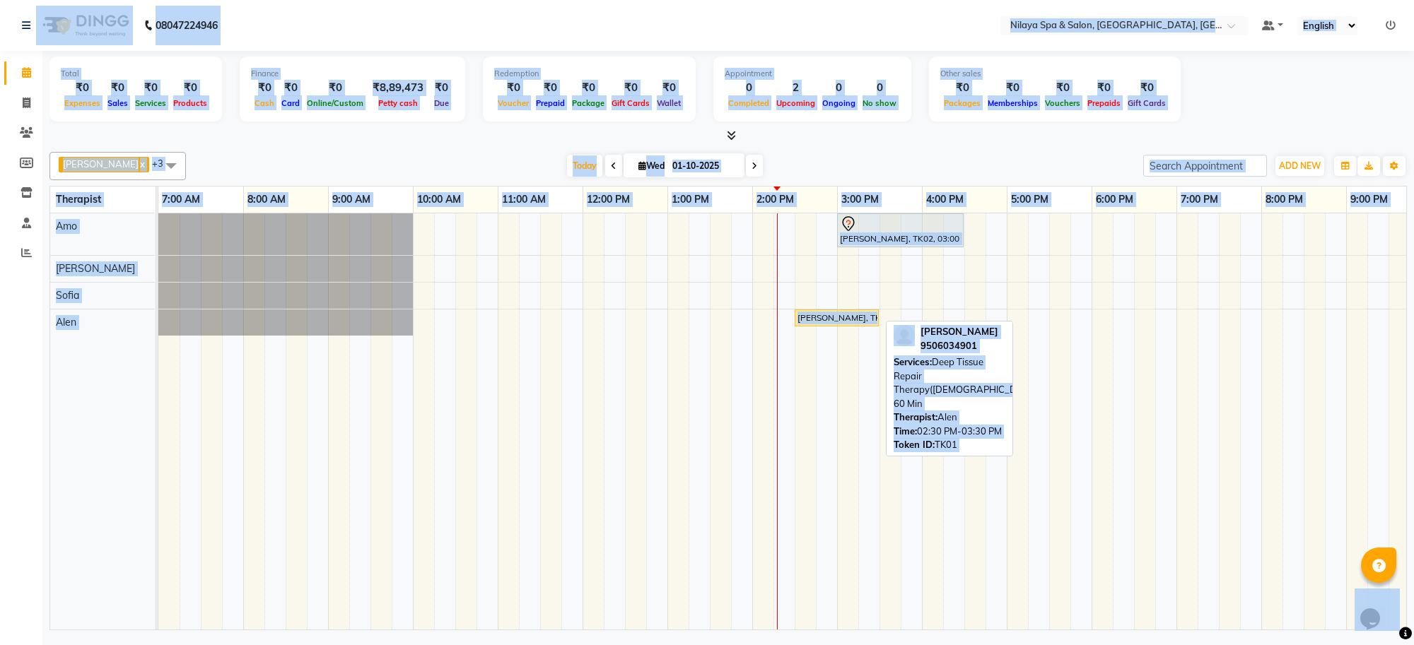
click at [838, 312] on link "[PERSON_NAME], TK01, 02:30 PM-03:30 PM, Deep Tissue Repair Therapy([DEMOGRAPHIC…" at bounding box center [836, 318] width 84 height 17
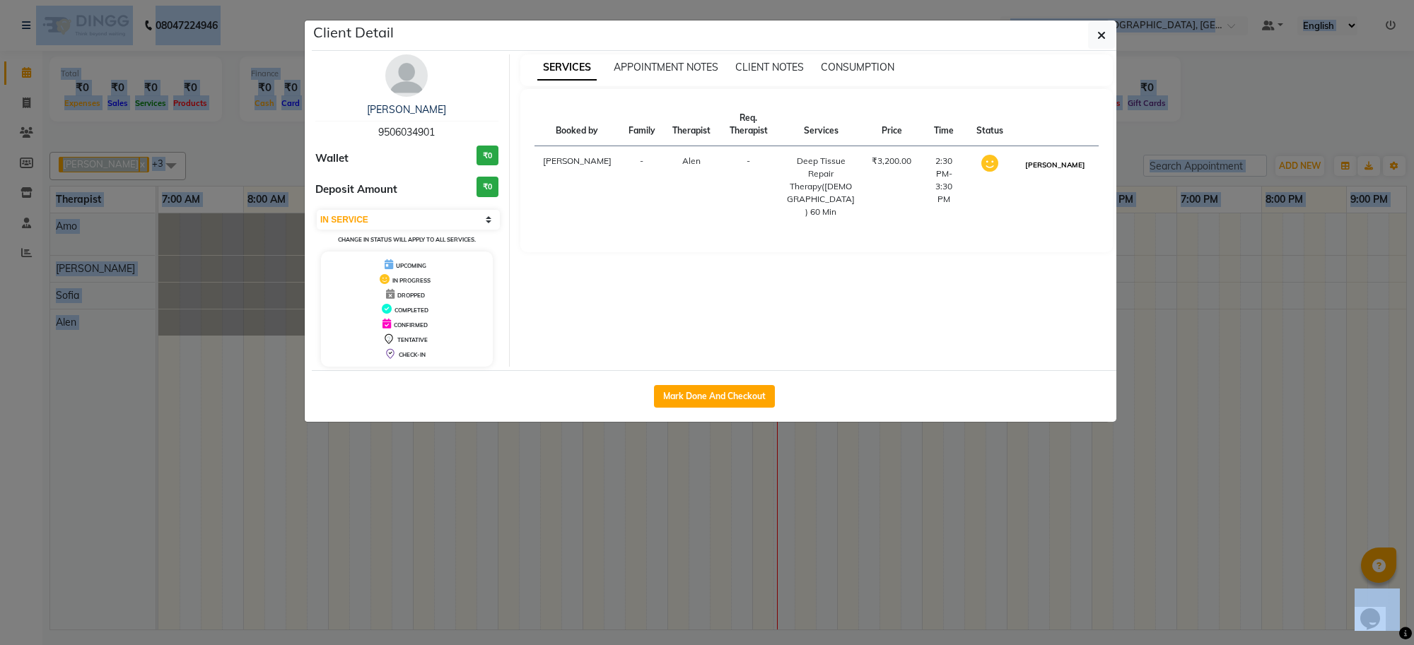
click at [1064, 174] on button "[PERSON_NAME]" at bounding box center [1054, 165] width 67 height 18
select select "3"
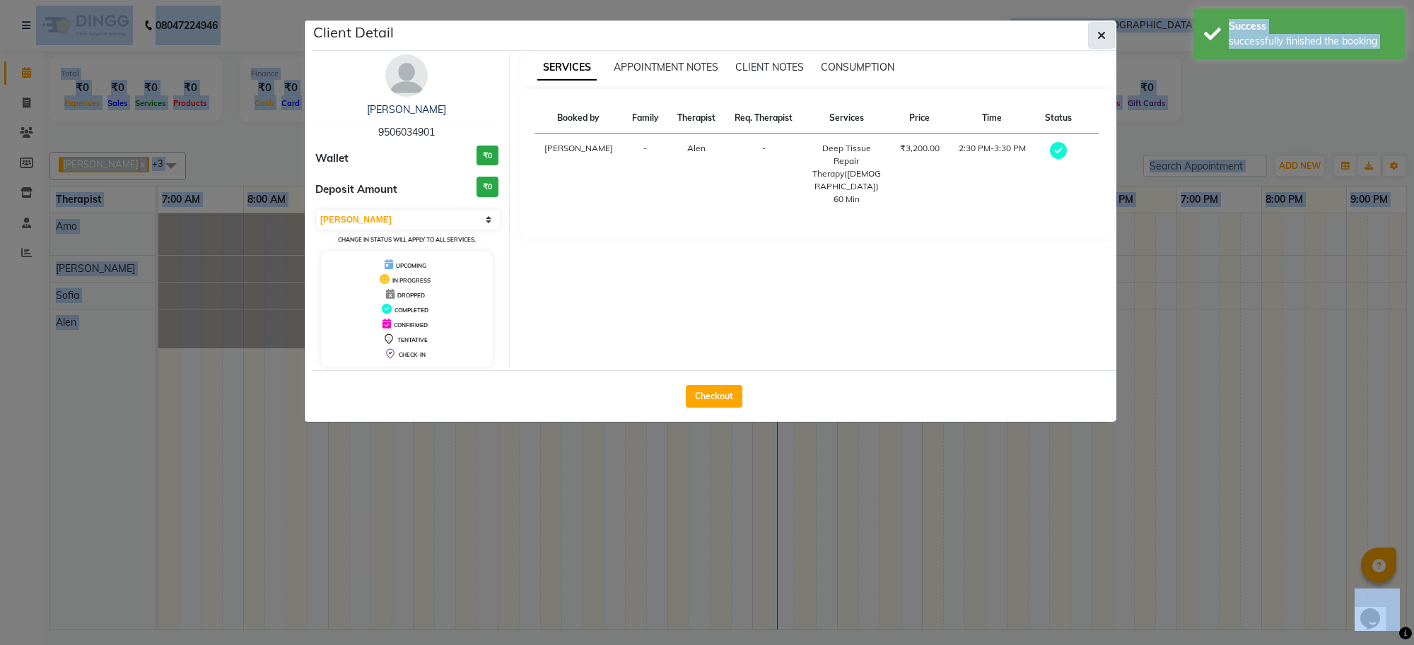
click at [1106, 39] on button "button" at bounding box center [1101, 35] width 27 height 27
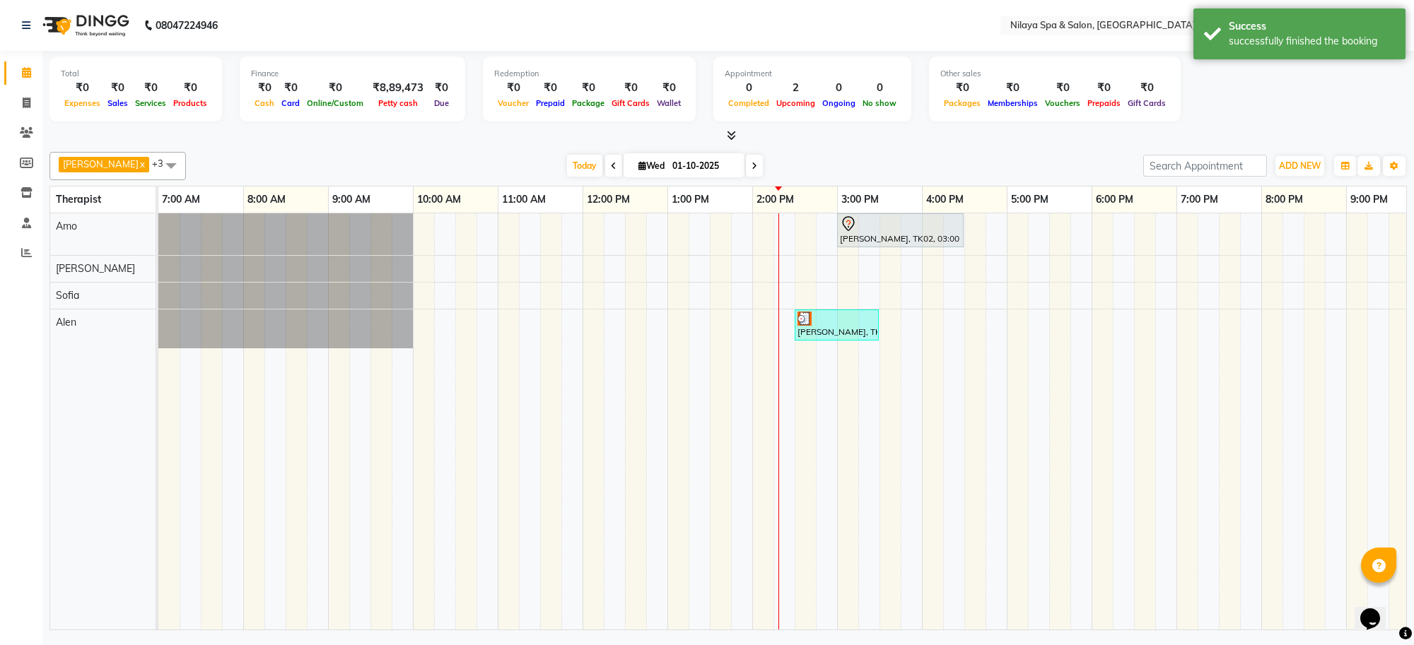
drag, startPoint x: 834, startPoint y: 333, endPoint x: 835, endPoint y: 295, distance: 37.5
click at [835, 295] on div "[PERSON_NAME], TK02, 03:00 PM-04:30 PM, Deep Tissue Repair Therapy([DEMOGRAPHIC…" at bounding box center [879, 421] width 1442 height 416
click at [835, 329] on div "[PERSON_NAME], TK01, 02:30 PM-03:30 PM, Deep Tissue Repair Therapy([DEMOGRAPHIC…" at bounding box center [836, 325] width 81 height 27
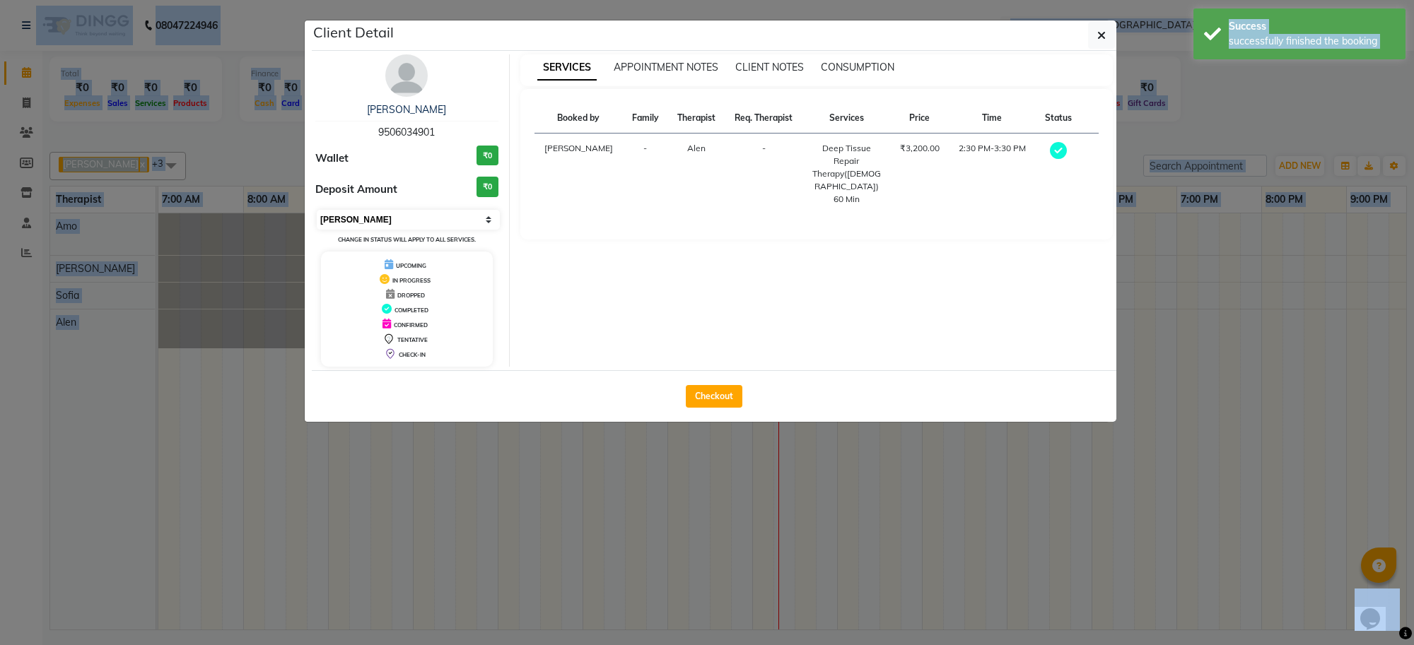
click at [415, 220] on select "Select MARK DONE UPCOMING" at bounding box center [408, 220] width 183 height 20
select select "5"
click at [317, 210] on select "Select MARK DONE UPCOMING" at bounding box center [408, 220] width 183 height 20
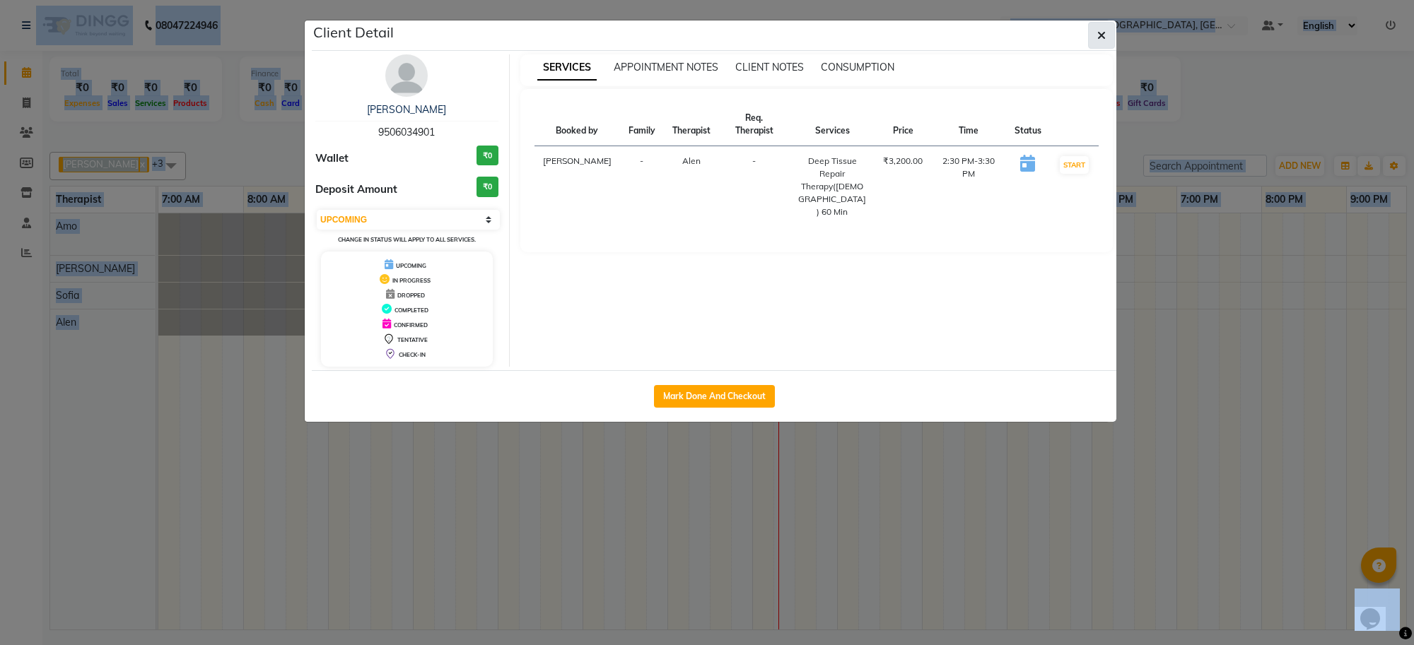
click at [1105, 41] on button "button" at bounding box center [1101, 35] width 27 height 27
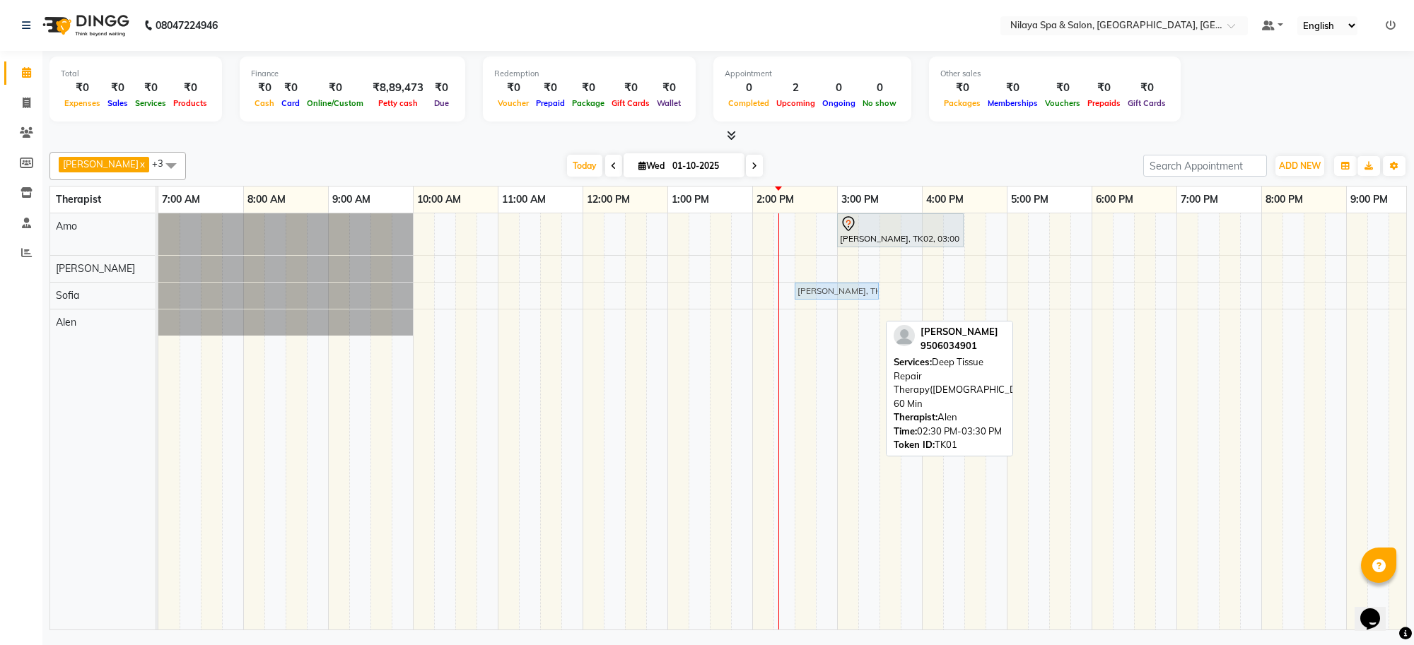
drag, startPoint x: 840, startPoint y: 317, endPoint x: 846, endPoint y: 300, distance: 17.5
click at [846, 300] on tbody "[PERSON_NAME], TK02, 03:00 PM-04:30 PM, Deep Tissue Repair Therapy([DEMOGRAPHIC…" at bounding box center [879, 274] width 1442 height 122
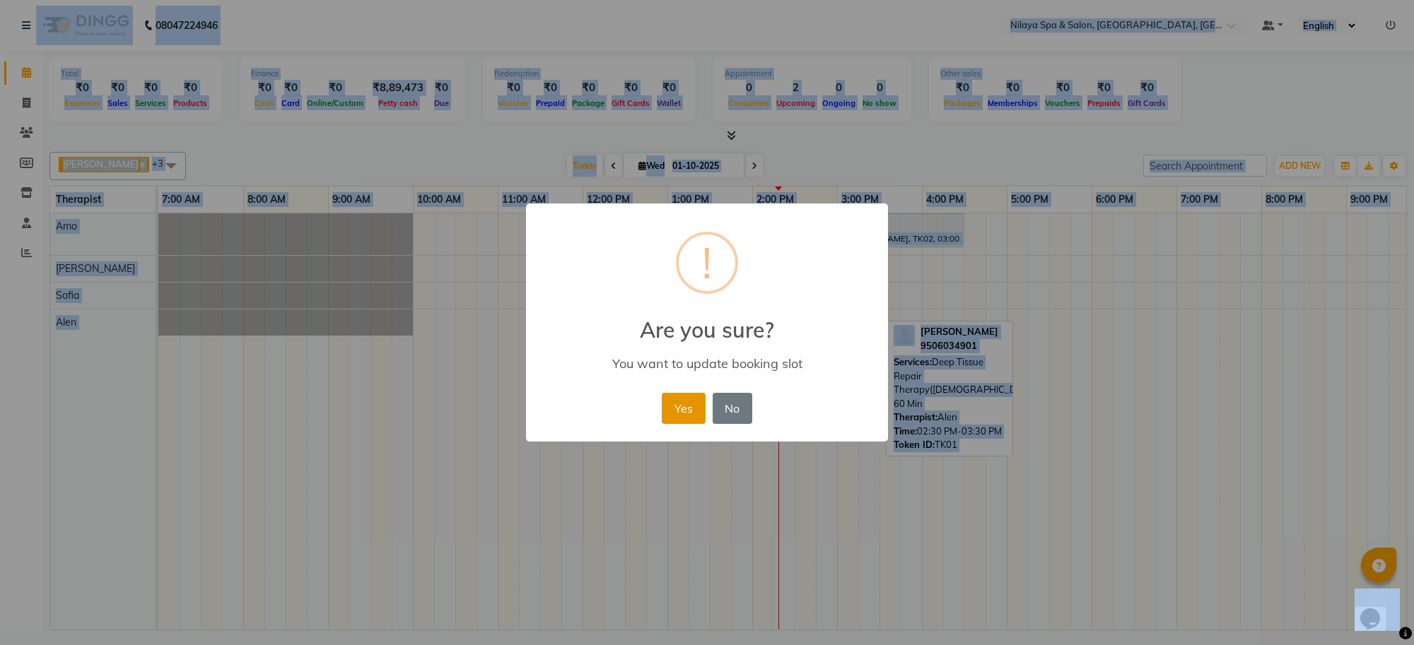
click at [686, 407] on button "Yes" at bounding box center [683, 408] width 43 height 31
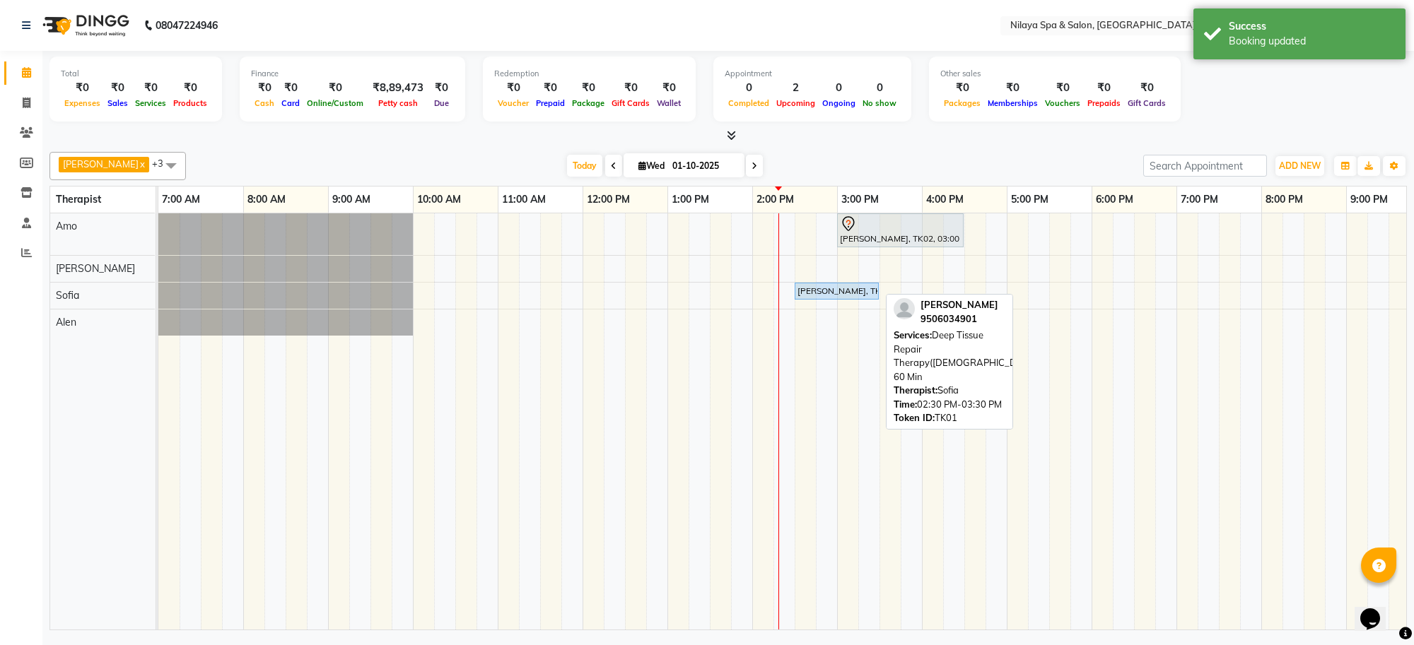
click at [845, 288] on div "[PERSON_NAME], TK01, 02:30 PM-03:30 PM, Deep Tissue Repair Therapy([DEMOGRAPHIC…" at bounding box center [836, 291] width 81 height 13
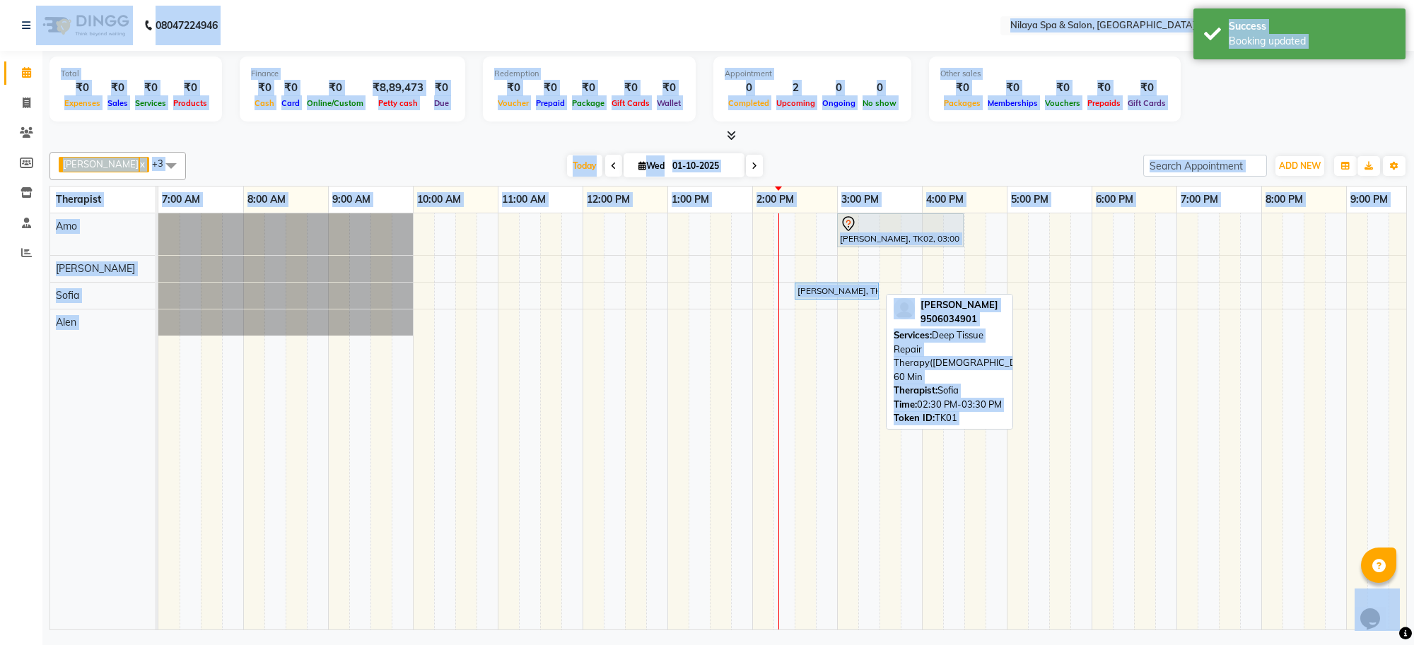
click at [845, 290] on div "[PERSON_NAME], TK01, 02:30 PM-03:30 PM, Deep Tissue Repair Therapy([DEMOGRAPHIC…" at bounding box center [836, 291] width 81 height 13
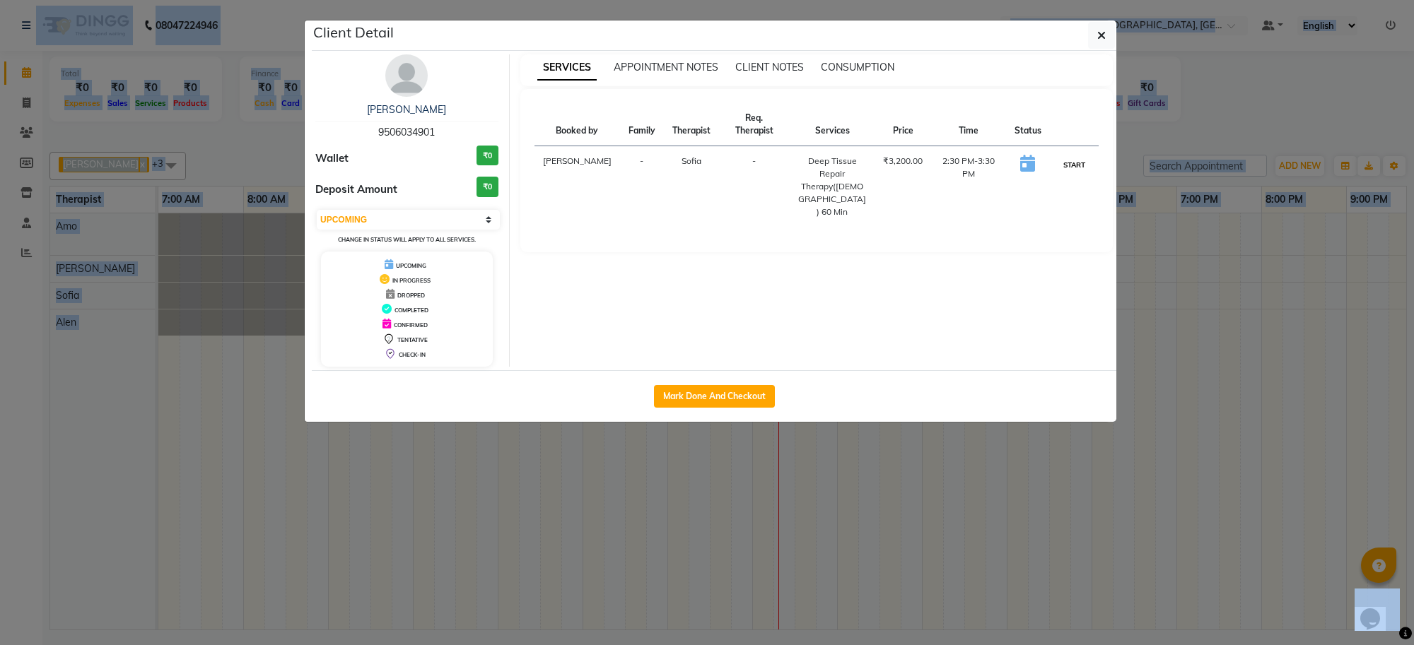
click at [1080, 164] on button "START" at bounding box center [1074, 165] width 29 height 18
select select "1"
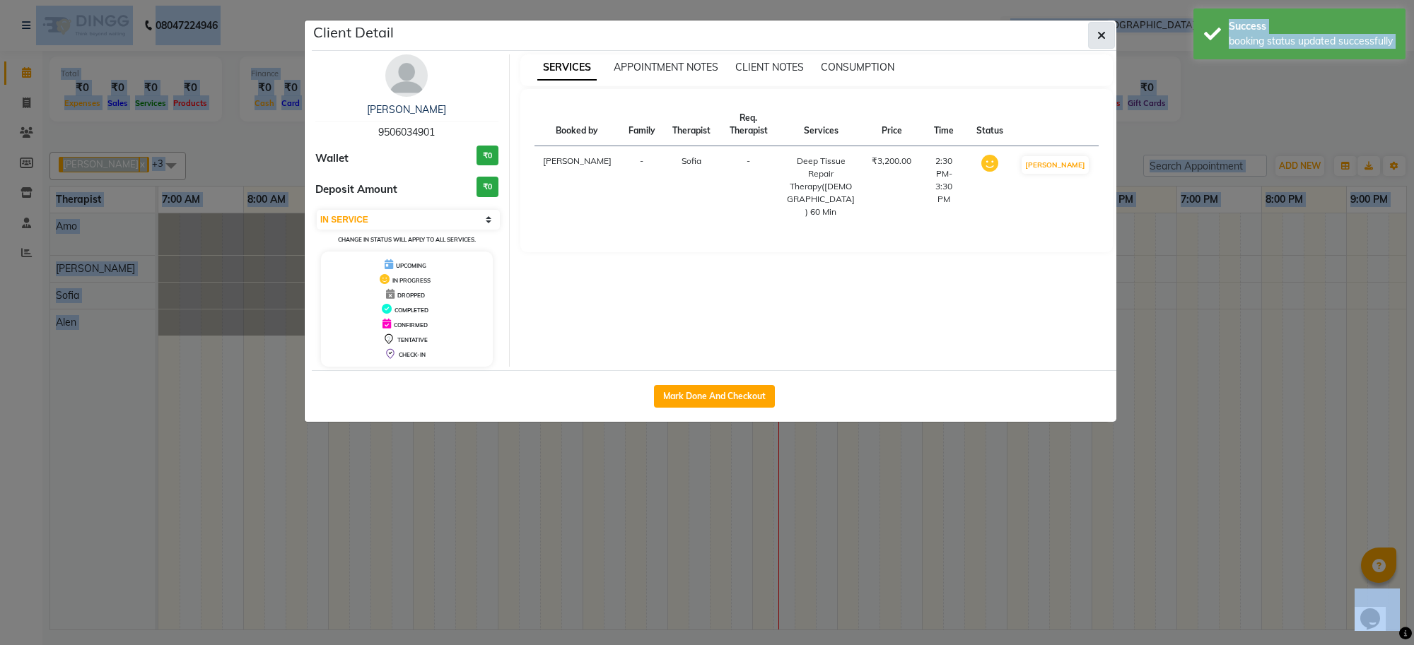
click at [1096, 35] on button "button" at bounding box center [1101, 35] width 27 height 27
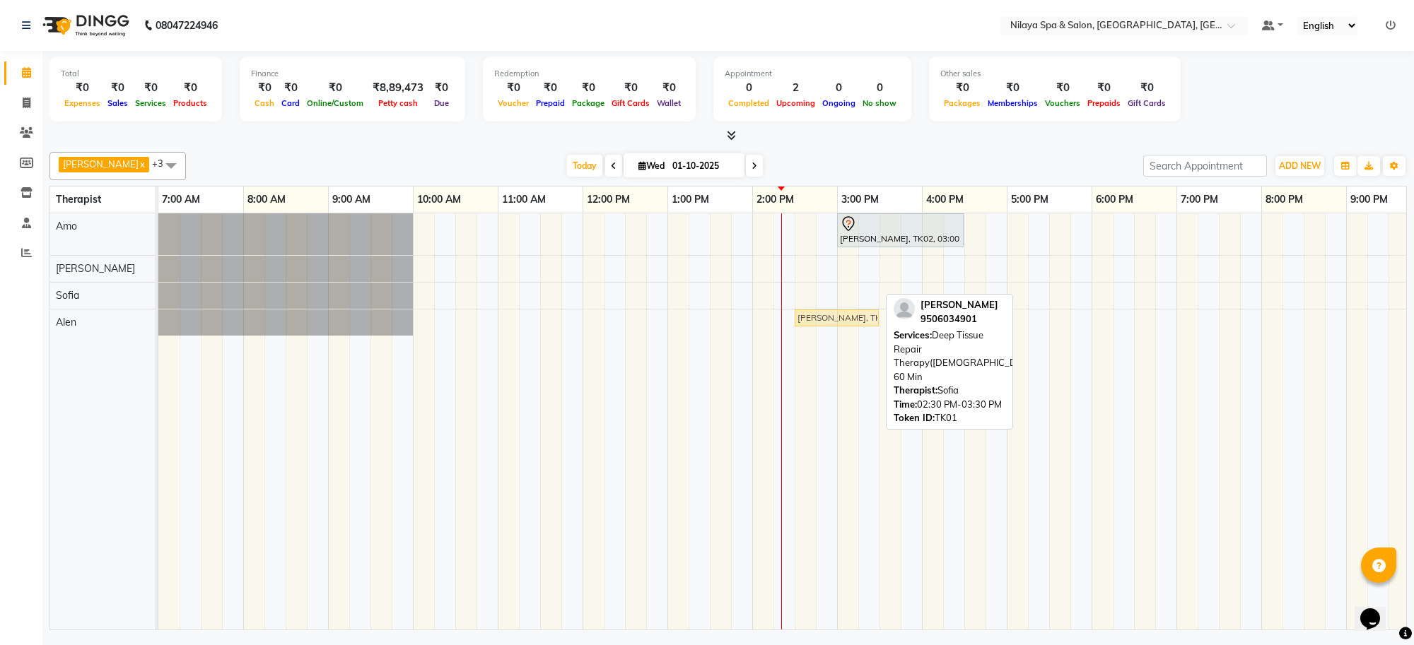
drag, startPoint x: 821, startPoint y: 295, endPoint x: 826, endPoint y: 327, distance: 31.4
click at [826, 327] on tbody "[PERSON_NAME], TK02, 03:00 PM-04:30 PM, Deep Tissue Repair Therapy([DEMOGRAPHIC…" at bounding box center [879, 274] width 1442 height 122
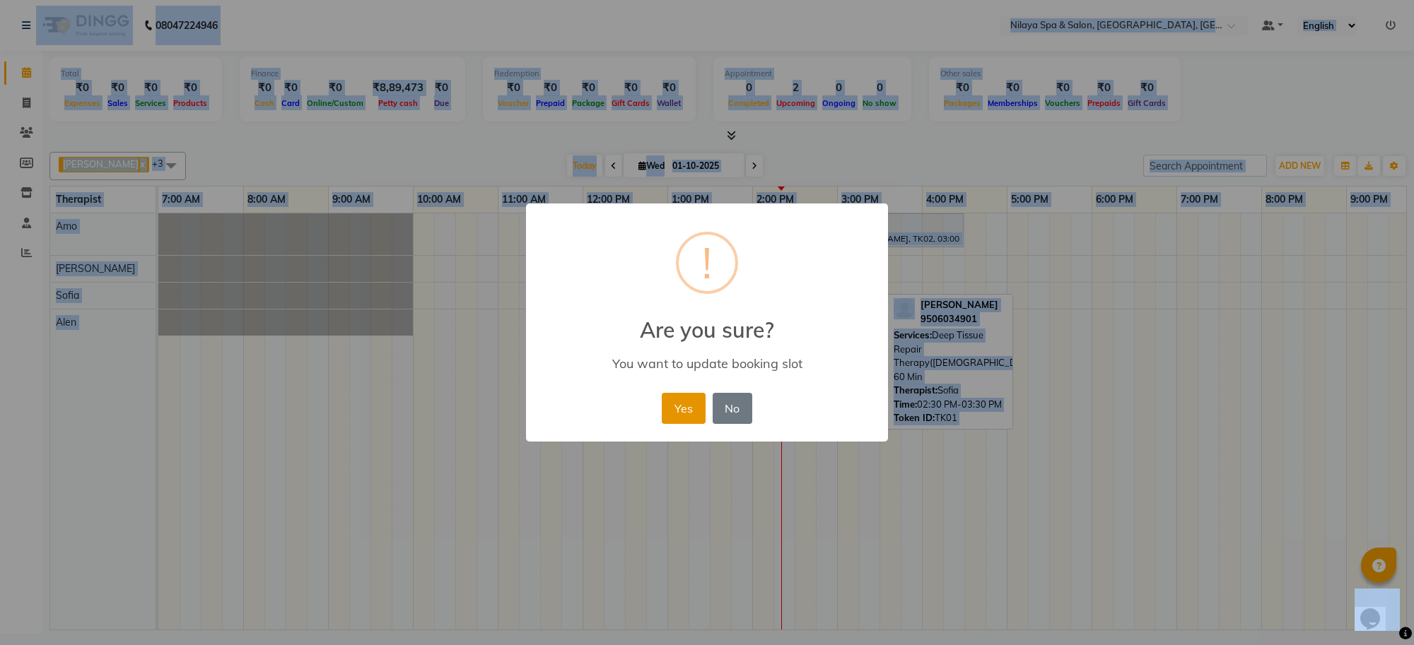
click at [671, 401] on button "Yes" at bounding box center [683, 408] width 43 height 31
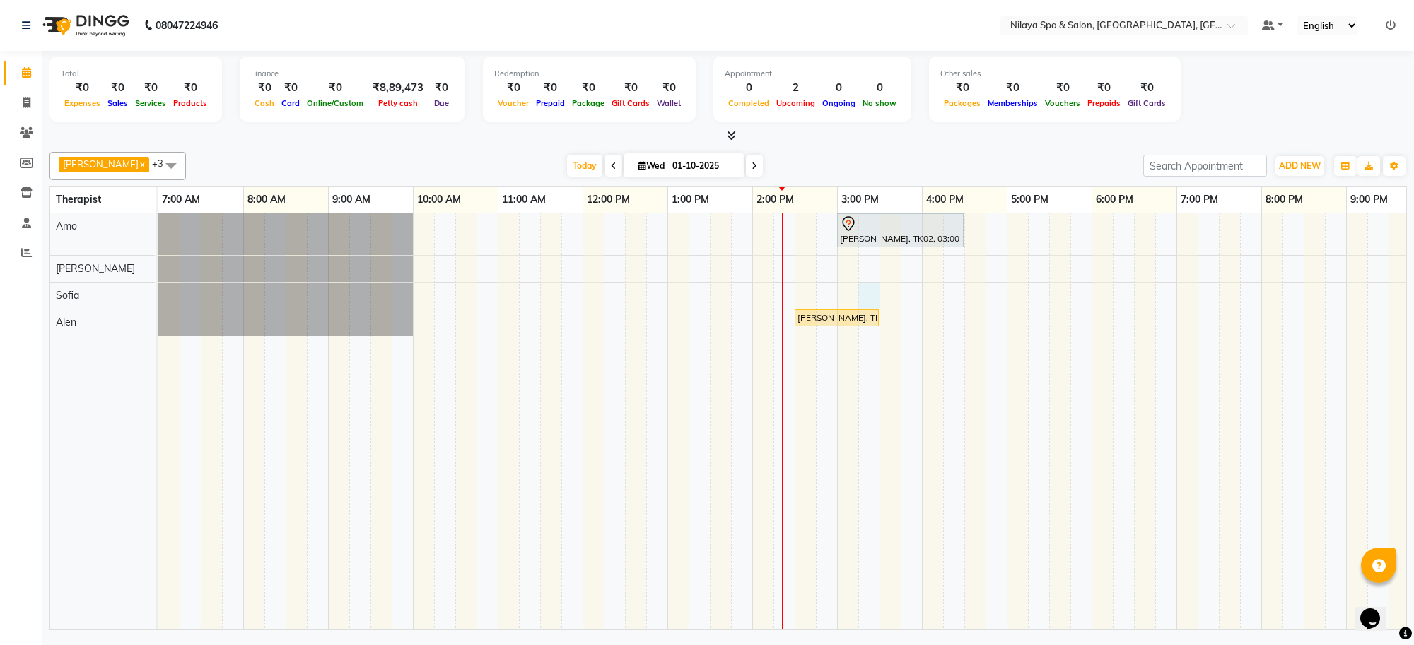
click at [863, 290] on div "[PERSON_NAME], TK02, 03:00 PM-04:30 PM, Deep Tissue Repair Therapy([DEMOGRAPHIC…" at bounding box center [879, 421] width 1442 height 416
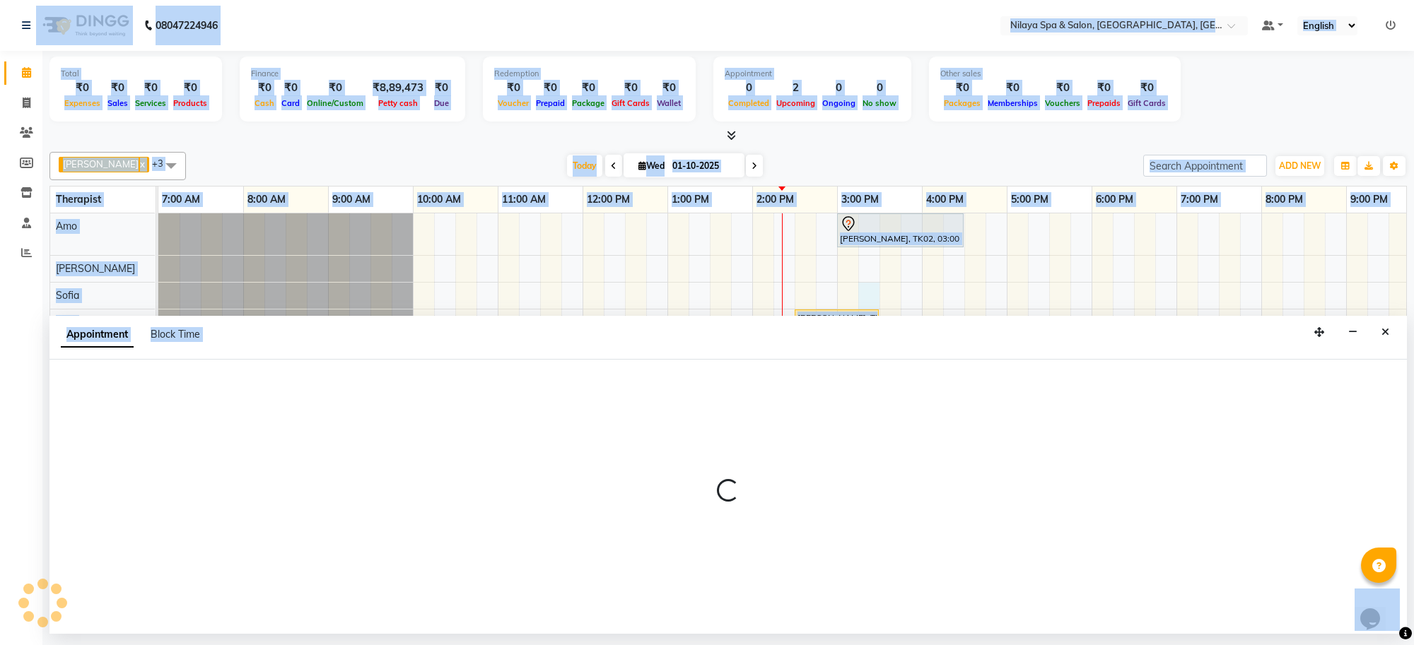
select select "84324"
select select "915"
select select "tentative"
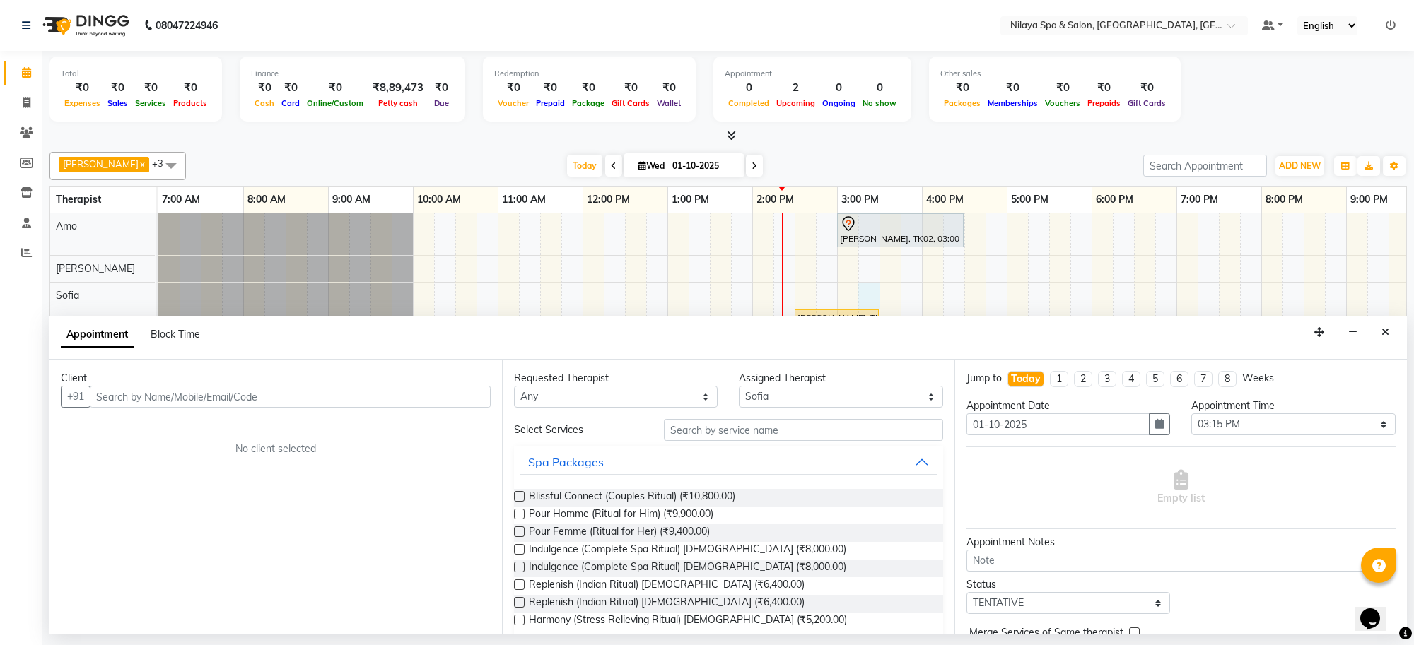
click at [401, 406] on input "text" at bounding box center [290, 397] width 401 height 22
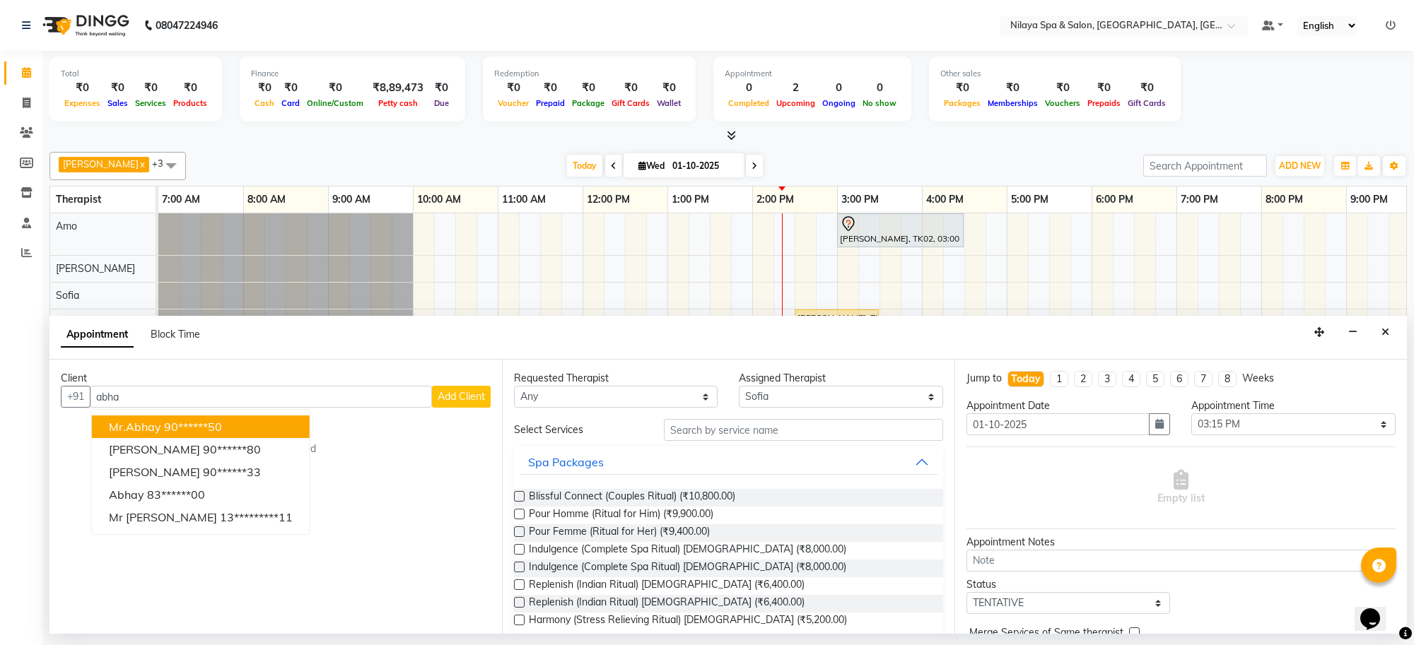
click at [149, 428] on span "Mr.Abhay" at bounding box center [135, 427] width 52 height 14
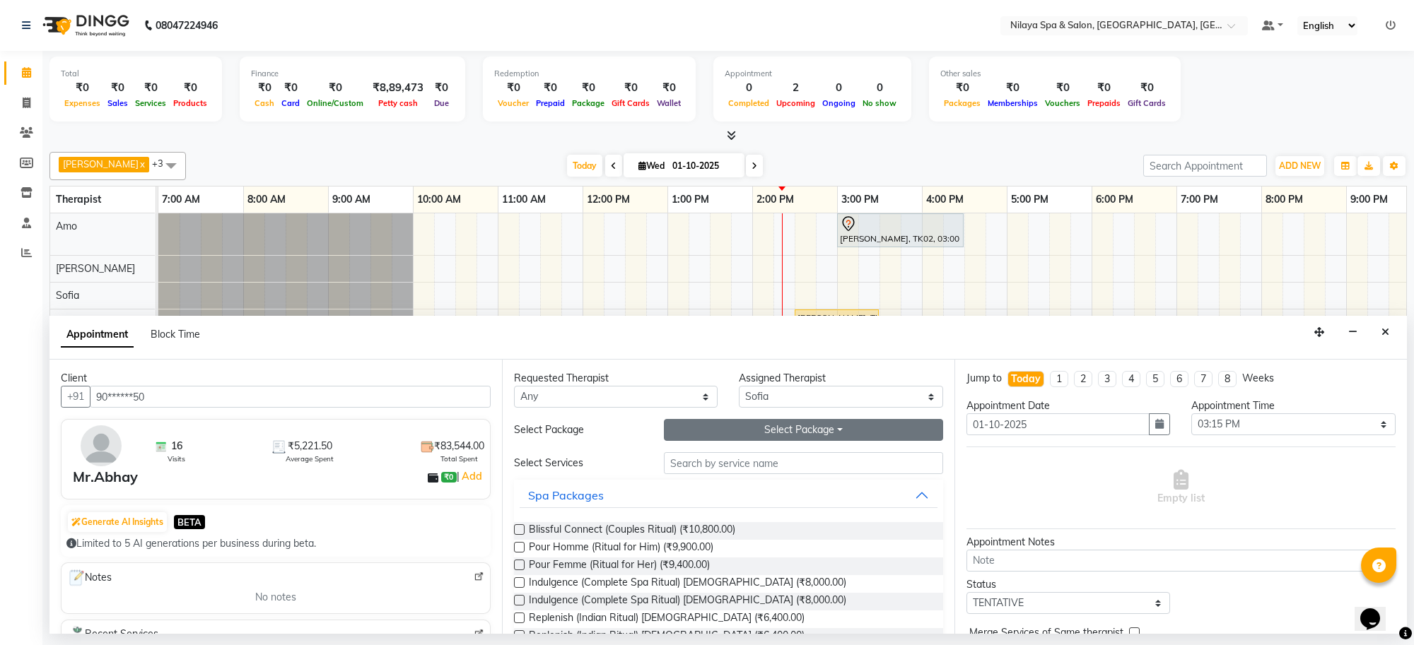
type input "90******50"
click at [727, 421] on button "Select Package Toggle Dropdown" at bounding box center [803, 430] width 279 height 22
click at [729, 482] on li "SILVER_ALL" at bounding box center [720, 480] width 112 height 20
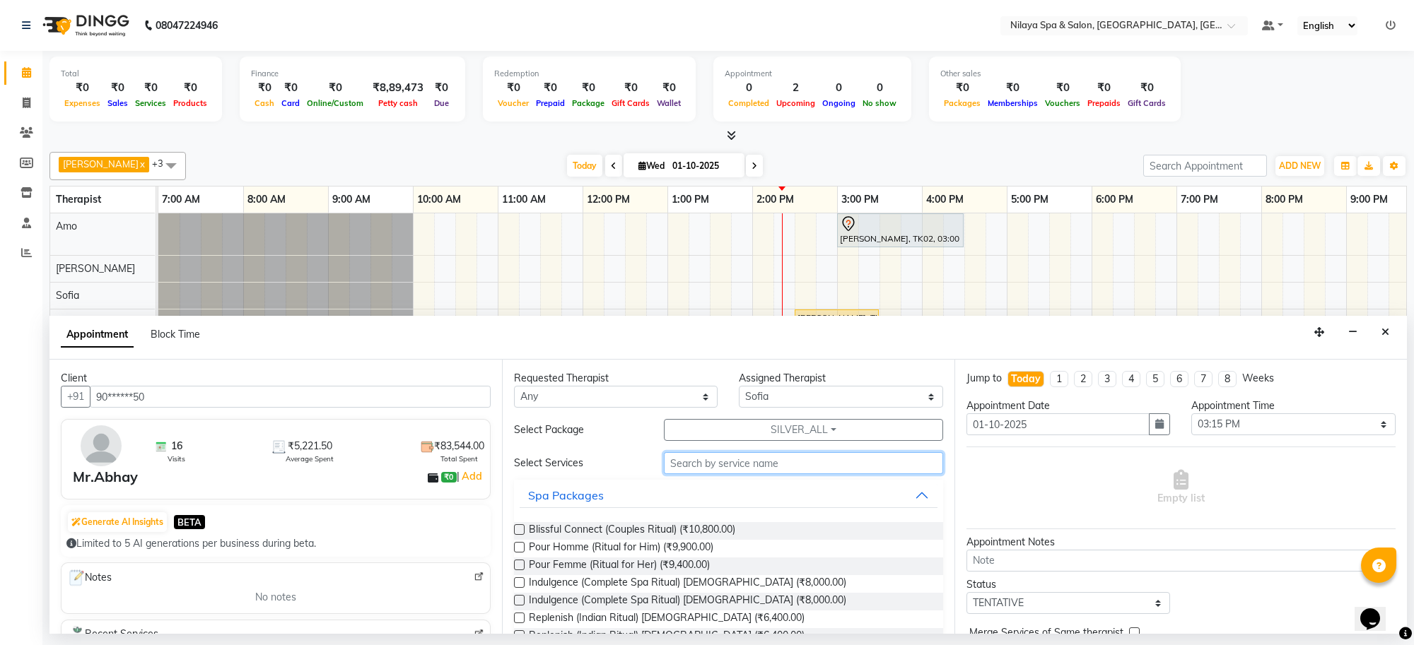
click at [728, 461] on input "text" at bounding box center [803, 463] width 279 height 22
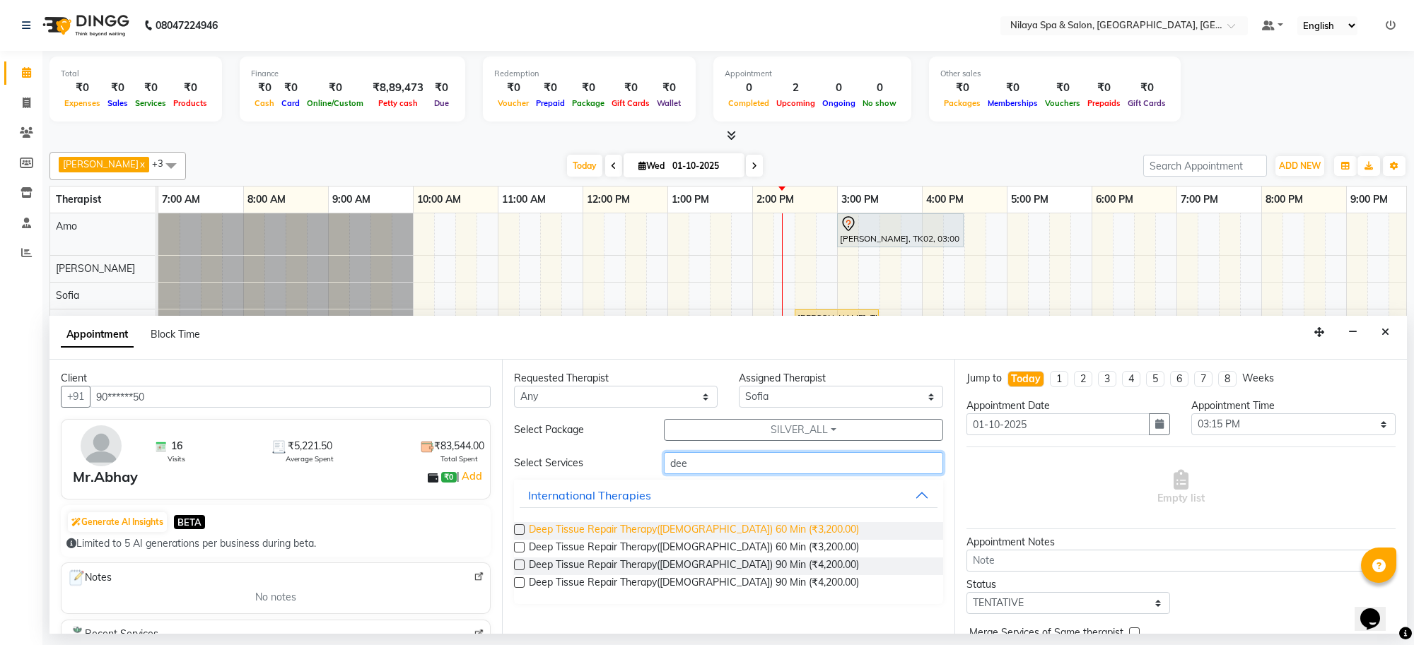
type input "dee"
click at [599, 527] on span "Deep Tissue Repair Therapy([DEMOGRAPHIC_DATA]) 60 Min (₹3,200.00)" at bounding box center [694, 531] width 330 height 18
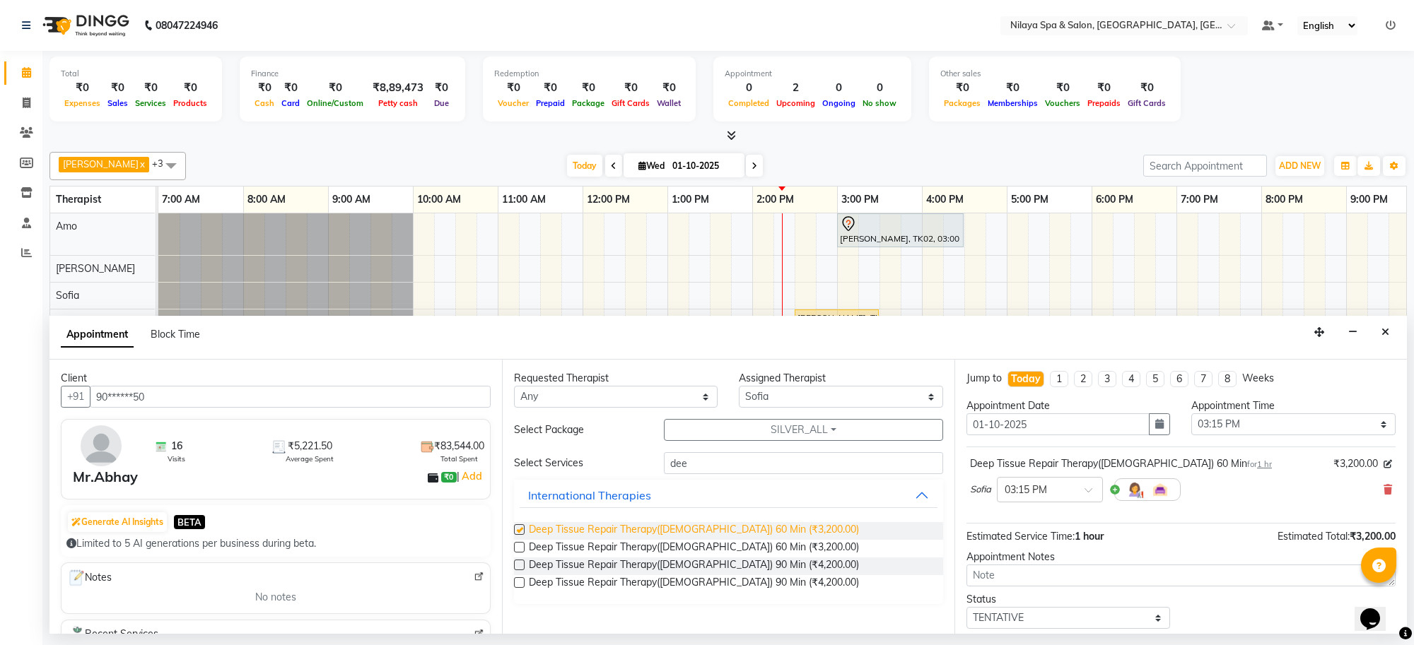
click at [599, 527] on span "Deep Tissue Repair Therapy([DEMOGRAPHIC_DATA]) 60 Min (₹3,200.00)" at bounding box center [694, 531] width 330 height 18
checkbox input "false"
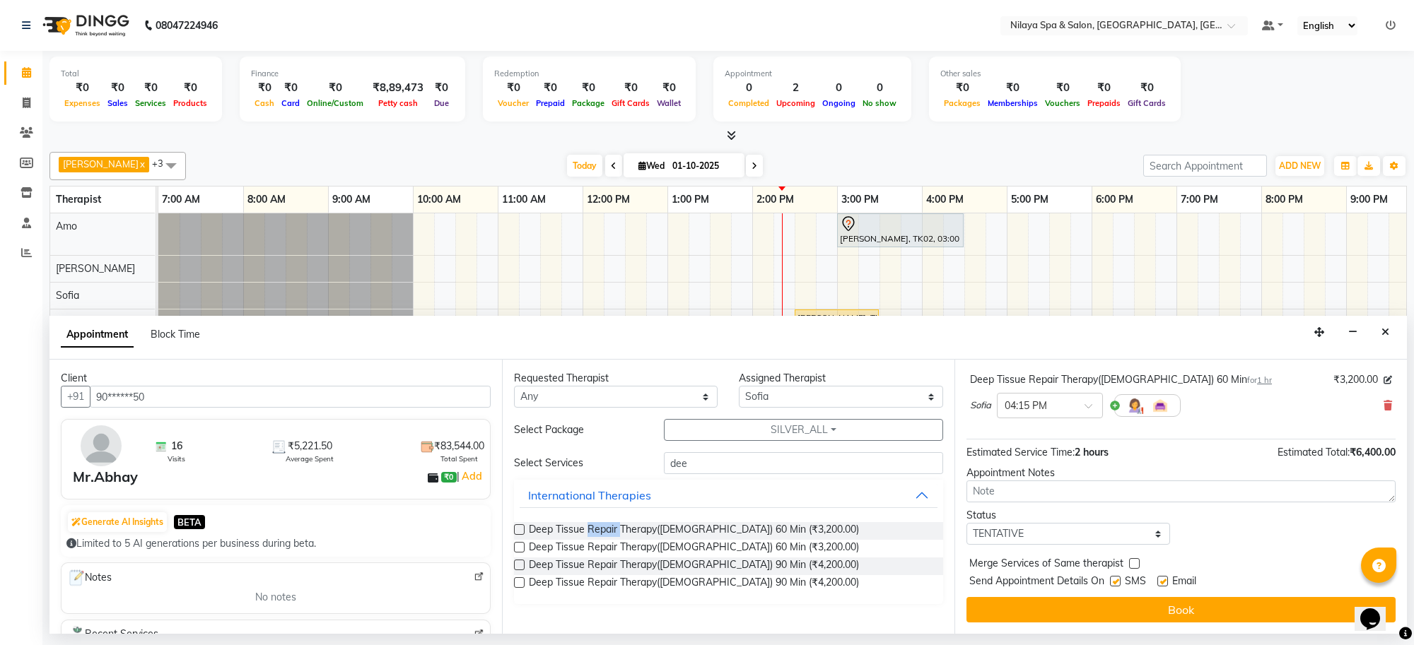
scroll to position [61, 0]
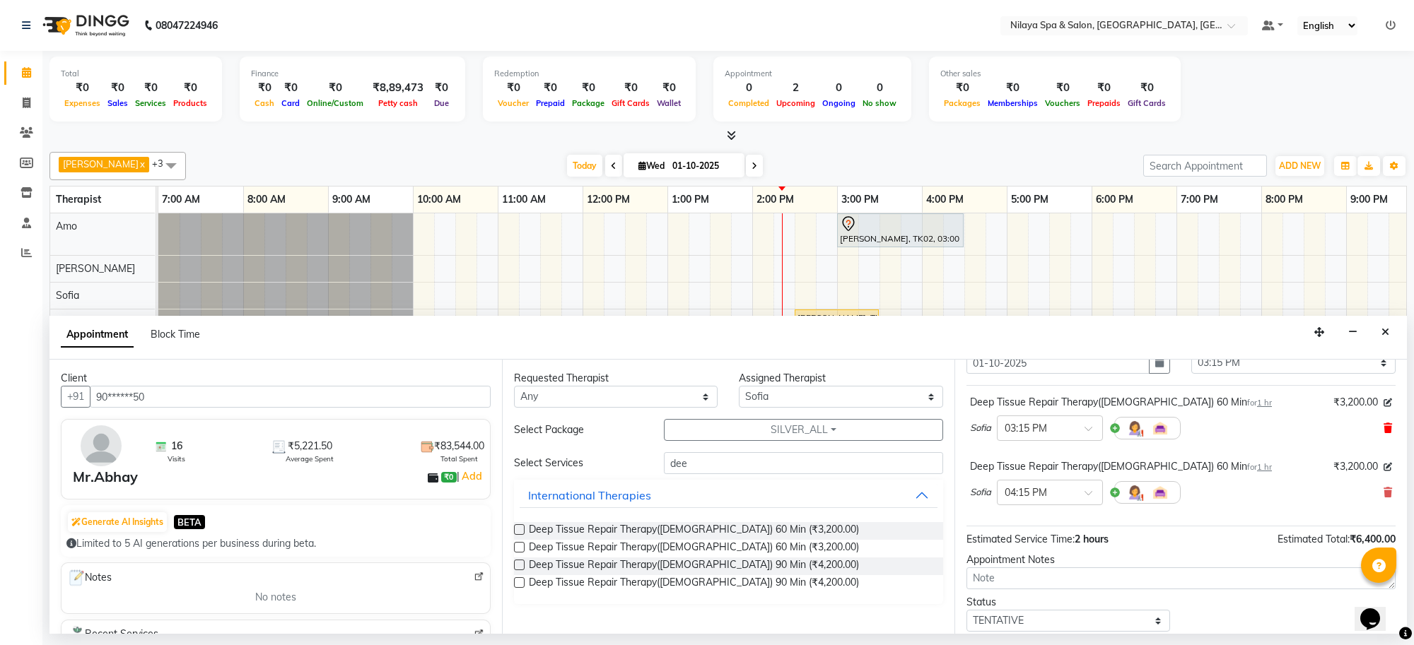
click at [1383, 429] on icon at bounding box center [1387, 428] width 8 height 10
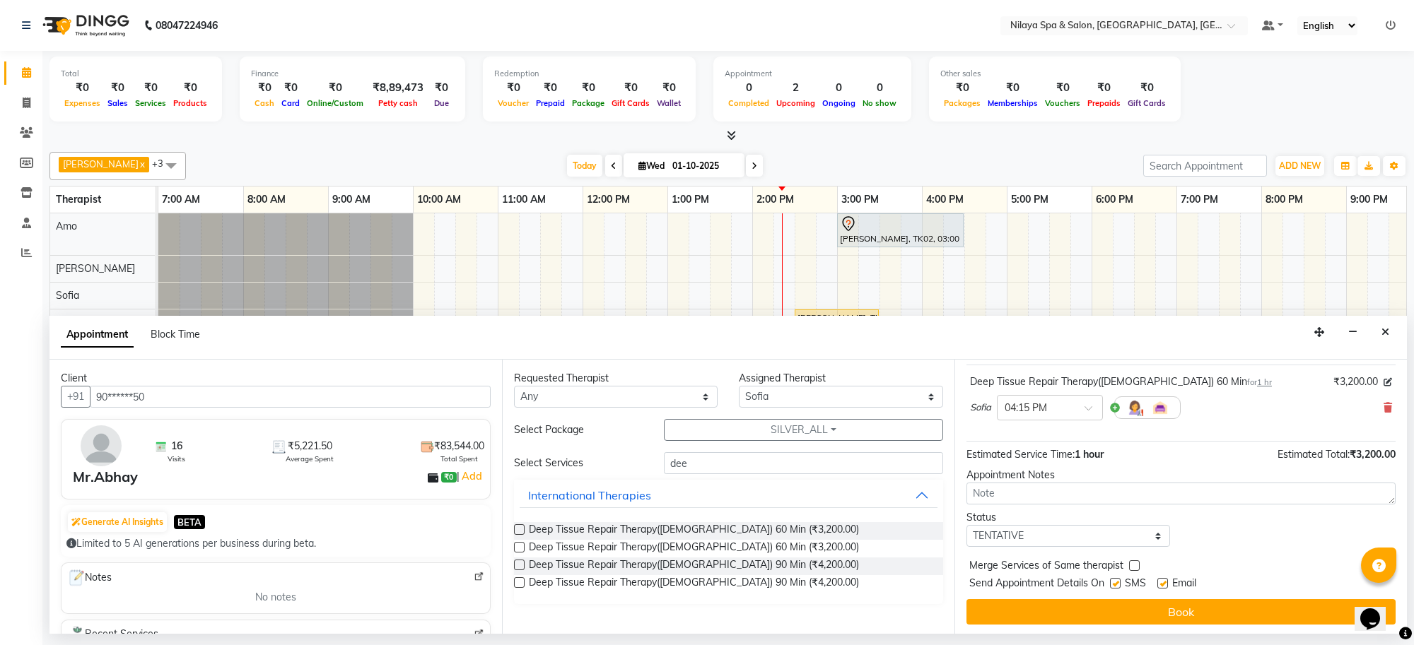
scroll to position [86, 0]
click at [1260, 611] on button "Book" at bounding box center [1180, 609] width 429 height 25
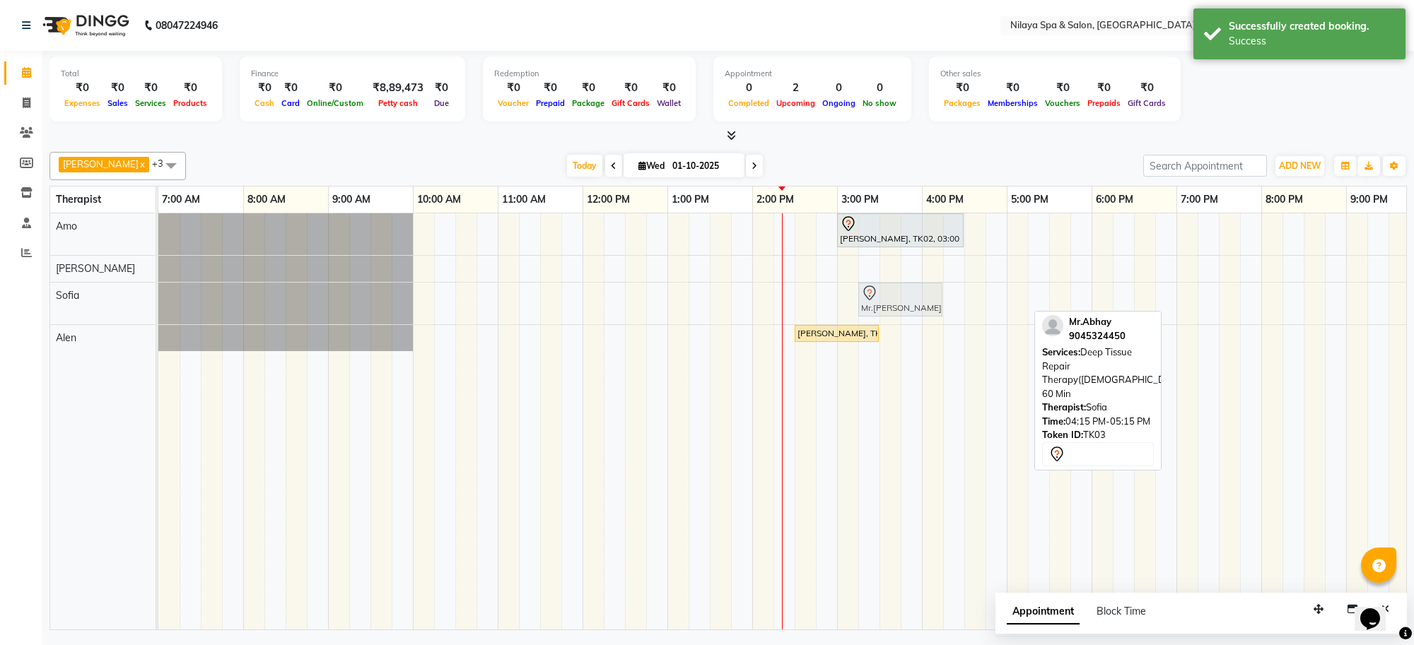
drag, startPoint x: 965, startPoint y: 292, endPoint x: 881, endPoint y: 298, distance: 85.0
click at [158, 298] on div "Mr.[PERSON_NAME], TK03, 04:15 PM-05:15 PM, Deep Tissue Repair Therapy([DEMOGRAP…" at bounding box center [158, 304] width 0 height 42
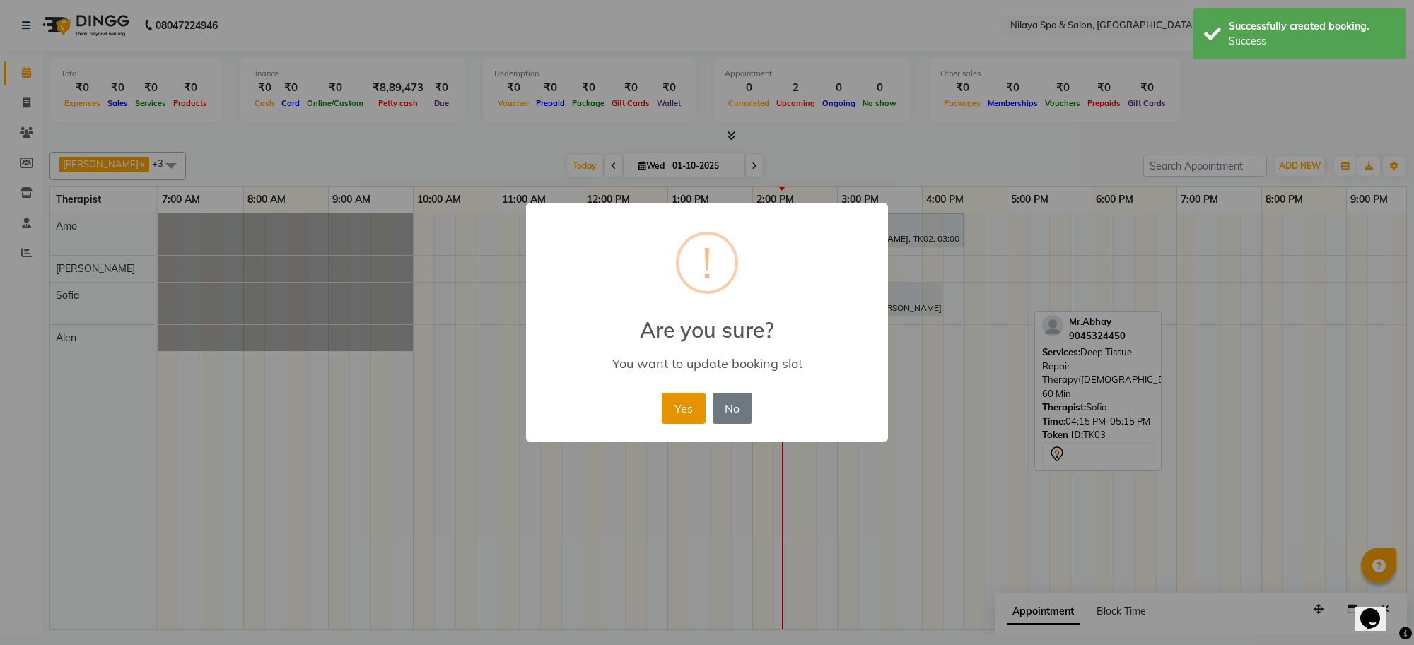
click at [669, 415] on button "Yes" at bounding box center [683, 408] width 43 height 31
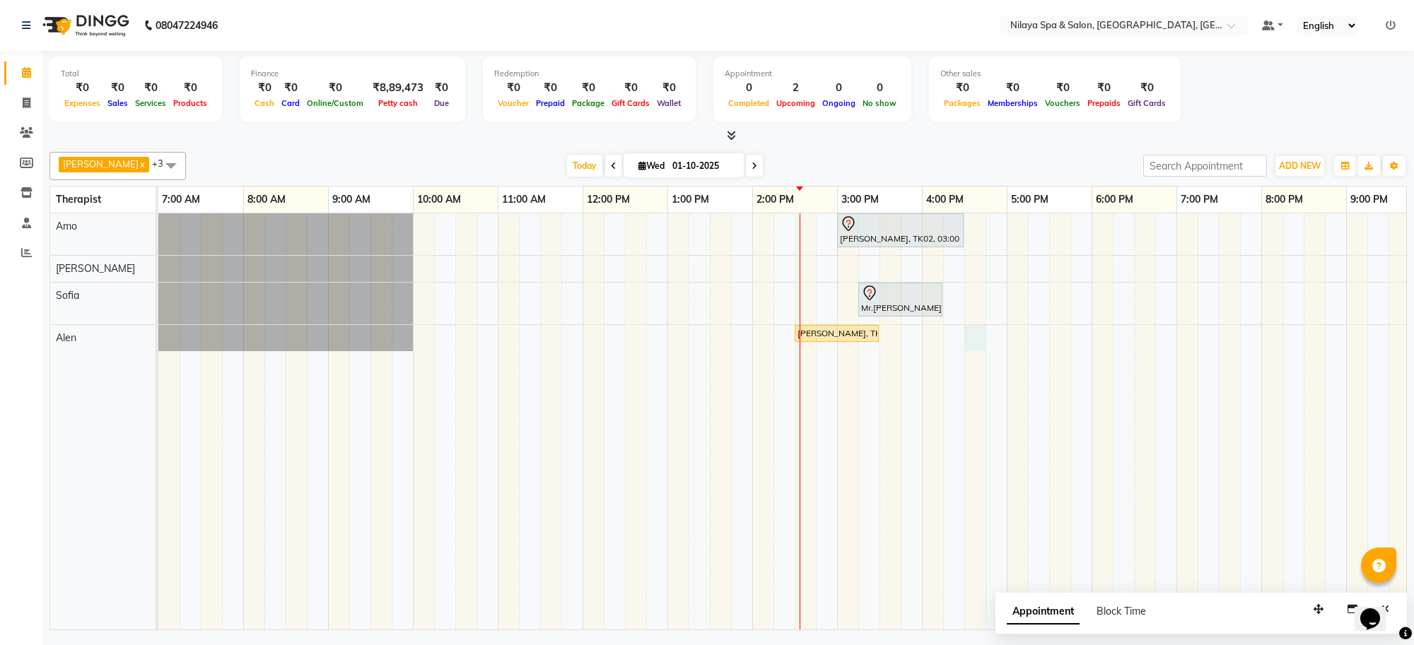
click at [980, 336] on div "[PERSON_NAME], TK02, 03:00 PM-04:30 PM, Deep Tissue Repair Therapy([DEMOGRAPHIC…" at bounding box center [879, 421] width 1442 height 416
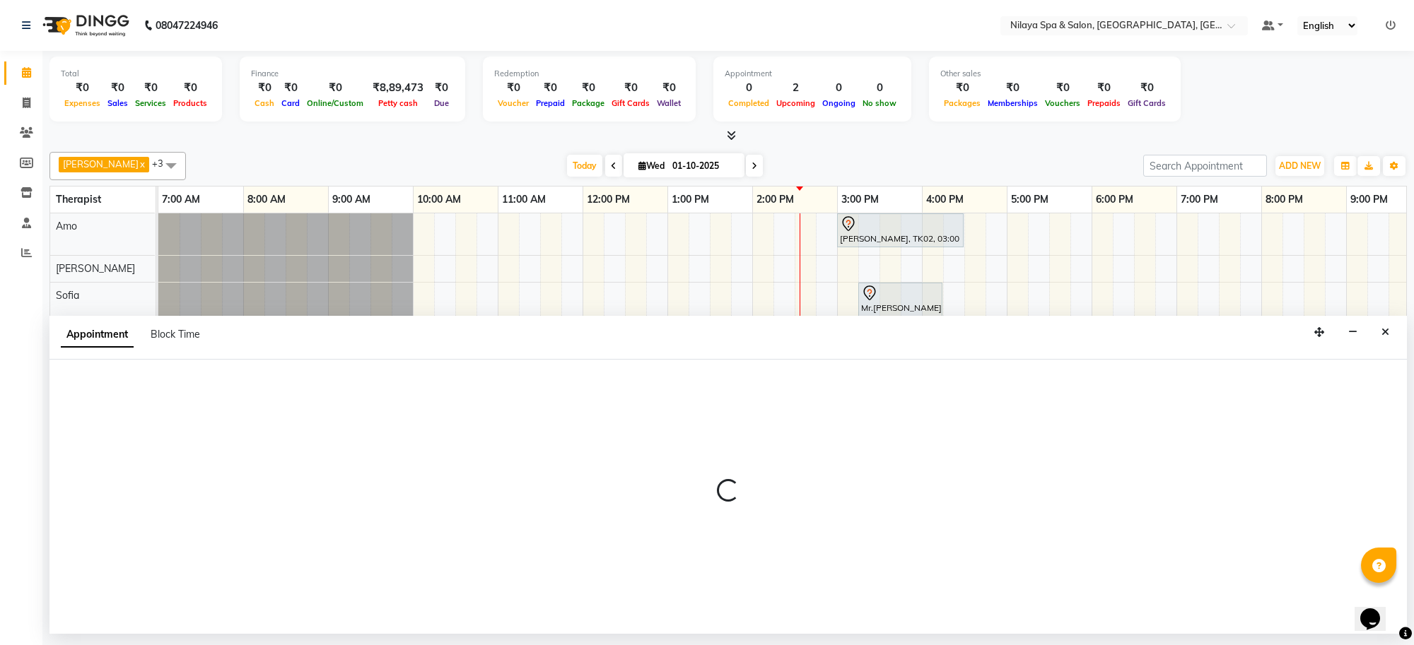
select select "84325"
select select "990"
select select "tentative"
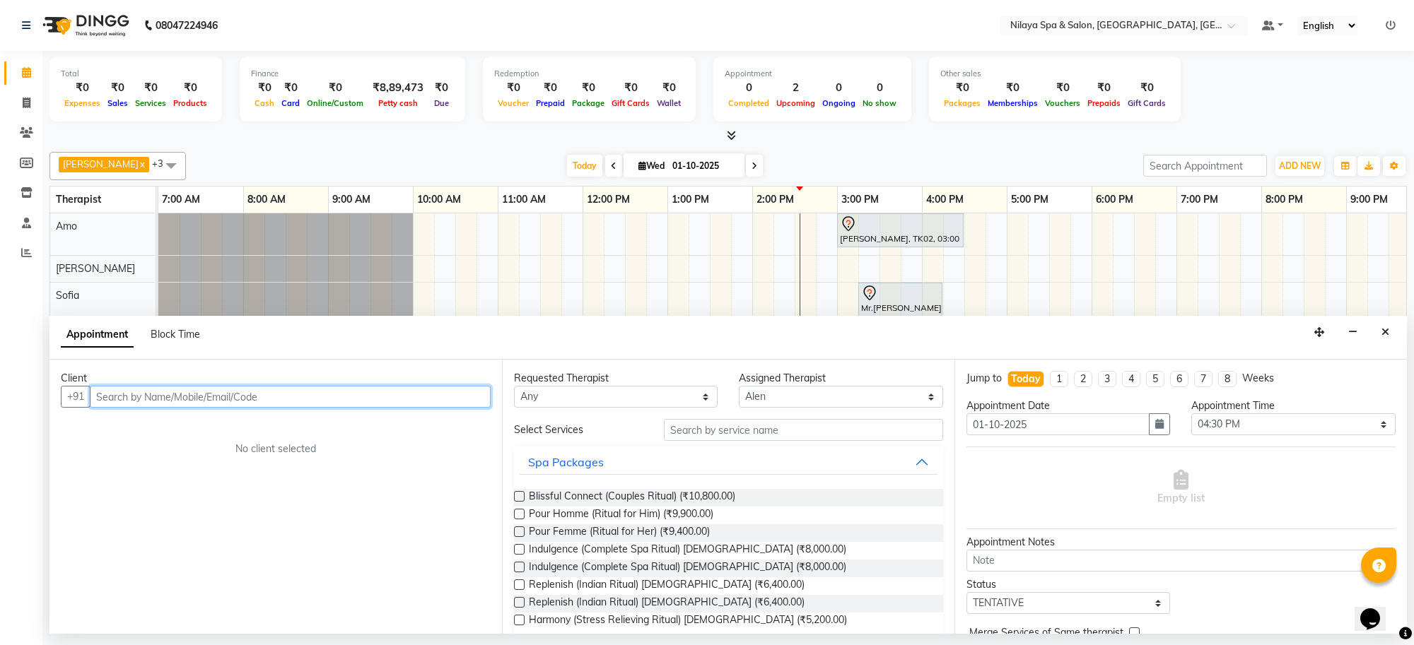
click at [450, 393] on input "text" at bounding box center [290, 397] width 401 height 22
click at [1383, 327] on icon "Close" at bounding box center [1385, 332] width 8 height 10
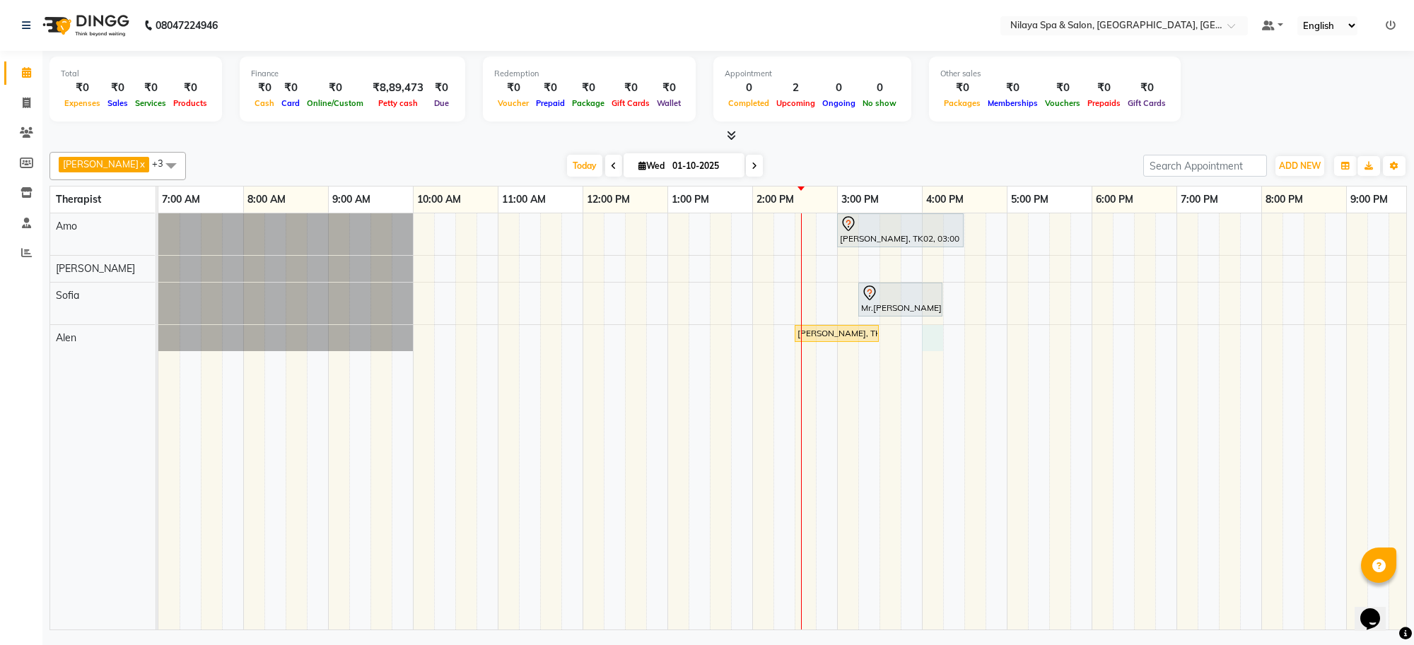
click at [933, 341] on div "[PERSON_NAME], TK02, 03:00 PM-04:30 PM, Deep Tissue Repair Therapy([DEMOGRAPHIC…" at bounding box center [879, 421] width 1442 height 416
select select "84325"
select select "960"
select select "tentative"
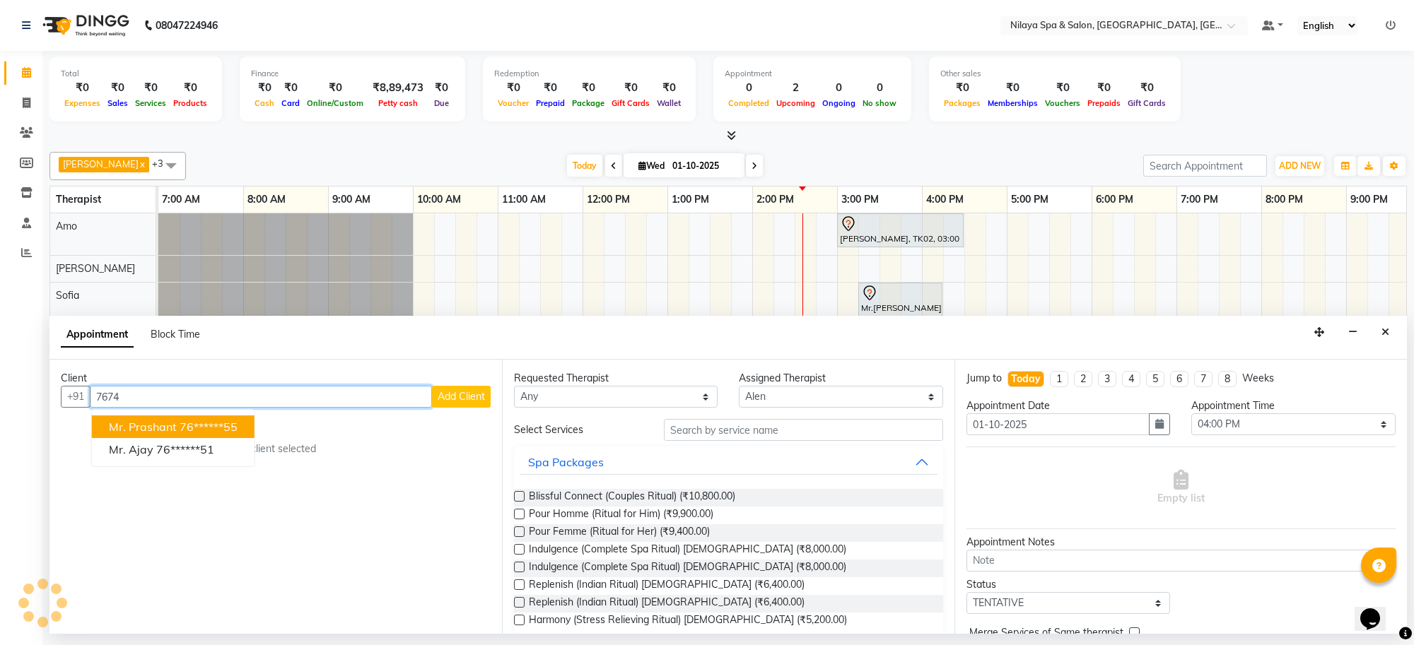
click at [118, 429] on span "Mr. Prashant" at bounding box center [143, 427] width 68 height 14
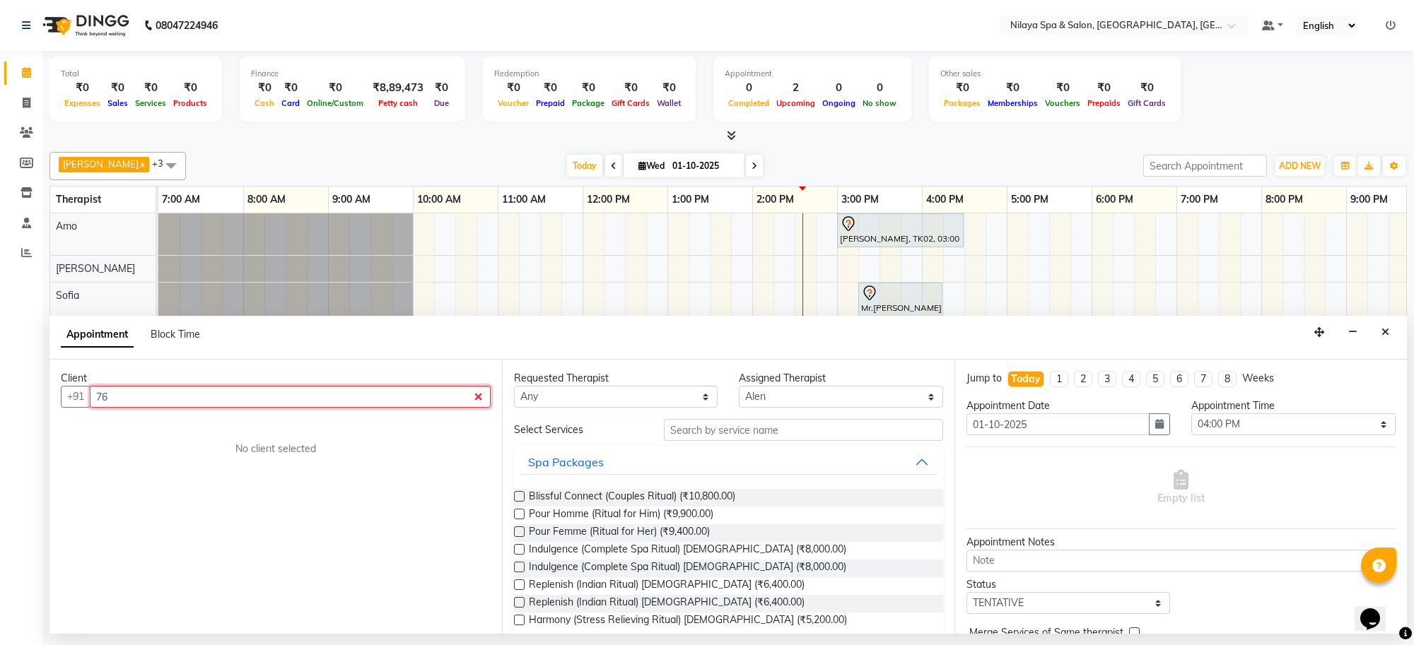
type input "7"
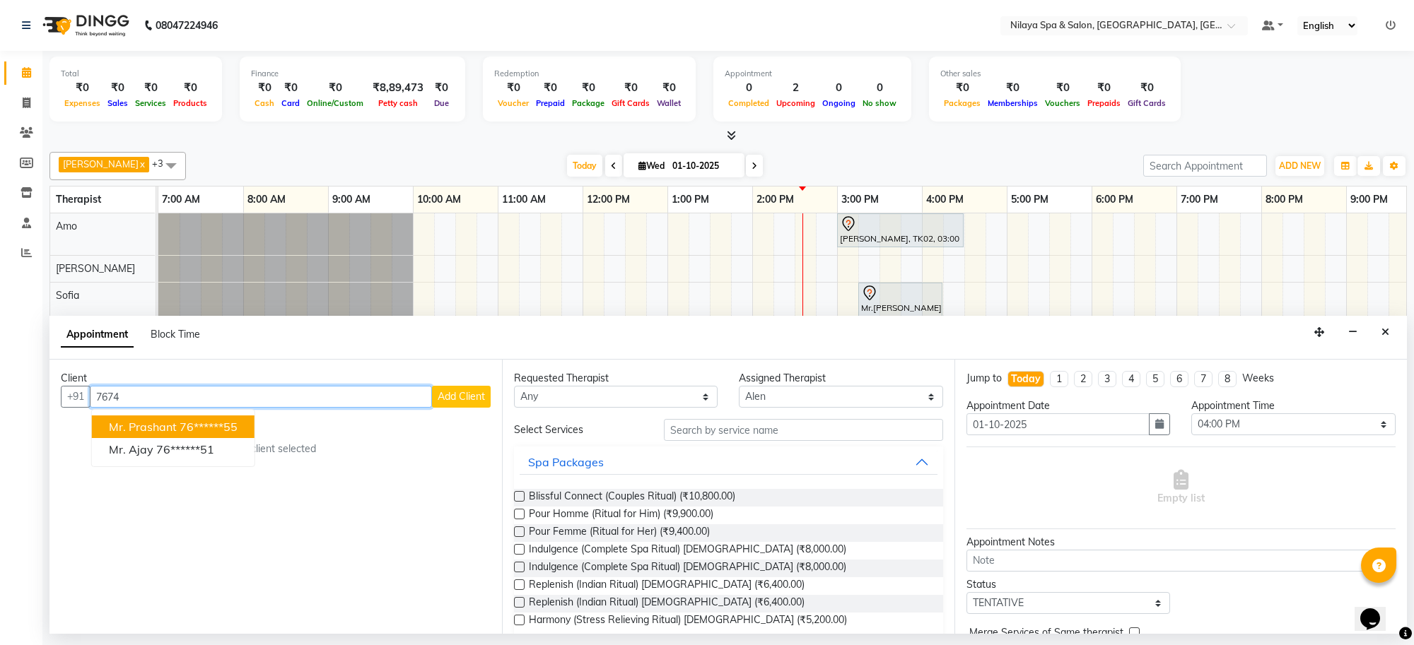
click at [234, 425] on ngb-highlight "76******55" at bounding box center [209, 427] width 58 height 14
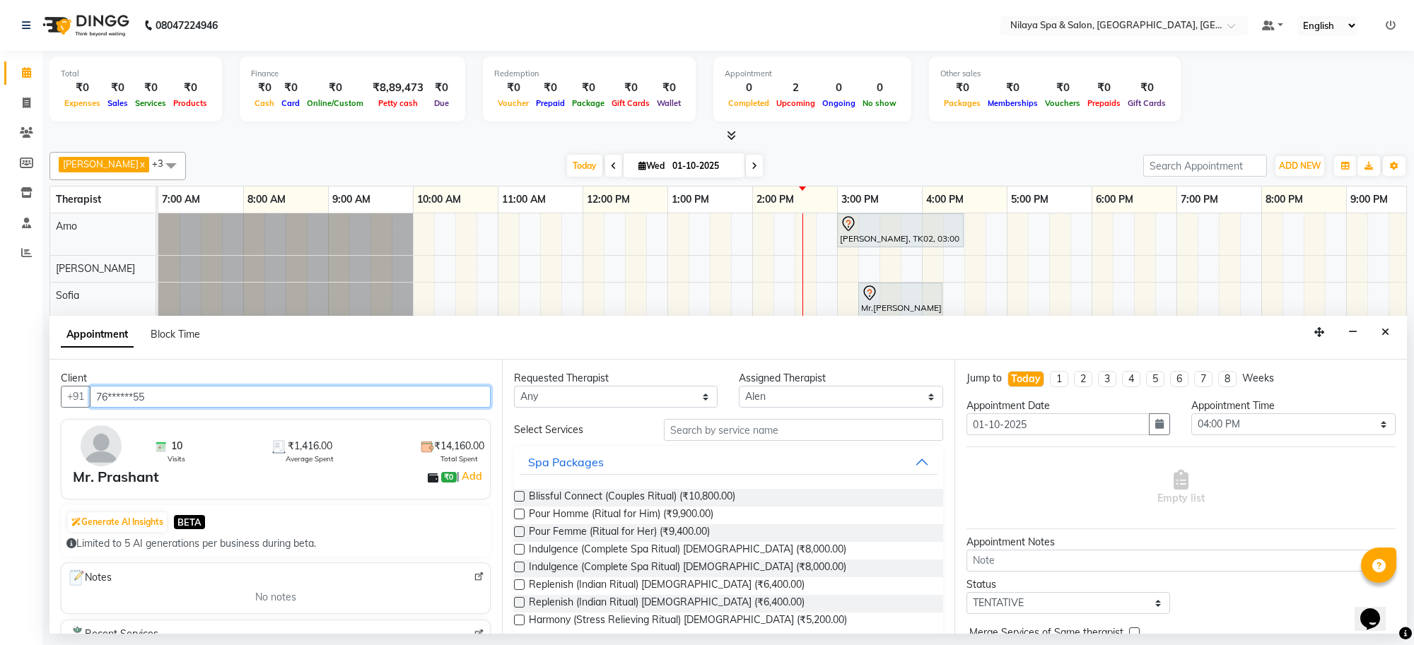
type input "76******55"
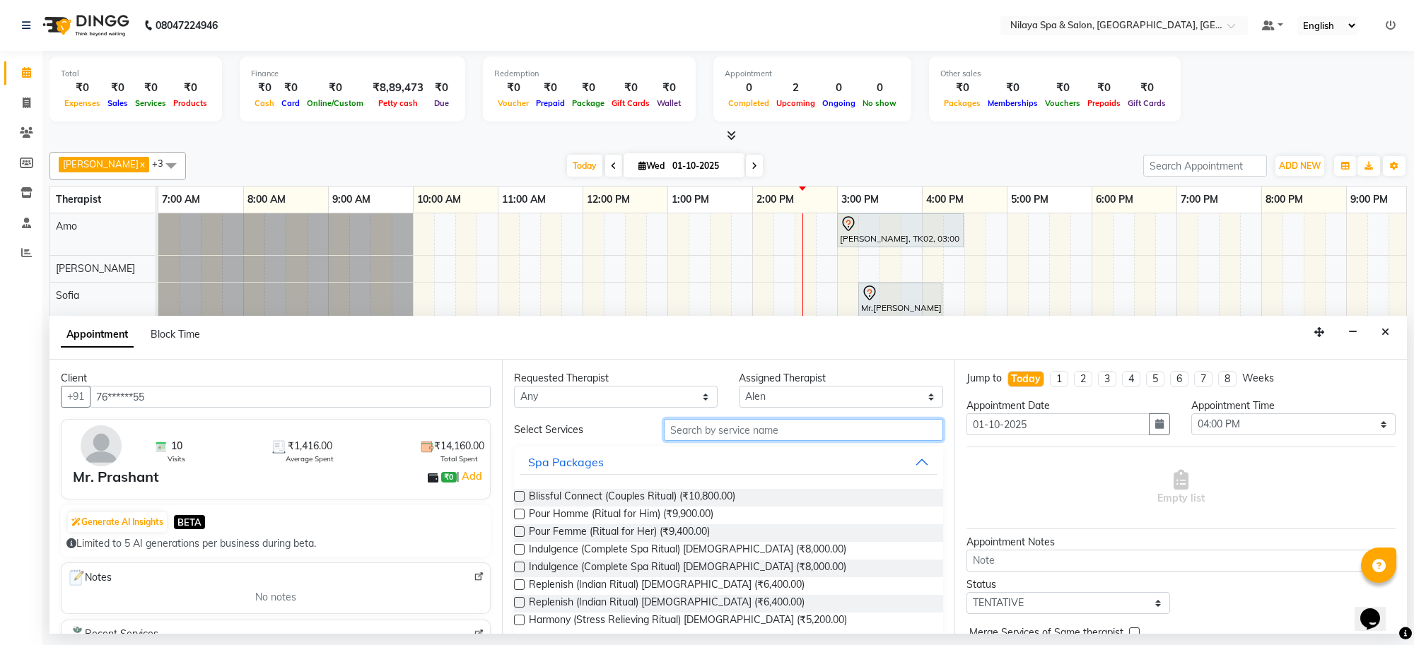
click at [751, 432] on input "text" at bounding box center [803, 430] width 279 height 22
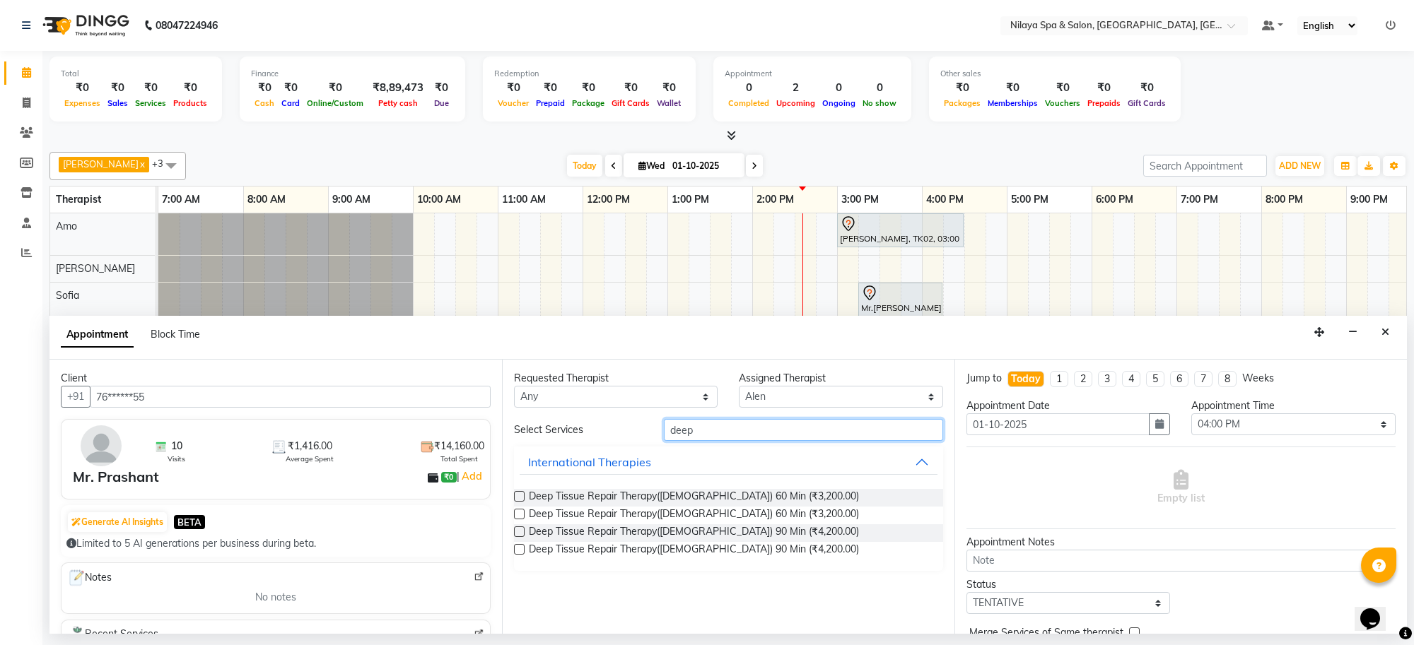
type input "deep"
click at [735, 488] on div "Deep Tissue Repair Therapy([DEMOGRAPHIC_DATA]) 60 Min (₹3,200.00) Deep Tissue R…" at bounding box center [728, 524] width 429 height 93
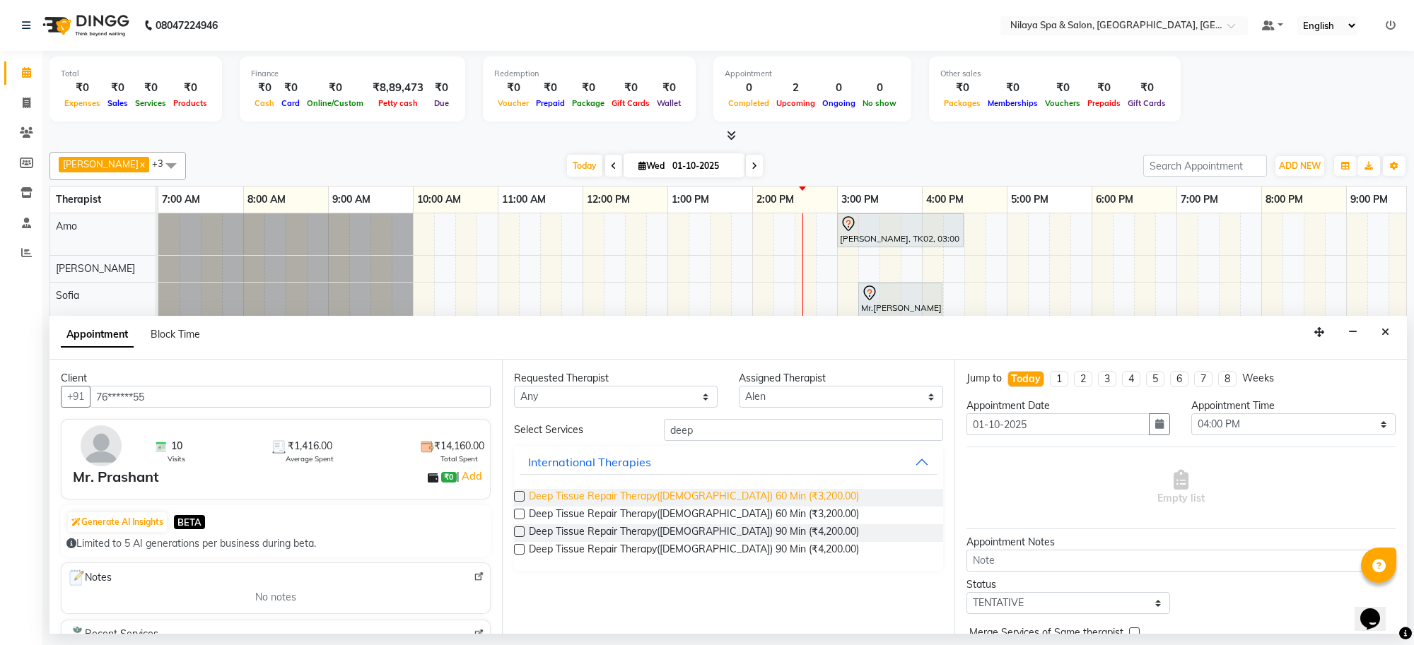
click at [754, 493] on span "Deep Tissue Repair Therapy([DEMOGRAPHIC_DATA]) 60 Min (₹3,200.00)" at bounding box center [694, 498] width 330 height 18
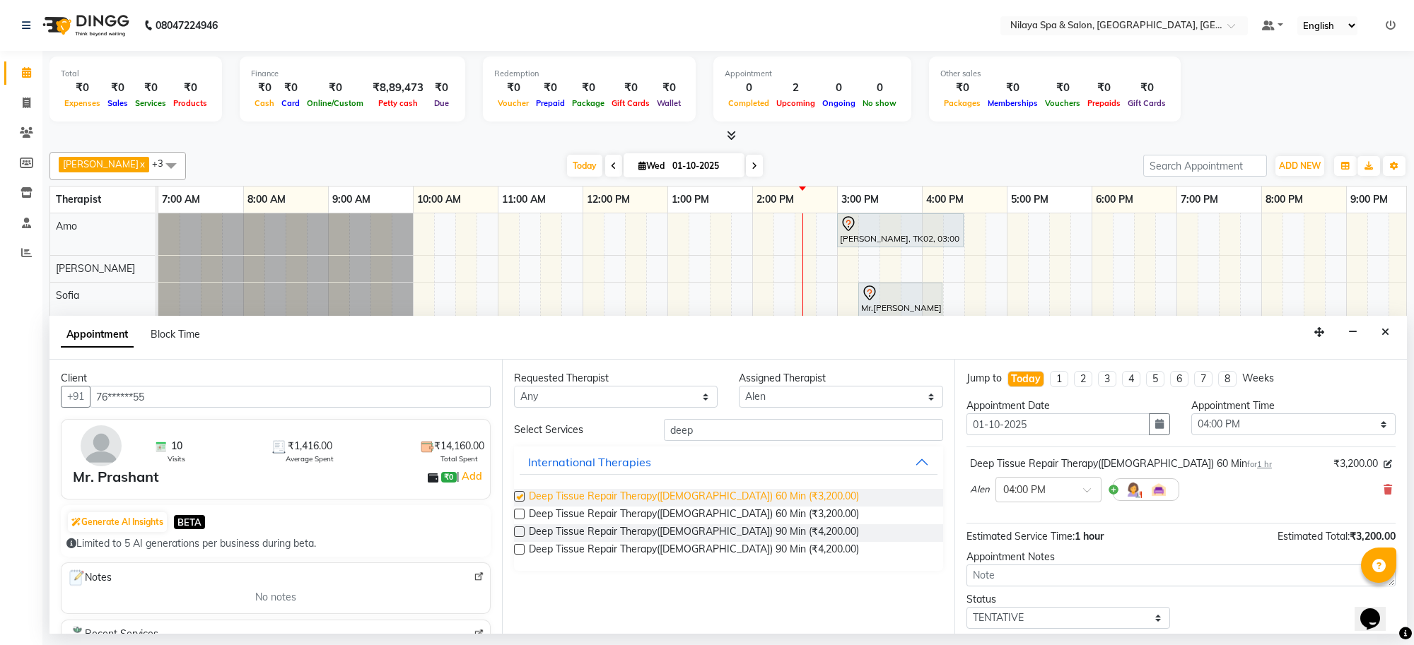
checkbox input "false"
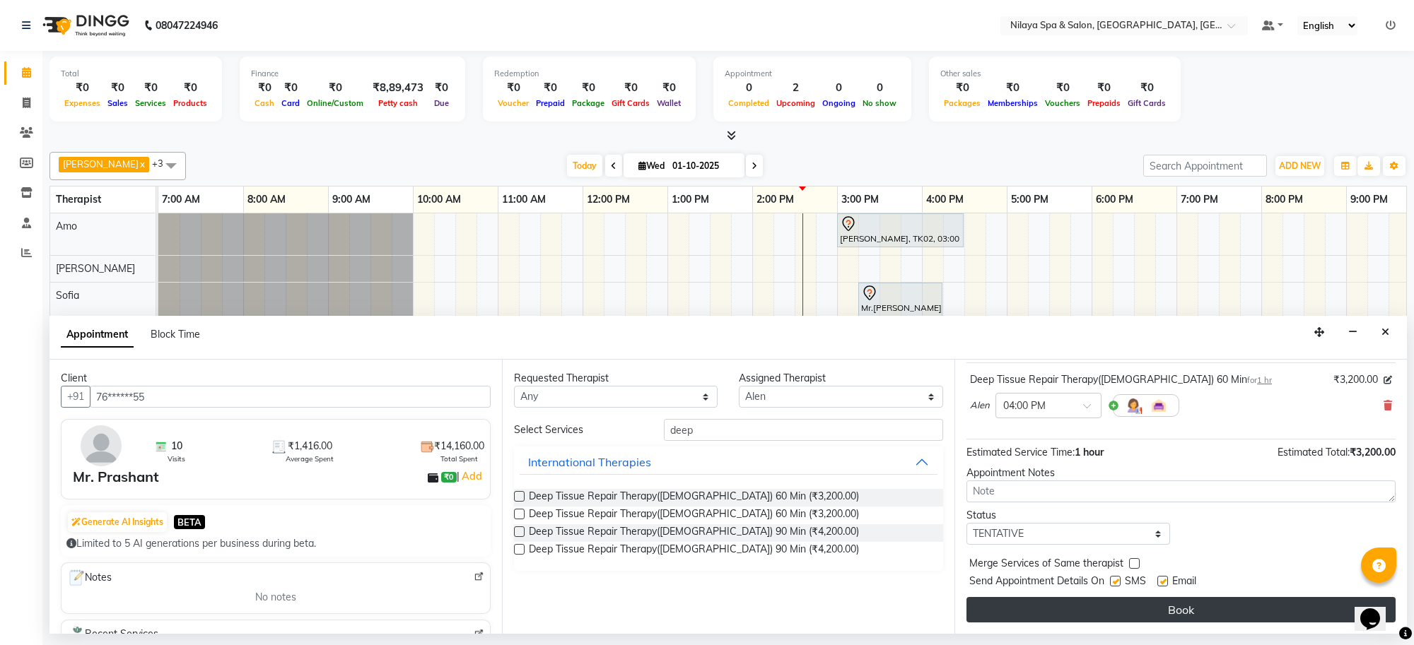
click at [1310, 614] on button "Book" at bounding box center [1180, 609] width 429 height 25
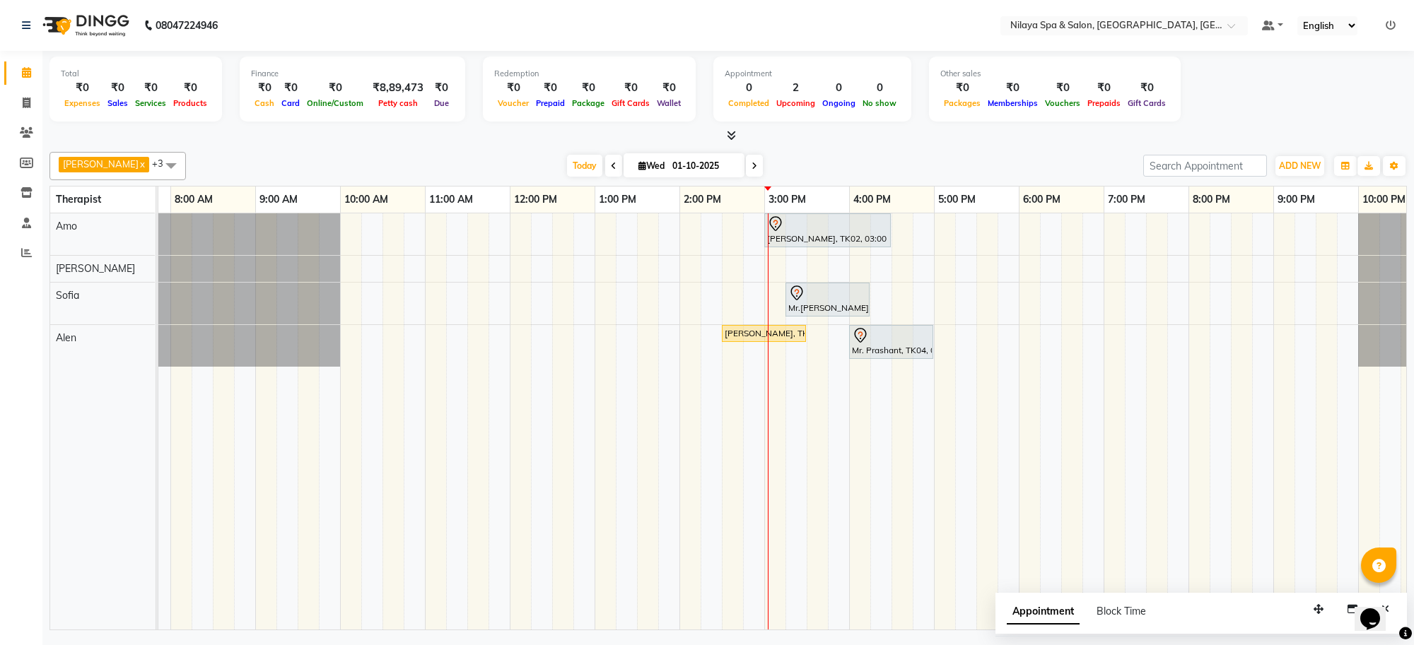
scroll to position [0, 194]
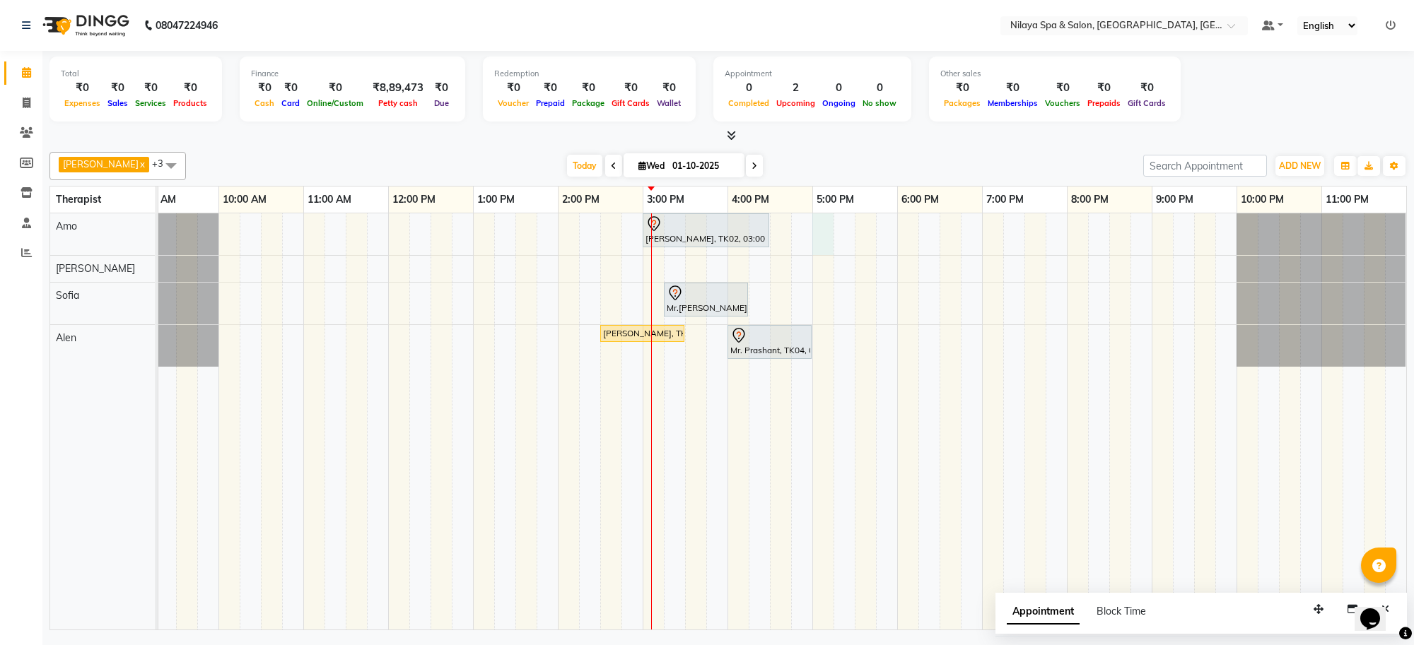
click at [821, 235] on div "[PERSON_NAME], TK02, 03:00 PM-04:30 PM, Deep Tissue Repair Therapy([DEMOGRAPHIC…" at bounding box center [685, 421] width 1442 height 416
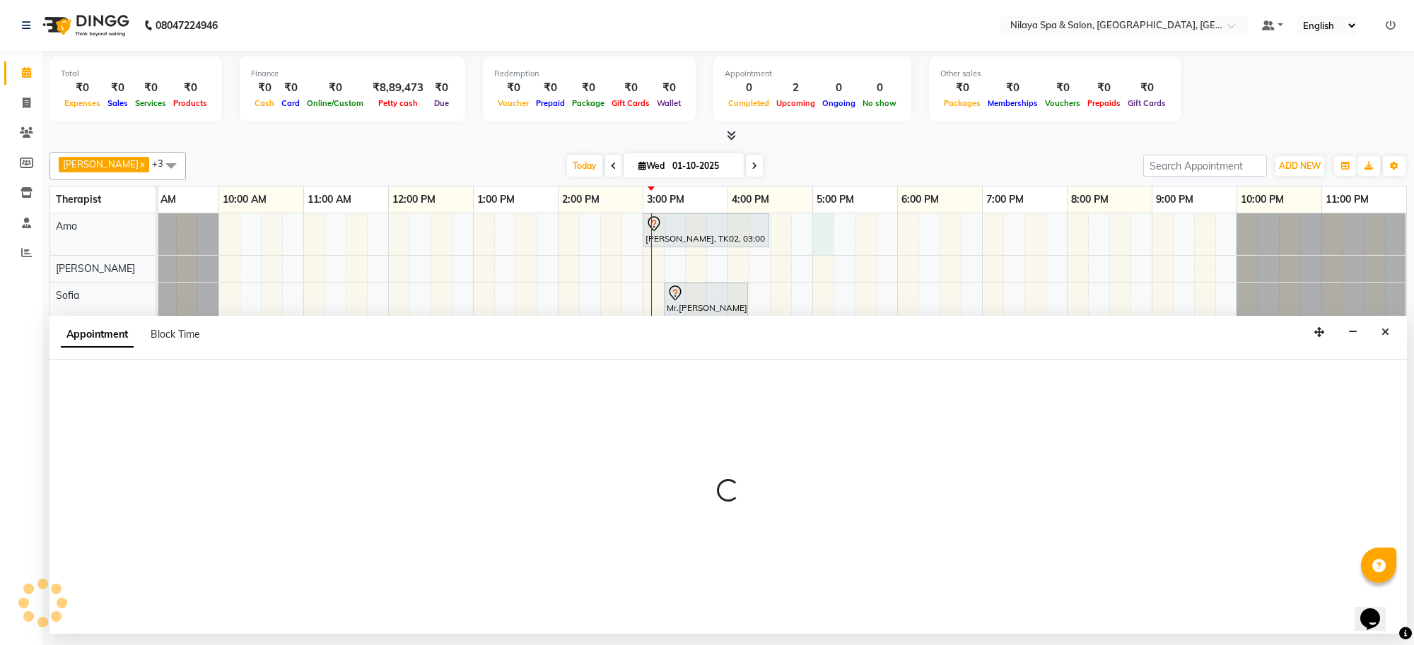
select select "80700"
select select "tentative"
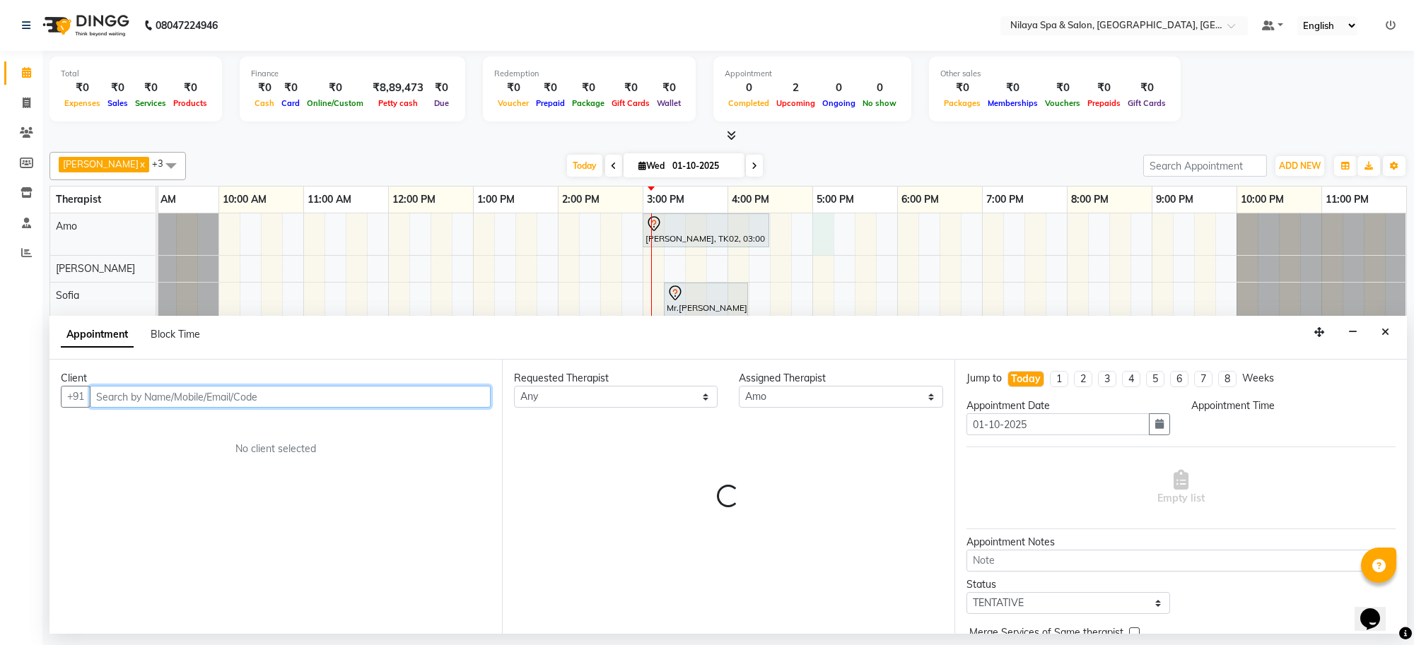
select select "1020"
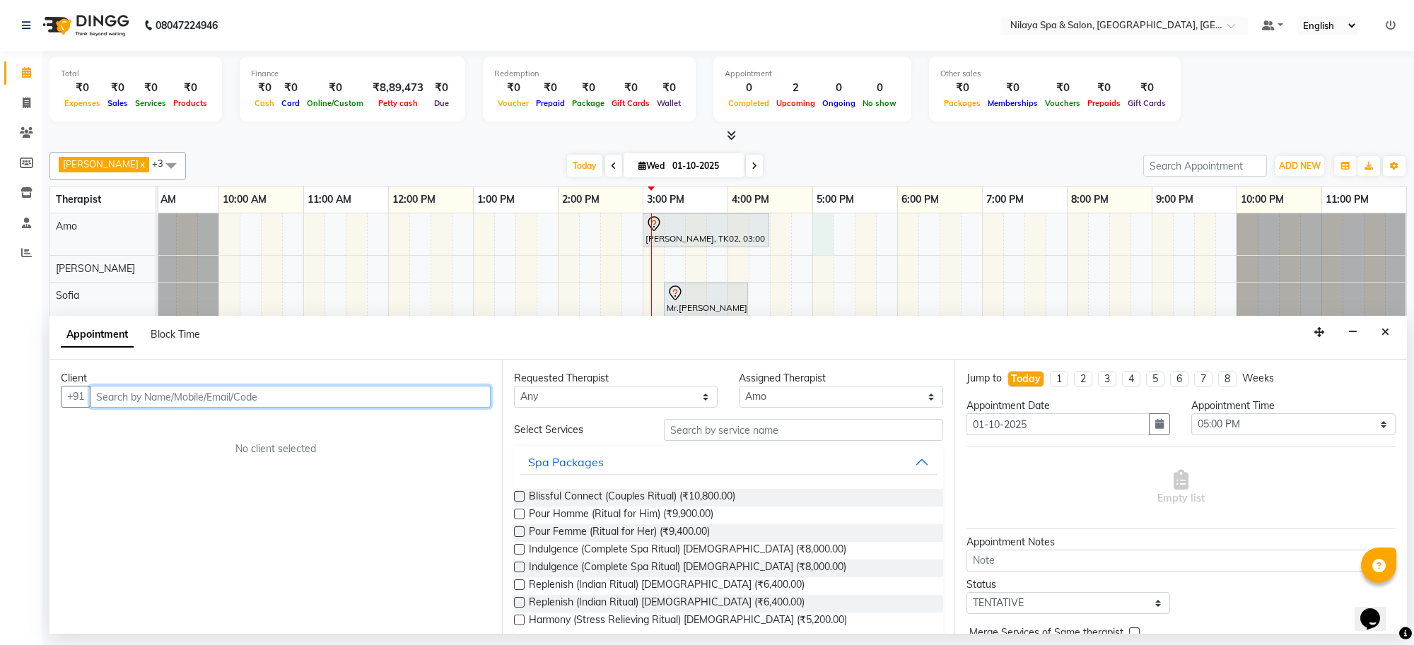
click at [305, 407] on input "text" at bounding box center [290, 397] width 401 height 22
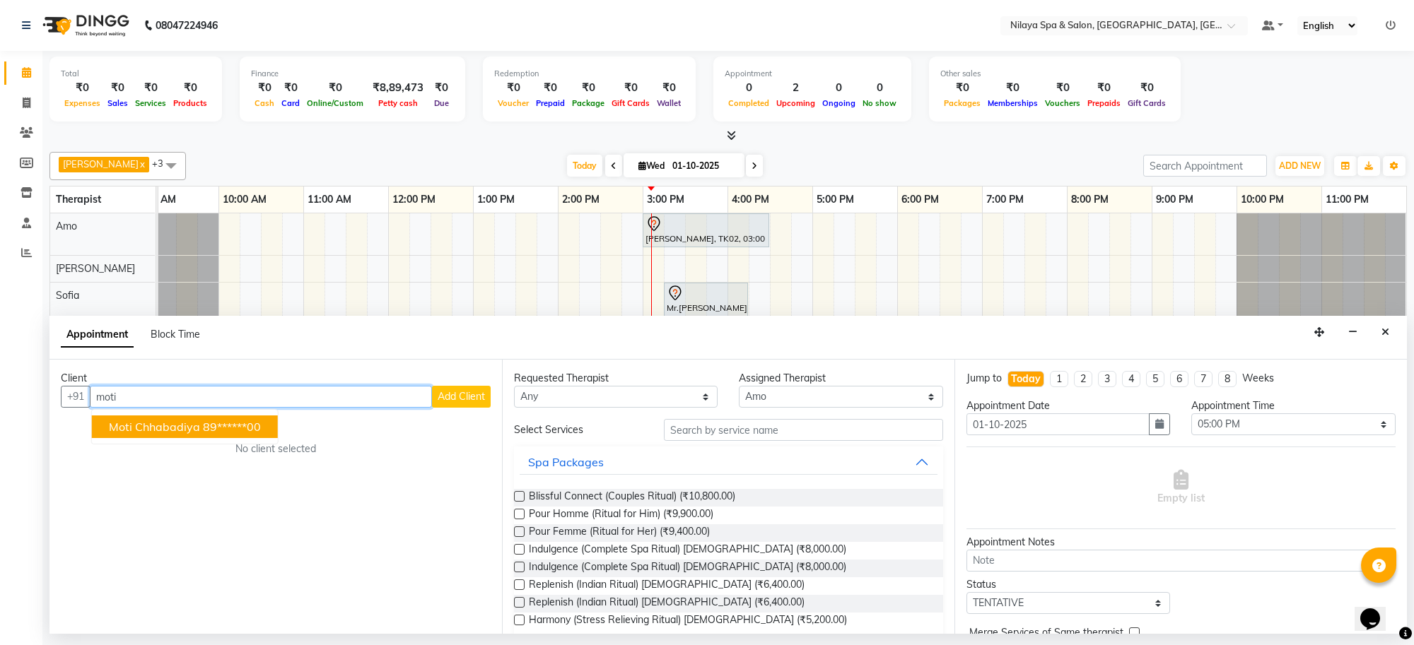
click at [252, 423] on ngb-highlight "89******00" at bounding box center [232, 427] width 58 height 14
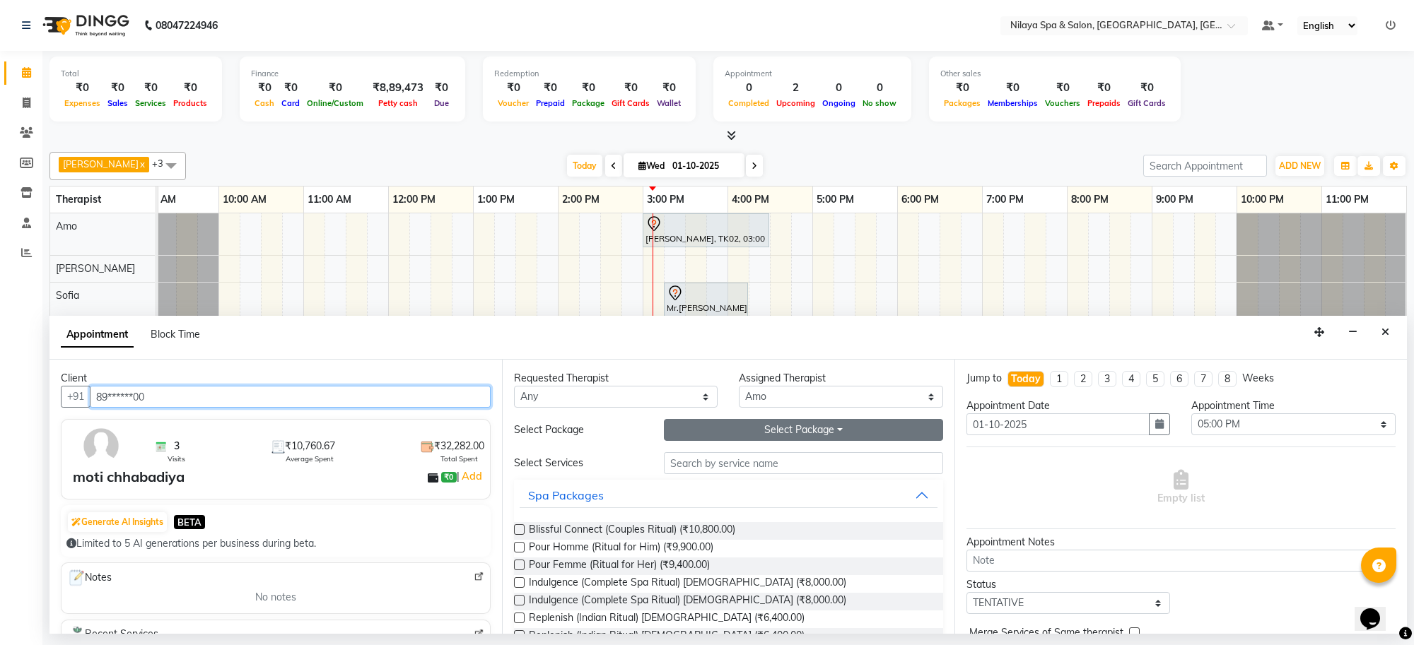
type input "89******00"
click at [744, 425] on button "Select Package Toggle Dropdown" at bounding box center [803, 430] width 279 height 22
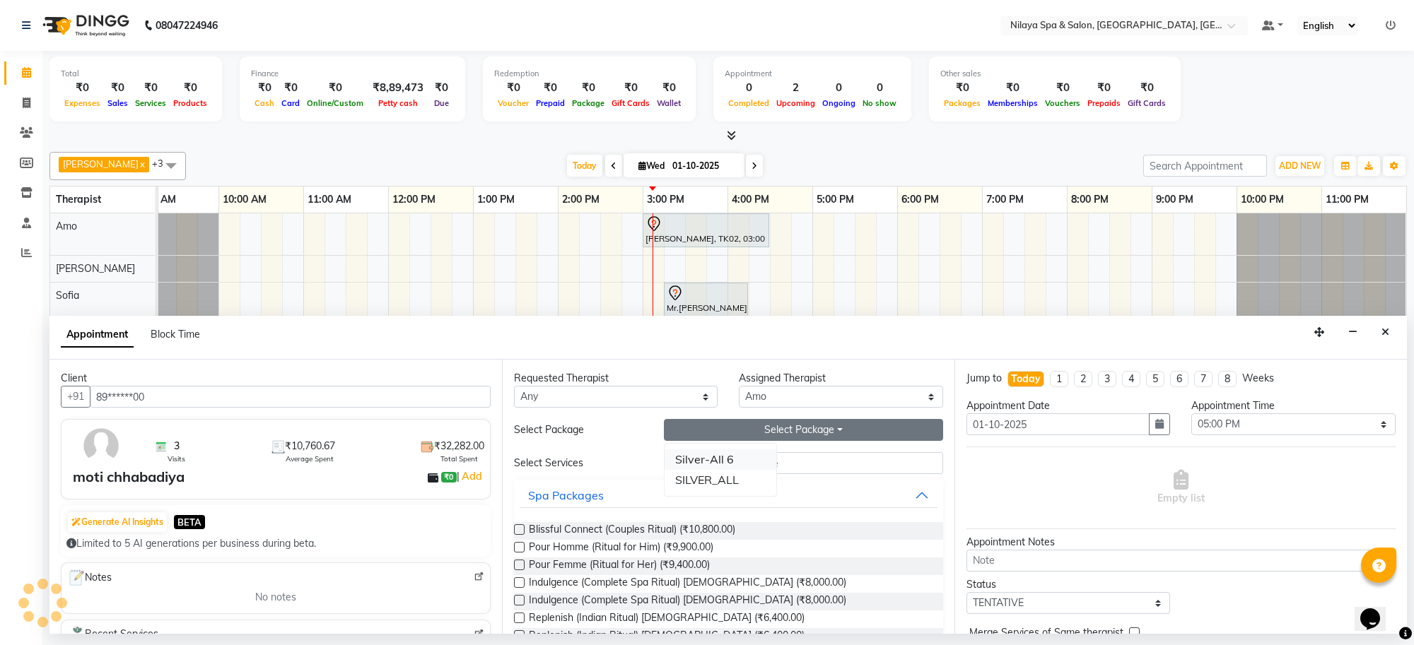
click at [708, 457] on li "Silver-All 6" at bounding box center [720, 460] width 112 height 20
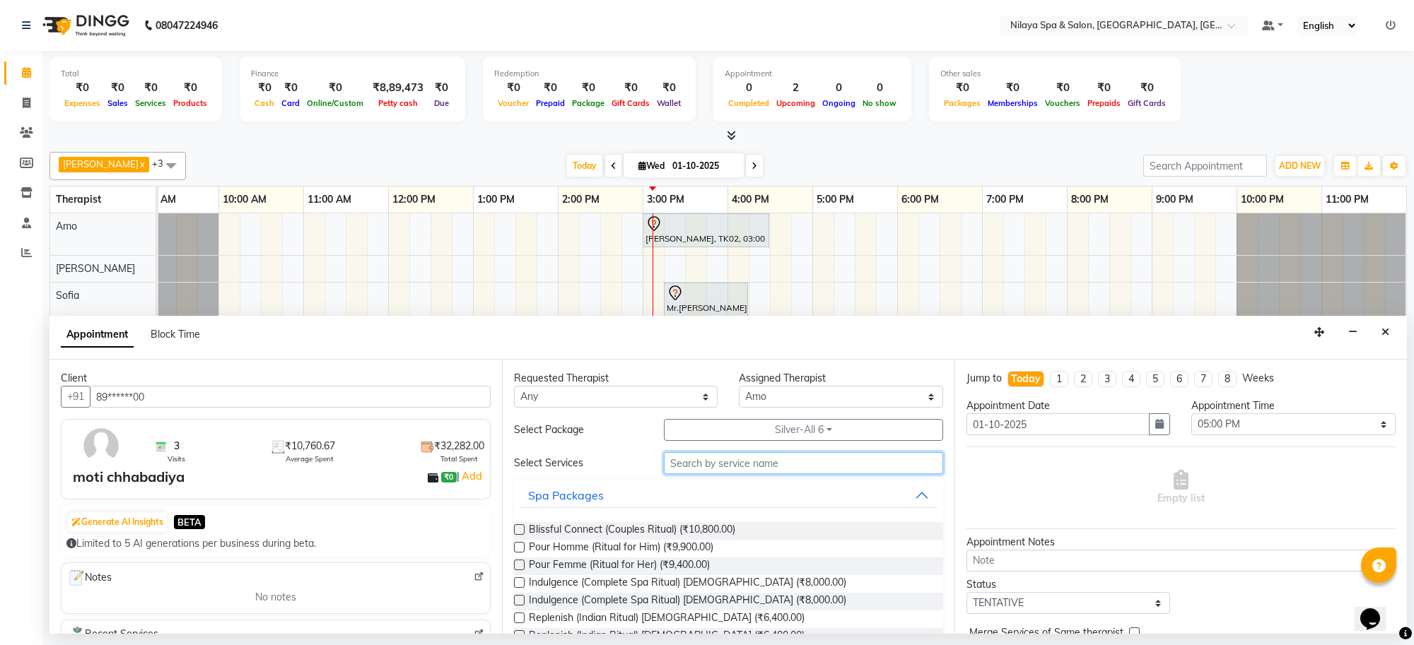
click at [707, 465] on input "text" at bounding box center [803, 463] width 279 height 22
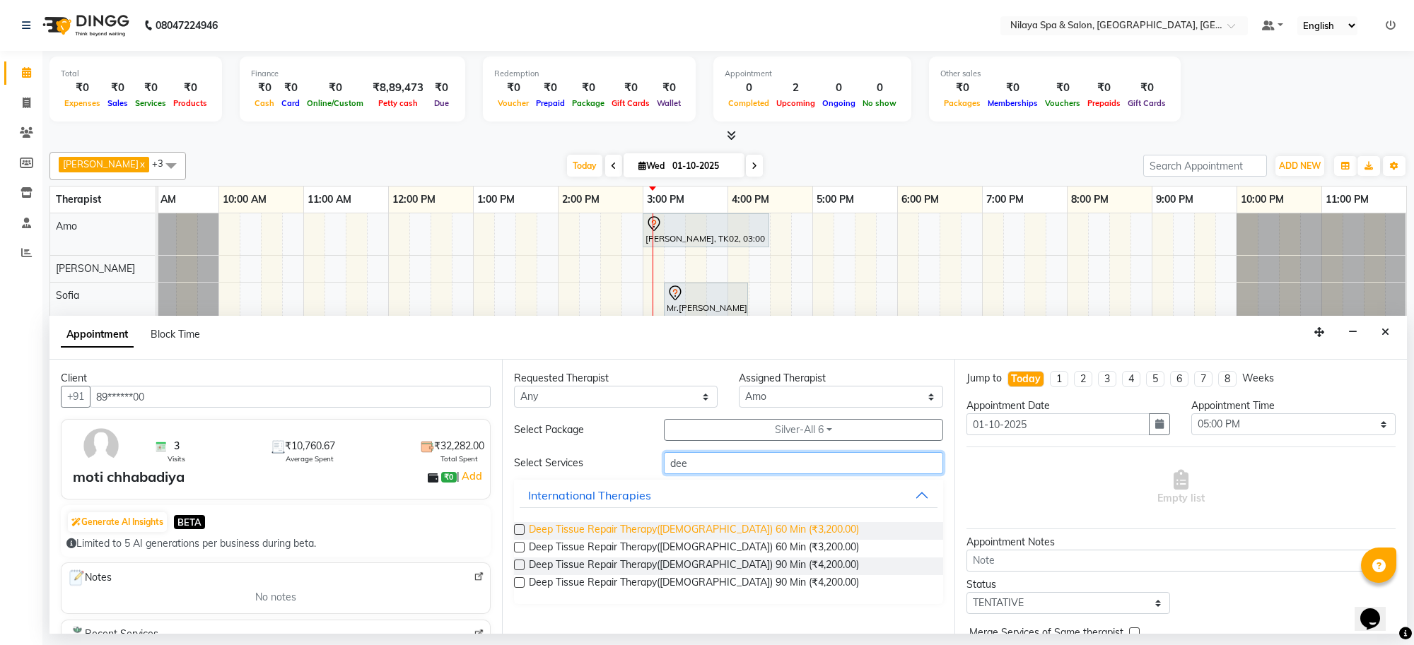
type input "dee"
click at [722, 534] on span "Deep Tissue Repair Therapy([DEMOGRAPHIC_DATA]) 60 Min (₹3,200.00)" at bounding box center [694, 531] width 330 height 18
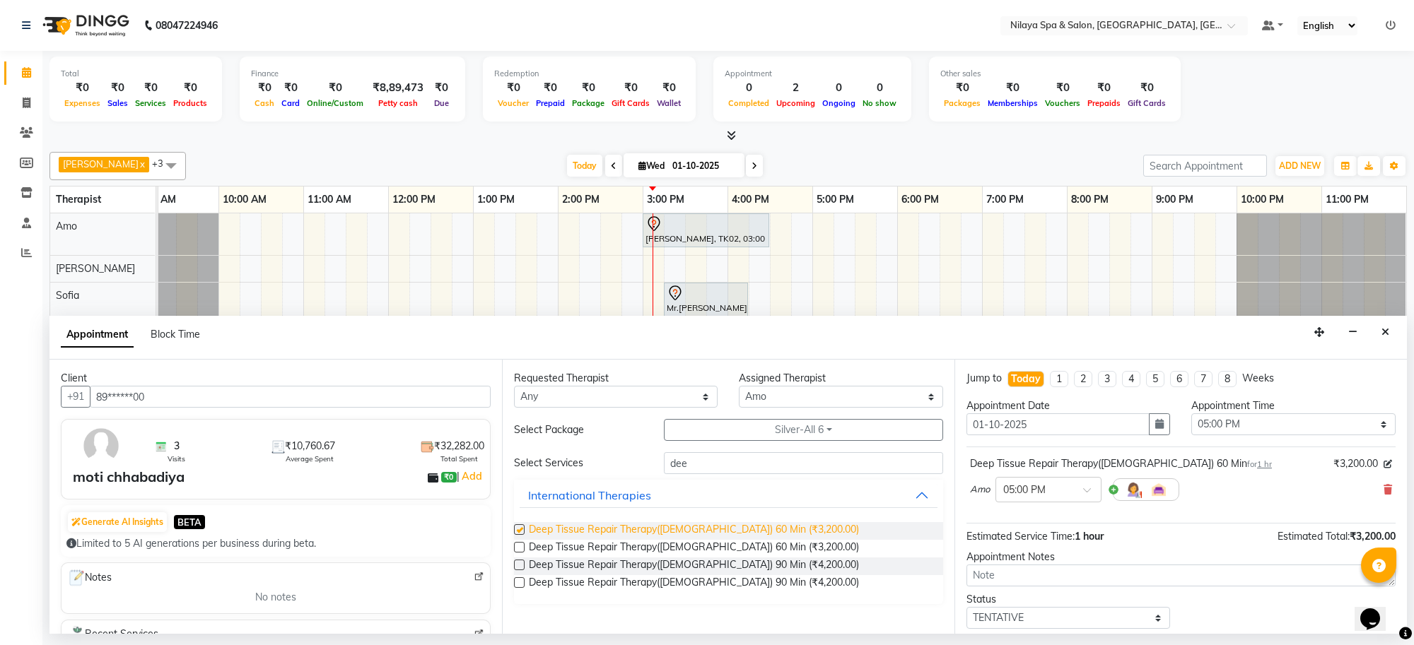
checkbox input "false"
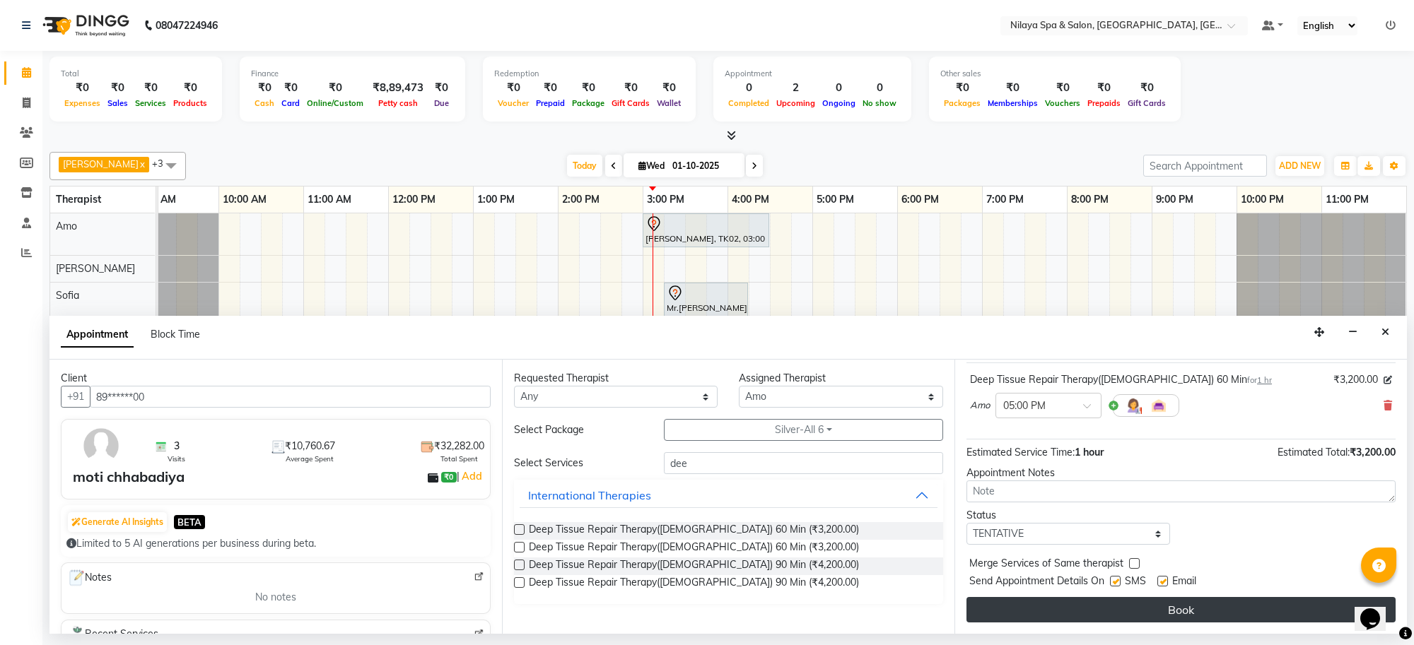
click at [1092, 613] on button "Book" at bounding box center [1180, 609] width 429 height 25
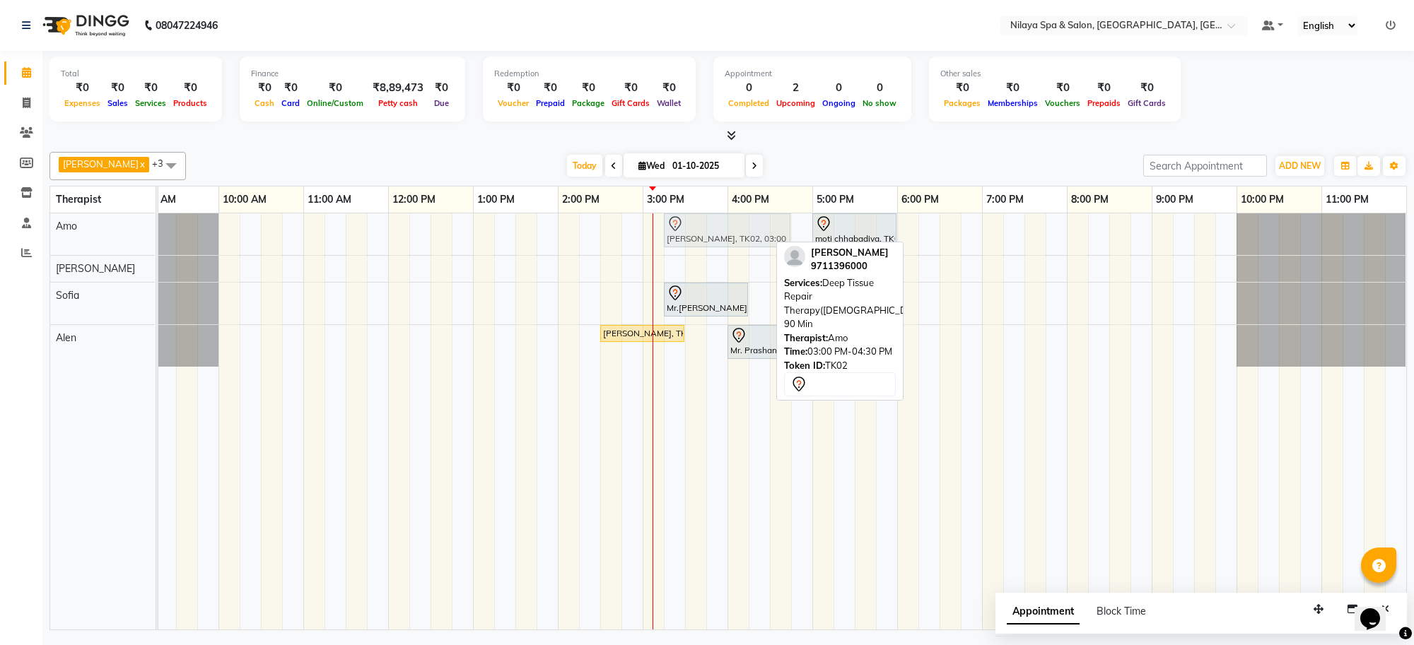
drag, startPoint x: 676, startPoint y: 237, endPoint x: 689, endPoint y: 237, distance: 13.4
click at [689, 237] on div "[PERSON_NAME], TK02, 03:00 PM-04:30 PM, Deep Tissue Repair Therapy([DEMOGRAPHIC…" at bounding box center [727, 231] width 124 height 30
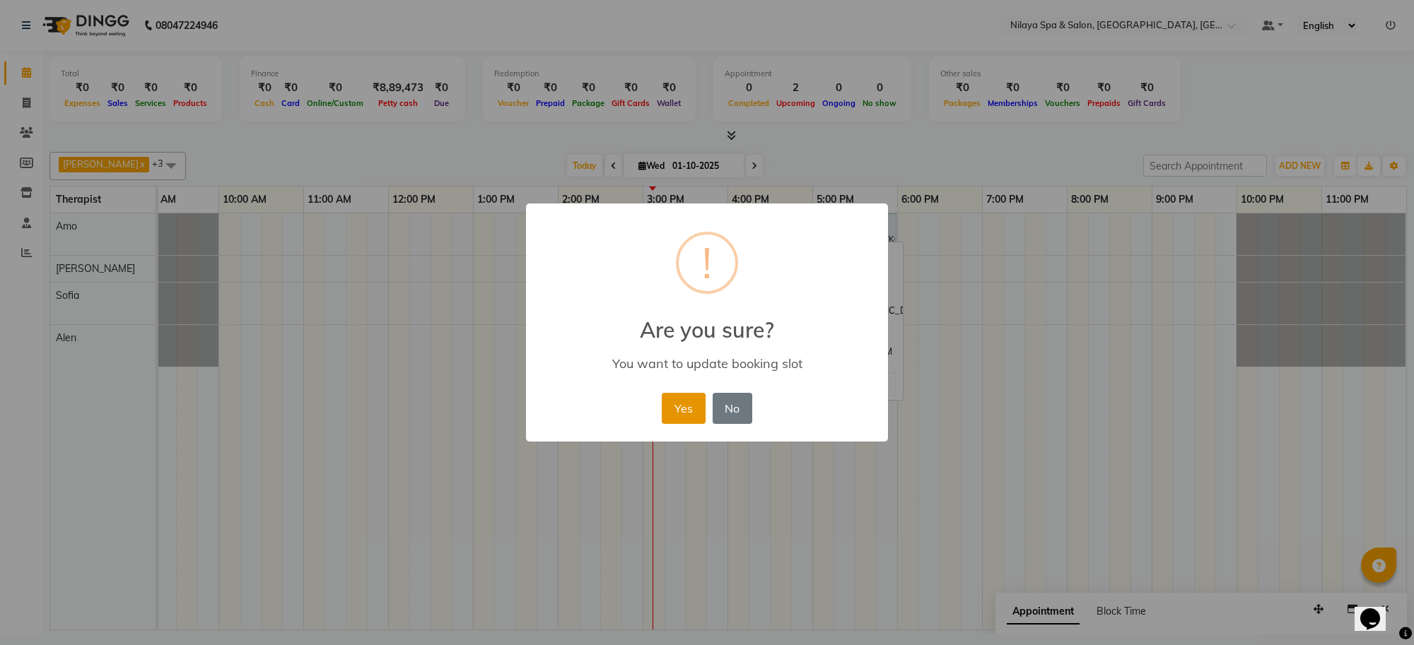
click at [676, 404] on button "Yes" at bounding box center [683, 408] width 43 height 31
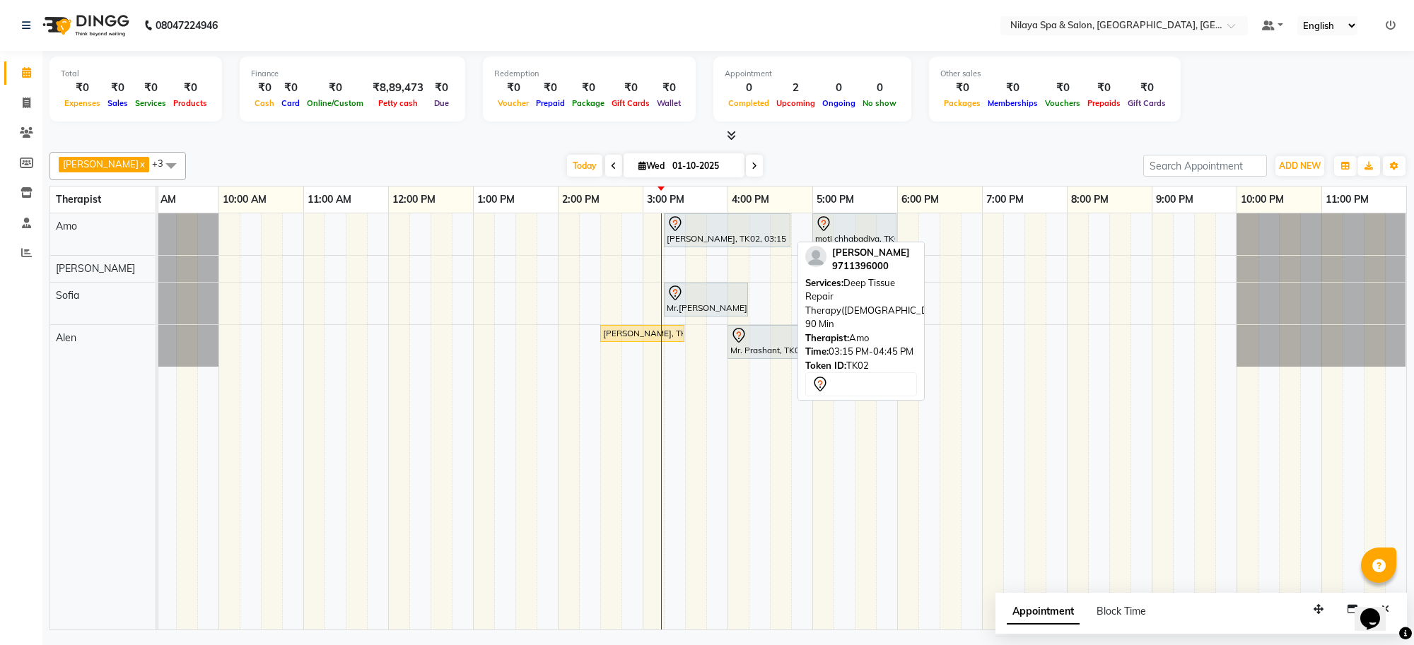
click at [690, 235] on div "[PERSON_NAME], TK02, 03:15 PM-04:45 PM, Deep Tissue Repair Therapy([DEMOGRAPHIC…" at bounding box center [727, 231] width 124 height 30
click at [691, 237] on div "[PERSON_NAME], TK02, 03:15 PM-04:45 PM, Deep Tissue Repair Therapy([DEMOGRAPHIC…" at bounding box center [727, 231] width 124 height 30
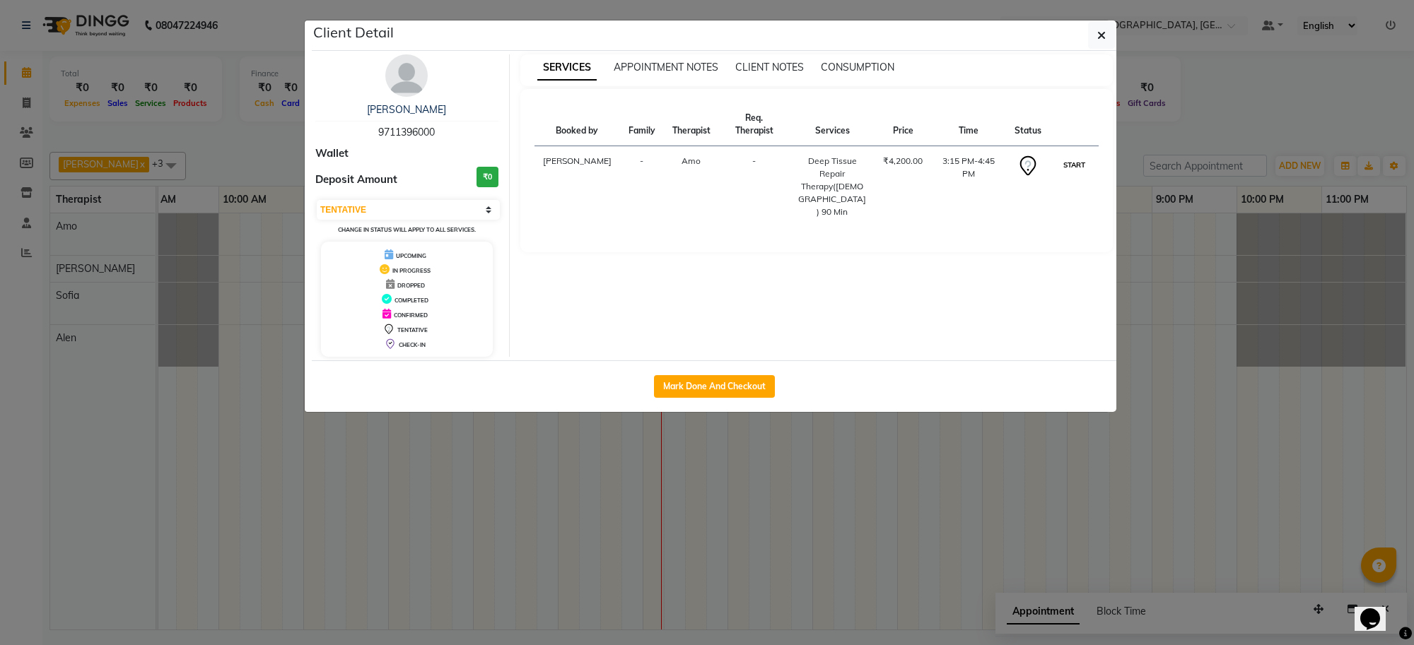
click at [1079, 160] on button "START" at bounding box center [1074, 165] width 29 height 18
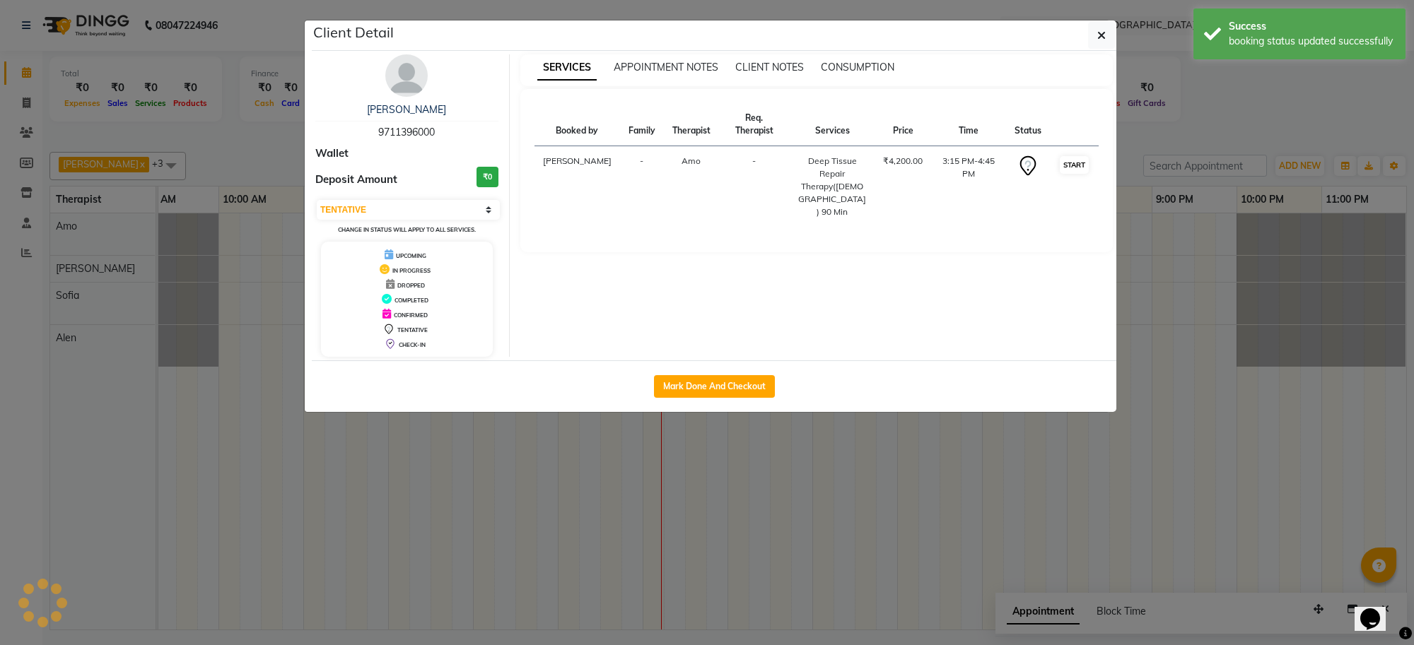
select select "1"
click at [1101, 35] on icon "button" at bounding box center [1101, 35] width 8 height 11
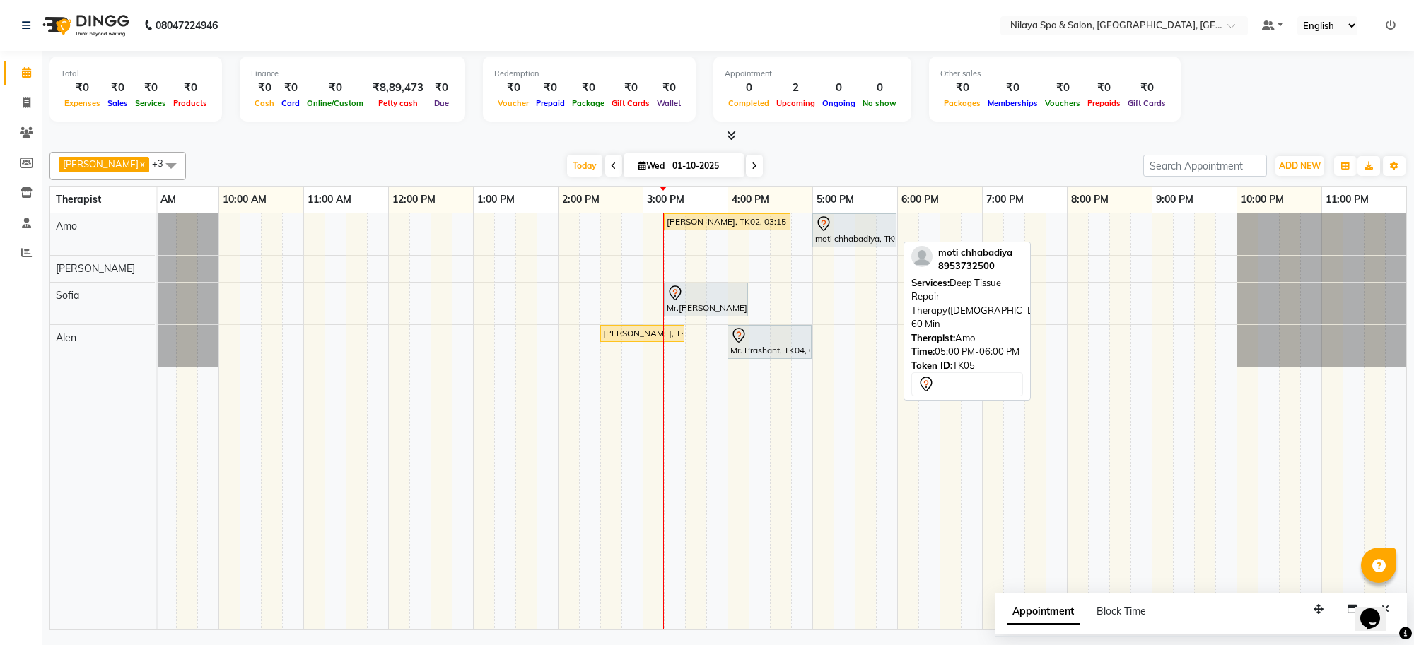
click at [875, 244] on div "moti chhabadiya, TK05, 05:00 PM-06:00 PM, Deep Tissue Repair Therapy([DEMOGRAPH…" at bounding box center [854, 231] width 81 height 30
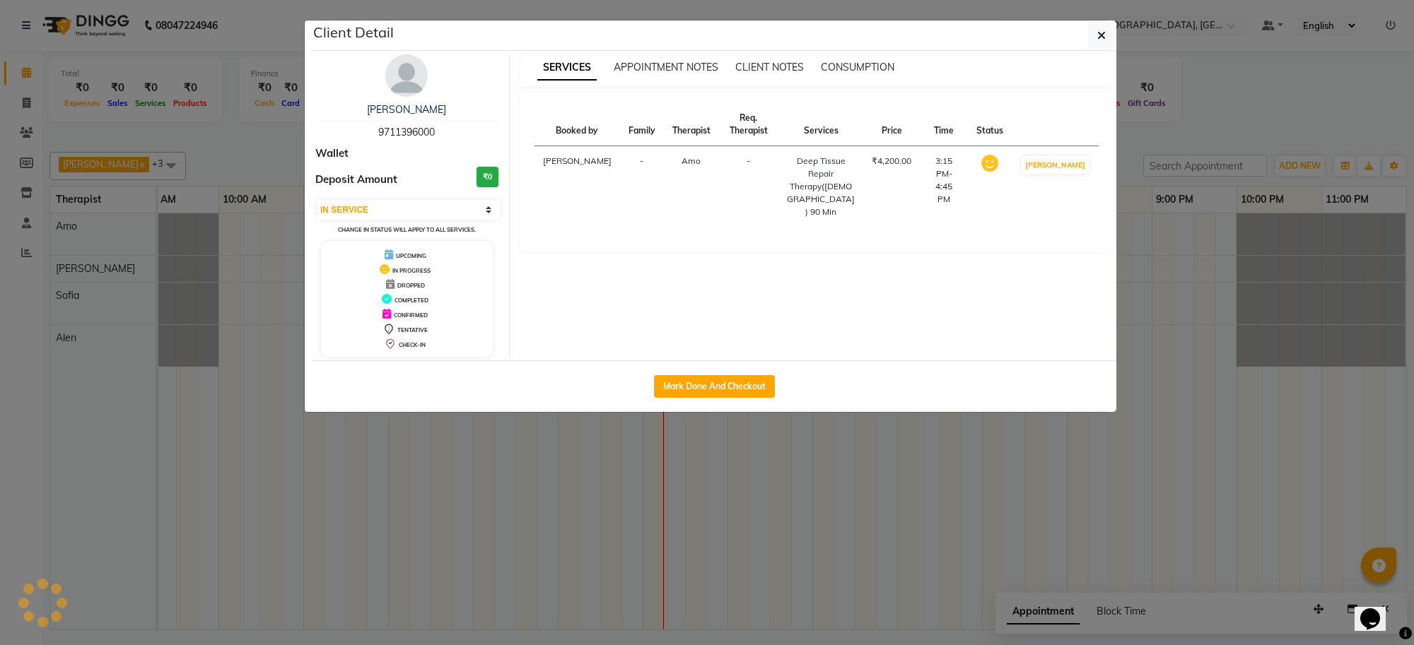
select select "7"
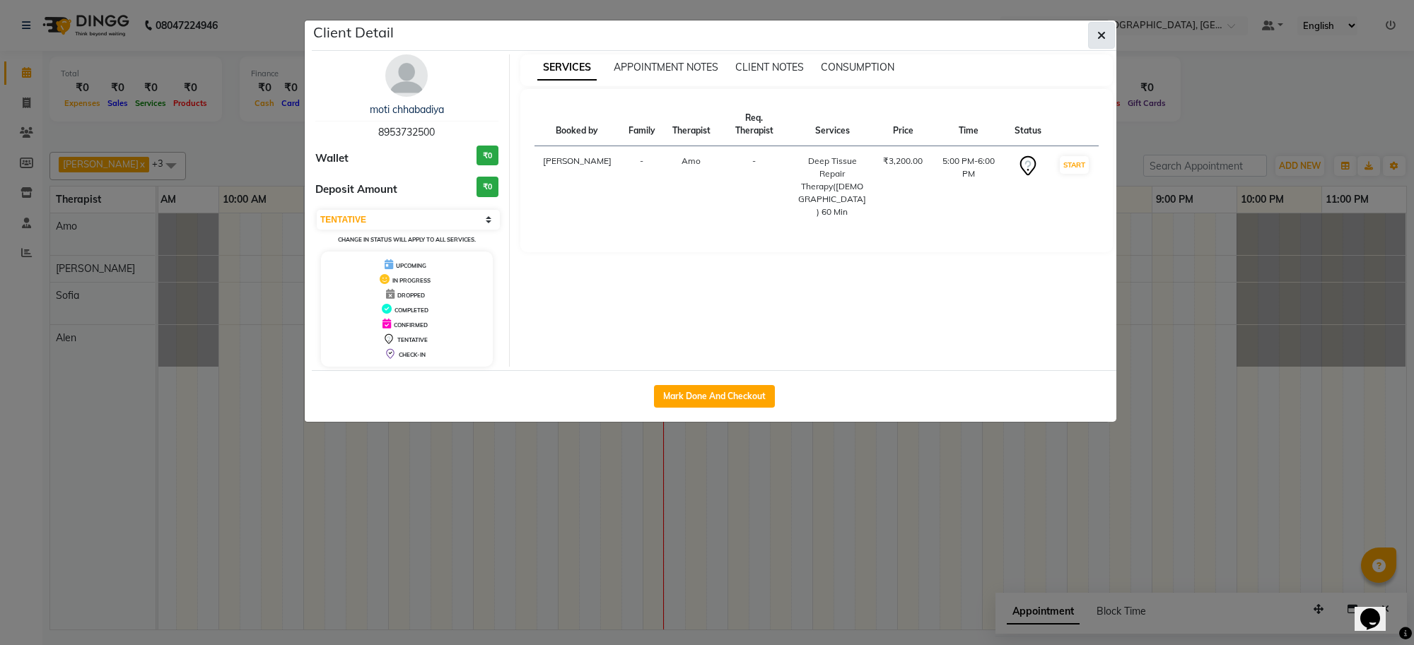
click at [1105, 42] on button "button" at bounding box center [1101, 35] width 27 height 27
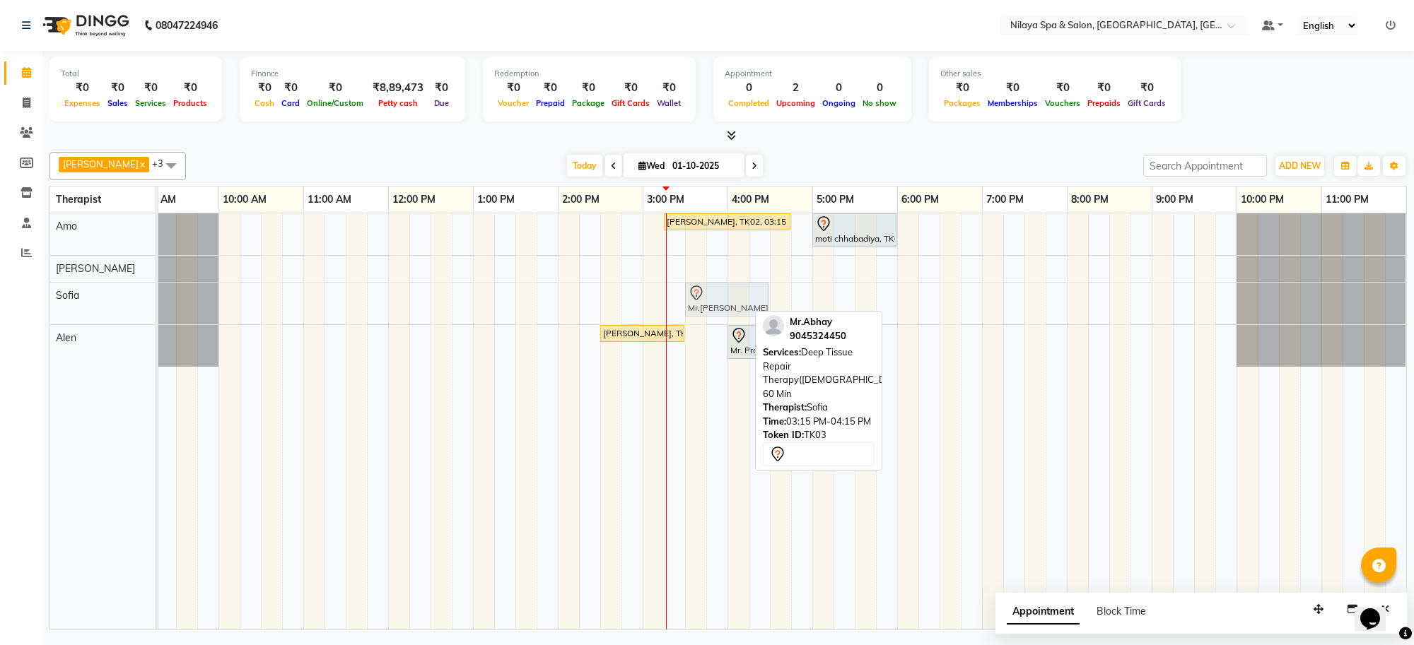
drag, startPoint x: 693, startPoint y: 310, endPoint x: 707, endPoint y: 310, distance: 13.4
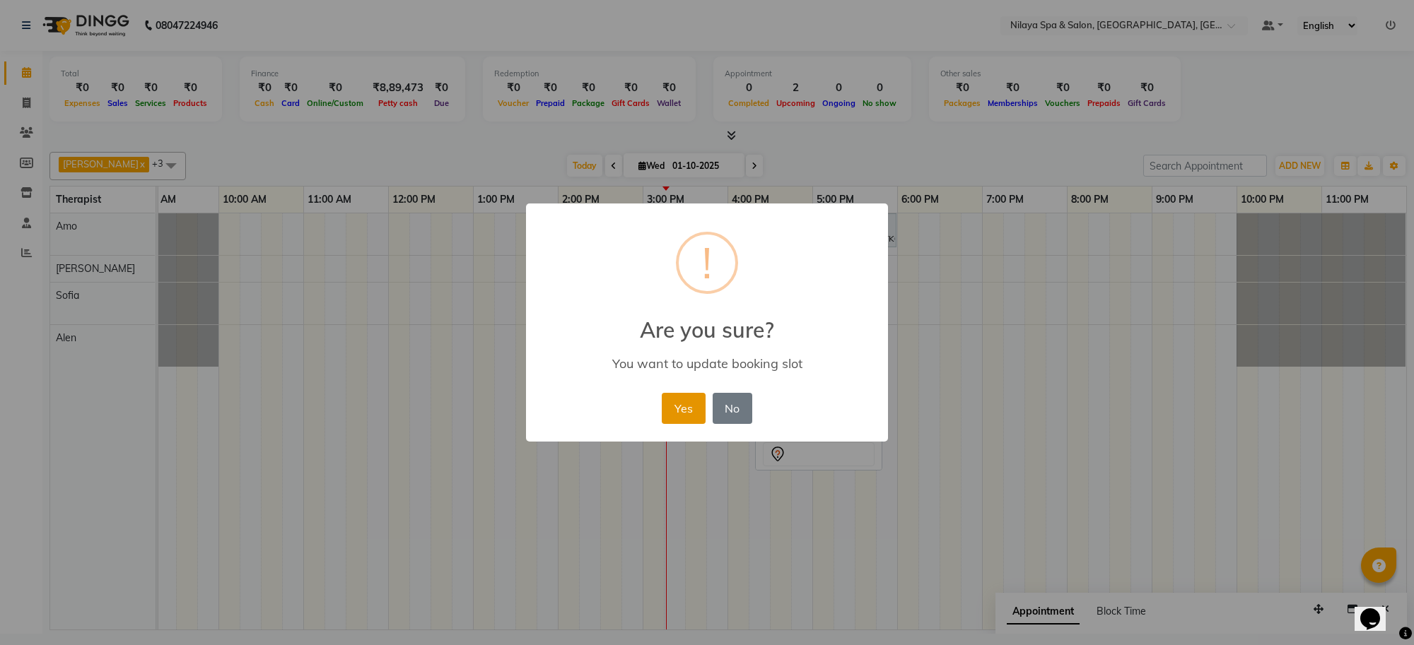
click at [671, 404] on button "Yes" at bounding box center [683, 408] width 43 height 31
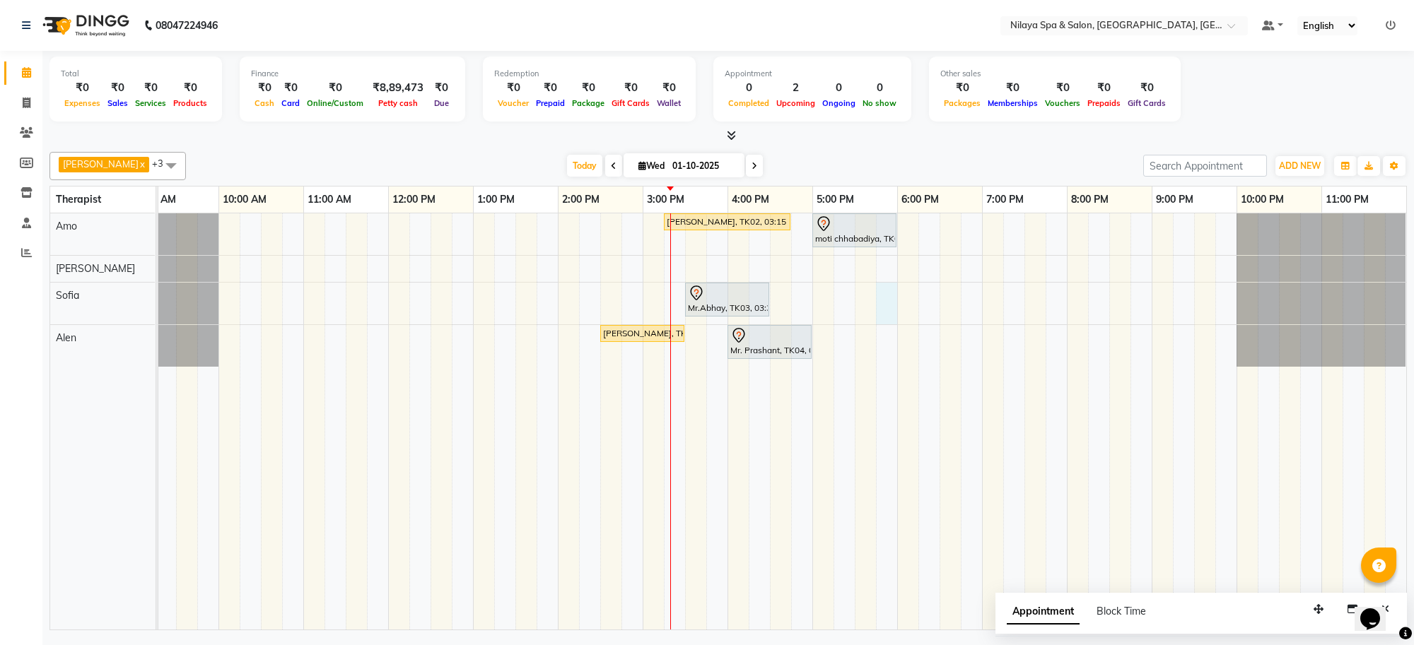
click at [896, 322] on div "[PERSON_NAME], TK02, 03:15 PM-04:45 PM, Deep Tissue Repair Therapy([DEMOGRAPHIC…" at bounding box center [685, 421] width 1442 height 416
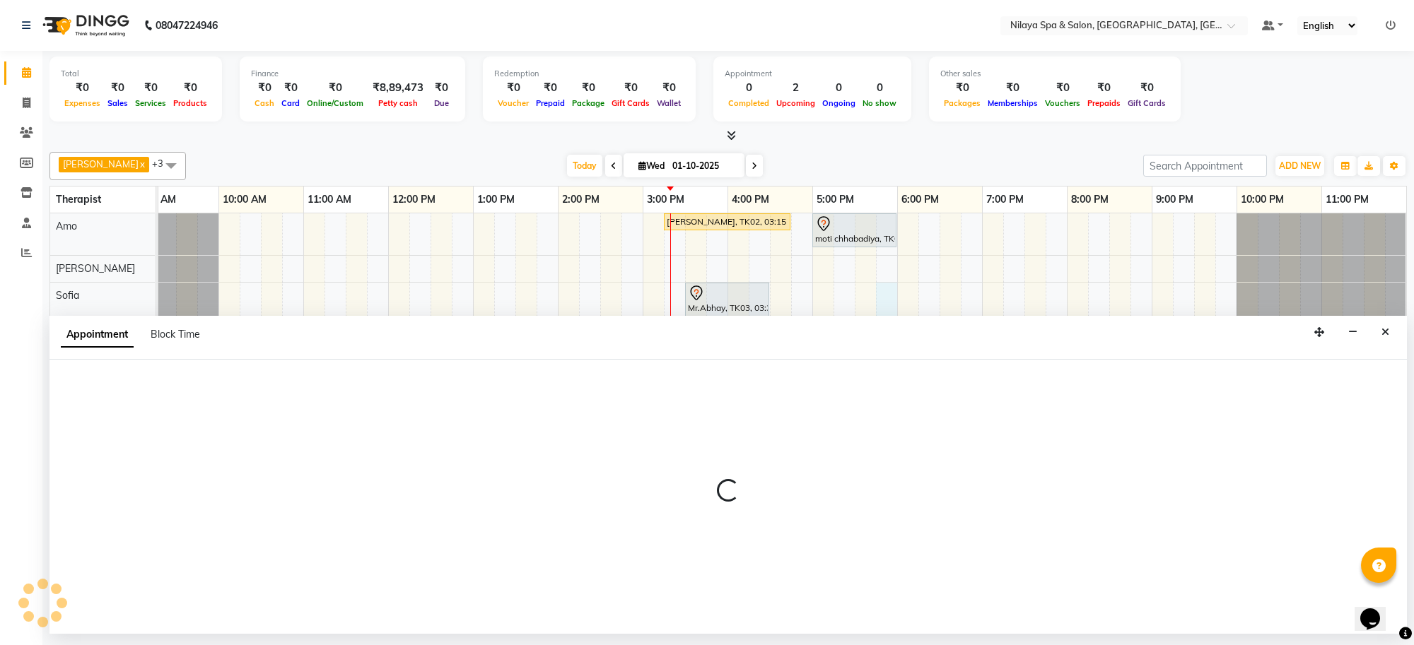
select select "84324"
select select "1065"
select select "tentative"
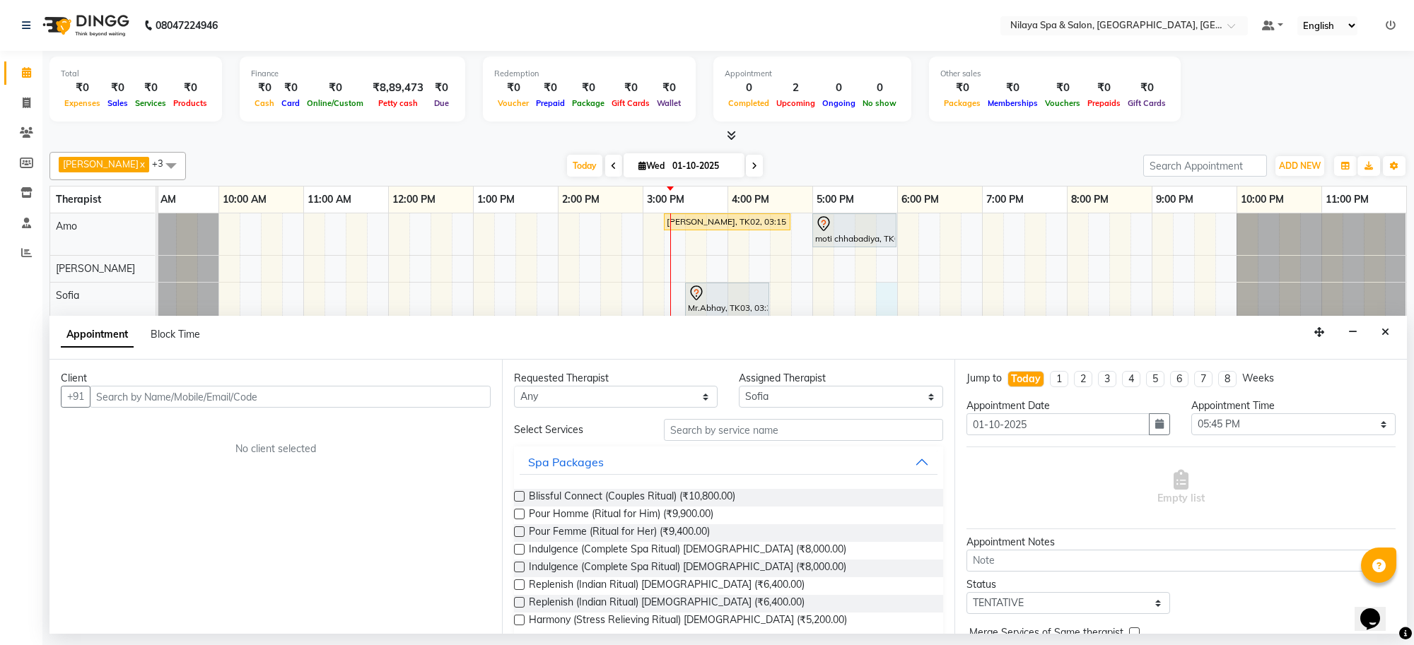
click at [122, 392] on input "text" at bounding box center [290, 397] width 401 height 22
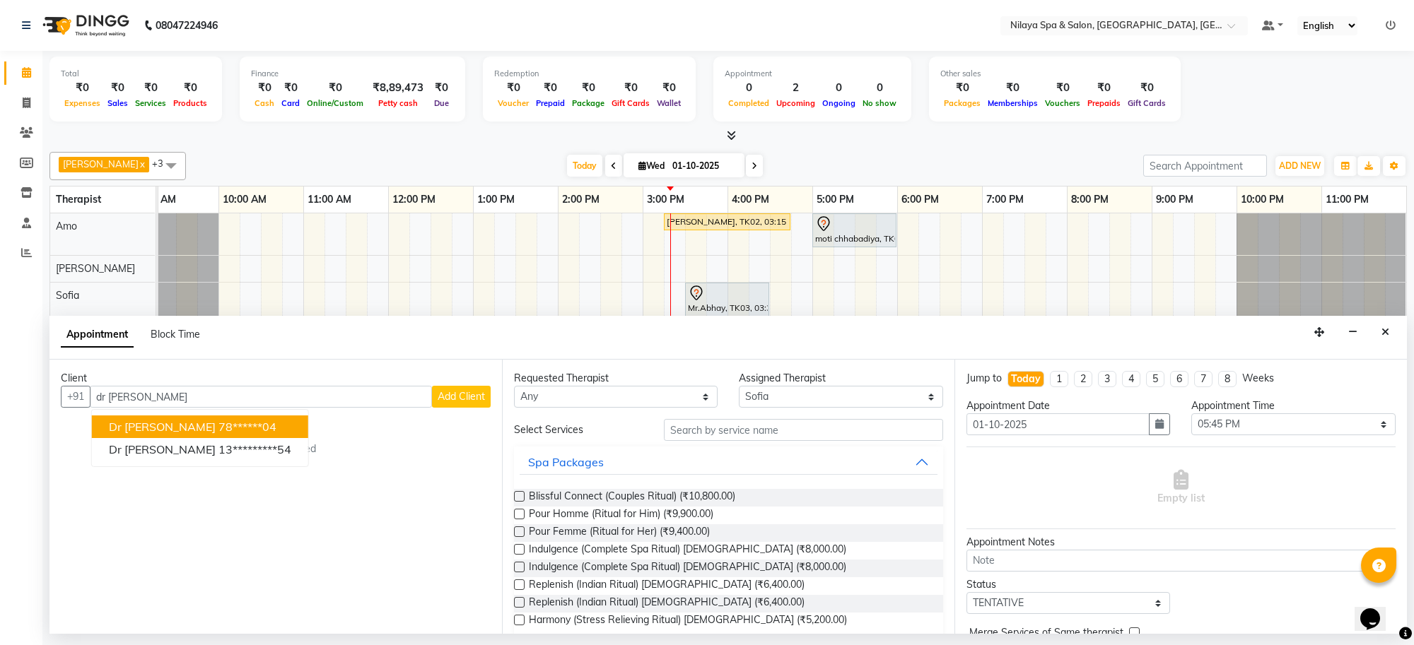
click at [153, 429] on span "dr [PERSON_NAME]" at bounding box center [162, 427] width 107 height 14
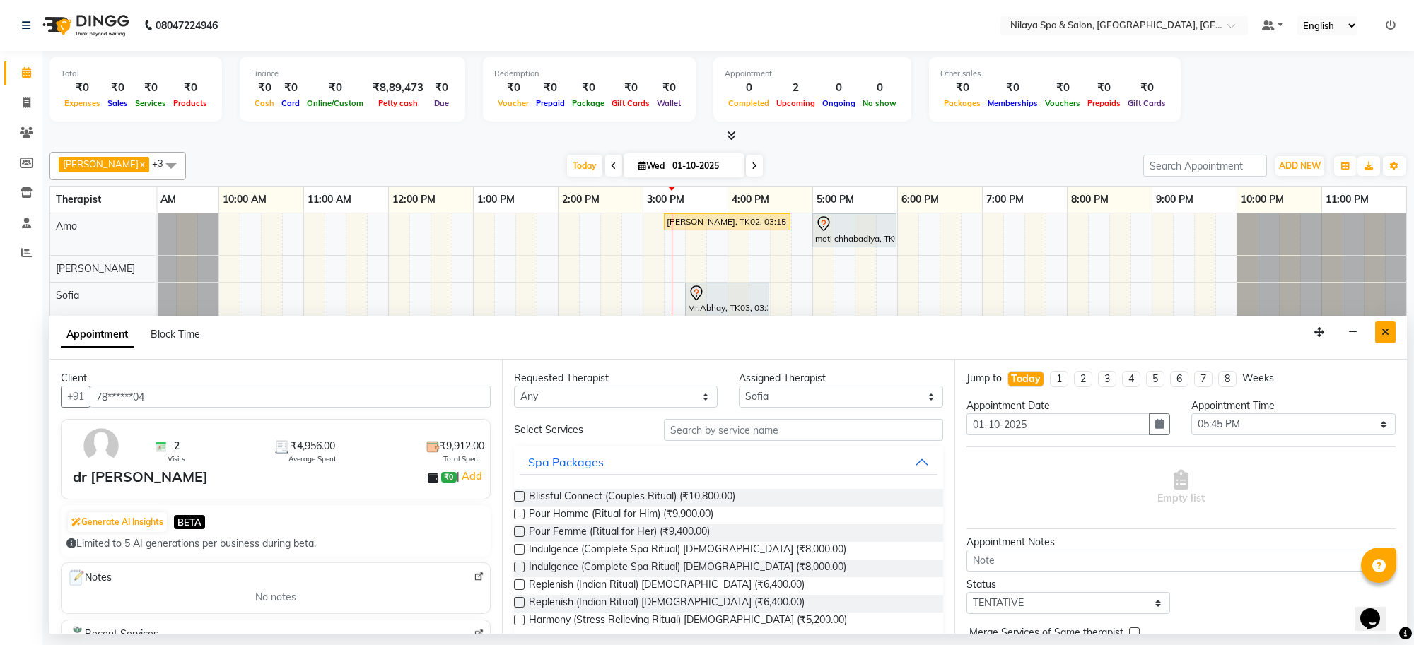
type input "78******04"
click at [1390, 339] on button "Close" at bounding box center [1385, 333] width 20 height 22
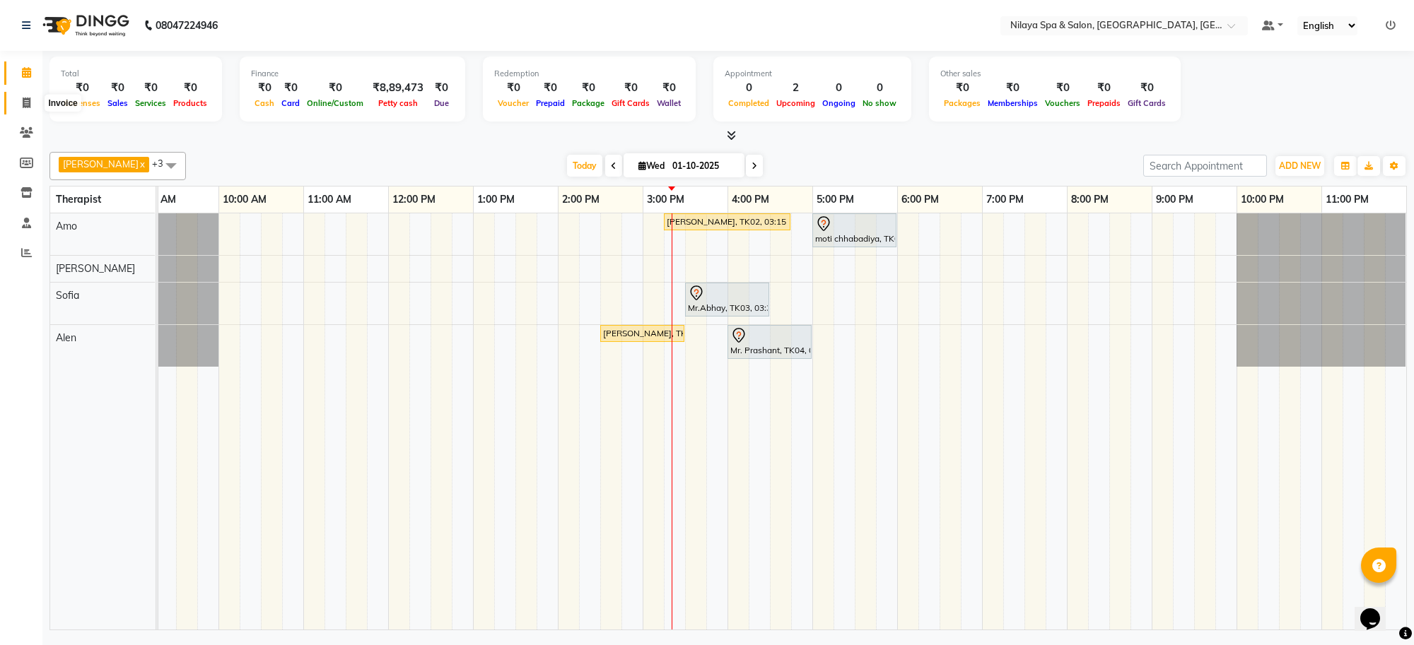
click at [23, 105] on icon at bounding box center [27, 103] width 8 height 11
select select "service"
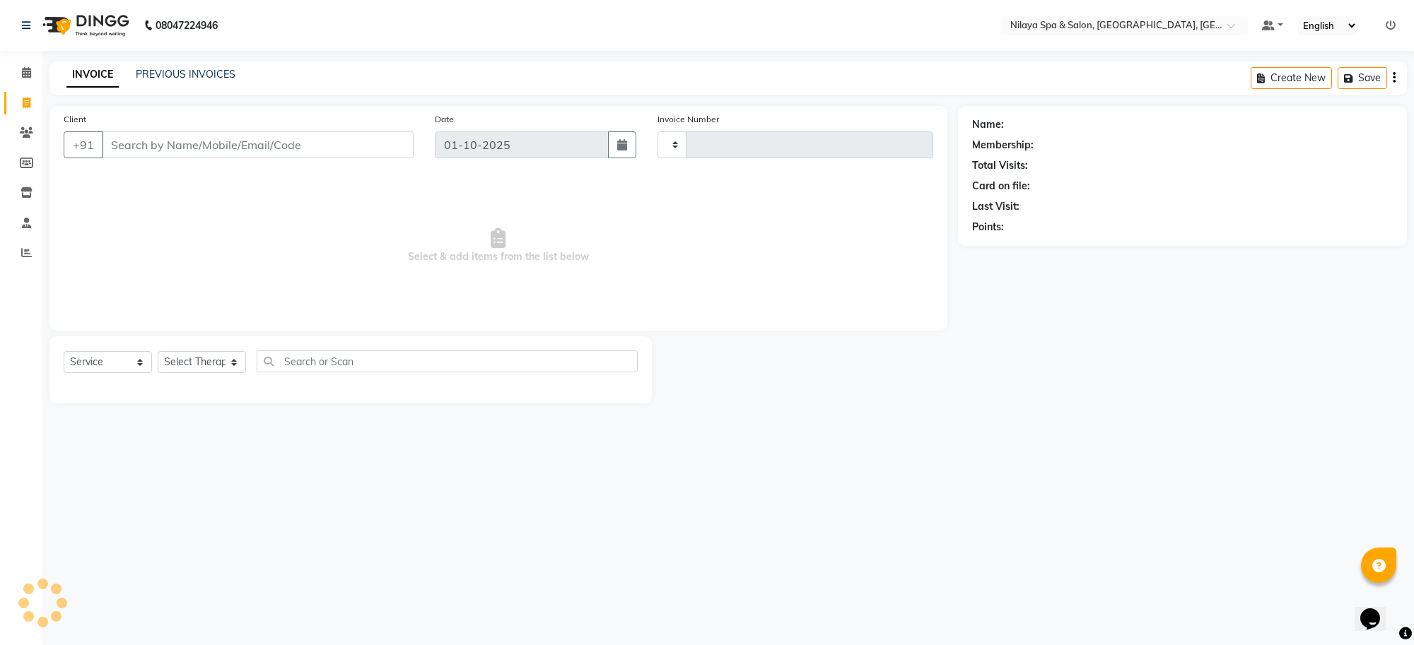
type input "1553"
select select "8283"
click at [358, 143] on input "Client" at bounding box center [258, 144] width 312 height 27
type input "7"
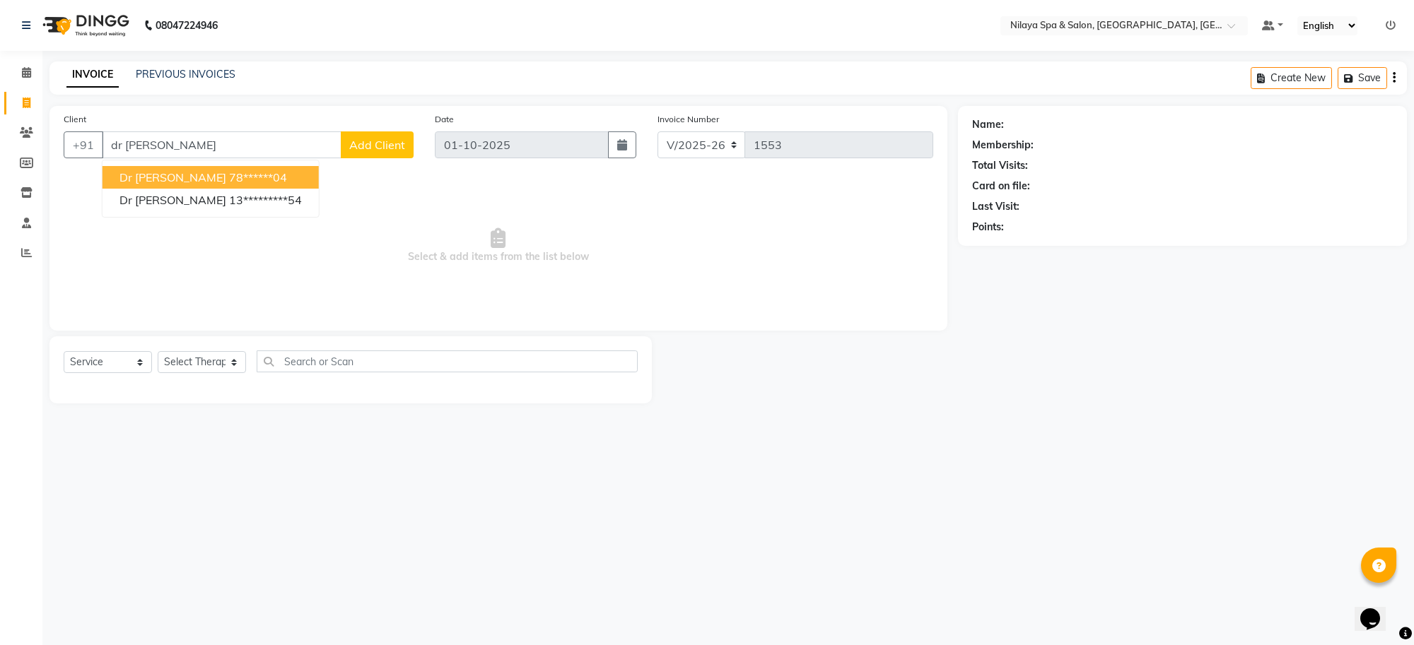
click at [229, 172] on ngb-highlight "78******04" at bounding box center [258, 177] width 58 height 14
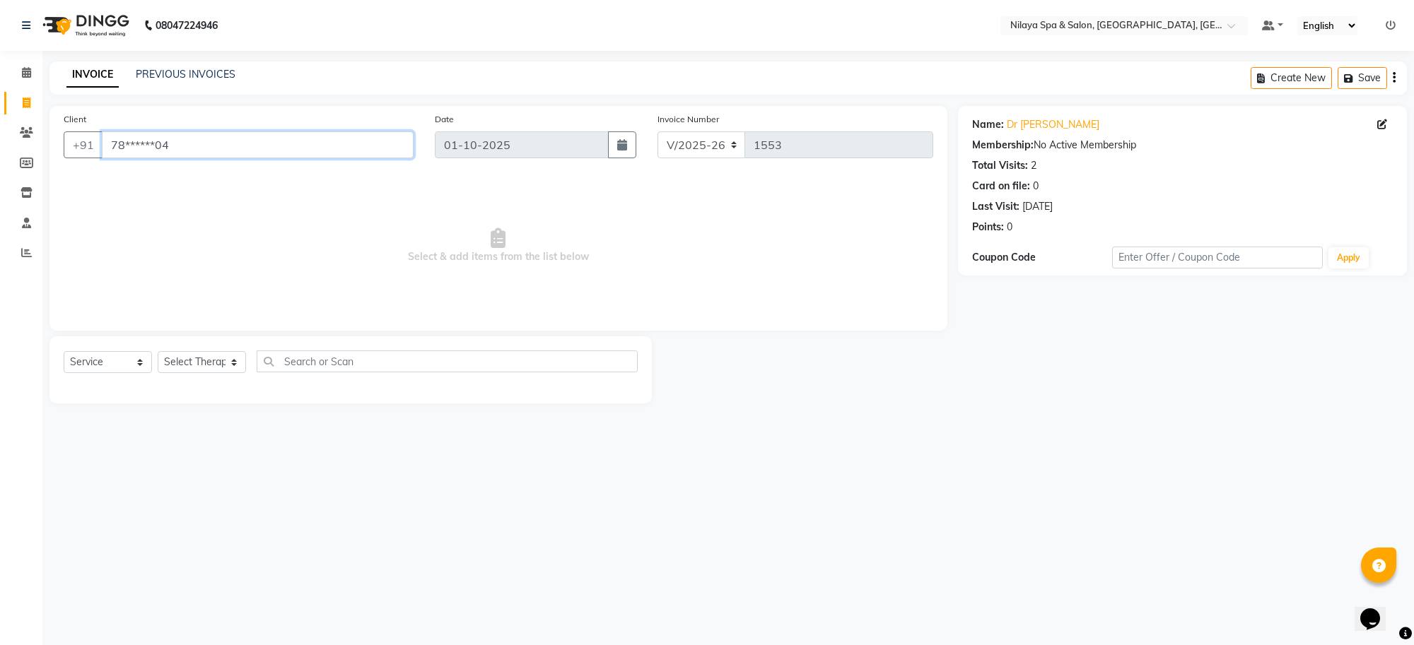
click at [177, 146] on input "78******04" at bounding box center [258, 144] width 312 height 27
type input "7"
click at [19, 71] on span at bounding box center [26, 73] width 25 height 16
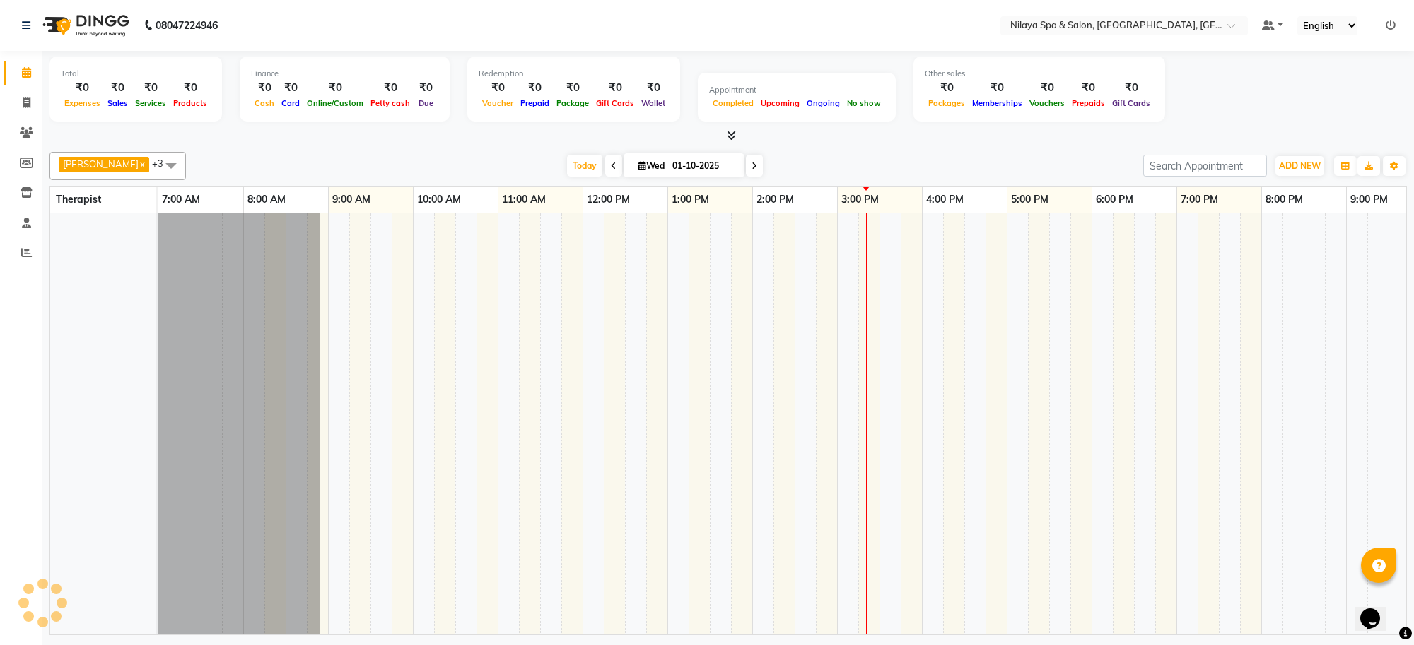
scroll to position [0, 194]
